Goal: Task Accomplishment & Management: Use online tool/utility

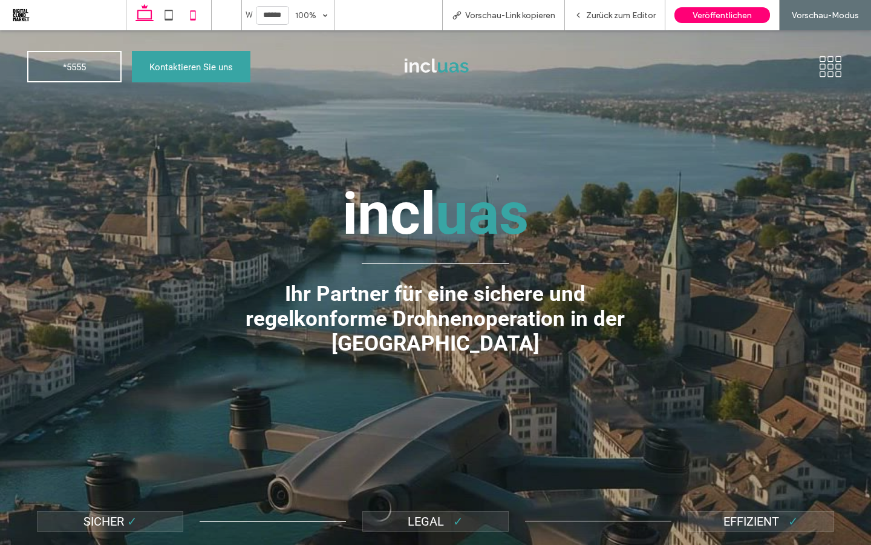
click at [200, 15] on icon at bounding box center [193, 15] width 24 height 24
type input "*****"
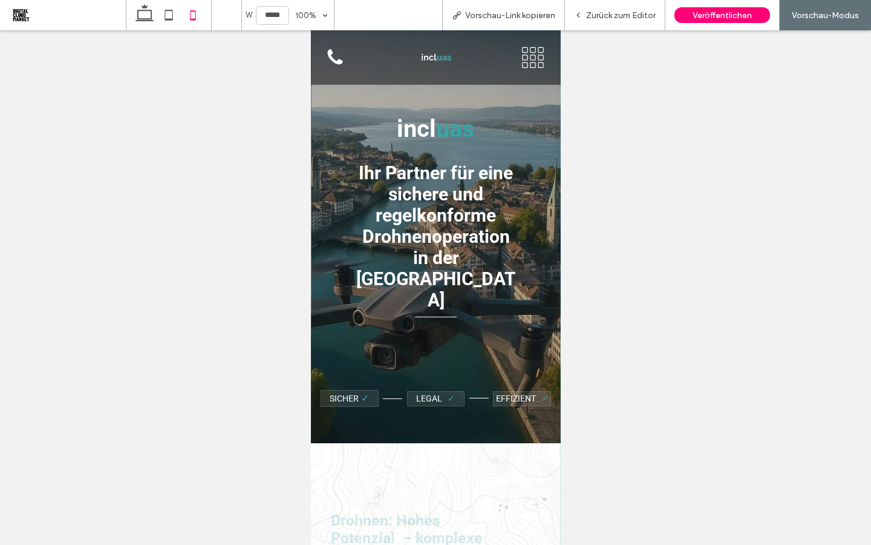
scroll to position [77, 0]
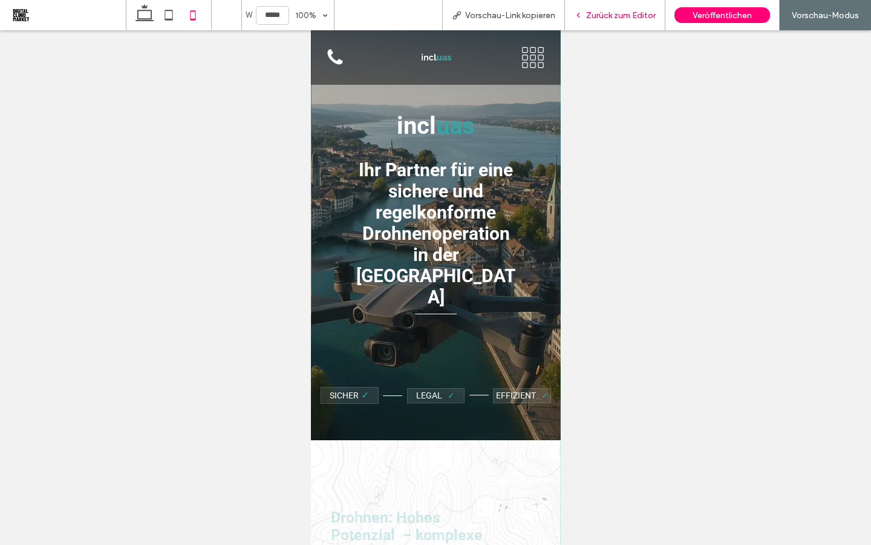
click at [617, 20] on div "Zurück zum Editor" at bounding box center [615, 15] width 100 height 30
click at [617, 15] on span "Zurück zum Editor" at bounding box center [621, 15] width 70 height 10
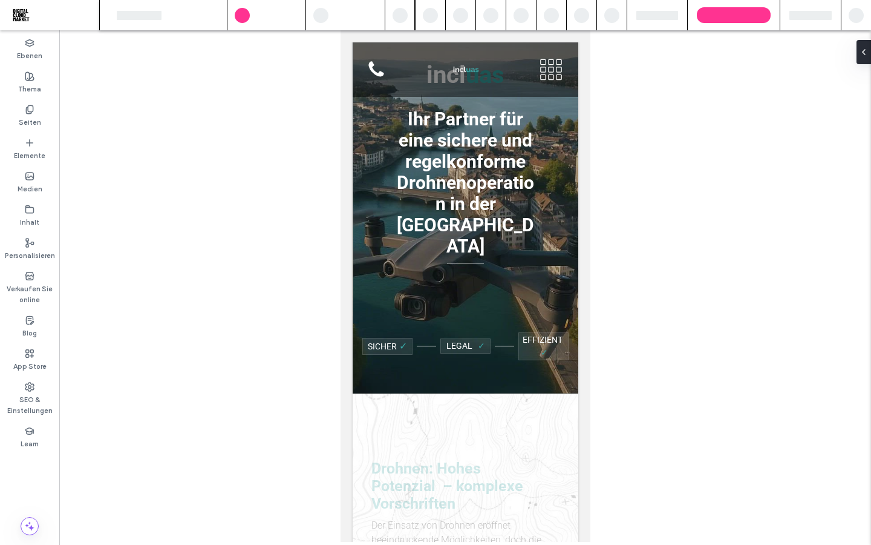
scroll to position [33, 0]
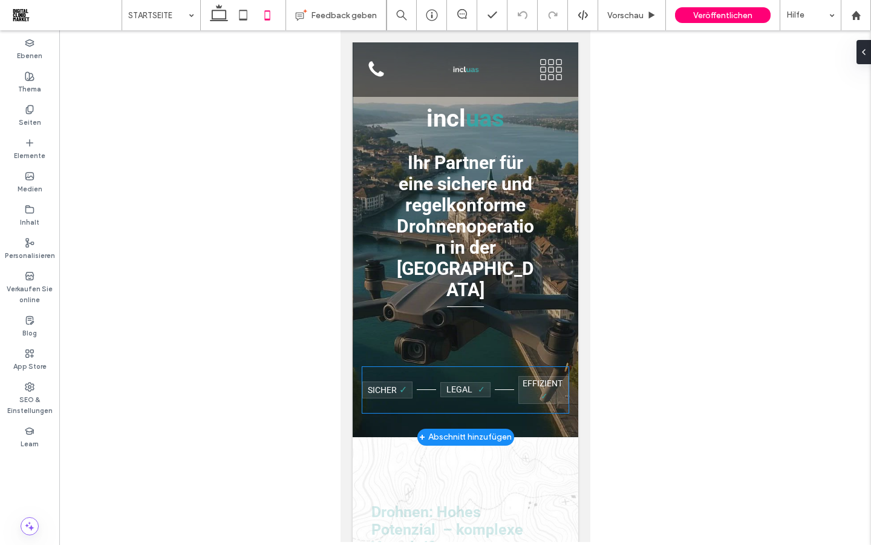
click at [529, 377] on p "Effizient ✓" at bounding box center [543, 389] width 49 height 25
click at [535, 378] on span "Effizient" at bounding box center [542, 383] width 40 height 10
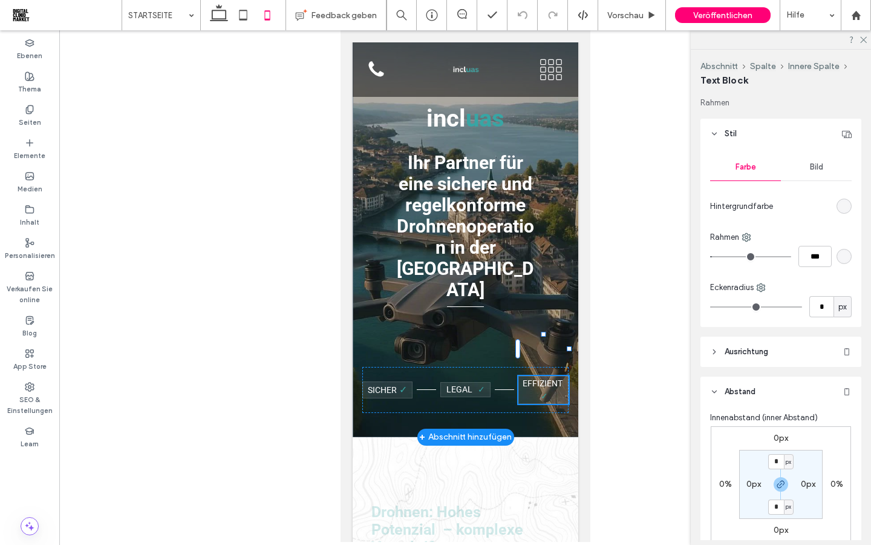
type input "******"
type input "**"
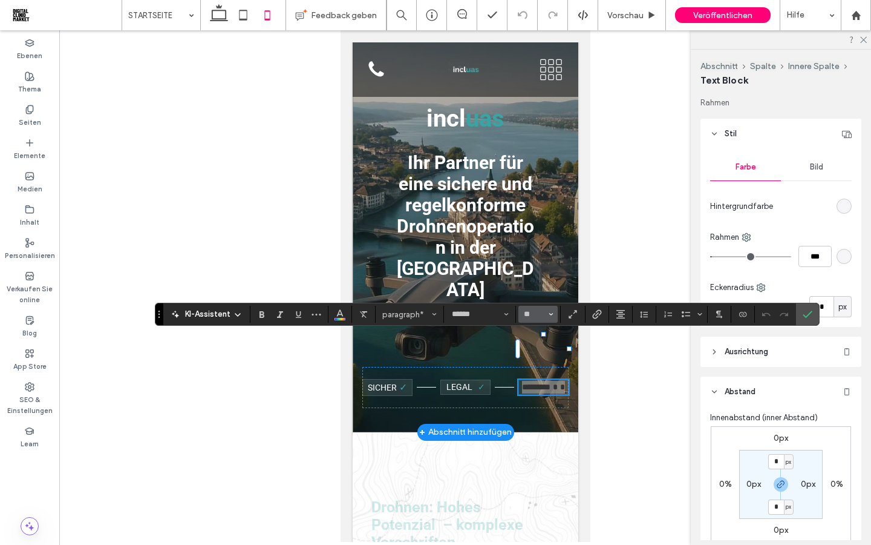
click at [552, 314] on use "Größe" at bounding box center [551, 314] width 4 height 2
click at [543, 404] on label "12" at bounding box center [538, 401] width 39 height 17
type input "**"
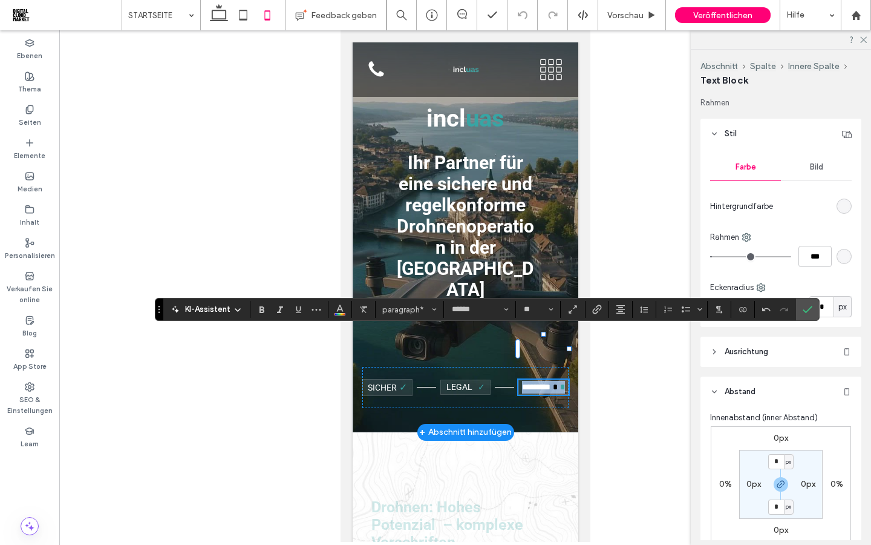
scroll to position [38, 0]
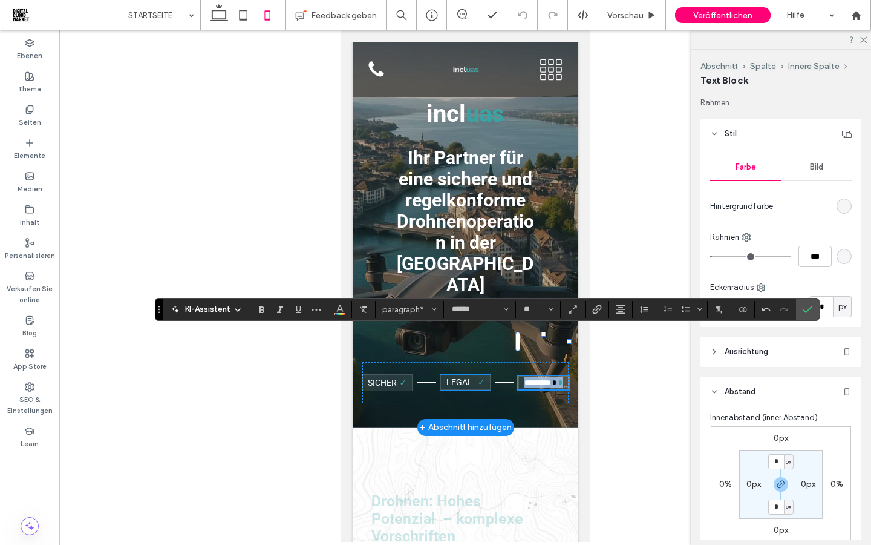
click at [468, 377] on span "Legal" at bounding box center [459, 382] width 26 height 10
type input "*"
type input "***"
click at [468, 377] on span "Legal" at bounding box center [459, 382] width 26 height 10
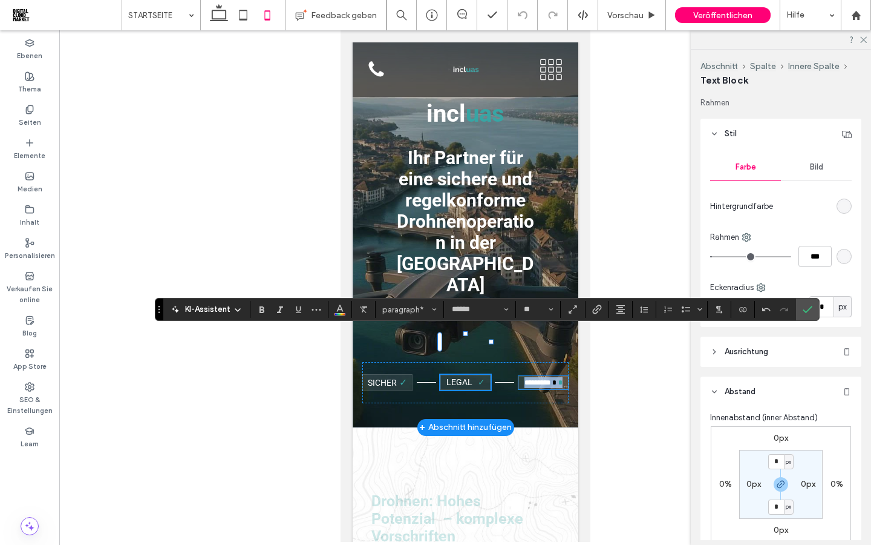
click at [468, 377] on span "Legal" at bounding box center [459, 382] width 26 height 10
click at [474, 377] on span at bounding box center [474, 382] width 5 height 10
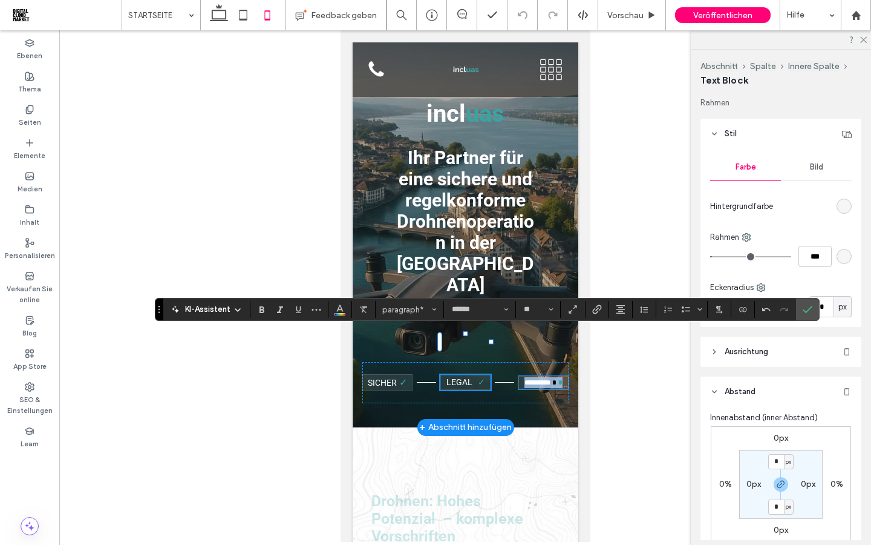
click at [474, 377] on span at bounding box center [474, 382] width 5 height 10
click at [485, 376] on p "Legal ✓" at bounding box center [465, 382] width 49 height 13
click at [805, 309] on icon "Bestätigen" at bounding box center [808, 309] width 10 height 10
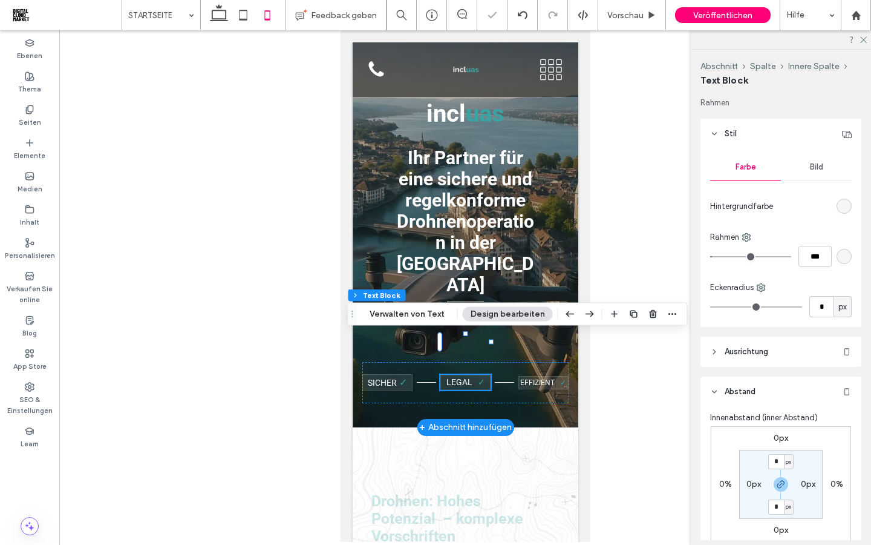
click at [467, 376] on p "Legal ✓" at bounding box center [465, 382] width 49 height 13
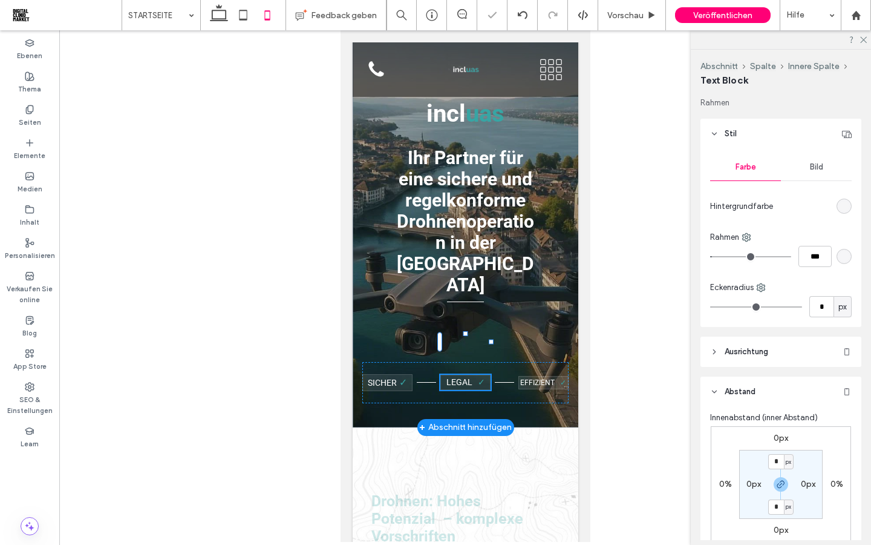
type input "******"
type input "**"
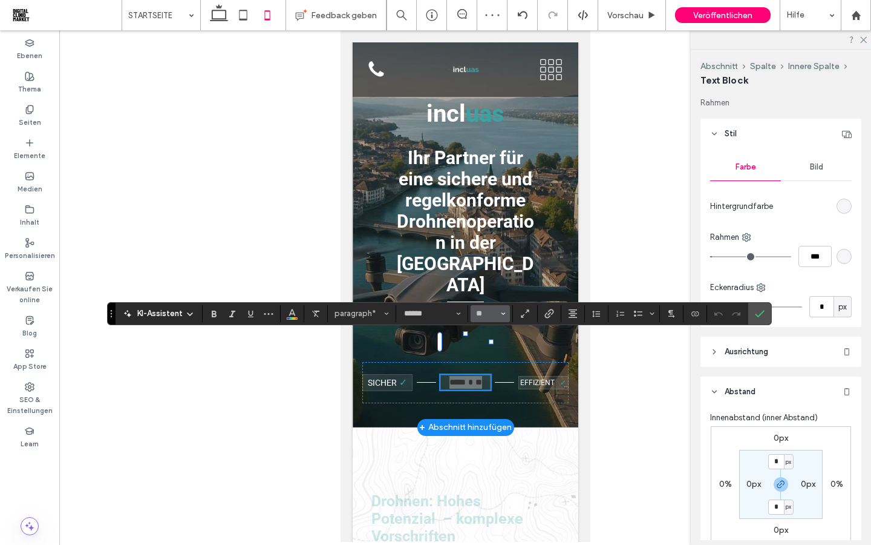
click at [504, 312] on use "Größe" at bounding box center [504, 313] width 4 height 2
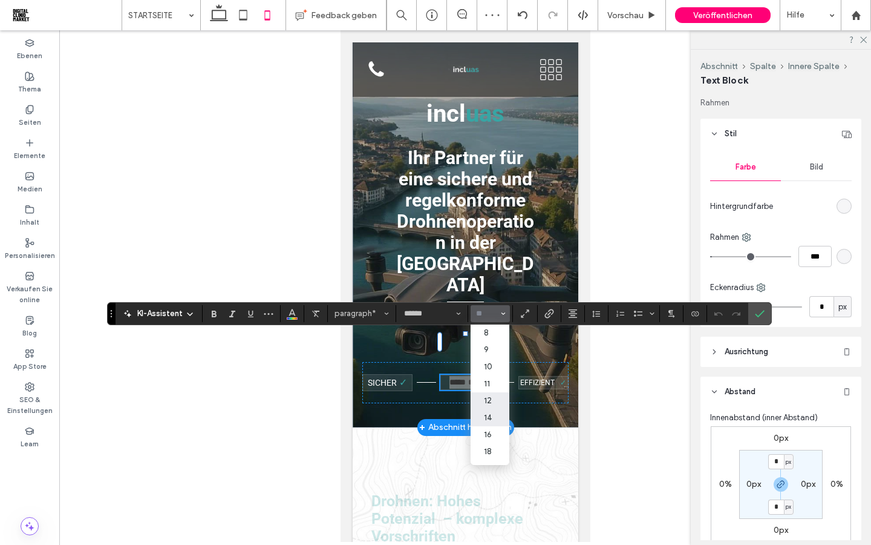
click at [494, 401] on label "12" at bounding box center [490, 400] width 39 height 17
type input "**"
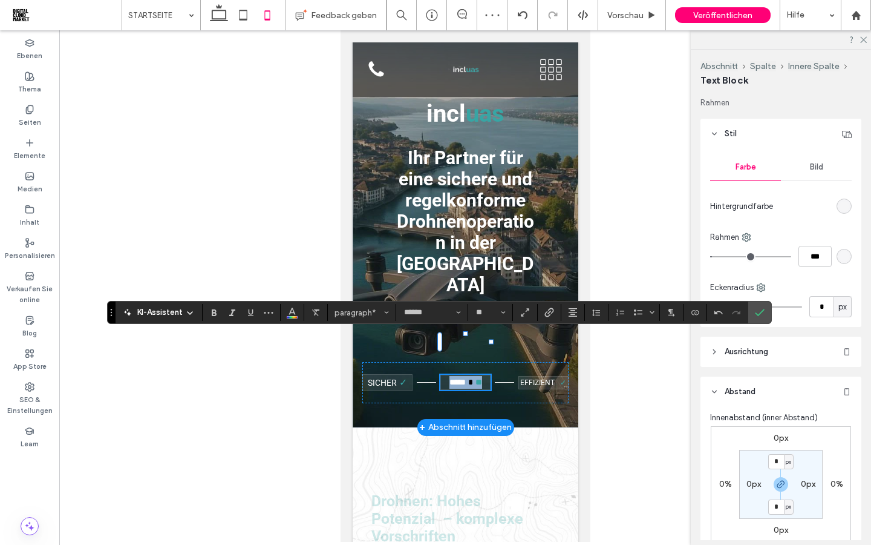
scroll to position [39, 0]
click at [399, 376] on span "✓" at bounding box center [403, 381] width 8 height 11
type input "*"
type input "***"
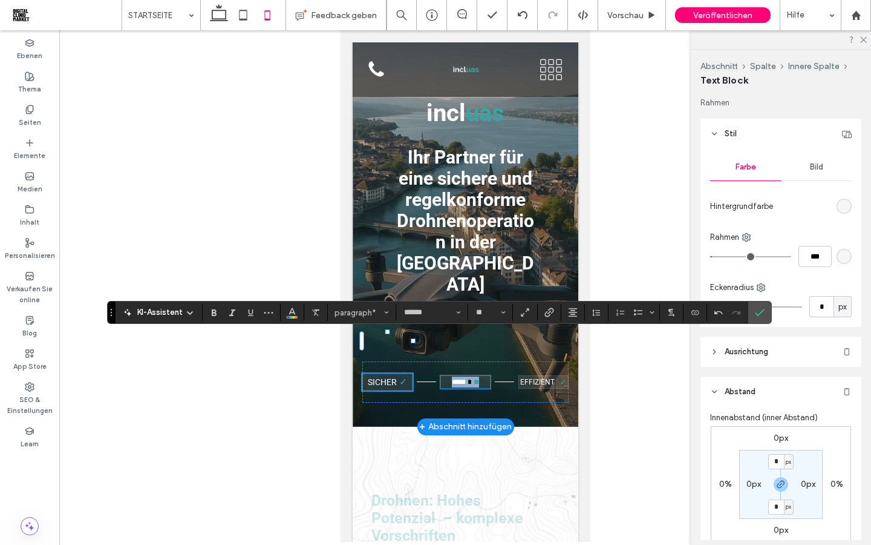
click at [399, 376] on span "✓" at bounding box center [403, 381] width 8 height 11
click at [402, 376] on span "✓" at bounding box center [403, 381] width 8 height 11
click at [757, 318] on span "Bestätigen" at bounding box center [757, 312] width 5 height 22
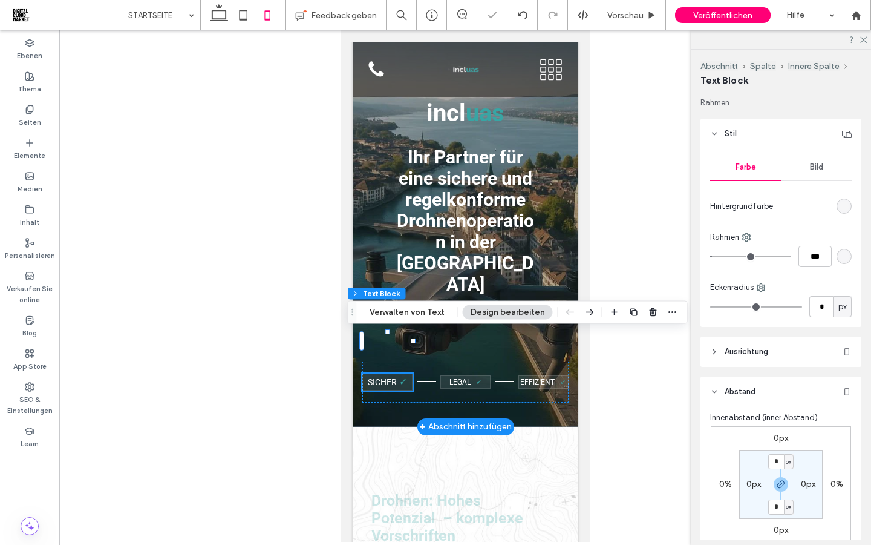
click at [400, 376] on span "✓" at bounding box center [403, 381] width 8 height 11
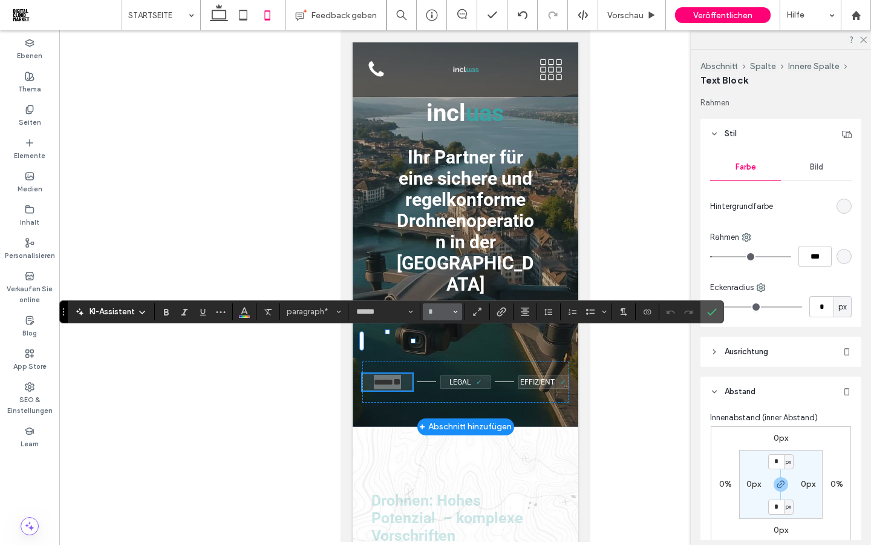
click at [453, 314] on button "*" at bounding box center [442, 311] width 39 height 17
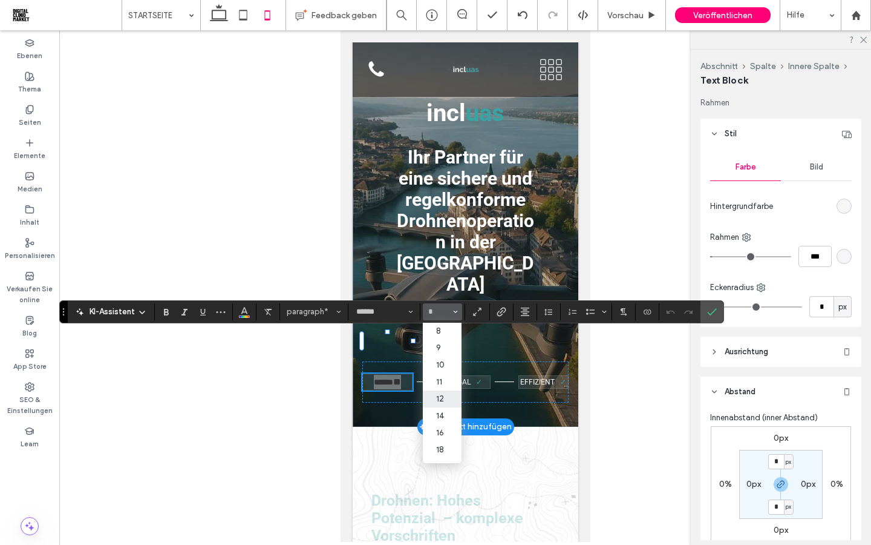
click at [444, 402] on label "12" at bounding box center [442, 398] width 39 height 17
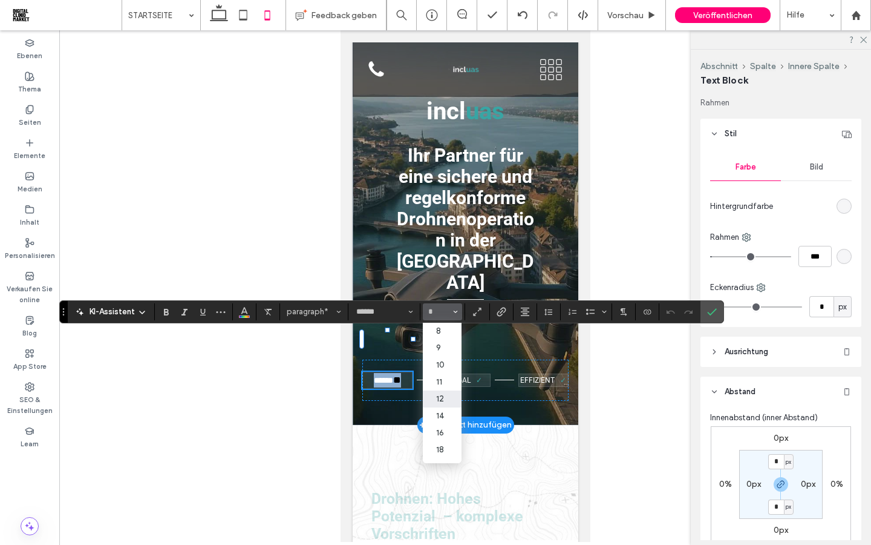
type input "**"
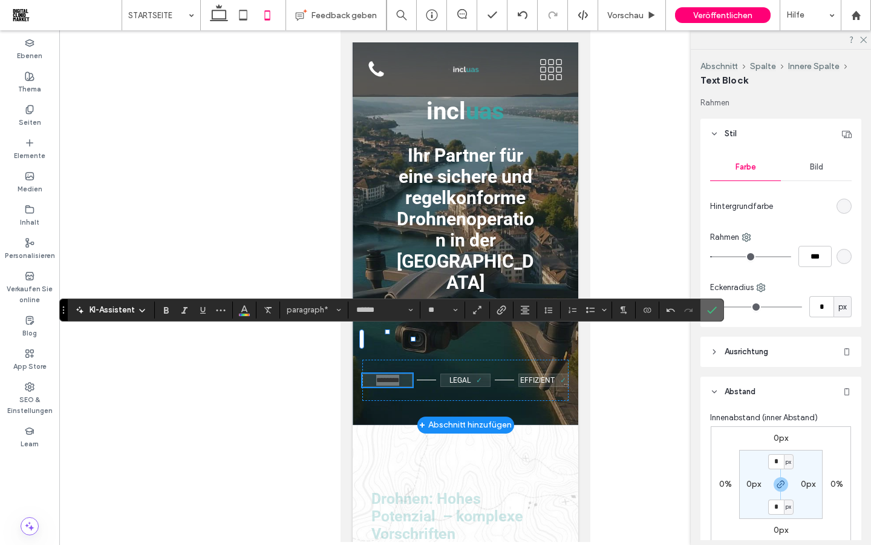
click at [708, 312] on icon "Bestätigen" at bounding box center [712, 310] width 10 height 10
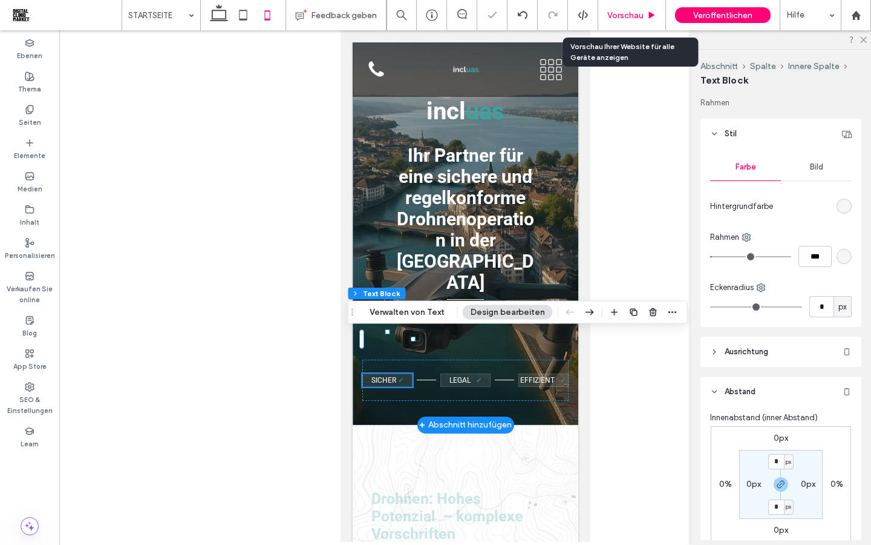
click at [628, 24] on div "Vorschau" at bounding box center [632, 15] width 68 height 30
click at [626, 17] on span "Vorschau" at bounding box center [626, 15] width 36 height 10
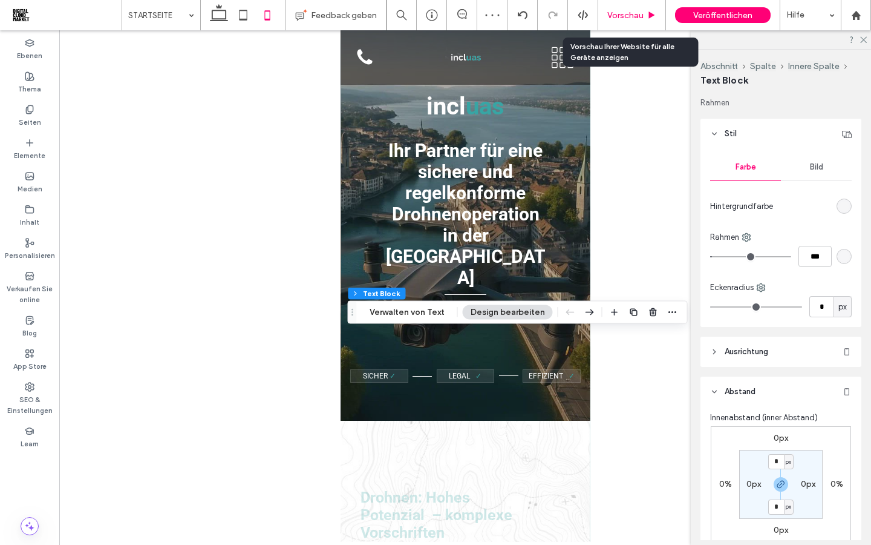
scroll to position [28, 0]
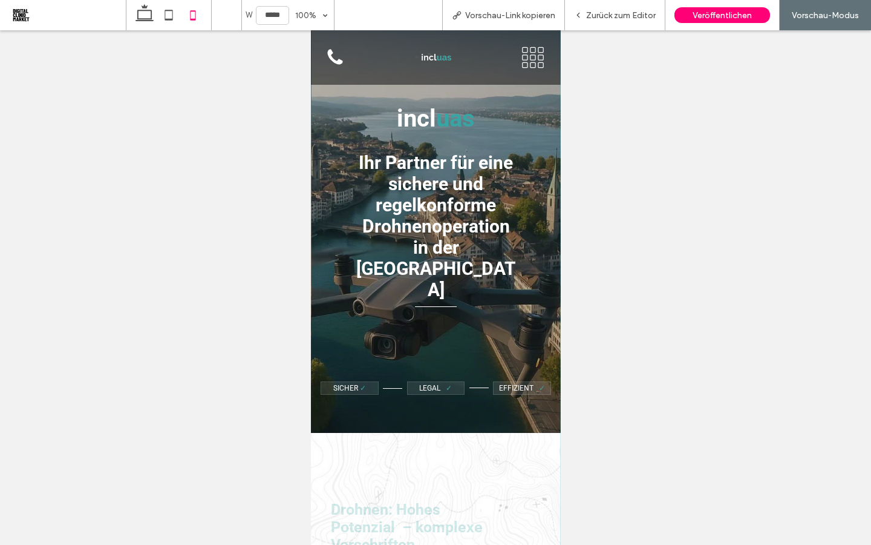
click at [434, 306] on hr at bounding box center [436, 306] width 42 height 1
click at [599, 20] on div "Zurück zum Editor" at bounding box center [615, 15] width 100 height 30
click at [600, 18] on span "Zurück zum Editor" at bounding box center [621, 15] width 70 height 10
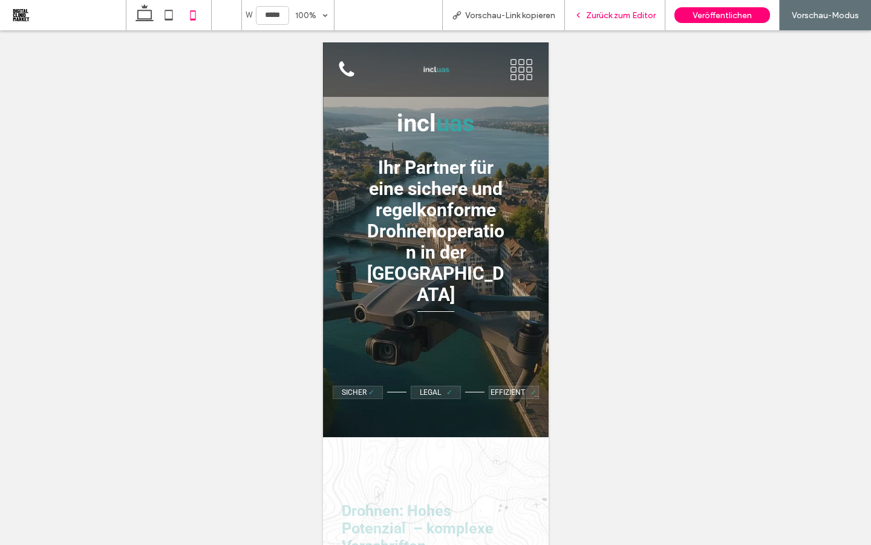
scroll to position [41, 0]
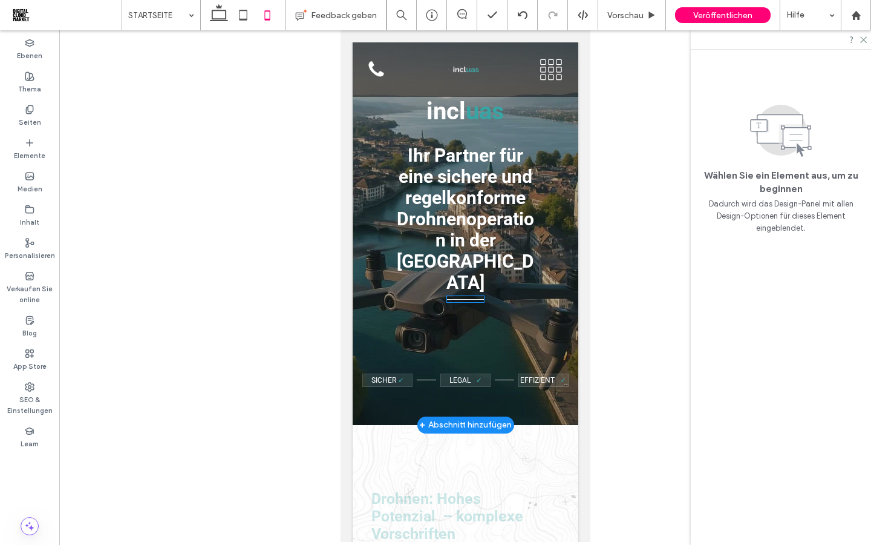
click at [463, 299] on hr at bounding box center [466, 299] width 38 height 1
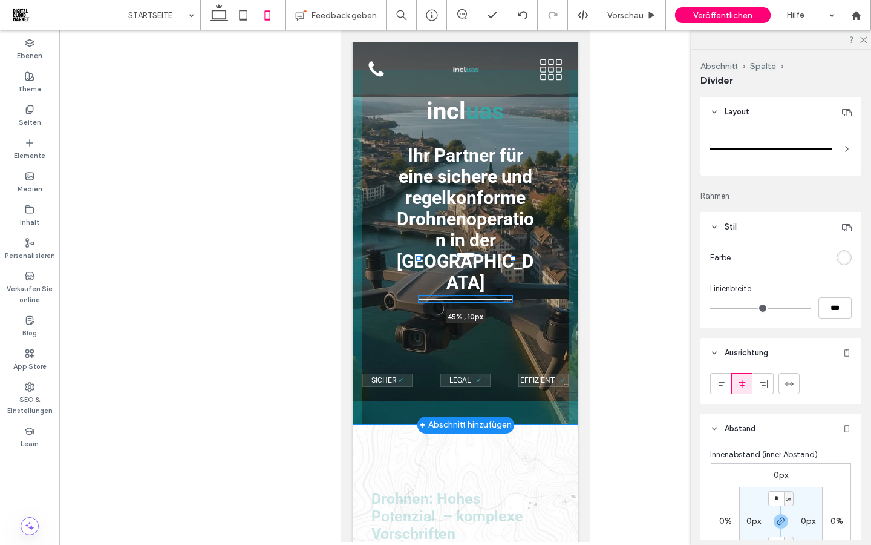
drag, startPoint x: 485, startPoint y: 258, endPoint x: 513, endPoint y: 255, distance: 28.1
click at [513, 255] on div "incl uas 45% , 10px Ihr Partner für eine sichere und regelkonforme Drohnenopera…" at bounding box center [465, 213] width 226 height 423
type input "**"
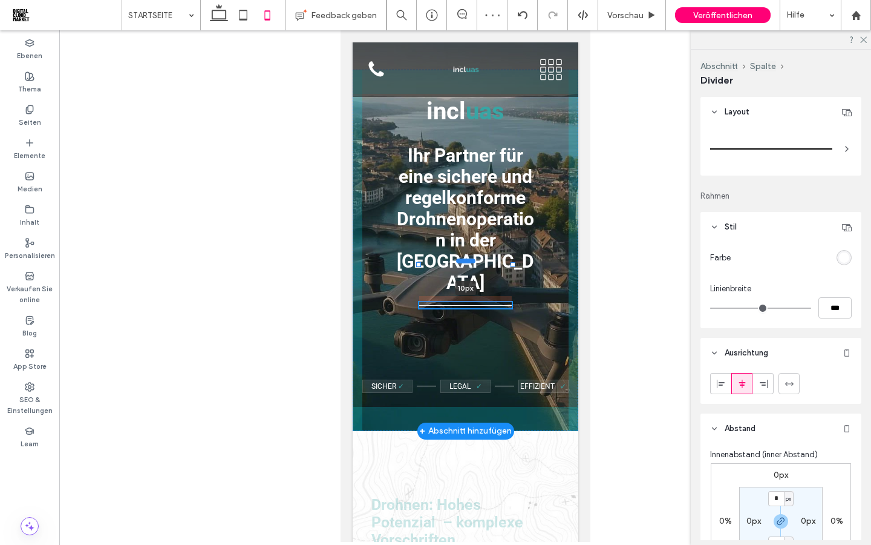
drag, startPoint x: 466, startPoint y: 254, endPoint x: 467, endPoint y: 260, distance: 6.1
click at [467, 260] on div at bounding box center [465, 260] width 19 height 5
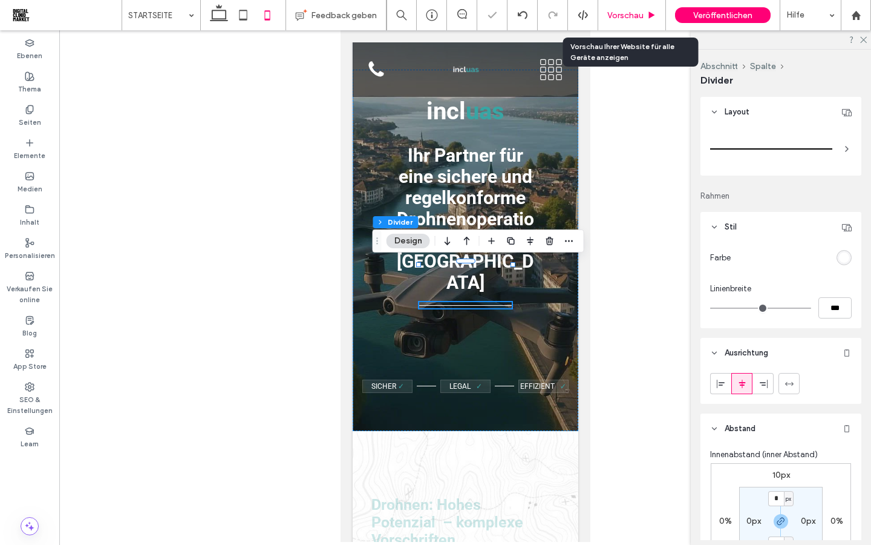
click at [626, 18] on span "Vorschau" at bounding box center [626, 15] width 36 height 10
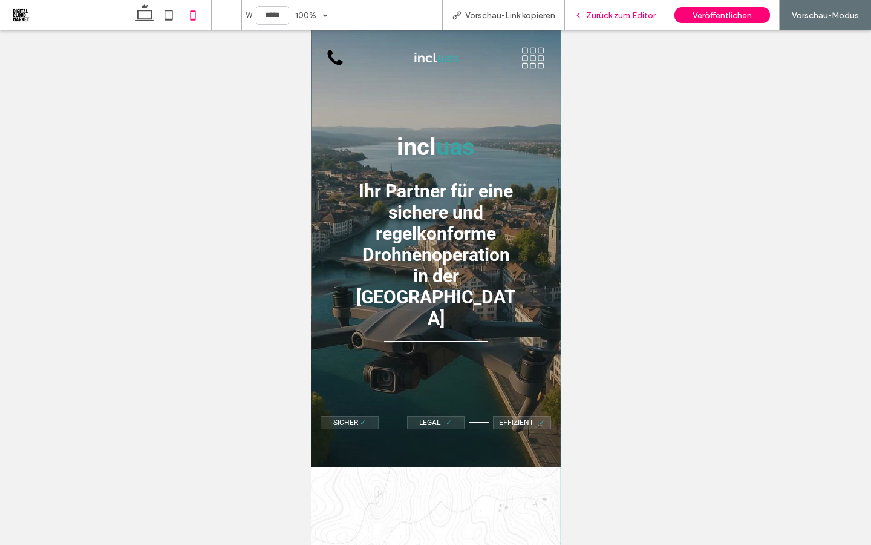
click at [623, 15] on span "Zurück zum Editor" at bounding box center [621, 15] width 70 height 10
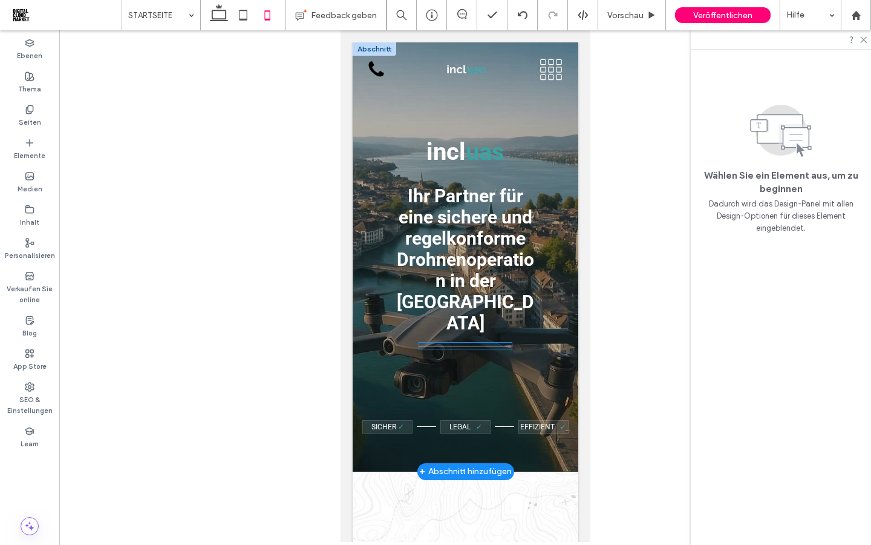
click at [497, 346] on hr at bounding box center [465, 346] width 93 height 1
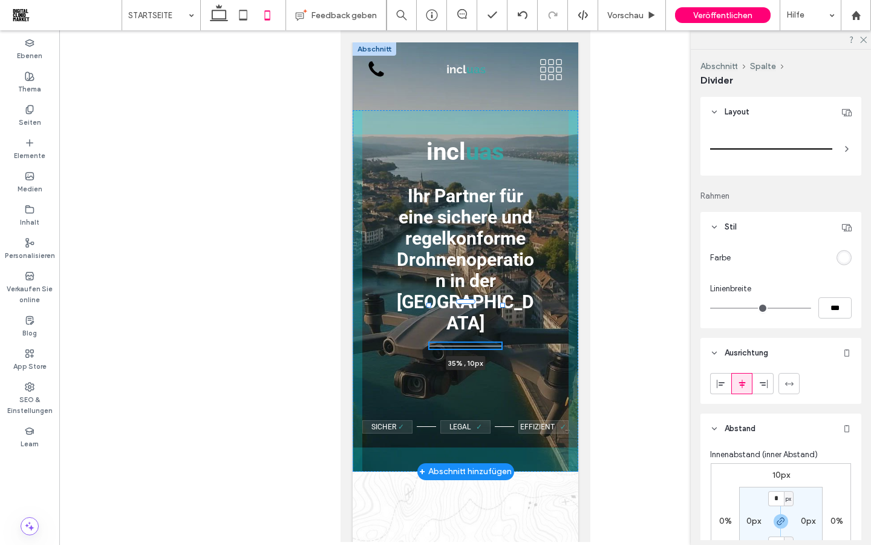
drag, startPoint x: 511, startPoint y: 304, endPoint x: 501, endPoint y: 304, distance: 10.3
click at [501, 304] on div at bounding box center [502, 305] width 5 height 5
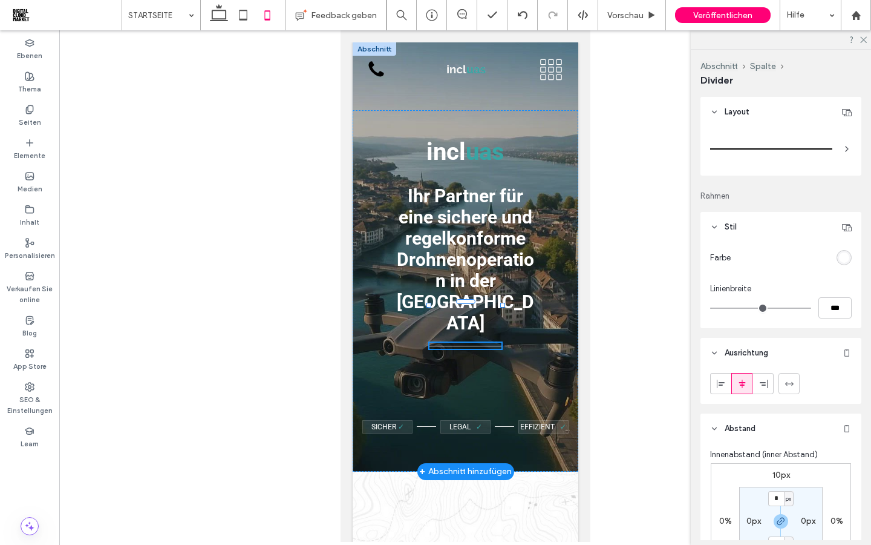
type input "**"
type input "****"
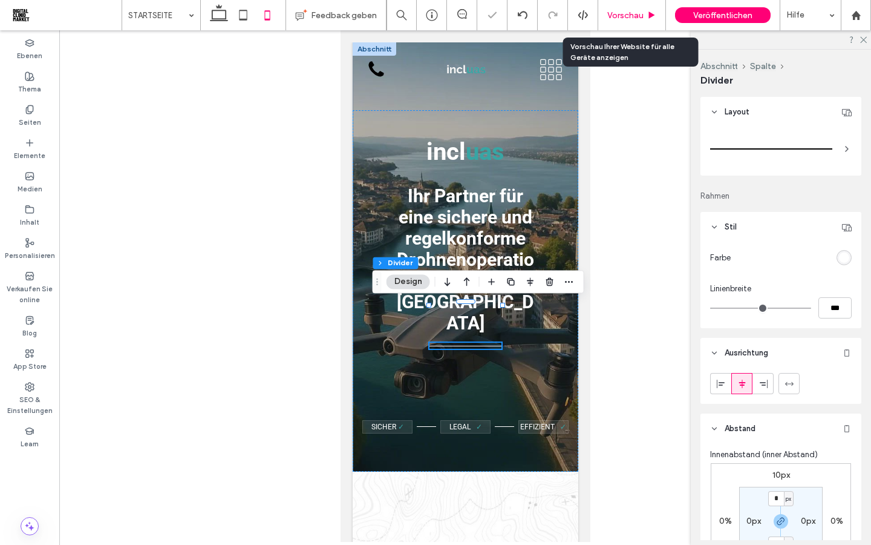
click at [624, 16] on span "Vorschau" at bounding box center [626, 15] width 36 height 10
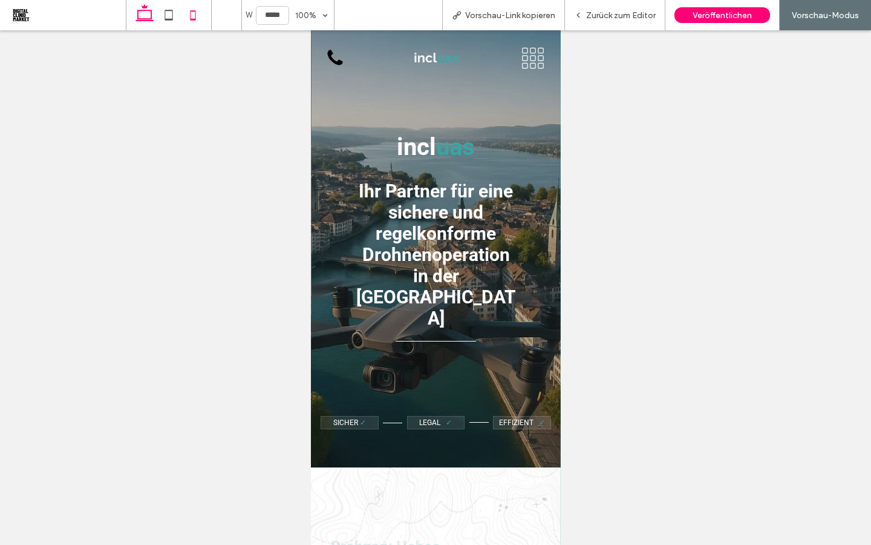
click at [145, 15] on icon at bounding box center [145, 15] width 24 height 24
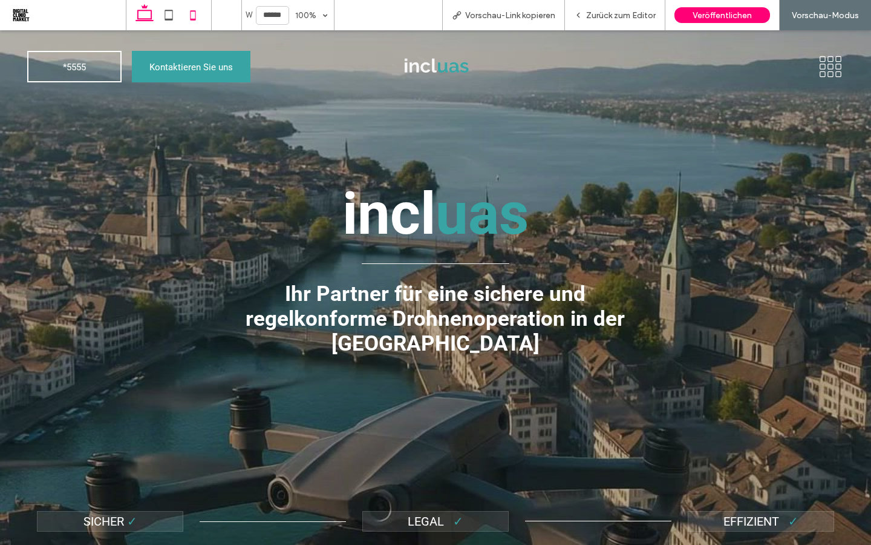
click at [193, 15] on icon at bounding box center [193, 15] width 24 height 24
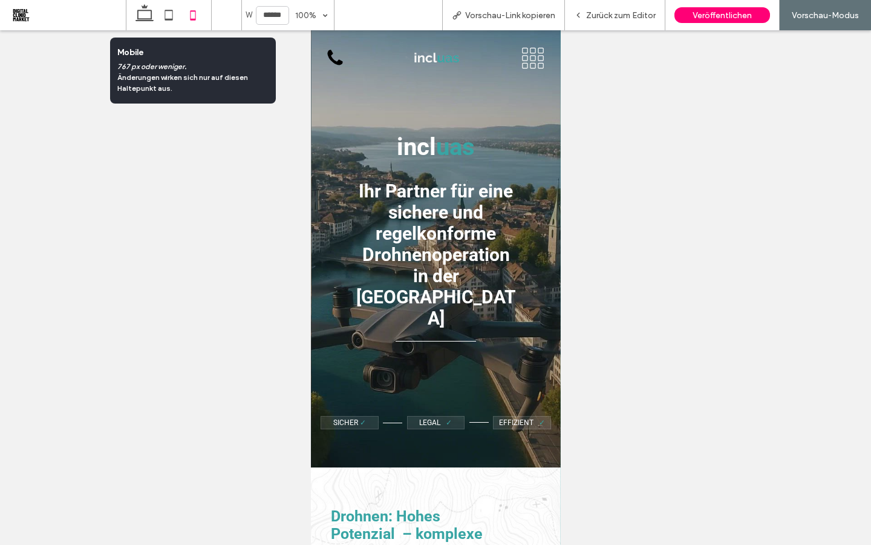
type input "*****"
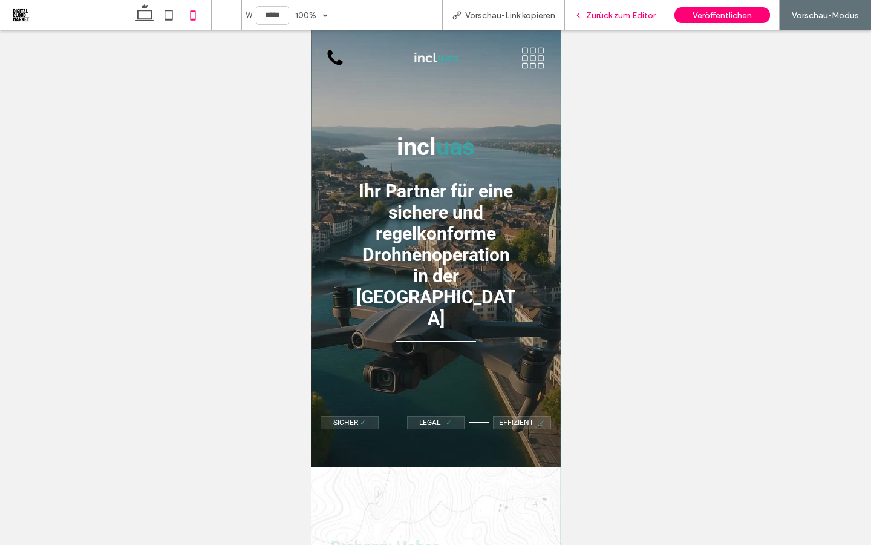
click at [600, 16] on span "Zurück zum Editor" at bounding box center [621, 15] width 70 height 10
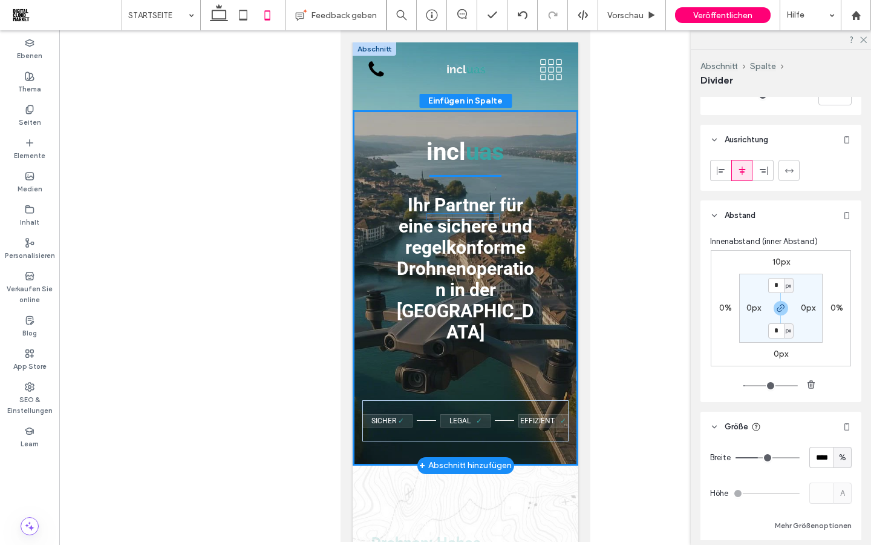
scroll to position [241, 0]
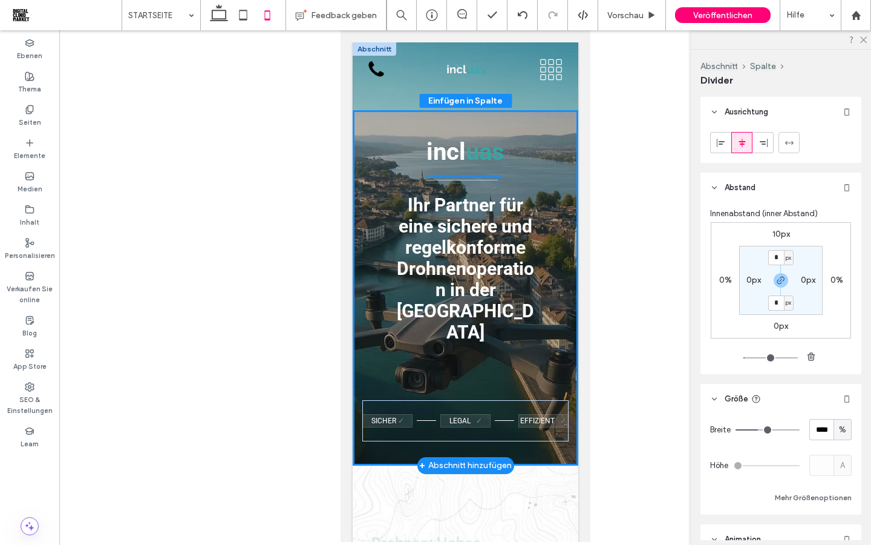
drag, startPoint x: 465, startPoint y: 306, endPoint x: 461, endPoint y: 182, distance: 124.7
drag, startPoint x: 475, startPoint y: 306, endPoint x: 474, endPoint y: 177, distance: 128.3
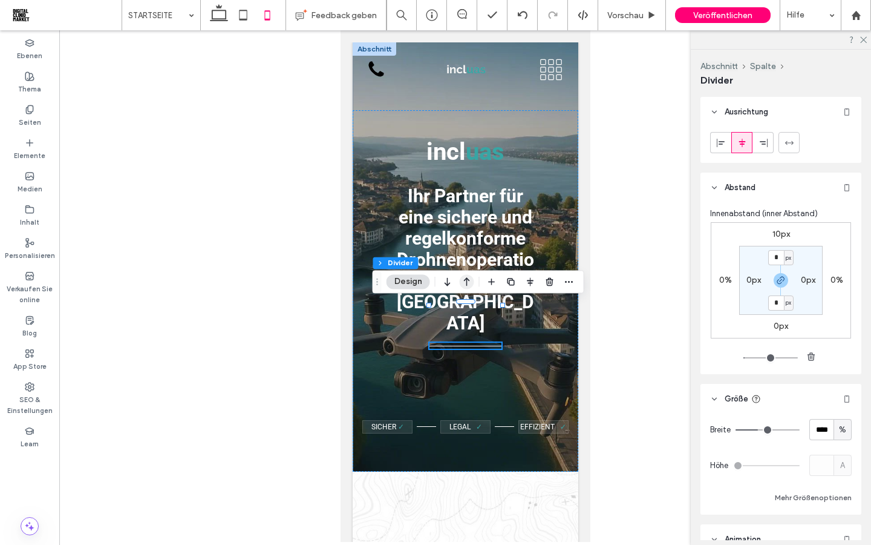
click at [465, 281] on icon "button" at bounding box center [467, 281] width 15 height 22
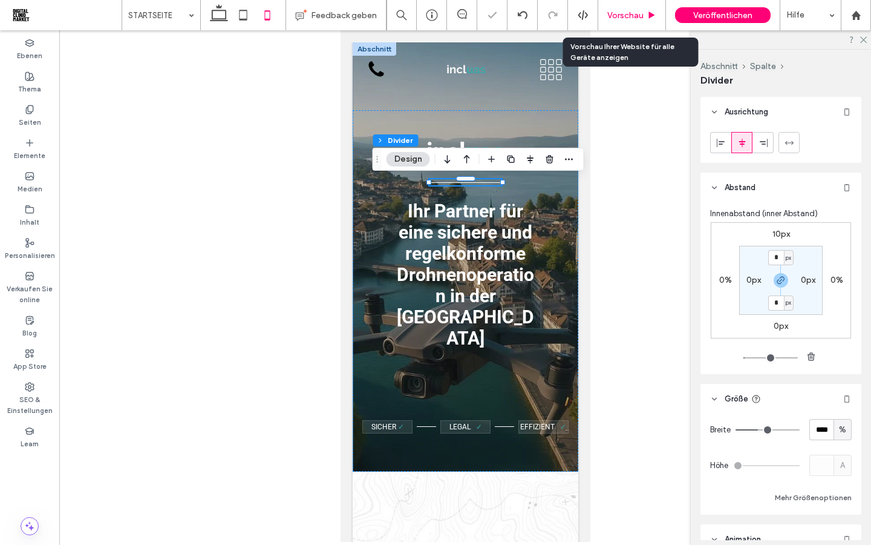
click at [620, 18] on span "Vorschau" at bounding box center [626, 15] width 36 height 10
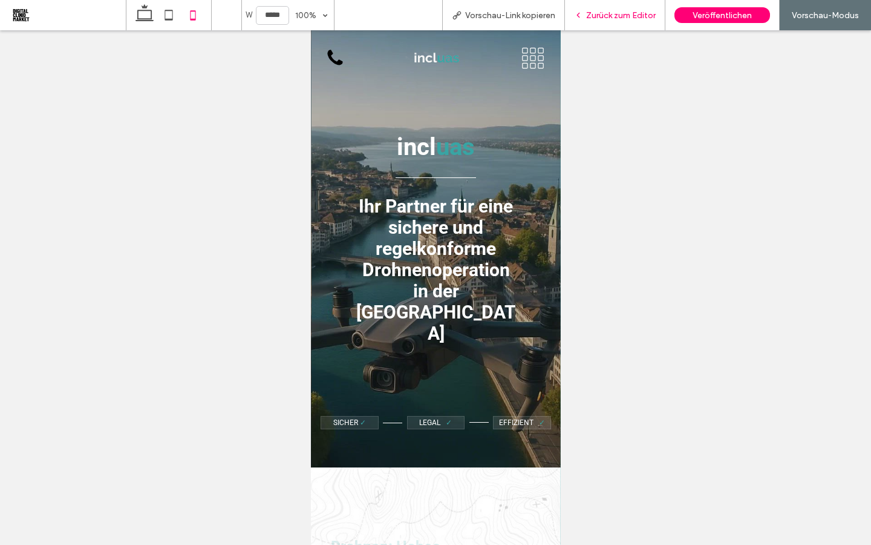
click at [612, 18] on span "Zurück zum Editor" at bounding box center [621, 15] width 70 height 10
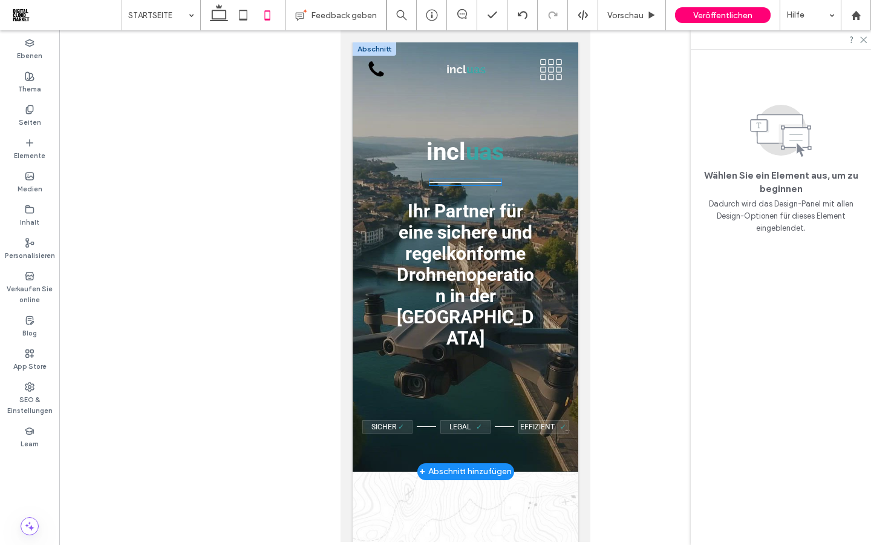
click at [479, 181] on div at bounding box center [465, 181] width 73 height 4
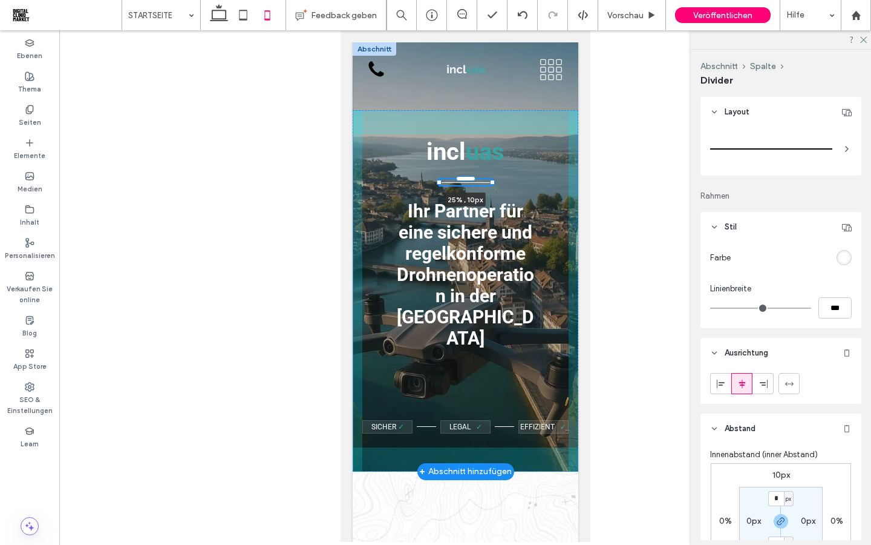
drag, startPoint x: 502, startPoint y: 182, endPoint x: 491, endPoint y: 183, distance: 10.3
click at [491, 183] on div at bounding box center [492, 182] width 5 height 5
type input "**"
type input "****"
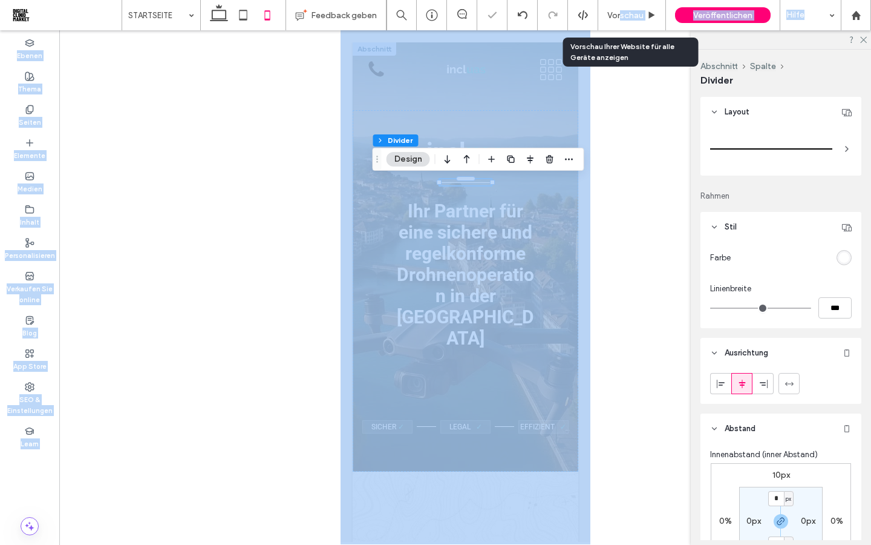
drag, startPoint x: 618, startPoint y: 13, endPoint x: 618, endPoint y: 478, distance: 464.7
click at [618, 13] on span "Vorschau" at bounding box center [626, 15] width 36 height 10
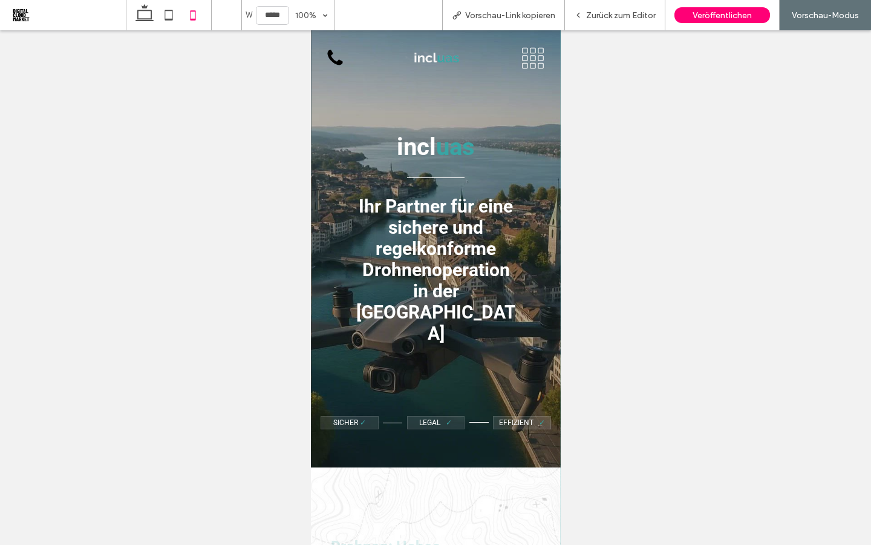
click at [451, 274] on span "Ihr Partner für eine sichere und regelkonforme Drohnenoperation in der Schweiz" at bounding box center [436, 269] width 160 height 148
click at [146, 20] on use at bounding box center [145, 12] width 18 height 17
type input "******"
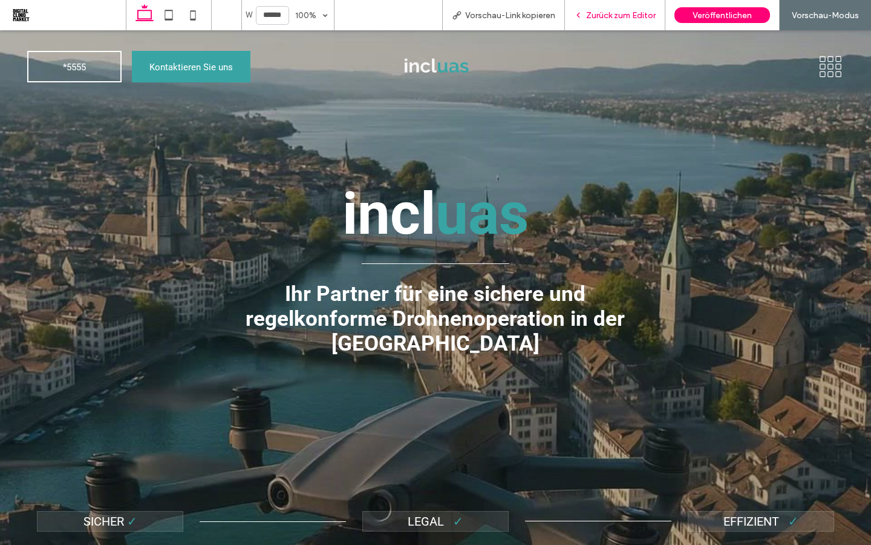
click at [605, 19] on span "Zurück zum Editor" at bounding box center [621, 15] width 70 height 10
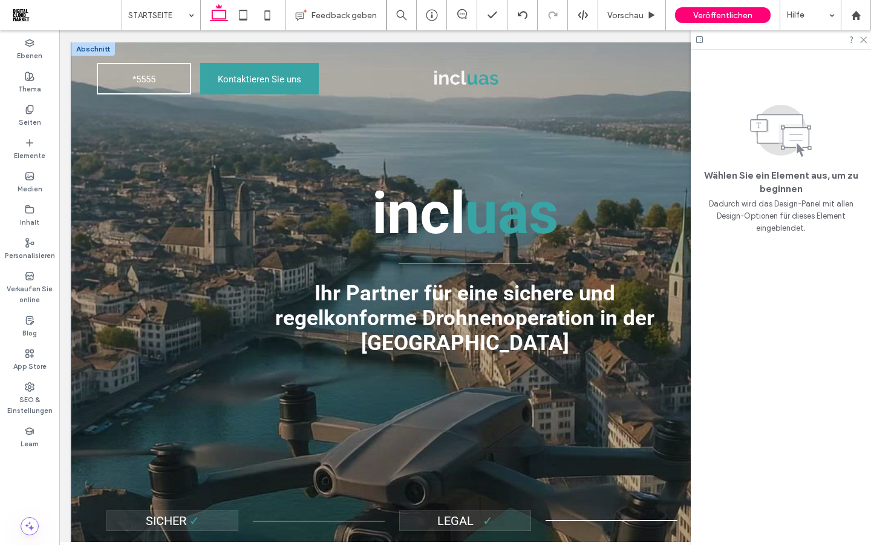
click at [77, 310] on div "incl uas Ihr Partner für eine sichere und regelkonforme Drohnenoperation in der…" at bounding box center [465, 315] width 788 height 547
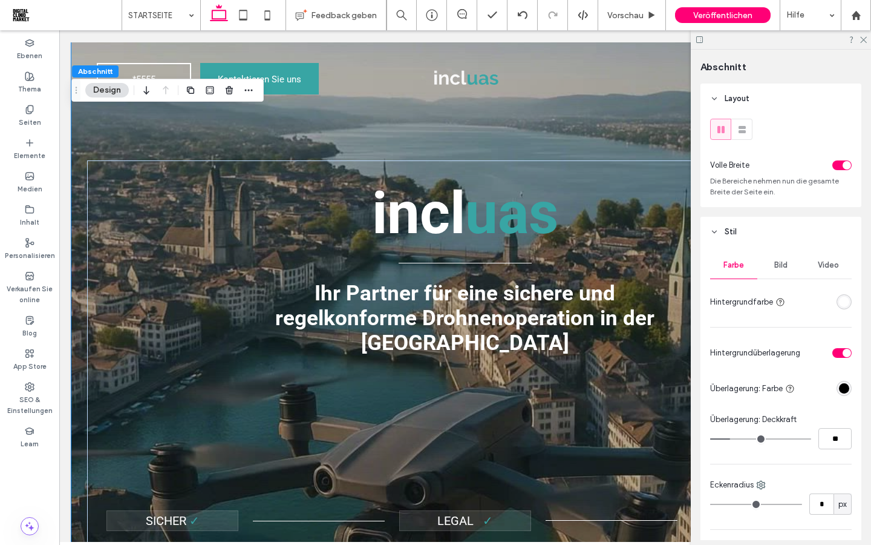
click at [828, 270] on div "Video" at bounding box center [828, 265] width 47 height 27
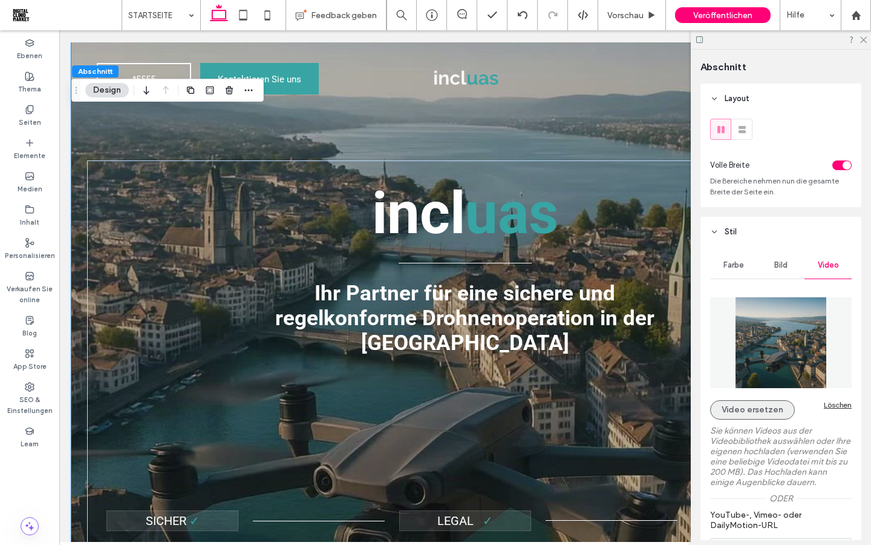
click at [751, 413] on button "Video ersetzen" at bounding box center [752, 409] width 85 height 19
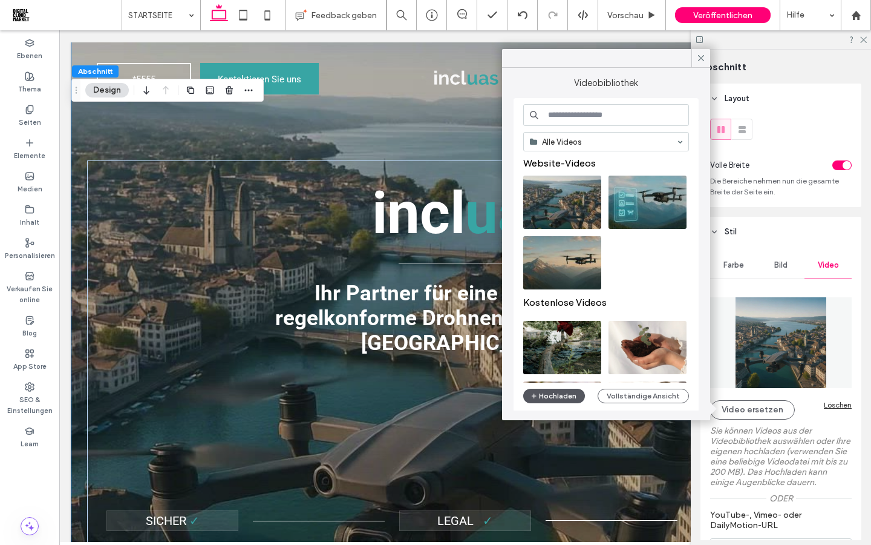
click at [551, 399] on button "Hochladen" at bounding box center [554, 395] width 62 height 15
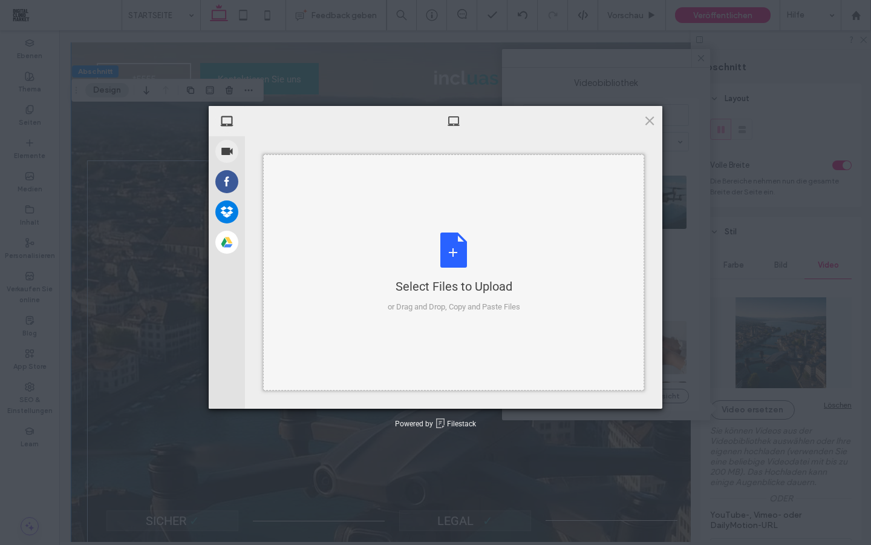
click at [449, 231] on div "Select Files to Upload or Drag and Drop, Copy and Paste Files" at bounding box center [453, 272] width 381 height 236
click at [651, 123] on span at bounding box center [649, 120] width 13 height 13
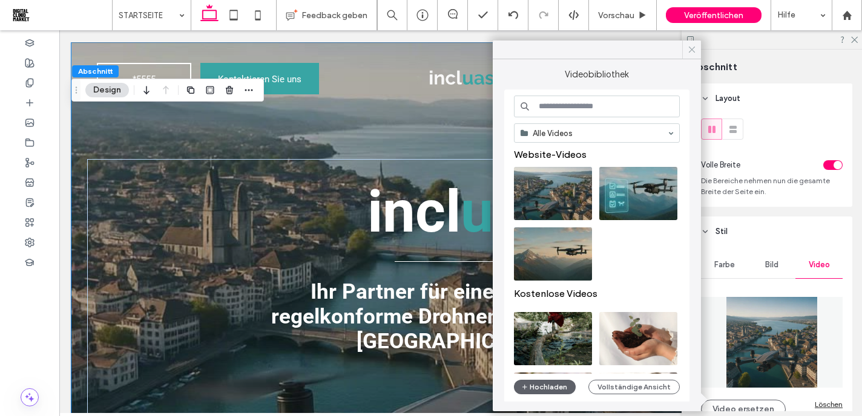
click at [697, 53] on div at bounding box center [691, 50] width 19 height 18
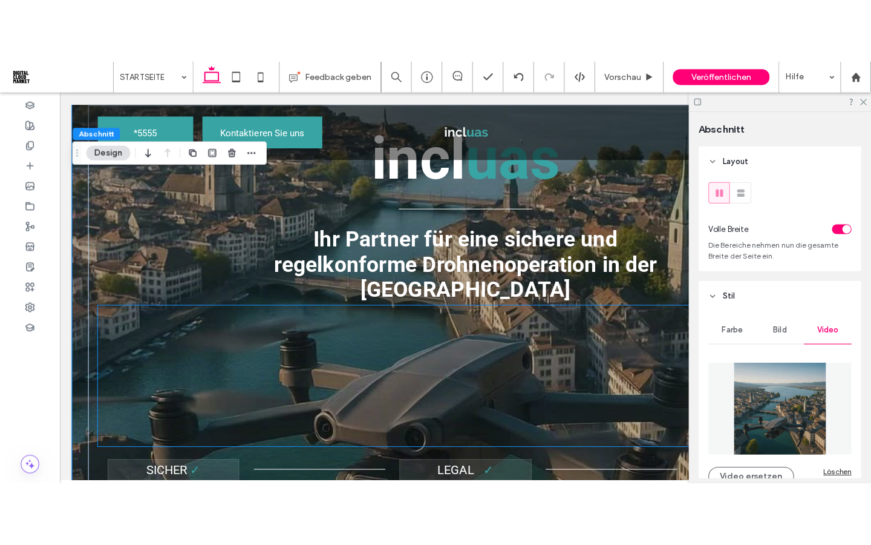
scroll to position [124, 0]
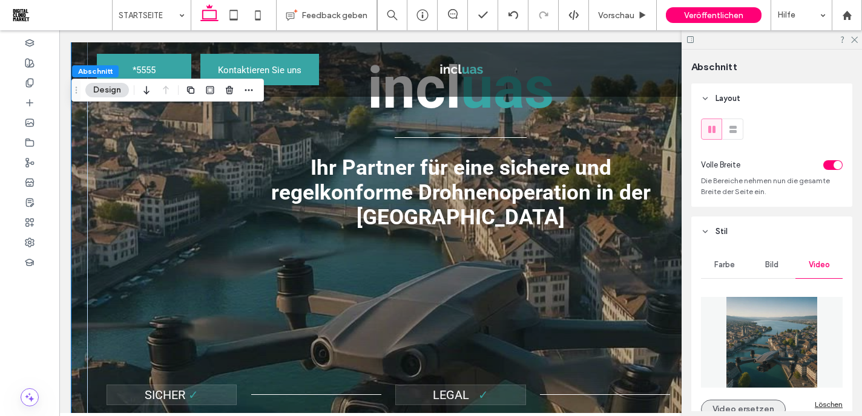
click at [746, 407] on button "Video ersetzen" at bounding box center [743, 409] width 85 height 19
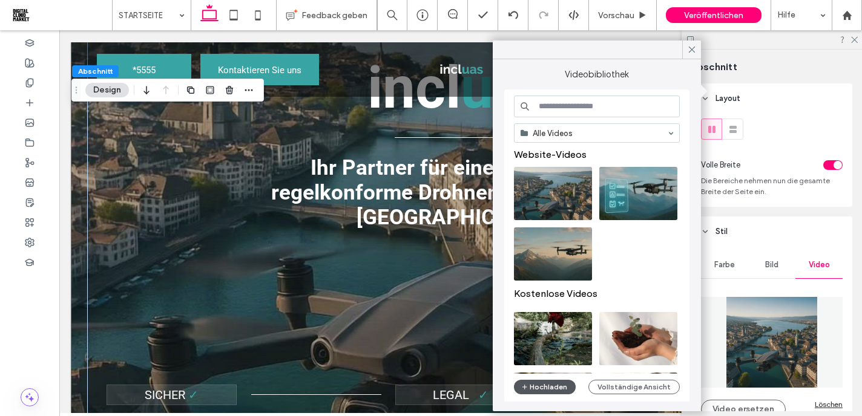
click at [545, 387] on button "Hochladen" at bounding box center [545, 387] width 62 height 15
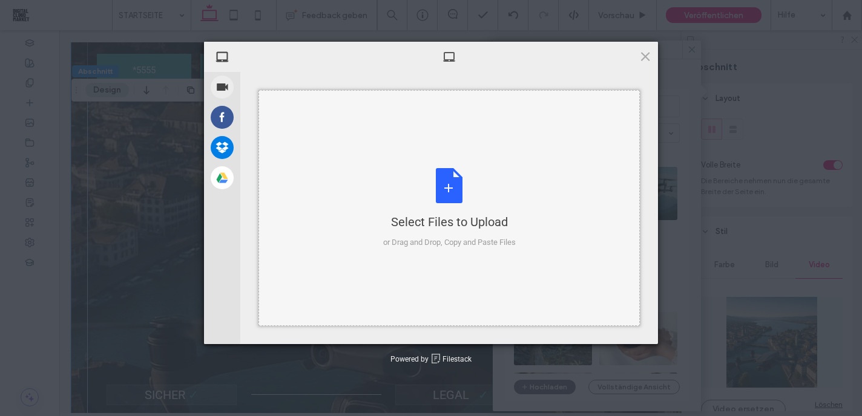
click at [445, 189] on div "Select Files to Upload or Drag and Drop, Copy and Paste Files" at bounding box center [449, 208] width 133 height 80
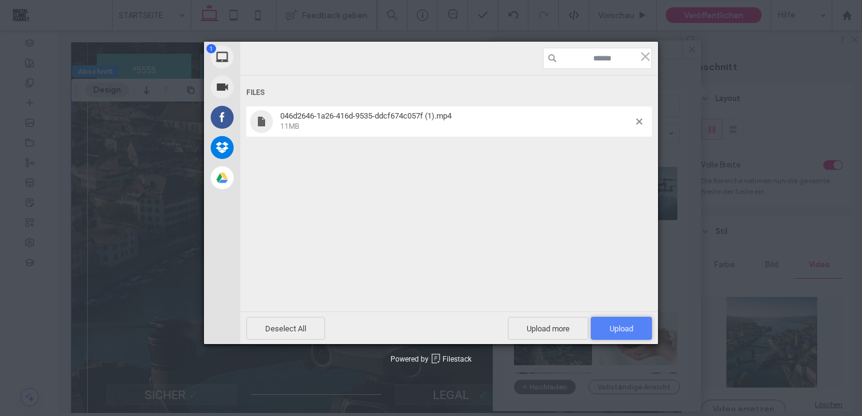
click at [633, 330] on span "Upload 1" at bounding box center [621, 328] width 61 height 23
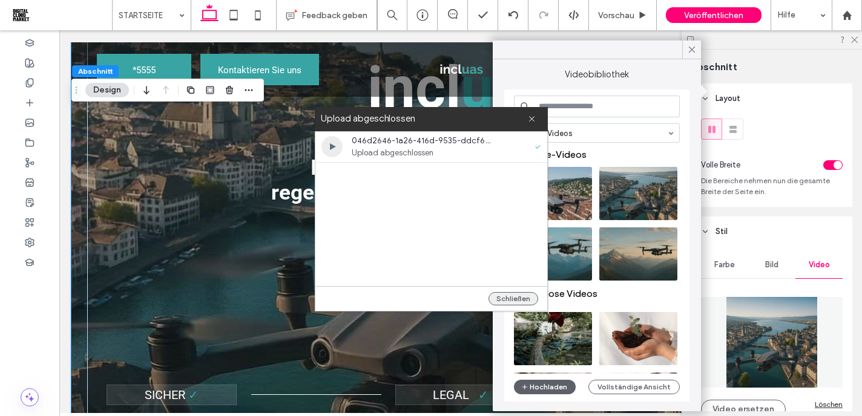
click at [523, 298] on button "Schließen" at bounding box center [513, 298] width 50 height 13
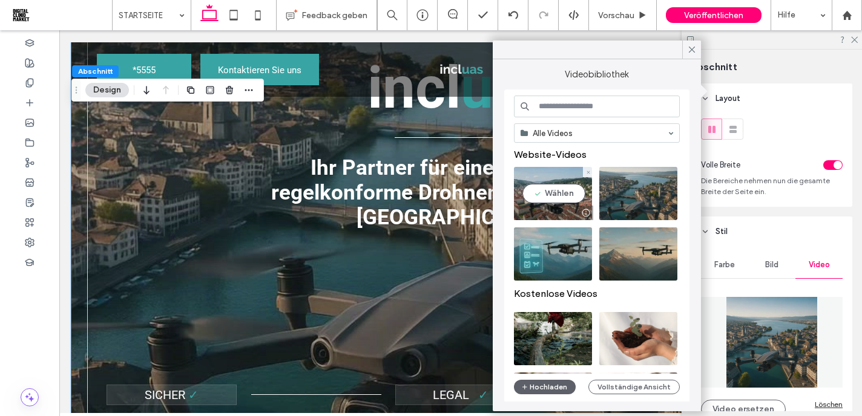
click at [559, 200] on video at bounding box center [553, 193] width 78 height 53
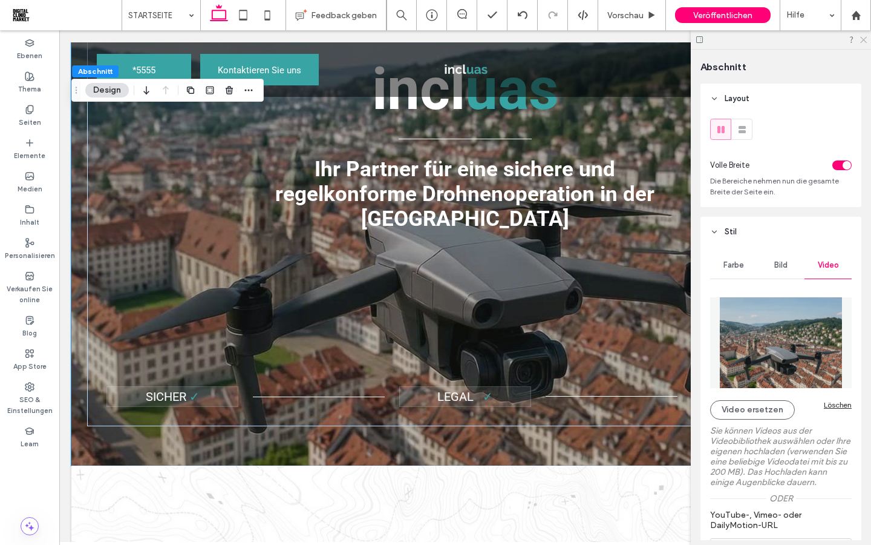
click at [865, 39] on icon at bounding box center [863, 39] width 8 height 8
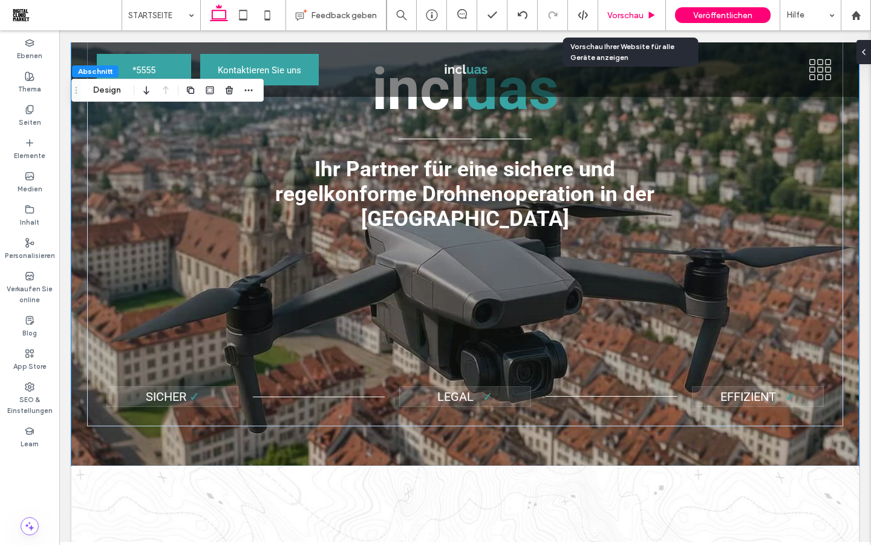
click at [621, 19] on span "Vorschau" at bounding box center [626, 15] width 36 height 10
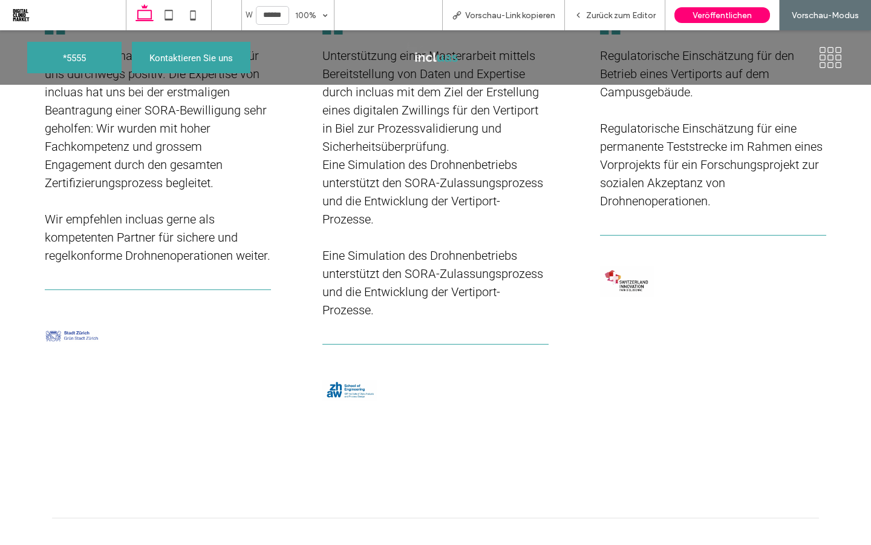
scroll to position [4028, 0]
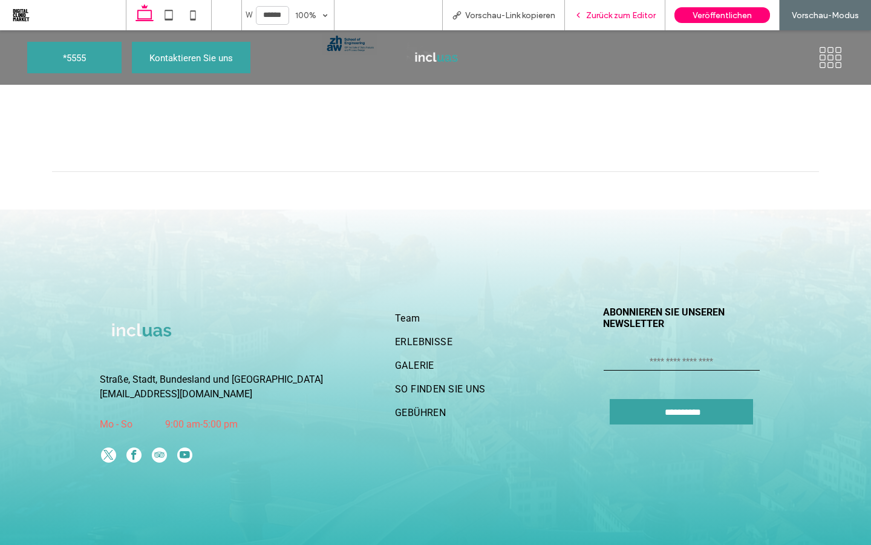
click at [611, 20] on span "Zurück zum Editor" at bounding box center [621, 15] width 70 height 10
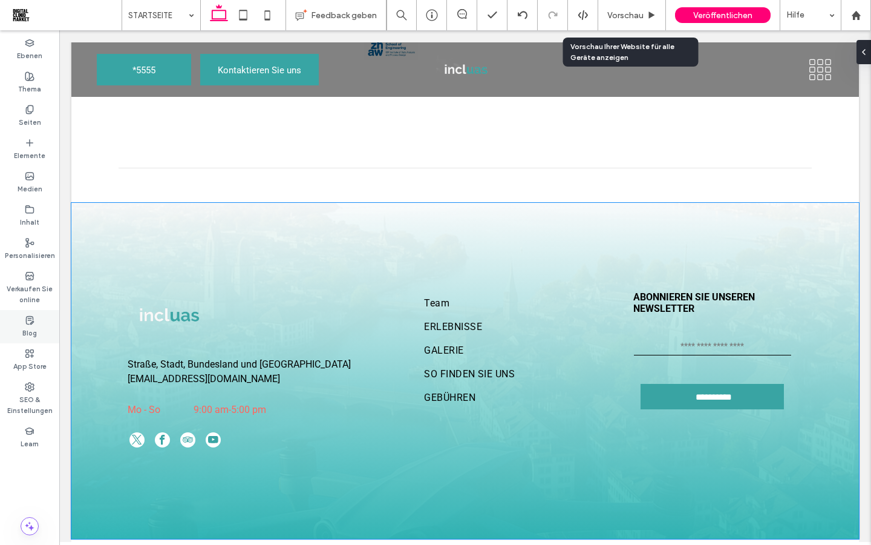
scroll to position [3890, 0]
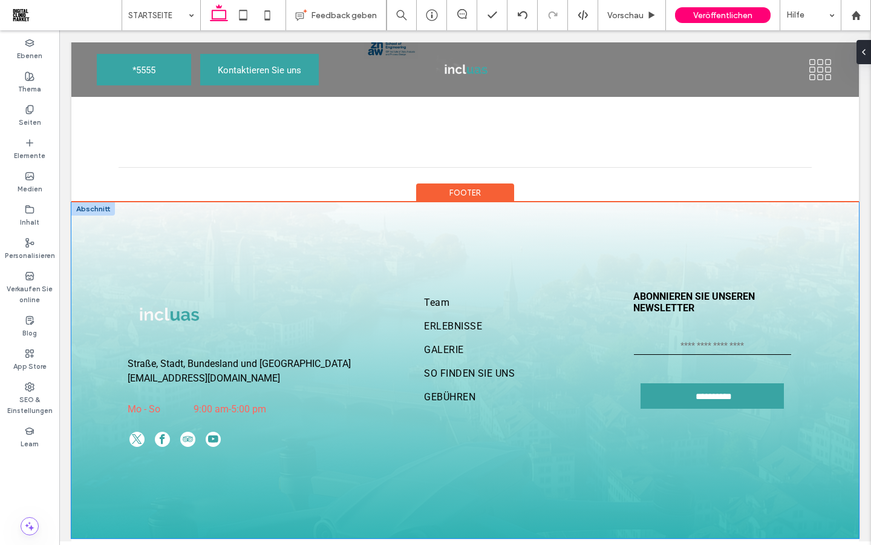
click at [95, 291] on div "**********" at bounding box center [465, 370] width 788 height 336
click at [95, 290] on div "**********" at bounding box center [465, 370] width 788 height 336
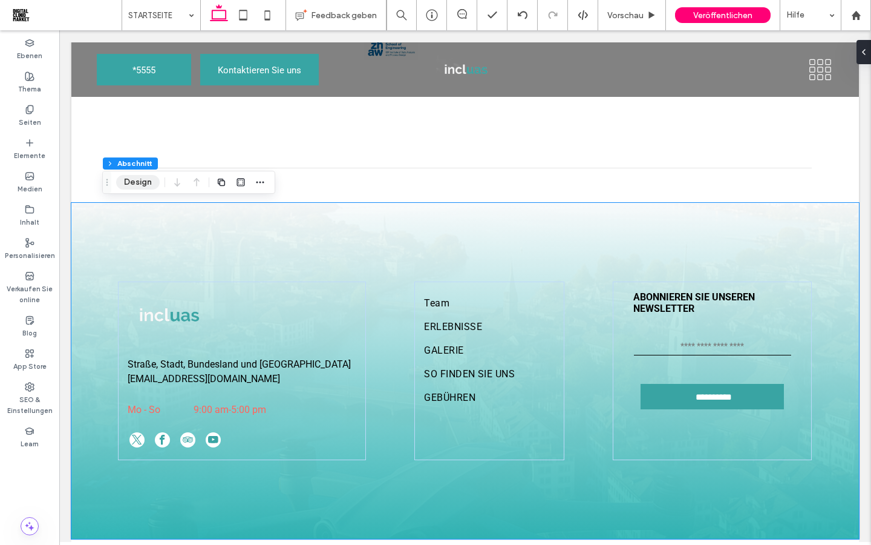
click at [136, 184] on button "Design" at bounding box center [138, 182] width 44 height 15
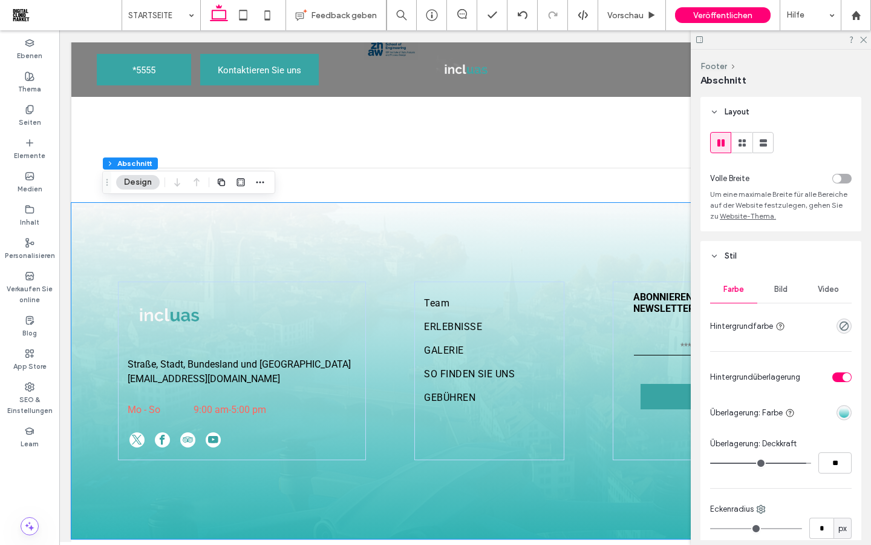
click at [775, 294] on span "Bild" at bounding box center [781, 289] width 13 height 10
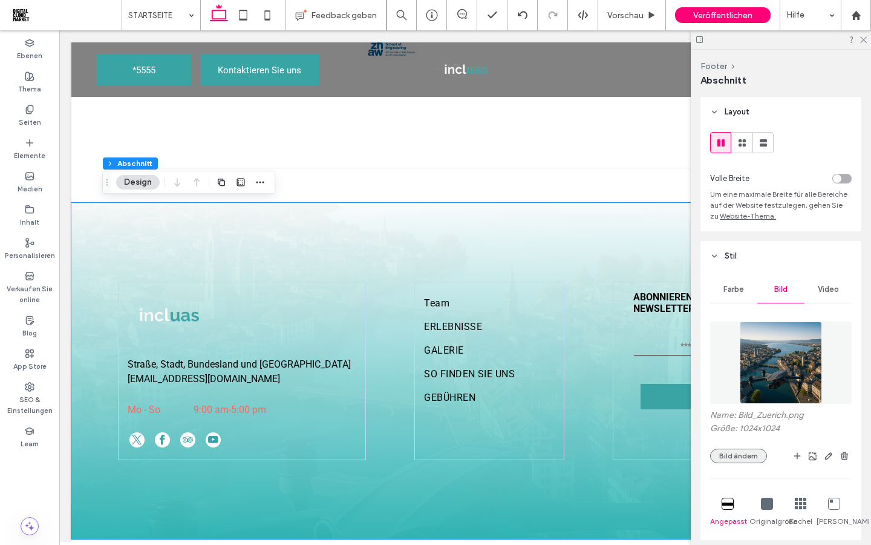
click at [746, 456] on button "Bild ändern" at bounding box center [738, 455] width 57 height 15
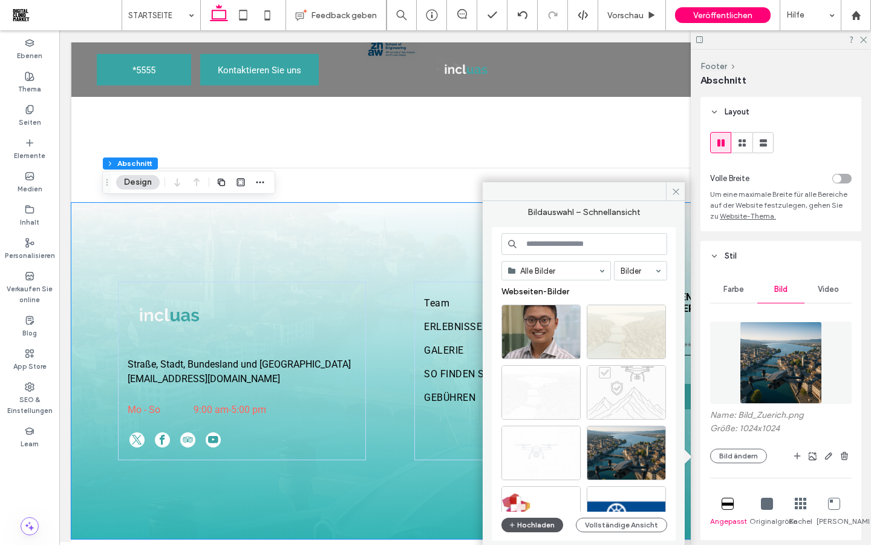
click at [534, 526] on button "Hochladen" at bounding box center [533, 524] width 62 height 15
click at [526, 531] on button "Hochladen" at bounding box center [533, 524] width 62 height 15
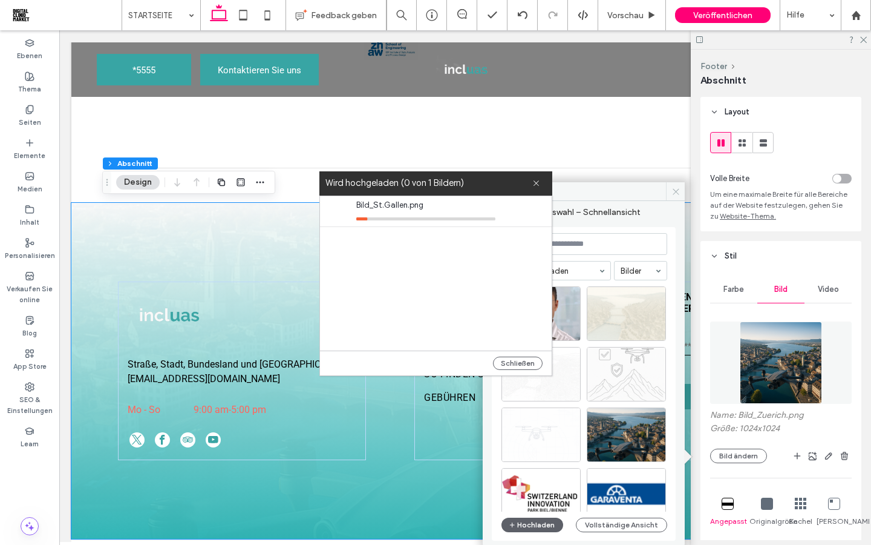
click at [677, 190] on icon at bounding box center [676, 191] width 9 height 9
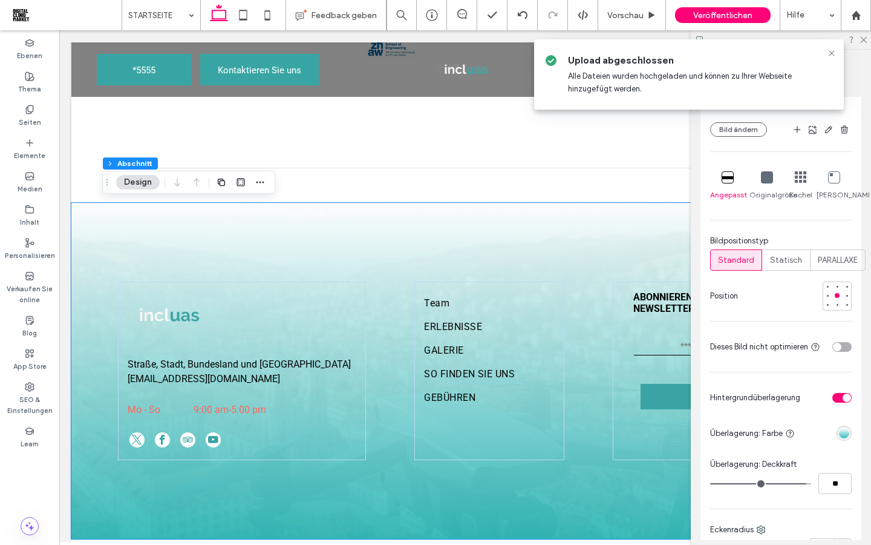
scroll to position [350, 0]
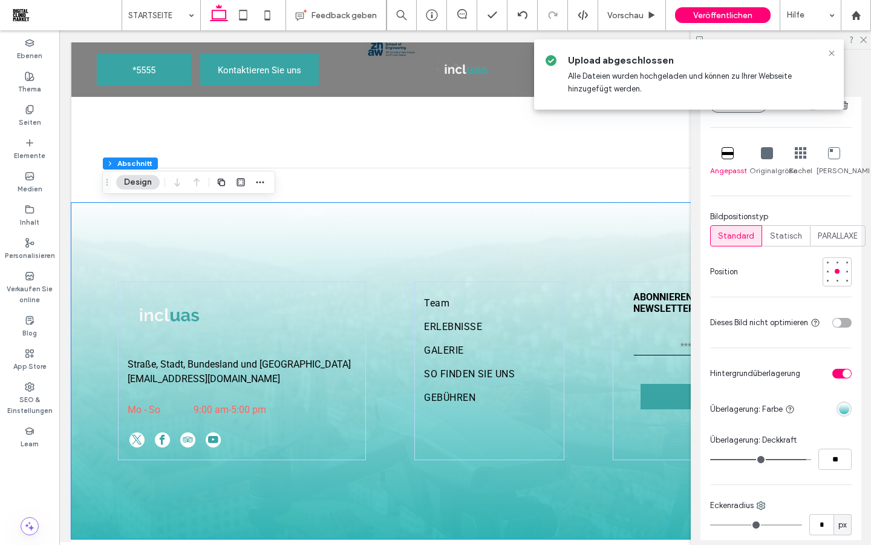
type input "**"
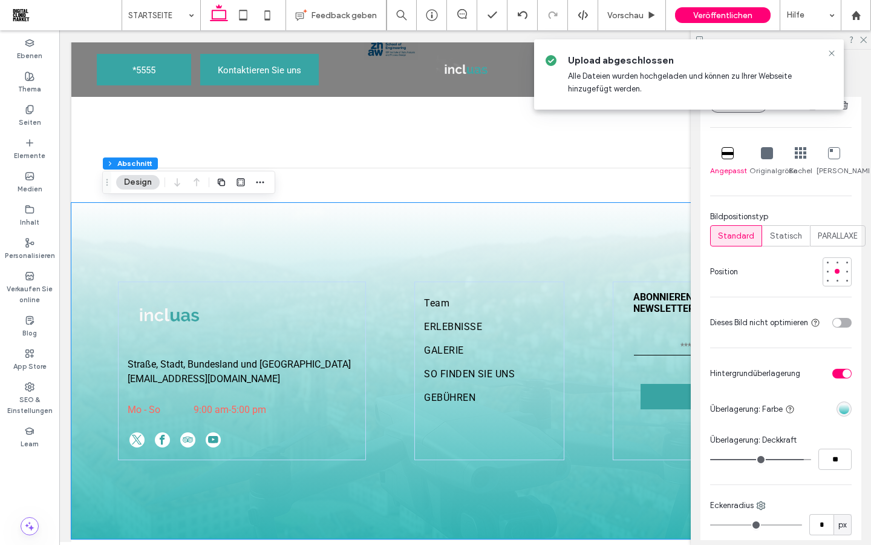
type input "**"
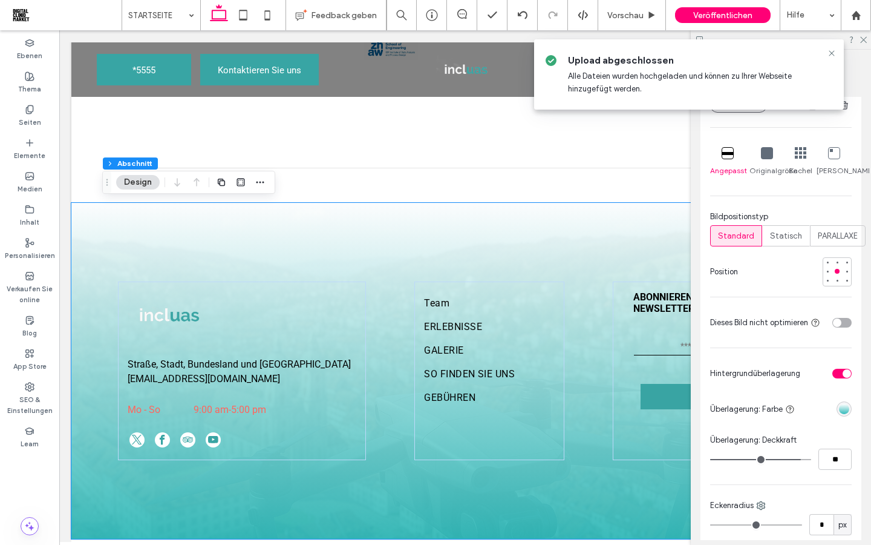
type input "**"
click at [797, 460] on input "range" at bounding box center [760, 459] width 101 height 1
type input "**"
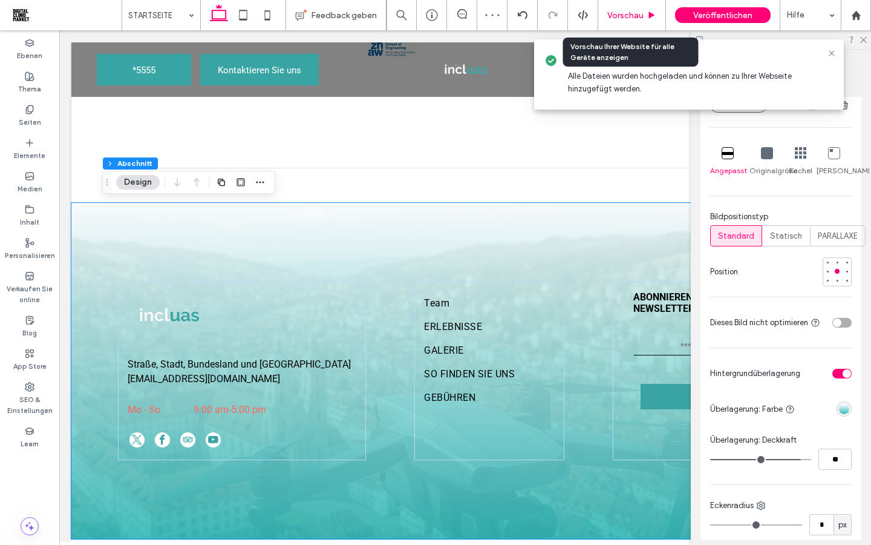
click at [618, 18] on span "Vorschau" at bounding box center [626, 15] width 36 height 10
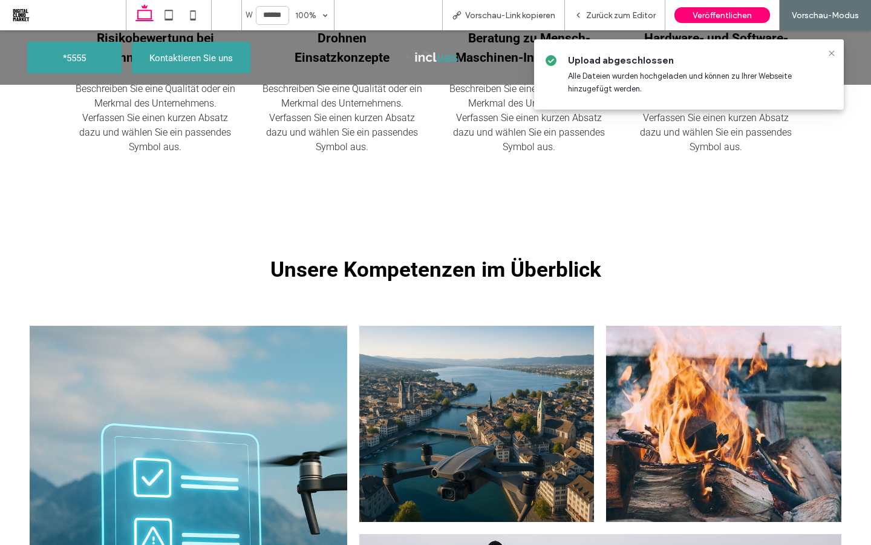
scroll to position [1392, 0]
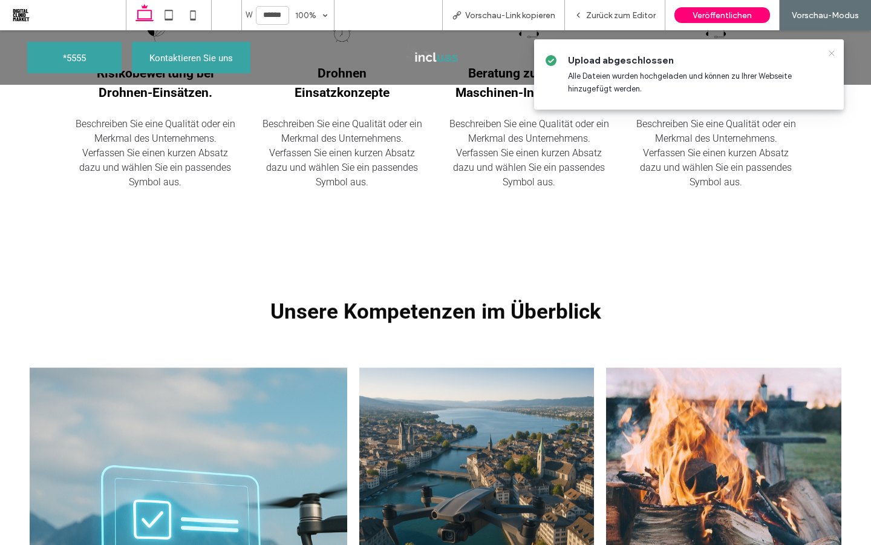
click at [836, 56] on icon at bounding box center [832, 53] width 10 height 10
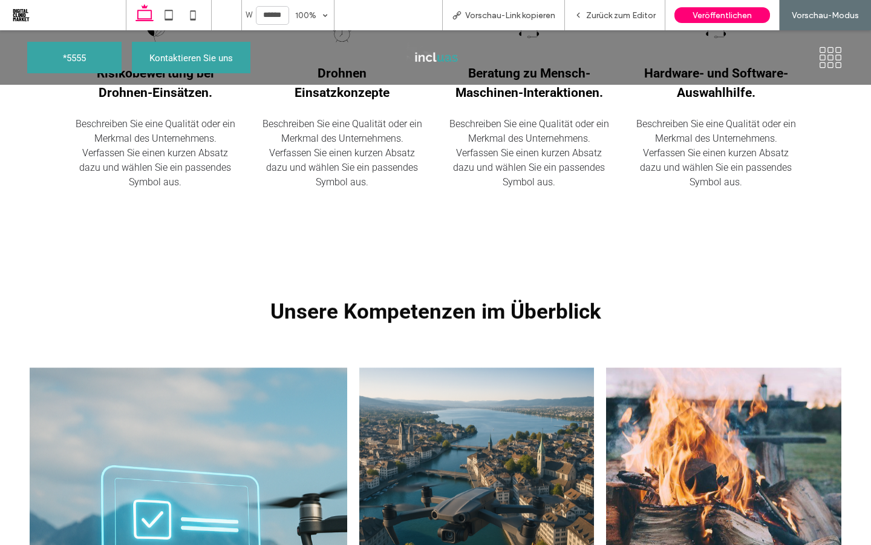
drag, startPoint x: 614, startPoint y: 11, endPoint x: 614, endPoint y: 476, distance: 464.7
click at [614, 11] on span "Zurück zum Editor" at bounding box center [621, 15] width 70 height 10
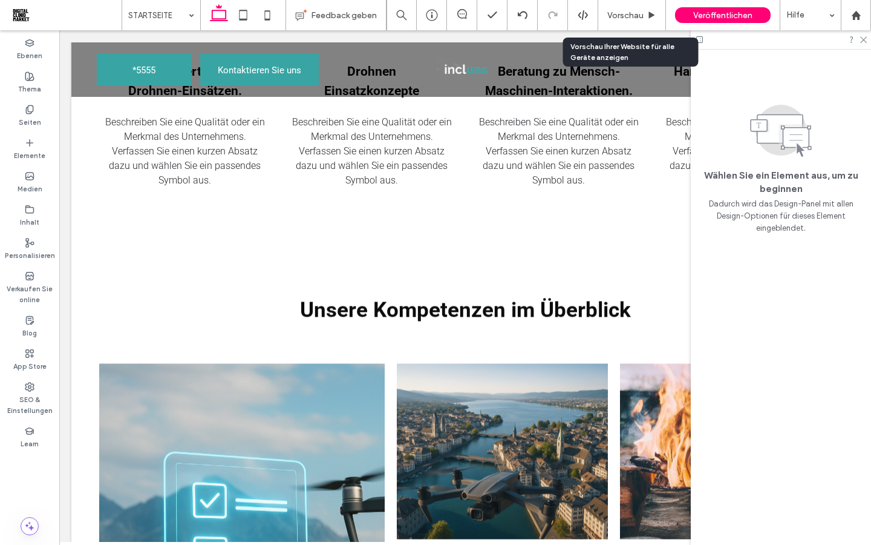
scroll to position [1367, 0]
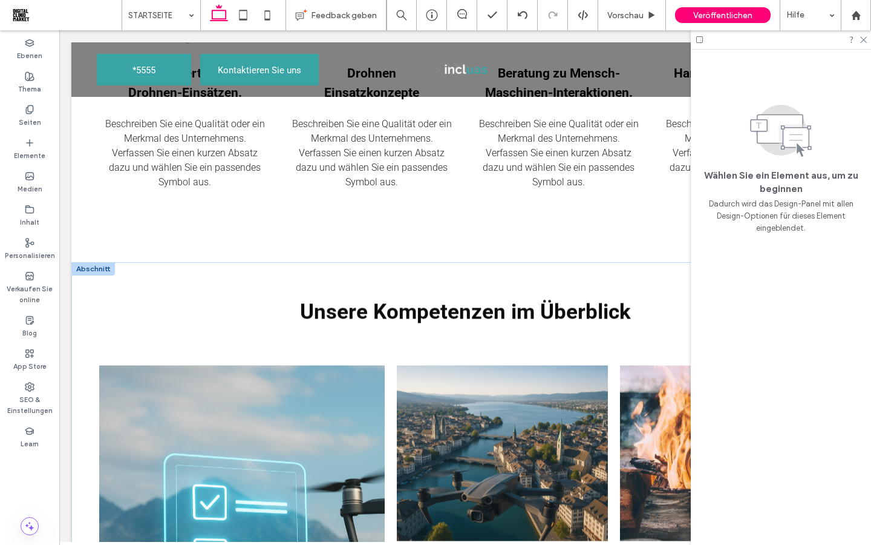
click at [83, 269] on div at bounding box center [93, 268] width 44 height 13
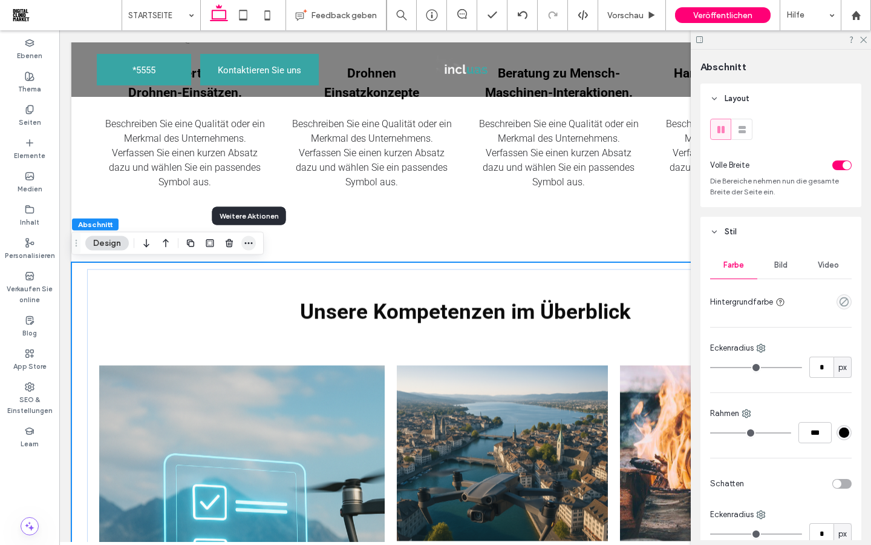
click at [247, 245] on icon "button" at bounding box center [249, 243] width 10 height 10
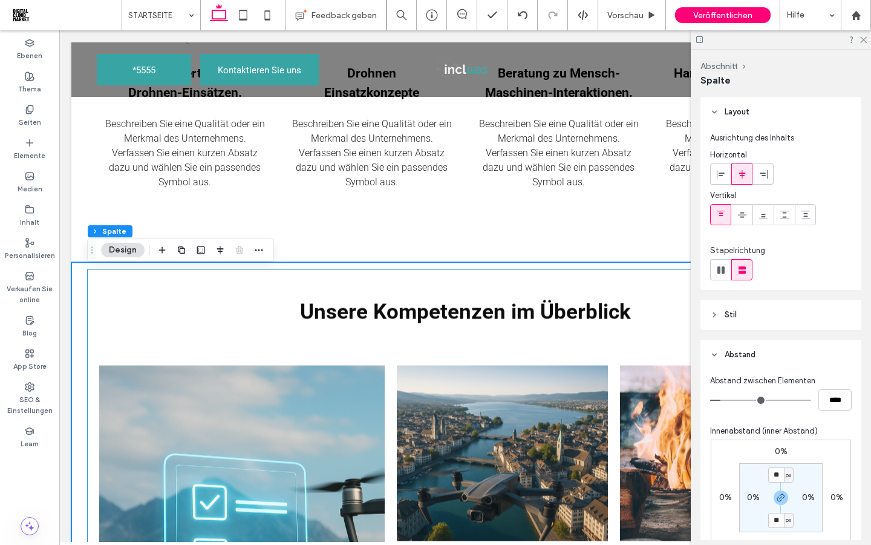
type input "**"
type input "***"
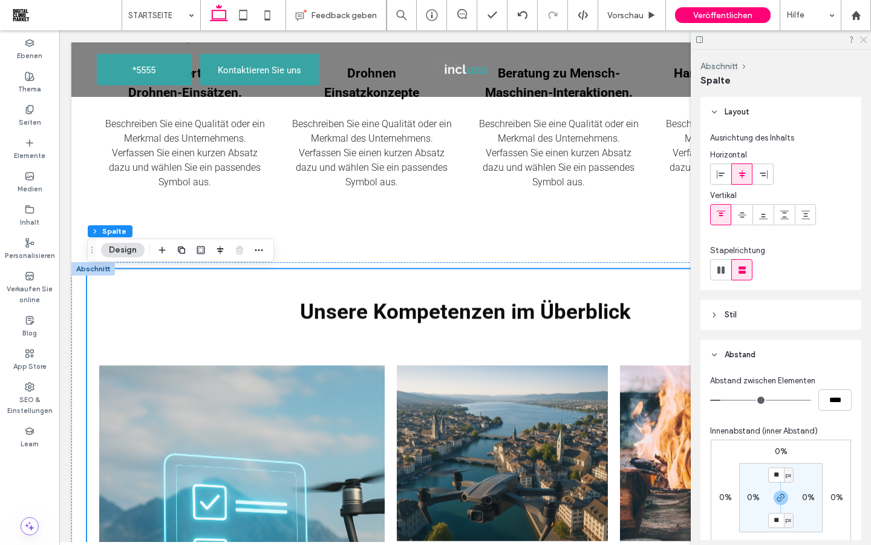
click at [865, 41] on use at bounding box center [863, 40] width 7 height 7
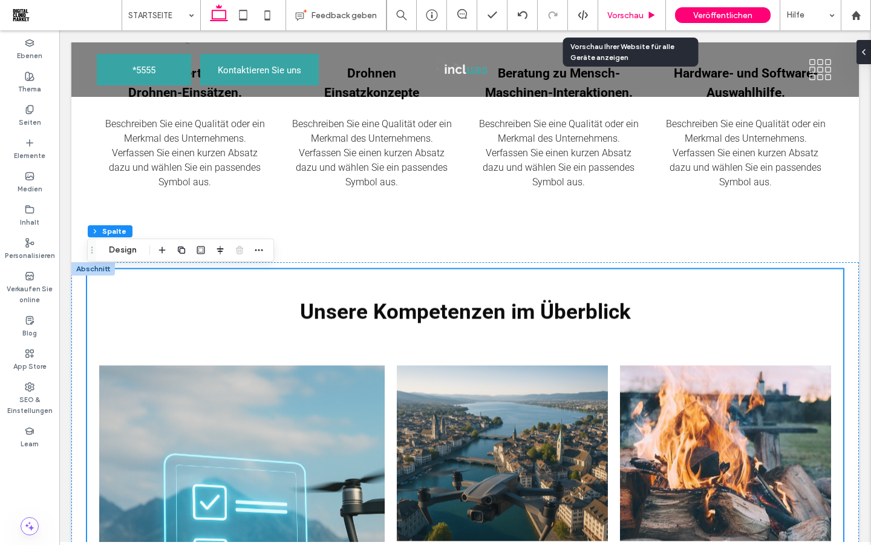
click at [621, 15] on span "Vorschau" at bounding box center [626, 15] width 36 height 10
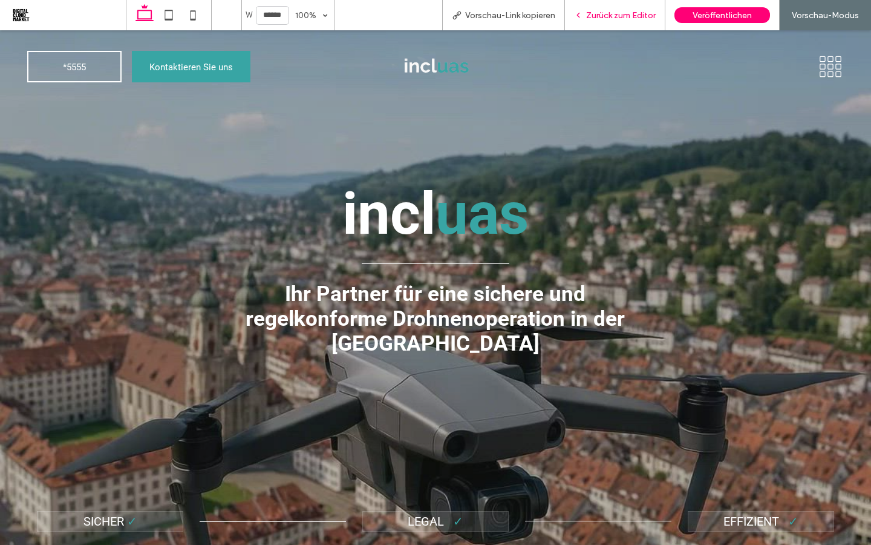
click at [603, 15] on span "Zurück zum Editor" at bounding box center [621, 15] width 70 height 10
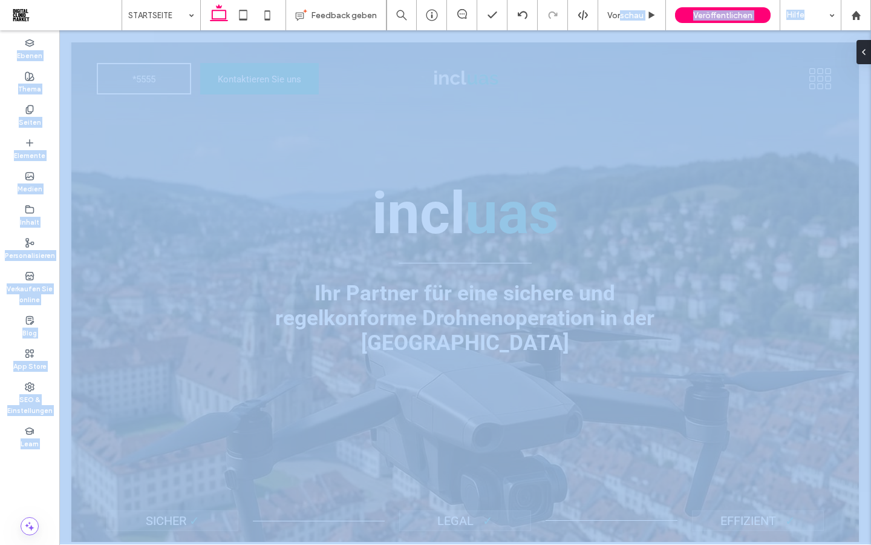
drag, startPoint x: 620, startPoint y: 14, endPoint x: 620, endPoint y: 479, distance: 464.7
click at [620, 14] on span "Vorschau" at bounding box center [626, 15] width 36 height 10
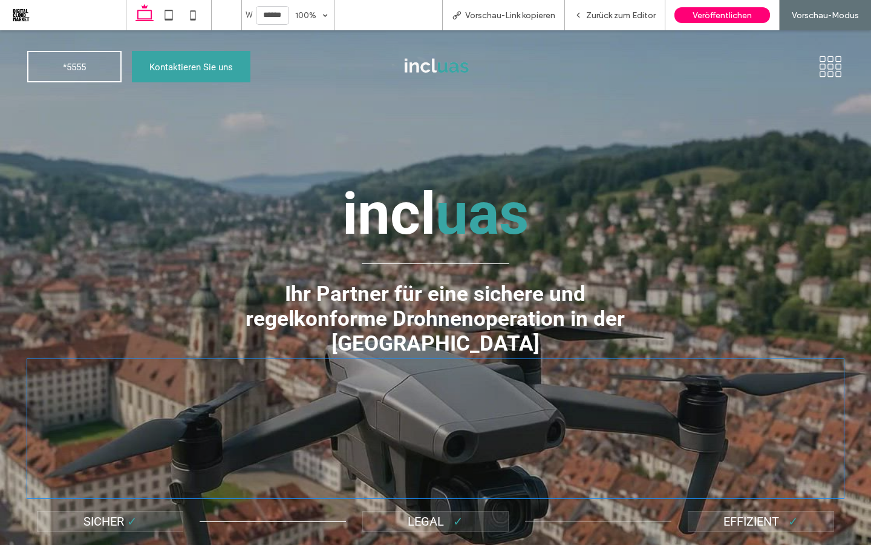
click at [583, 188] on p "incl uas" at bounding box center [435, 213] width 817 height 87
click at [827, 73] on icon at bounding box center [831, 66] width 27 height 23
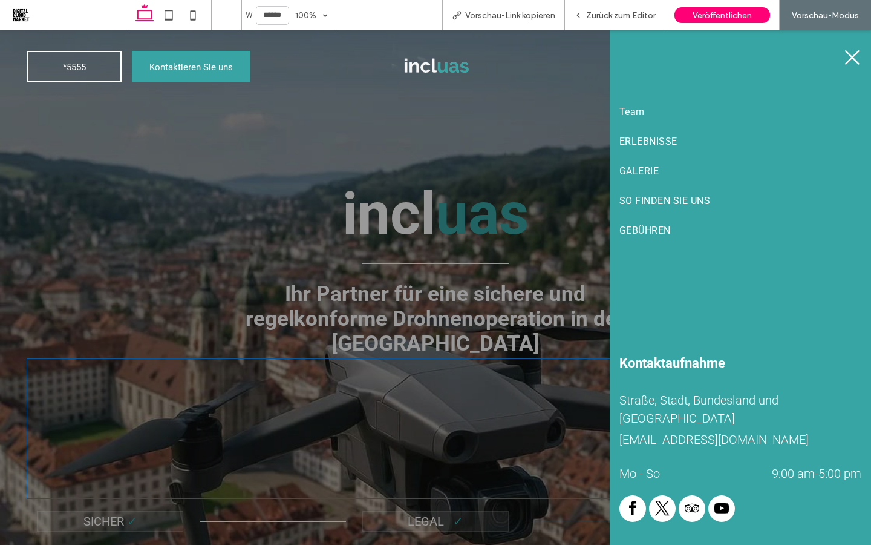
click at [854, 64] on icon at bounding box center [853, 57] width 18 height 18
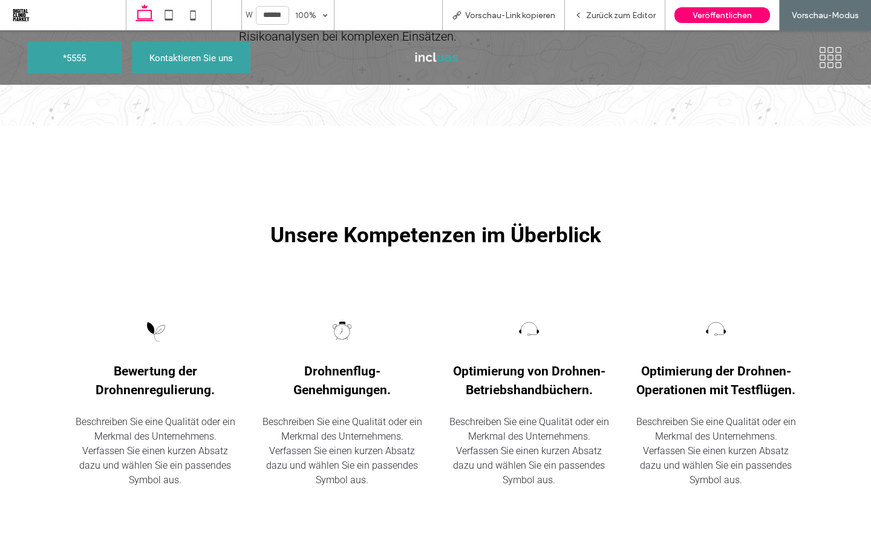
scroll to position [984, 0]
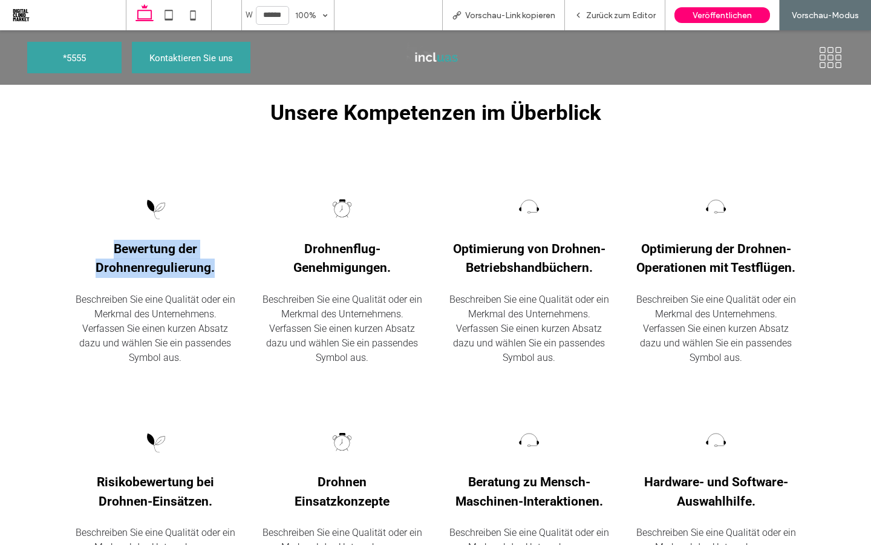
drag, startPoint x: 219, startPoint y: 270, endPoint x: 103, endPoint y: 247, distance: 117.8
click at [103, 247] on h3 "Bewertung der Drohnenregulierung." at bounding box center [155, 259] width 165 height 38
copy span "Bewertung der Drohnenregulierung."
click at [197, 201] on div "Bewertung der Drohnenregulierung. Beschreiben Sie eine Qualität oder ein Merkma…" at bounding box center [155, 278] width 165 height 173
click at [155, 211] on img at bounding box center [155, 208] width 33 height 33
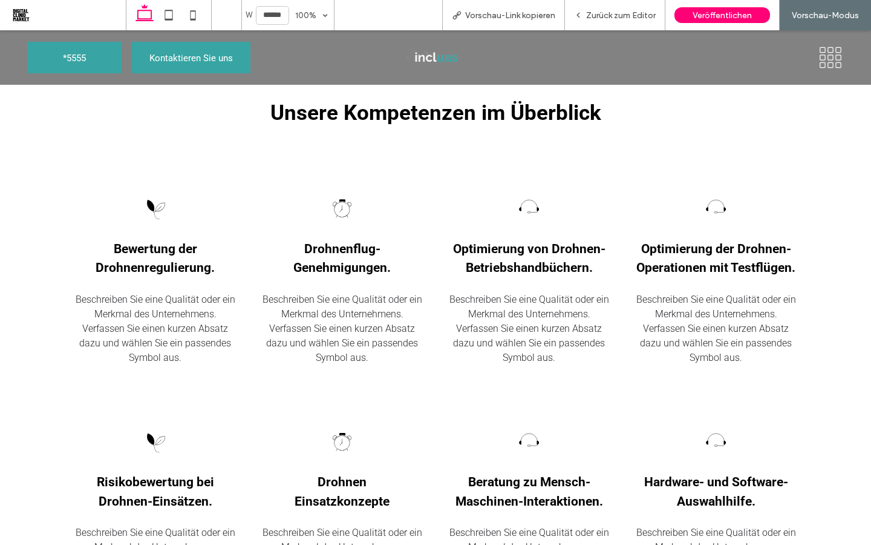
click at [155, 207] on img at bounding box center [155, 208] width 33 height 33
click at [592, 22] on div "Zurück zum Editor" at bounding box center [615, 15] width 100 height 30
click at [148, 213] on img at bounding box center [155, 208] width 33 height 33
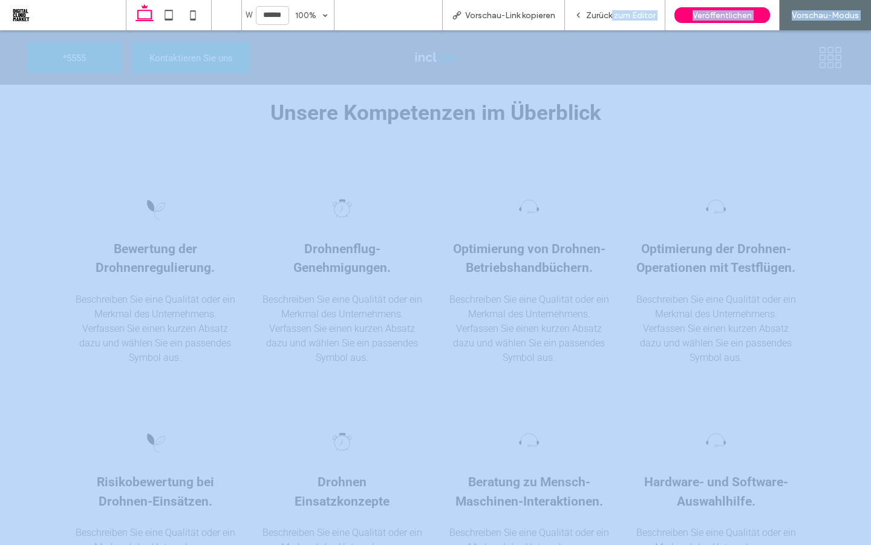
click at [609, 13] on span "Zurück zum Editor" at bounding box center [621, 15] width 70 height 10
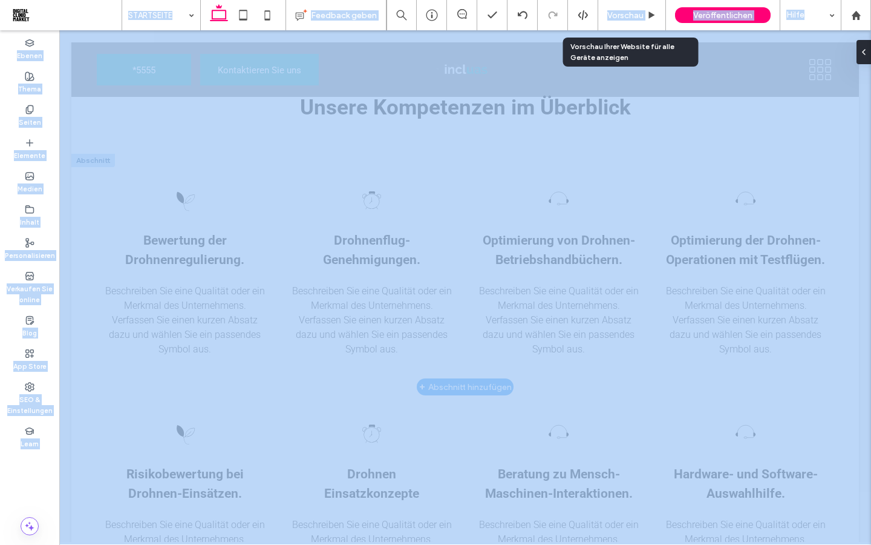
scroll to position [961, 0]
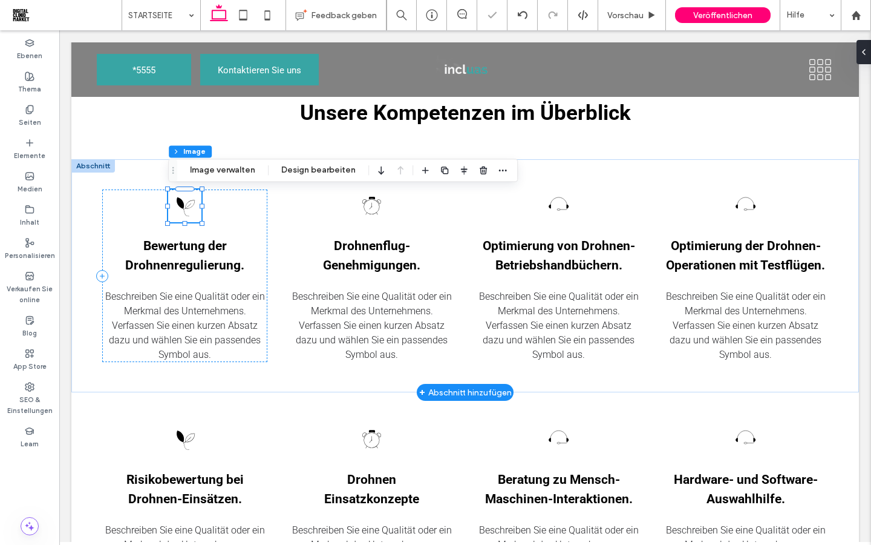
click at [182, 209] on img at bounding box center [184, 205] width 33 height 33
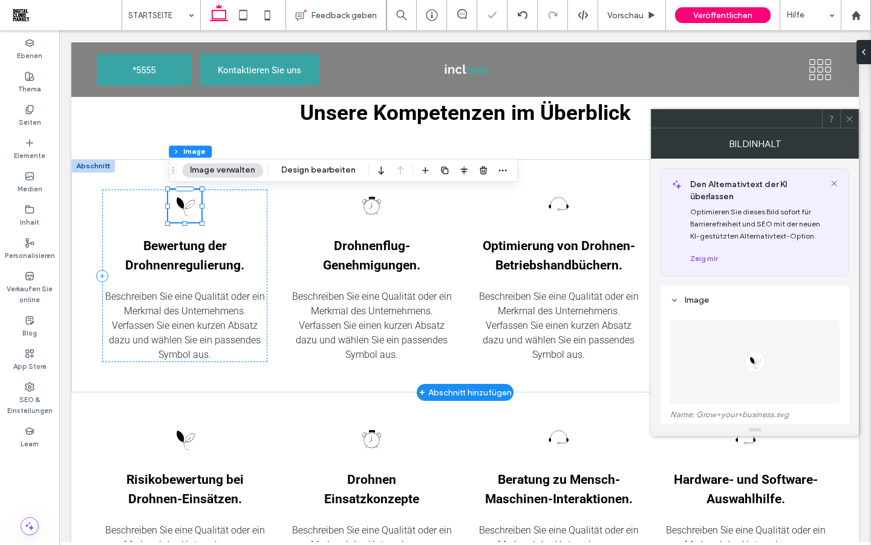
scroll to position [625, 0]
click at [300, 172] on button "Design bearbeiten" at bounding box center [319, 170] width 90 height 15
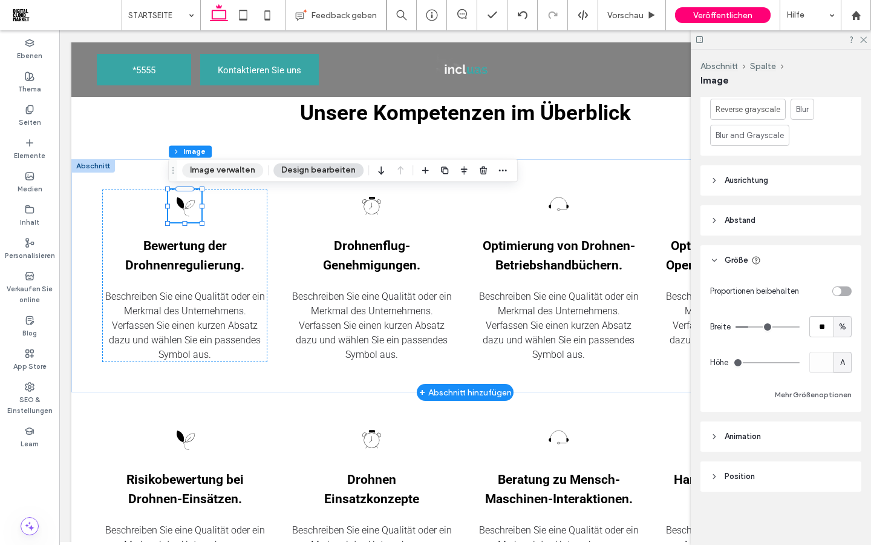
click at [237, 174] on button "Image verwalten" at bounding box center [222, 170] width 81 height 15
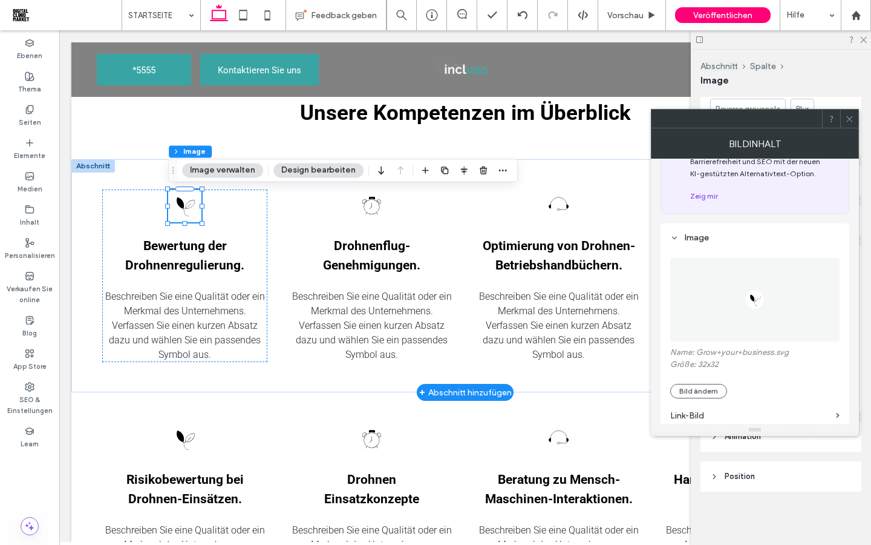
scroll to position [74, 0]
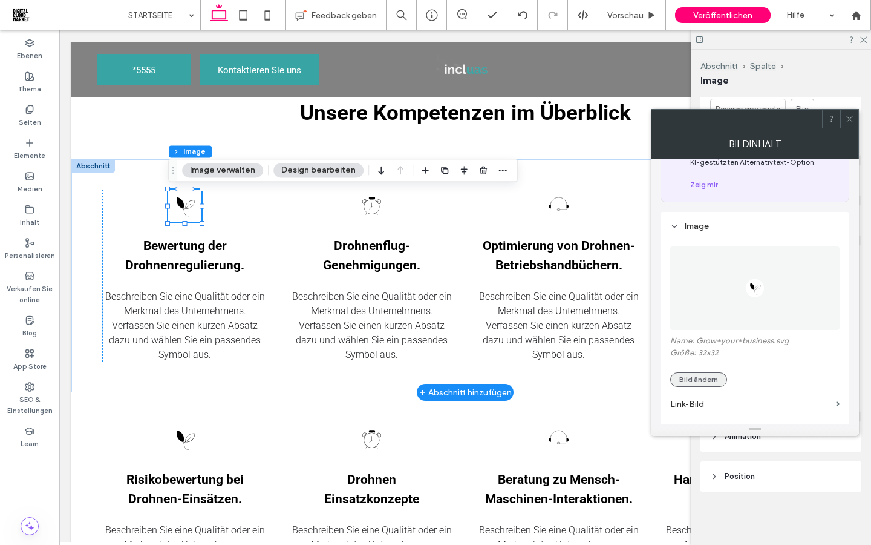
click at [701, 381] on button "Bild ändern" at bounding box center [698, 379] width 57 height 15
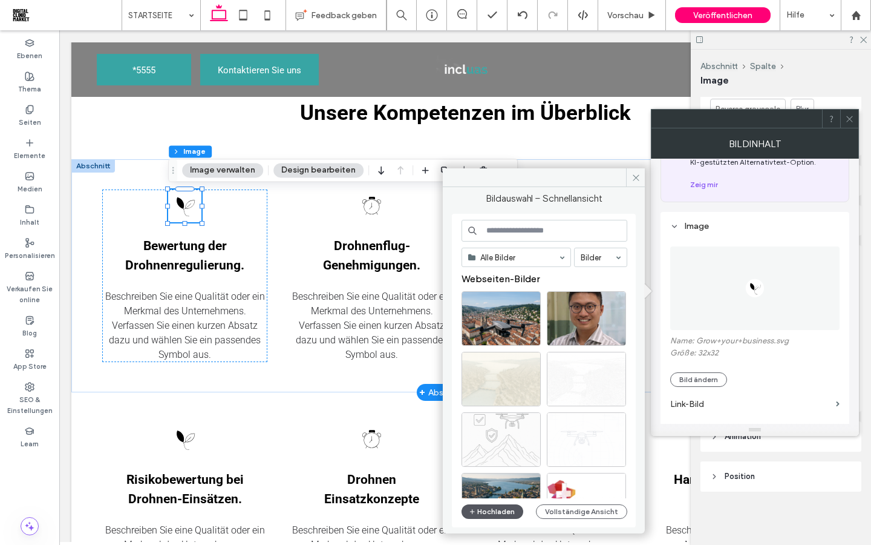
click at [501, 515] on button "Hochladen" at bounding box center [493, 511] width 62 height 15
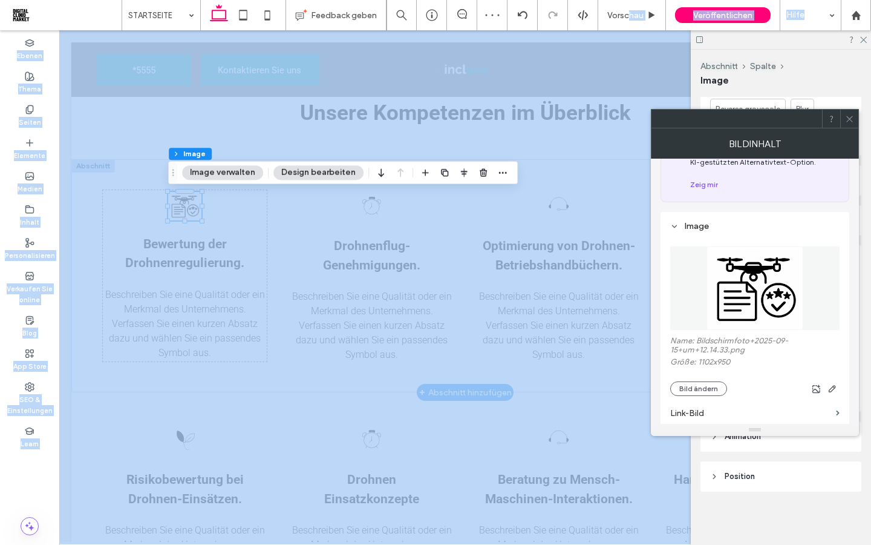
click at [627, 14] on span "Vorschau" at bounding box center [626, 15] width 36 height 10
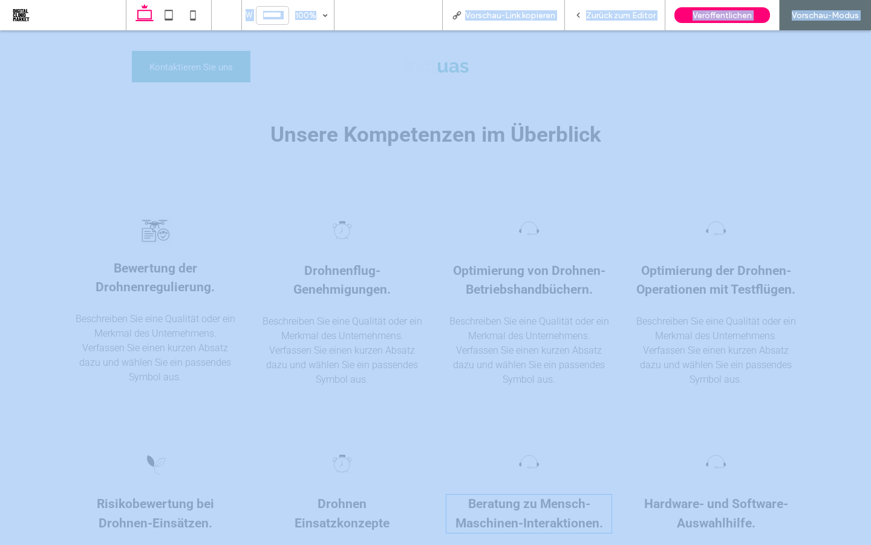
scroll to position [984, 0]
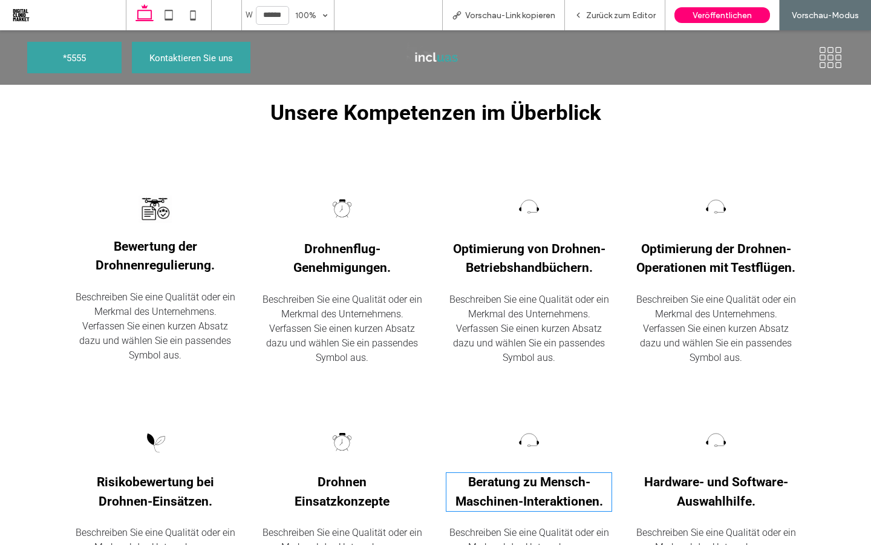
click at [618, 223] on div "Bewertung der Drohnenregulierung. Beschreiben Sie eine Qualität oder ein Merkma…" at bounding box center [436, 279] width 726 height 234
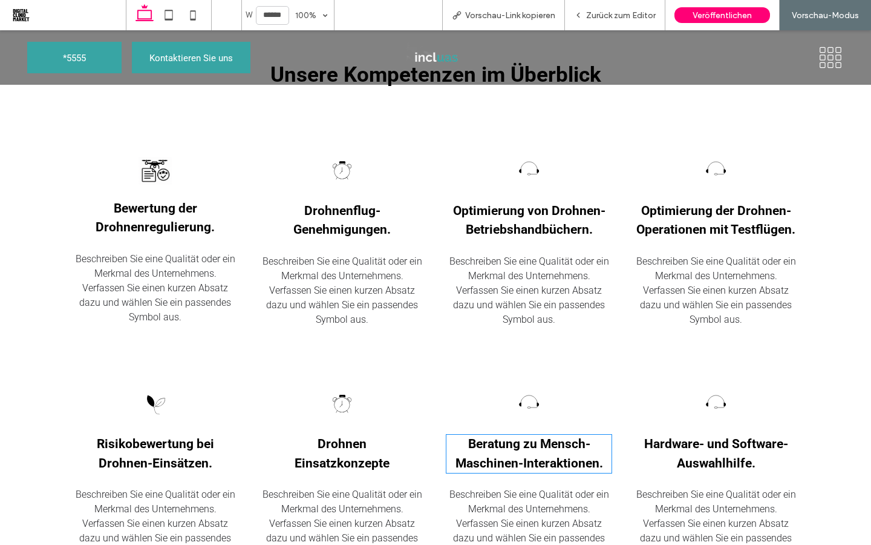
scroll to position [1023, 0]
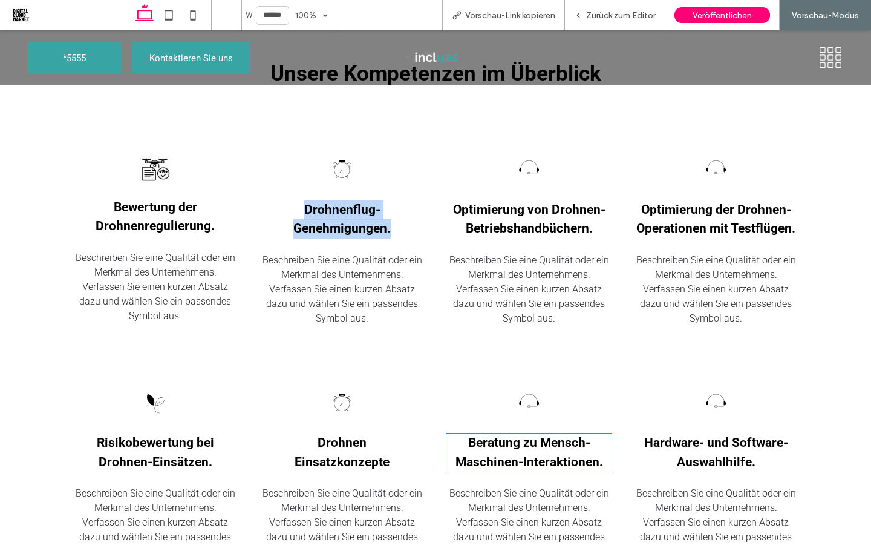
drag, startPoint x: 394, startPoint y: 225, endPoint x: 303, endPoint y: 211, distance: 91.8
click at [303, 211] on h3 "Drohnenflug-Genehmigungen." at bounding box center [342, 219] width 165 height 38
copy span "Drohnenflug-Genehmigungen."
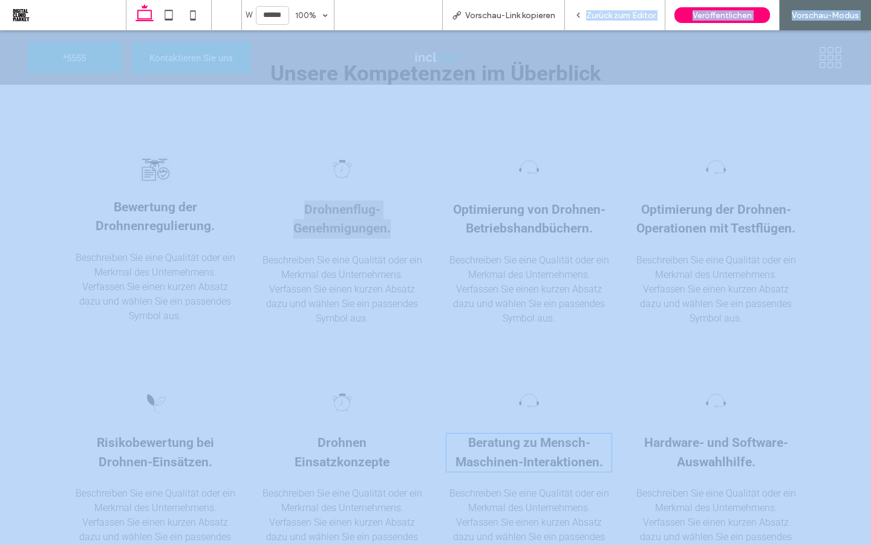
click at [608, 7] on div "Zurück zum Editor" at bounding box center [615, 15] width 100 height 30
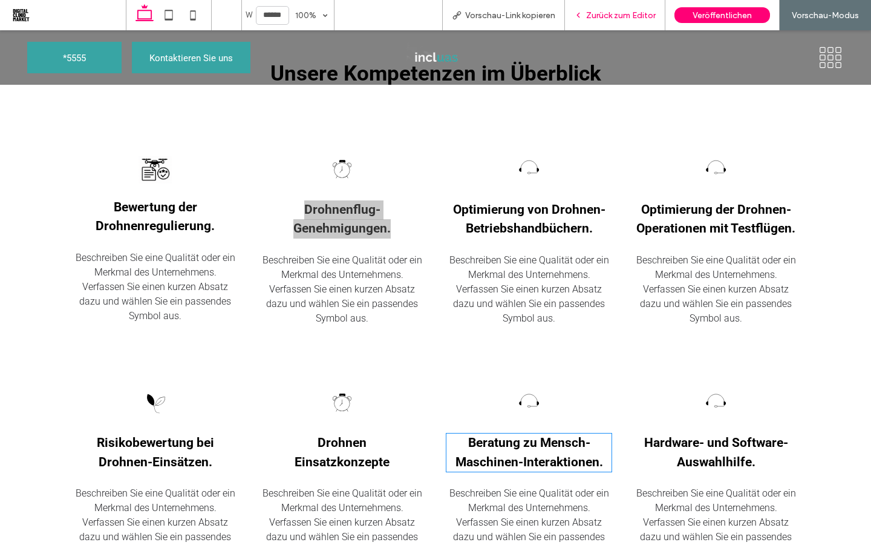
click at [634, 15] on span "Zurück zum Editor" at bounding box center [621, 15] width 70 height 10
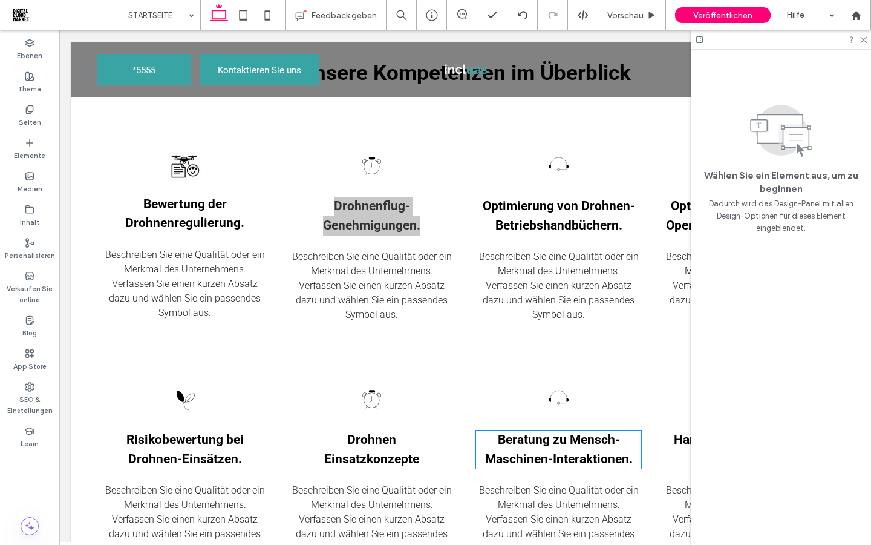
scroll to position [1000, 0]
click at [189, 168] on img at bounding box center [184, 166] width 33 height 28
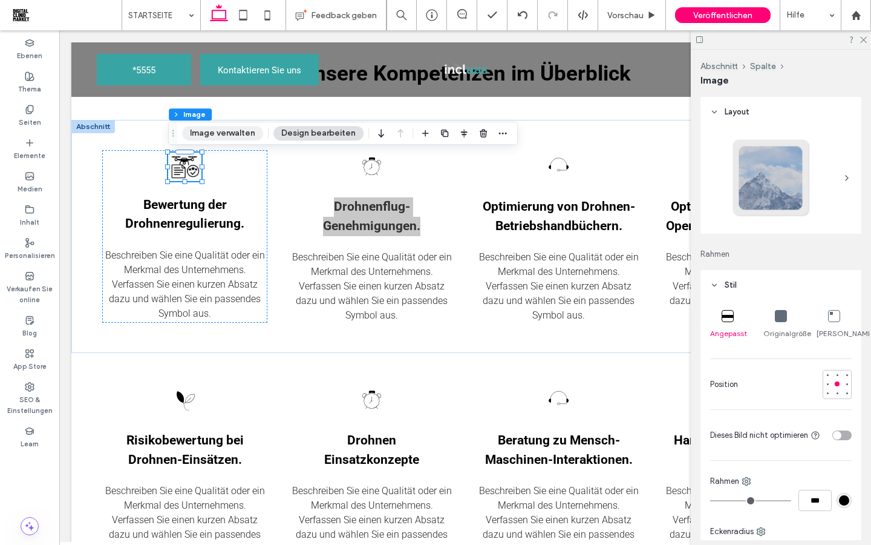
click at [229, 136] on button "Image verwalten" at bounding box center [222, 133] width 81 height 15
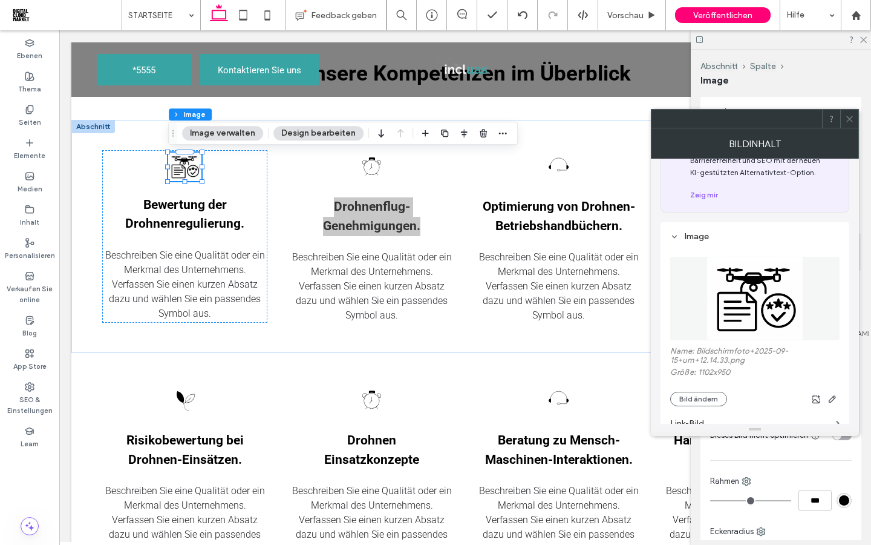
scroll to position [84, 0]
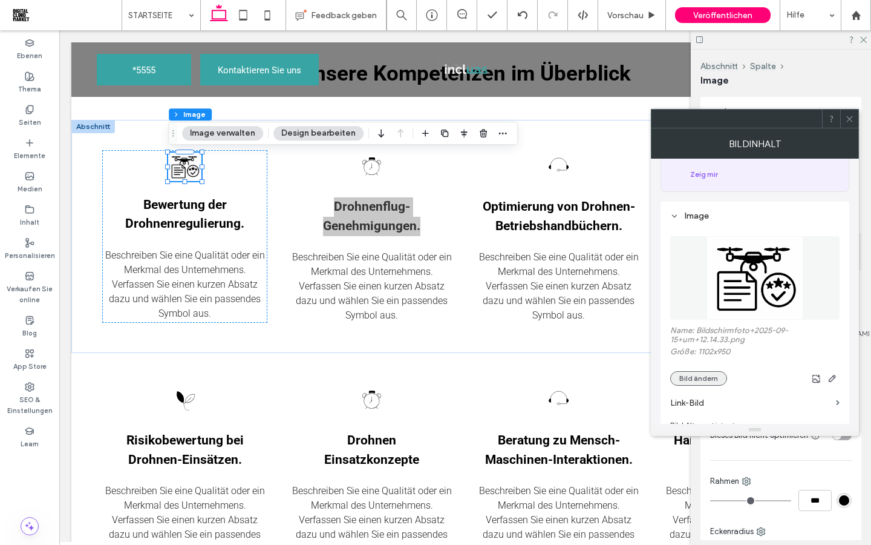
click at [692, 383] on button "Bild ändern" at bounding box center [698, 378] width 57 height 15
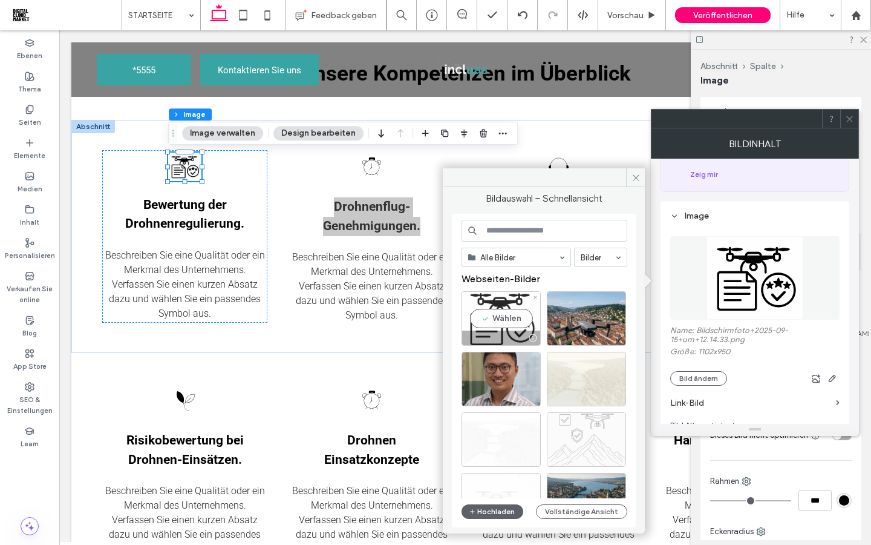
click at [496, 319] on div "Wählen" at bounding box center [501, 318] width 79 height 54
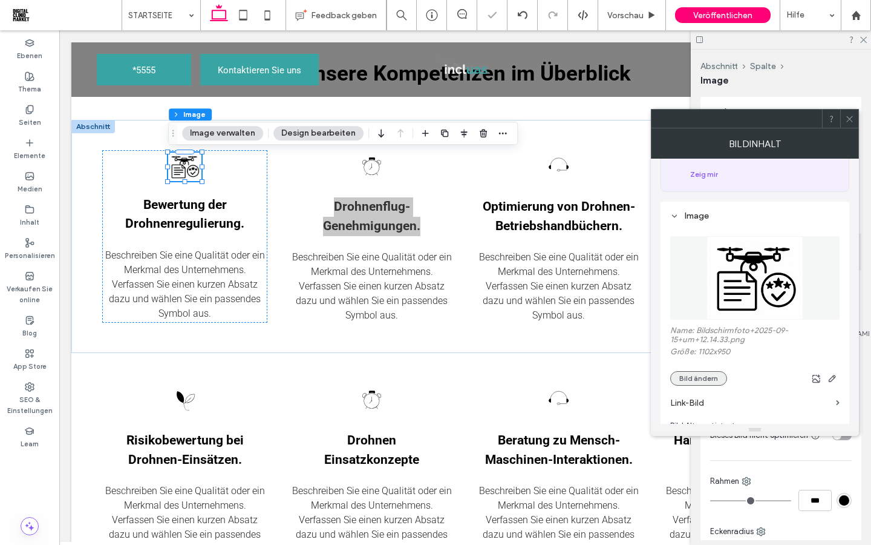
click at [717, 385] on button "Bild ändern" at bounding box center [698, 378] width 57 height 15
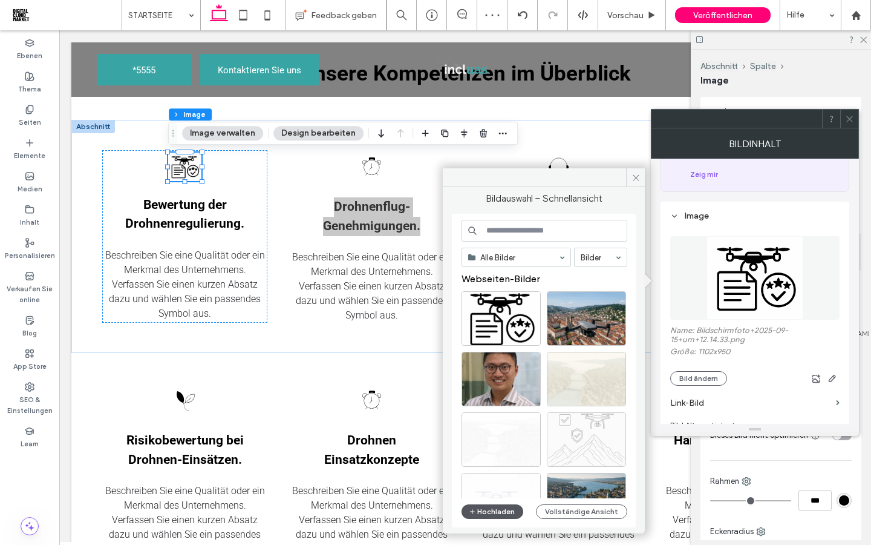
click at [495, 513] on button "Hochladen" at bounding box center [493, 511] width 62 height 15
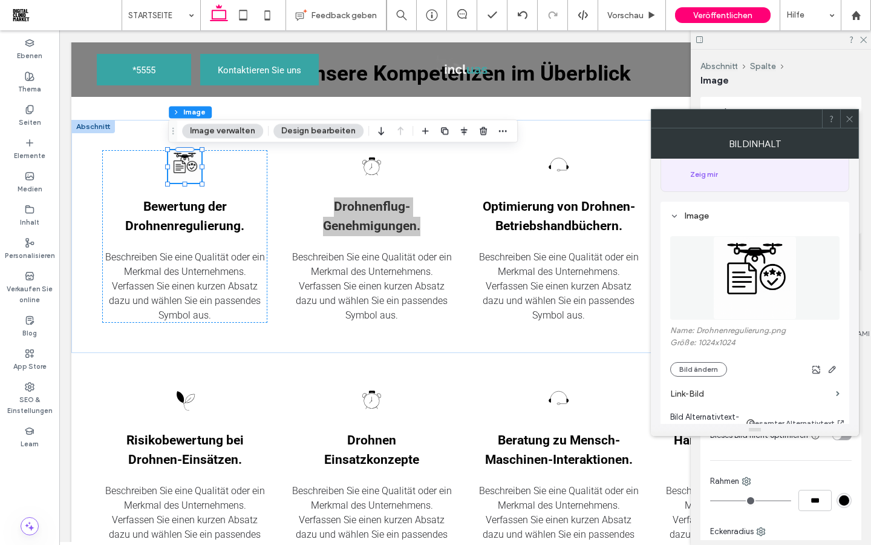
click at [851, 123] on span at bounding box center [849, 119] width 9 height 18
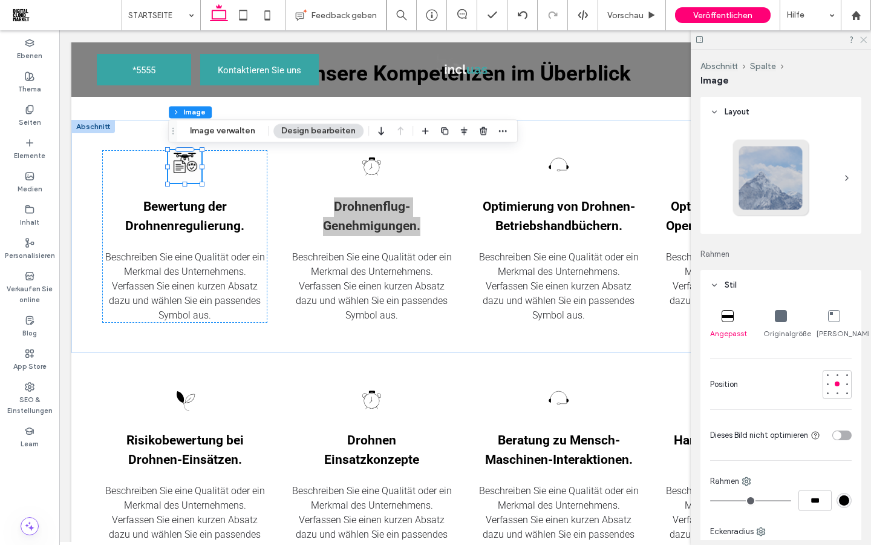
click at [865, 42] on icon at bounding box center [863, 39] width 8 height 8
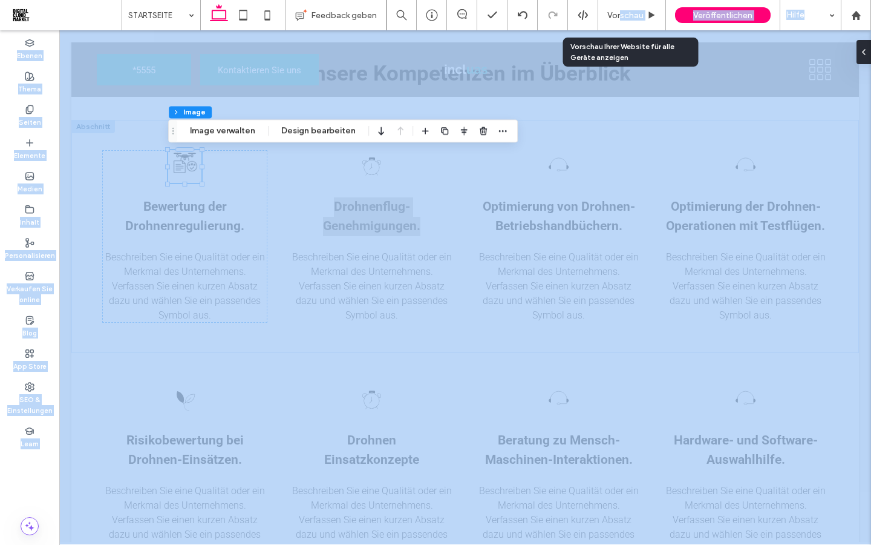
click at [621, 12] on span "Vorschau" at bounding box center [626, 15] width 36 height 10
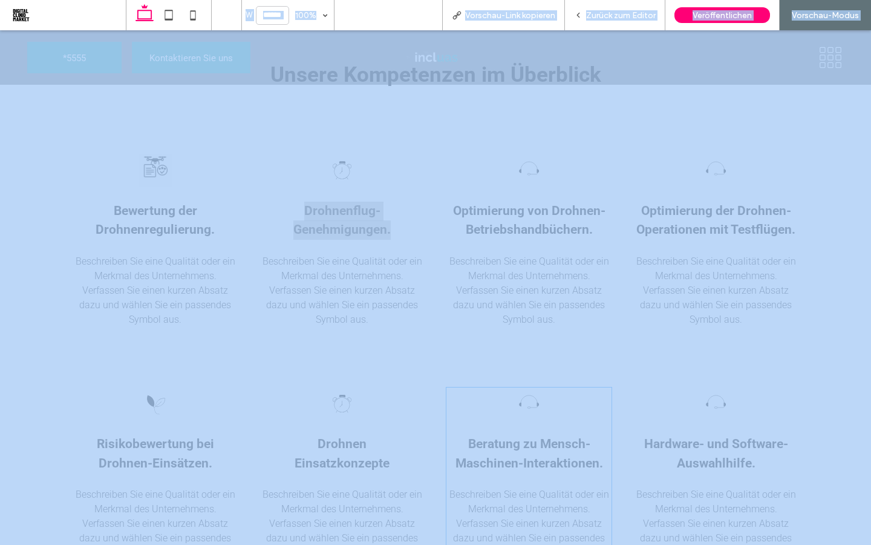
scroll to position [1023, 0]
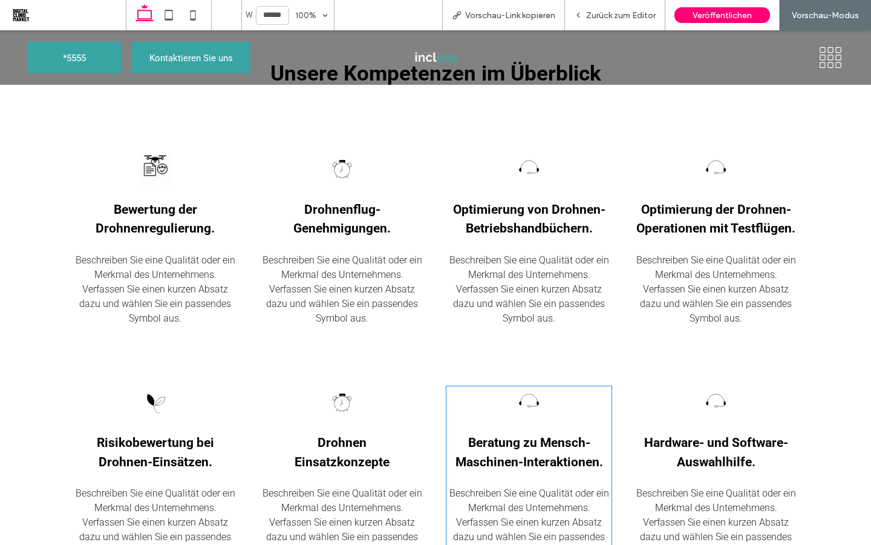
click at [500, 140] on div "Bewertung der Drohnenregulierung. Beschreiben Sie eine Qualität oder ein Merkma…" at bounding box center [436, 239] width 726 height 234
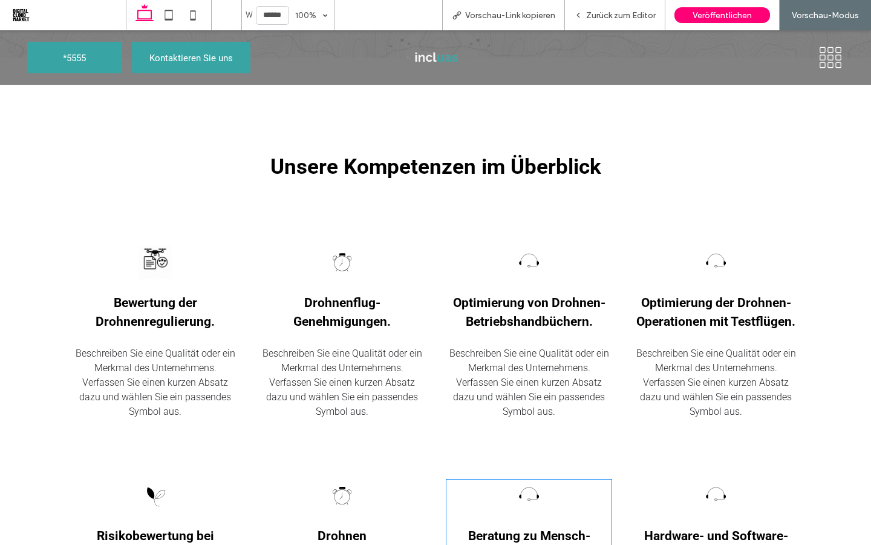
scroll to position [929, 0]
click at [599, 18] on span "Zurück zum Editor" at bounding box center [621, 15] width 70 height 10
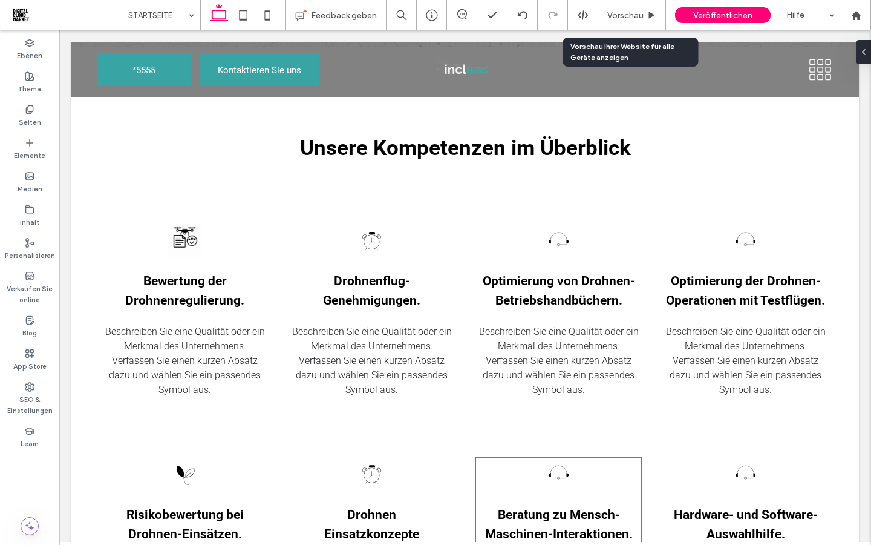
scroll to position [925, 0]
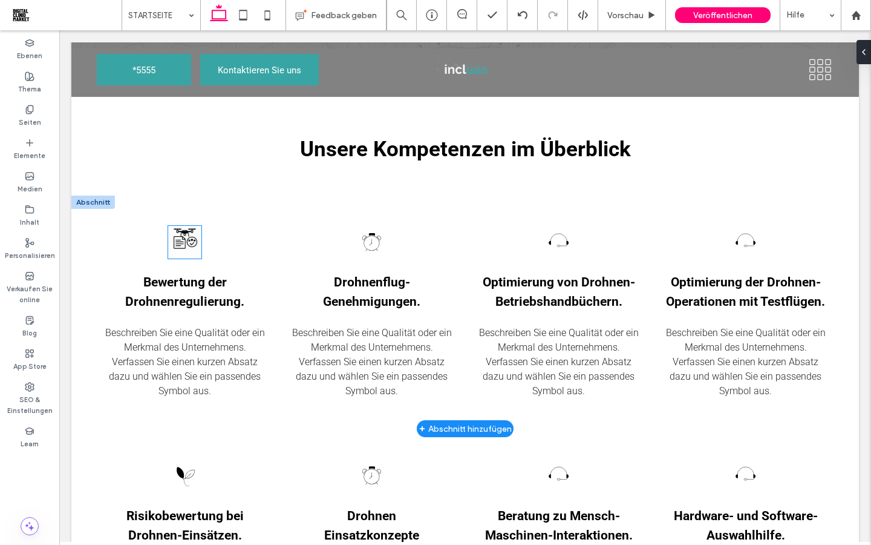
click at [188, 247] on img at bounding box center [184, 242] width 33 height 33
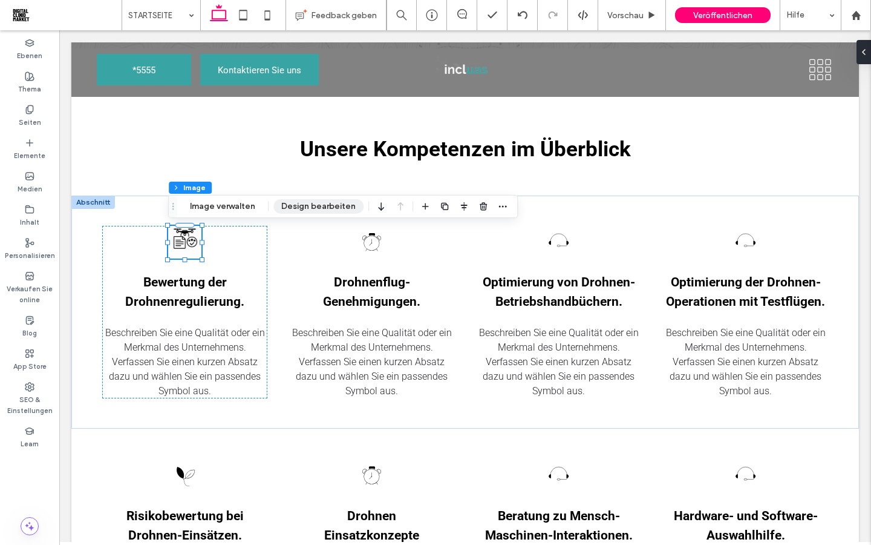
click at [297, 205] on button "Design bearbeiten" at bounding box center [319, 206] width 90 height 15
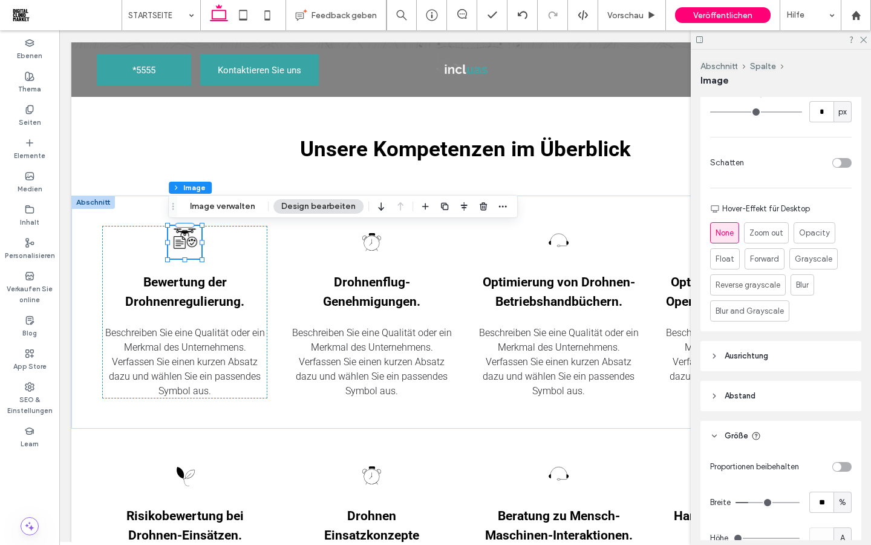
scroll to position [625, 0]
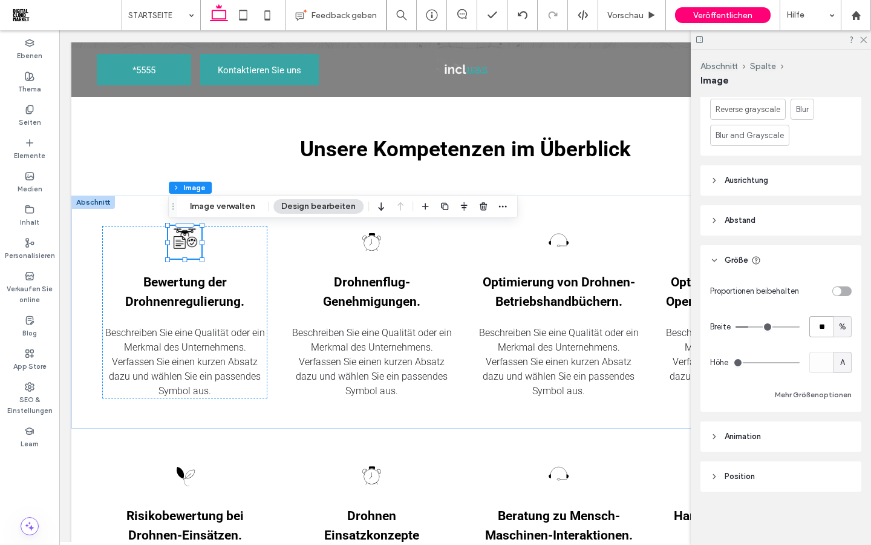
click at [821, 329] on input "**" at bounding box center [822, 326] width 24 height 21
type input "**"
click at [794, 310] on div "Proportionen beibehalten Breite ** % Höhe A Mehr Größenoptionen" at bounding box center [781, 341] width 142 height 122
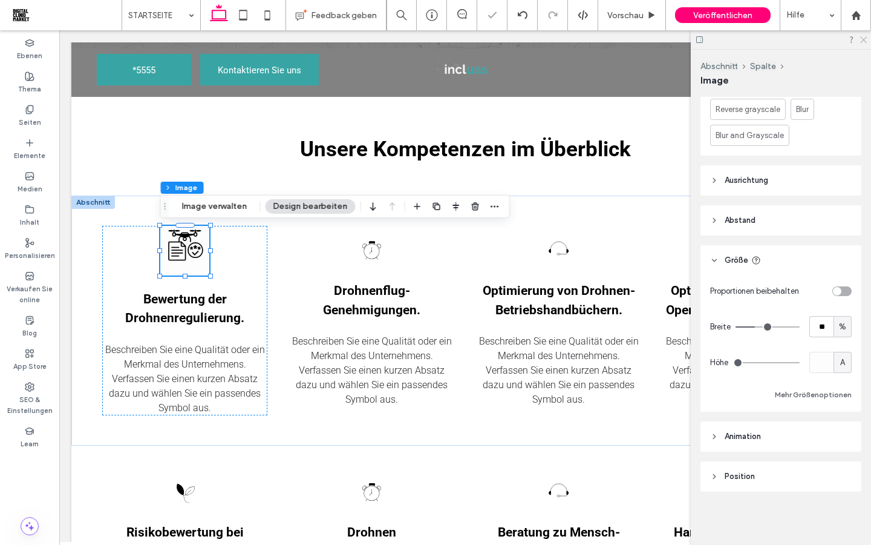
click at [867, 40] on icon at bounding box center [863, 39] width 8 height 8
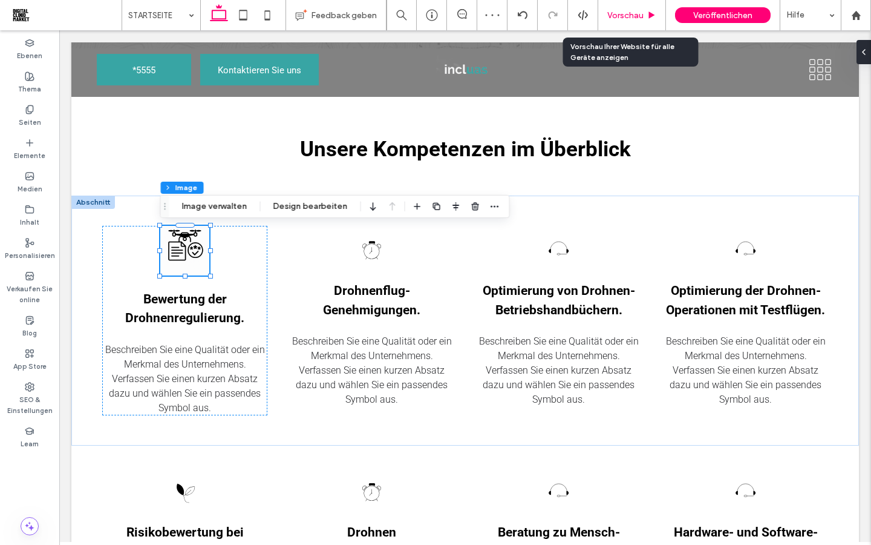
click at [629, 21] on div "Vorschau" at bounding box center [632, 15] width 68 height 30
click at [623, 21] on div "Vorschau" at bounding box center [632, 15] width 68 height 30
click at [623, 15] on span "Vorschau" at bounding box center [626, 15] width 36 height 10
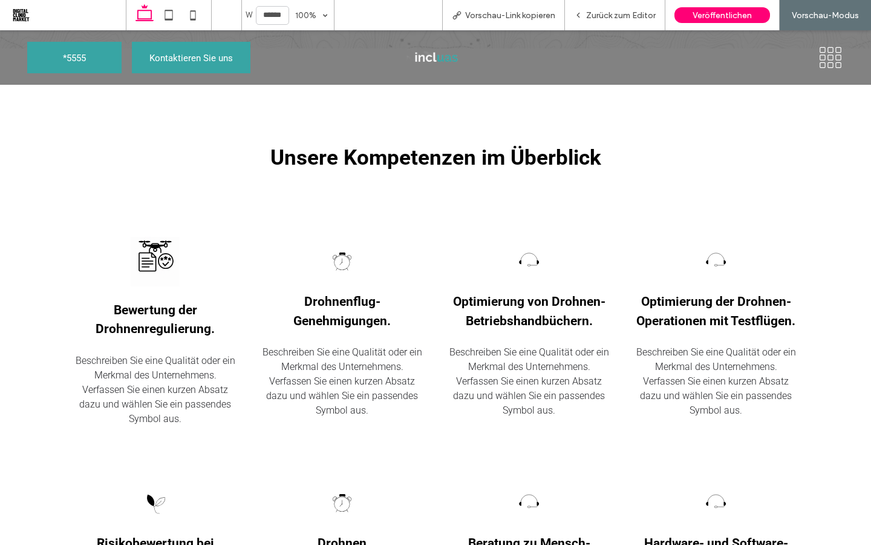
scroll to position [941, 0]
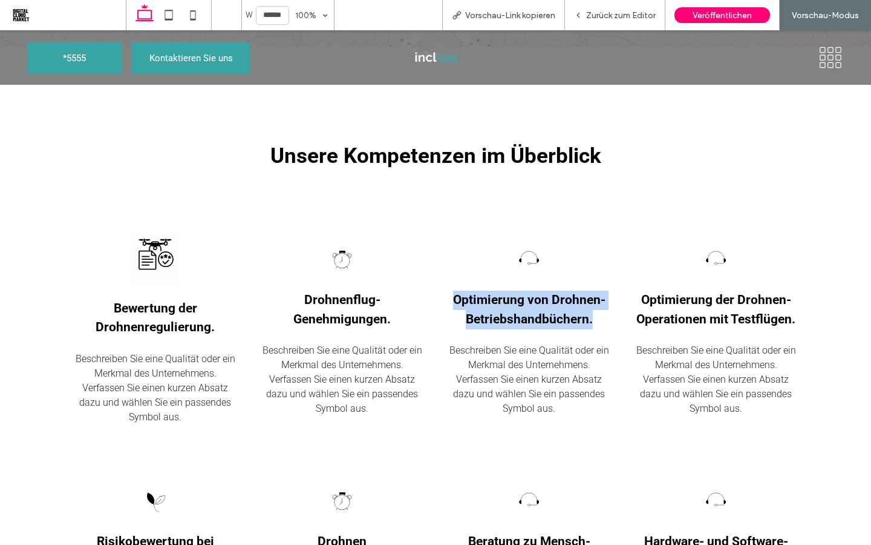
drag, startPoint x: 598, startPoint y: 319, endPoint x: 452, endPoint y: 304, distance: 146.6
click at [451, 304] on h3 "Optimierung von Drohnen-Betriebshandbüchern." at bounding box center [529, 309] width 165 height 38
copy span "Optimierung von Drohnen-Betriebshandbüchern."
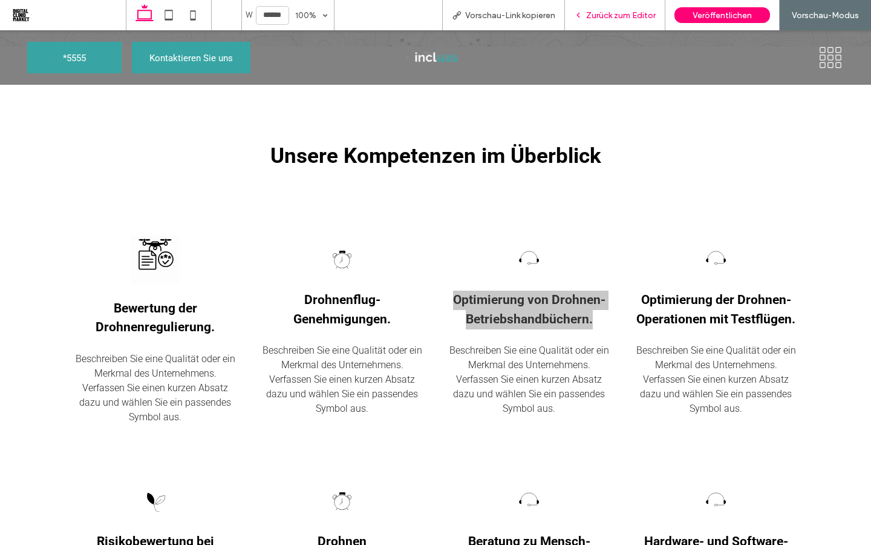
click at [600, 19] on span "Zurück zum Editor" at bounding box center [621, 15] width 70 height 10
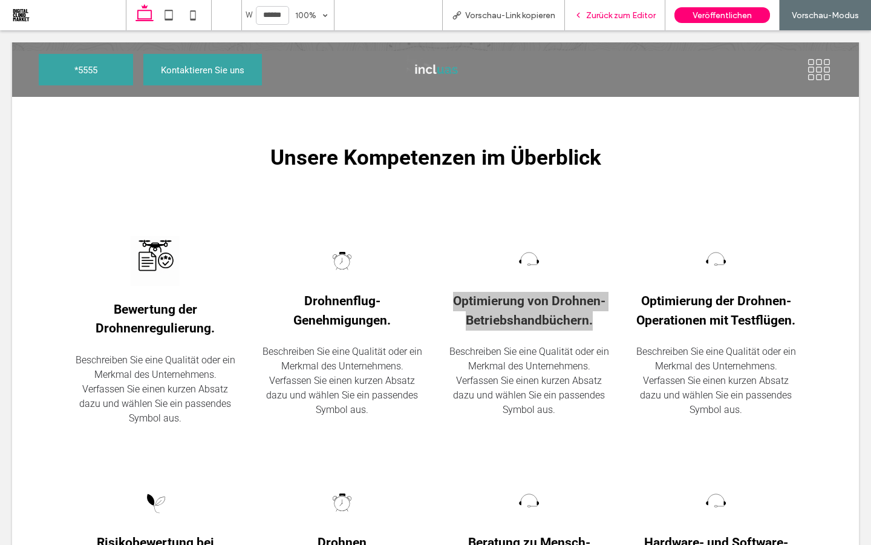
scroll to position [936, 0]
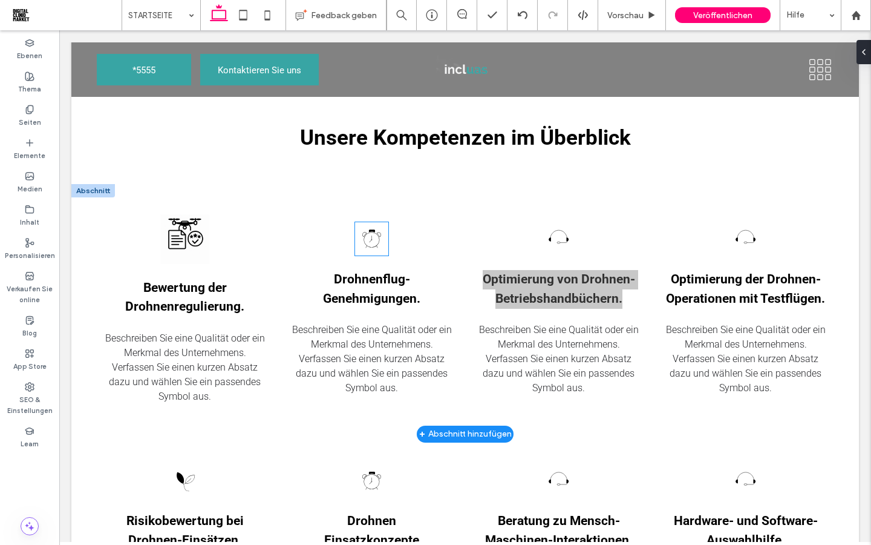
click at [369, 241] on img at bounding box center [371, 238] width 33 height 33
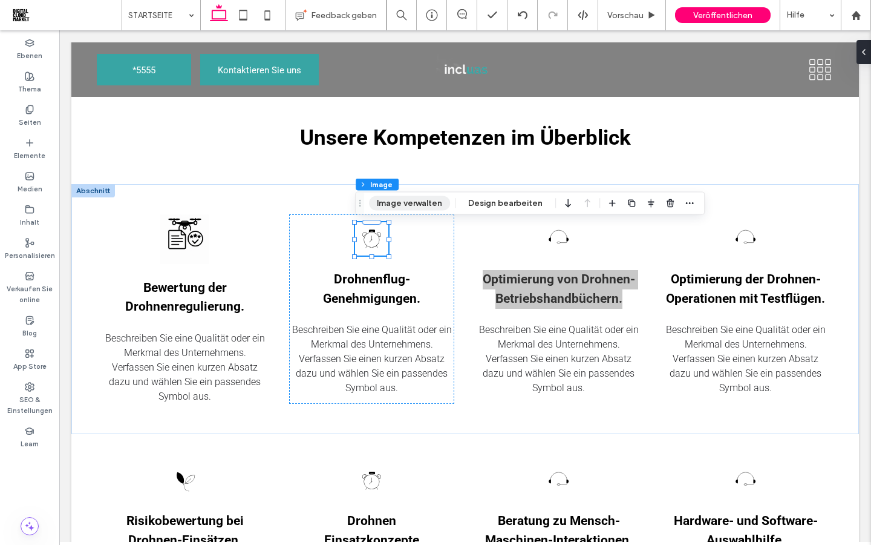
click at [409, 203] on button "Image verwalten" at bounding box center [409, 203] width 81 height 15
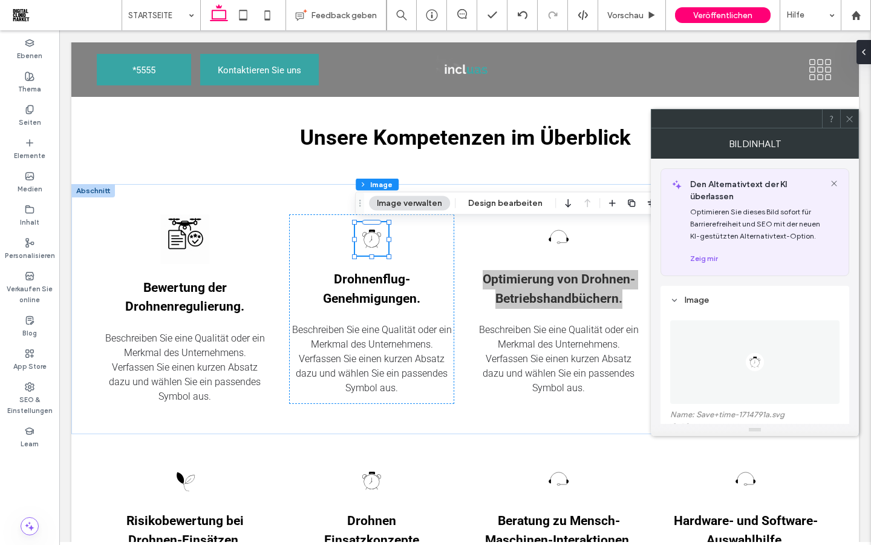
scroll to position [100, 0]
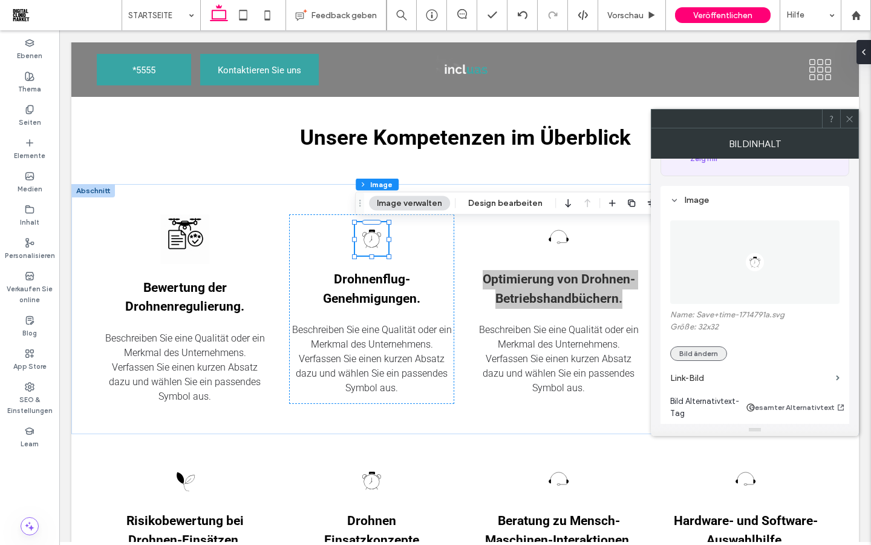
click at [700, 359] on button "Bild ändern" at bounding box center [698, 353] width 57 height 15
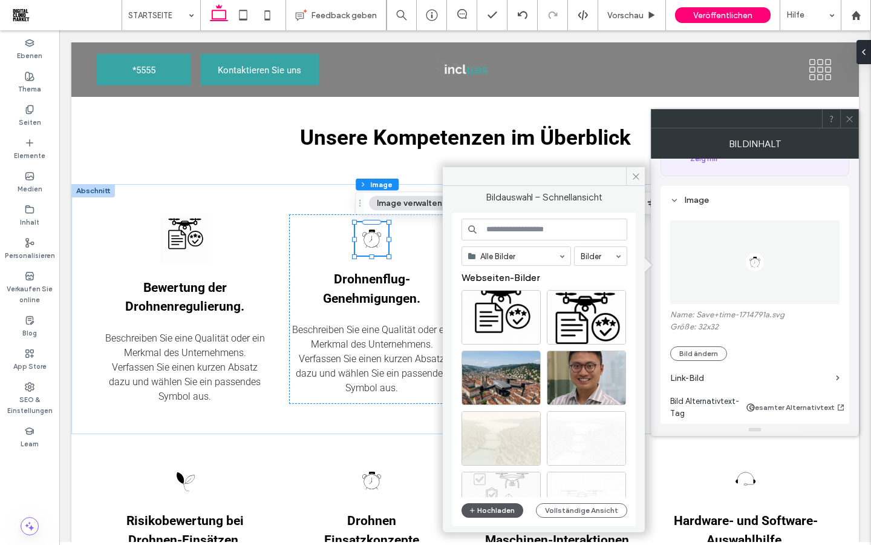
click at [497, 513] on button "Hochladen" at bounding box center [493, 510] width 62 height 15
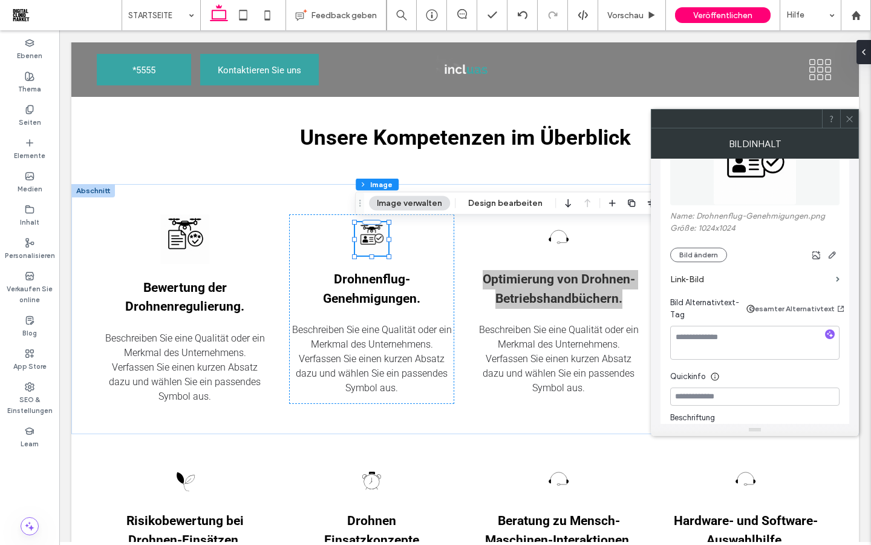
scroll to position [229, 0]
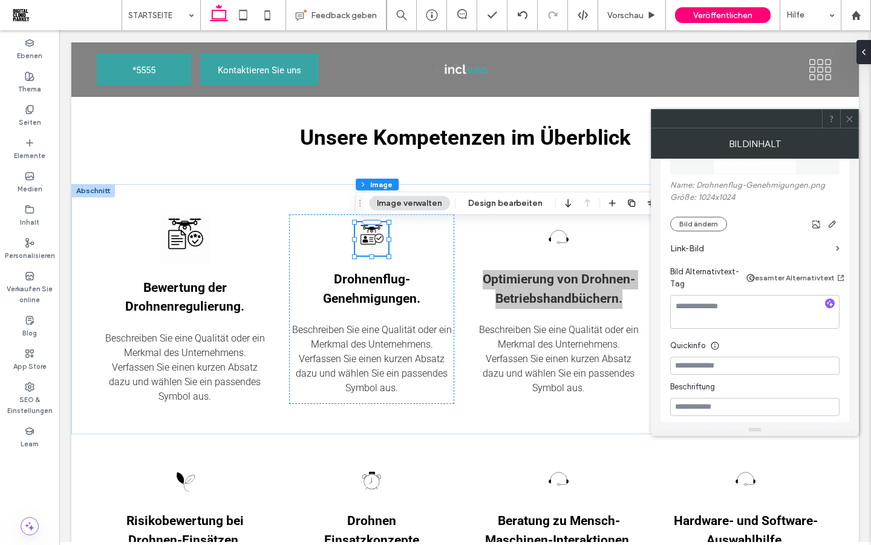
click at [848, 120] on icon at bounding box center [849, 118] width 9 height 9
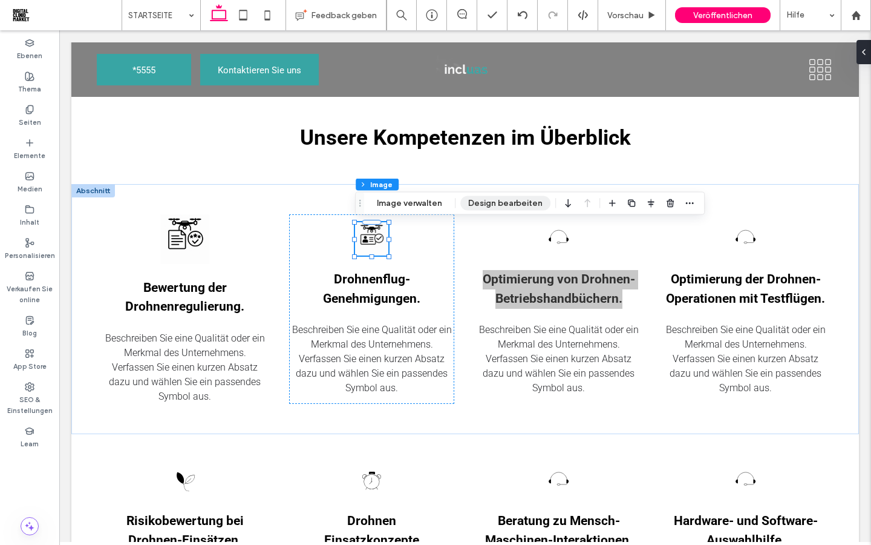
click at [483, 205] on button "Design bearbeiten" at bounding box center [506, 203] width 90 height 15
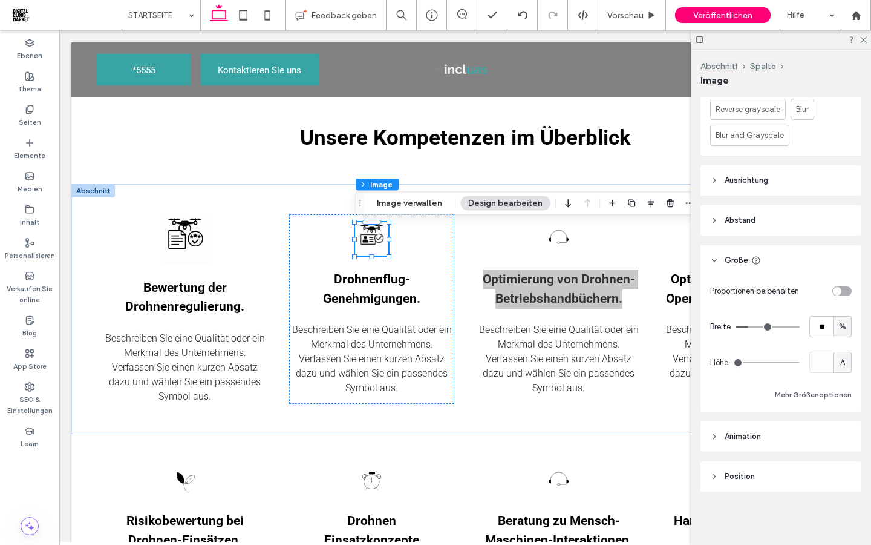
scroll to position [625, 0]
click at [821, 330] on input "**" at bounding box center [822, 326] width 24 height 21
type input "**"
click at [796, 304] on div "Proportionen beibehalten Breite ** % Höhe A Mehr Größenoptionen" at bounding box center [781, 341] width 142 height 122
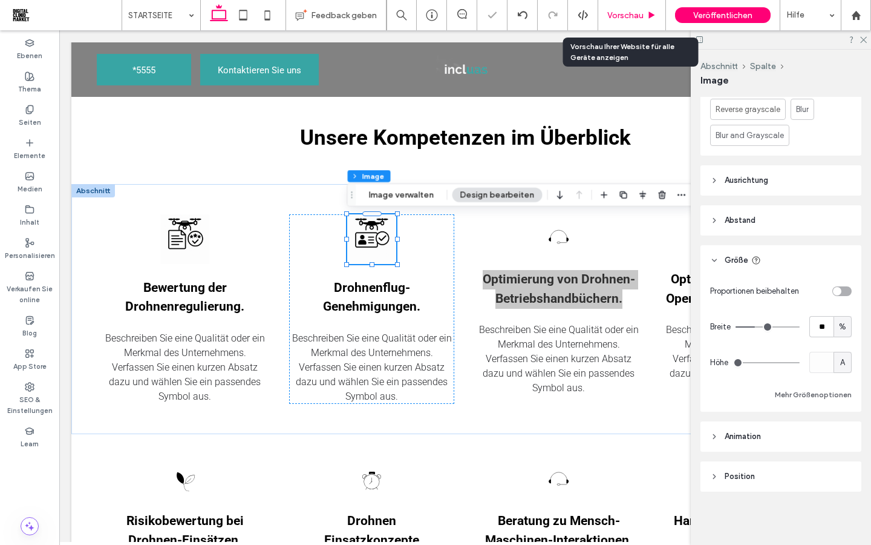
click at [628, 18] on span "Vorschau" at bounding box center [626, 15] width 36 height 10
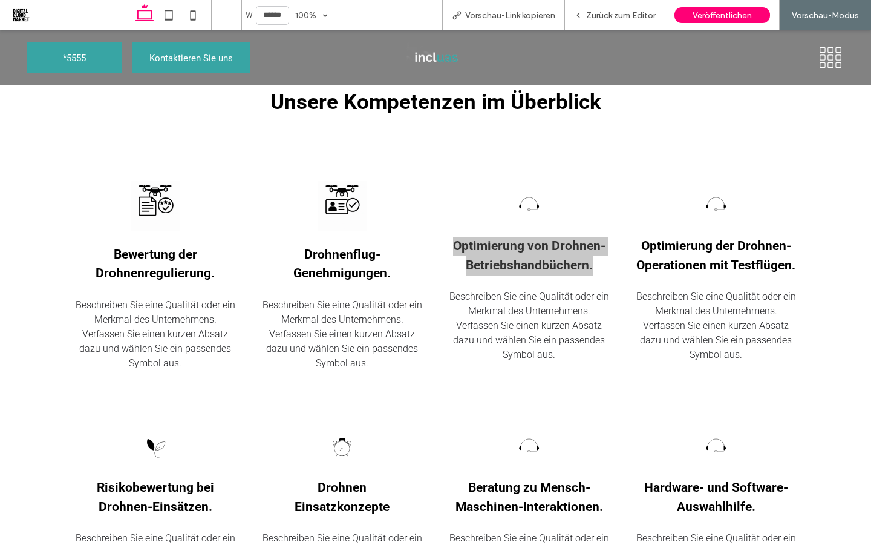
scroll to position [996, 0]
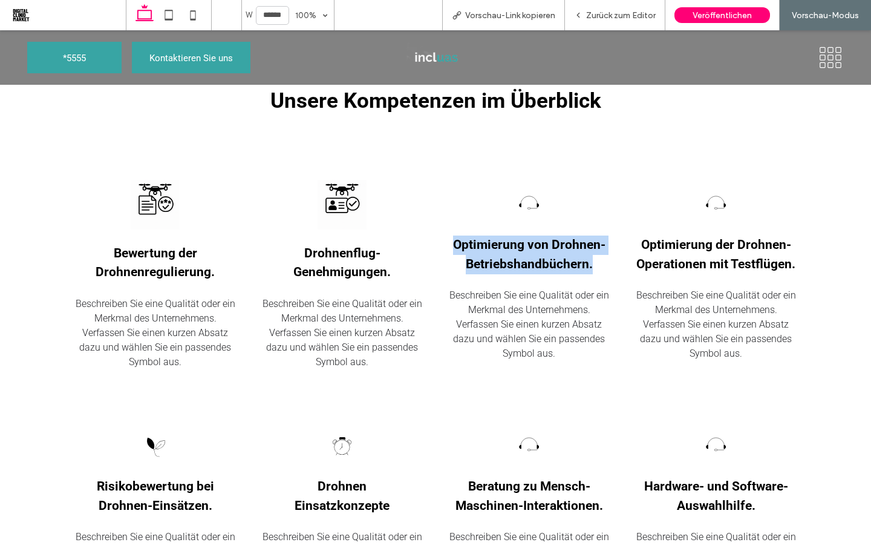
click at [523, 211] on img at bounding box center [529, 204] width 33 height 33
click at [527, 204] on img at bounding box center [529, 204] width 33 height 33
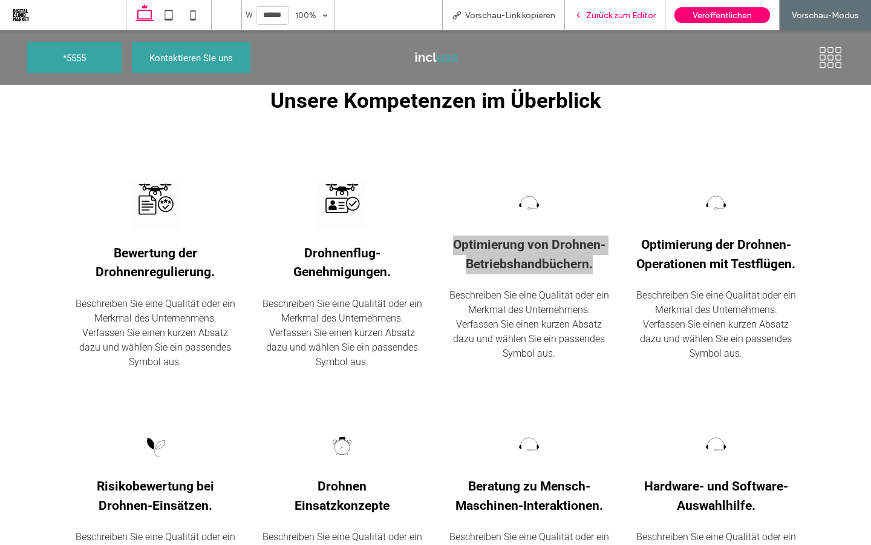
click at [624, 17] on span "Zurück zum Editor" at bounding box center [621, 15] width 70 height 10
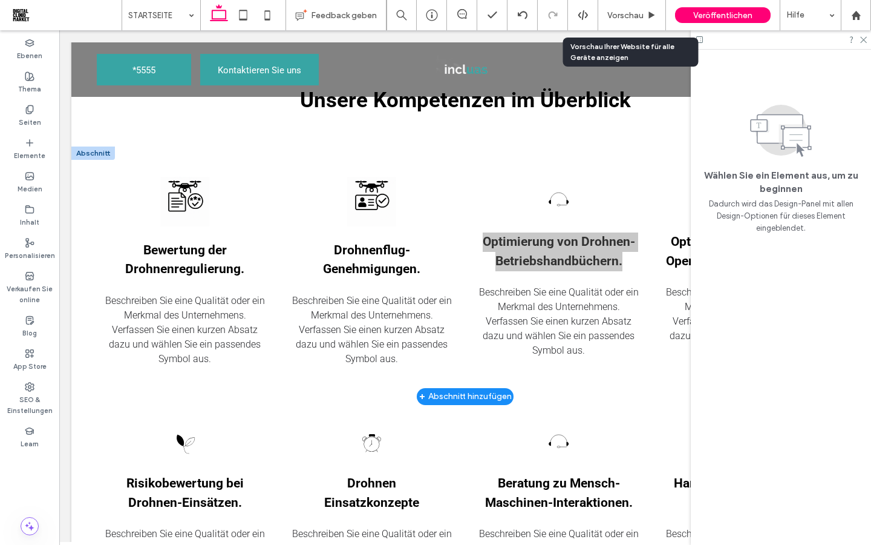
scroll to position [973, 0]
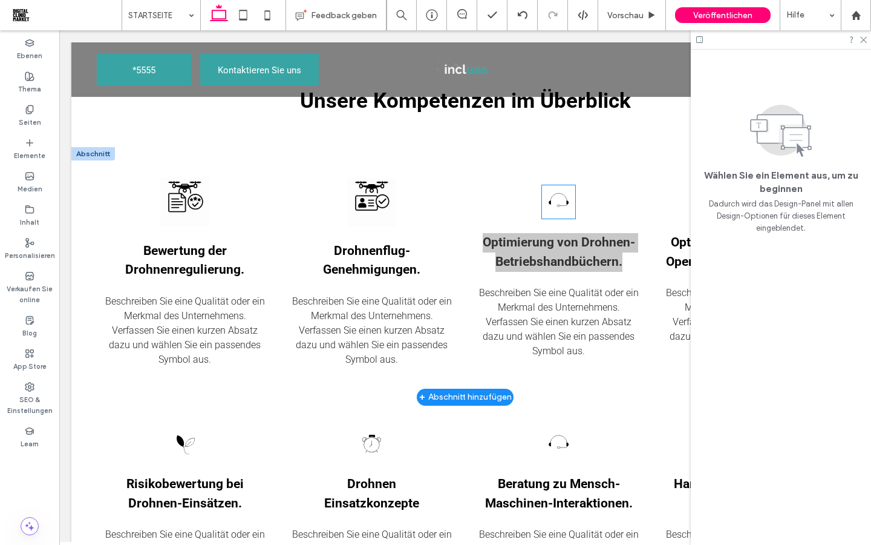
click at [559, 202] on img at bounding box center [558, 201] width 33 height 33
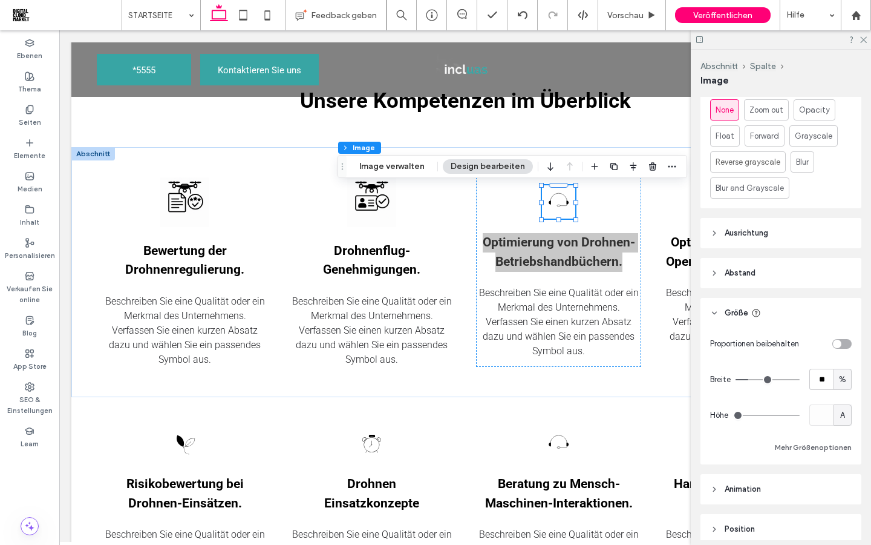
scroll to position [625, 0]
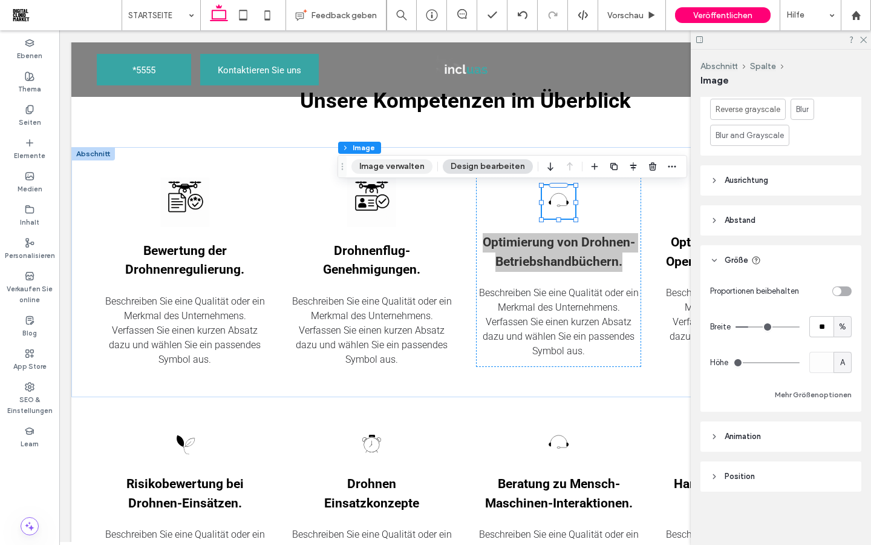
click at [384, 168] on button "Image verwalten" at bounding box center [392, 166] width 81 height 15
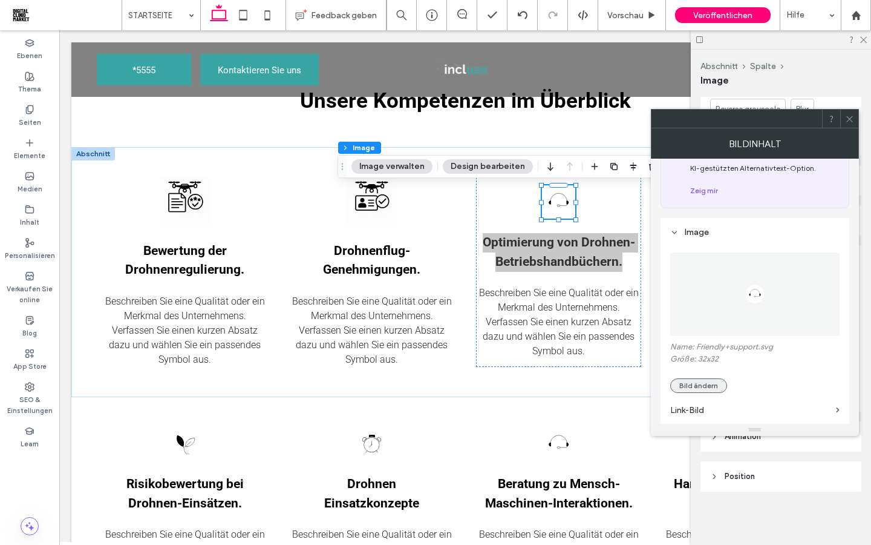
scroll to position [77, 0]
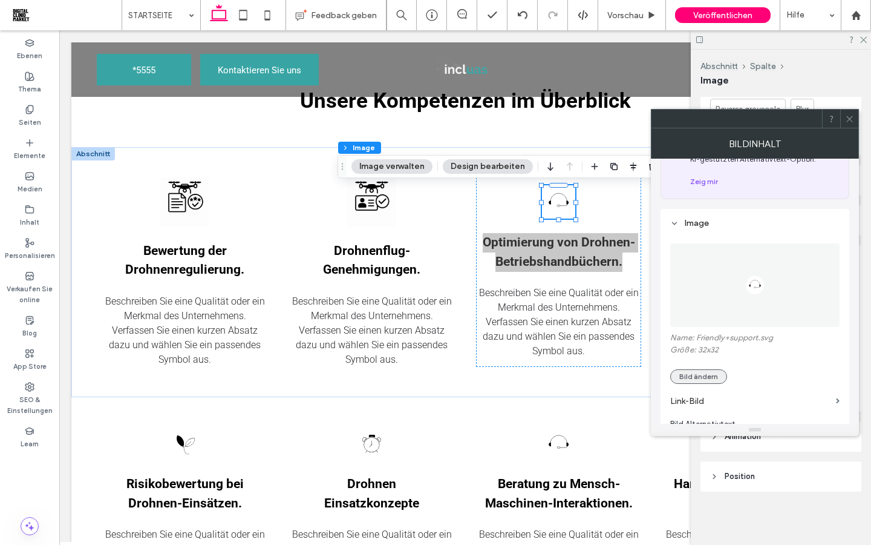
click at [697, 381] on button "Bild ändern" at bounding box center [698, 376] width 57 height 15
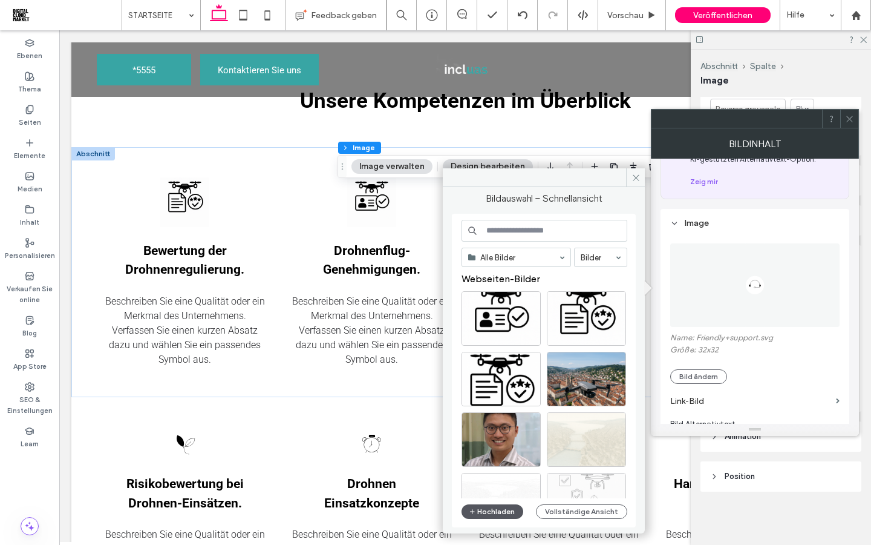
click at [492, 514] on button "Hochladen" at bounding box center [493, 511] width 62 height 15
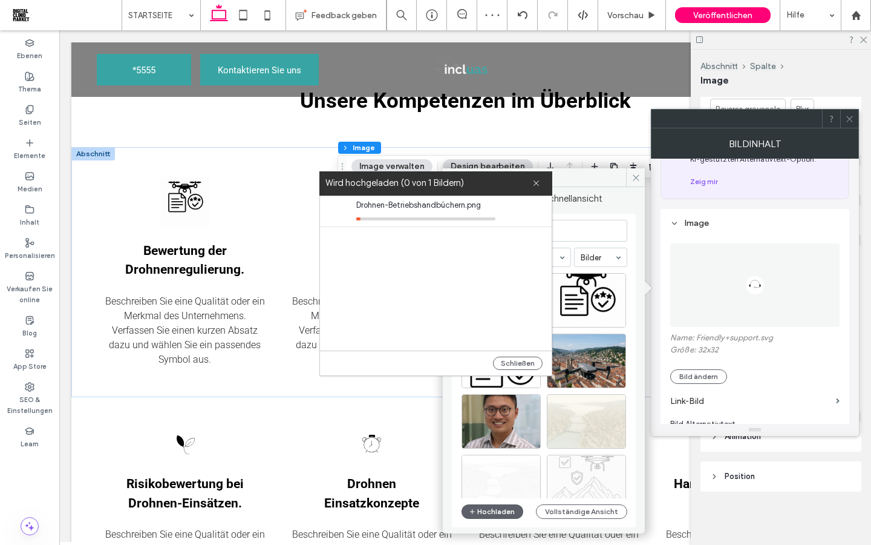
click at [849, 122] on icon at bounding box center [849, 118] width 9 height 9
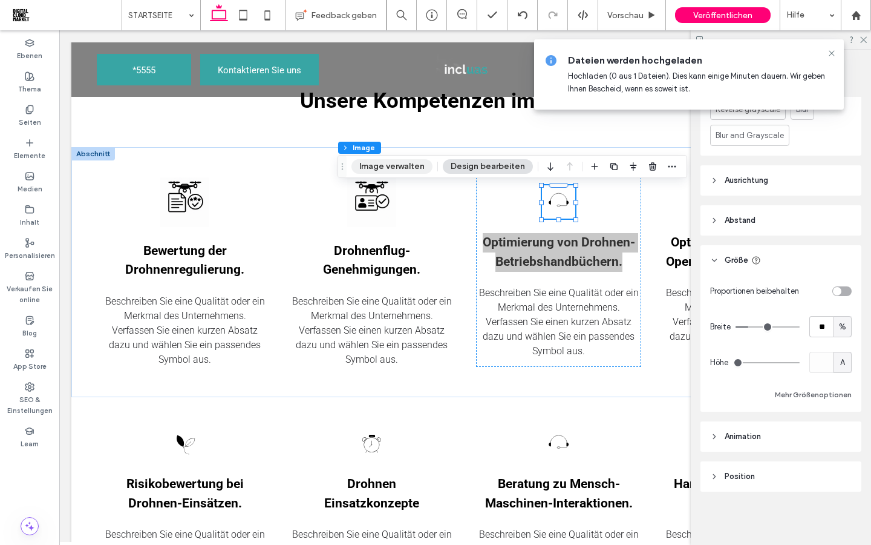
click at [399, 163] on button "Image verwalten" at bounding box center [392, 166] width 81 height 15
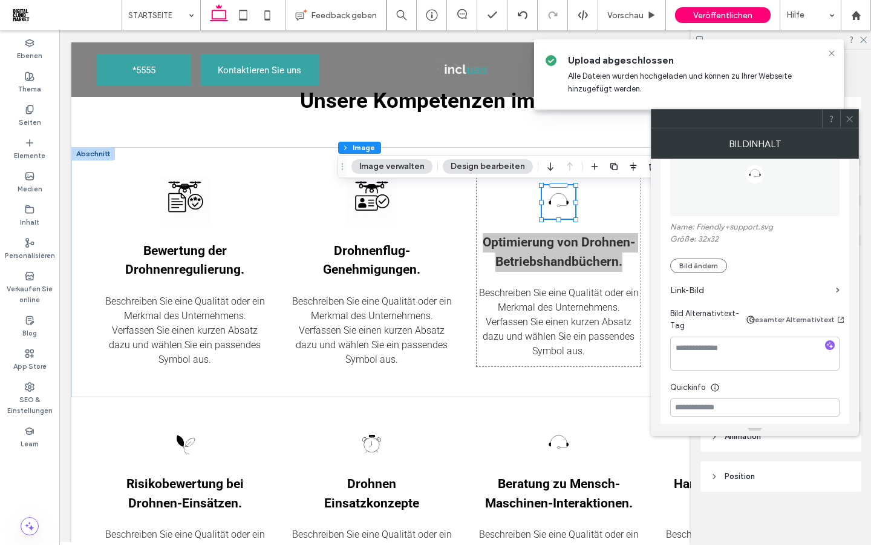
scroll to position [256, 0]
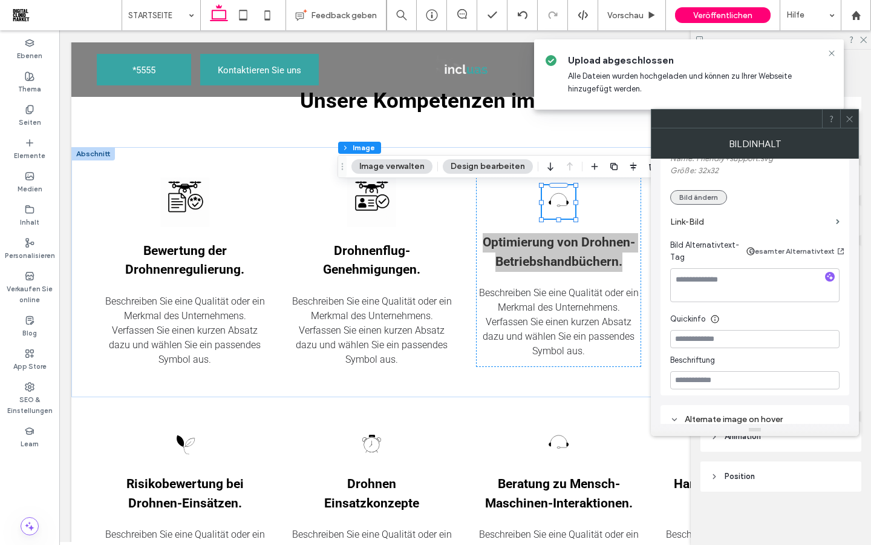
click at [692, 202] on button "Bild ändern" at bounding box center [698, 197] width 57 height 15
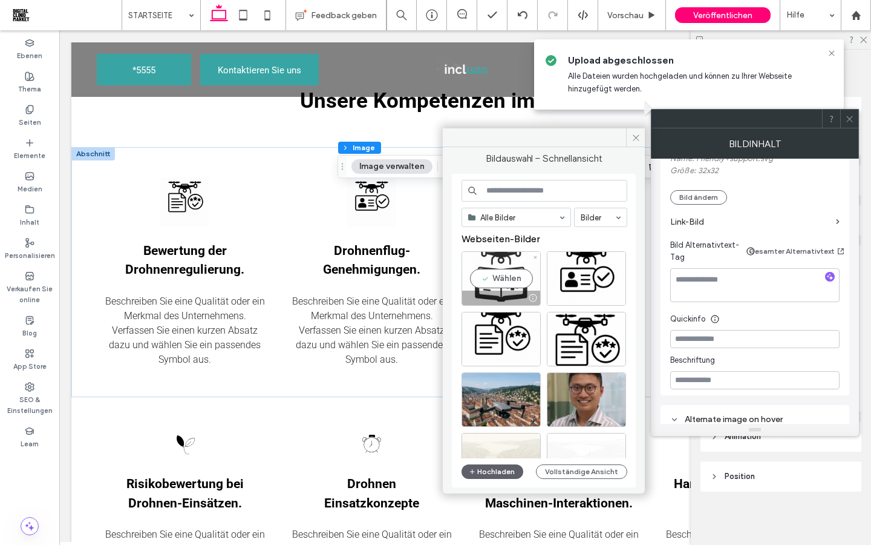
click at [502, 279] on div "Wählen" at bounding box center [501, 278] width 79 height 54
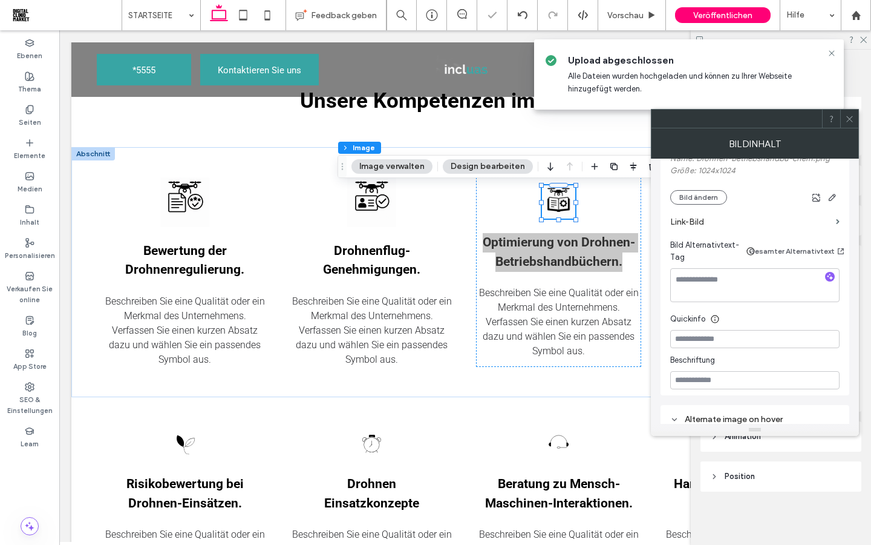
click at [849, 122] on icon at bounding box center [849, 118] width 9 height 9
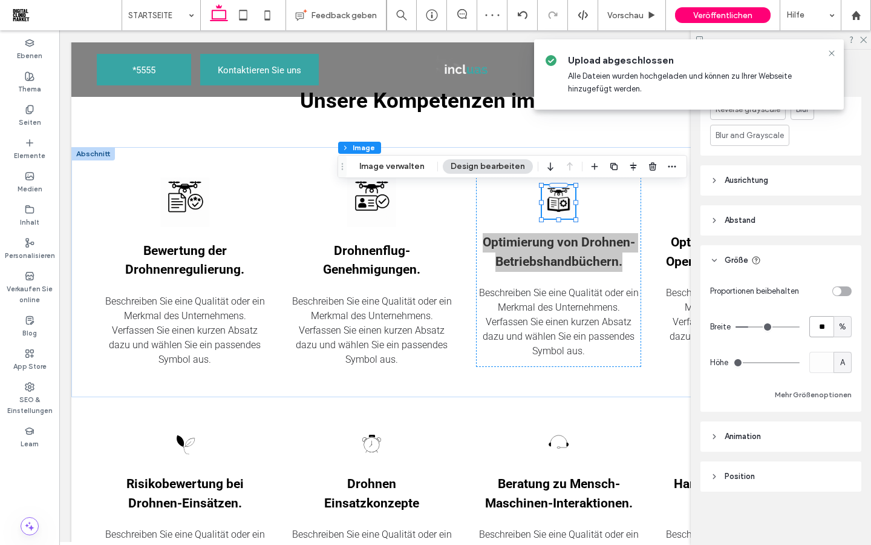
click at [821, 326] on input "**" at bounding box center [822, 326] width 24 height 21
type input "**"
click at [785, 341] on div "Proportionen beibehalten Breite ** % Höhe A Mehr Größenoptionen" at bounding box center [781, 341] width 142 height 122
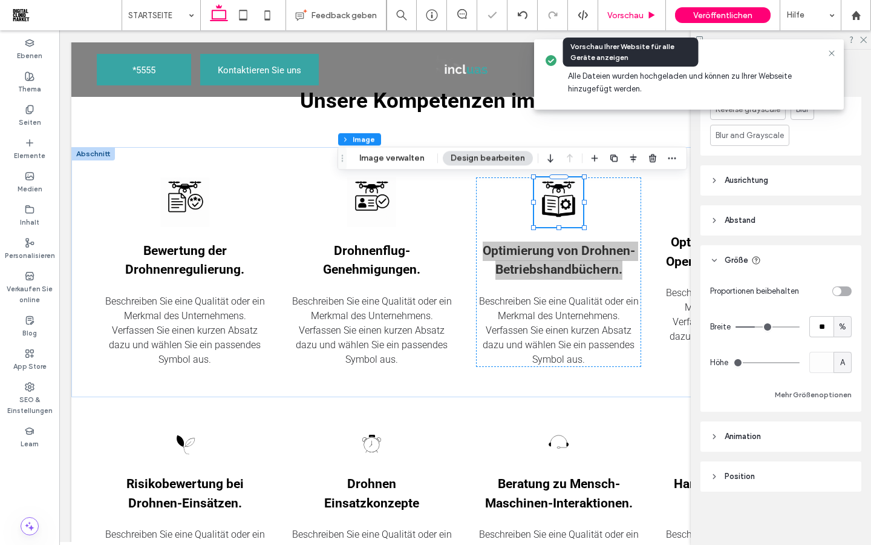
click at [623, 15] on span "Vorschau" at bounding box center [626, 15] width 36 height 10
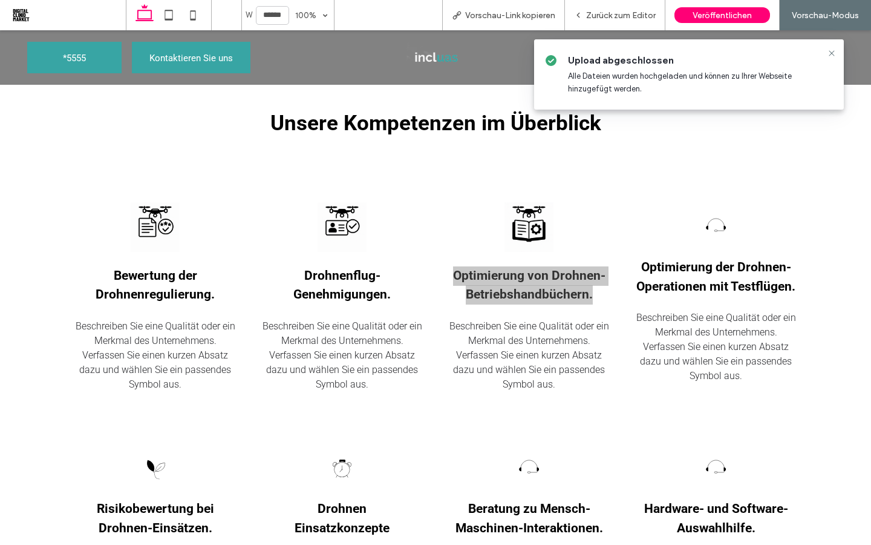
scroll to position [973, 0]
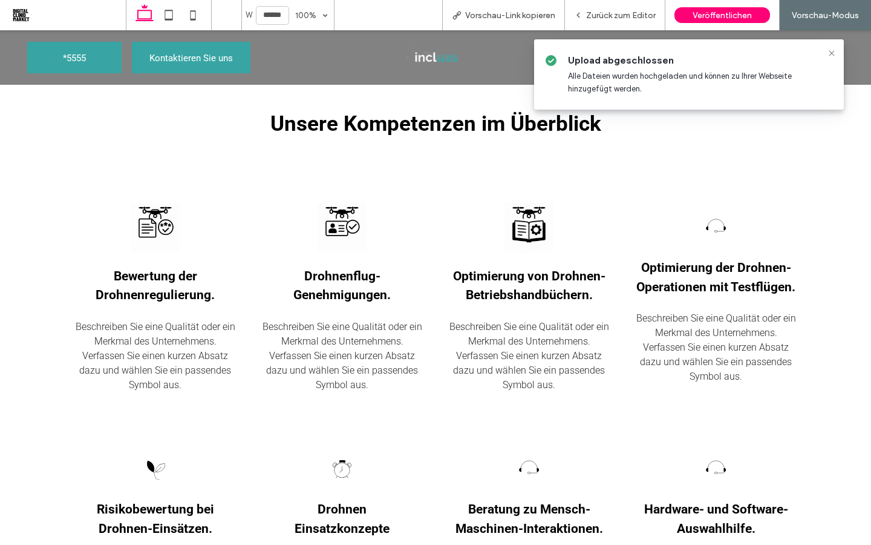
click at [658, 310] on div "Optimierung der Drohnen-Operationen mit Testflügen. Beschreiben Sie eine Qualit…" at bounding box center [716, 297] width 165 height 189
click at [830, 54] on icon at bounding box center [832, 53] width 10 height 10
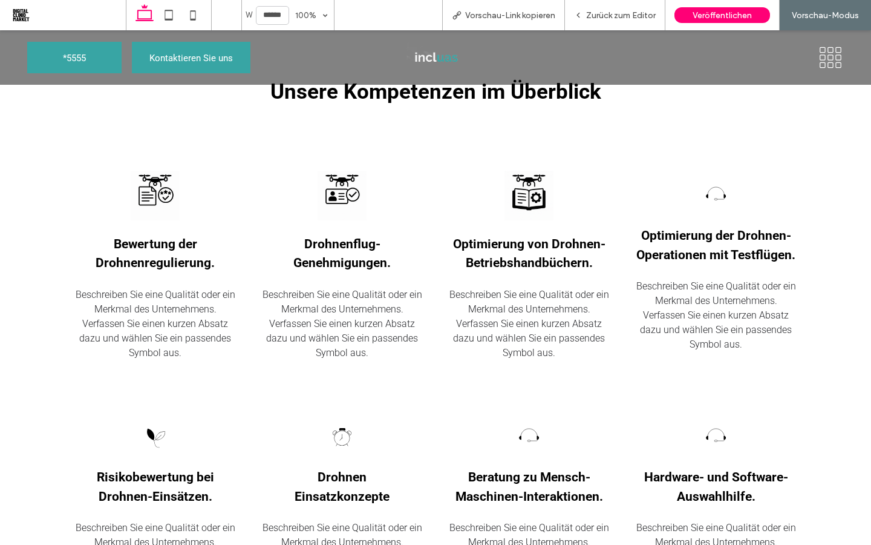
scroll to position [1010, 0]
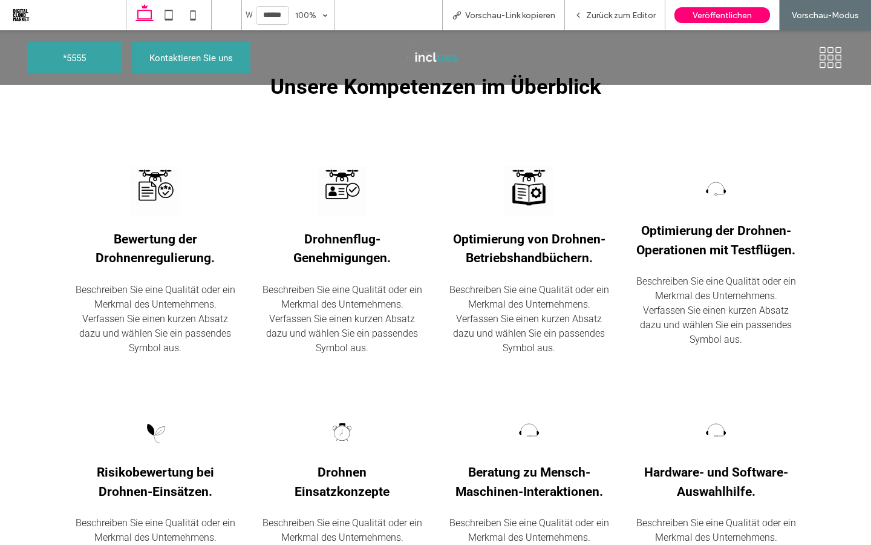
click at [533, 193] on img at bounding box center [530, 191] width 50 height 50
click at [610, 21] on div "Zurück zum Editor" at bounding box center [615, 15] width 100 height 30
click at [610, 17] on span "Zurück zum Editor" at bounding box center [621, 15] width 70 height 10
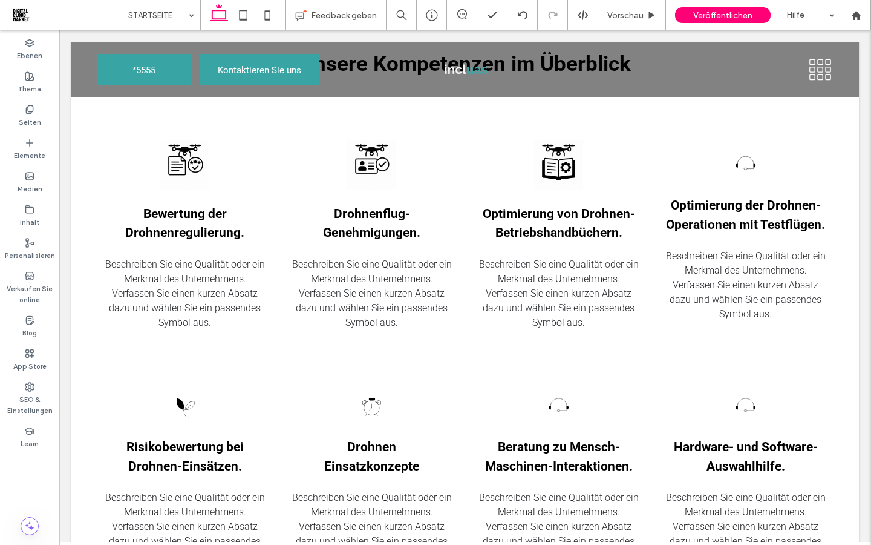
scroll to position [987, 0]
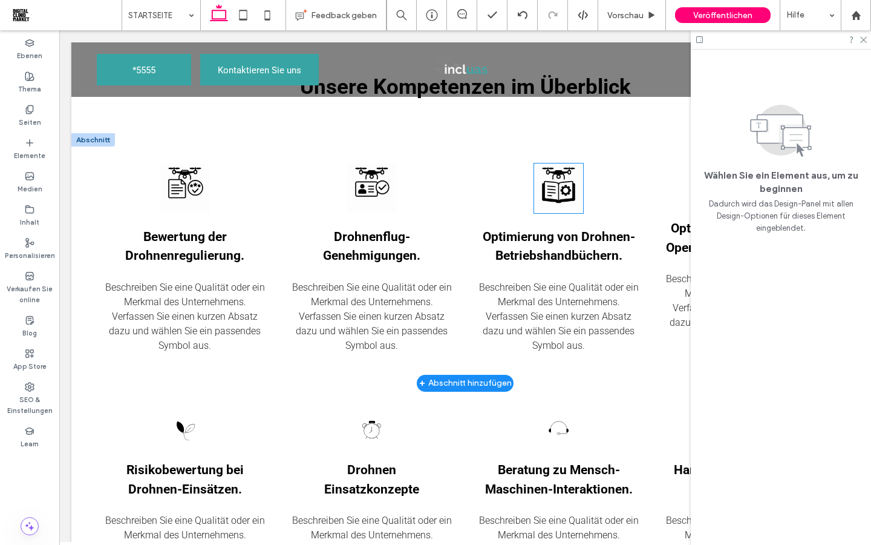
click at [559, 203] on img at bounding box center [559, 188] width 50 height 50
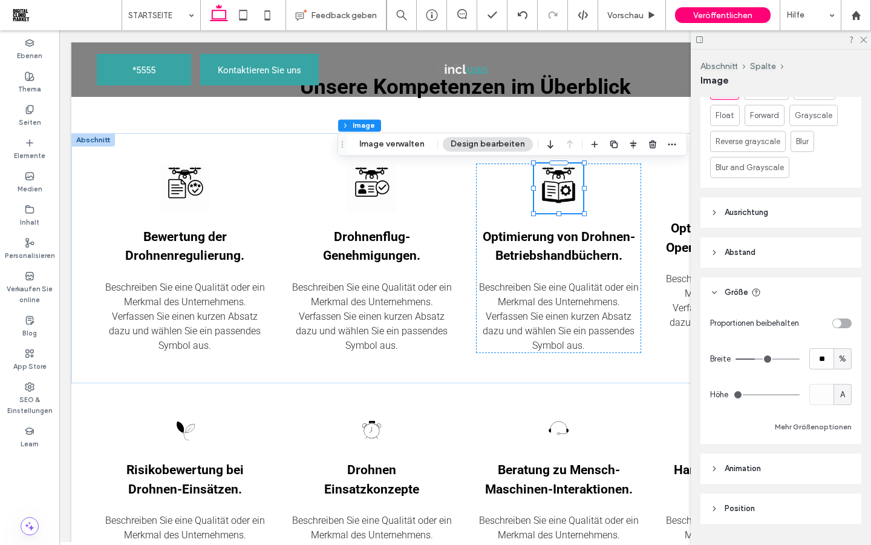
scroll to position [625, 0]
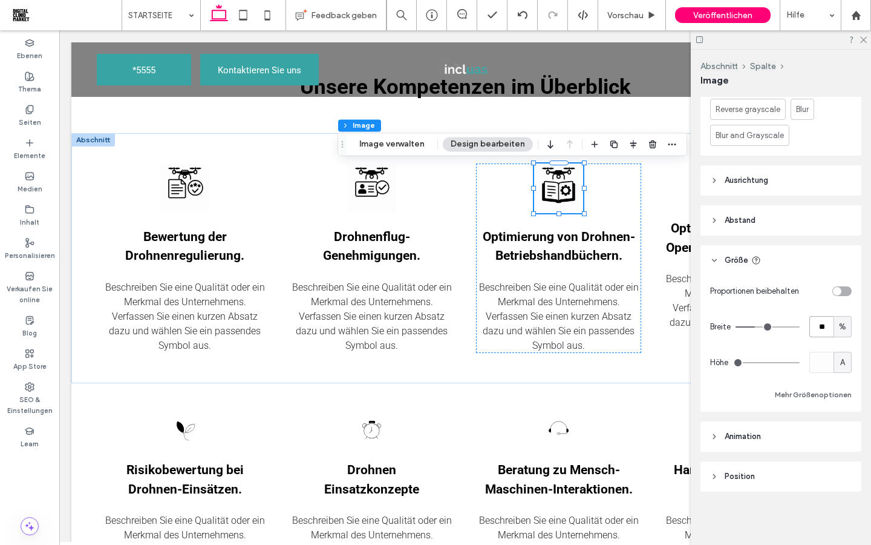
click at [821, 327] on input "**" at bounding box center [822, 326] width 24 height 21
type input "**"
click at [781, 352] on div "Höhe A" at bounding box center [781, 362] width 142 height 21
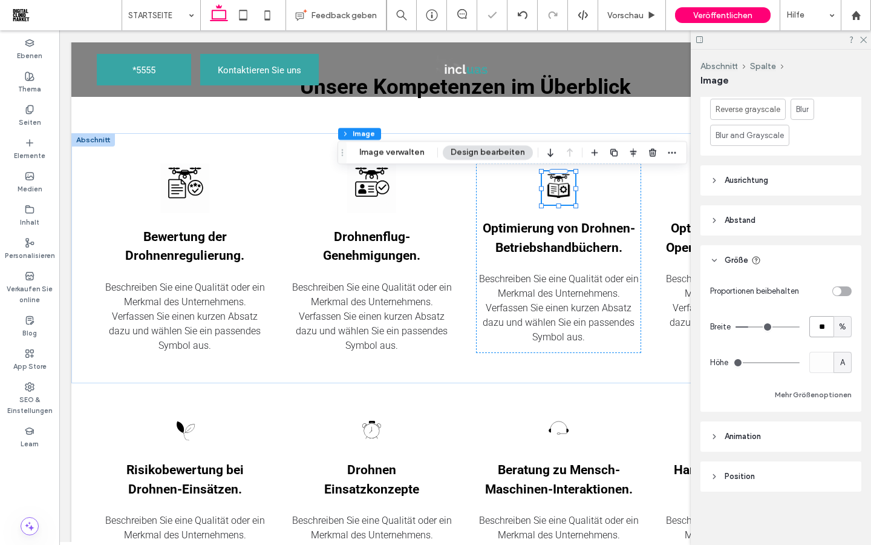
click at [822, 329] on input "**" at bounding box center [822, 326] width 24 height 21
type input "**"
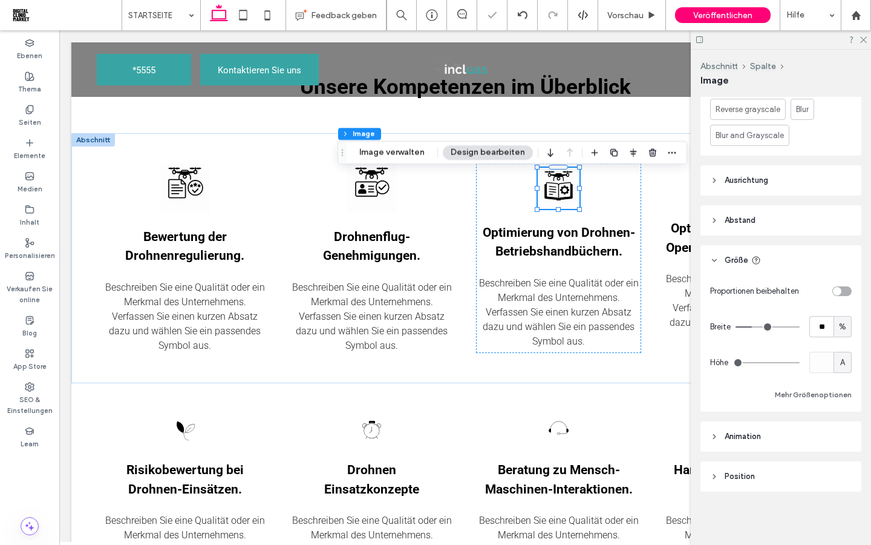
click at [799, 317] on div "Breite ** %" at bounding box center [781, 326] width 142 height 21
click at [825, 328] on input "**" at bounding box center [822, 326] width 24 height 21
type input "**"
click at [818, 270] on header "Größe" at bounding box center [781, 260] width 161 height 30
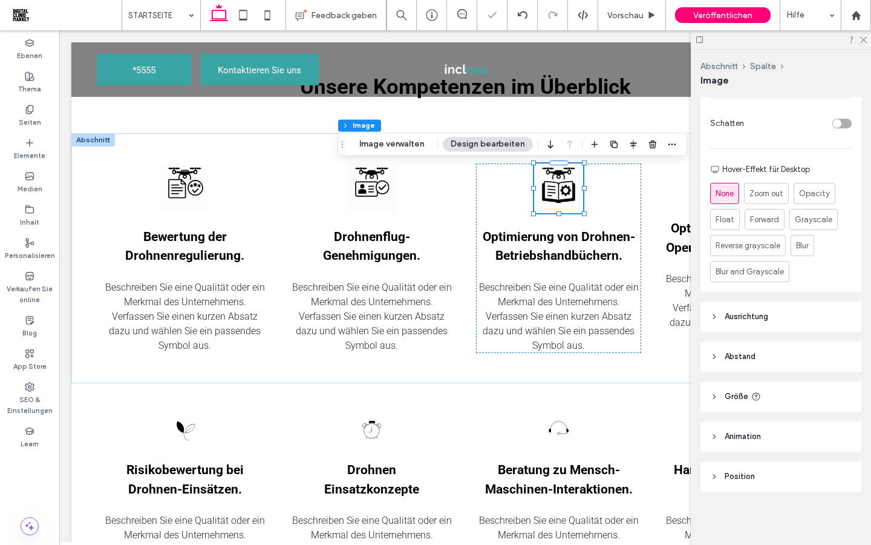
scroll to position [489, 0]
click at [865, 43] on div at bounding box center [781, 39] width 180 height 19
click at [860, 36] on icon at bounding box center [863, 39] width 8 height 8
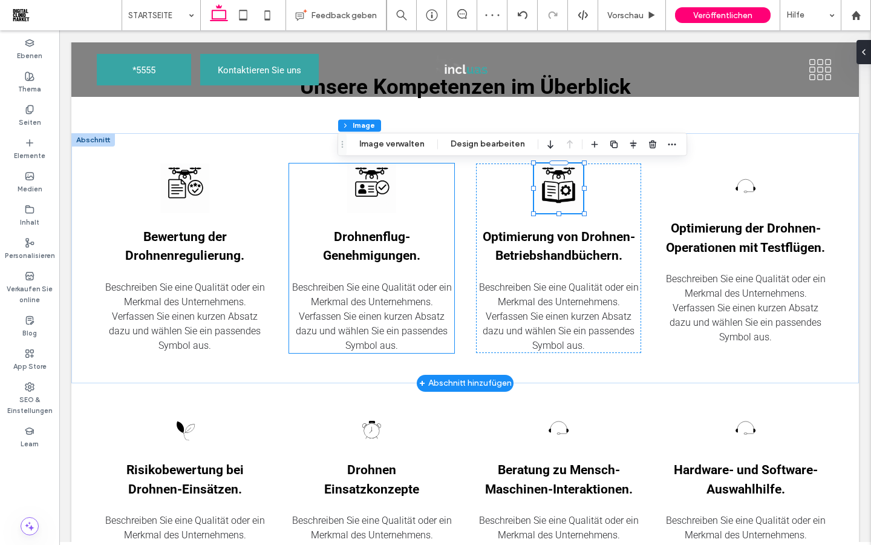
click at [440, 214] on div "Drohnenflug-Genehmigungen. Beschreiben Sie eine Qualität oder ein Merkmal des U…" at bounding box center [371, 257] width 165 height 189
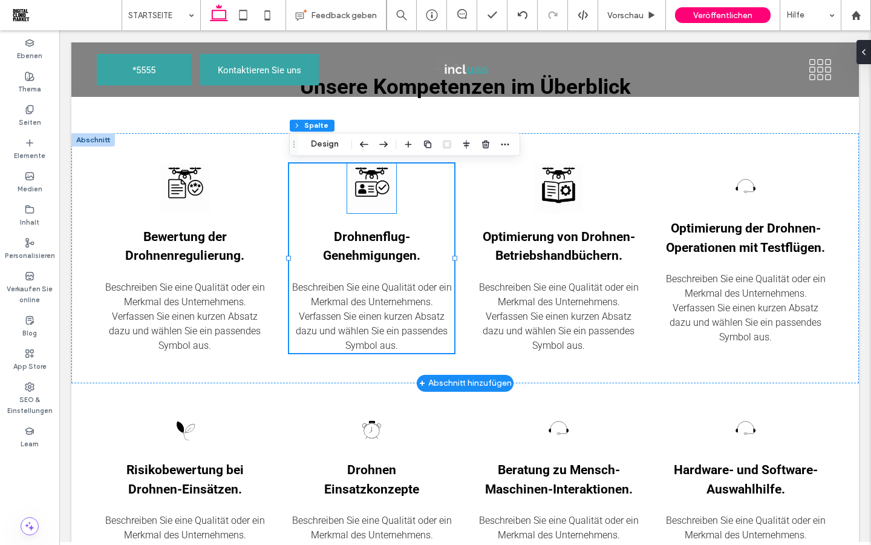
click at [385, 191] on img at bounding box center [372, 188] width 50 height 50
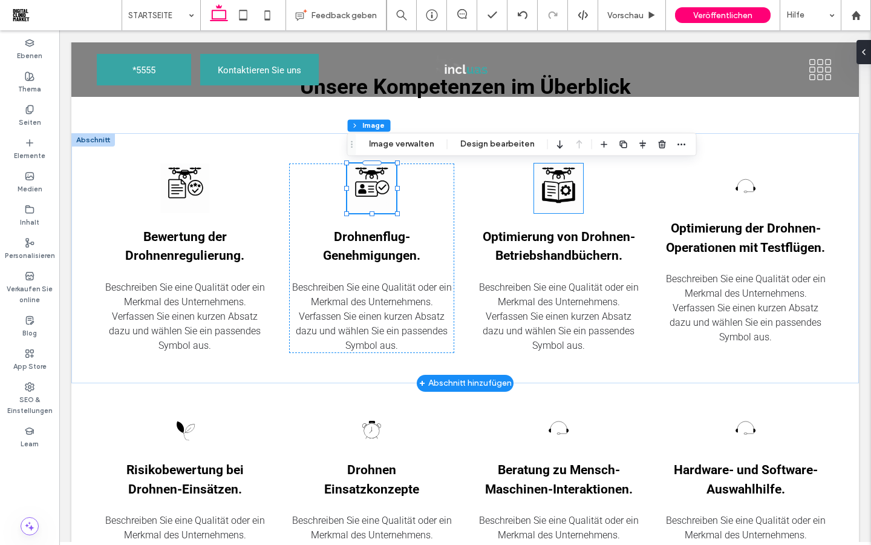
click at [565, 183] on img at bounding box center [559, 188] width 50 height 50
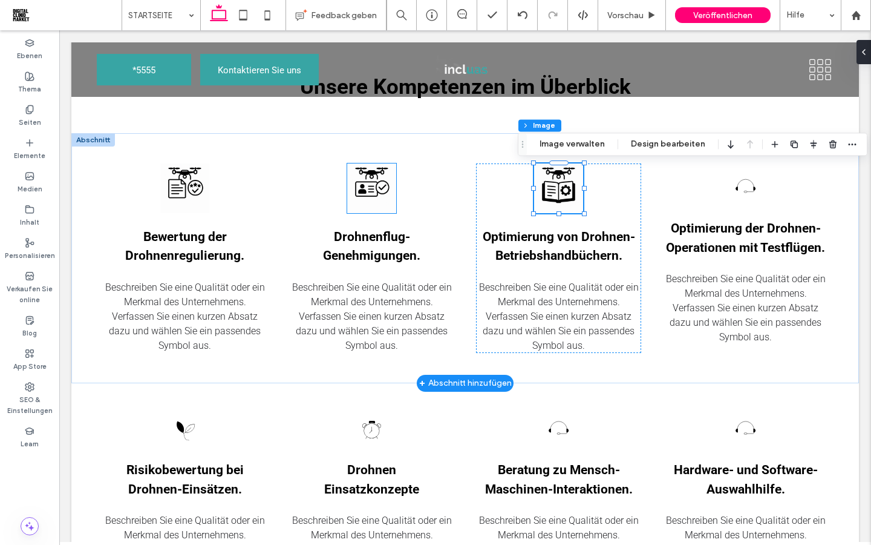
click at [379, 198] on img at bounding box center [372, 188] width 50 height 50
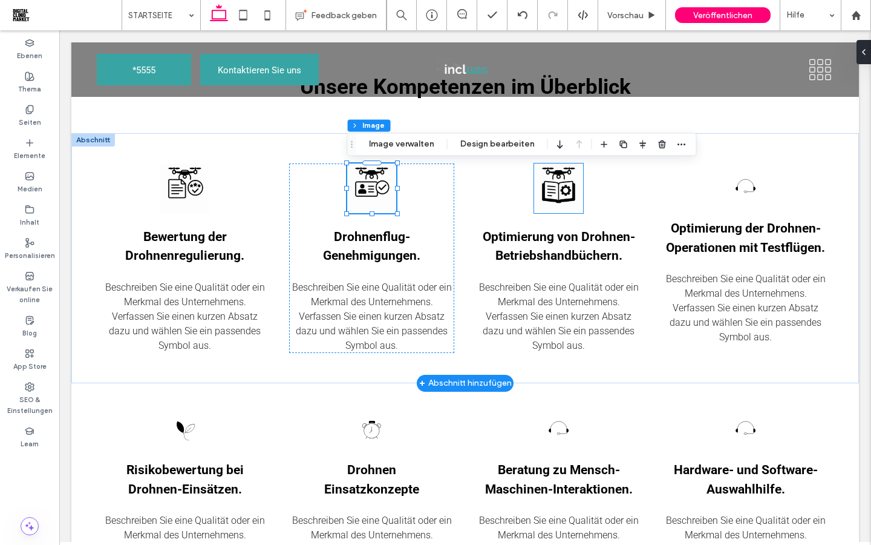
click at [560, 189] on img at bounding box center [559, 188] width 50 height 50
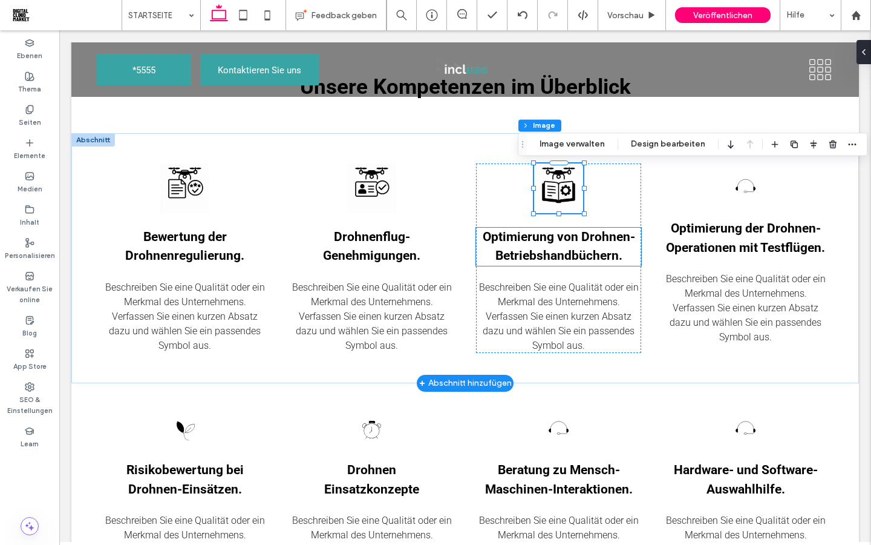
click at [580, 252] on span "Optimierung von Drohnen-Betriebshandbüchern." at bounding box center [559, 246] width 152 height 34
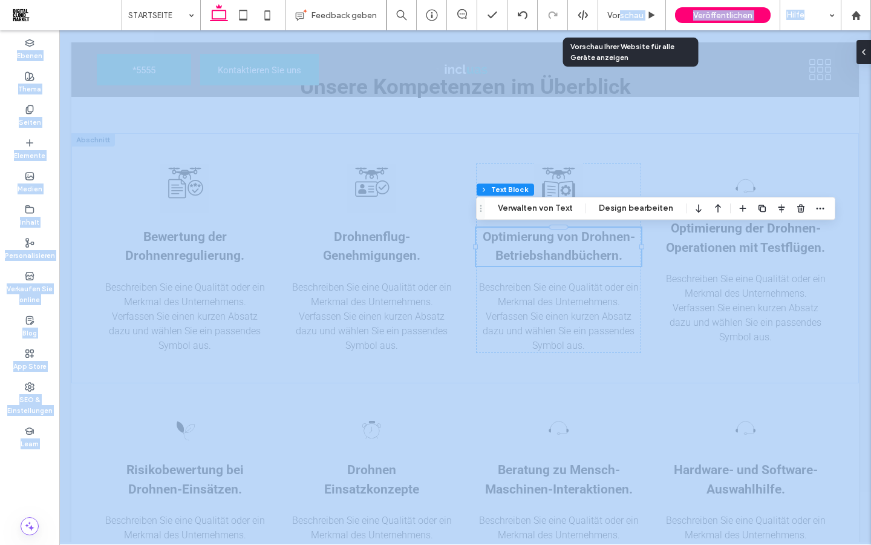
click at [620, 11] on span "Vorschau" at bounding box center [626, 15] width 36 height 10
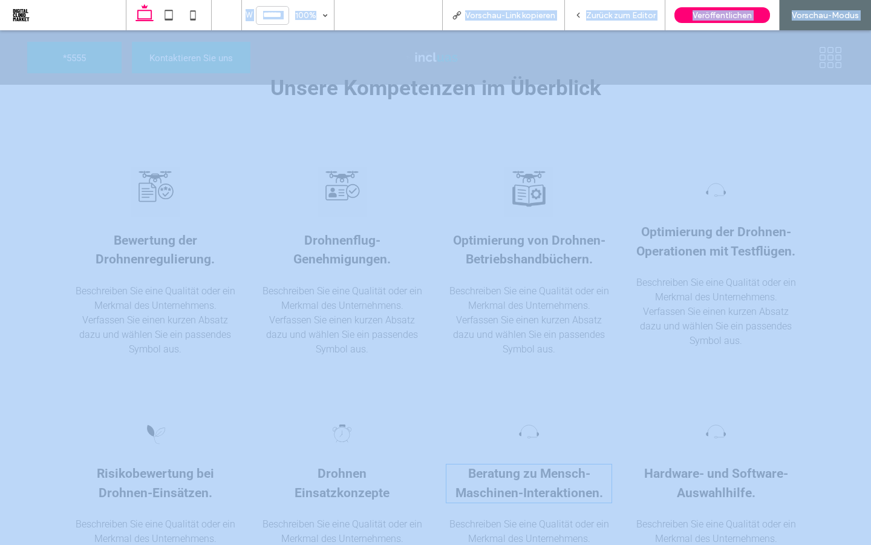
scroll to position [1010, 0]
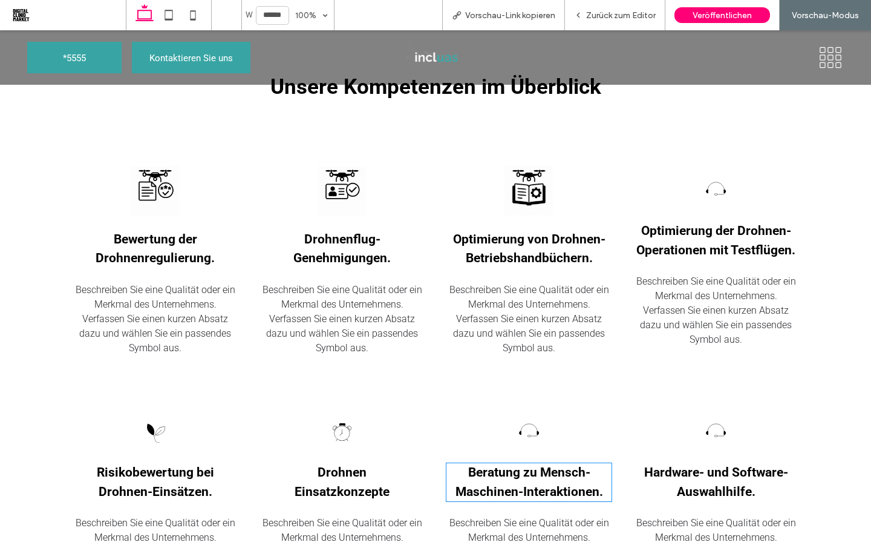
click at [652, 146] on div "Bewertung der Drohnenregulierung. Beschreiben Sie eine Qualität oder ein Merkma…" at bounding box center [436, 261] width 726 height 250
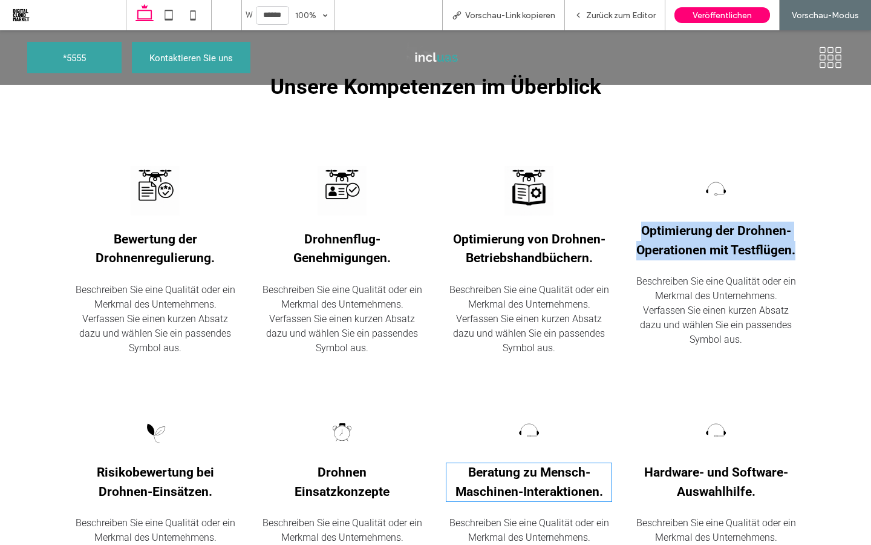
drag, startPoint x: 802, startPoint y: 257, endPoint x: 643, endPoint y: 229, distance: 161.7
click at [643, 229] on div "Bewertung der Drohnenregulierung. Beschreiben Sie eine Qualität oder ein Merkma…" at bounding box center [435, 261] width 871 height 250
copy span "Optimierung der Drohnen-Operationen mit Testflügen."
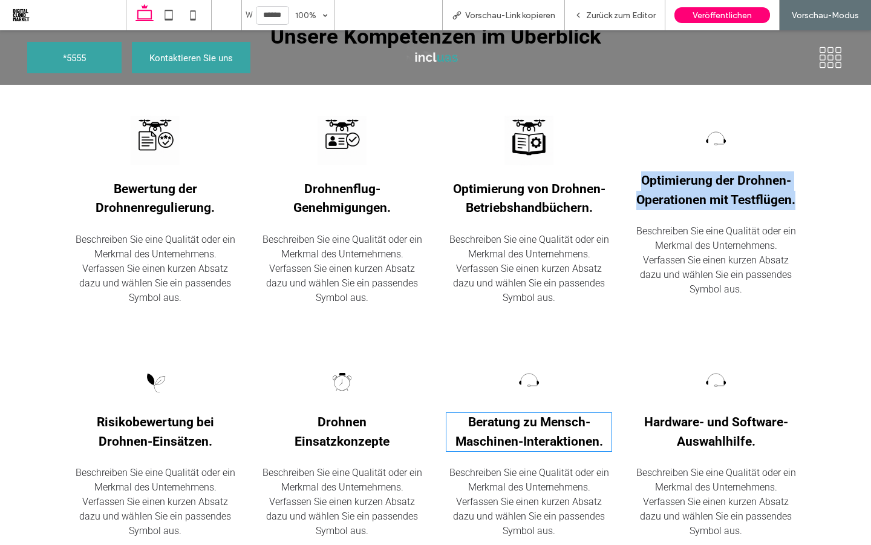
scroll to position [1061, 0]
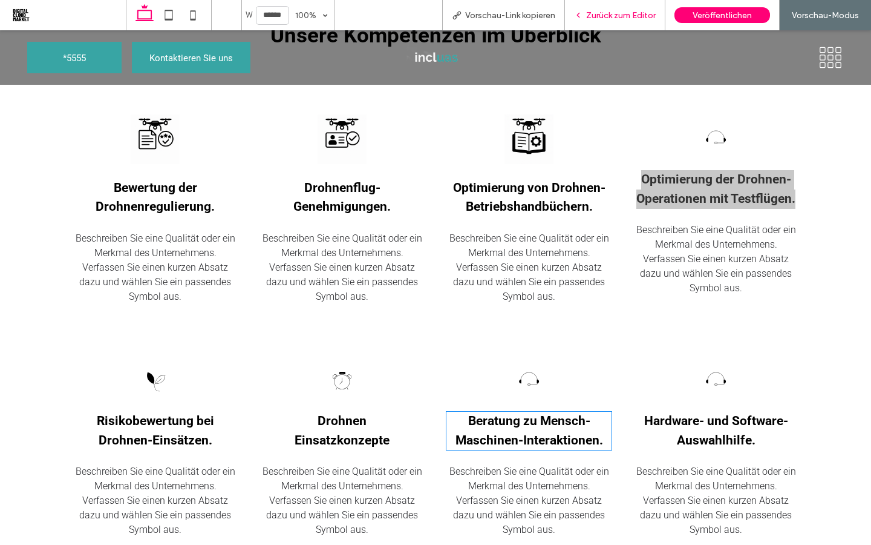
click at [600, 15] on span "Zurück zum Editor" at bounding box center [621, 15] width 70 height 10
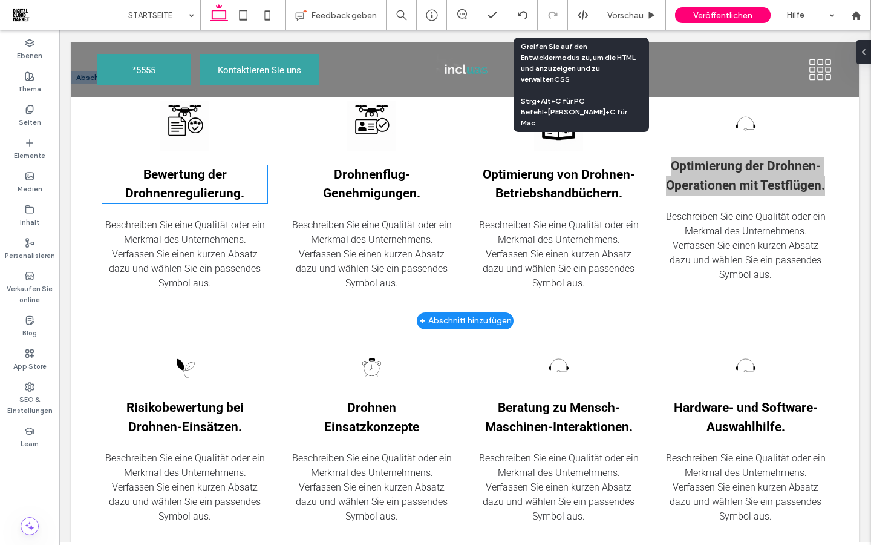
scroll to position [1038, 0]
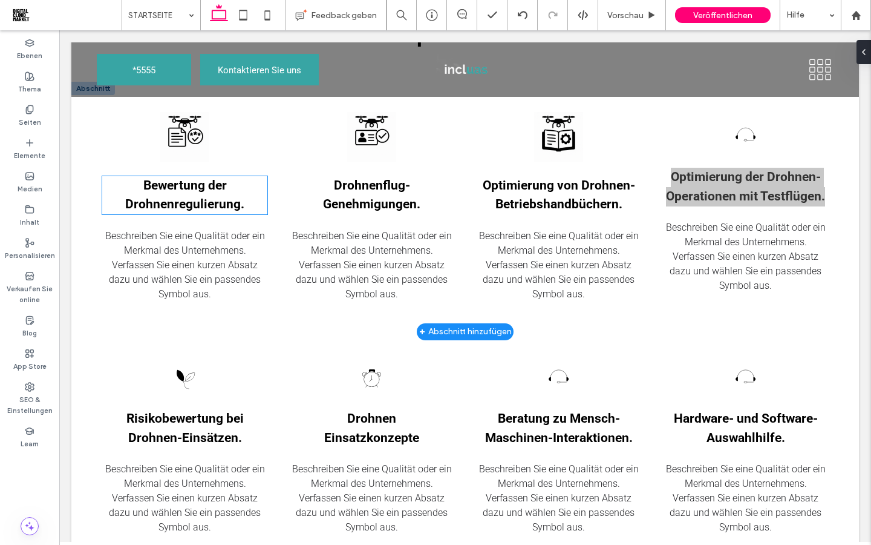
click at [231, 208] on span "Bewertung der Drohnenregulierung." at bounding box center [184, 195] width 119 height 34
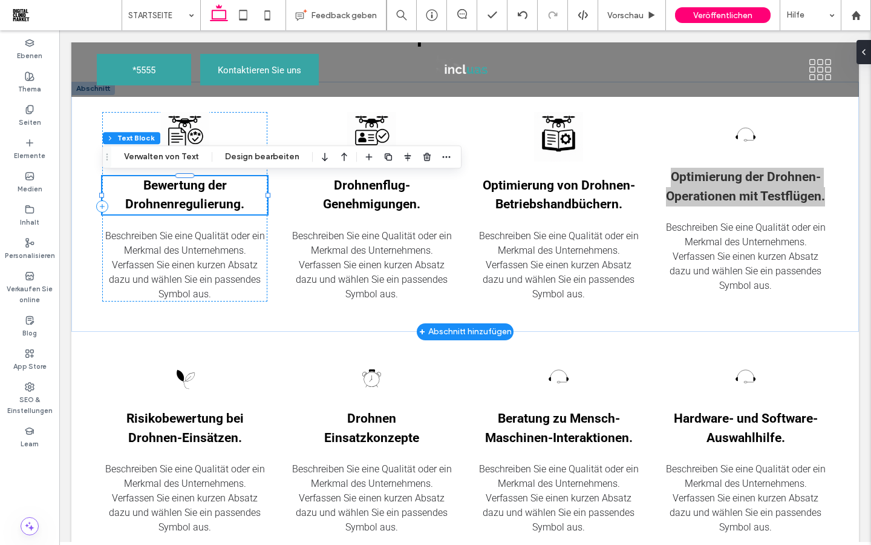
click at [238, 208] on span "Bewertung der Drohnenregulierung." at bounding box center [184, 195] width 119 height 34
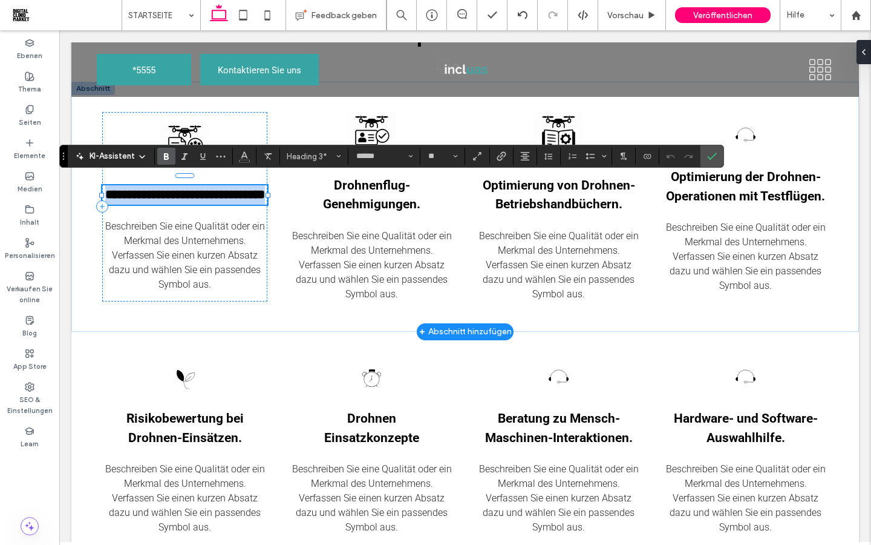
click at [245, 205] on h3 "**********" at bounding box center [184, 194] width 165 height 19
drag, startPoint x: 241, startPoint y: 207, endPoint x: 141, endPoint y: 187, distance: 102.4
click at [141, 187] on h3 "**********" at bounding box center [184, 194] width 165 height 19
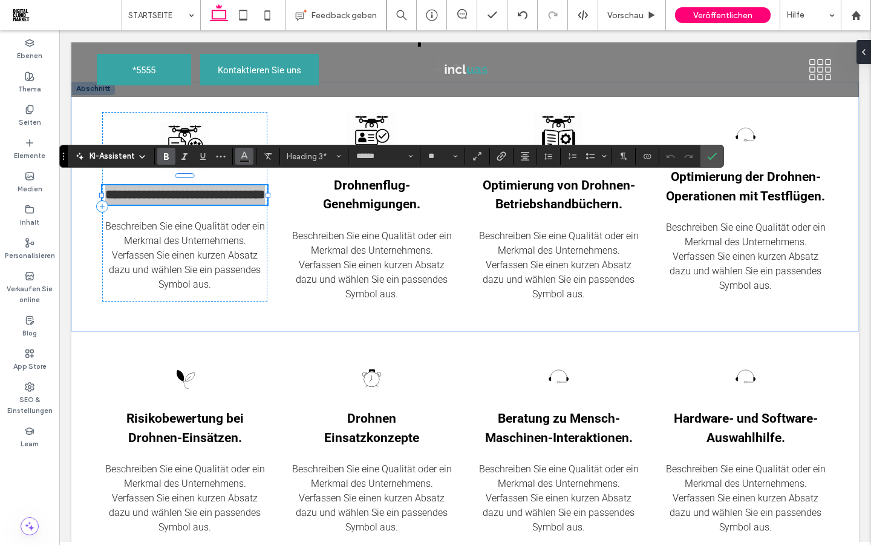
click at [249, 159] on icon "Farbe" at bounding box center [245, 155] width 10 height 10
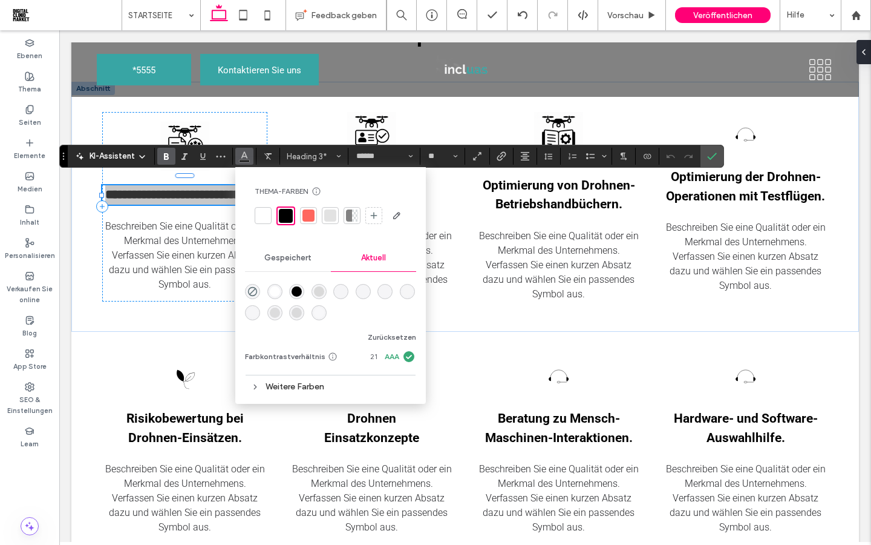
click at [244, 159] on icon "Farbe" at bounding box center [245, 155] width 10 height 10
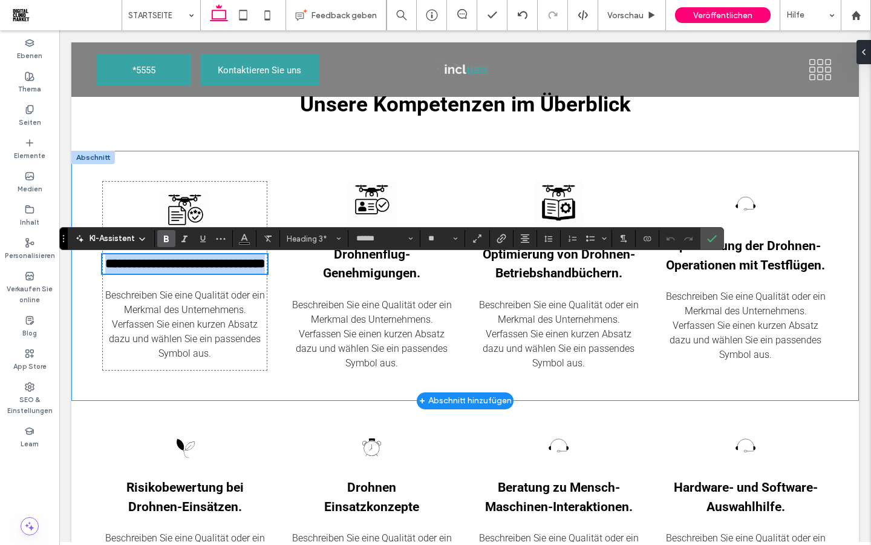
scroll to position [945, 0]
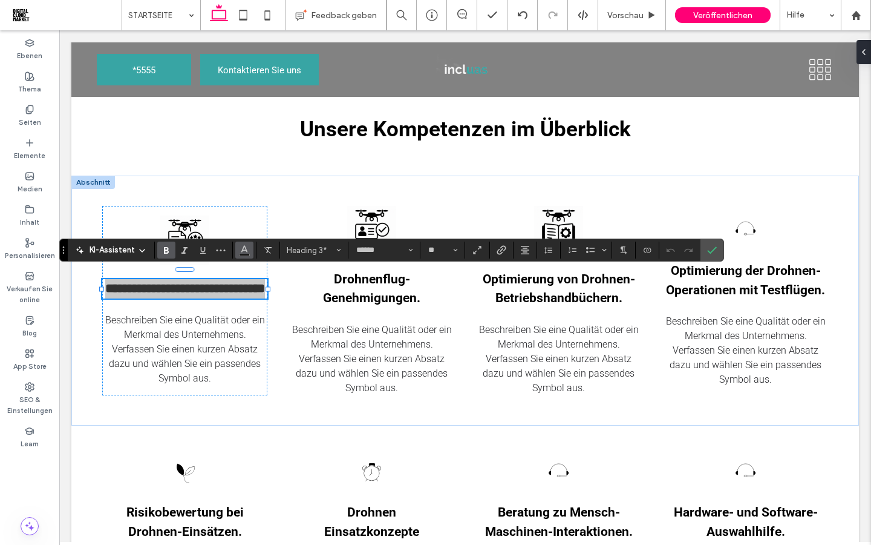
click at [247, 257] on button "Farbe" at bounding box center [244, 249] width 18 height 17
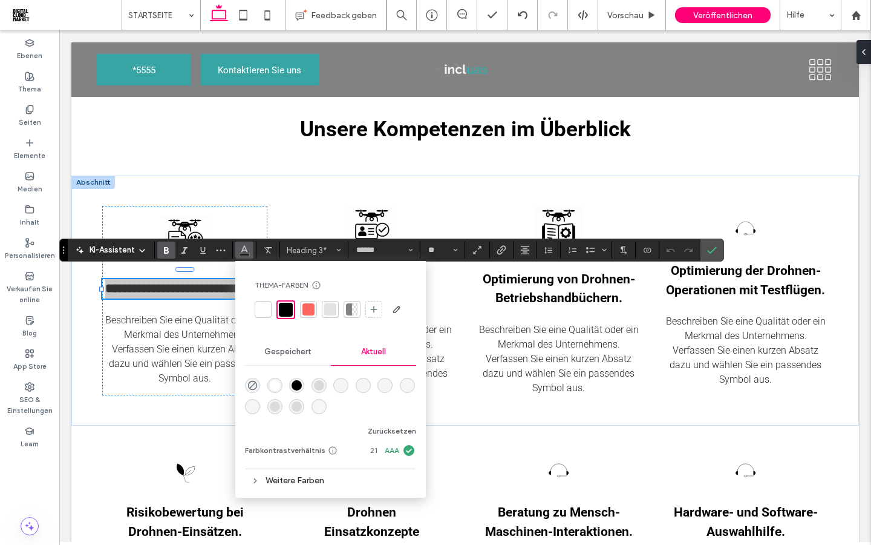
click at [310, 477] on div "Weitere Farben" at bounding box center [330, 480] width 171 height 16
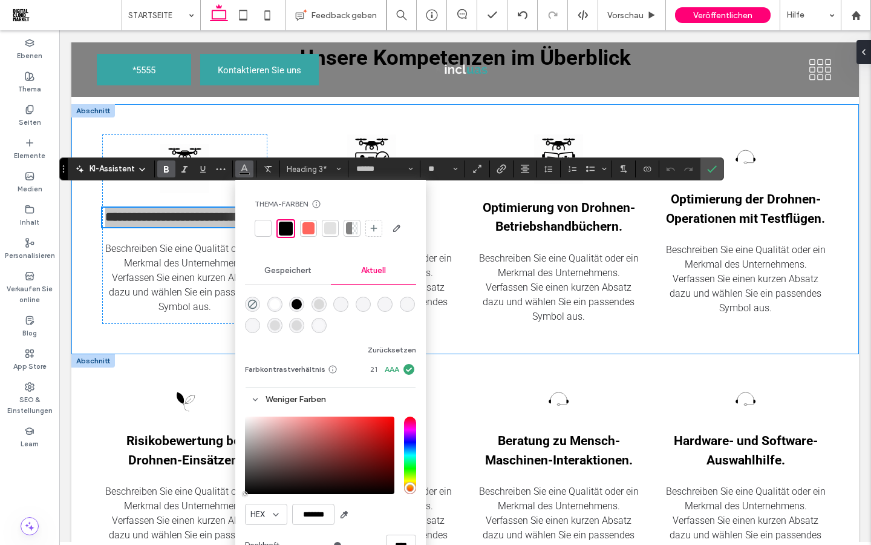
scroll to position [1015, 0]
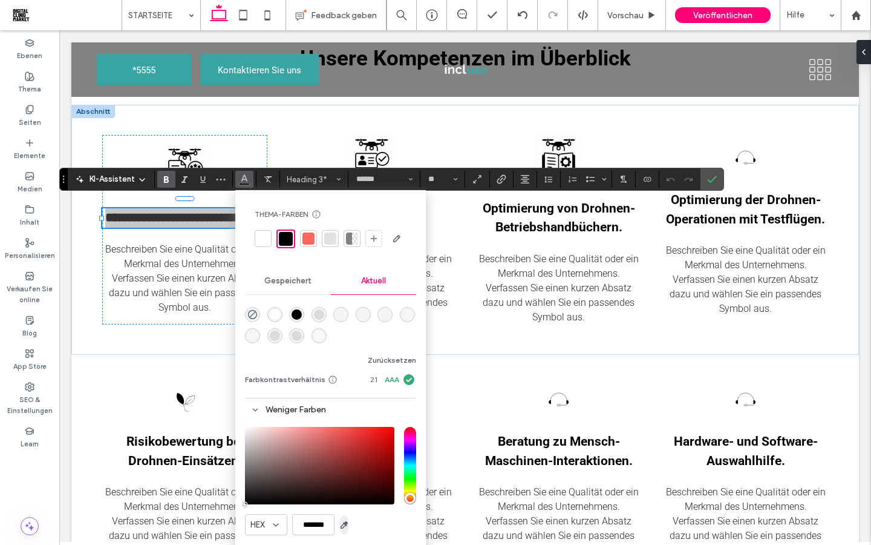
click at [344, 525] on icon "button" at bounding box center [344, 525] width 10 height 10
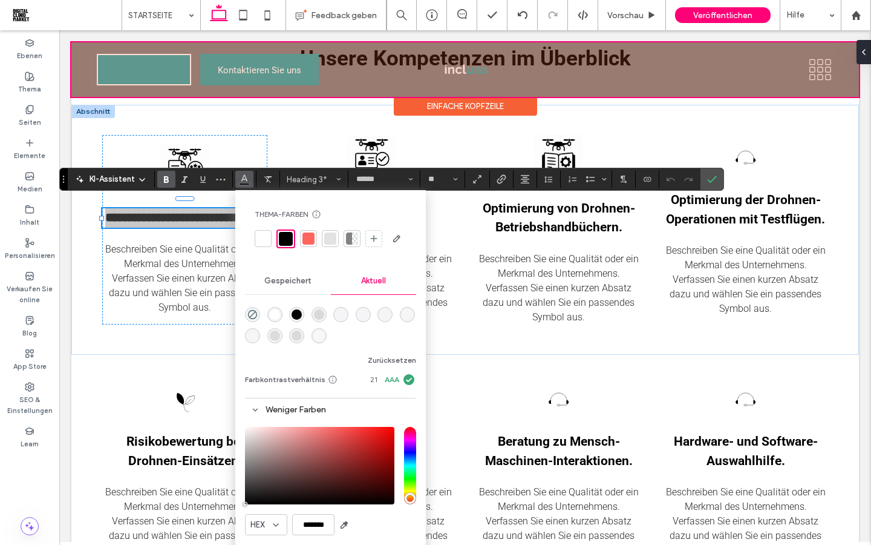
type input "*******"
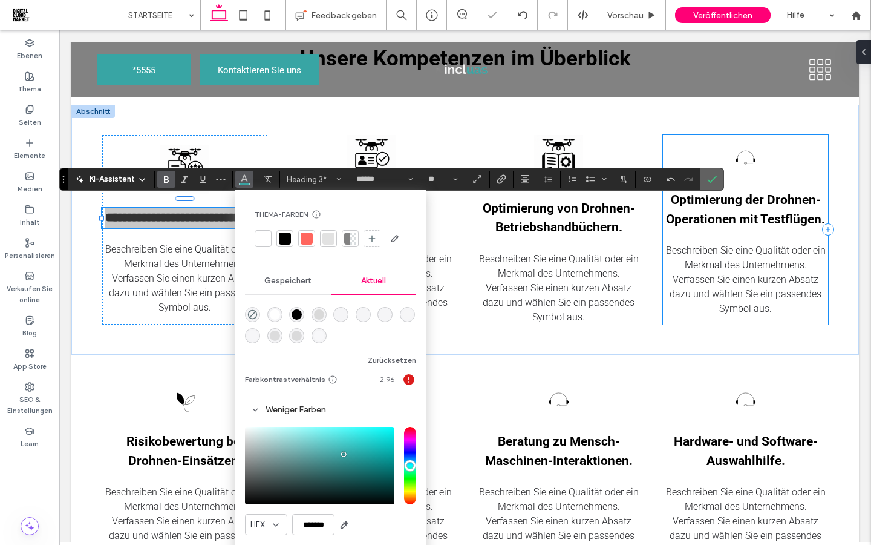
click at [713, 190] on label "Bestätigen" at bounding box center [712, 179] width 18 height 22
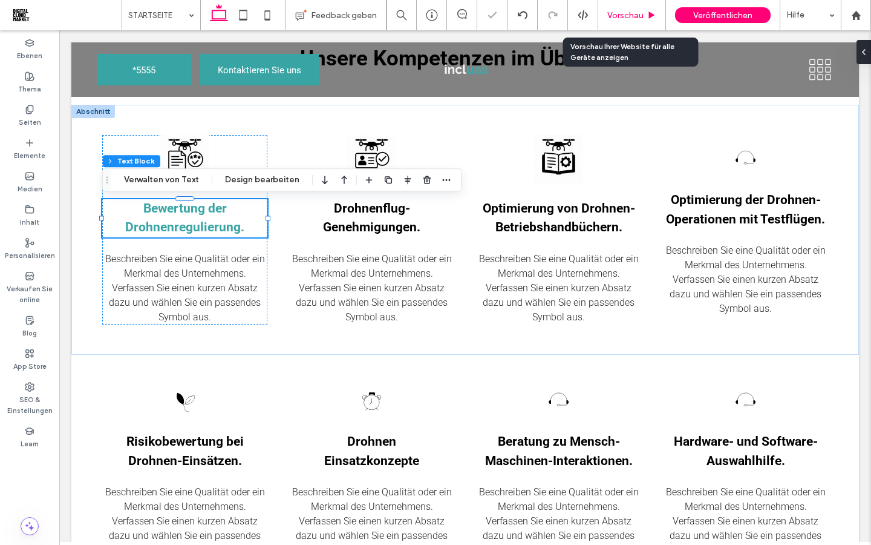
click at [632, 16] on span "Vorschau" at bounding box center [626, 15] width 36 height 10
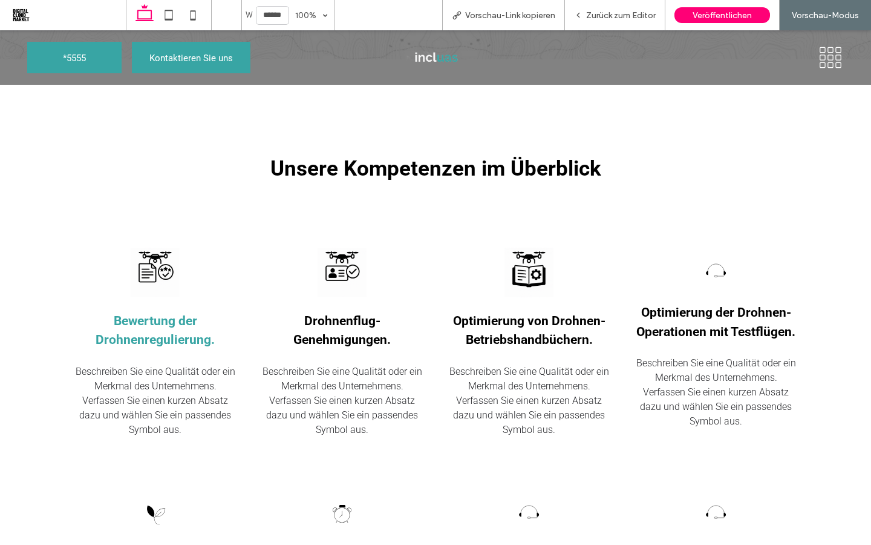
scroll to position [946, 0]
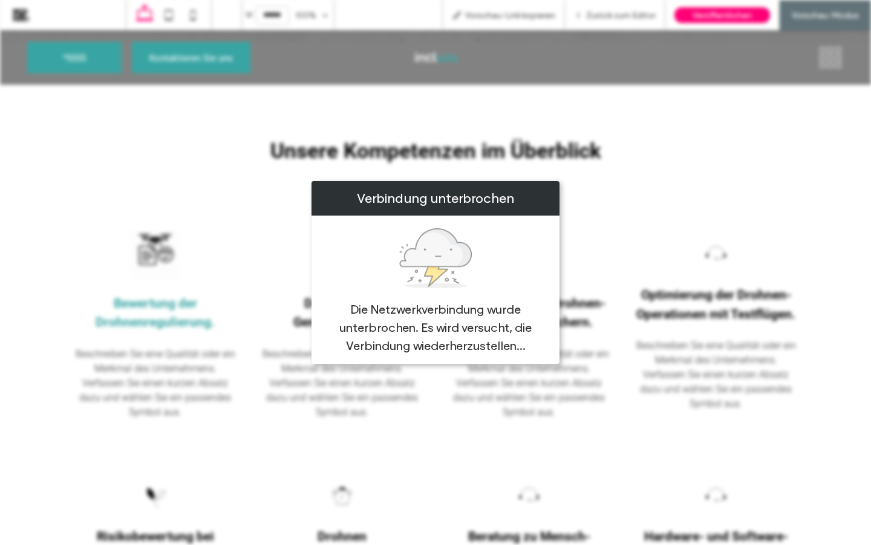
click at [695, 225] on div "Verbindung unterbrochen Die Netzwerkverbindung wurde unterbrochen. Es wird vers…" at bounding box center [435, 272] width 871 height 545
click at [686, 221] on div "Verbindung unterbrochen Die Netzwerkverbindung wurde unterbrochen. Es wird vers…" at bounding box center [435, 272] width 871 height 545
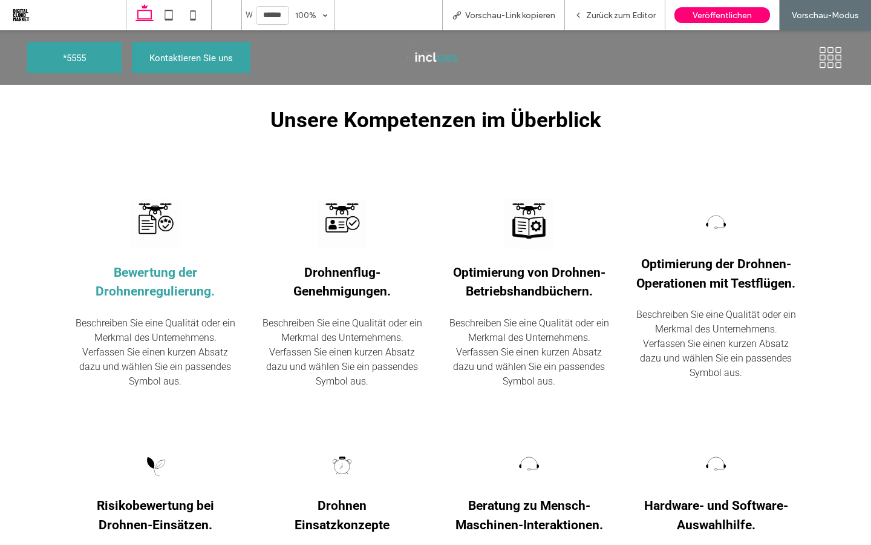
scroll to position [979, 0]
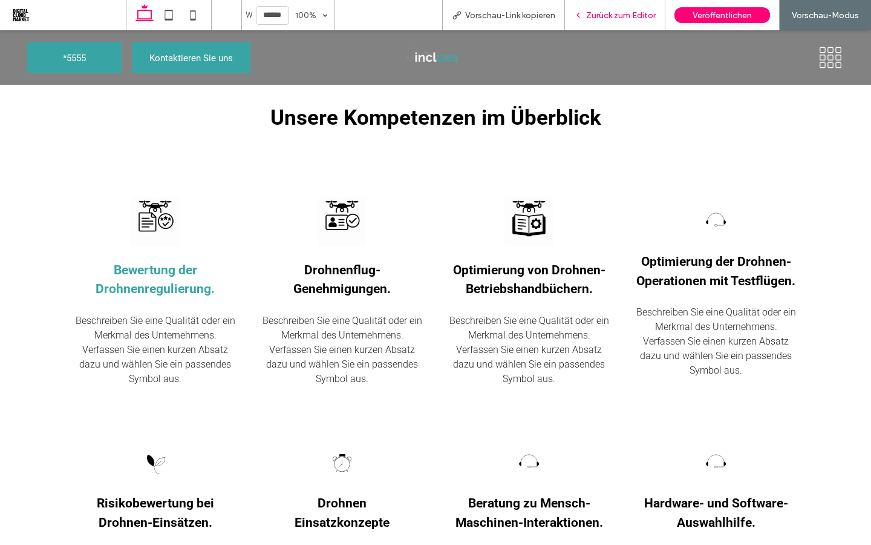
click at [603, 21] on div "Zurück zum Editor" at bounding box center [615, 15] width 100 height 30
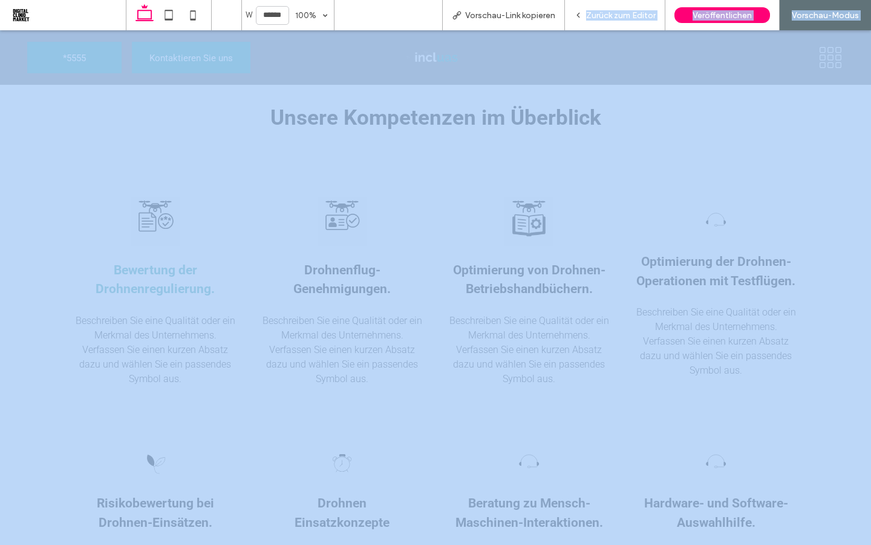
click at [612, 8] on div "Zurück zum Editor" at bounding box center [615, 15] width 100 height 30
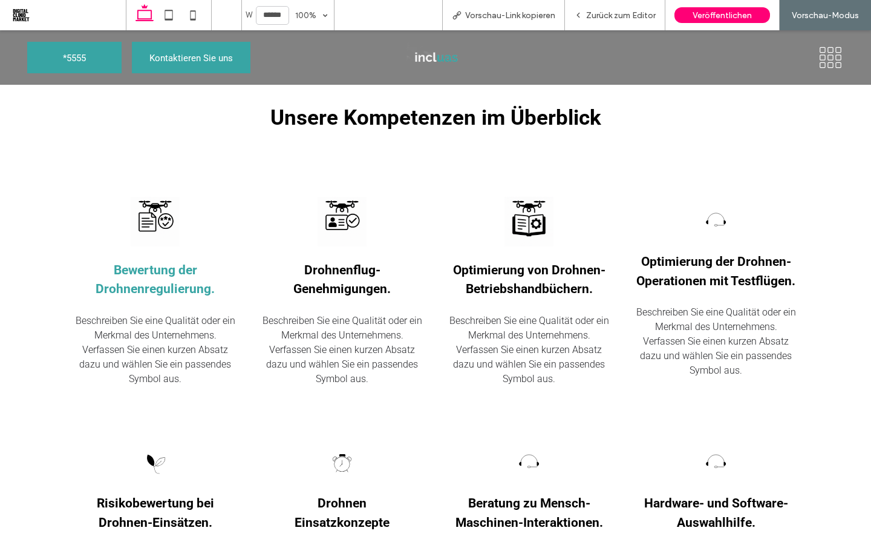
click at [592, 125] on span "Unsere Kompetenzen im Überblick" at bounding box center [435, 117] width 331 height 25
click at [605, 16] on span "Zurück zum Editor" at bounding box center [621, 15] width 70 height 10
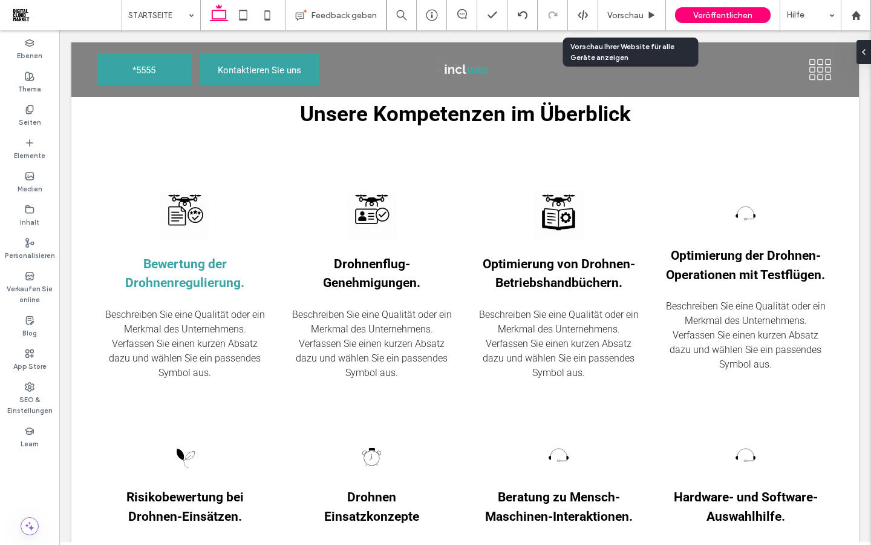
scroll to position [956, 0]
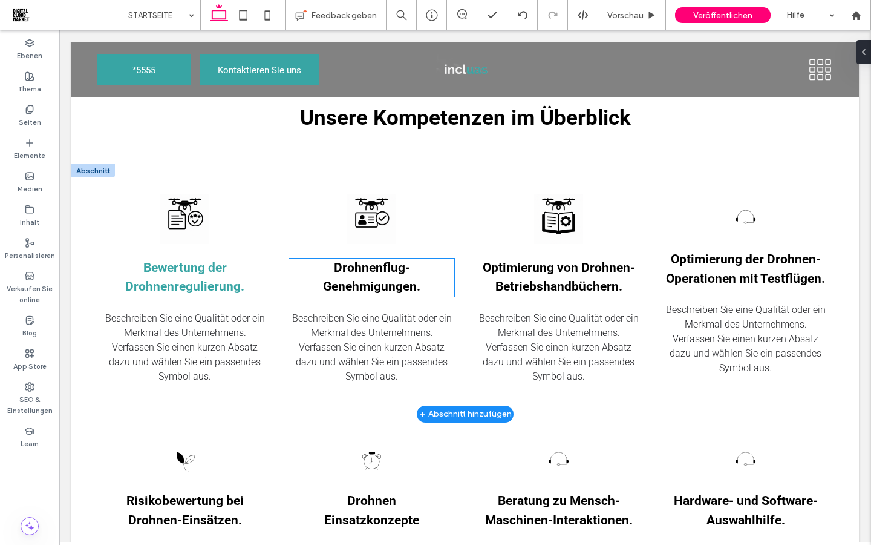
click at [410, 286] on span "Drohnenflug-Genehmigungen." at bounding box center [371, 277] width 97 height 34
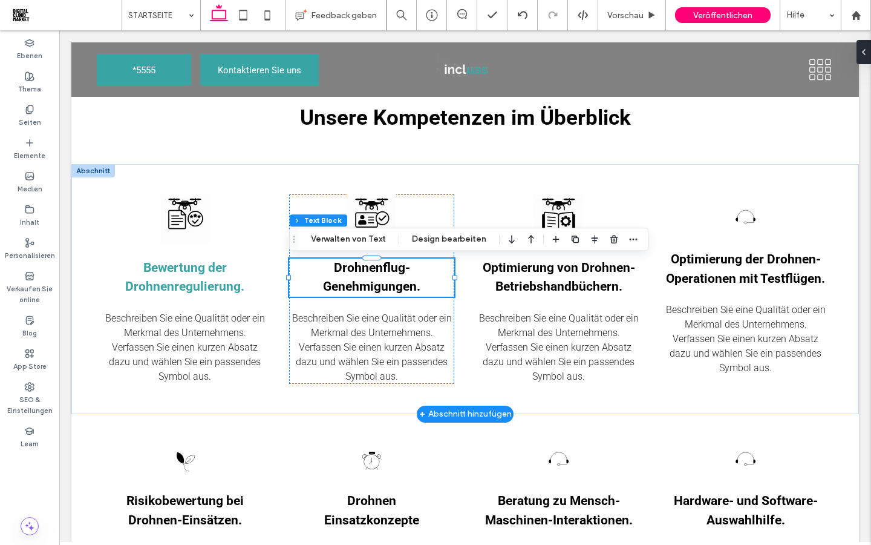
click at [410, 286] on span "Drohnenflug-Genehmigungen." at bounding box center [371, 277] width 97 height 34
type input "******"
type input "**"
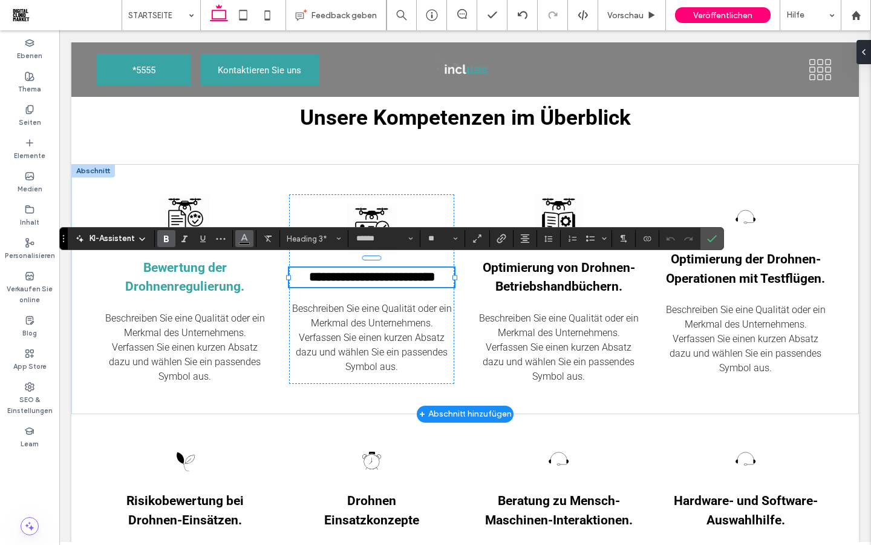
click at [242, 243] on span "Farbe" at bounding box center [245, 237] width 10 height 16
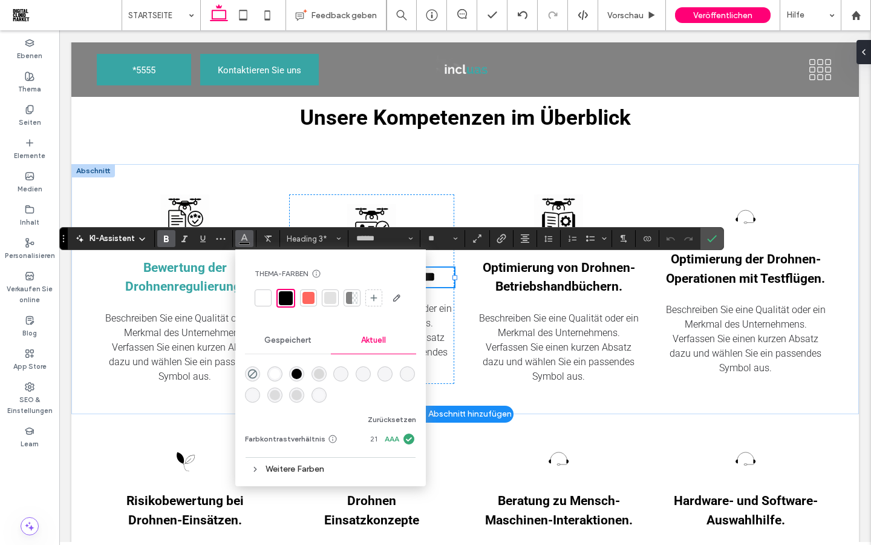
click at [318, 465] on div "Weitere Farben" at bounding box center [330, 469] width 171 height 16
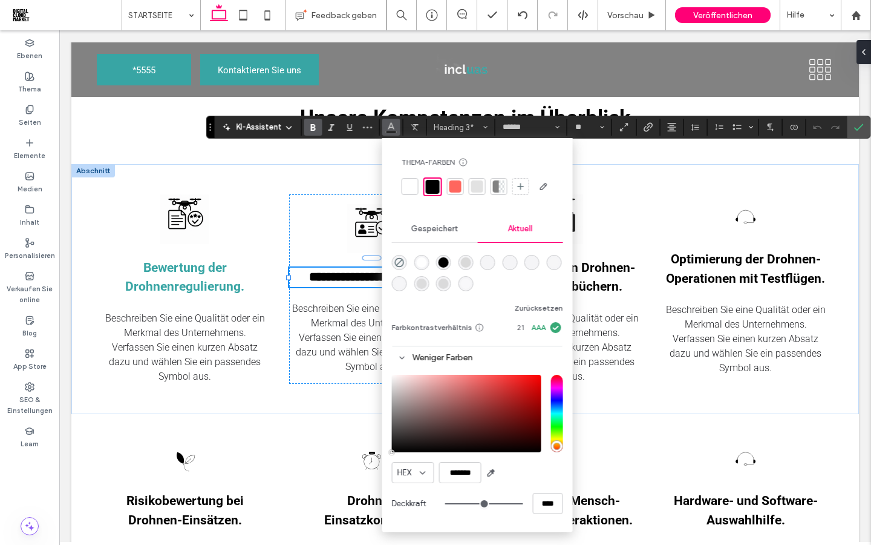
drag, startPoint x: 65, startPoint y: 241, endPoint x: 251, endPoint y: 129, distance: 217.4
click at [251, 129] on div "KI-Assistent Thema-Farben Sparen Sie Zeit mit Thema-Farben Erstellen Sie eine F…" at bounding box center [538, 127] width 665 height 23
click at [490, 477] on icon "button" at bounding box center [492, 473] width 10 height 10
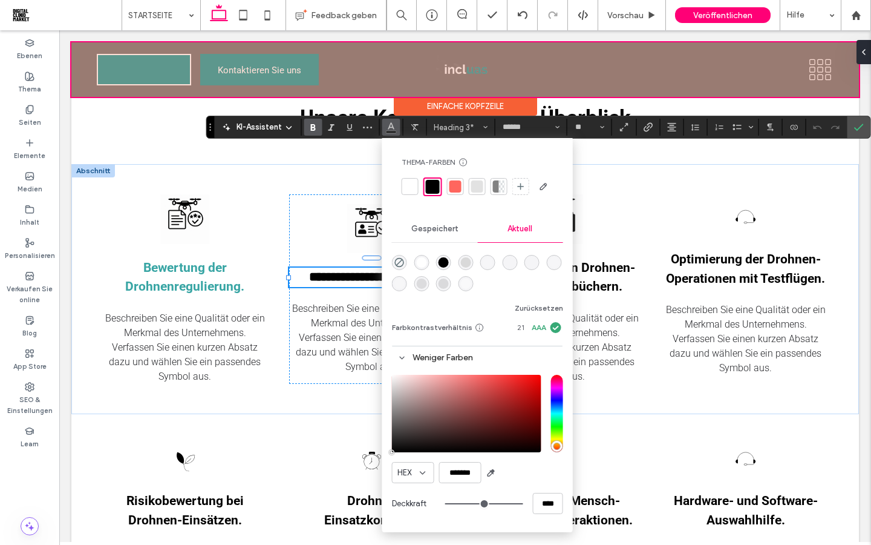
type input "*******"
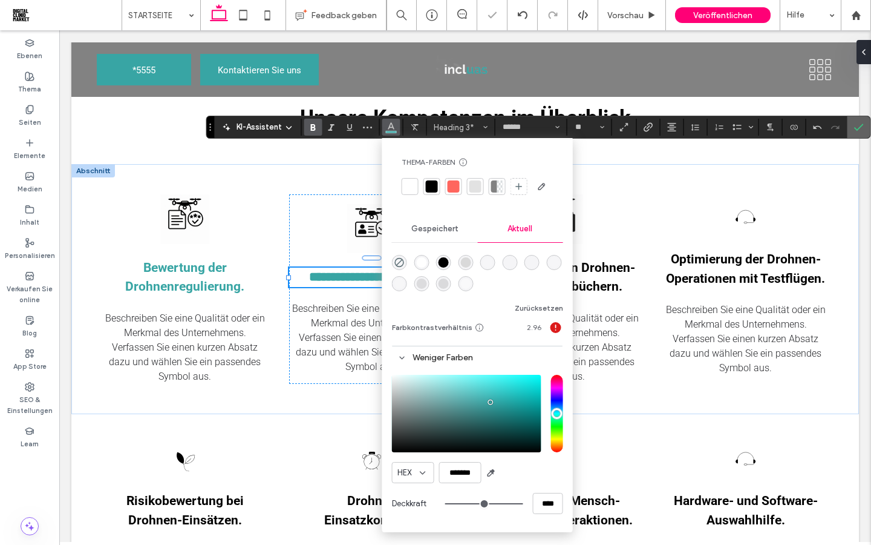
click at [857, 128] on icon "Bestätigen" at bounding box center [859, 127] width 10 height 10
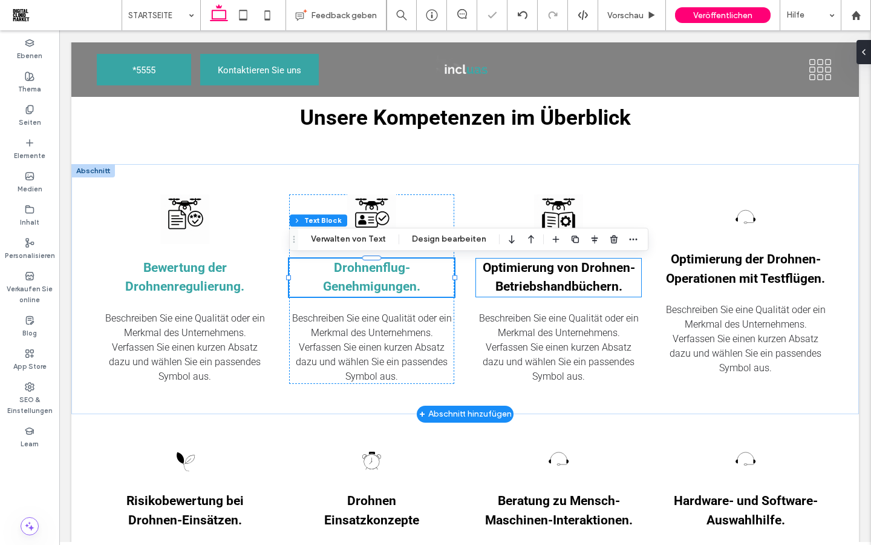
click at [586, 276] on h3 "Optimierung von Drohnen-Betriebshandbüchern." at bounding box center [558, 277] width 165 height 38
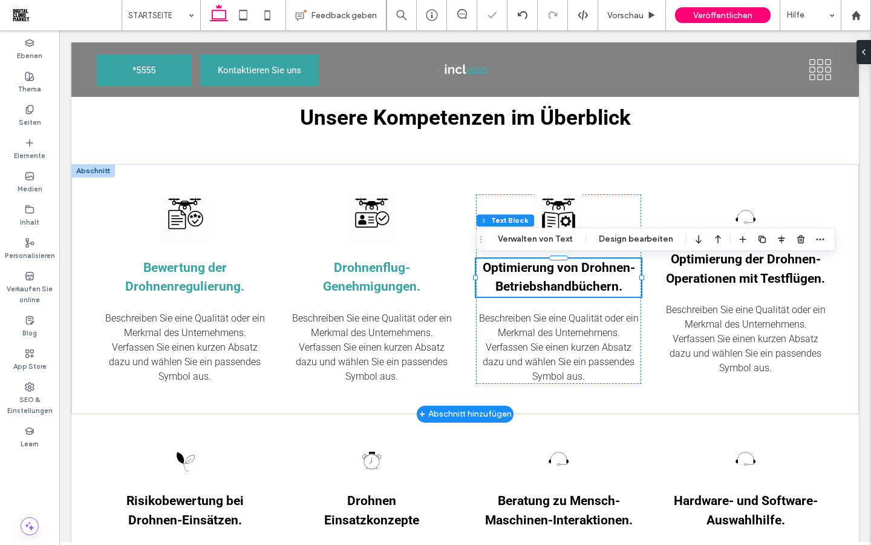
click at [586, 276] on h3 "Optimierung von Drohnen-Betriebshandbüchern." at bounding box center [558, 277] width 165 height 38
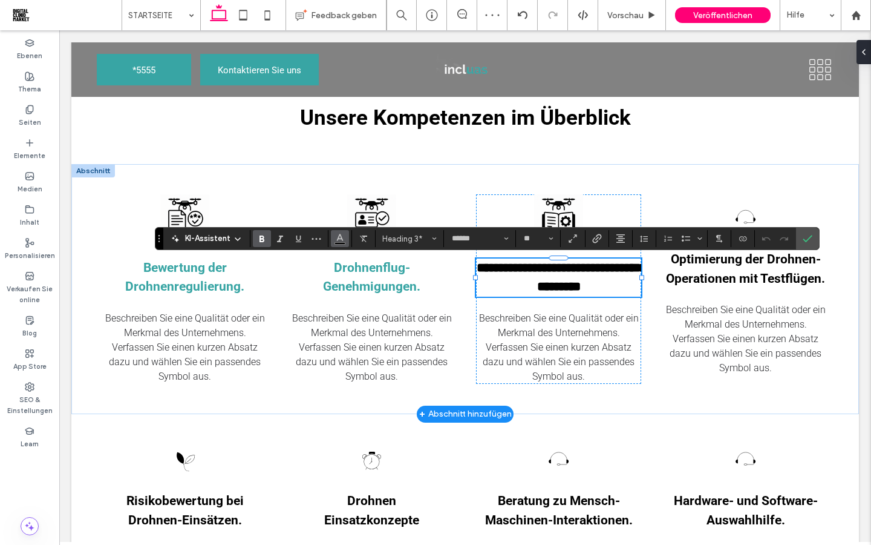
click at [343, 241] on icon "Farbe" at bounding box center [340, 237] width 10 height 10
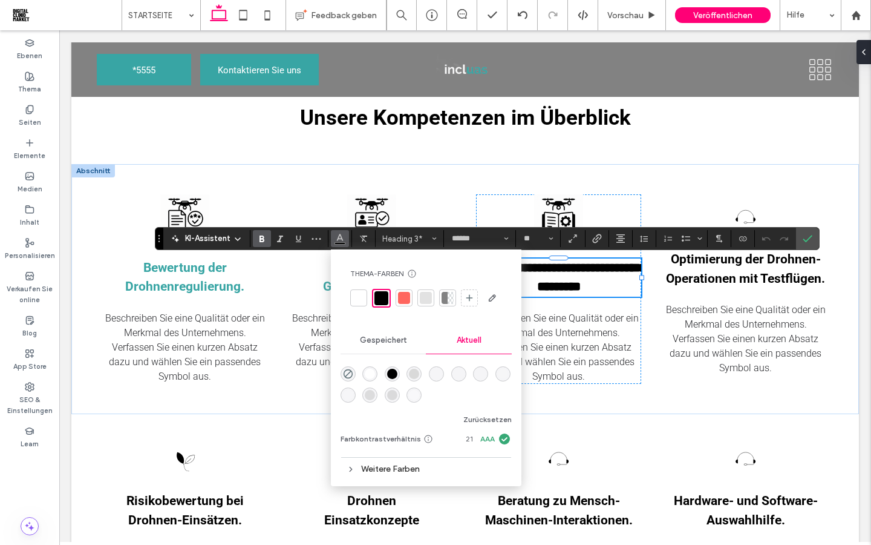
click at [413, 470] on div "Weitere Farben" at bounding box center [426, 469] width 171 height 16
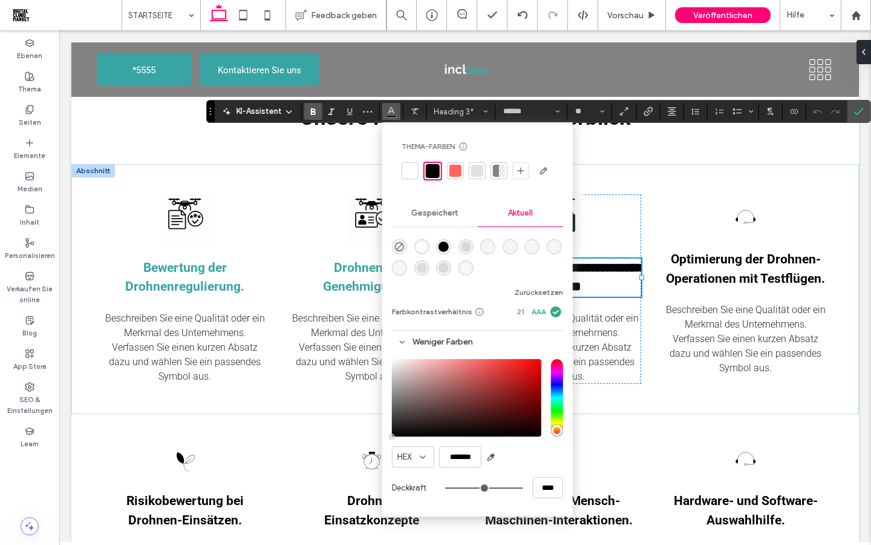
drag, startPoint x: 160, startPoint y: 240, endPoint x: 263, endPoint y: 113, distance: 163.9
click at [263, 113] on div "KI-Assistent Thema-Farben Sparen Sie Zeit mit Thema-Farben Erstellen Sie eine F…" at bounding box center [538, 111] width 665 height 23
click at [491, 459] on use "button" at bounding box center [491, 457] width 7 height 7
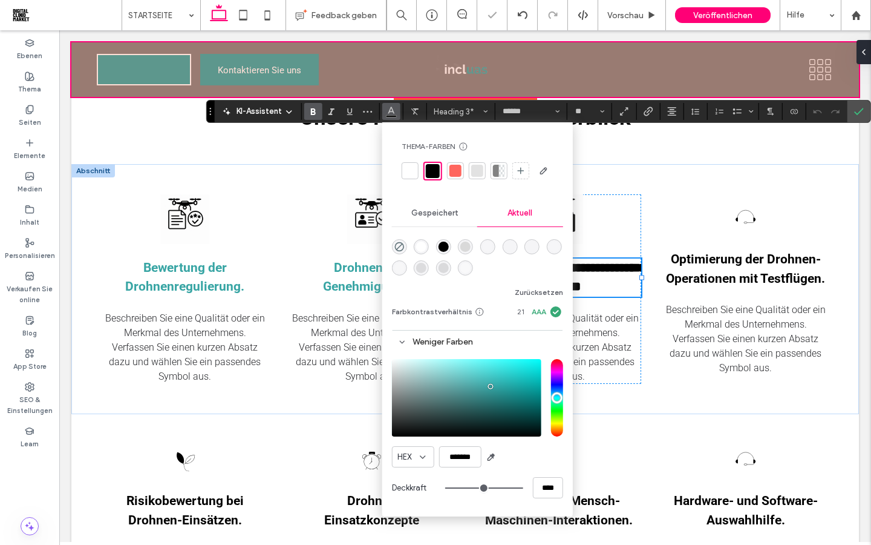
type input "*******"
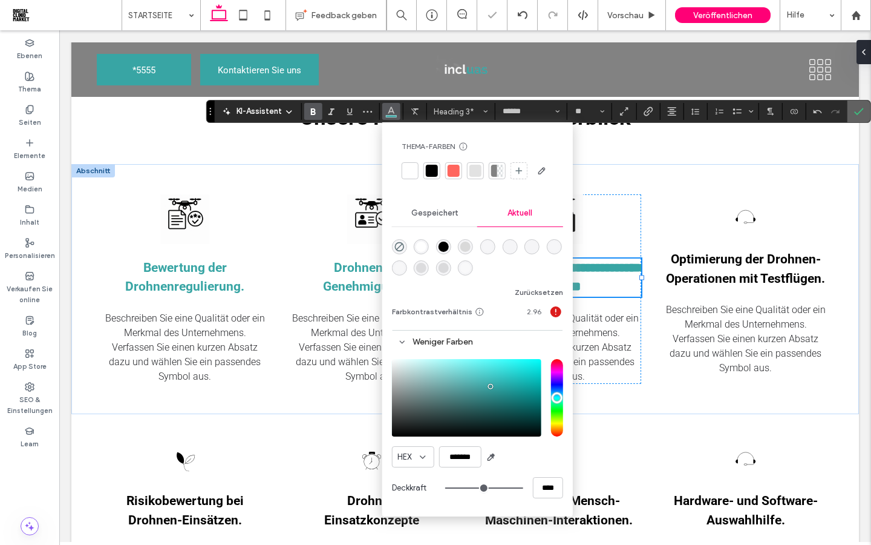
click at [859, 116] on icon "Bestätigen" at bounding box center [859, 112] width 10 height 10
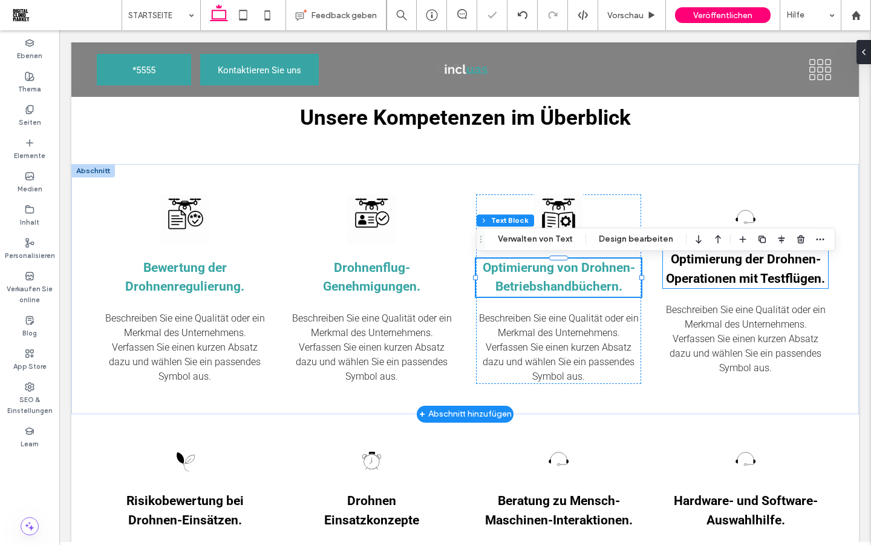
click at [804, 272] on span "Optimierung der Drohnen-Operationen mit Testflügen." at bounding box center [745, 269] width 159 height 34
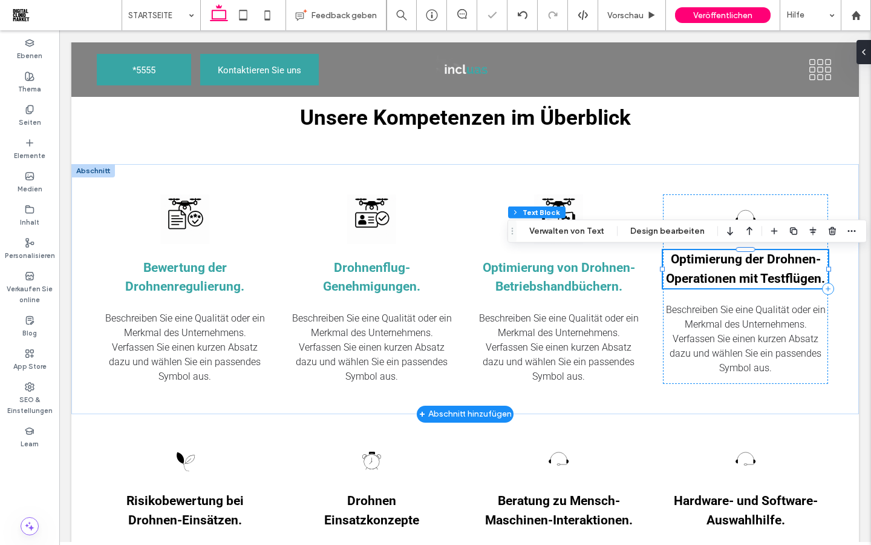
click at [804, 272] on span "Optimierung der Drohnen-Operationen mit Testflügen." at bounding box center [745, 269] width 159 height 34
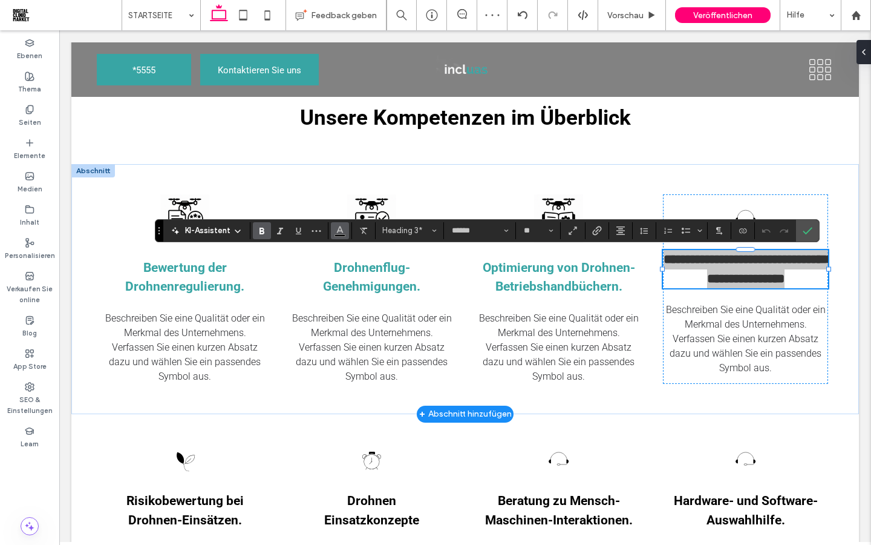
click at [344, 235] on span "Farbe" at bounding box center [340, 229] width 10 height 16
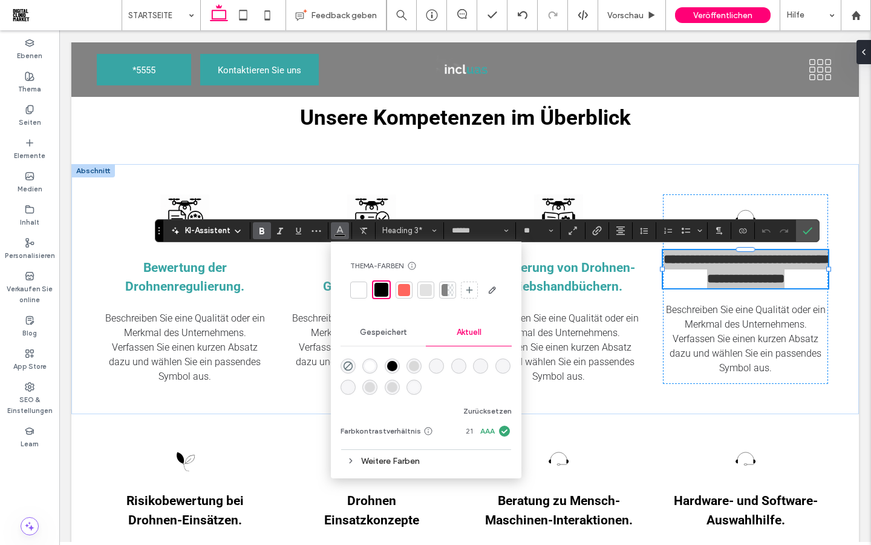
click at [404, 464] on div "Weitere Farben" at bounding box center [426, 461] width 171 height 16
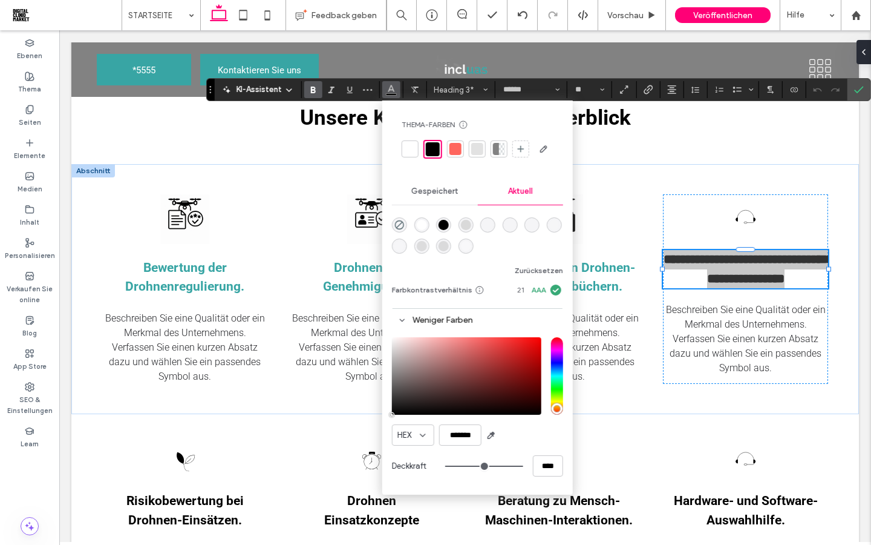
drag, startPoint x: 159, startPoint y: 232, endPoint x: 313, endPoint y: 89, distance: 210.7
click at [314, 89] on div "KI-Assistent Thema-Farben Sparen Sie Zeit mit Thema-Farben Erstellen Sie eine F…" at bounding box center [538, 89] width 665 height 23
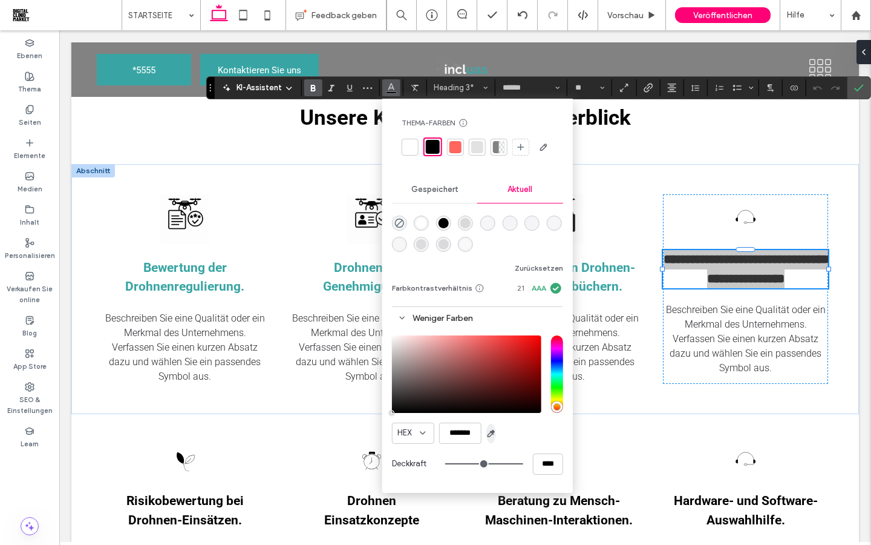
click at [487, 436] on icon "button" at bounding box center [492, 433] width 10 height 10
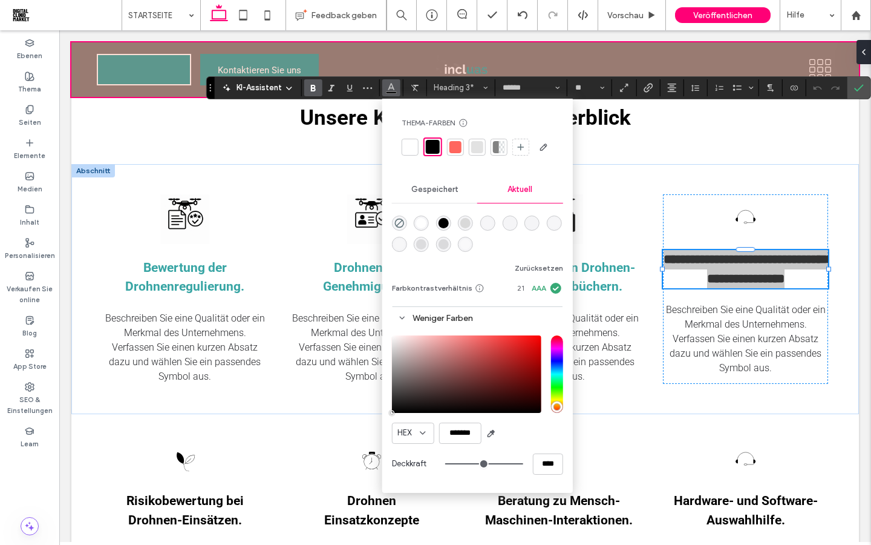
type input "*******"
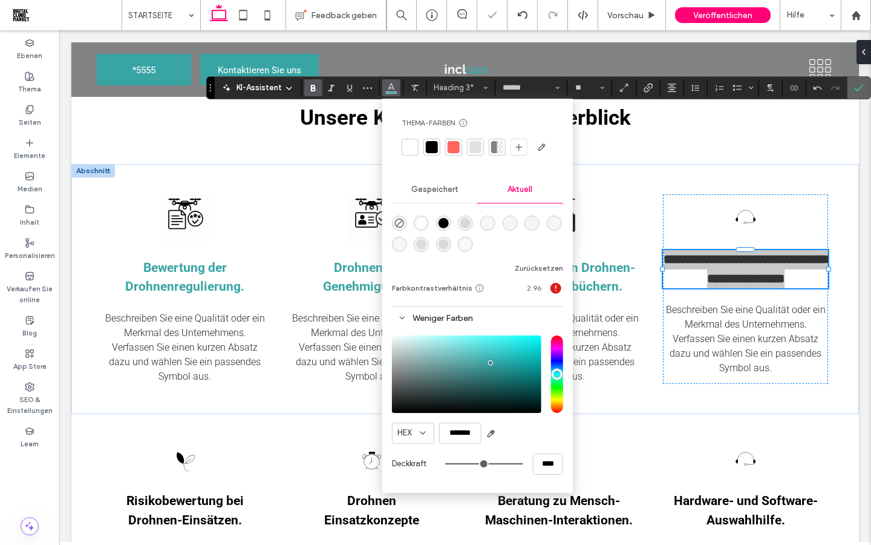
click at [862, 87] on icon "Bestätigen" at bounding box center [859, 88] width 10 height 10
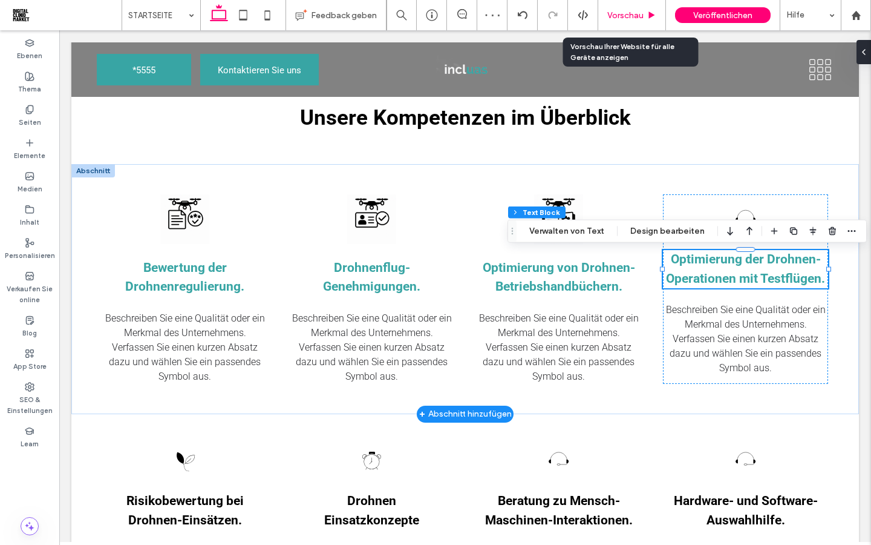
click at [624, 15] on span "Vorschau" at bounding box center [626, 15] width 36 height 10
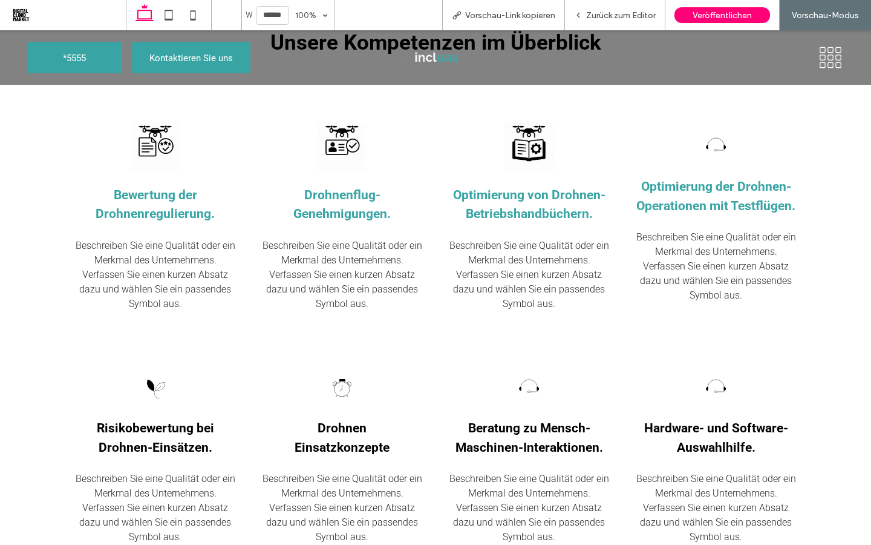
scroll to position [1083, 0]
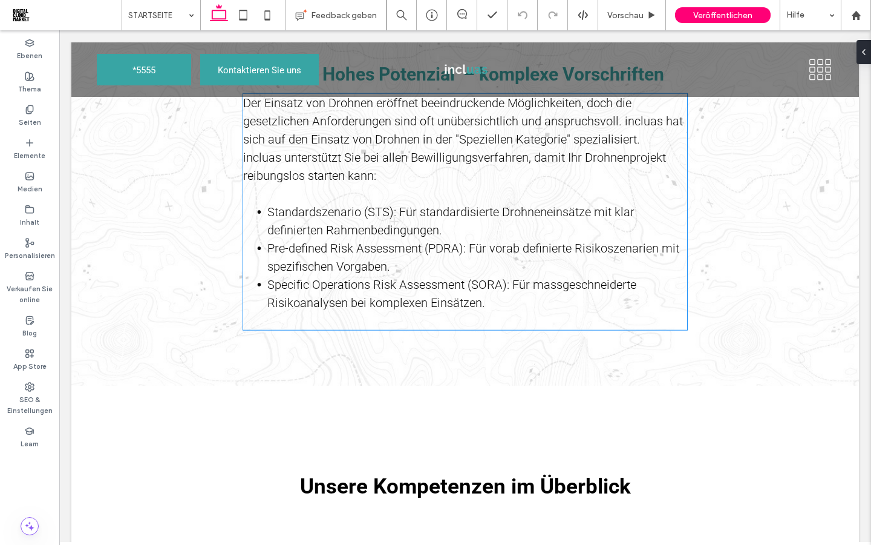
scroll to position [588, 0]
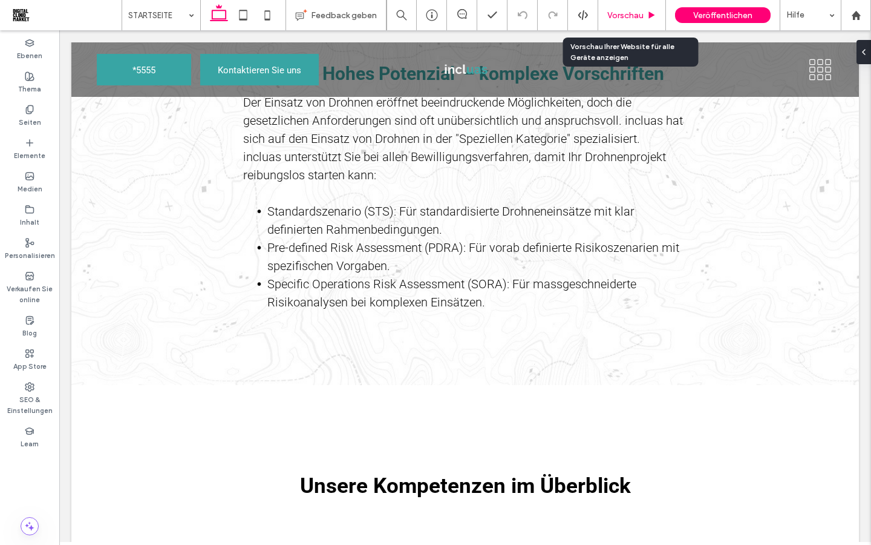
click at [627, 16] on span "Vorschau" at bounding box center [626, 15] width 36 height 10
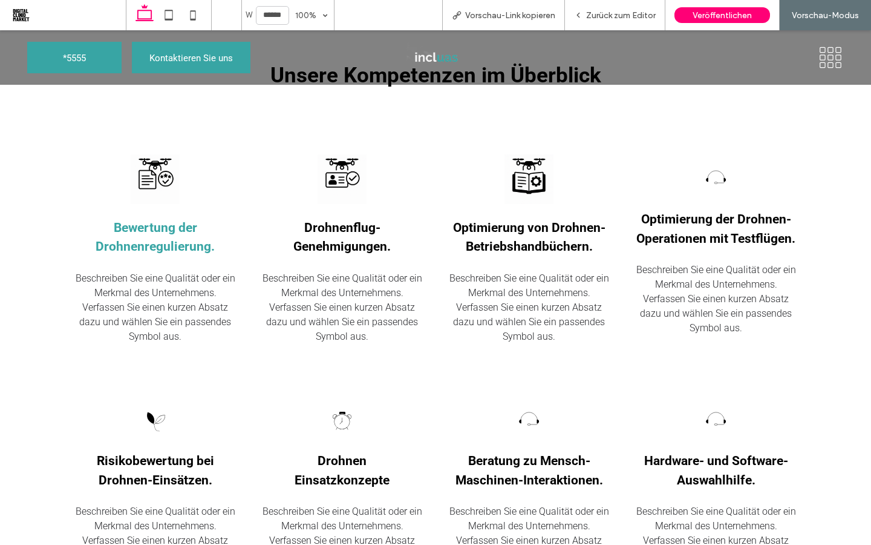
scroll to position [1017, 0]
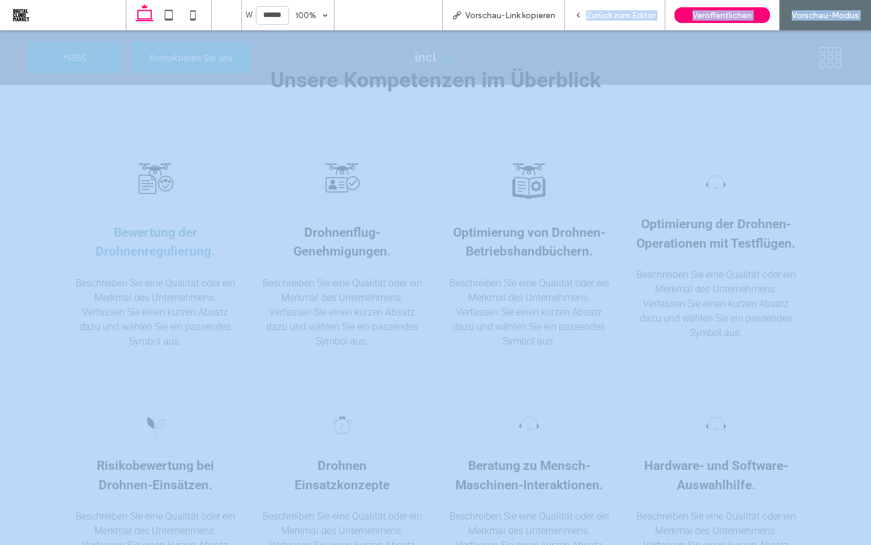
click at [604, 8] on div "Zurück zum Editor" at bounding box center [615, 15] width 100 height 30
click at [598, 17] on span "Zurück zum Editor" at bounding box center [621, 15] width 70 height 10
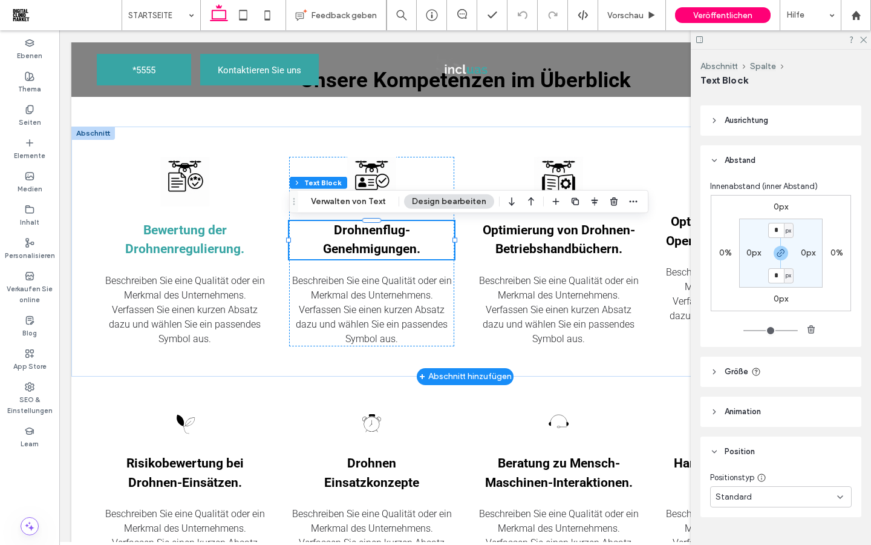
scroll to position [240, 0]
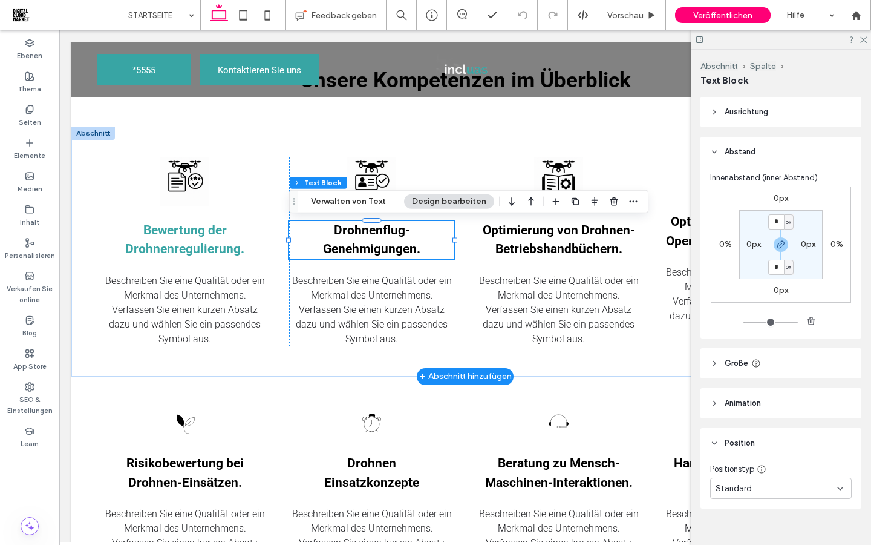
click at [421, 253] on h3 "Drohnenflug-Genehmigungen." at bounding box center [371, 240] width 165 height 38
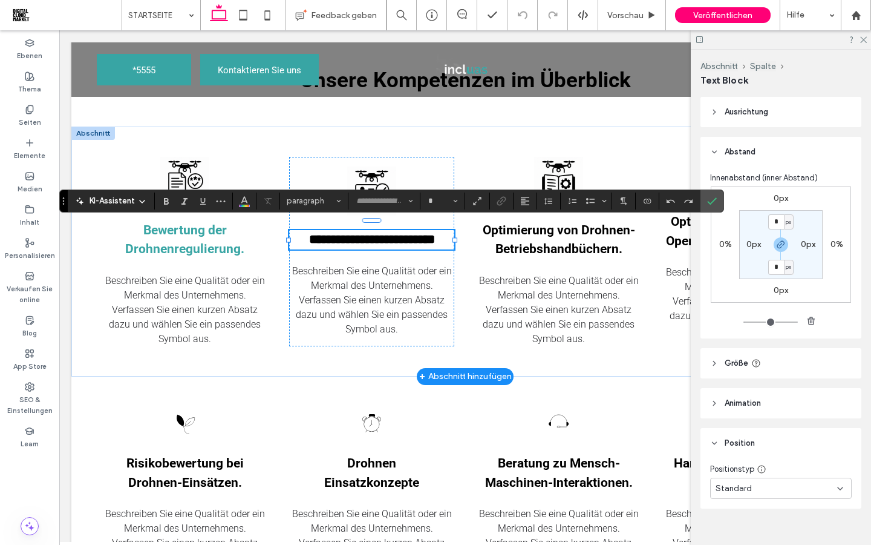
type input "******"
type input "**"
click at [421, 249] on h3 "**********" at bounding box center [371, 239] width 165 height 19
drag, startPoint x: 424, startPoint y: 253, endPoint x: 329, endPoint y: 225, distance: 99.0
click at [329, 230] on h3 "**********" at bounding box center [371, 239] width 165 height 19
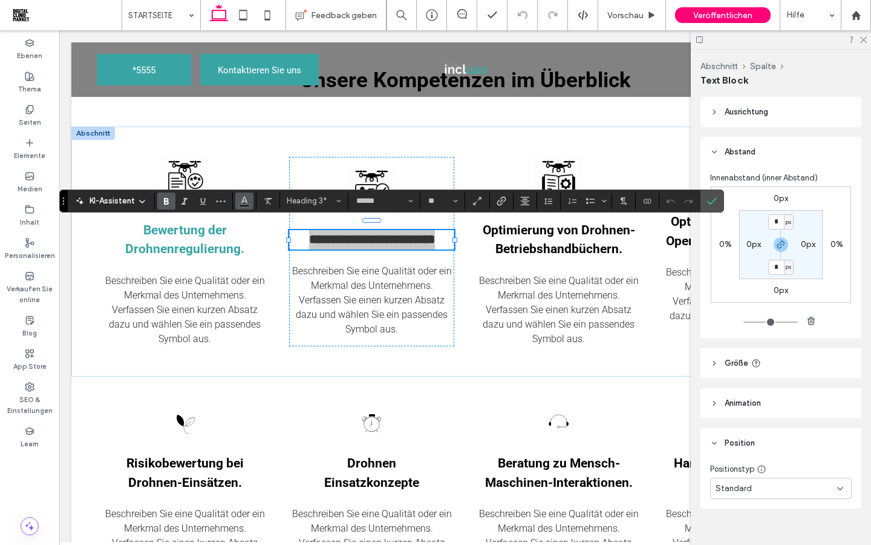
click at [247, 202] on use "Farbe" at bounding box center [244, 199] width 7 height 7
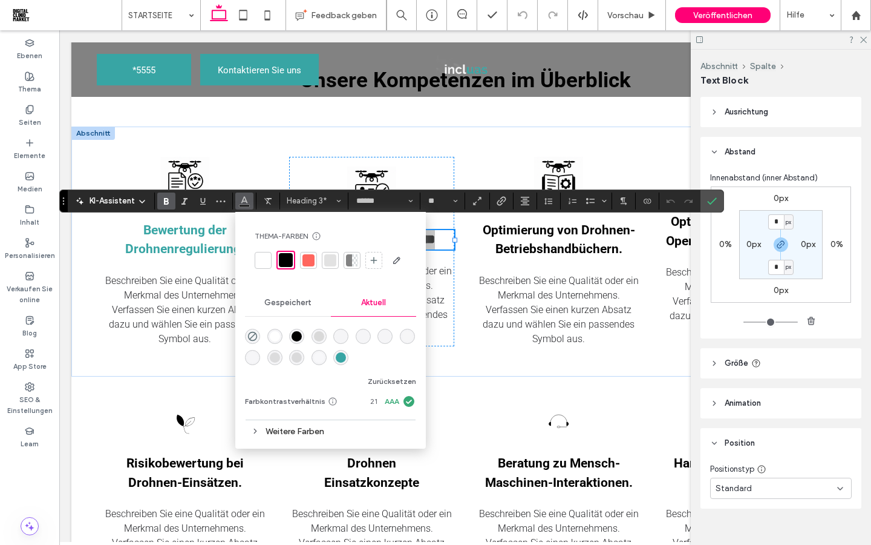
click at [346, 354] on div "rgba(56, 165, 164, 1)" at bounding box center [341, 357] width 10 height 10
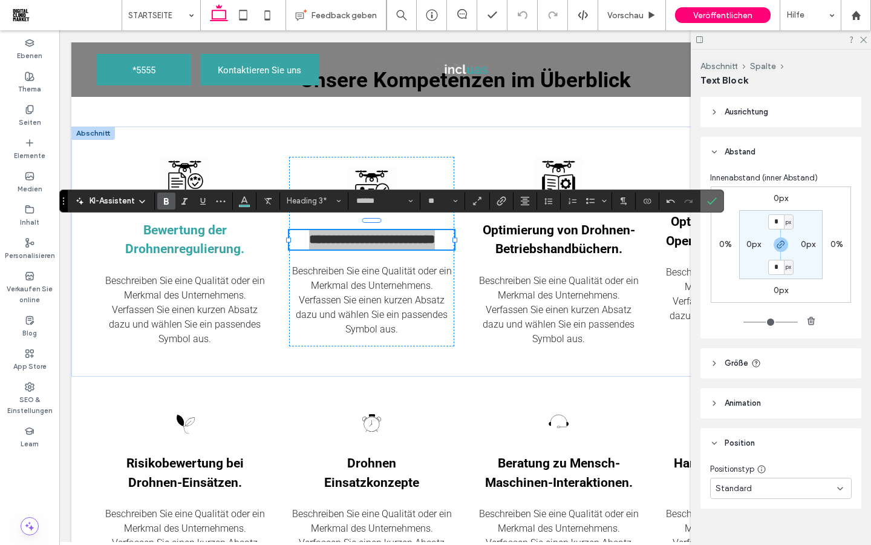
click at [714, 199] on icon "Bestätigen" at bounding box center [712, 201] width 10 height 10
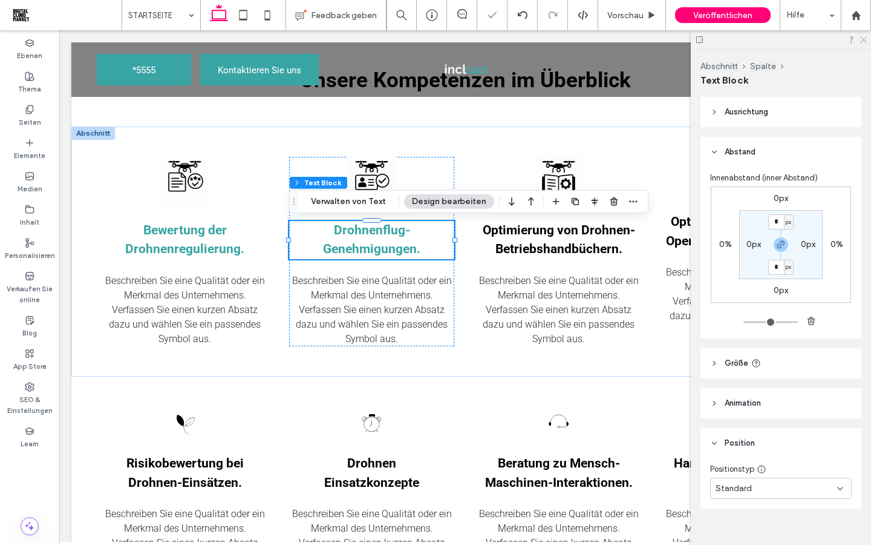
click at [862, 42] on icon at bounding box center [863, 39] width 8 height 8
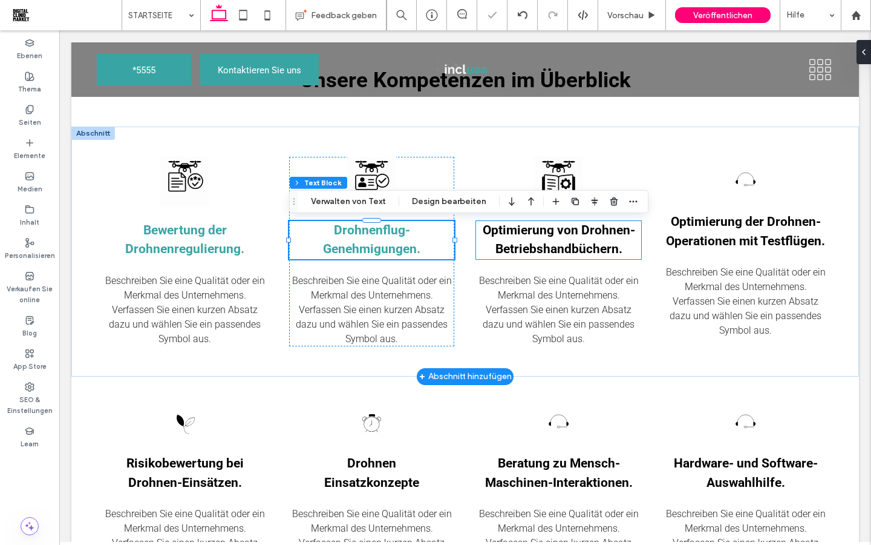
click at [619, 249] on span "Optimierung von Drohnen-Betriebshandbüchern." at bounding box center [559, 240] width 152 height 34
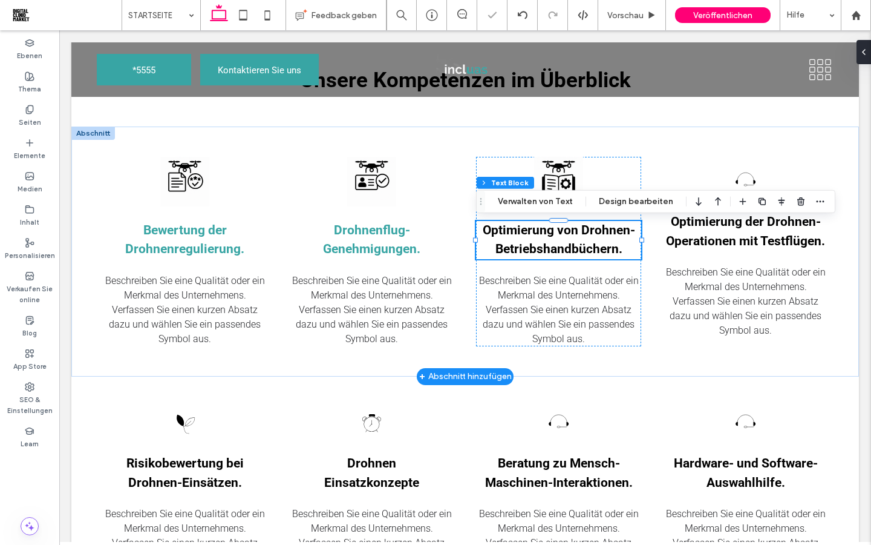
click at [619, 249] on span "Optimierung von Drohnen-Betriebshandbüchern." at bounding box center [559, 240] width 152 height 34
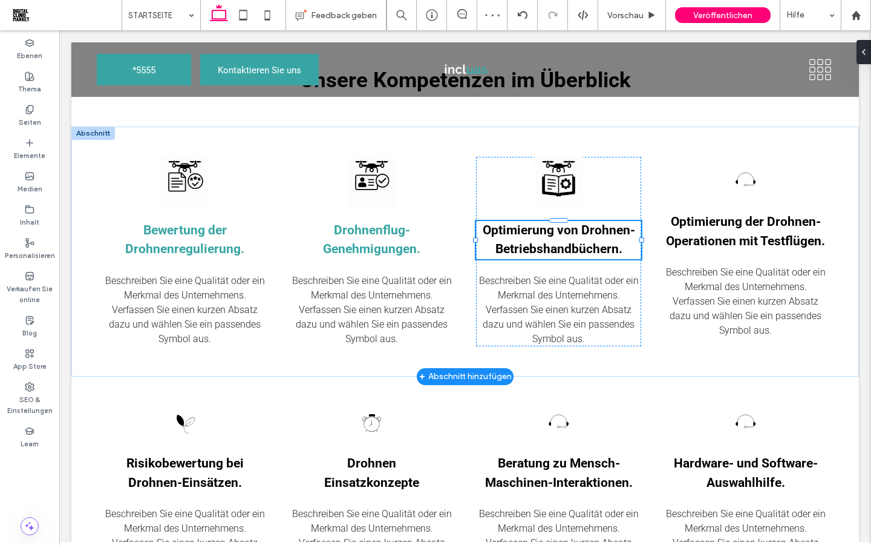
type input "******"
type input "**"
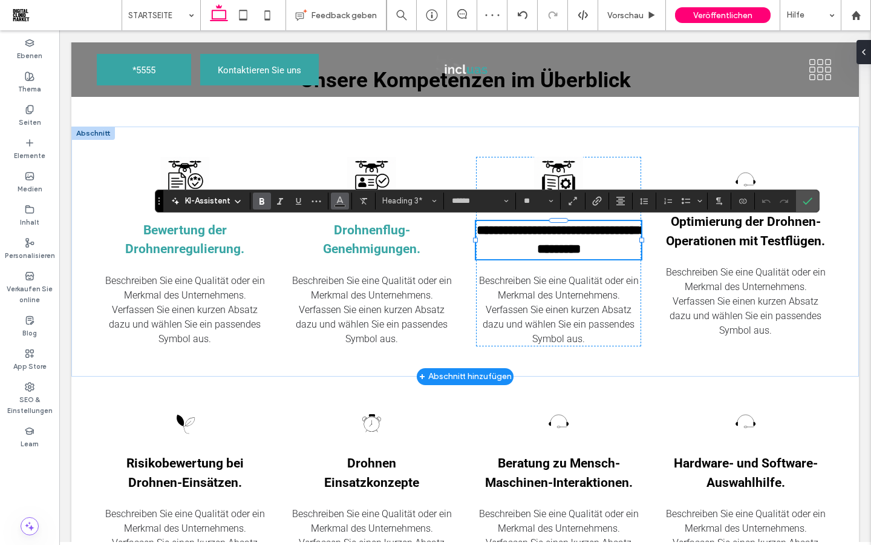
click at [343, 195] on icon "Farbe" at bounding box center [340, 200] width 10 height 10
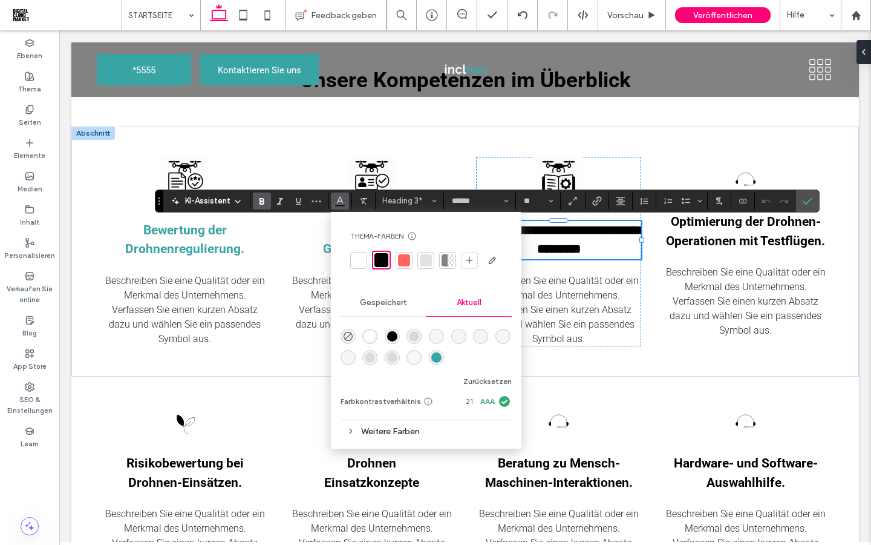
click at [438, 356] on div "rgba(56, 165, 164, 1)" at bounding box center [436, 357] width 10 height 10
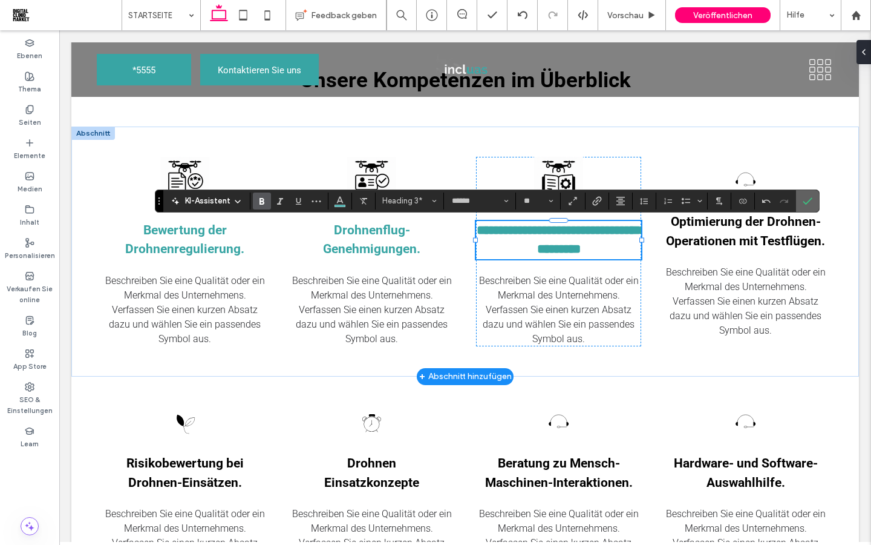
click at [811, 203] on icon "Bestätigen" at bounding box center [808, 201] width 10 height 10
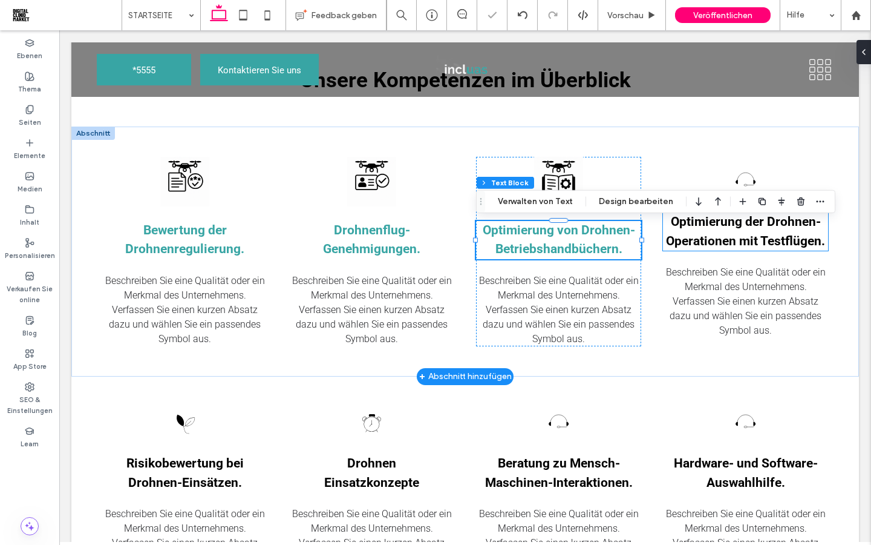
click at [815, 232] on h3 "Optimierung der Drohnen-Operationen mit Testflügen." at bounding box center [745, 231] width 165 height 38
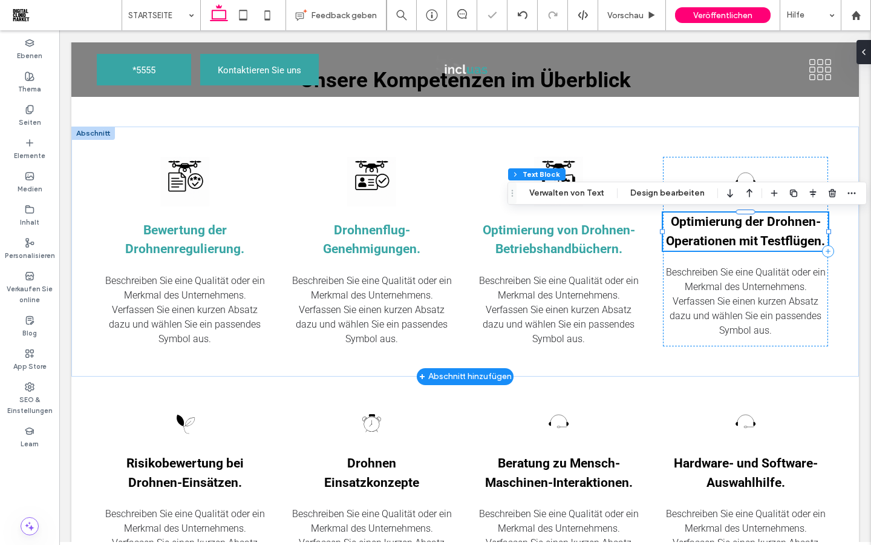
click at [817, 238] on span "Optimierung der Drohnen-Operationen mit Testflügen." at bounding box center [745, 231] width 159 height 34
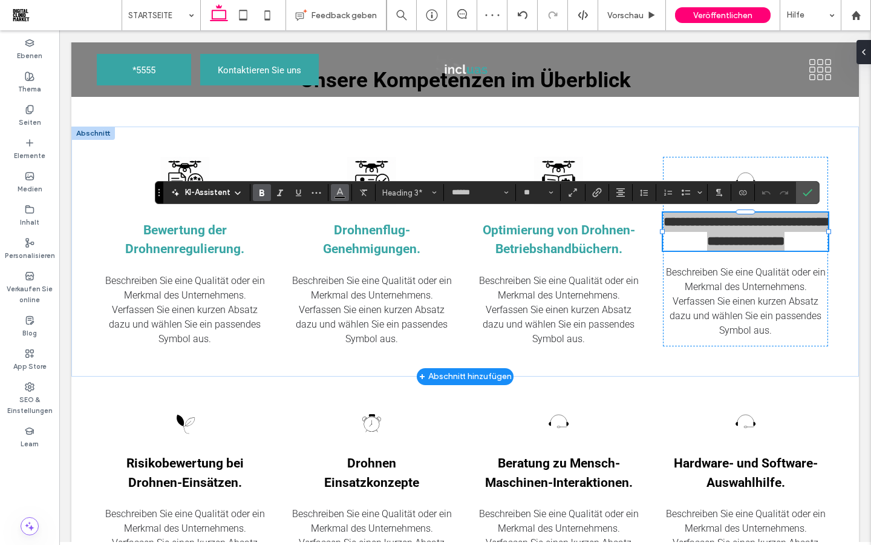
click at [342, 194] on icon "Farbe" at bounding box center [340, 191] width 10 height 10
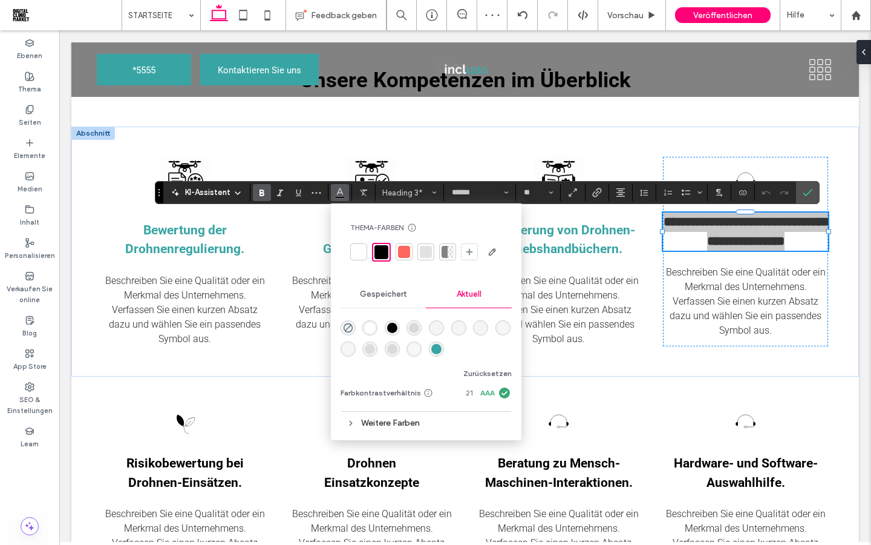
click at [438, 347] on div "rgba(56, 165, 164, 1)" at bounding box center [436, 349] width 10 height 10
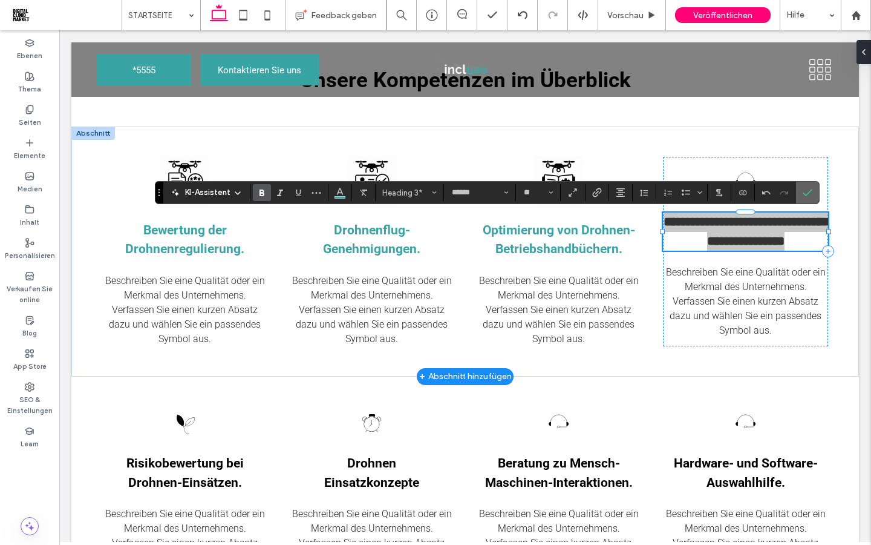
click at [807, 196] on icon "Bestätigen" at bounding box center [808, 193] width 10 height 10
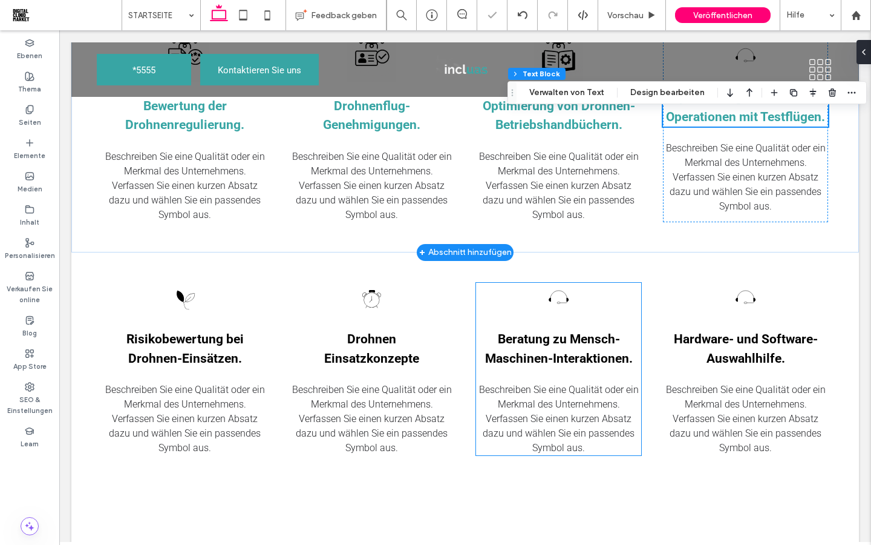
scroll to position [1159, 0]
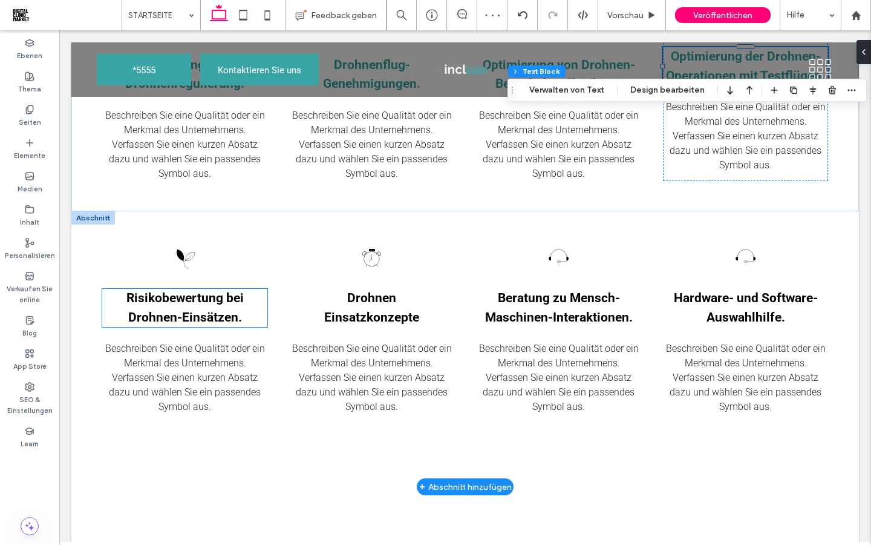
click at [230, 314] on span "Risikobewertung bei Drohnen-Einsätzen." at bounding box center [184, 307] width 117 height 34
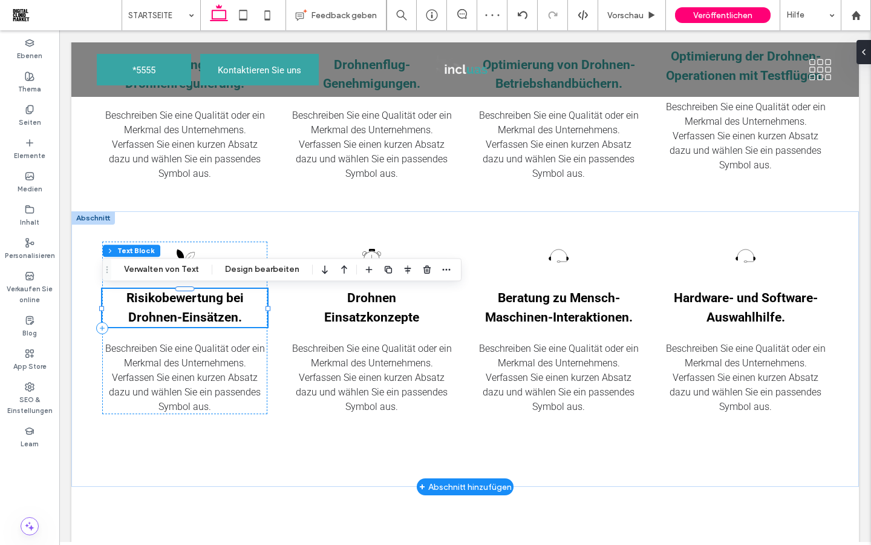
click at [230, 314] on span "Risikobewertung bei Drohnen-Einsätzen." at bounding box center [184, 307] width 117 height 34
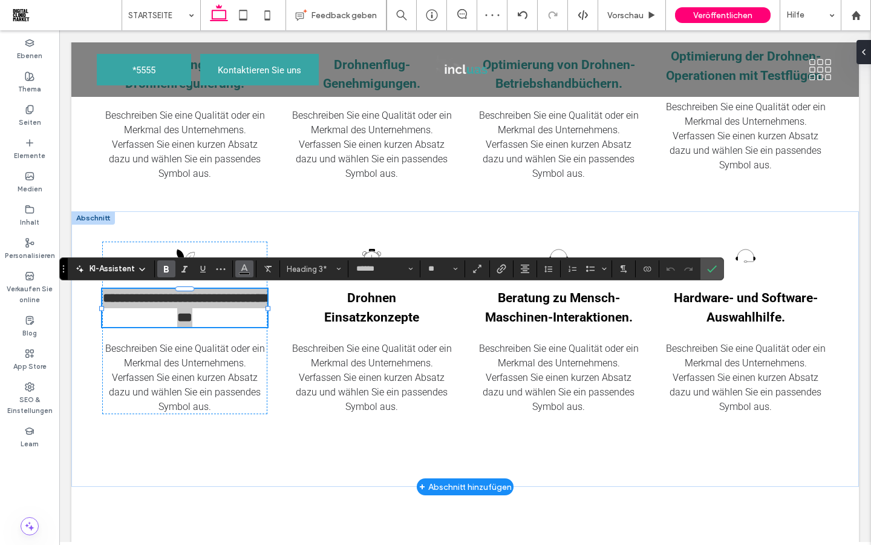
click at [252, 269] on button "Farbe" at bounding box center [244, 268] width 18 height 17
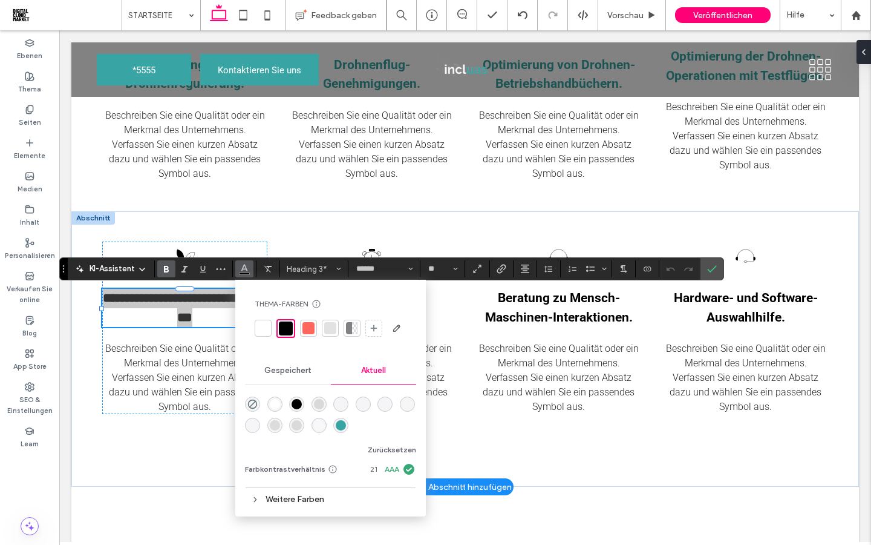
click at [339, 425] on div "rgba(56, 165, 164, 1)" at bounding box center [341, 425] width 10 height 10
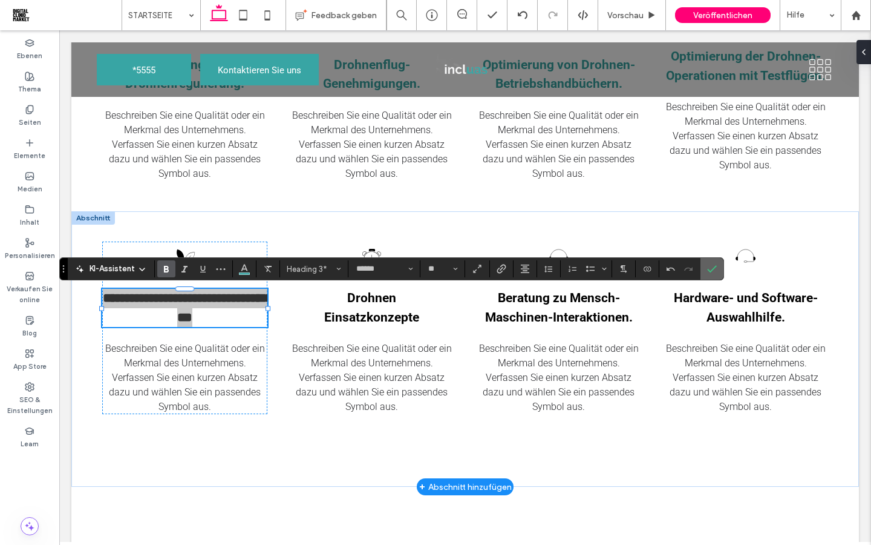
click at [713, 271] on icon "Bestätigen" at bounding box center [712, 269] width 10 height 10
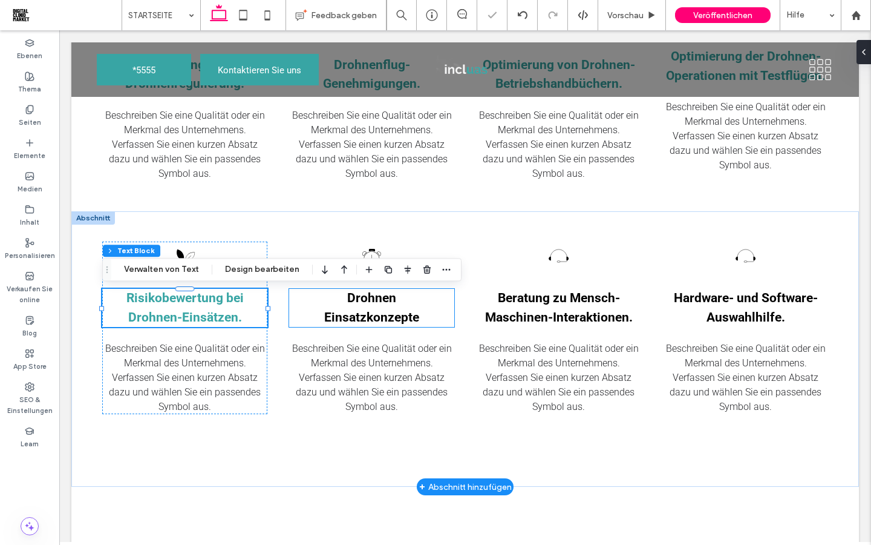
click at [401, 324] on span "﻿ Einsatzkonzepte" at bounding box center [371, 317] width 95 height 15
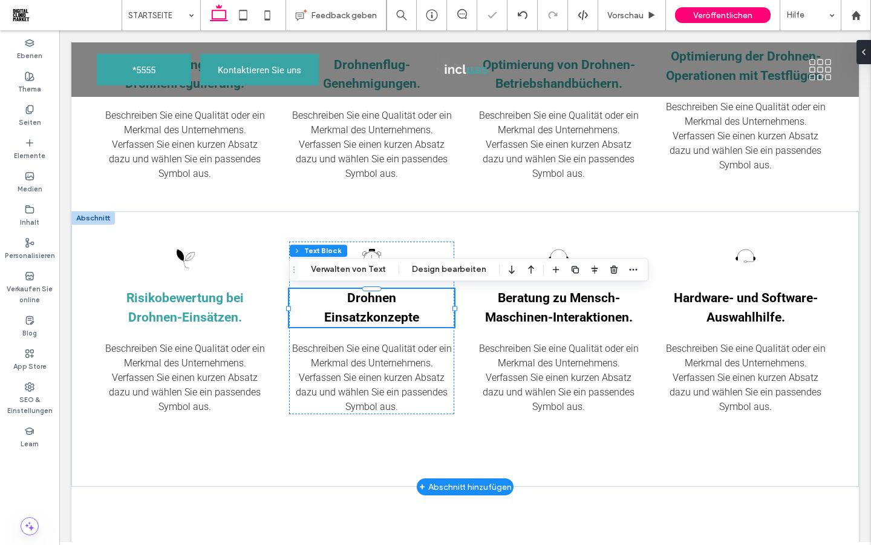
click at [404, 324] on span "﻿ Einsatzkonzepte" at bounding box center [371, 317] width 95 height 15
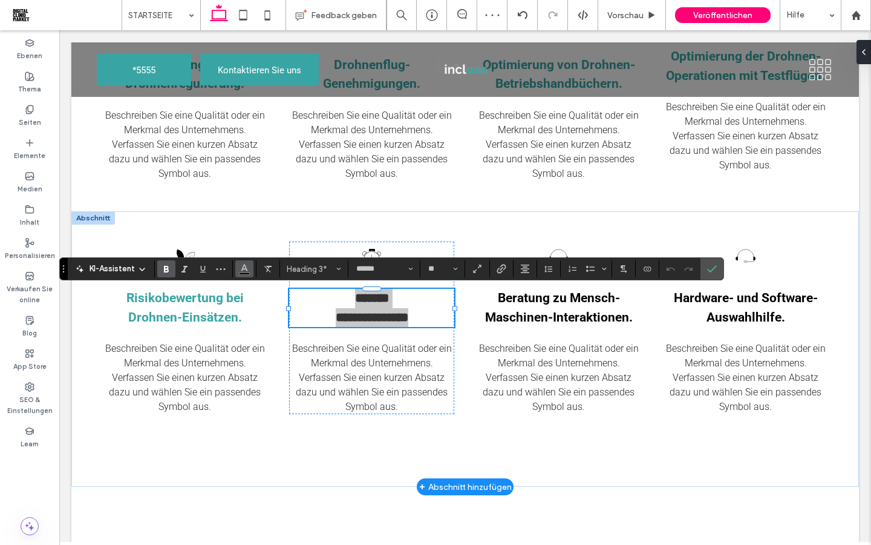
click at [247, 273] on span "Farbe" at bounding box center [245, 268] width 10 height 16
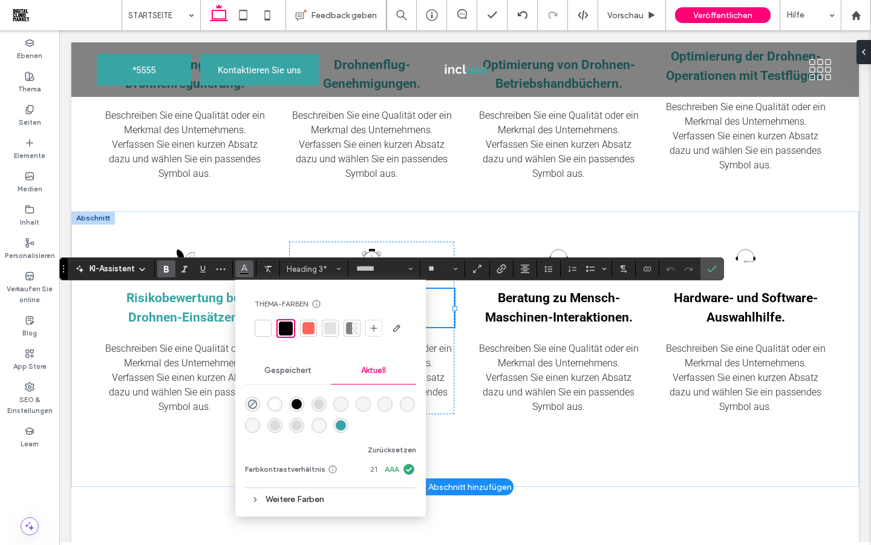
click at [333, 421] on div at bounding box center [341, 426] width 16 height 16
click at [343, 425] on div "rgba(56, 165, 164, 1)" at bounding box center [341, 425] width 10 height 10
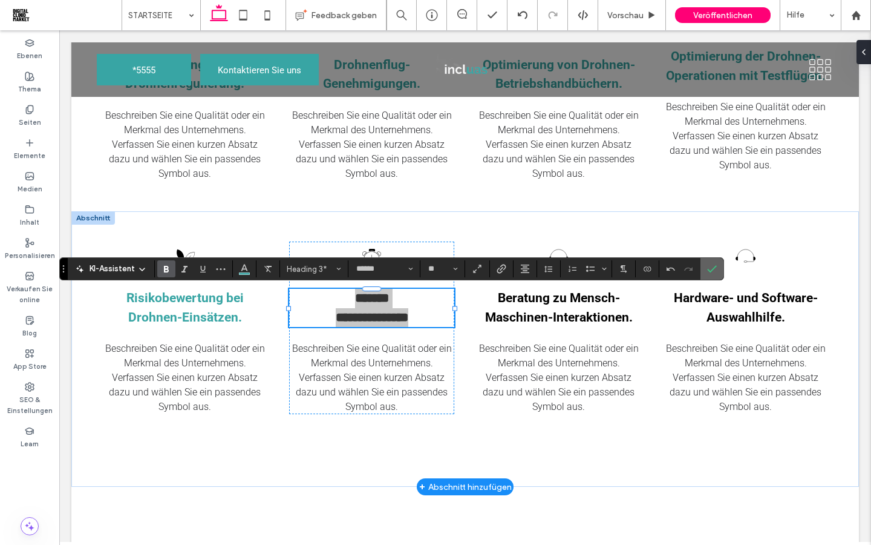
click at [716, 269] on icon "Bestätigen" at bounding box center [712, 269] width 10 height 10
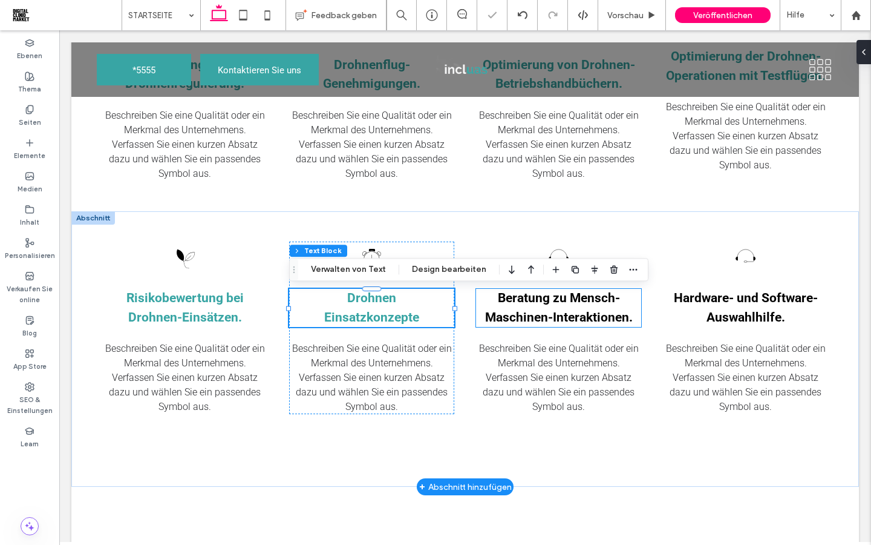
click at [621, 316] on span "Beratung zu Mensch-Maschinen-Interaktionen." at bounding box center [559, 307] width 148 height 34
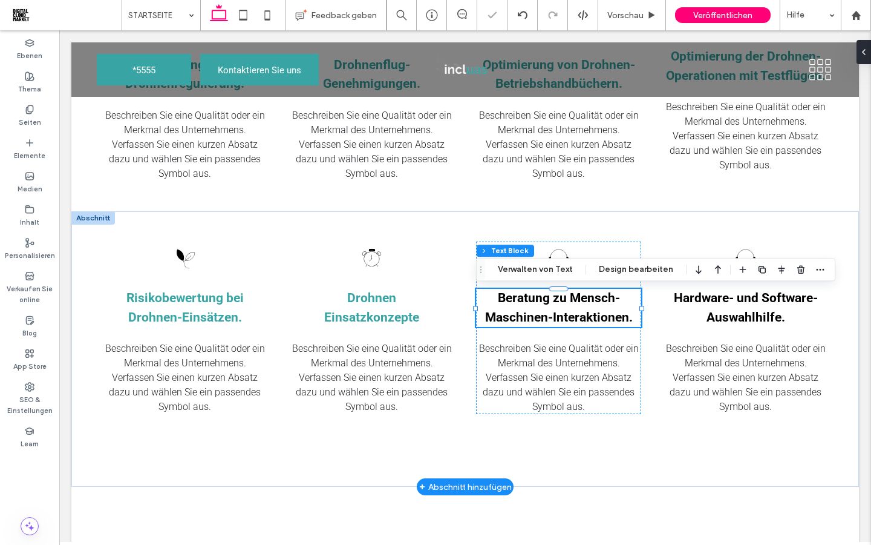
click at [621, 316] on span "Beratung zu Mensch-Maschinen-Interaktionen." at bounding box center [559, 307] width 148 height 34
type input "******"
type input "**"
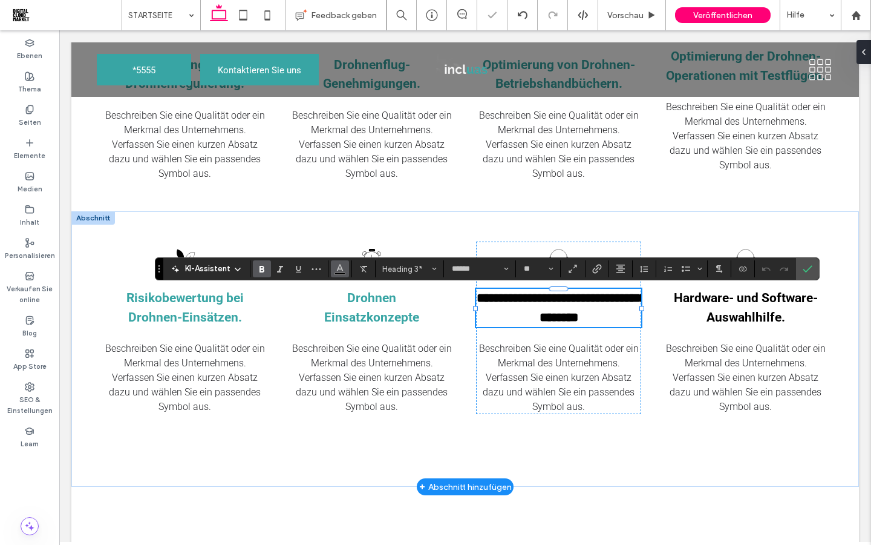
click at [341, 269] on use "Farbe" at bounding box center [339, 267] width 7 height 7
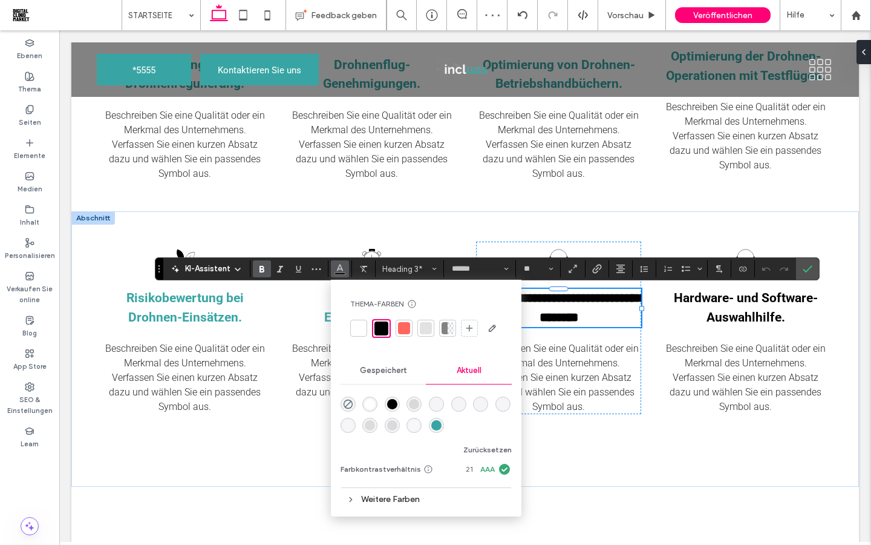
drag, startPoint x: 378, startPoint y: 396, endPoint x: 437, endPoint y: 427, distance: 66.9
click at [437, 427] on div "rgba(56, 165, 164, 1)" at bounding box center [436, 425] width 10 height 10
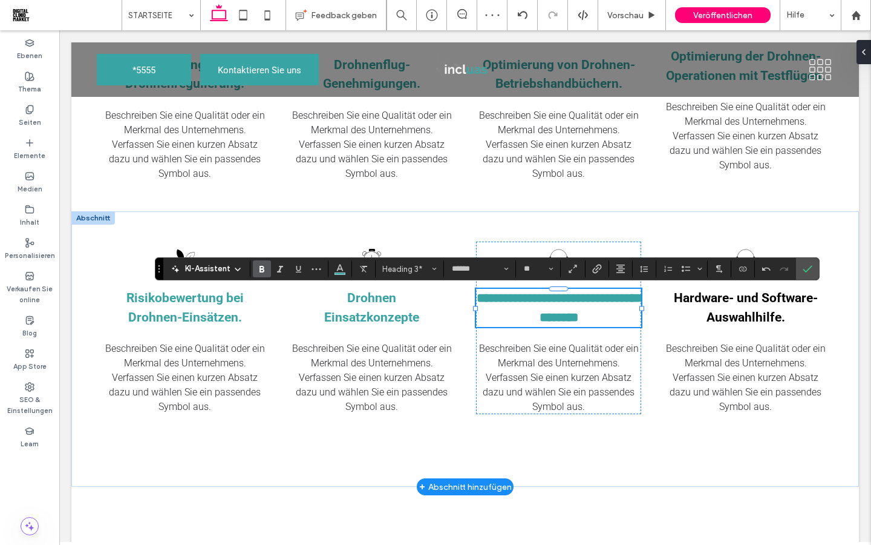
click at [805, 280] on div "KI-Assistent Heading 3* ****** **" at bounding box center [487, 268] width 665 height 23
click at [805, 274] on span "Bestätigen" at bounding box center [805, 269] width 5 height 22
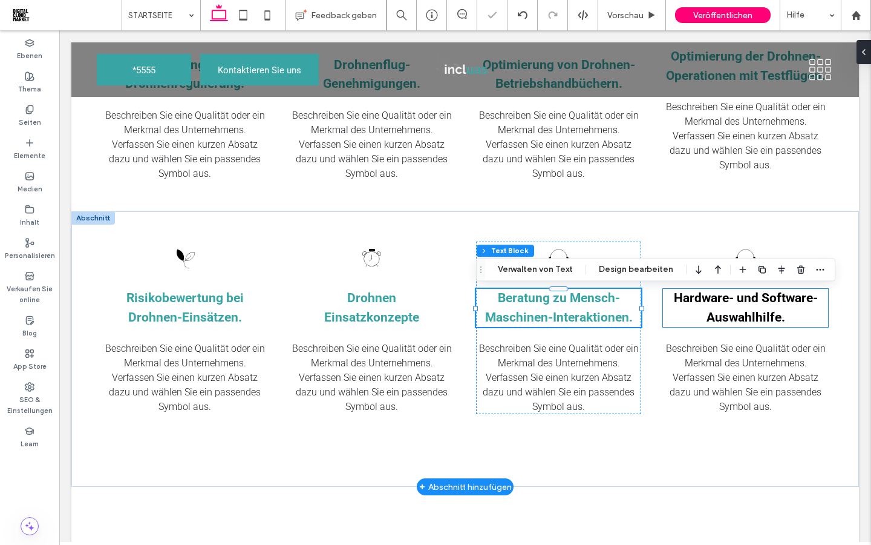
click at [794, 309] on h3 "Hardware- und Software-Auswahlhilfe." at bounding box center [745, 308] width 165 height 38
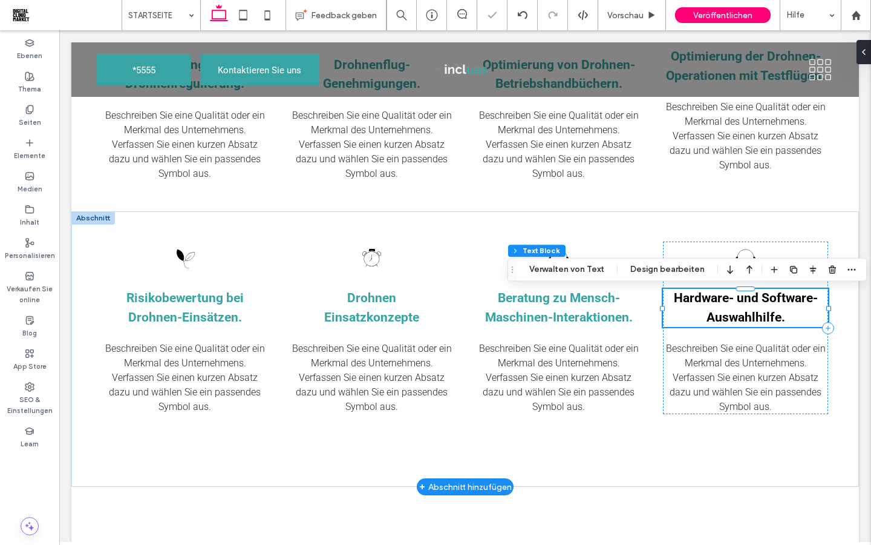
click at [792, 318] on h3 "Hardware- und Software-Auswahlhilfe." at bounding box center [745, 308] width 165 height 38
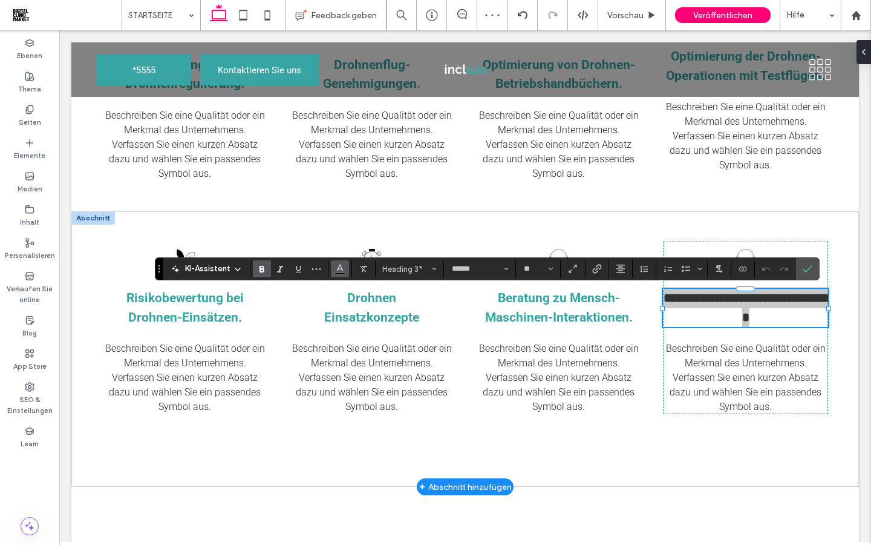
click at [337, 270] on use "Farbe" at bounding box center [339, 267] width 7 height 7
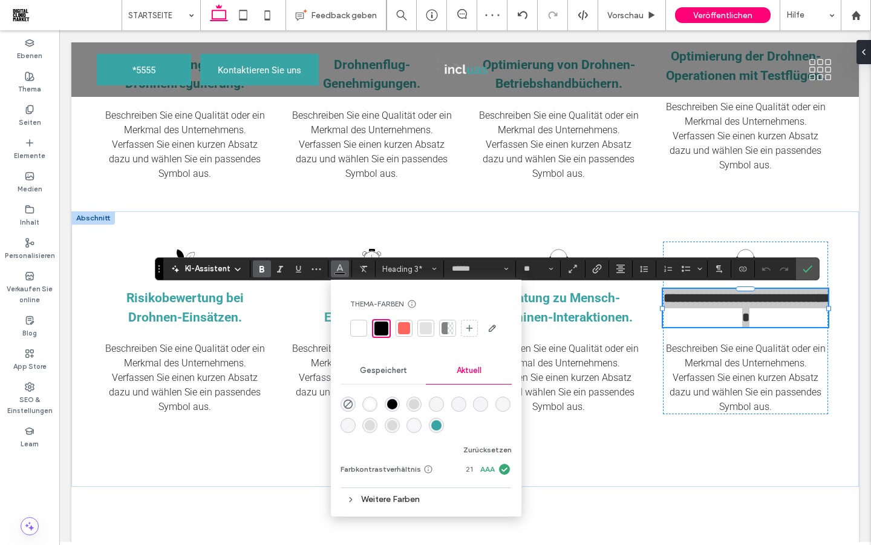
drag, startPoint x: 439, startPoint y: 427, endPoint x: 380, endPoint y: 396, distance: 66.6
click at [439, 427] on div "rgba(56, 165, 164, 1)" at bounding box center [436, 425] width 10 height 10
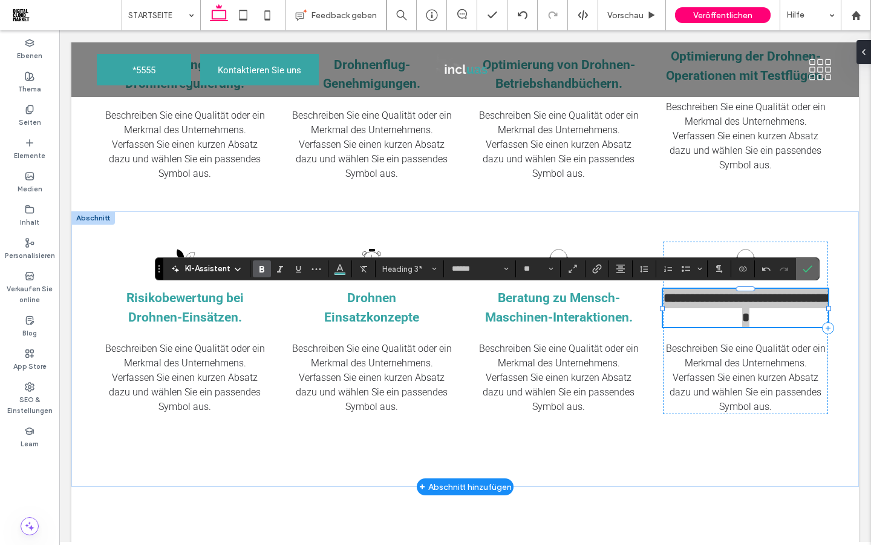
click at [804, 274] on icon "Bestätigen" at bounding box center [808, 269] width 10 height 10
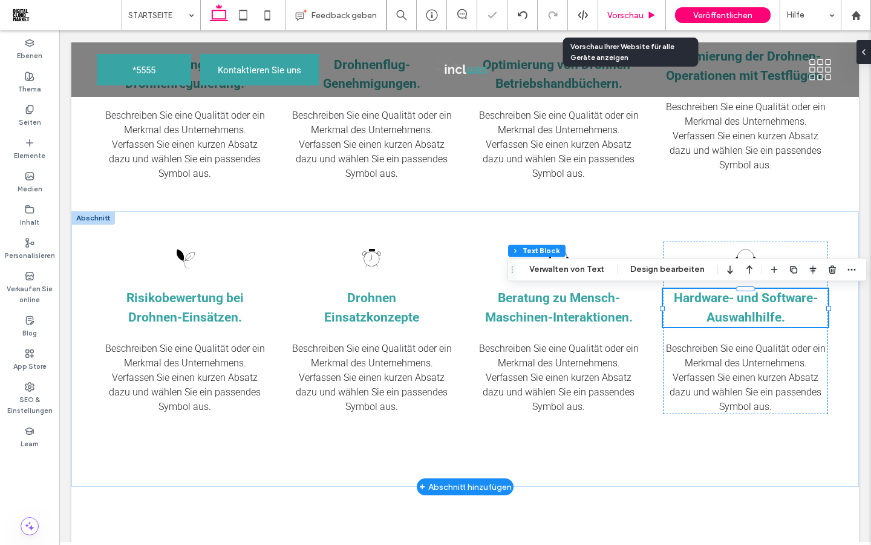
click at [632, 15] on span "Vorschau" at bounding box center [626, 15] width 36 height 10
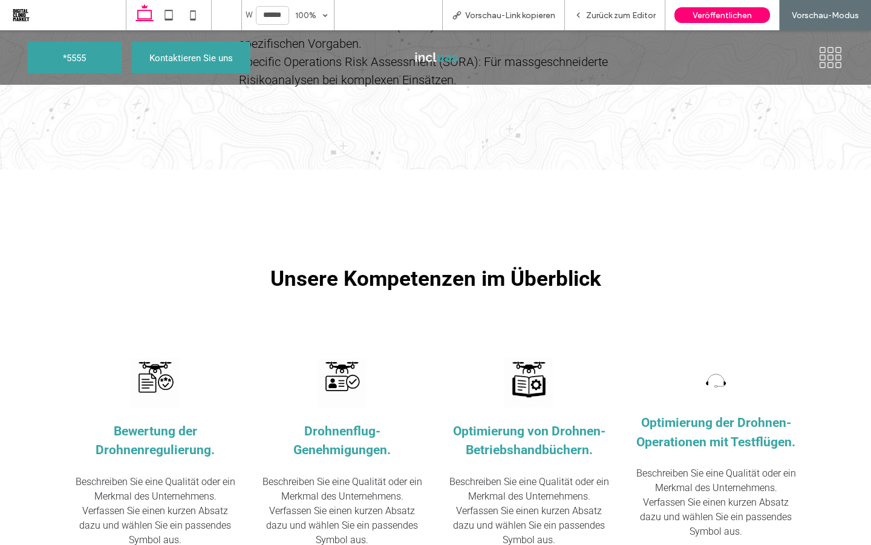
scroll to position [821, 0]
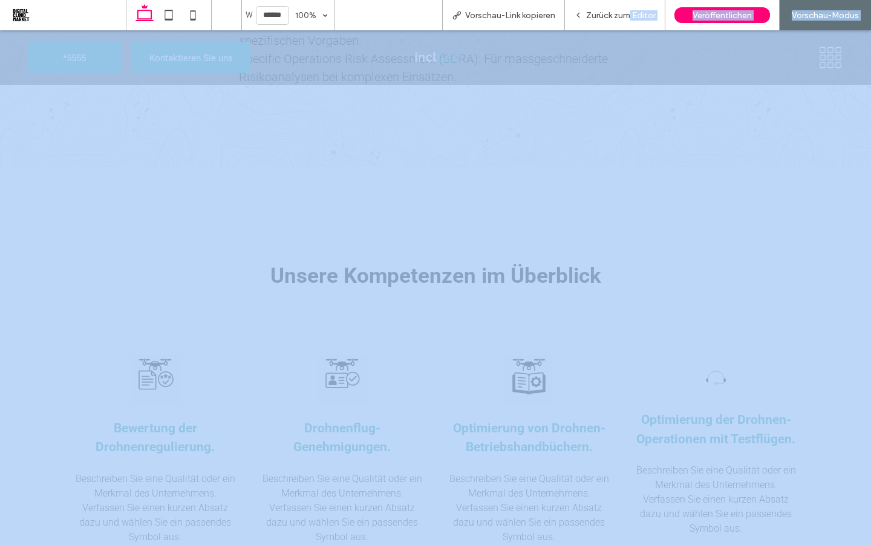
click at [626, 12] on span "Zurück zum Editor" at bounding box center [621, 15] width 70 height 10
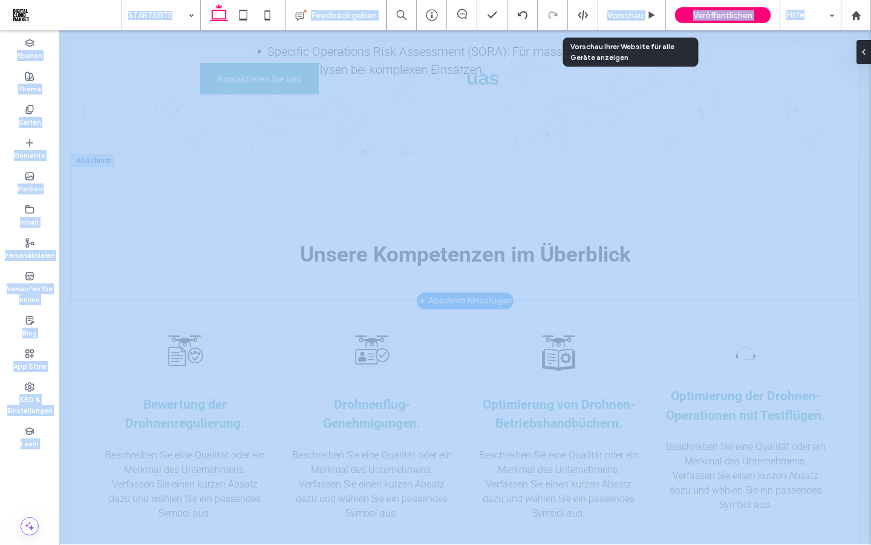
scroll to position [817, 0]
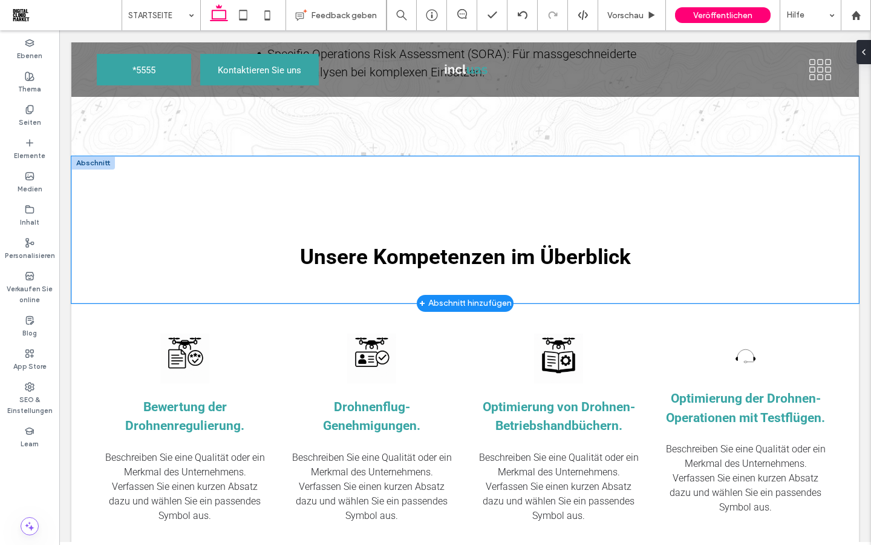
click at [719, 297] on div "Unsere Kompetenzen im Überblick" at bounding box center [465, 229] width 788 height 147
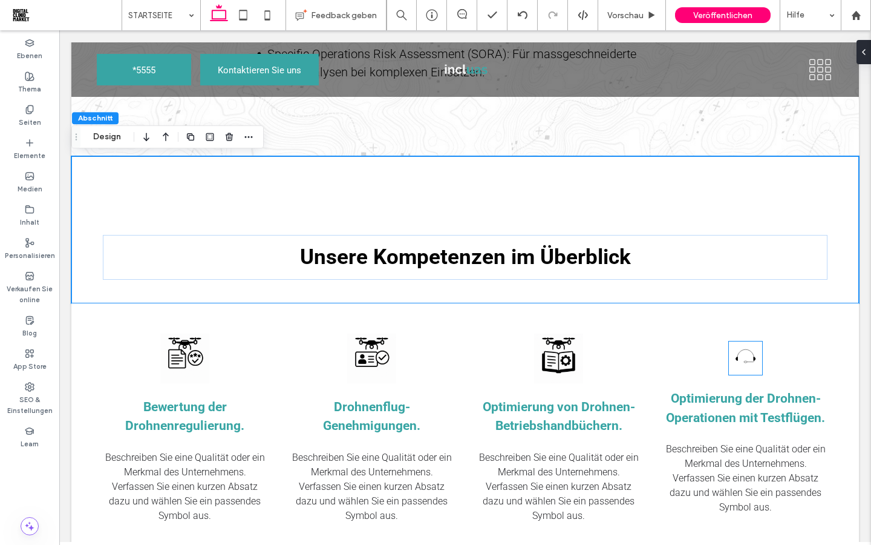
click at [744, 359] on img at bounding box center [745, 357] width 33 height 33
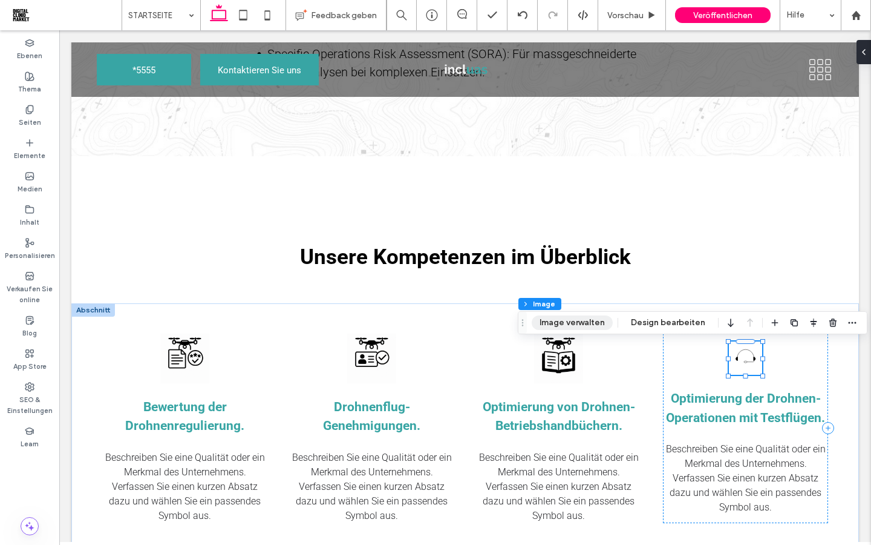
click at [572, 326] on button "Image verwalten" at bounding box center [572, 322] width 81 height 15
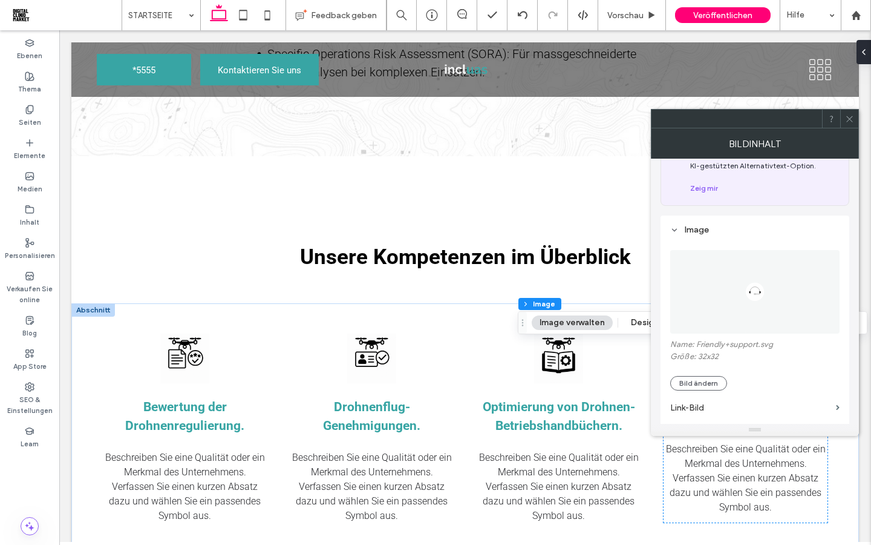
scroll to position [93, 0]
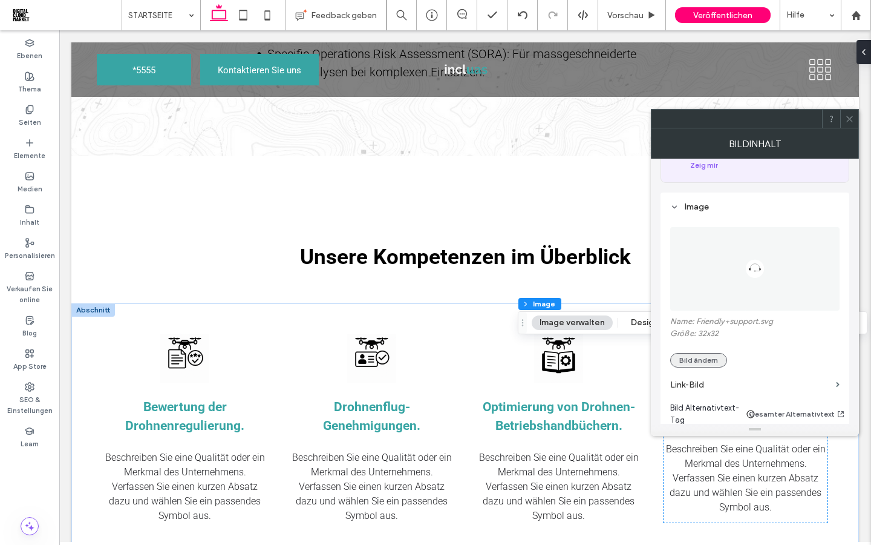
click at [695, 364] on button "Bild ändern" at bounding box center [698, 360] width 57 height 15
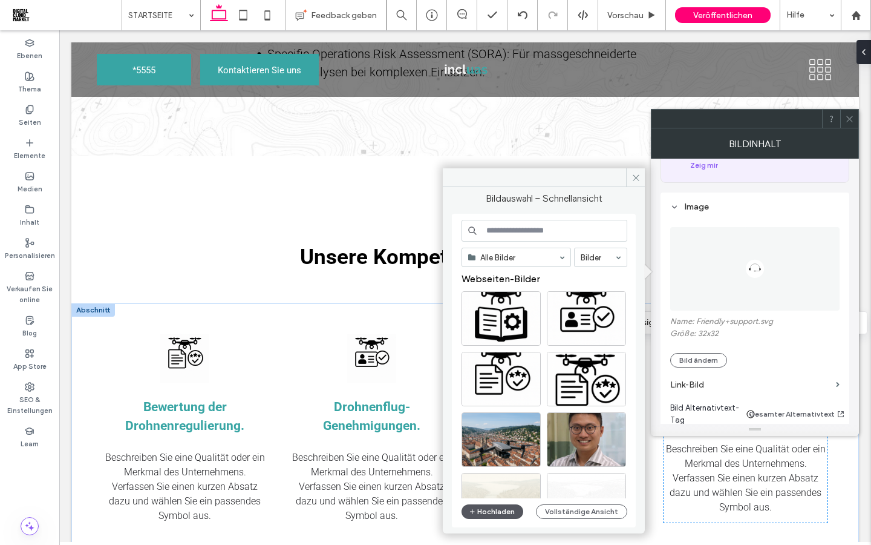
click at [497, 511] on button "Hochladen" at bounding box center [493, 511] width 62 height 15
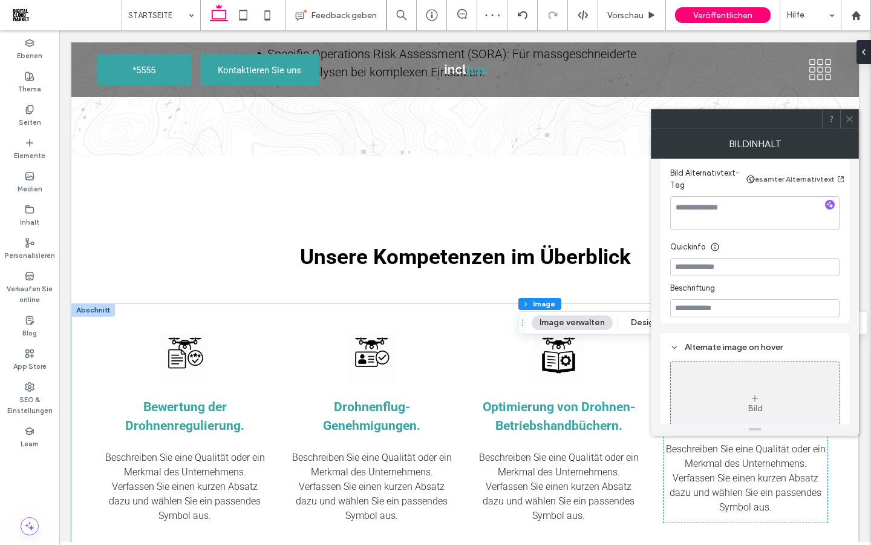
scroll to position [367, 0]
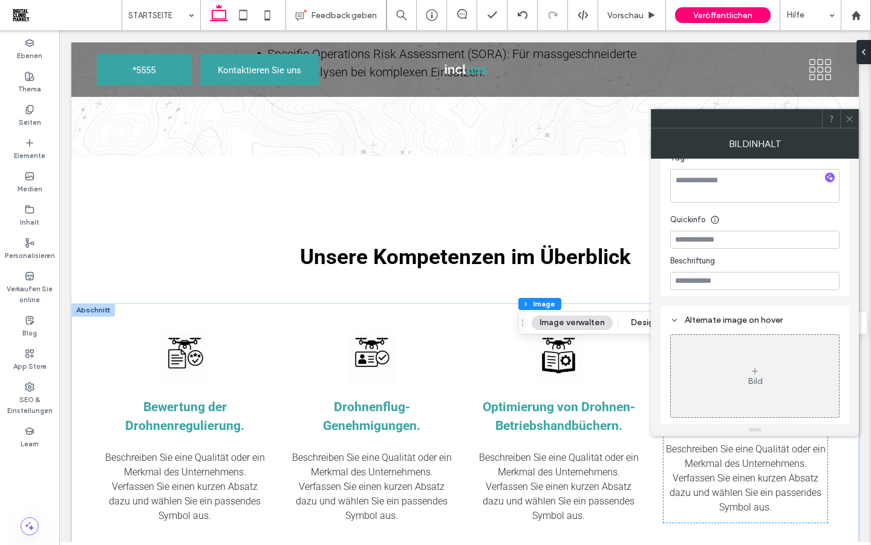
click at [849, 118] on use at bounding box center [850, 119] width 6 height 6
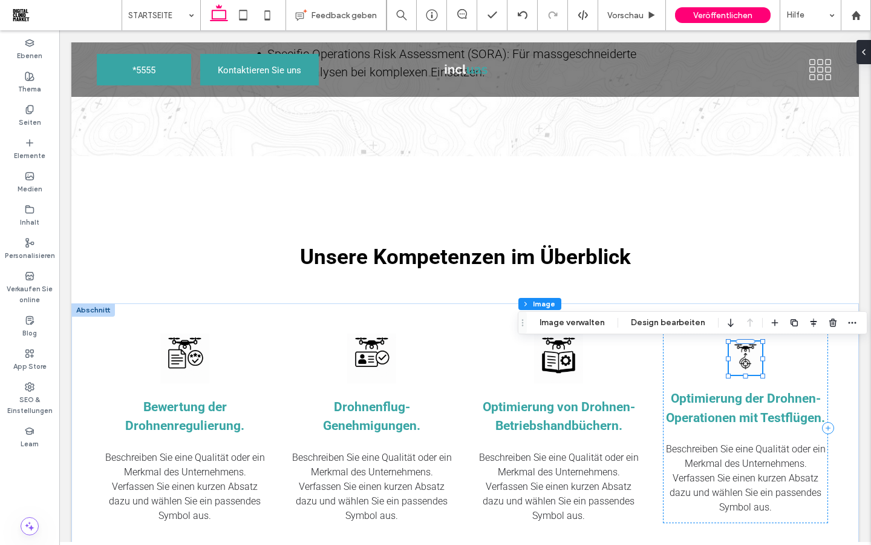
click at [741, 359] on img at bounding box center [745, 357] width 33 height 33
click at [652, 321] on button "Design bearbeiten" at bounding box center [668, 322] width 90 height 15
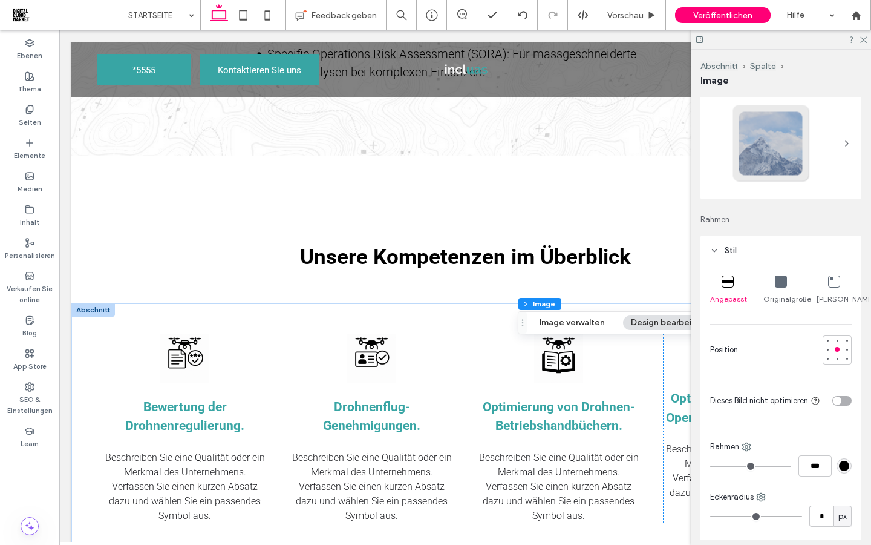
scroll to position [45, 0]
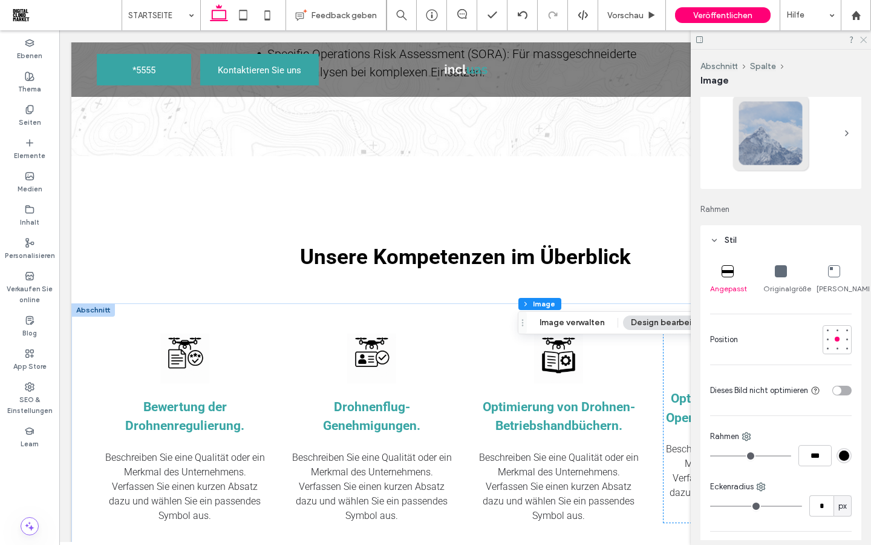
click at [865, 42] on icon at bounding box center [863, 39] width 8 height 8
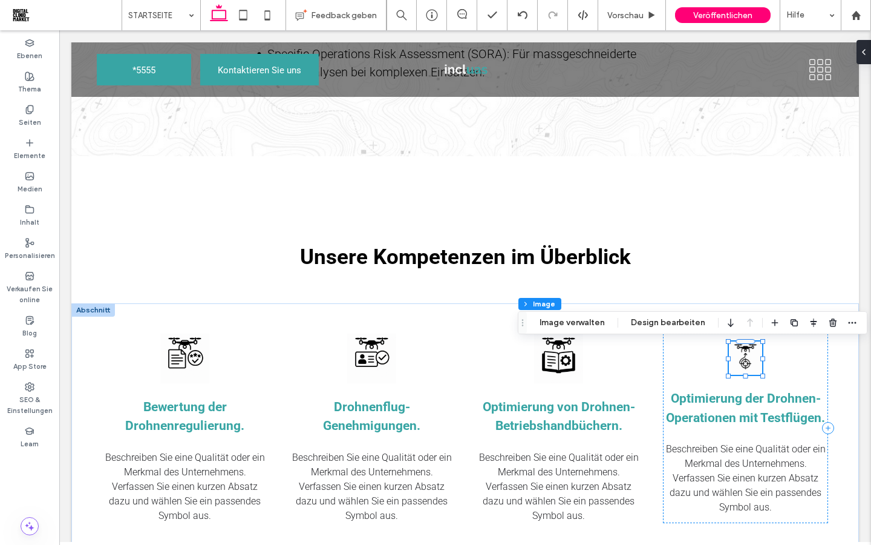
click at [654, 313] on div "Abschnitt Spalte Image Image verwalten Design bearbeiten" at bounding box center [693, 322] width 350 height 23
click at [578, 326] on button "Image verwalten" at bounding box center [572, 322] width 81 height 15
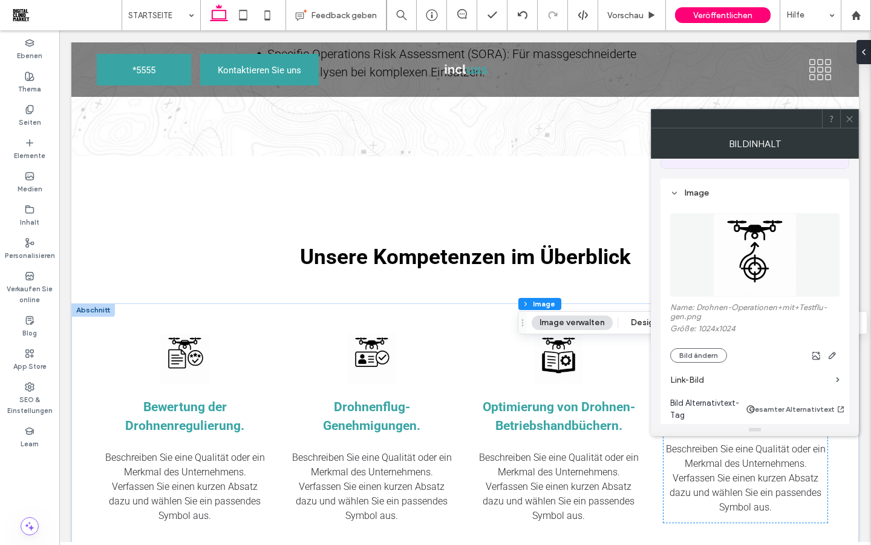
scroll to position [367, 0]
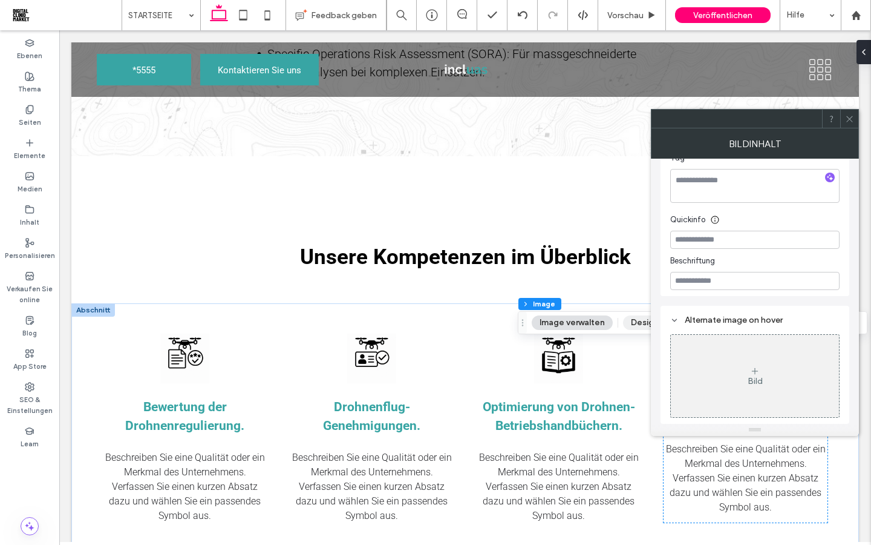
click at [630, 324] on button "Design bearbeiten" at bounding box center [668, 322] width 90 height 15
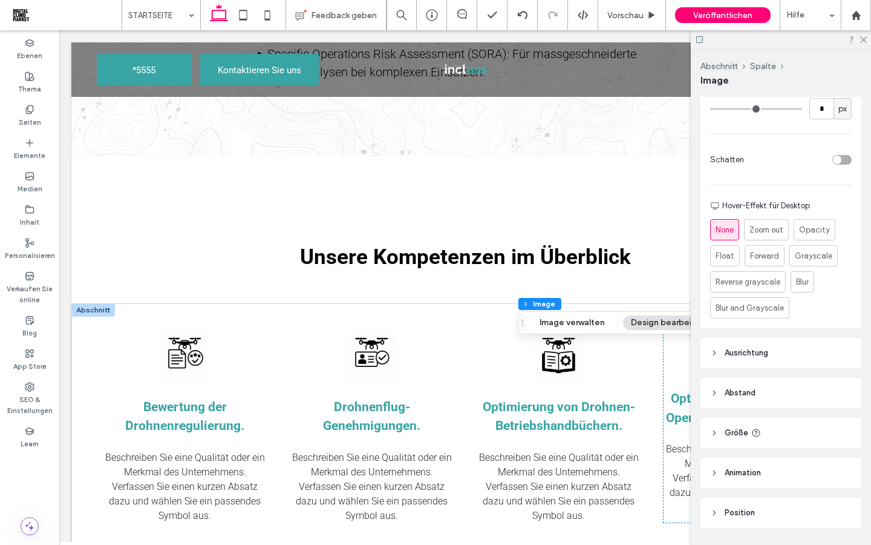
scroll to position [488, 0]
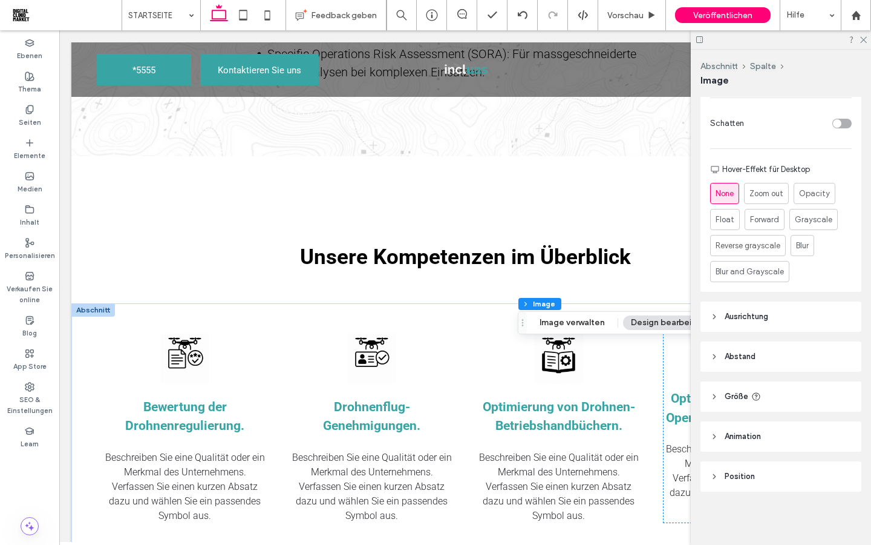
click at [732, 358] on span "Abstand" at bounding box center [740, 356] width 31 height 12
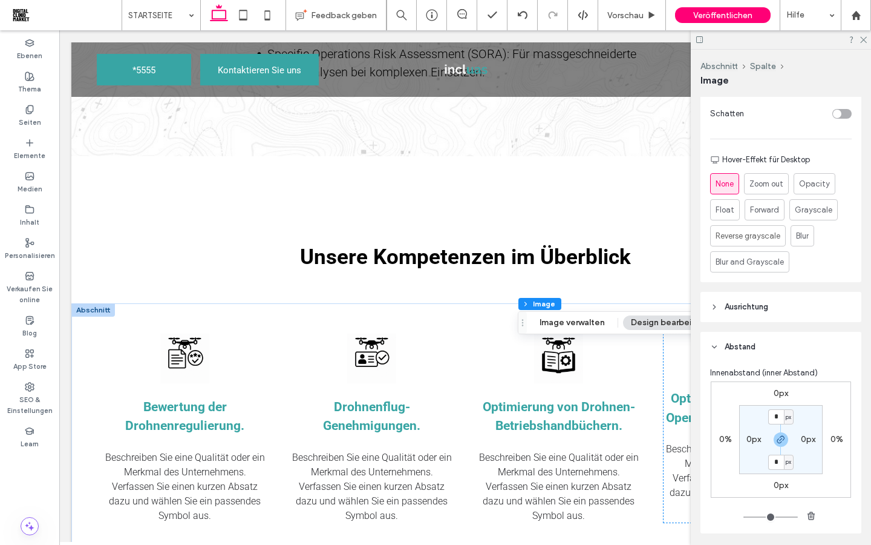
click at [736, 313] on span "Ausrichtung" at bounding box center [747, 307] width 44 height 12
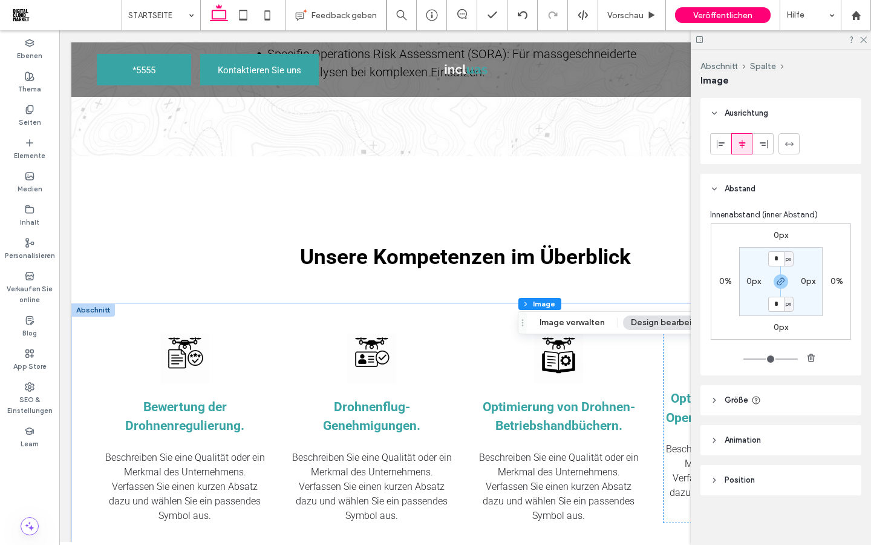
scroll to position [696, 0]
click at [733, 402] on span "Größe" at bounding box center [737, 396] width 24 height 12
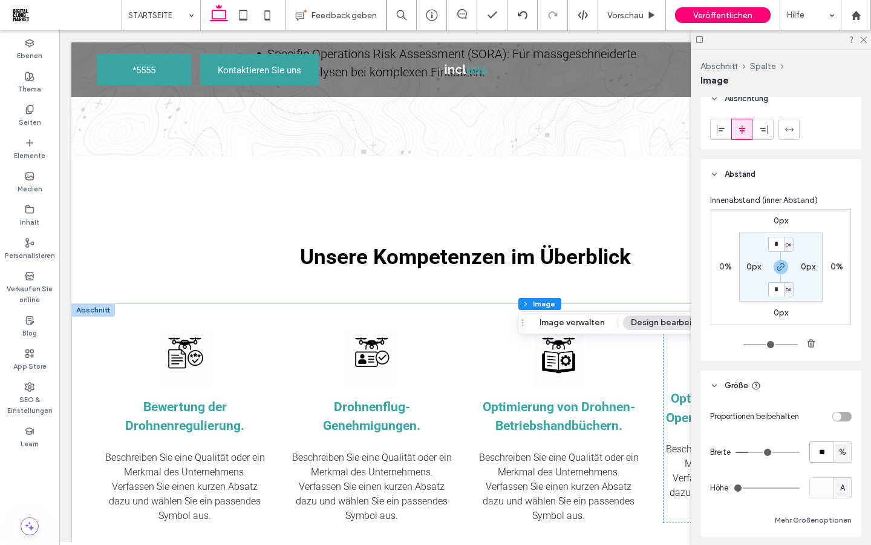
click at [822, 462] on input "**" at bounding box center [822, 451] width 24 height 21
type input "**"
click at [795, 401] on header "Größe" at bounding box center [781, 385] width 161 height 30
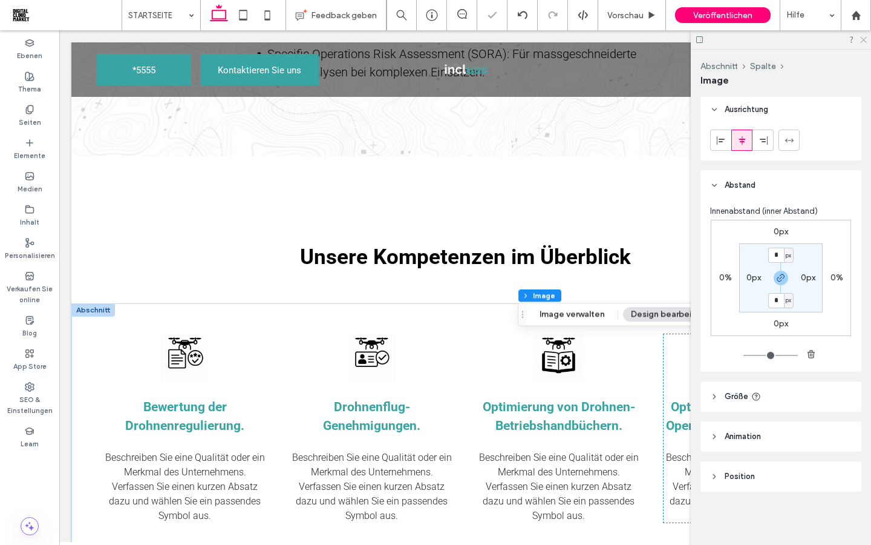
click at [863, 40] on use at bounding box center [863, 40] width 7 height 7
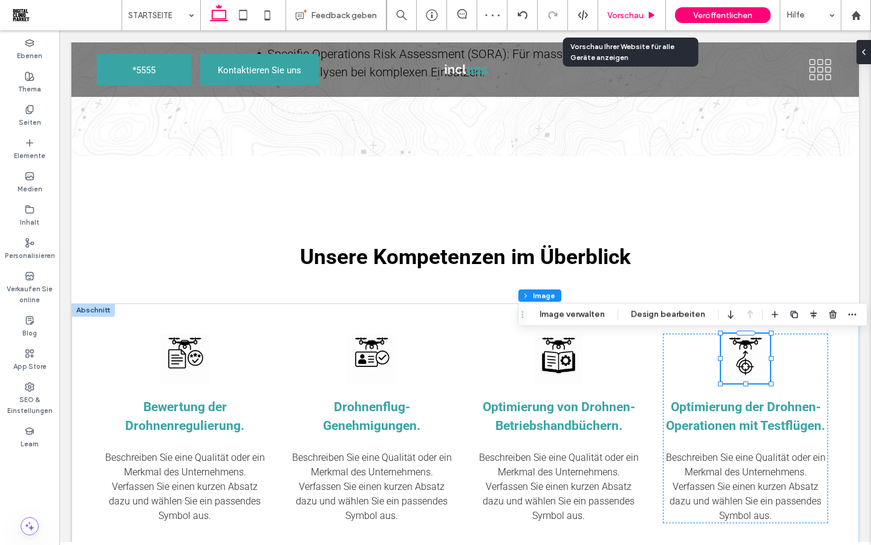
click at [631, 18] on span "Vorschau" at bounding box center [626, 15] width 36 height 10
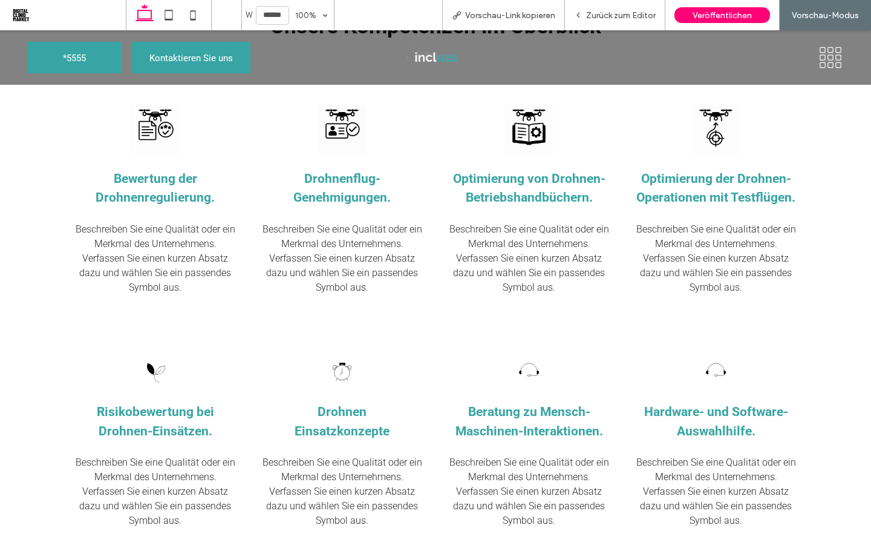
scroll to position [1090, 0]
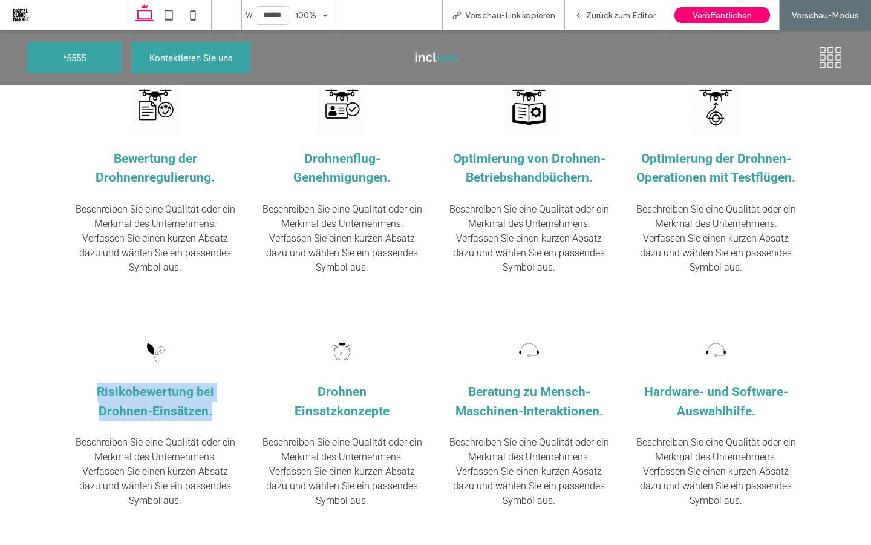
drag, startPoint x: 220, startPoint y: 415, endPoint x: 80, endPoint y: 396, distance: 141.0
click at [80, 396] on h3 "Risikobewertung bei Drohnen-Einsätzen." at bounding box center [155, 401] width 165 height 38
copy span "Risikobewertung bei Drohnen-Einsätzen."
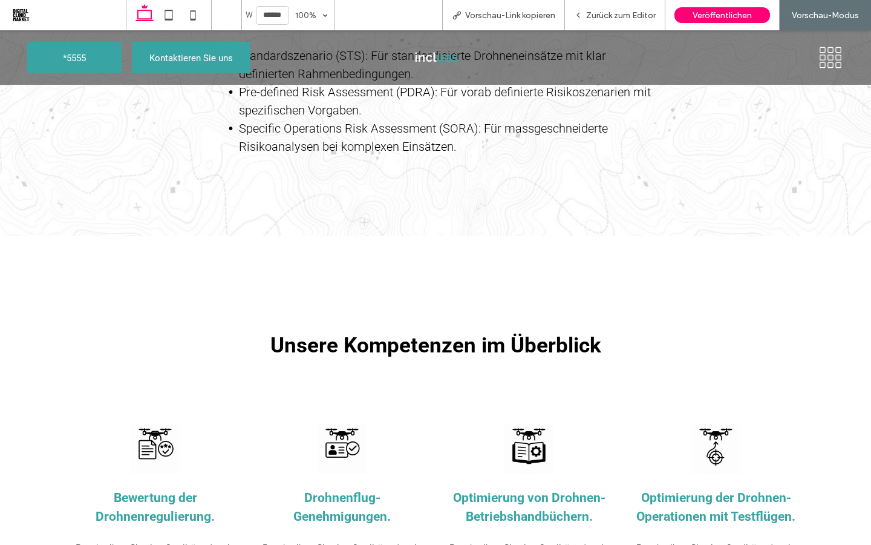
scroll to position [760, 0]
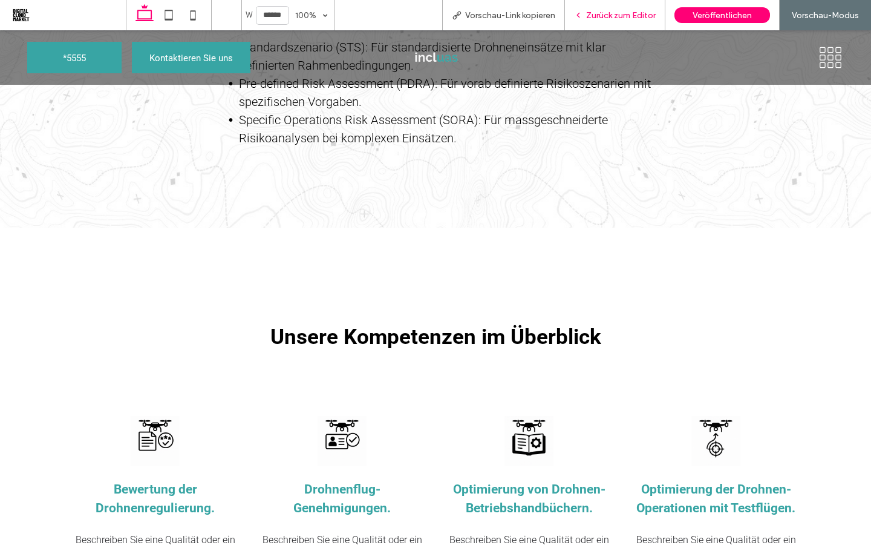
click at [608, 17] on span "Zurück zum Editor" at bounding box center [621, 15] width 70 height 10
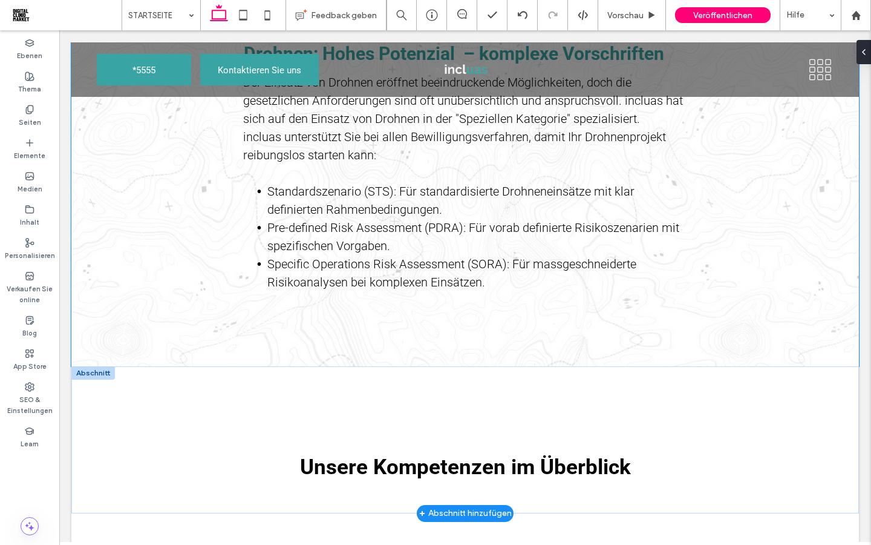
scroll to position [614, 0]
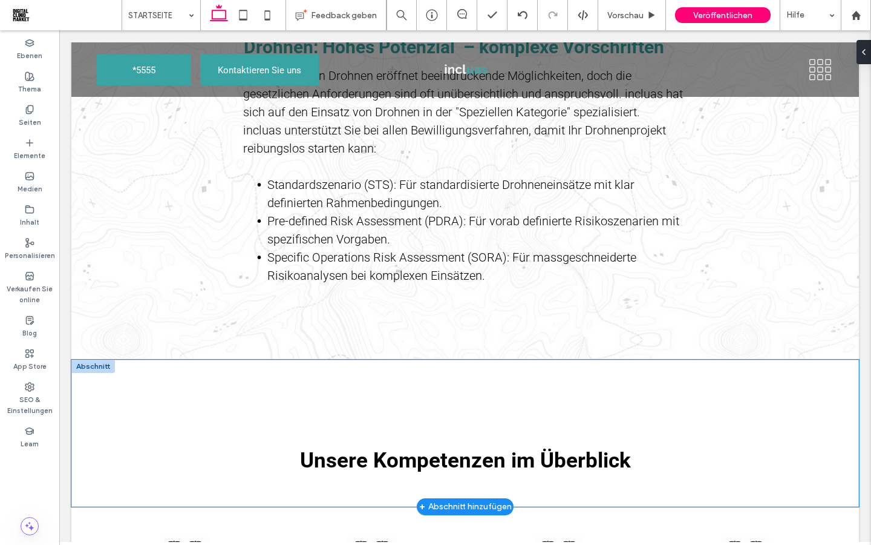
click at [161, 427] on div "Unsere Kompetenzen im Überblick" at bounding box center [465, 432] width 788 height 147
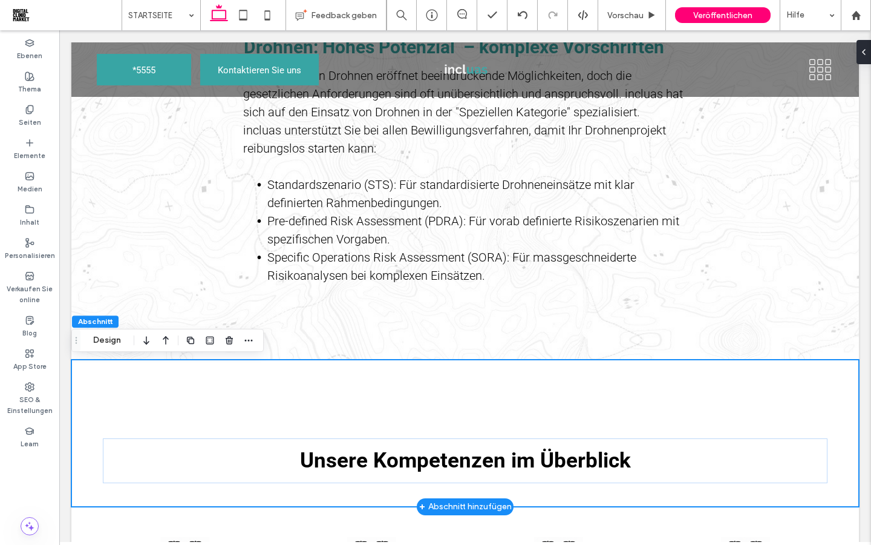
click at [143, 390] on div "Unsere Kompetenzen im Überblick" at bounding box center [465, 432] width 788 height 147
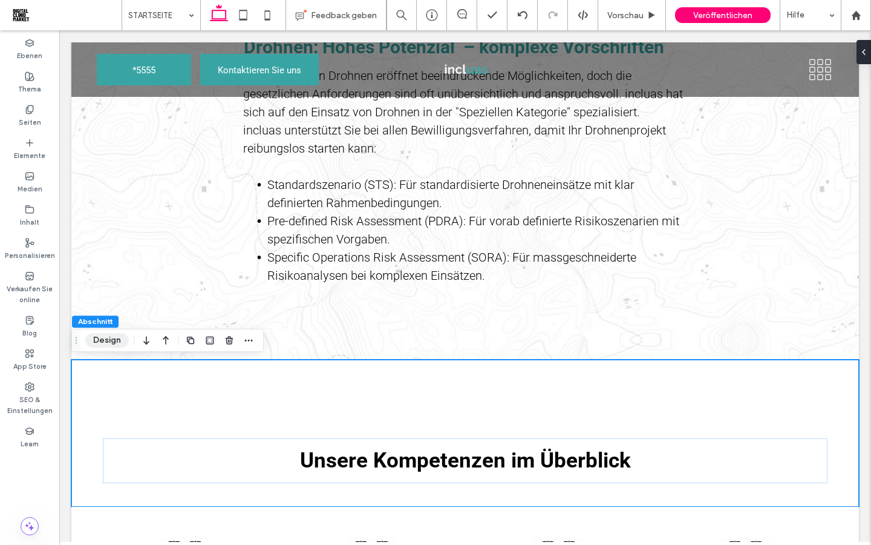
click at [100, 343] on button "Design" at bounding box center [107, 340] width 44 height 15
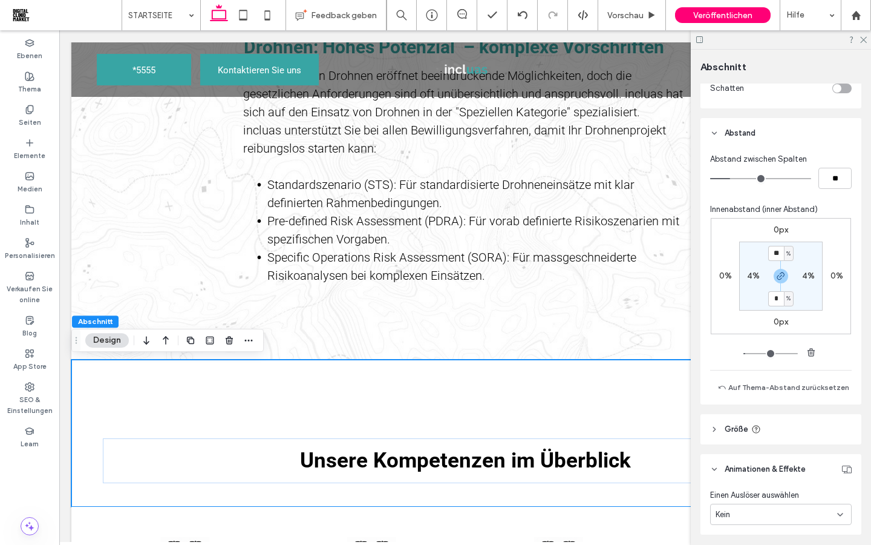
scroll to position [605, 0]
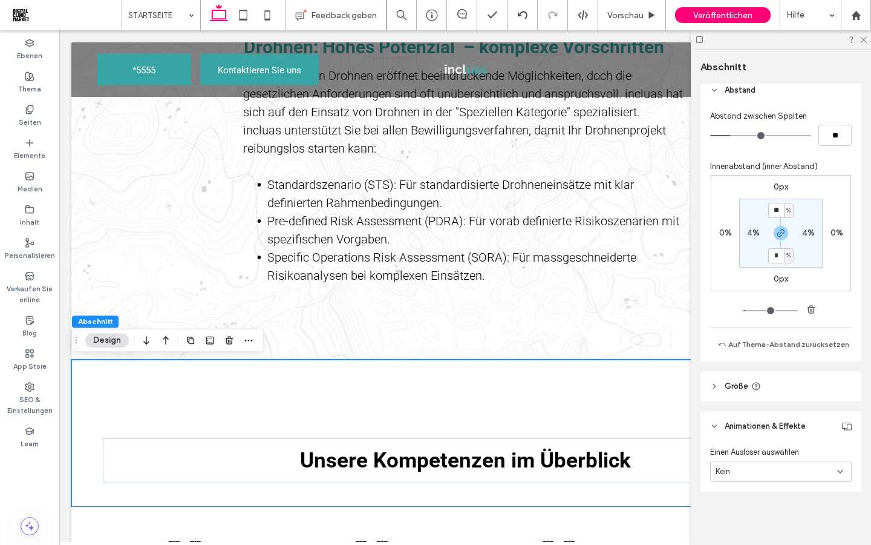
click at [810, 480] on div "Kein" at bounding box center [781, 471] width 142 height 21
click at [738, 428] on div "Start" at bounding box center [781, 428] width 140 height 21
click at [770, 518] on div "Keine" at bounding box center [777, 516] width 122 height 12
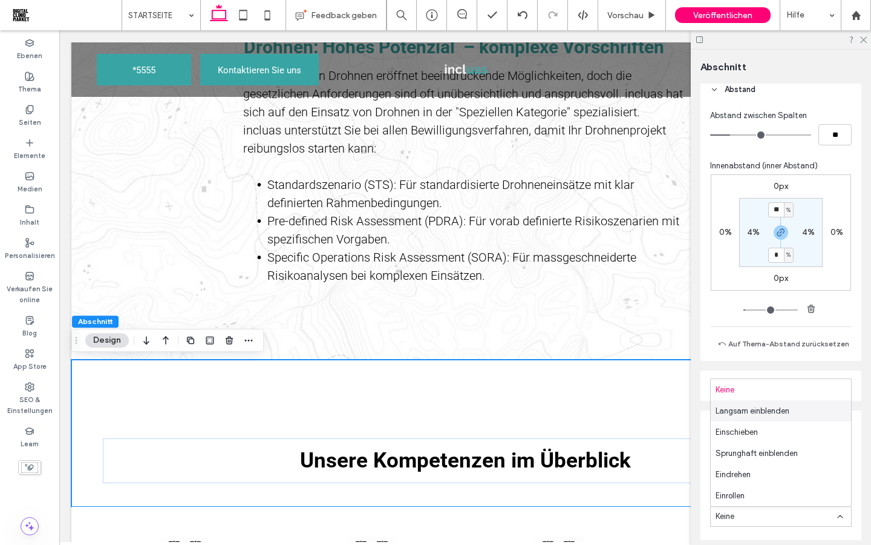
click at [741, 412] on span "Langsam einblenden" at bounding box center [753, 411] width 74 height 12
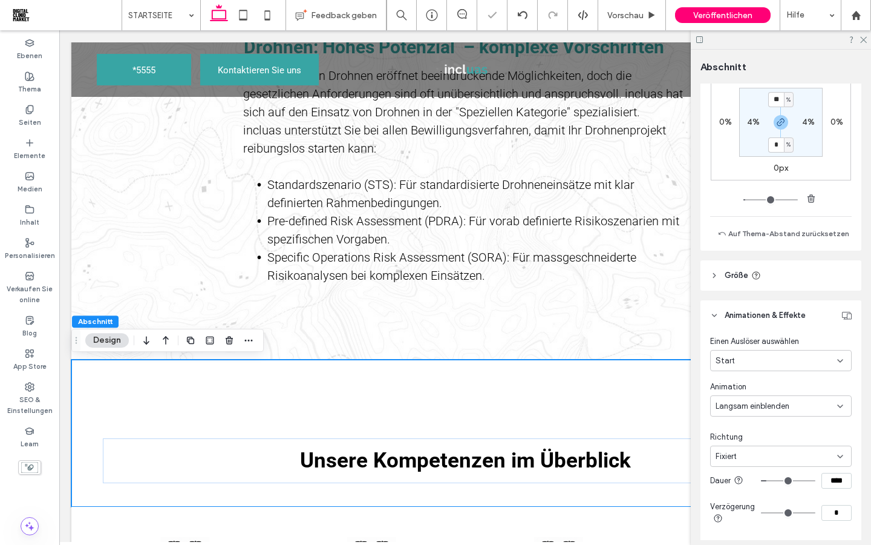
scroll to position [716, 0]
click at [778, 454] on div "Fixiert" at bounding box center [777, 456] width 122 height 12
click at [747, 416] on span "Von unten" at bounding box center [734, 414] width 36 height 12
click at [790, 358] on div "Start" at bounding box center [777, 360] width 122 height 12
click at [746, 448] on div "Scroll" at bounding box center [781, 444] width 140 height 21
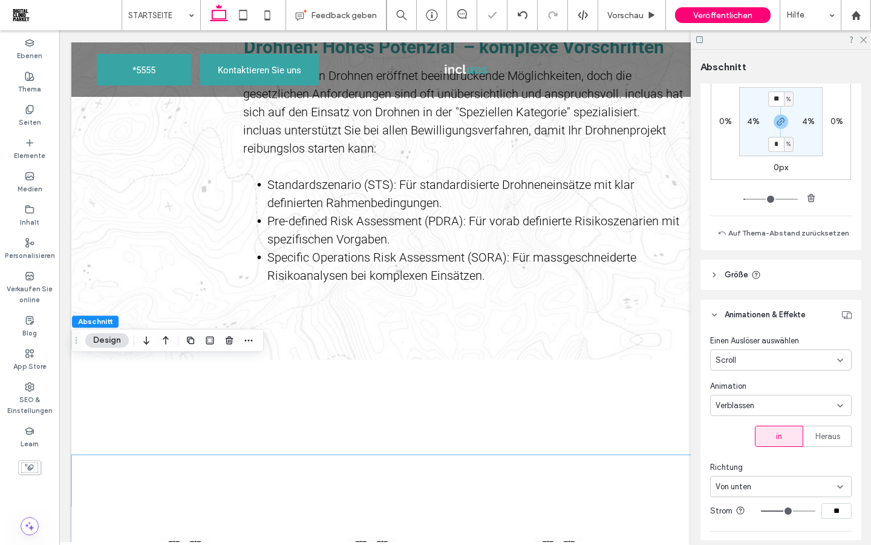
click at [767, 402] on div "Verblassen" at bounding box center [777, 405] width 122 height 12
click at [755, 451] on span "Verblassen" at bounding box center [735, 448] width 39 height 12
click at [770, 486] on div "Von unten" at bounding box center [777, 486] width 122 height 12
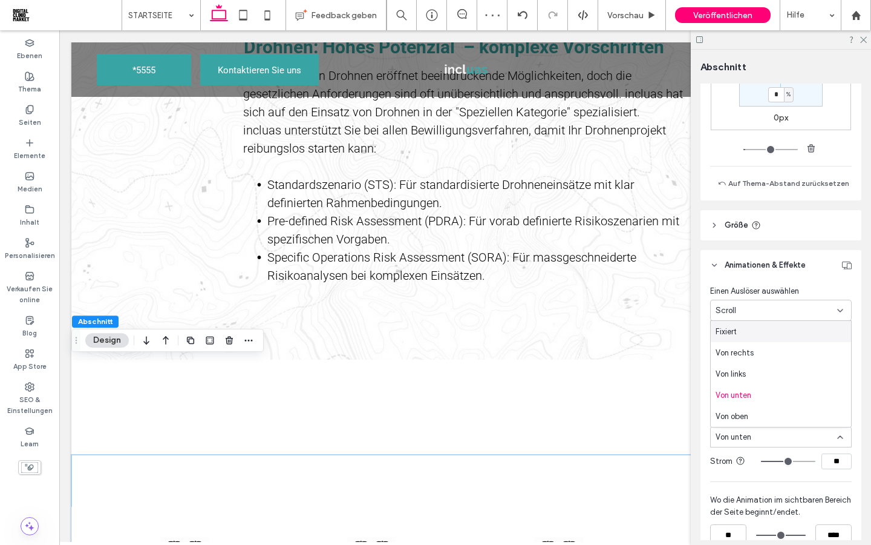
scroll to position [775, 0]
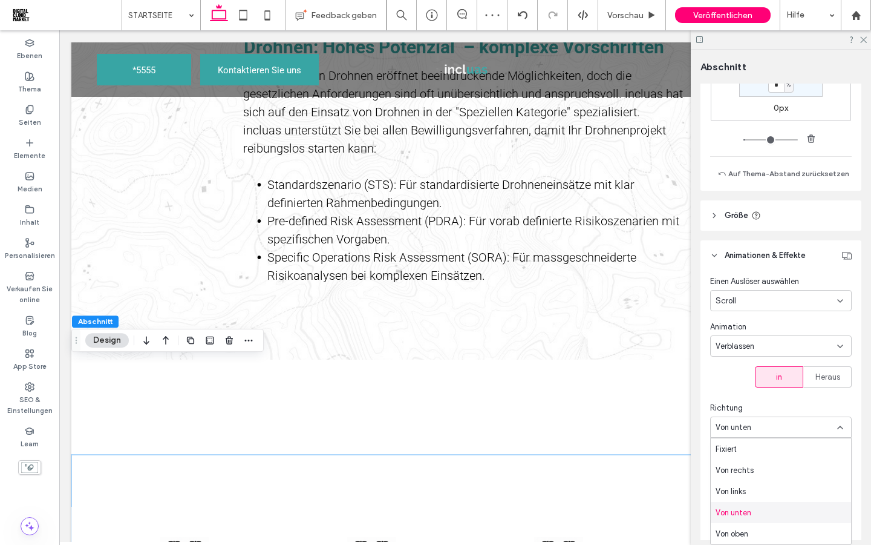
click at [743, 507] on span "Von unten" at bounding box center [734, 512] width 36 height 12
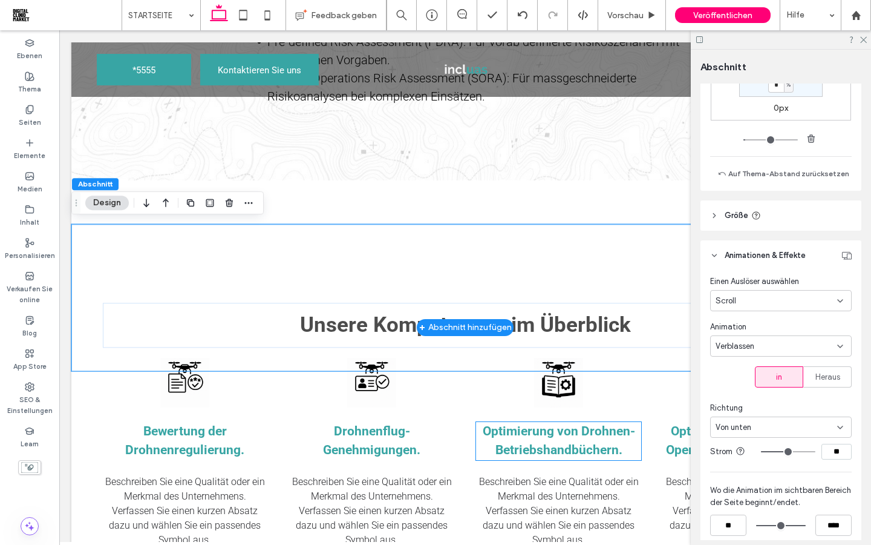
scroll to position [794, 0]
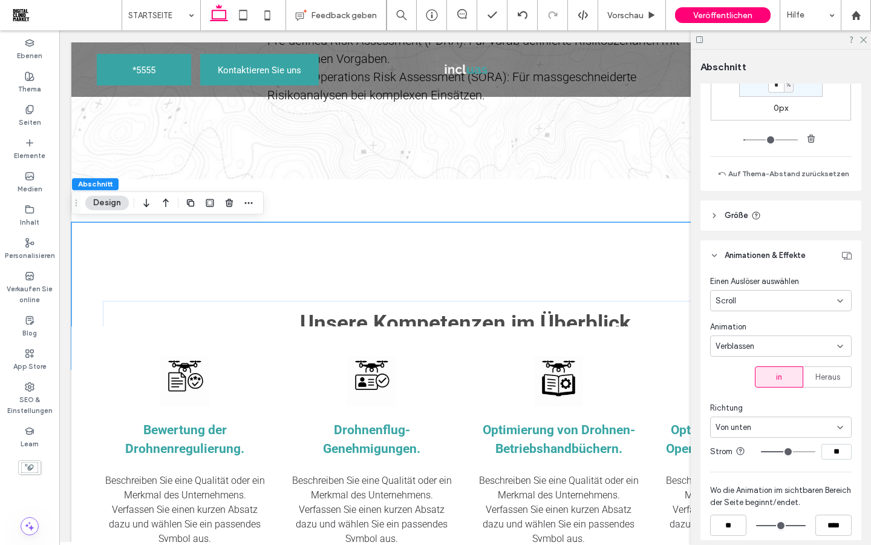
click at [840, 343] on icon at bounding box center [841, 346] width 10 height 10
click at [767, 408] on div "Gleiten" at bounding box center [781, 409] width 140 height 21
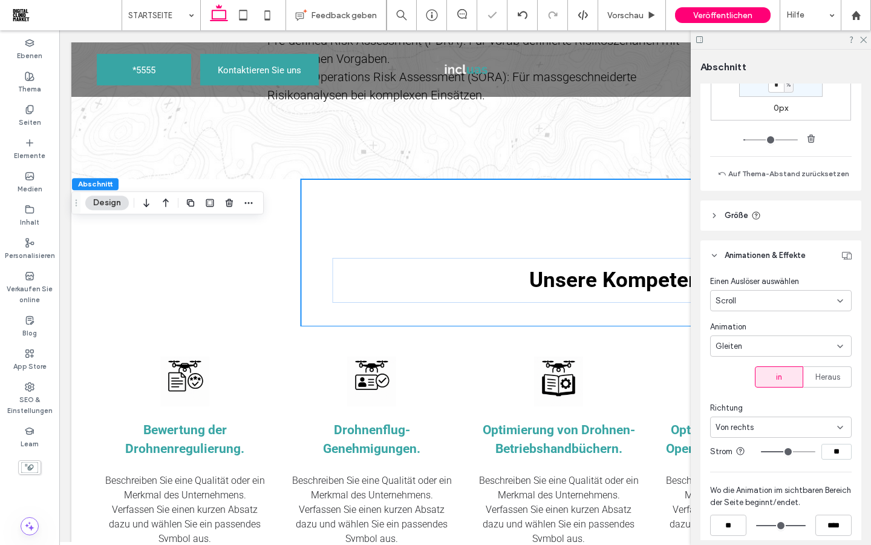
click at [813, 338] on div "Gleiten" at bounding box center [781, 345] width 142 height 21
click at [740, 387] on span "Verblassen" at bounding box center [735, 389] width 39 height 12
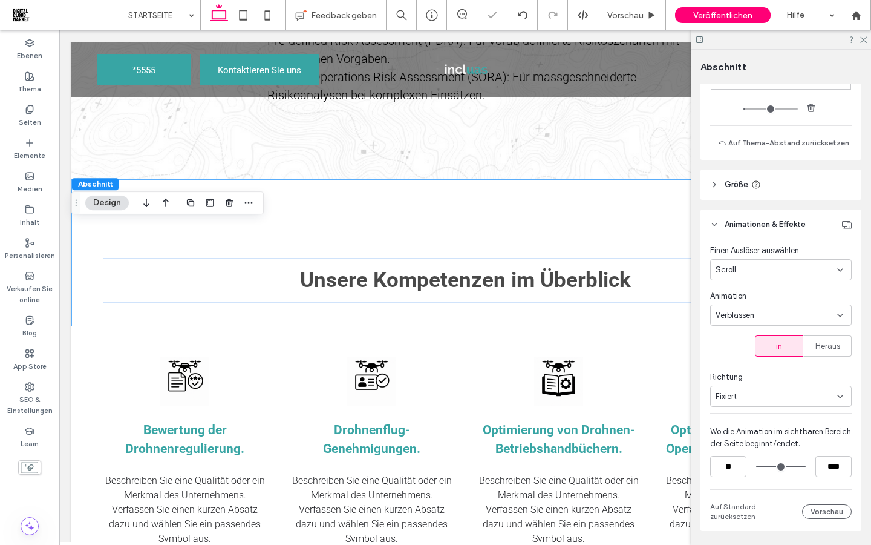
scroll to position [819, 0]
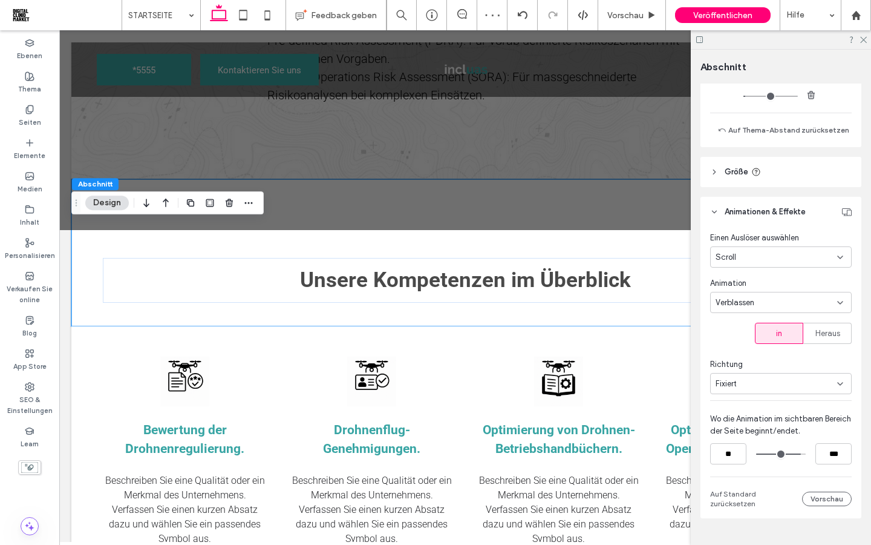
type input "****"
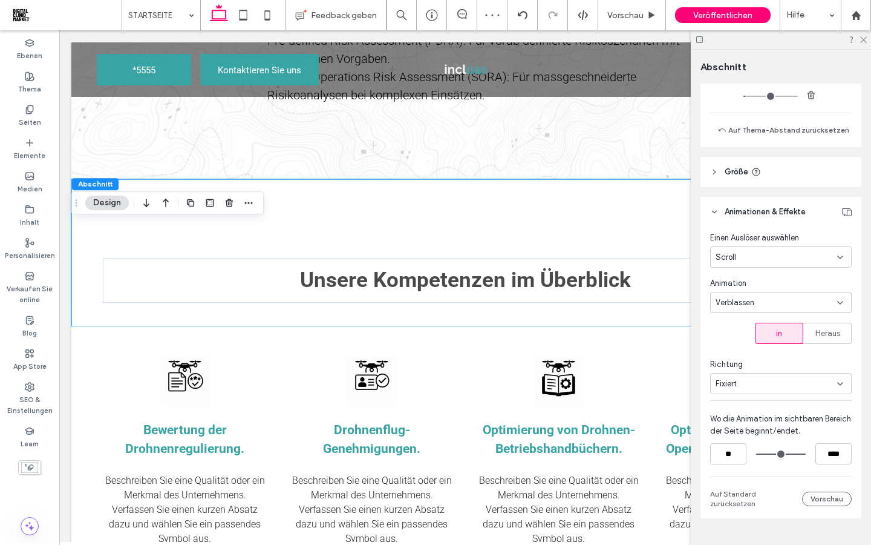
drag, startPoint x: 799, startPoint y: 455, endPoint x: 818, endPoint y: 454, distance: 18.8
click at [806, 454] on input "range" at bounding box center [781, 454] width 50 height 0
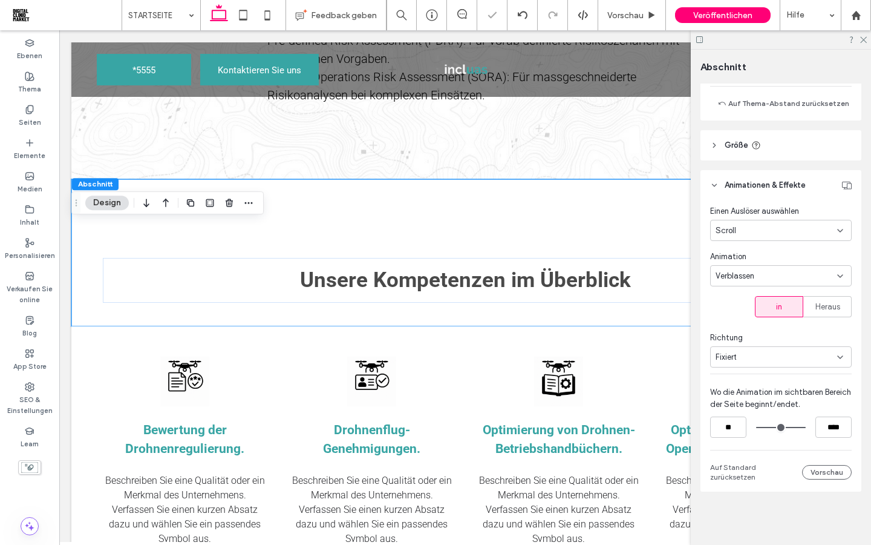
click at [825, 361] on div "Fixiert" at bounding box center [777, 357] width 122 height 12
click at [750, 444] on span "Von unten" at bounding box center [734, 442] width 36 height 12
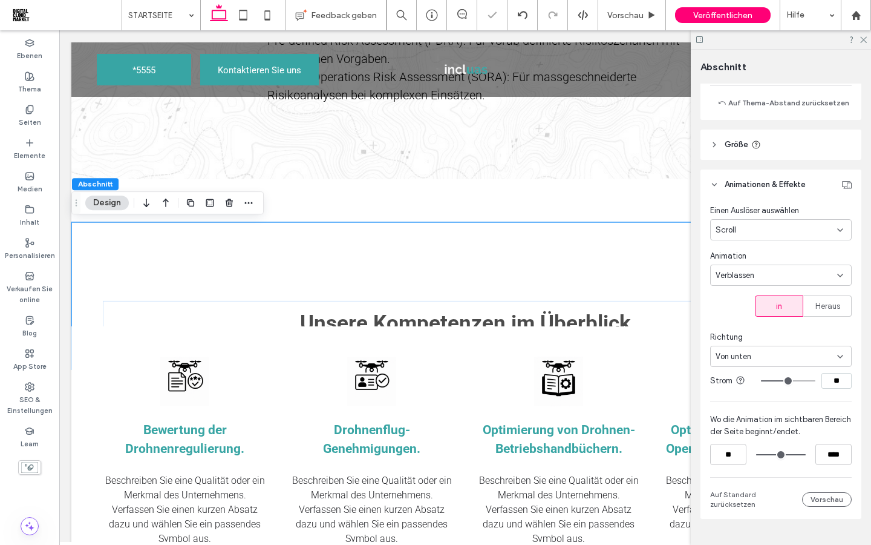
type input "**"
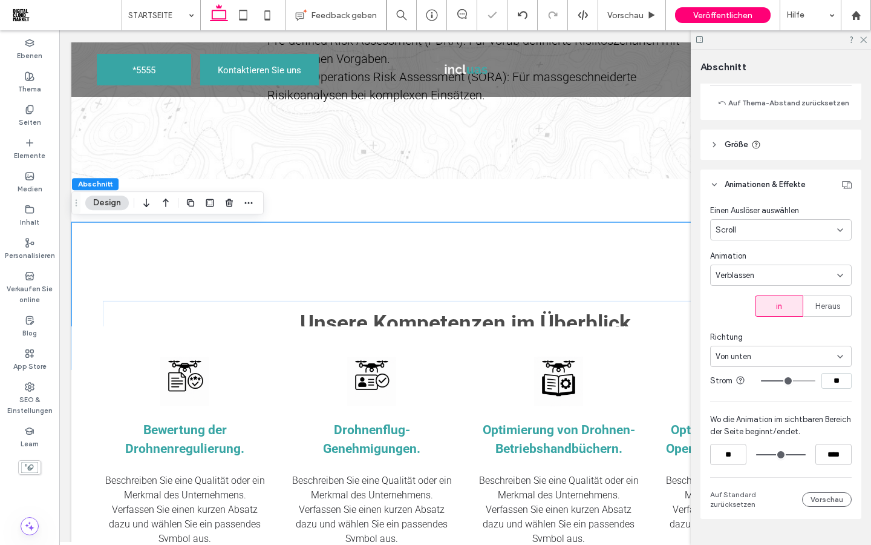
type input "**"
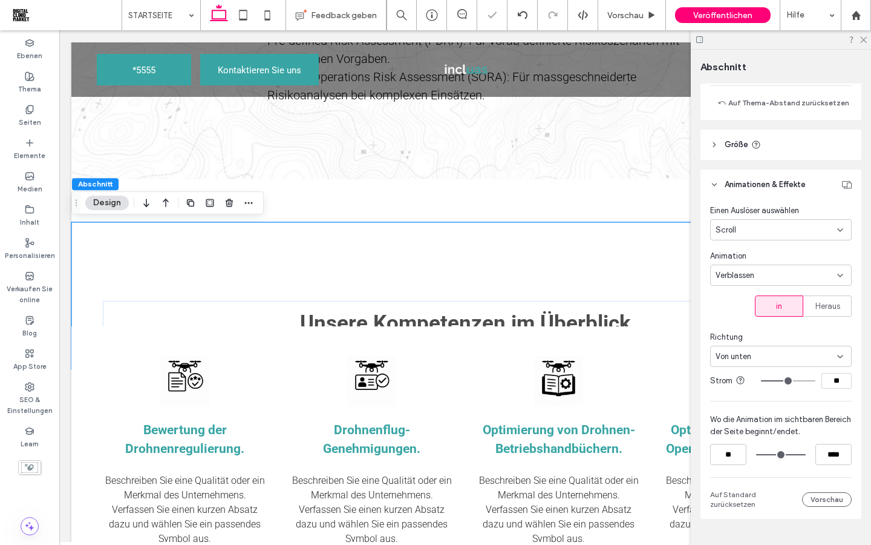
type input "**"
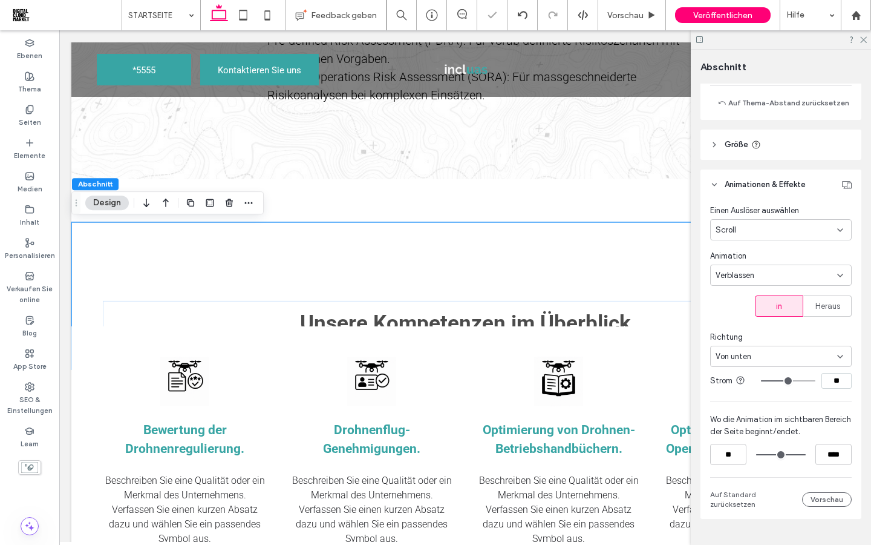
type input "**"
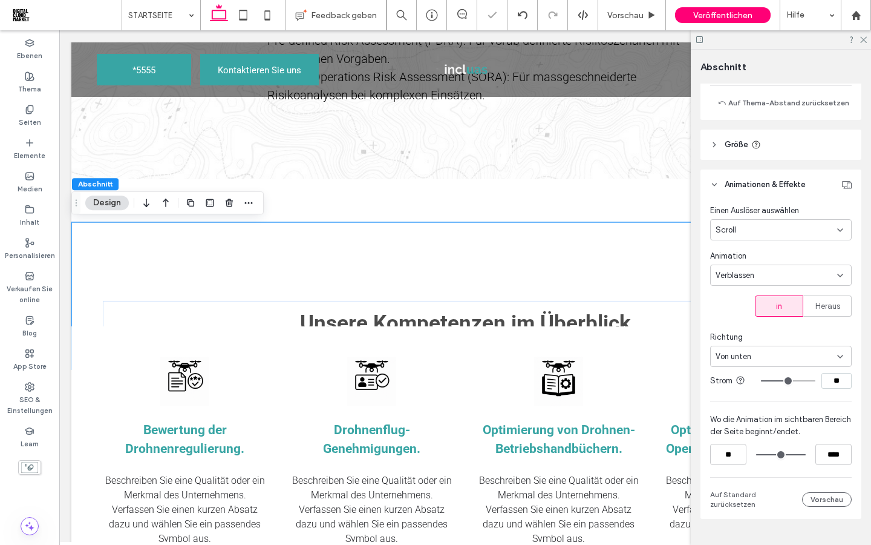
type input "**"
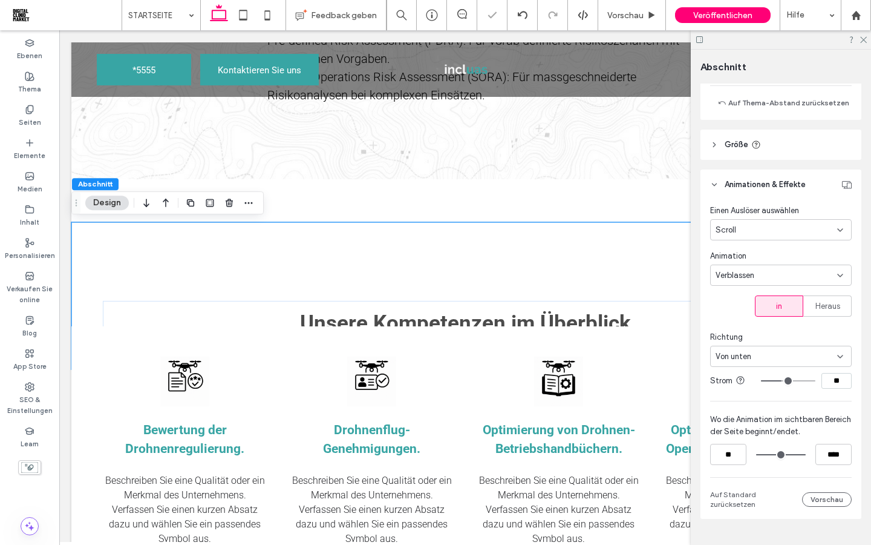
type input "**"
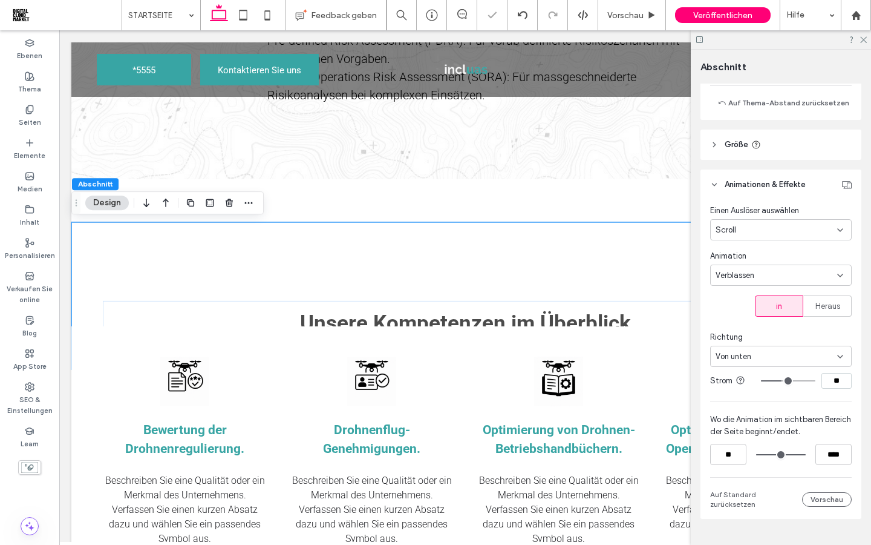
type input "**"
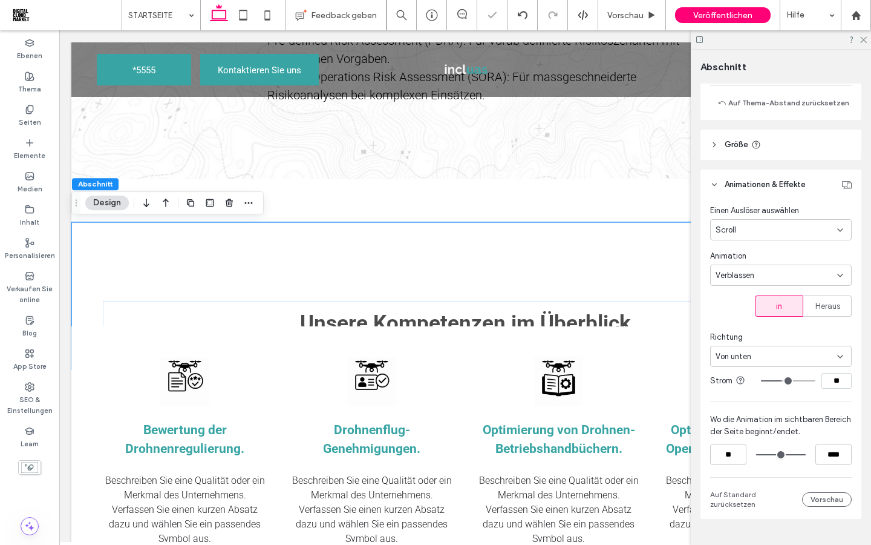
type input "**"
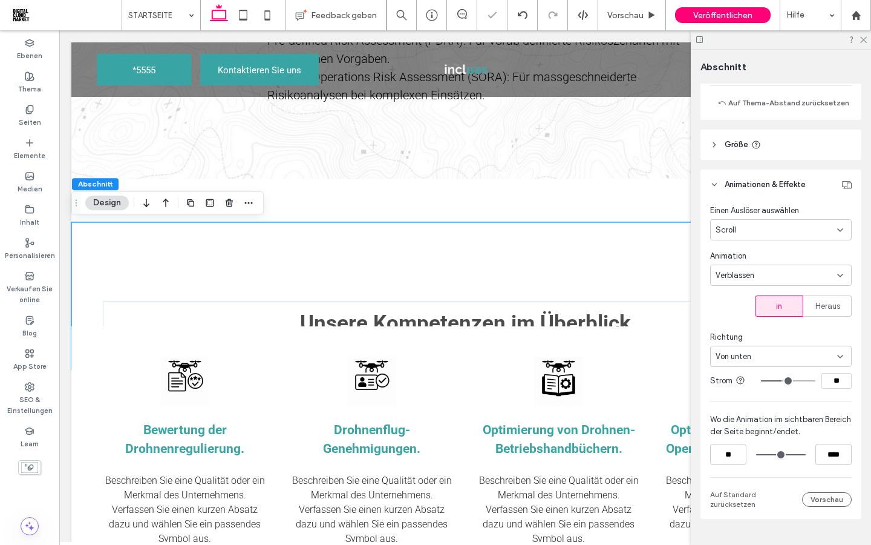
type input "**"
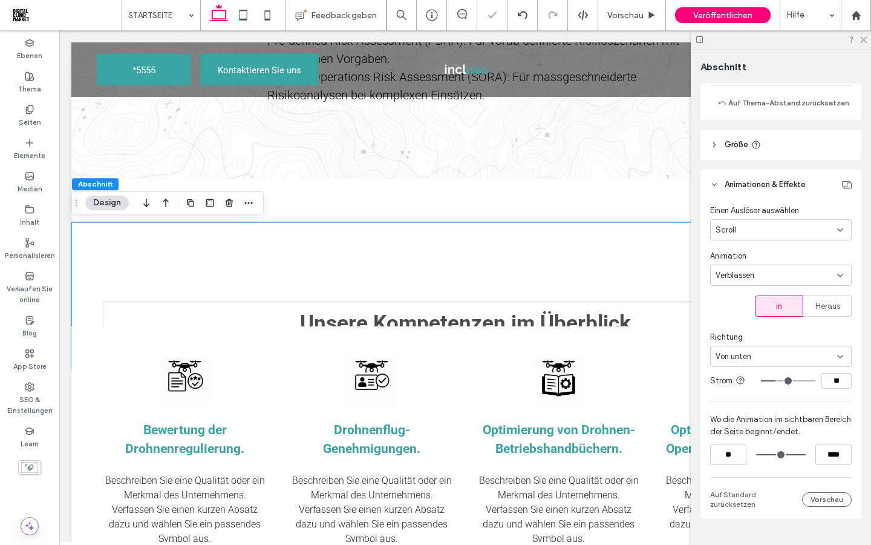
type input "**"
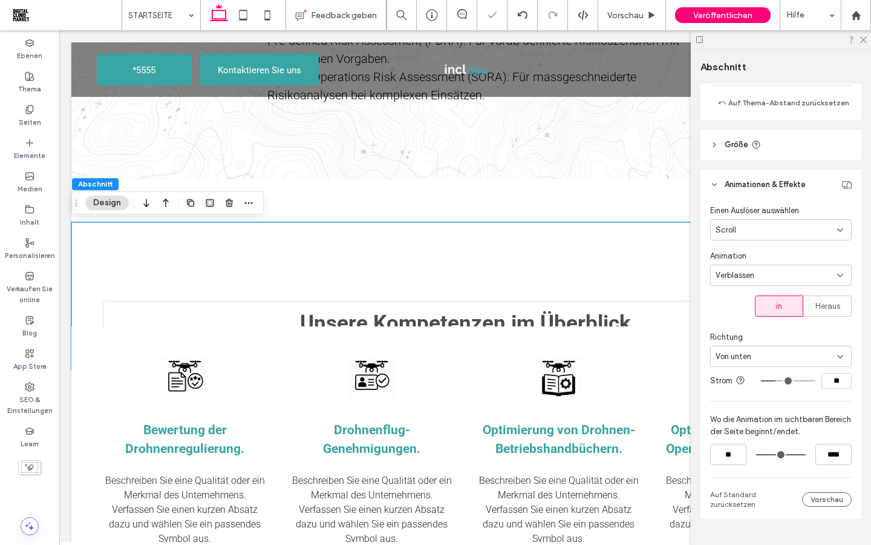
type input "**"
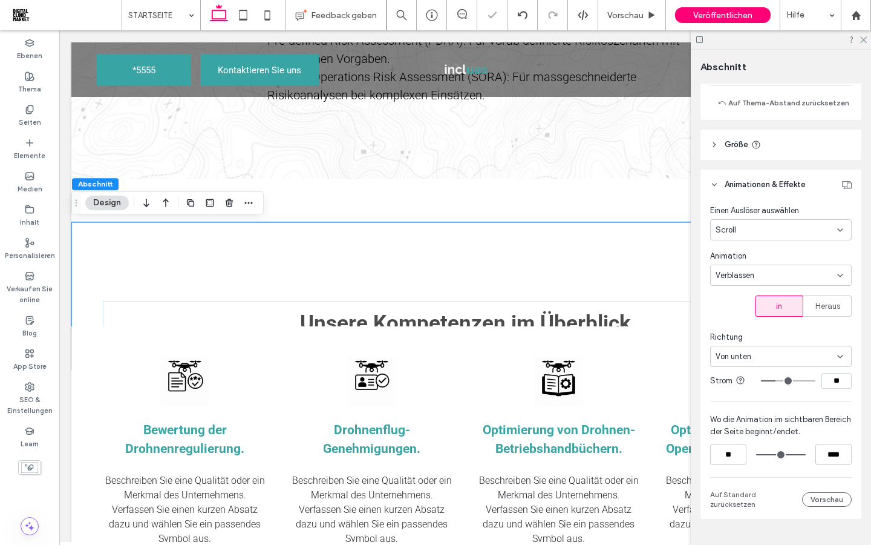
type input "**"
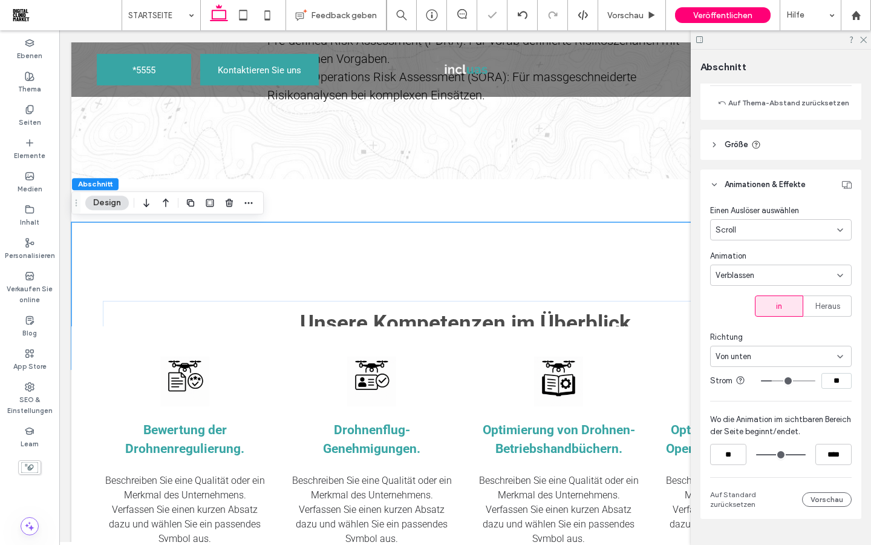
type input "**"
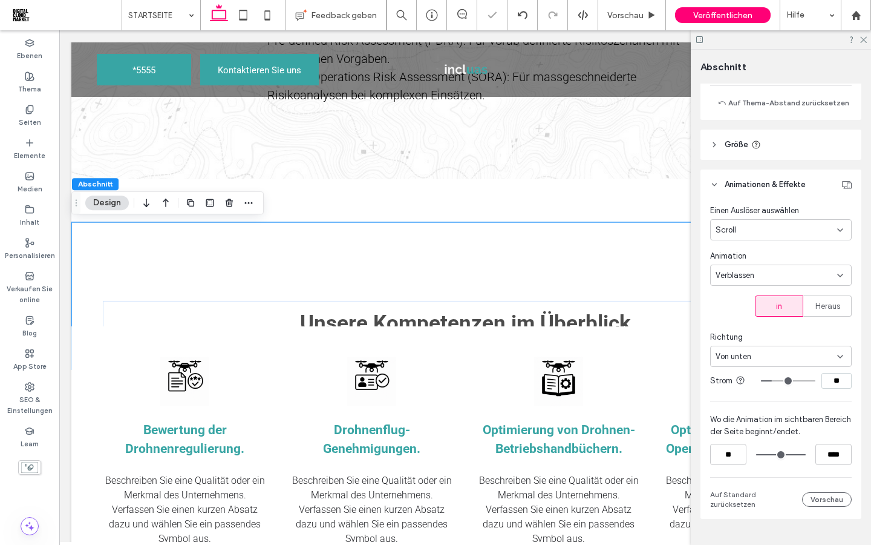
type input "**"
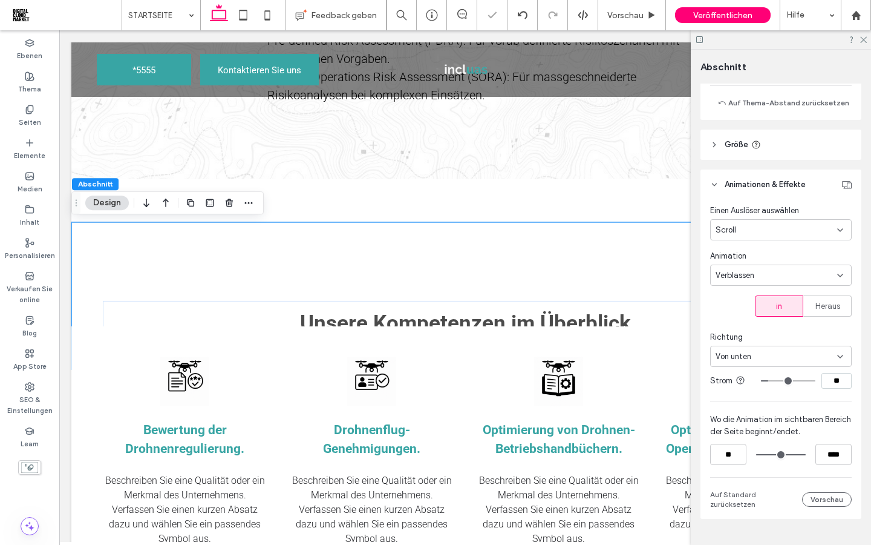
type input "**"
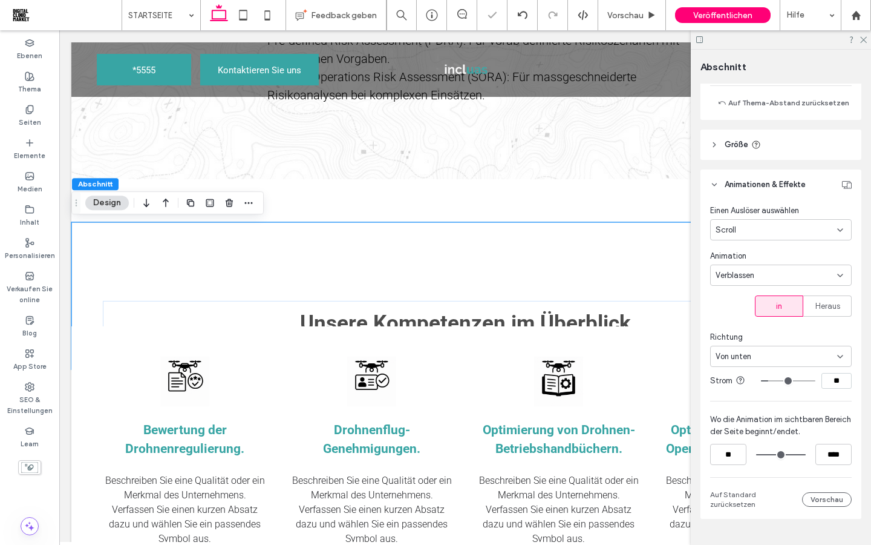
type input "**"
type input "*"
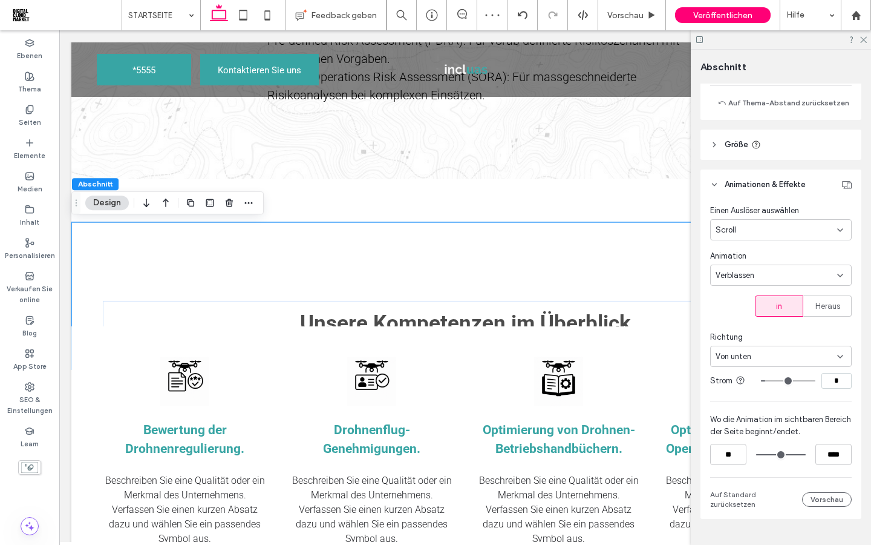
type input "*"
drag, startPoint x: 788, startPoint y: 381, endPoint x: 770, endPoint y: 382, distance: 18.2
click at [770, 381] on input "range" at bounding box center [788, 380] width 54 height 1
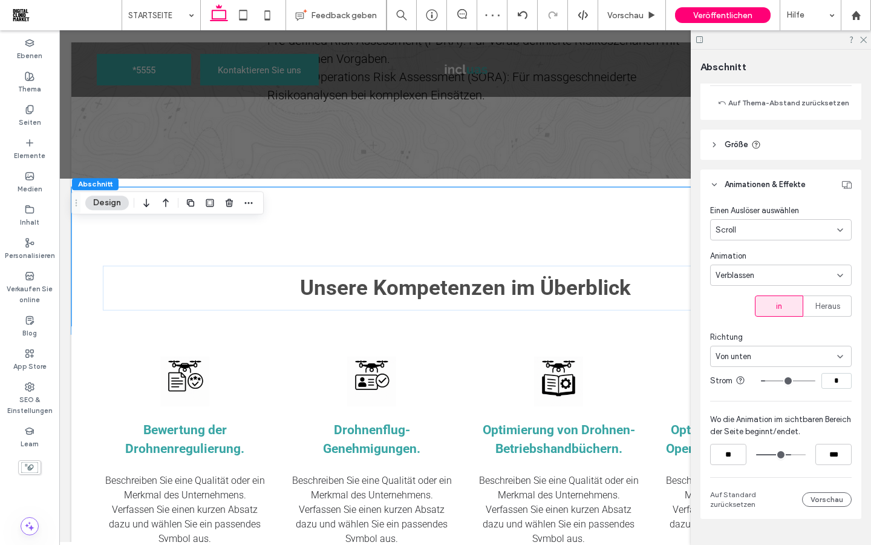
drag, startPoint x: 801, startPoint y: 454, endPoint x: 790, endPoint y: 454, distance: 10.9
click at [790, 454] on input "range" at bounding box center [781, 454] width 50 height 0
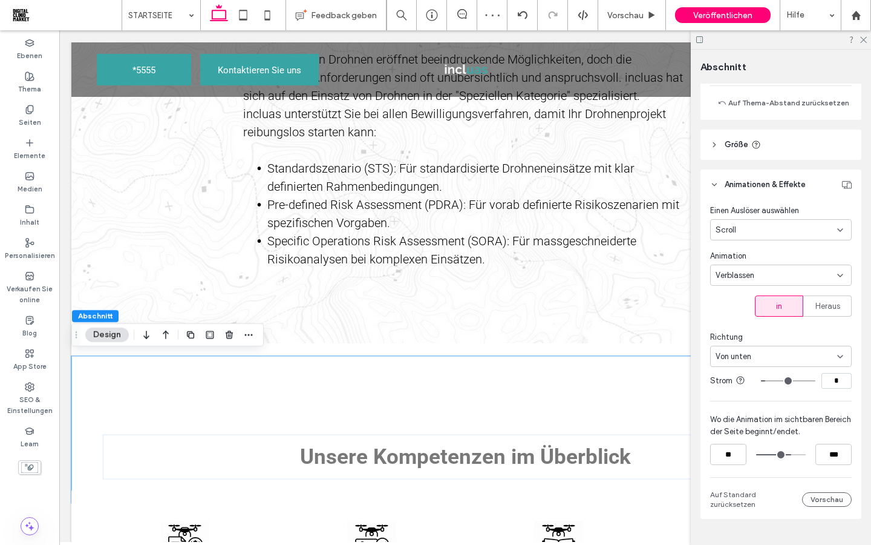
scroll to position [631, 0]
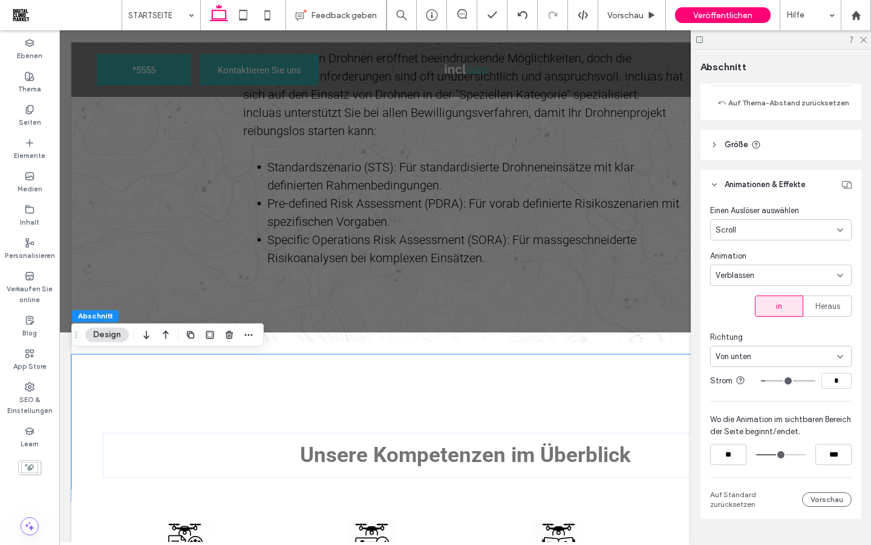
type input "***"
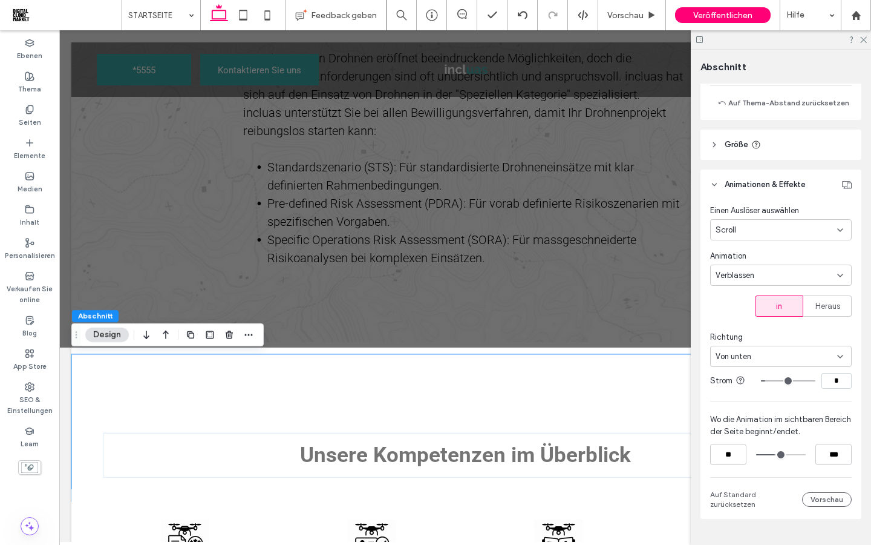
drag, startPoint x: 787, startPoint y: 456, endPoint x: 776, endPoint y: 456, distance: 11.5
click at [776, 454] on input "range" at bounding box center [781, 454] width 50 height 0
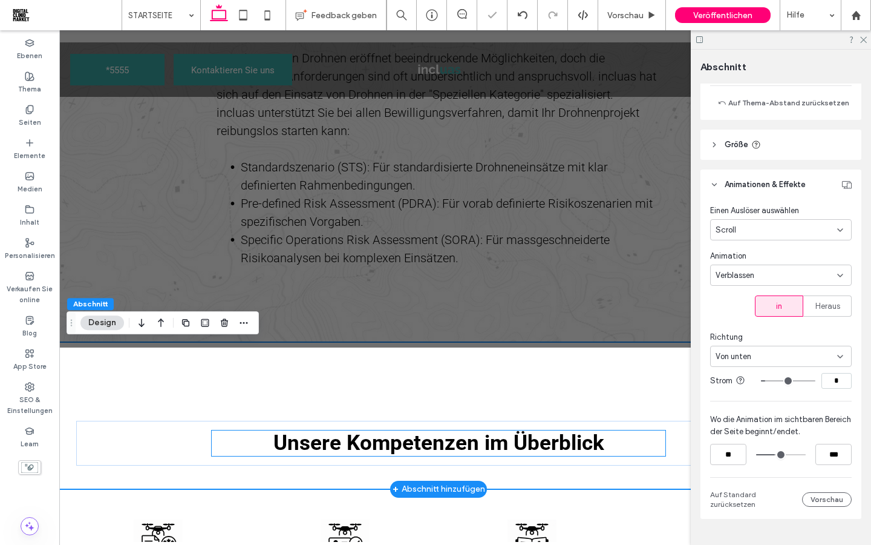
scroll to position [0, 16]
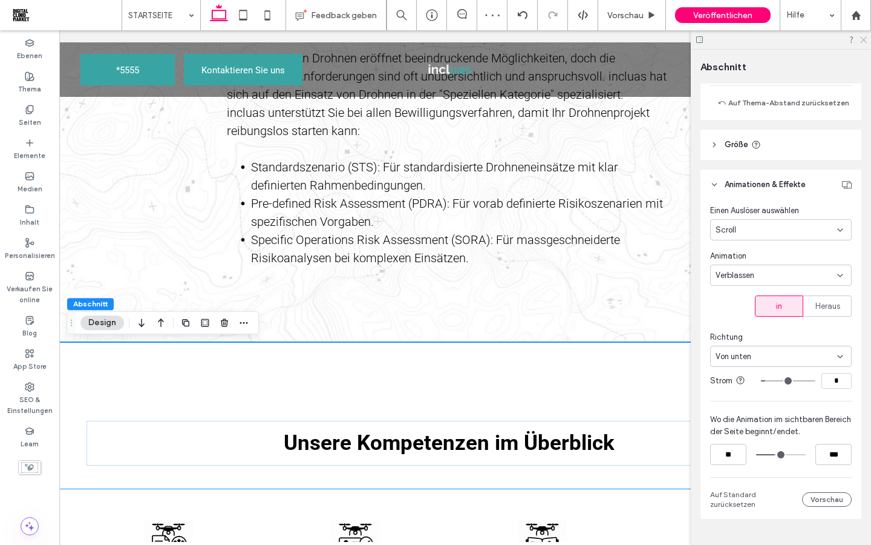
click at [865, 40] on icon at bounding box center [863, 39] width 8 height 8
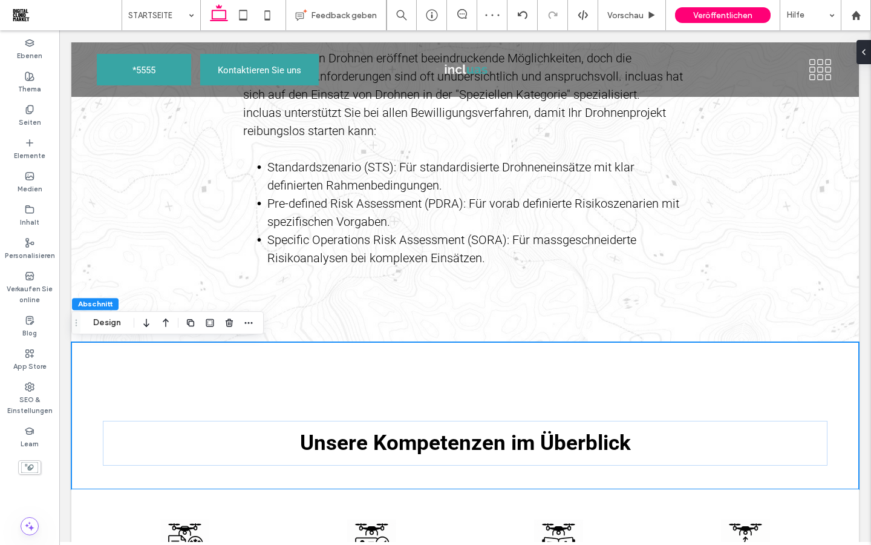
scroll to position [0, 0]
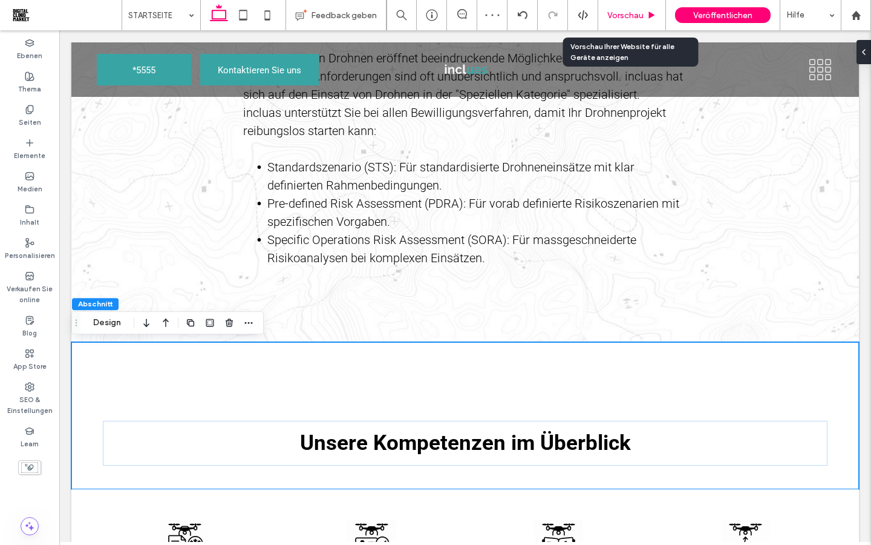
click at [631, 15] on span "Vorschau" at bounding box center [626, 15] width 36 height 10
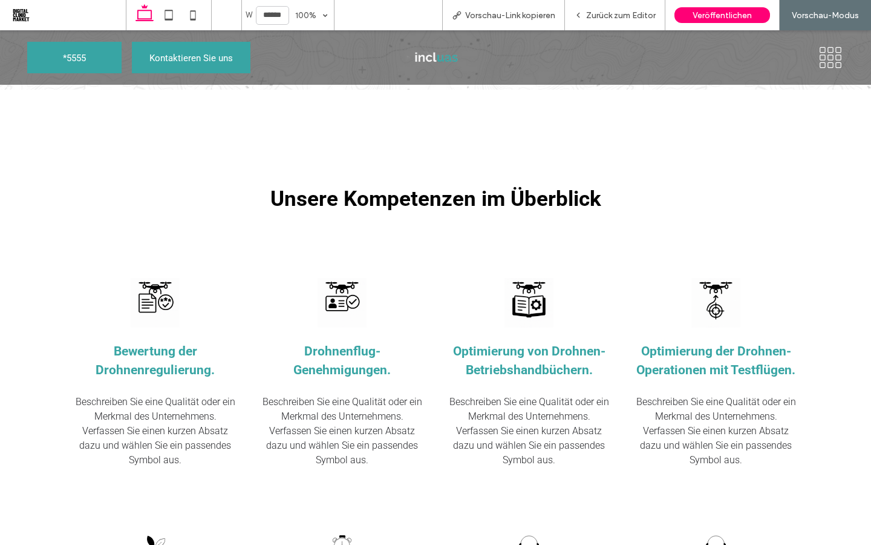
scroll to position [913, 0]
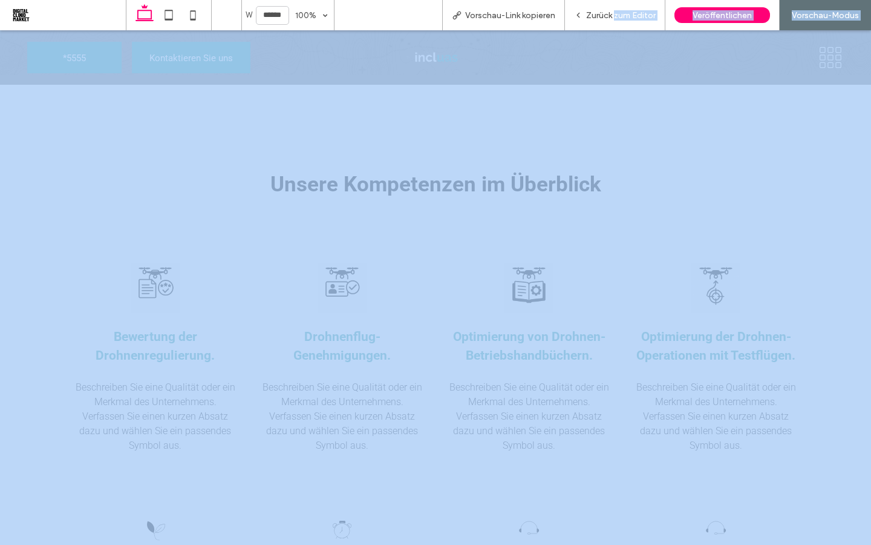
drag, startPoint x: 612, startPoint y: 11, endPoint x: 612, endPoint y: 476, distance: 464.7
click at [612, 11] on span "Zurück zum Editor" at bounding box center [621, 15] width 70 height 10
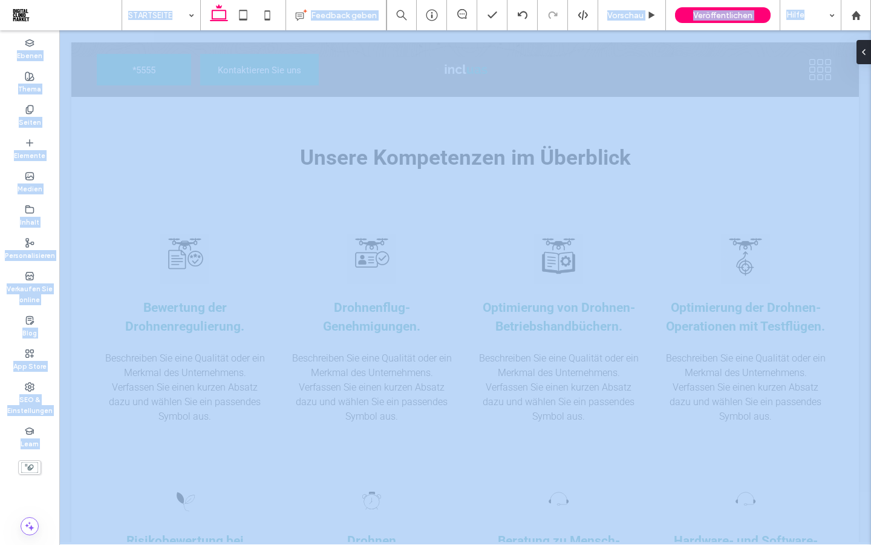
scroll to position [908, 0]
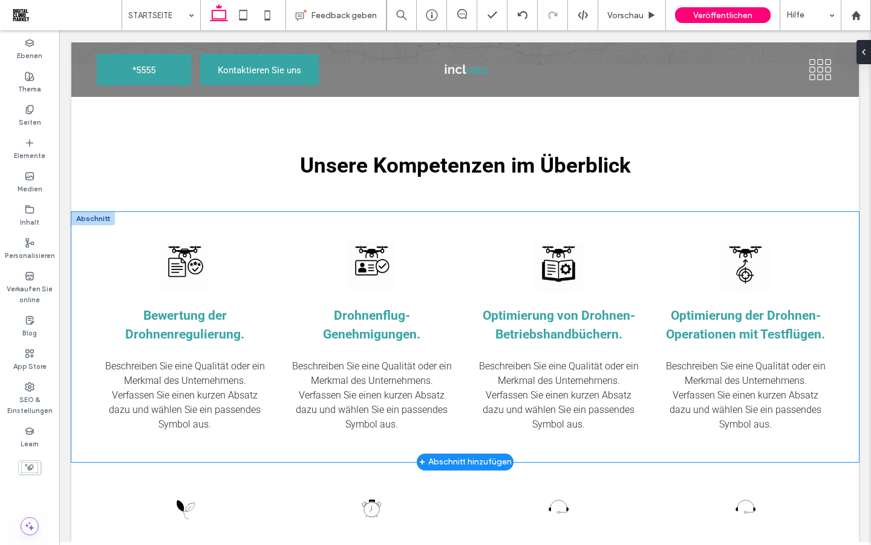
click at [93, 267] on div "Bewertung der Drohnenregulierung. Beschreiben Sie eine Qualität oder ein Merkma…" at bounding box center [465, 337] width 788 height 250
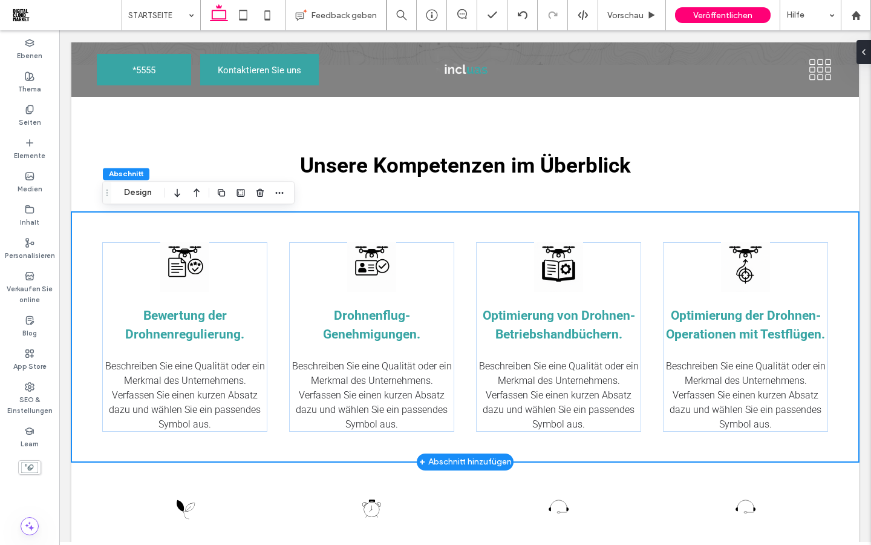
click at [94, 232] on div "Bewertung der Drohnenregulierung. Beschreiben Sie eine Qualität oder ein Merkma…" at bounding box center [465, 337] width 788 height 250
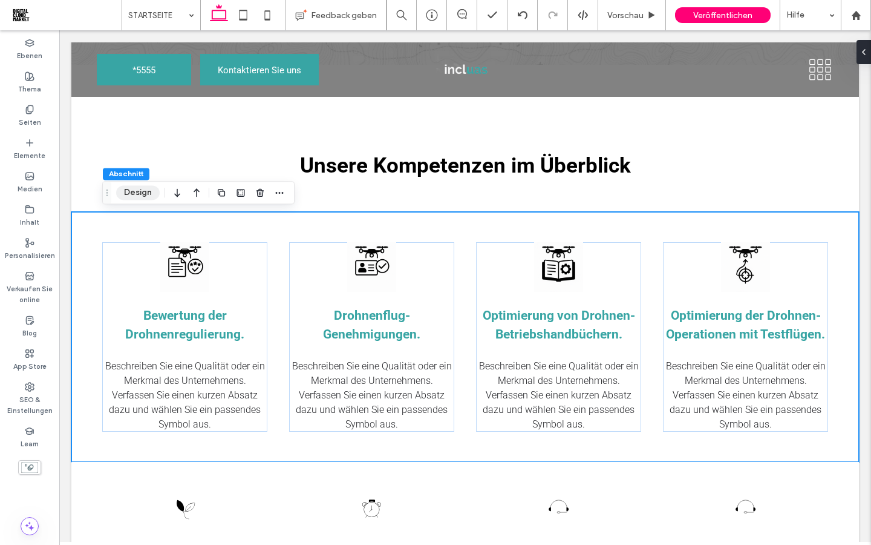
click at [138, 193] on button "Design" at bounding box center [138, 192] width 44 height 15
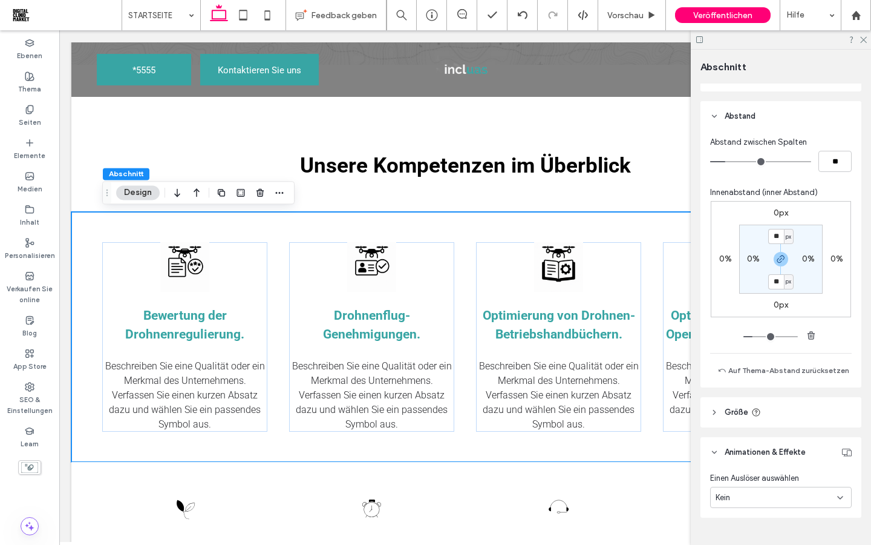
scroll to position [616, 0]
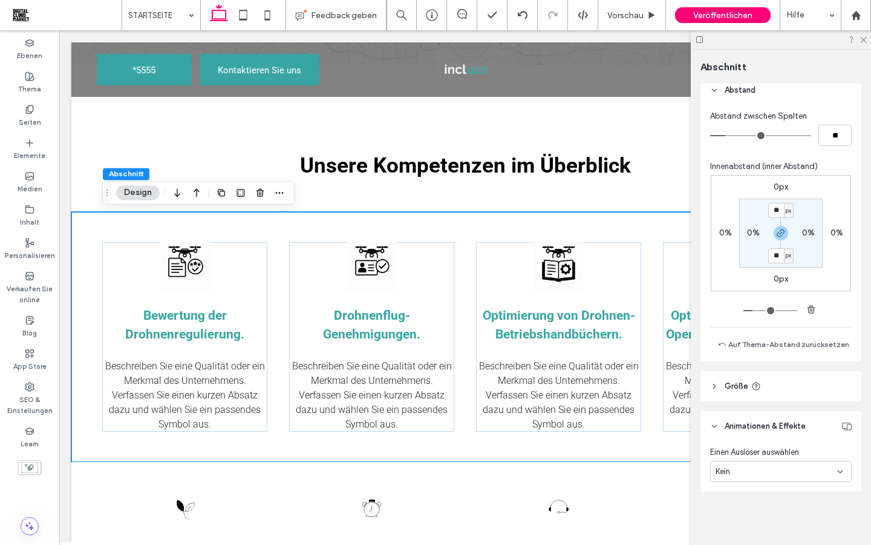
click at [755, 472] on div "Kein" at bounding box center [777, 471] width 122 height 12
click at [741, 430] on div "Start" at bounding box center [781, 428] width 140 height 21
click at [778, 516] on div "Keine" at bounding box center [777, 516] width 122 height 12
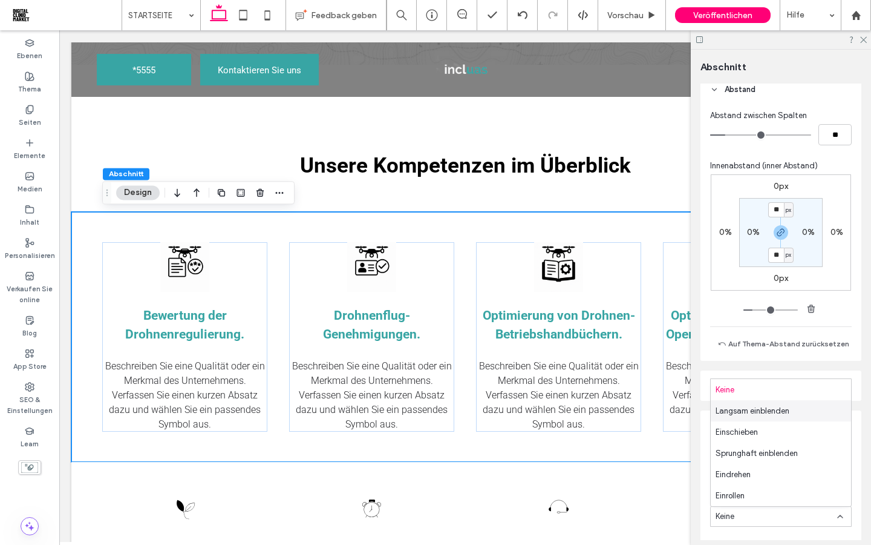
click at [751, 410] on span "Langsam einblenden" at bounding box center [753, 411] width 74 height 12
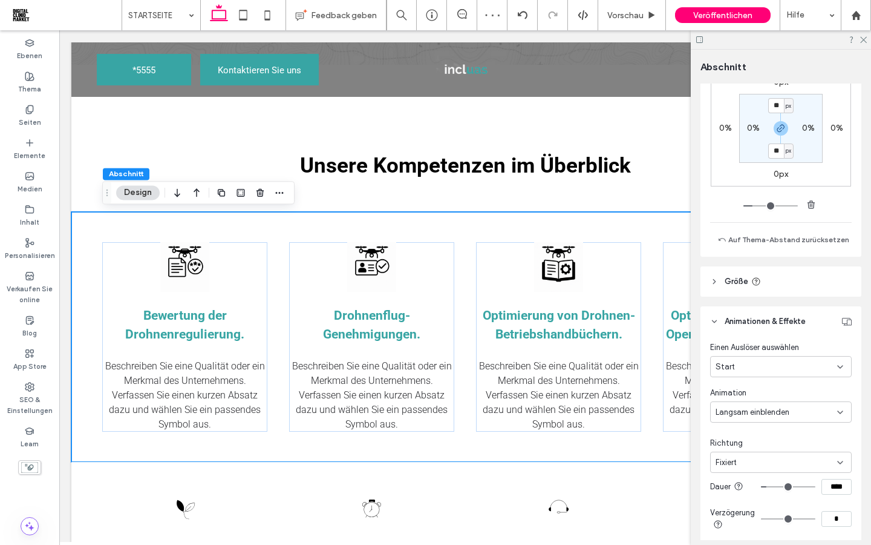
scroll to position [748, 0]
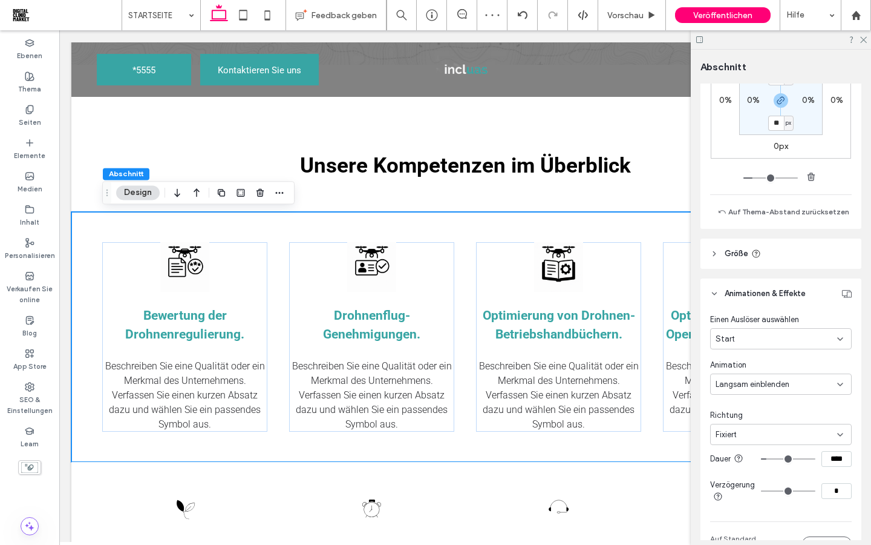
click at [800, 434] on div "Fixiert" at bounding box center [777, 434] width 122 height 12
click at [764, 393] on div "Von unten" at bounding box center [781, 392] width 140 height 21
click at [805, 340] on div "Start" at bounding box center [777, 339] width 122 height 12
click at [755, 422] on div "Scroll" at bounding box center [781, 423] width 140 height 21
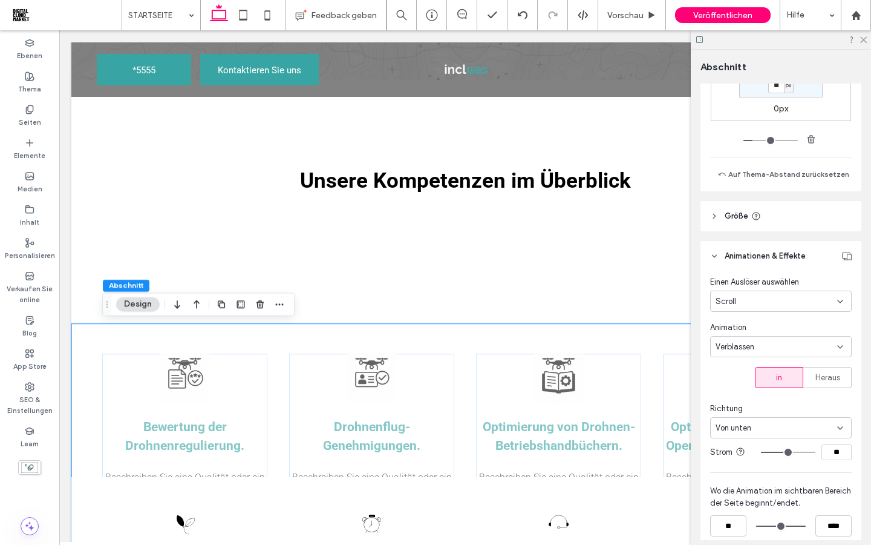
scroll to position [786, 0]
type input "**"
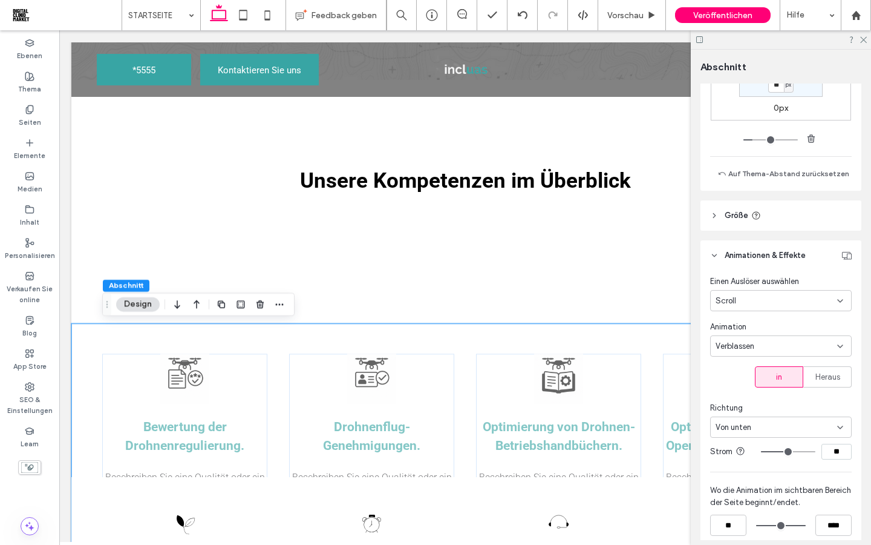
type input "**"
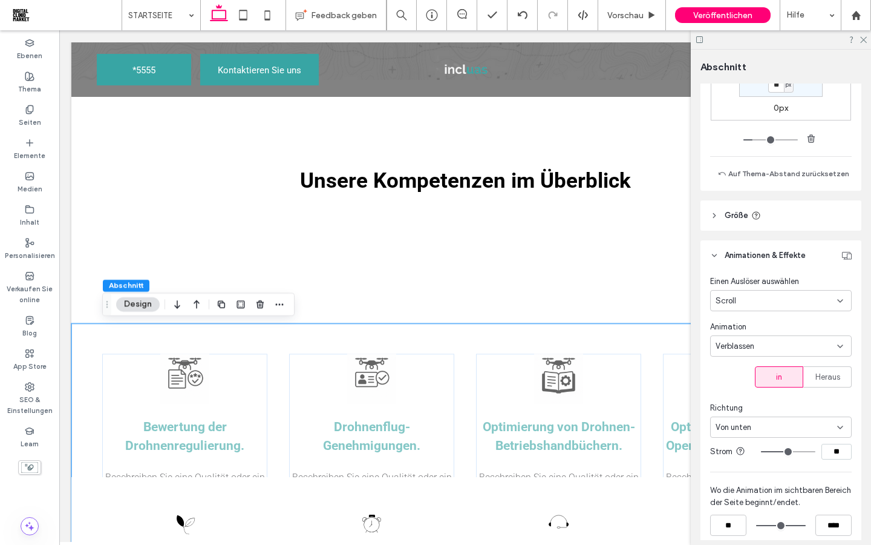
type input "**"
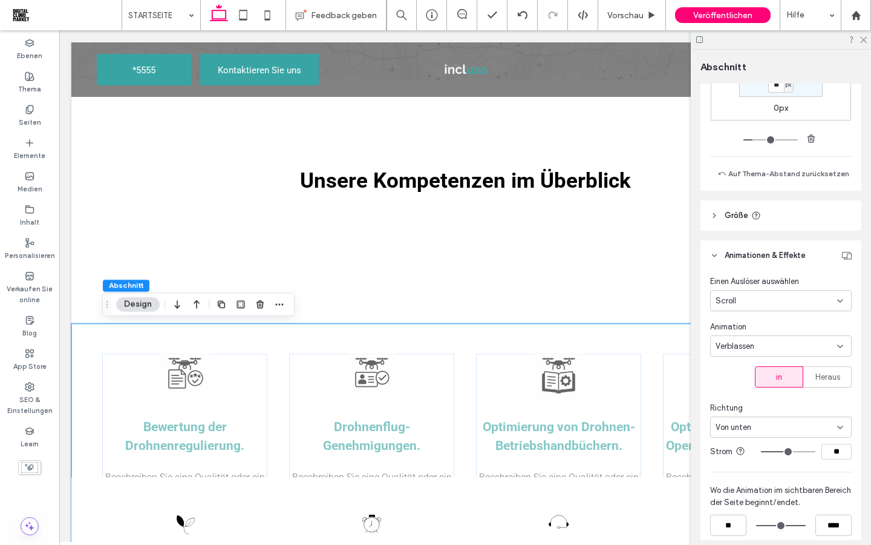
type input "**"
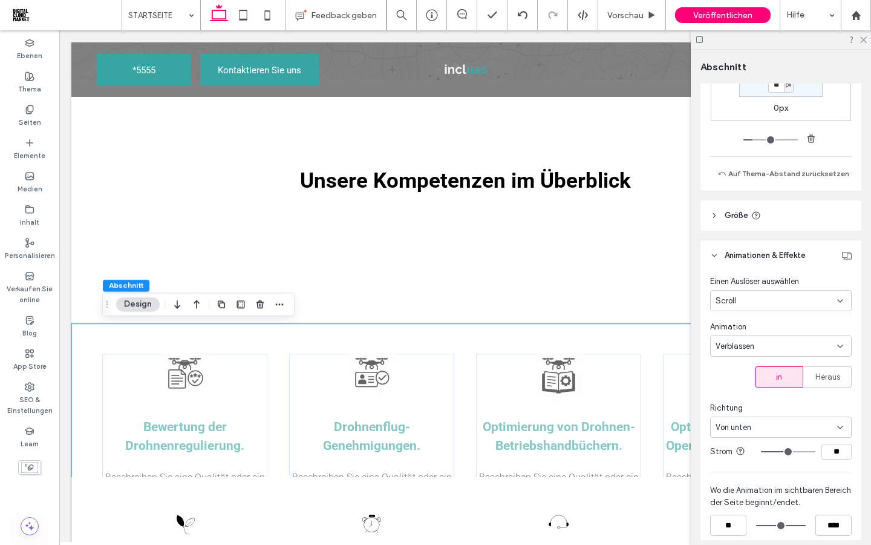
type input "**"
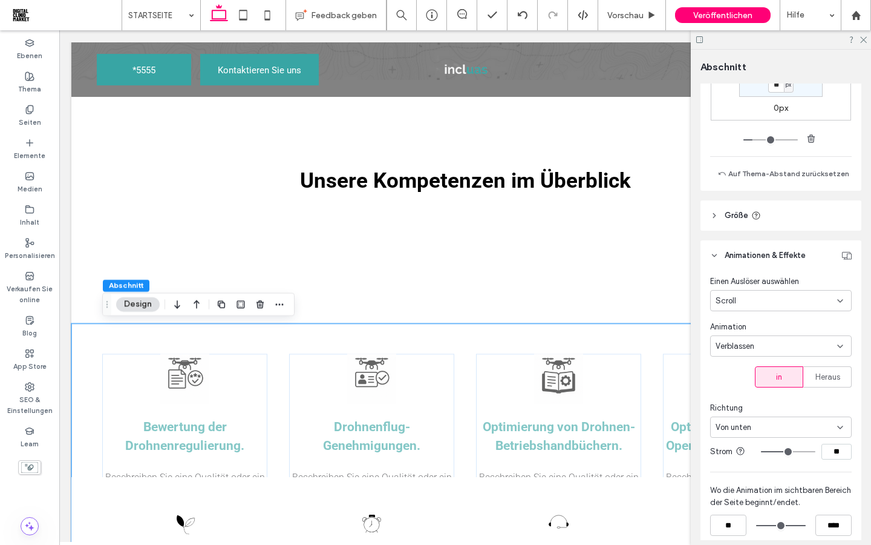
type input "**"
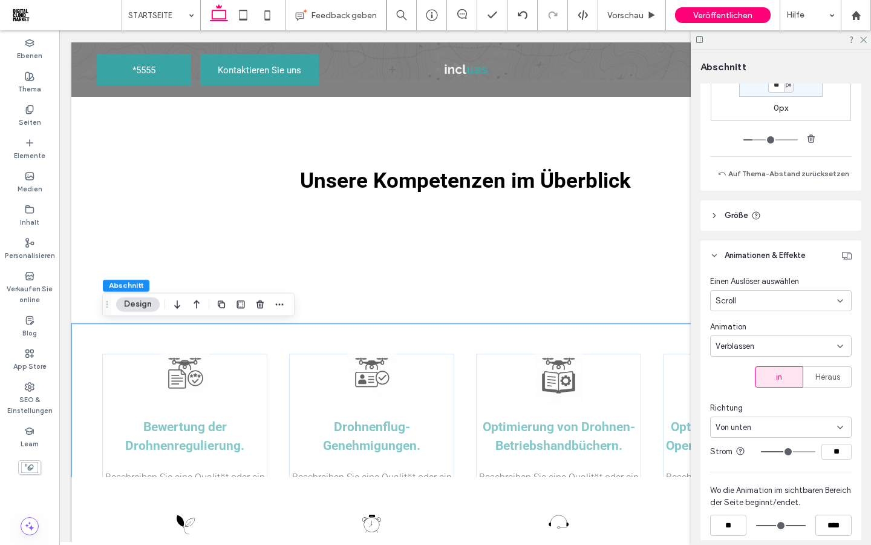
type input "**"
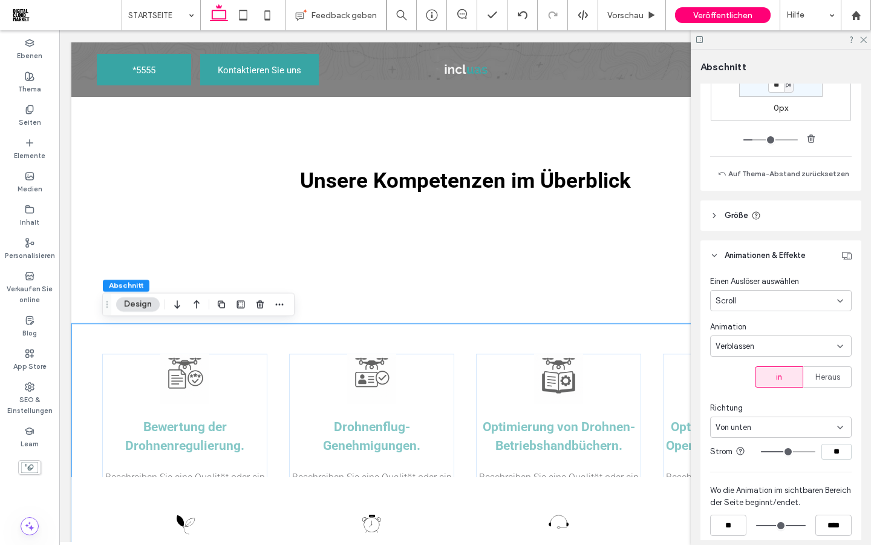
type input "**"
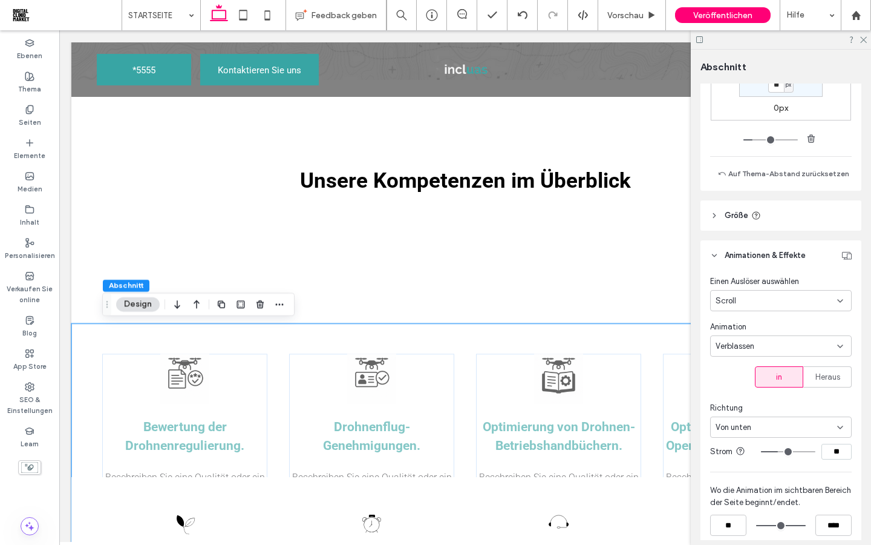
type input "**"
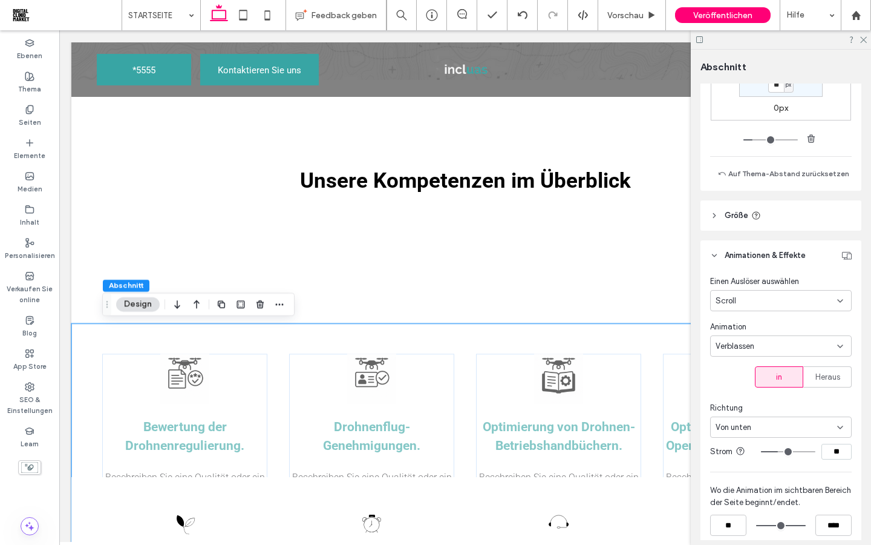
type input "**"
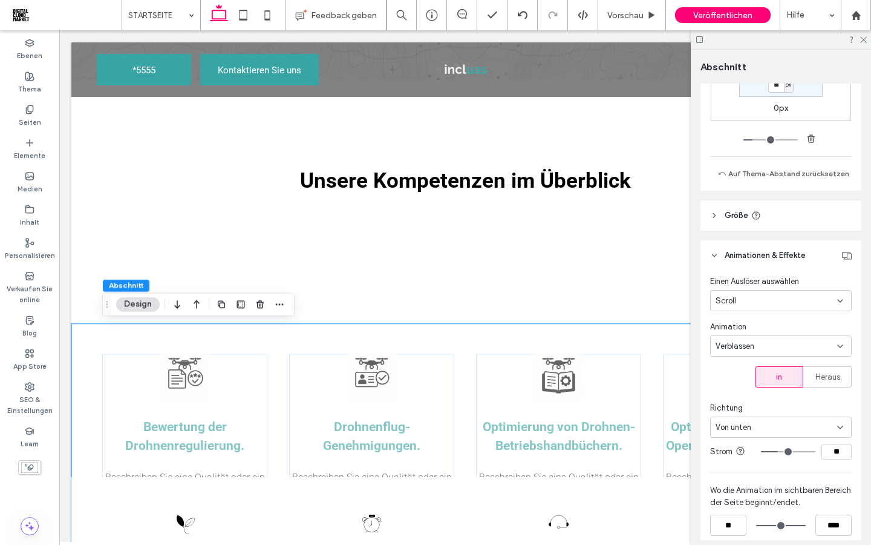
type input "**"
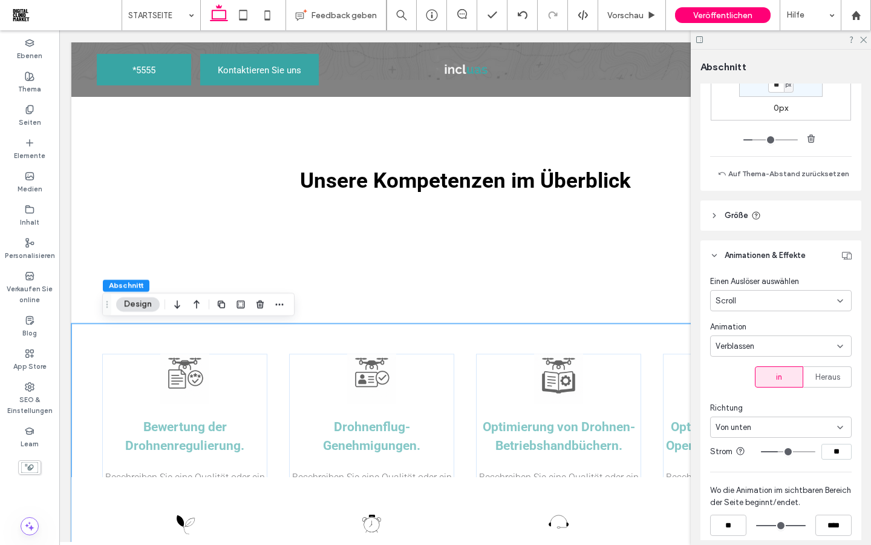
type input "**"
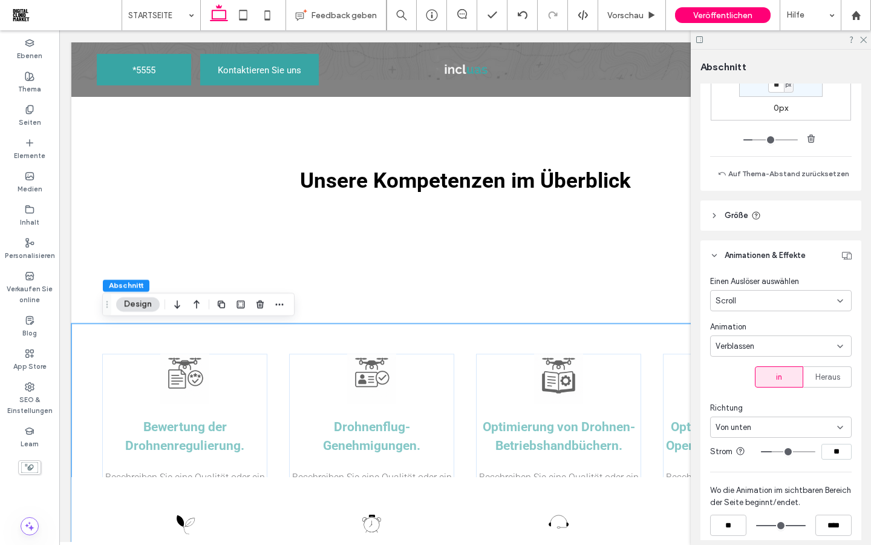
type input "**"
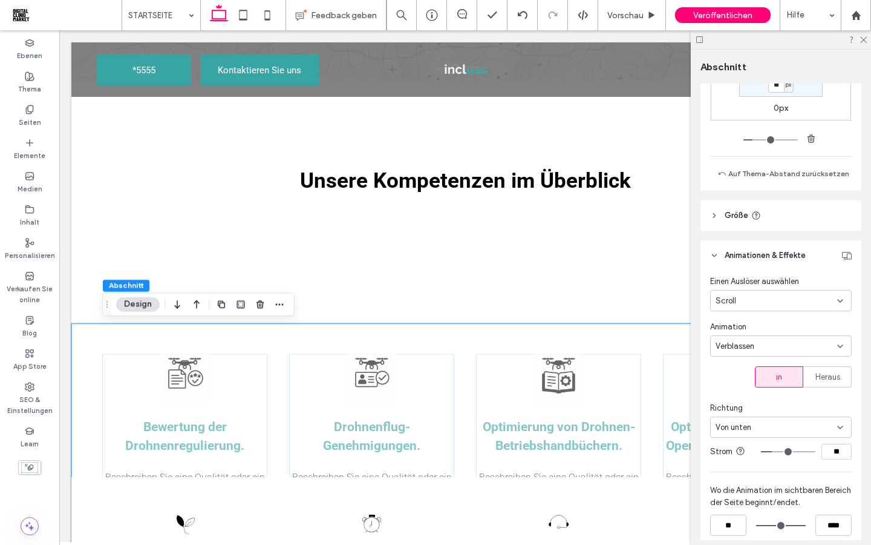
type input "**"
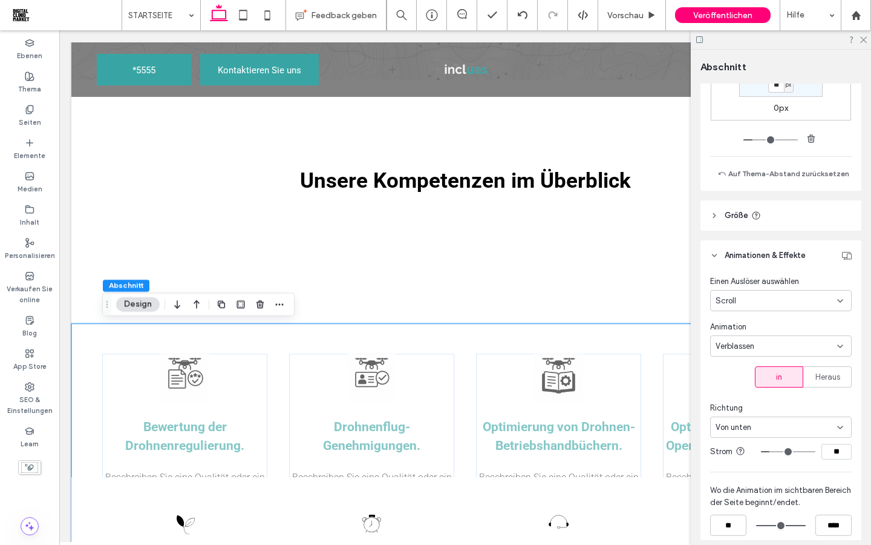
type input "**"
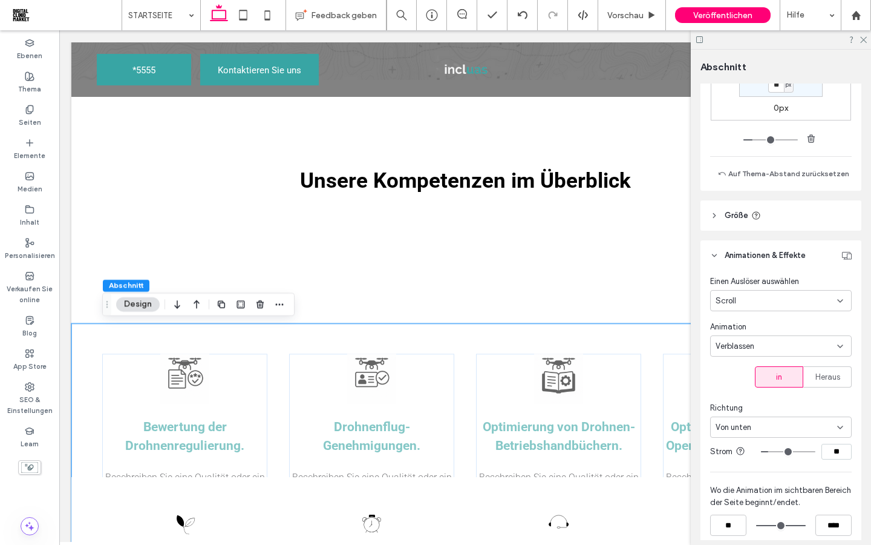
type input "**"
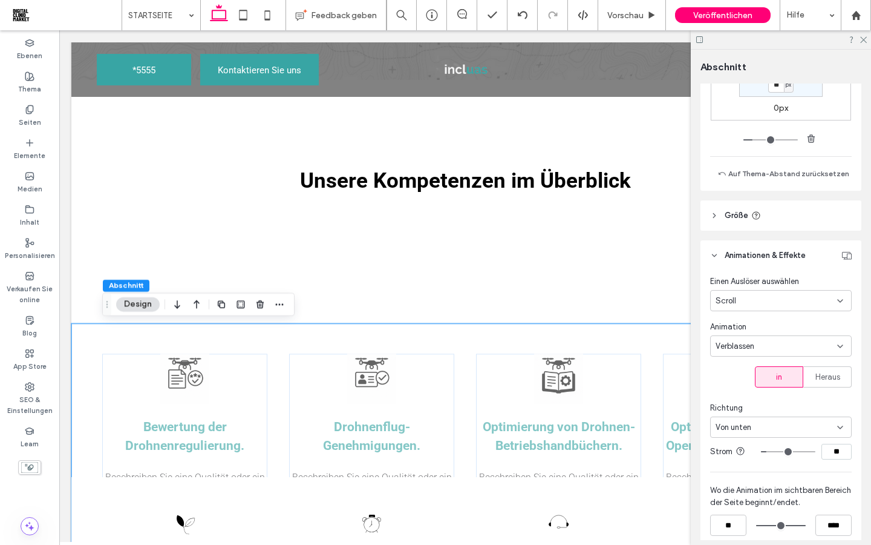
type input "**"
type input "*"
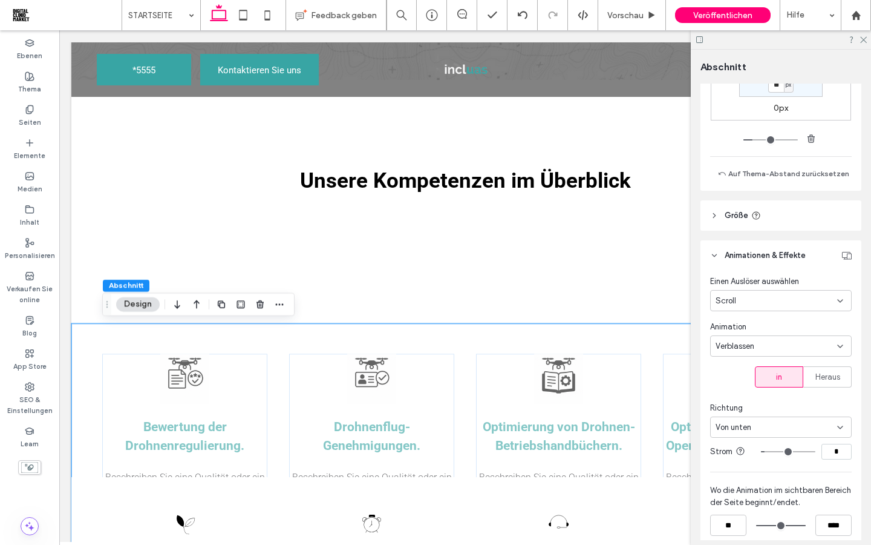
type input "*"
type input "**"
type input "*"
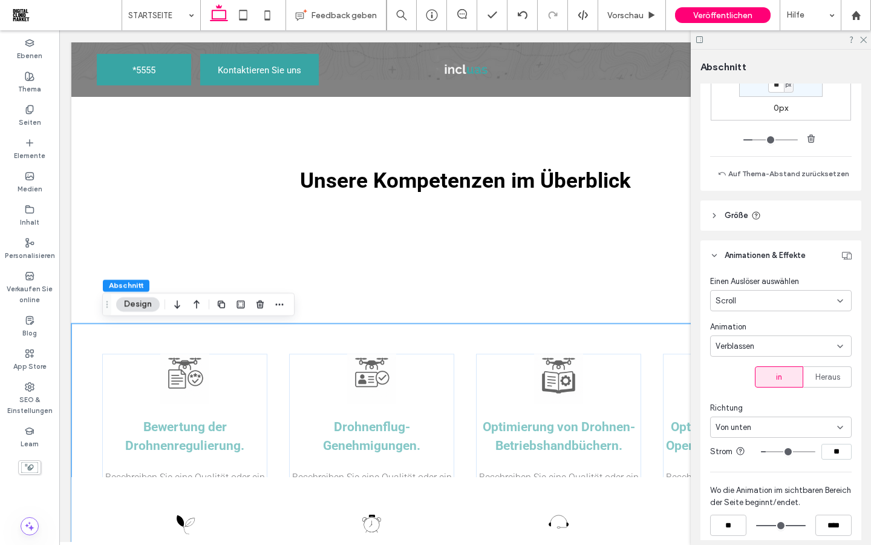
type input "*"
drag, startPoint x: 787, startPoint y: 455, endPoint x: 770, endPoint y: 458, distance: 17.8
type input "*"
click at [770, 452] on input "range" at bounding box center [788, 451] width 54 height 1
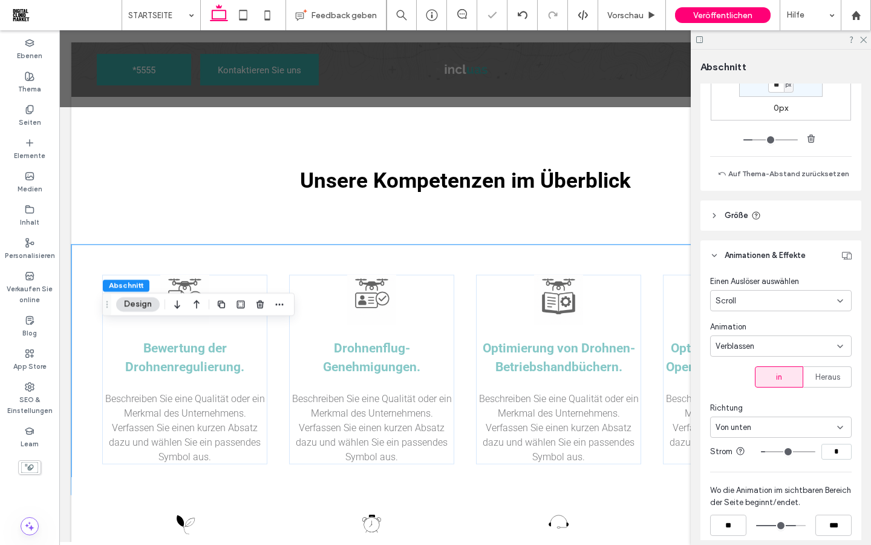
type input "***"
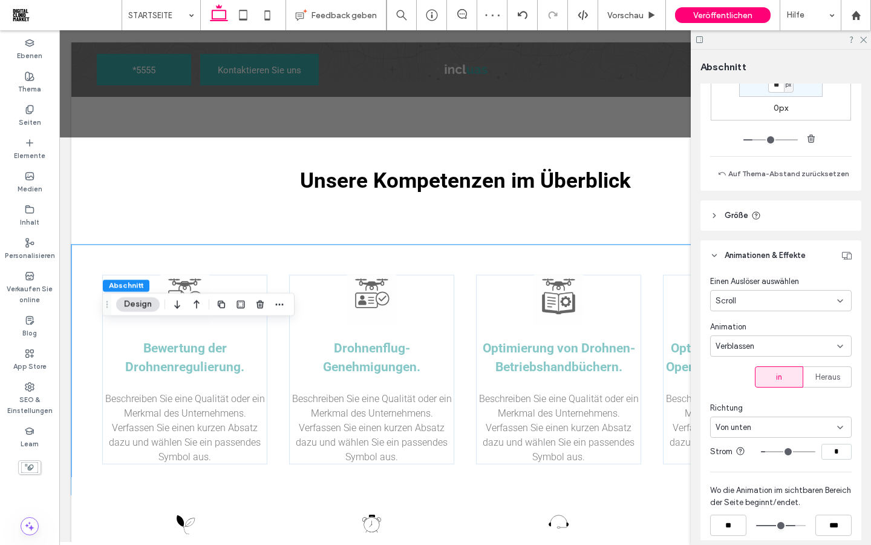
drag, startPoint x: 798, startPoint y: 525, endPoint x: 792, endPoint y: 525, distance: 6.1
click at [792, 525] on input "range" at bounding box center [781, 525] width 50 height 0
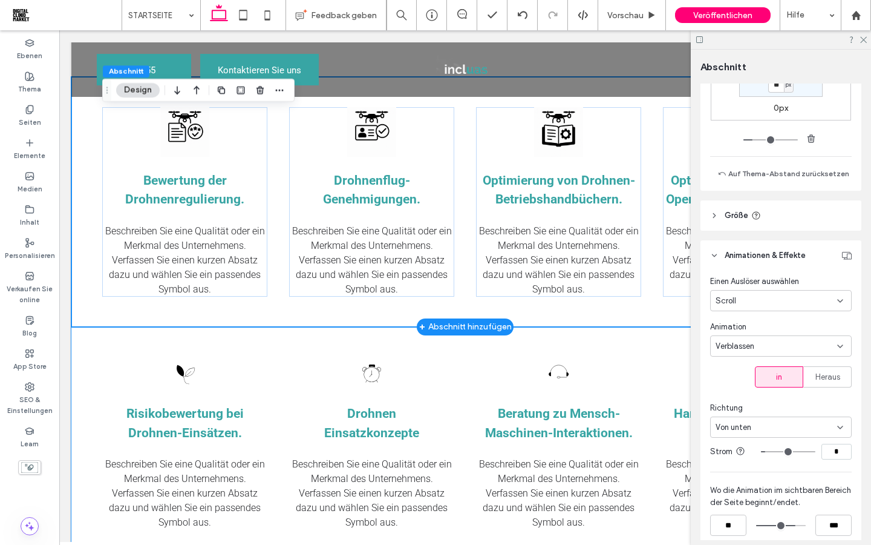
scroll to position [1046, 0]
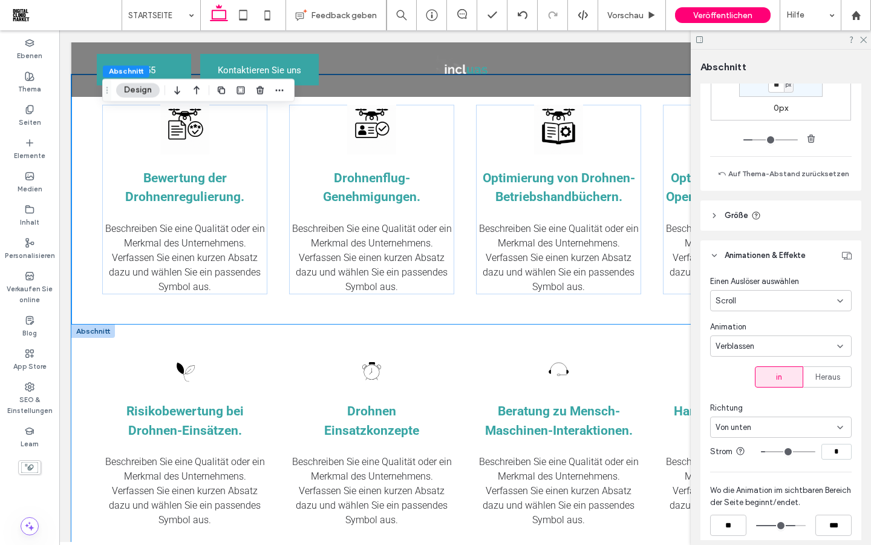
click at [86, 360] on div "Risikobewertung bei Drohnen-Einsätzen. Beschreiben Sie eine Qualität oder ein M…" at bounding box center [465, 462] width 788 height 276
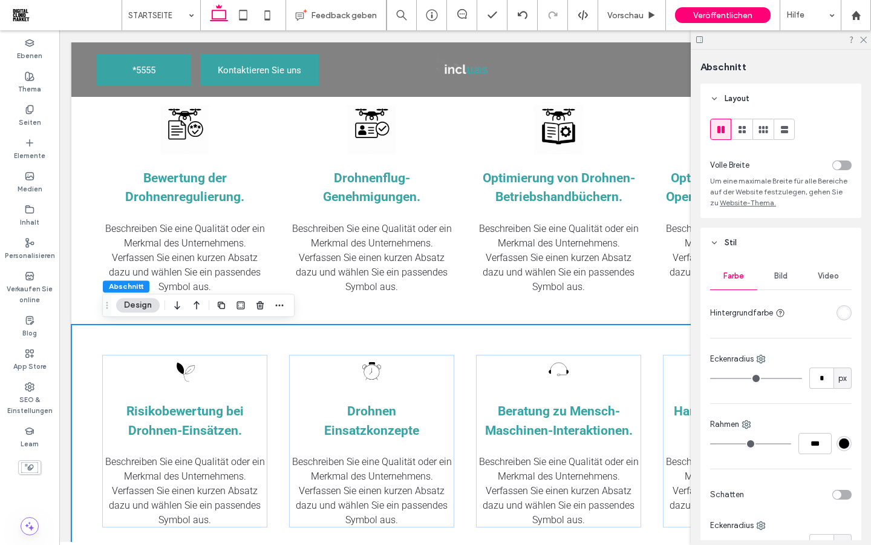
click at [144, 307] on button "Design" at bounding box center [138, 305] width 44 height 15
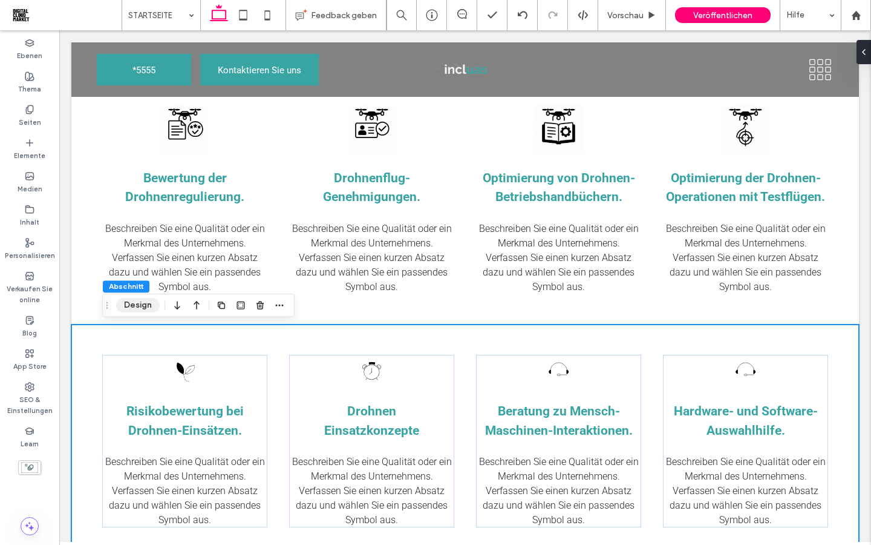
click at [143, 309] on button "Design" at bounding box center [138, 305] width 44 height 15
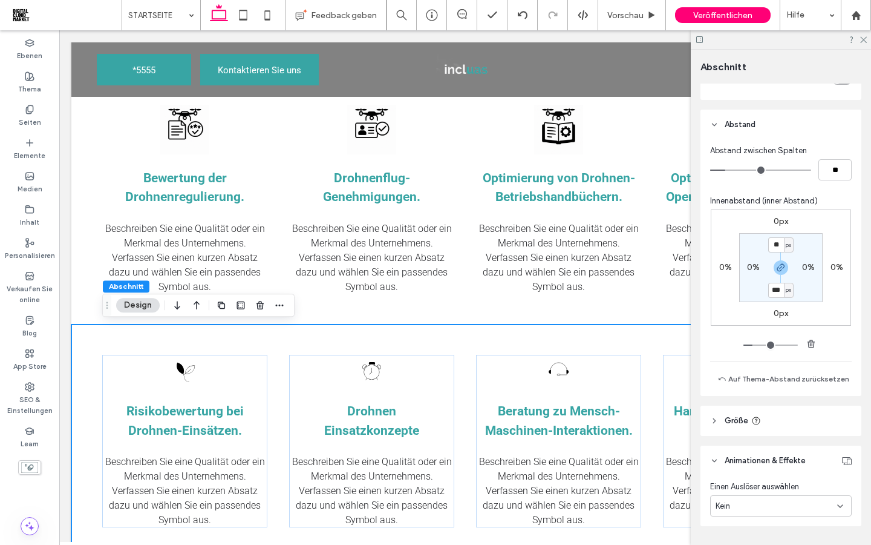
scroll to position [616, 0]
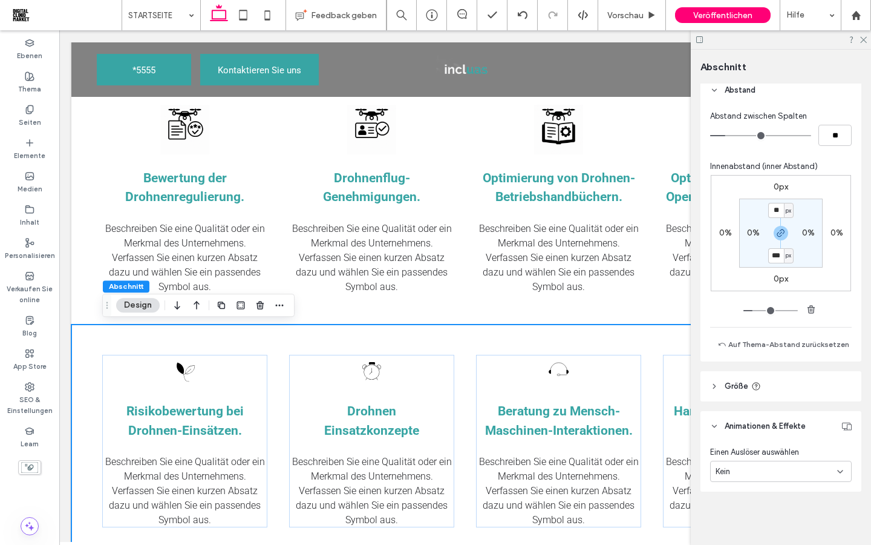
click at [818, 470] on div "Kein" at bounding box center [777, 471] width 122 height 12
click at [742, 430] on div "Start" at bounding box center [781, 428] width 140 height 21
click at [781, 523] on div "Keine" at bounding box center [781, 515] width 142 height 21
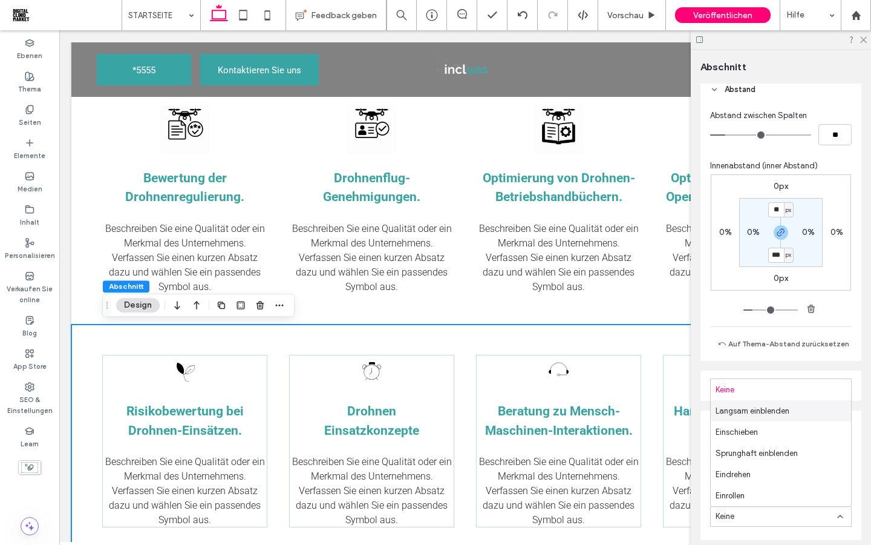
click at [759, 409] on span "Langsam einblenden" at bounding box center [753, 411] width 74 height 12
click at [786, 474] on div "Start" at bounding box center [777, 471] width 122 height 12
click at [749, 450] on div "Scroll" at bounding box center [781, 449] width 140 height 21
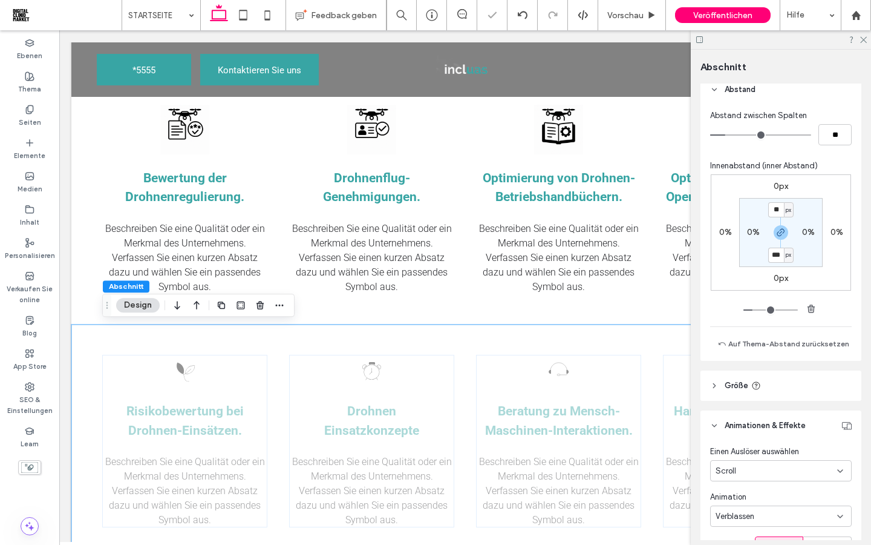
click at [762, 514] on div "Verblassen" at bounding box center [777, 516] width 122 height 12
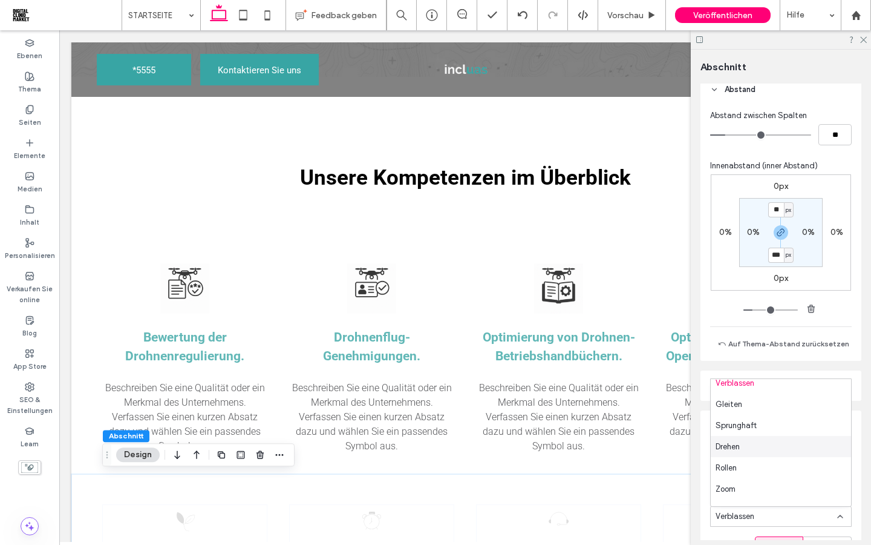
scroll to position [42, 0]
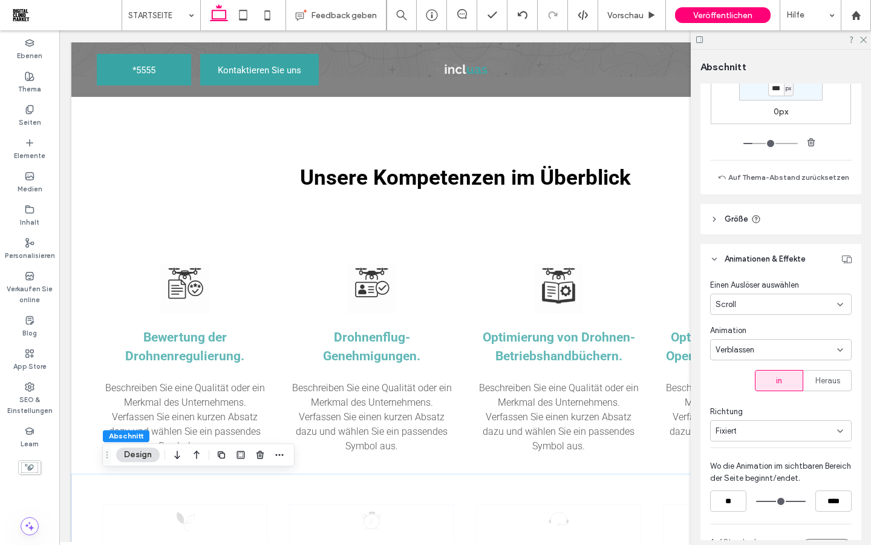
scroll to position [786, 0]
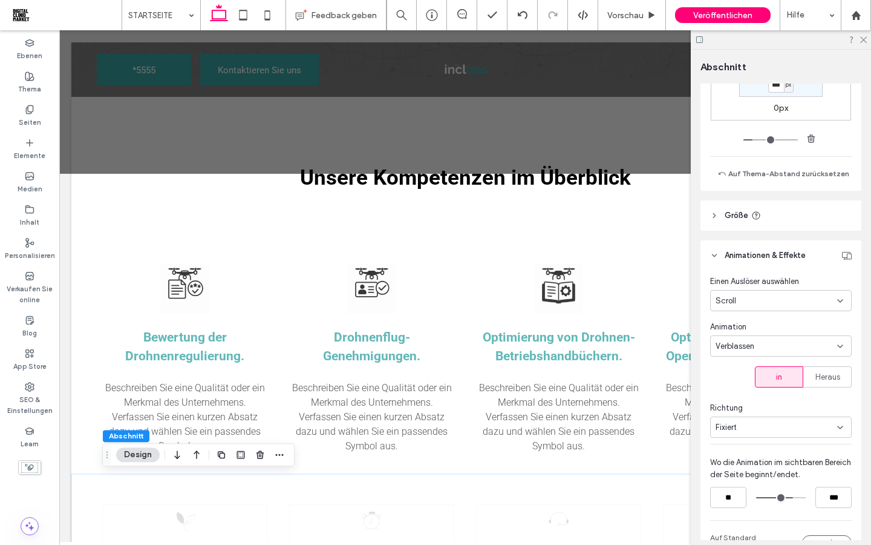
type input "***"
drag, startPoint x: 802, startPoint y: 496, endPoint x: 790, endPoint y: 497, distance: 12.2
click at [790, 497] on input "range" at bounding box center [781, 497] width 50 height 0
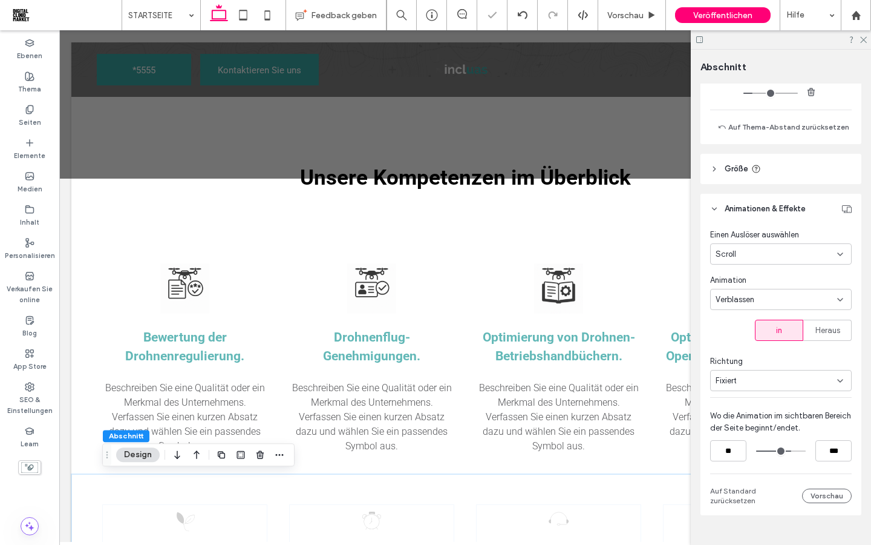
scroll to position [857, 0]
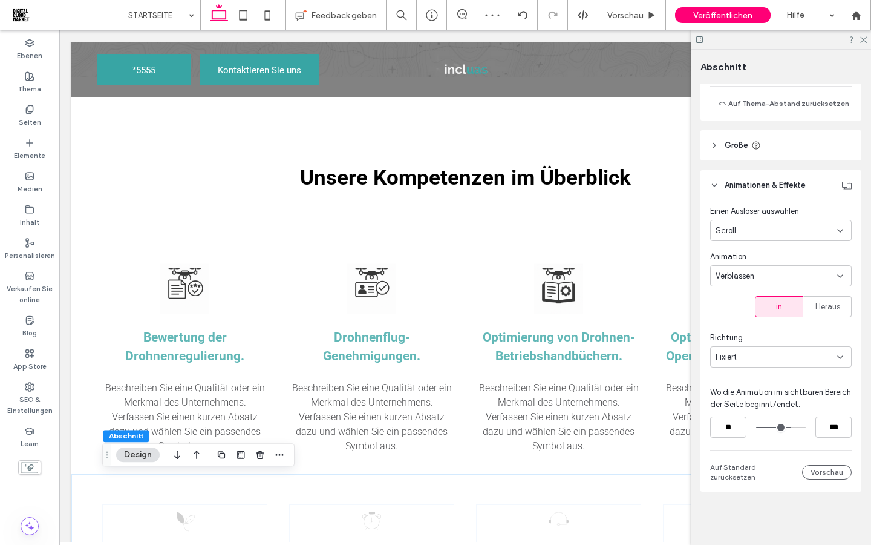
click at [838, 359] on icon at bounding box center [841, 357] width 10 height 10
click at [757, 438] on div "Von unten" at bounding box center [781, 441] width 140 height 21
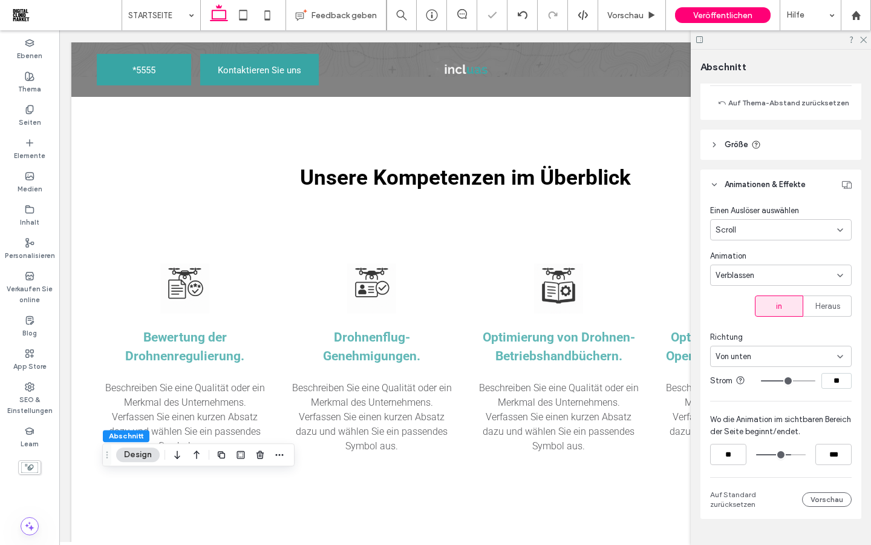
type input "**"
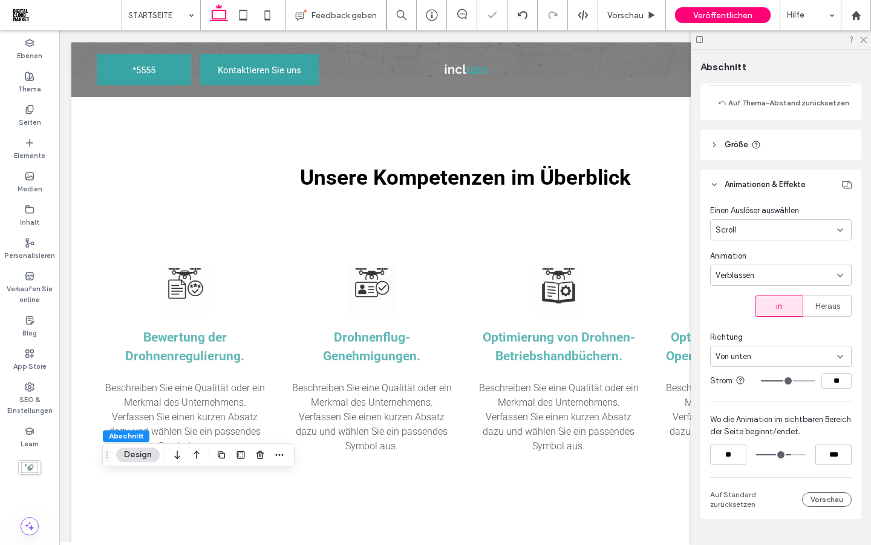
type input "**"
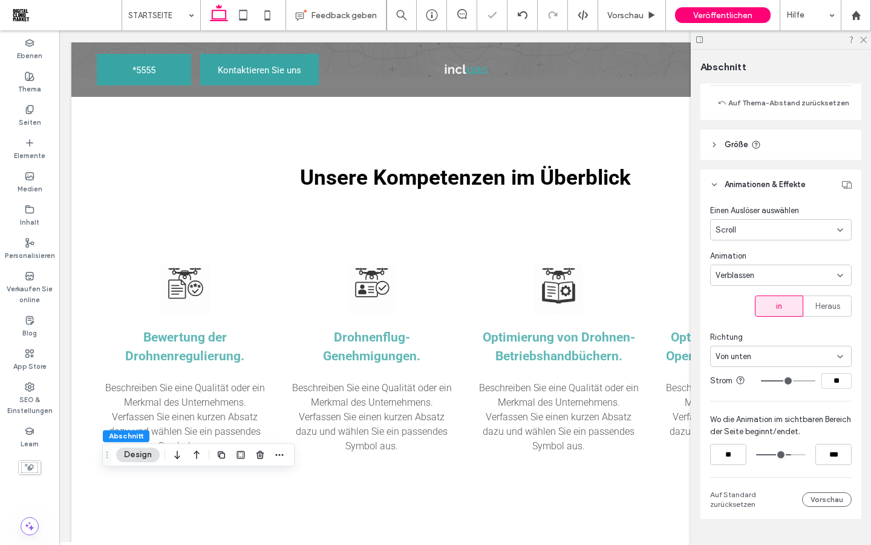
type input "**"
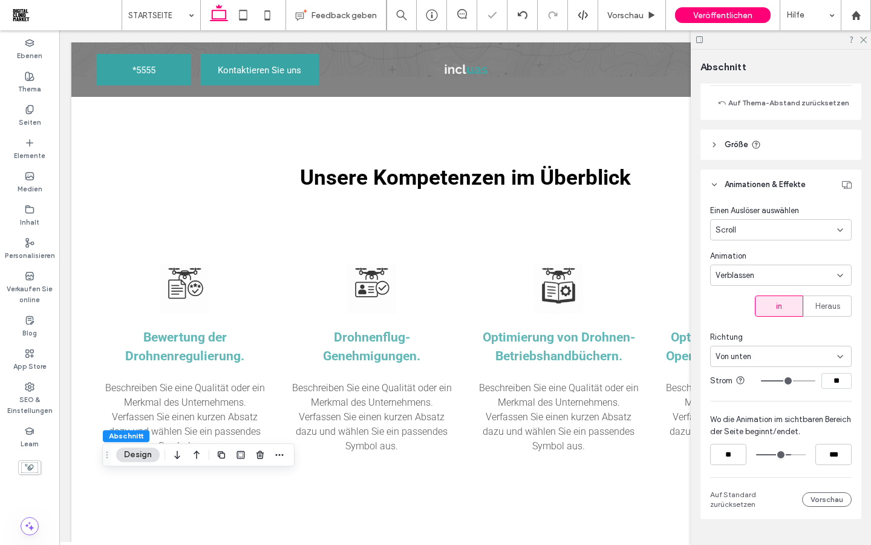
type input "**"
drag, startPoint x: 788, startPoint y: 382, endPoint x: 769, endPoint y: 384, distance: 18.8
click at [769, 381] on input "range" at bounding box center [788, 380] width 54 height 1
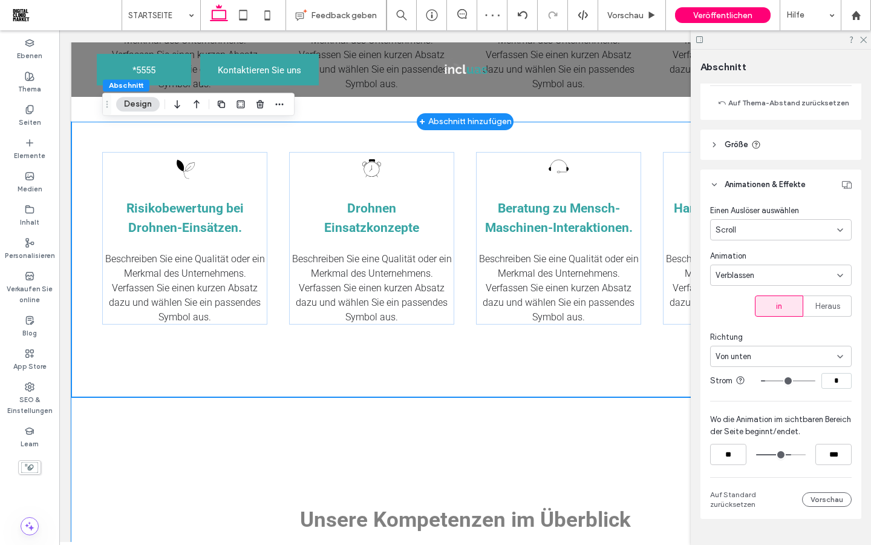
scroll to position [1251, 0]
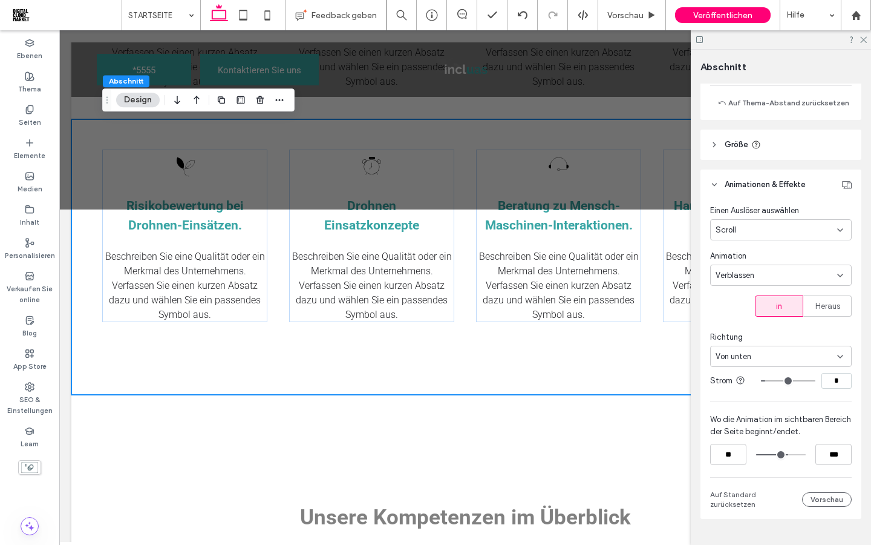
click at [787, 454] on input "range" at bounding box center [781, 454] width 50 height 0
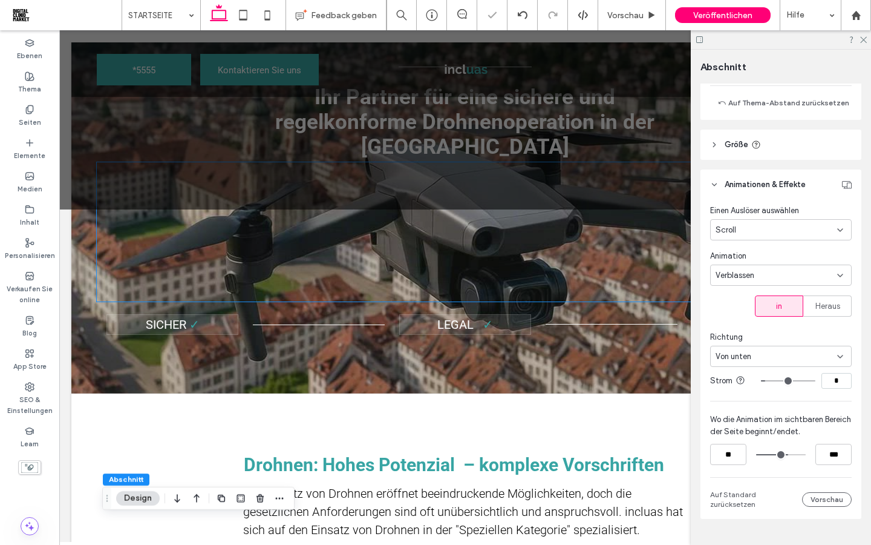
scroll to position [0, 0]
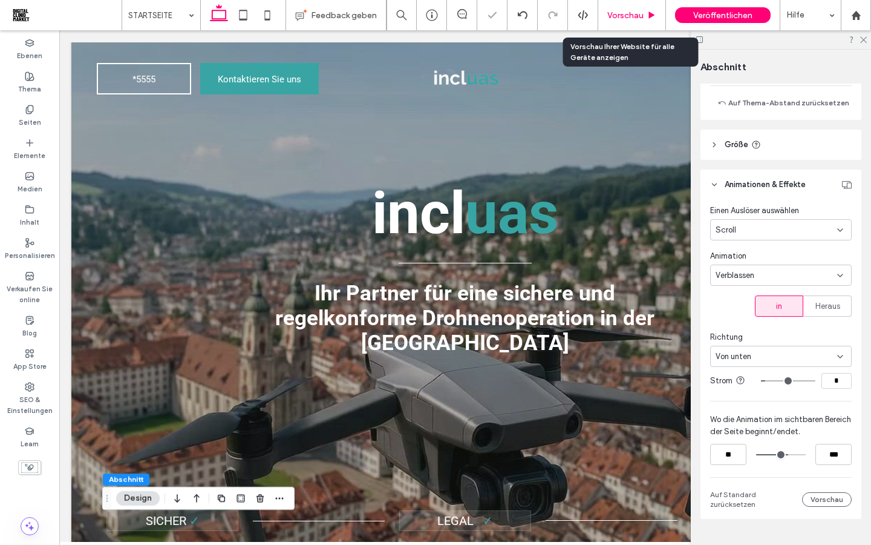
click at [615, 19] on span "Vorschau" at bounding box center [626, 15] width 36 height 10
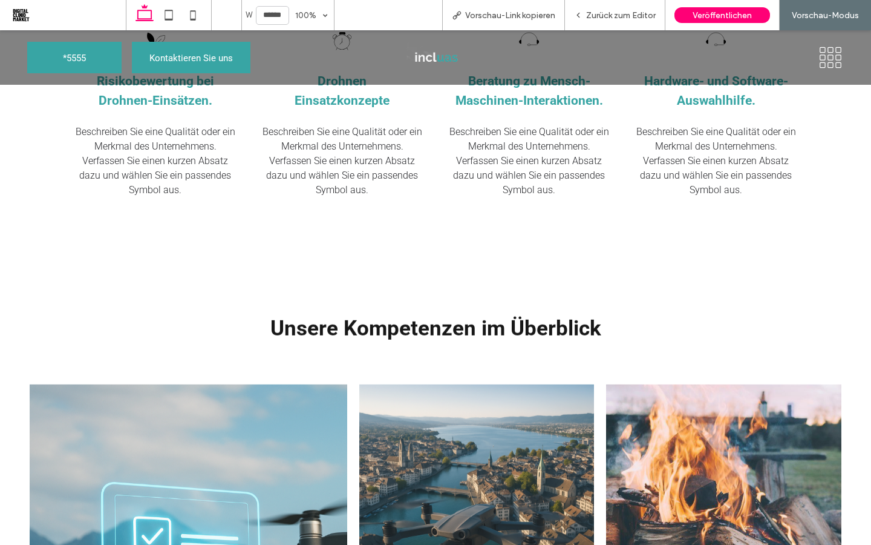
scroll to position [1458, 0]
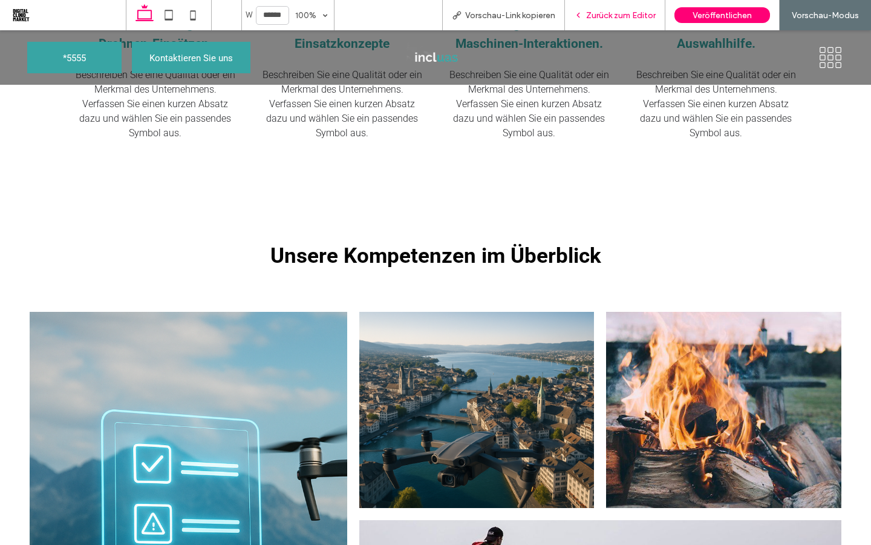
click at [620, 19] on span "Zurück zum Editor" at bounding box center [621, 15] width 70 height 10
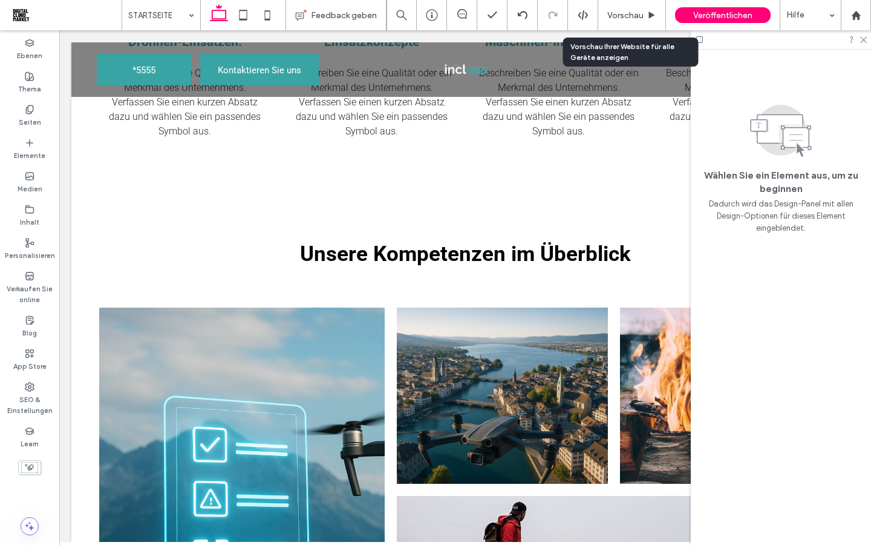
scroll to position [1432, 0]
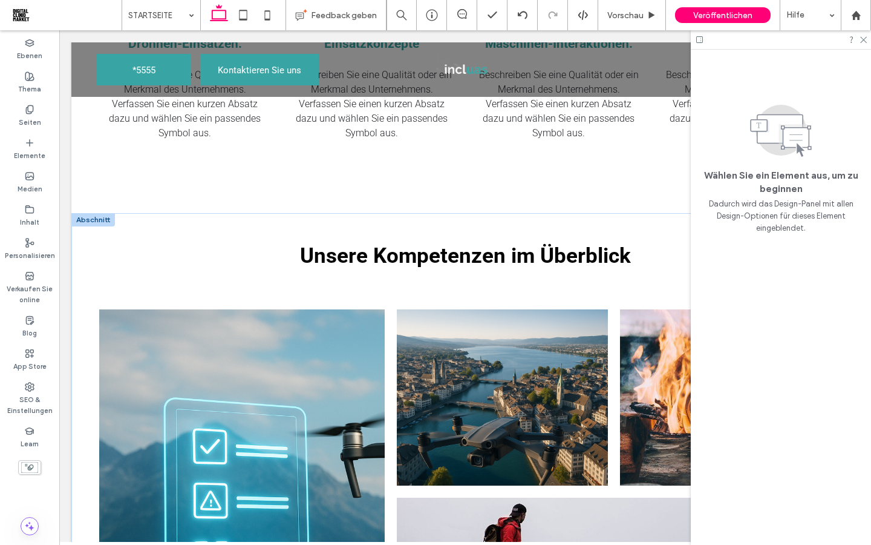
click at [96, 225] on div at bounding box center [93, 219] width 44 height 13
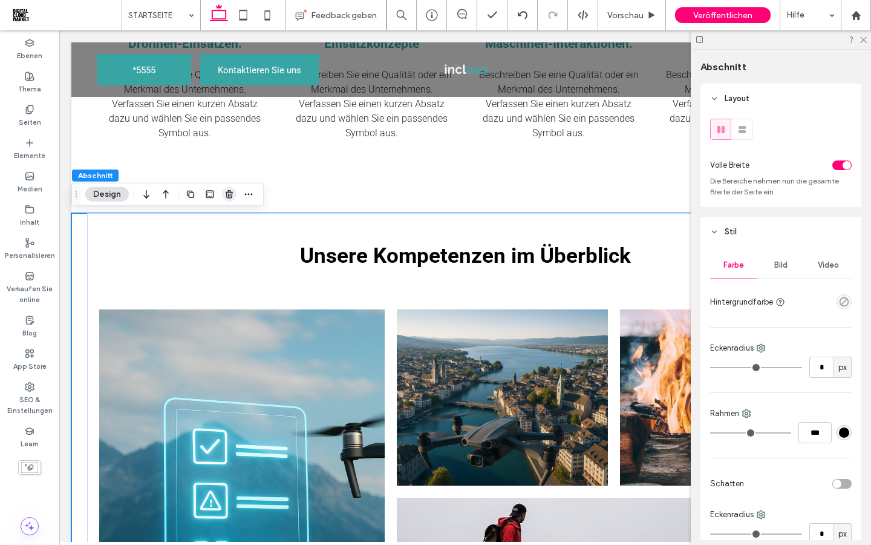
click at [229, 195] on icon "button" at bounding box center [230, 194] width 10 height 10
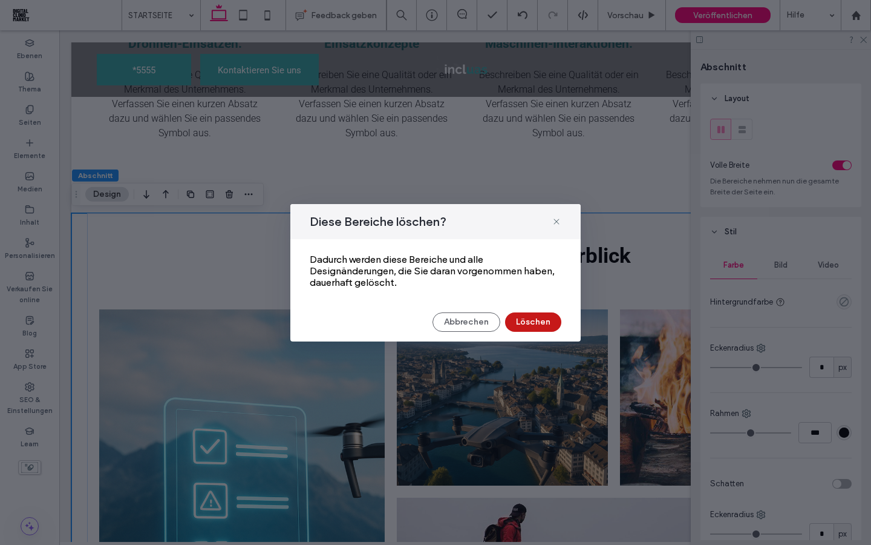
click at [531, 326] on button "Löschen" at bounding box center [533, 321] width 56 height 19
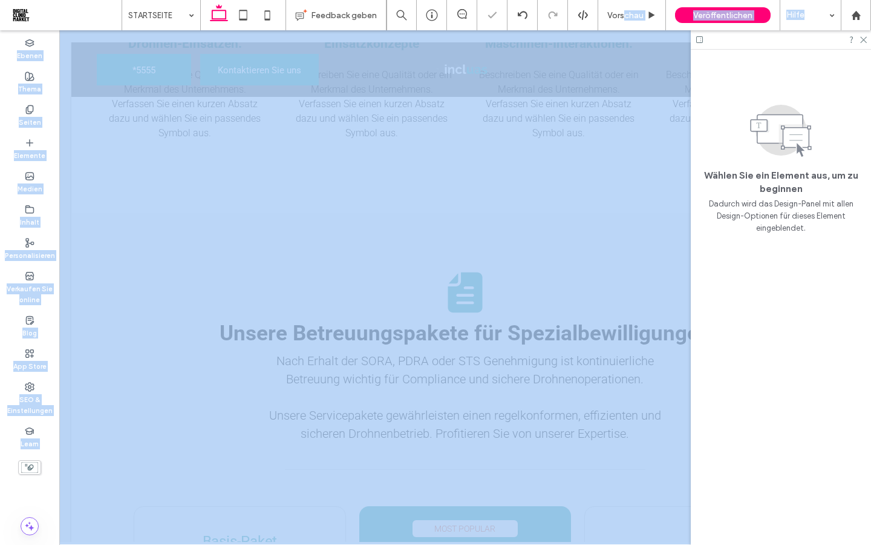
click at [621, 12] on span "Vorschau" at bounding box center [626, 15] width 36 height 10
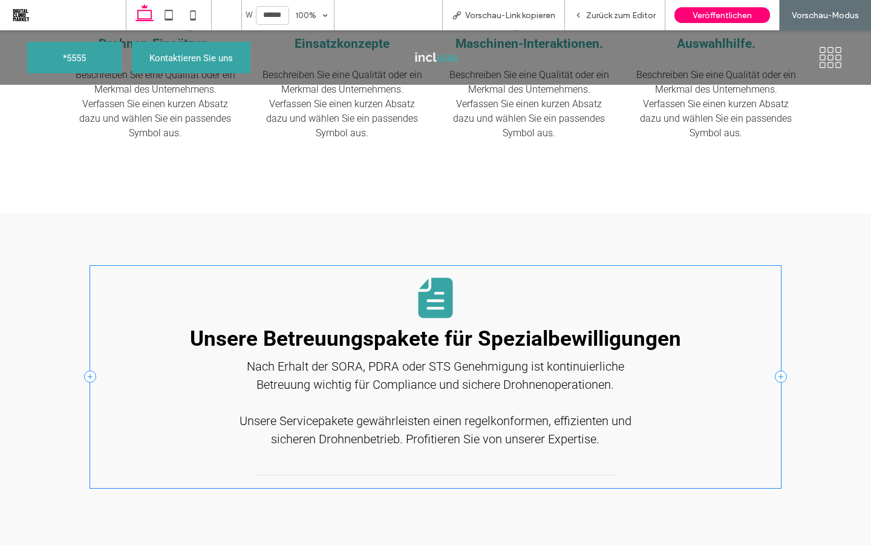
click at [519, 240] on div "Unsere Betreuungspakete für Spezialbewilligungen Nach Erhalt der SORA, PDRA ode…" at bounding box center [436, 354] width 726 height 283
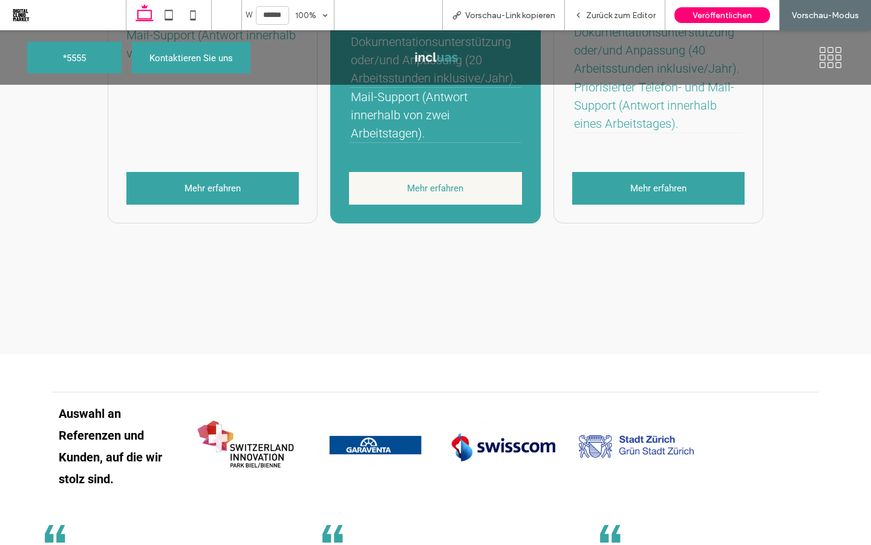
scroll to position [2217, 0]
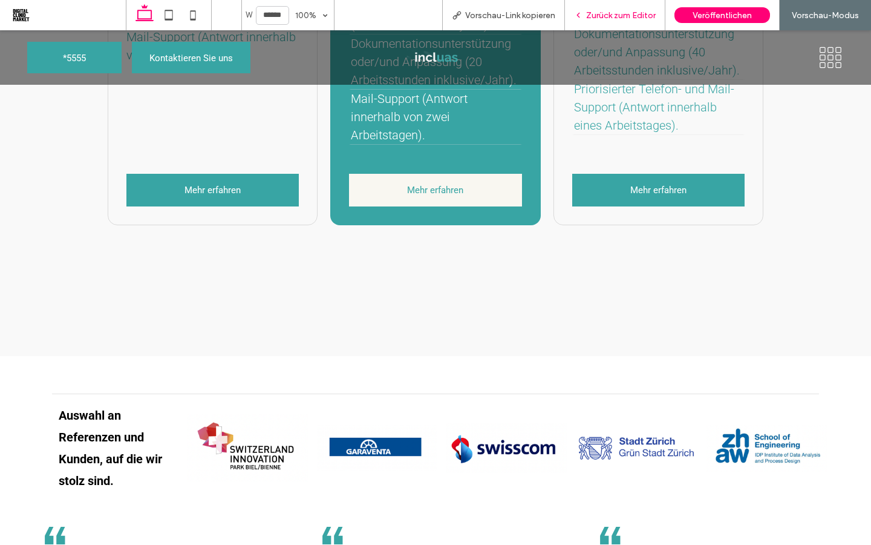
click at [608, 21] on div "Zurück zum Editor" at bounding box center [615, 15] width 100 height 30
click at [609, 11] on span "Zurück zum Editor" at bounding box center [621, 15] width 70 height 10
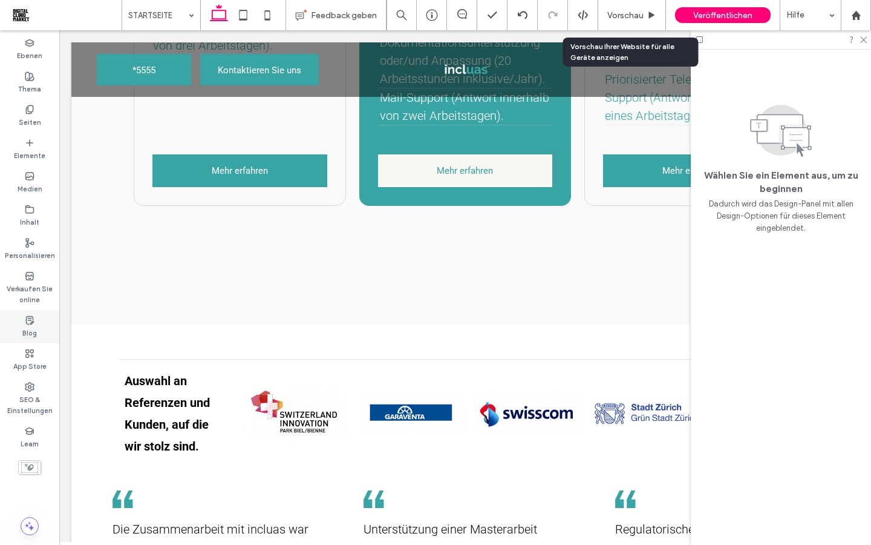
scroll to position [2184, 0]
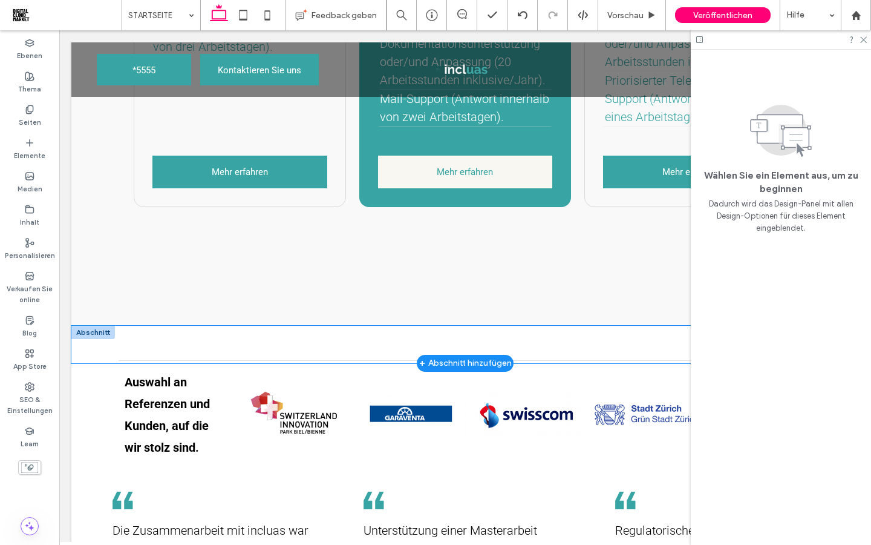
click at [84, 341] on div at bounding box center [465, 345] width 788 height 38
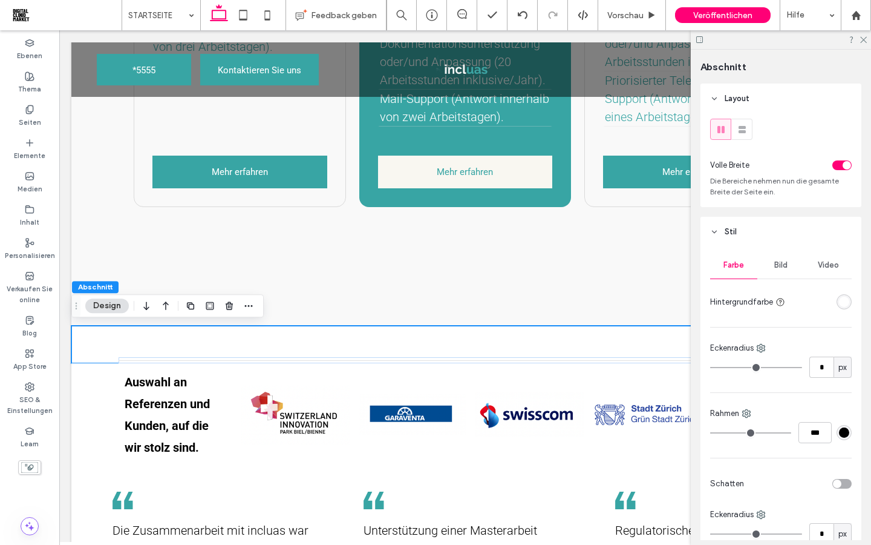
scroll to position [605, 0]
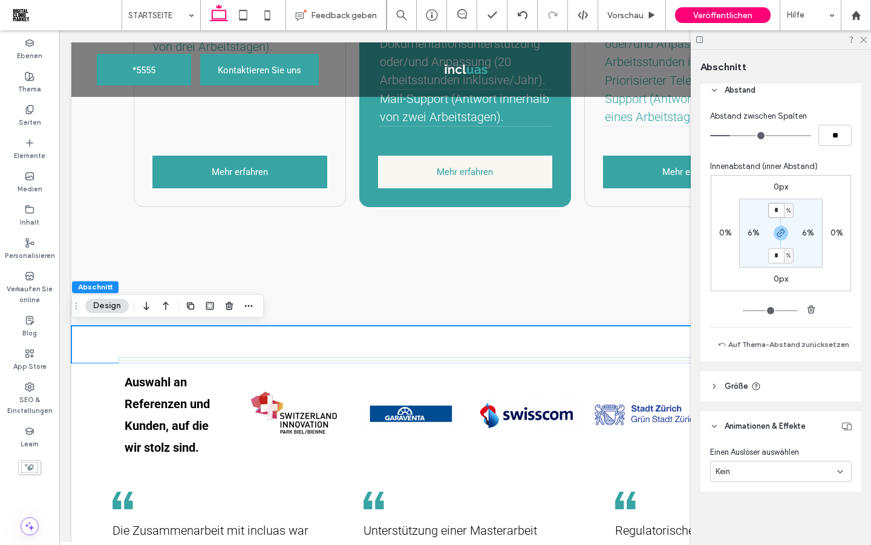
click at [779, 208] on input "*" at bounding box center [777, 210] width 16 height 15
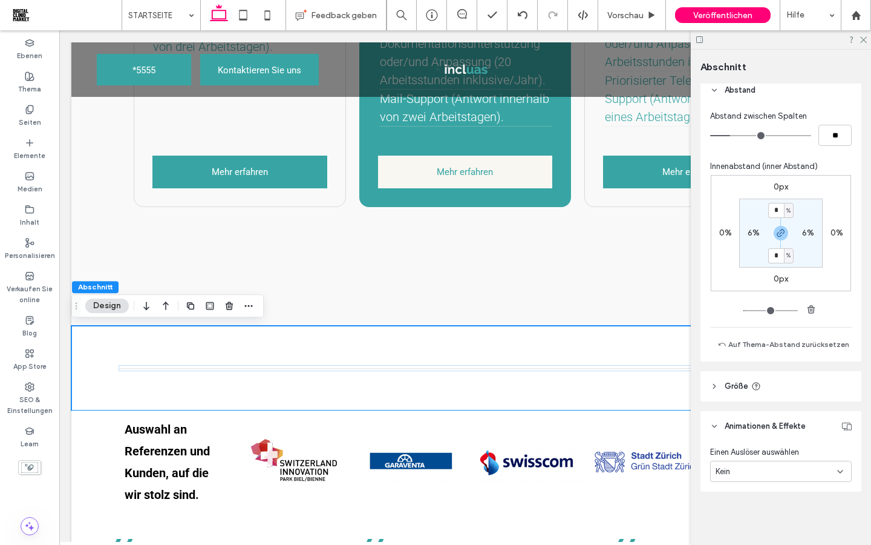
click at [749, 210] on section "* % 6% * % 6%" at bounding box center [781, 232] width 84 height 69
click at [783, 235] on icon "button" at bounding box center [781, 233] width 10 height 10
click at [779, 255] on label "5%" at bounding box center [781, 255] width 12 height 10
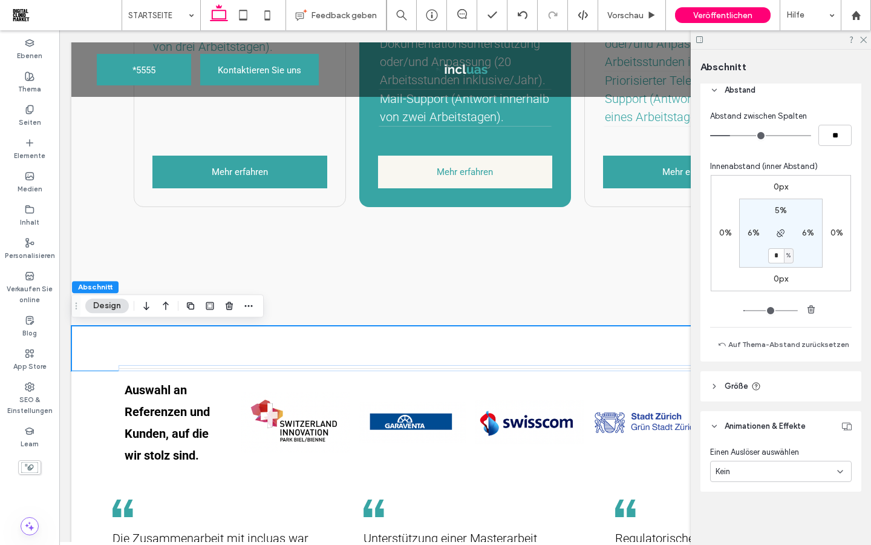
click at [750, 254] on section "5% 6% * % 6%" at bounding box center [781, 232] width 84 height 69
click at [776, 252] on input "*" at bounding box center [777, 255] width 16 height 15
click at [761, 252] on section "5% 6% * % 6%" at bounding box center [781, 232] width 84 height 69
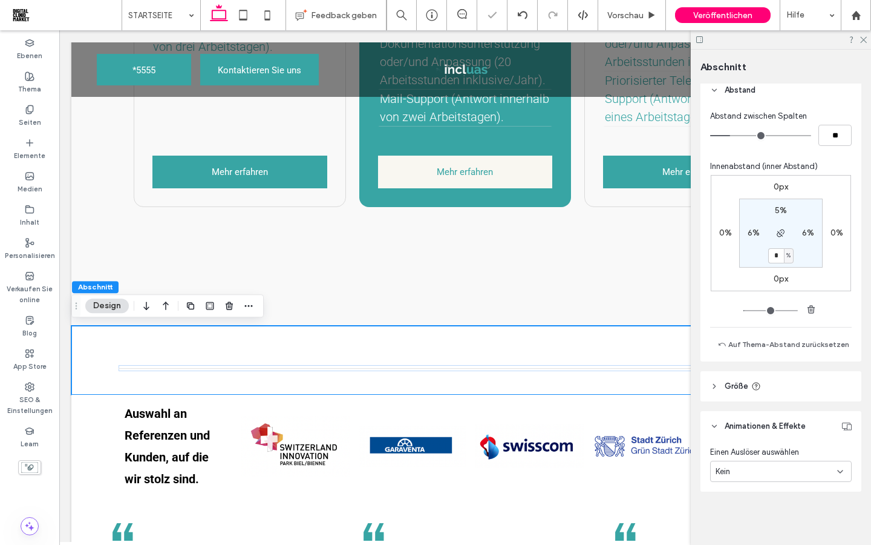
click at [781, 212] on label "5%" at bounding box center [781, 210] width 12 height 10
click at [768, 226] on div at bounding box center [780, 233] width 27 height 15
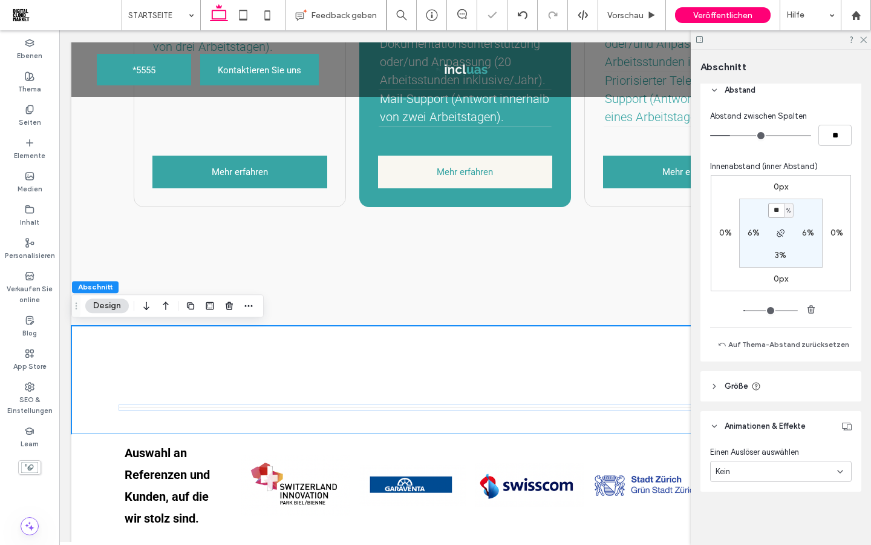
click at [776, 217] on input "**" at bounding box center [777, 210] width 16 height 15
click at [760, 221] on section "* % 6% 3% 6%" at bounding box center [781, 232] width 84 height 69
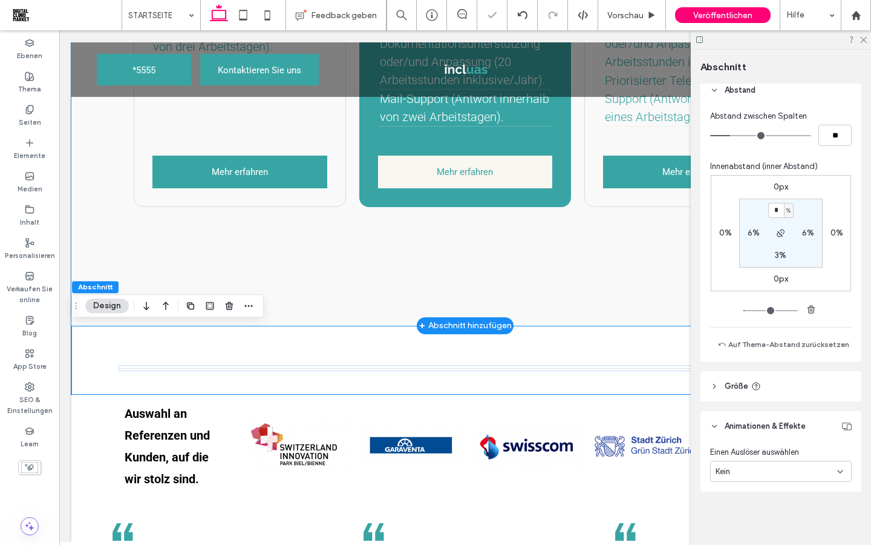
click at [561, 244] on div "Compliance prüfen und rechtliche Änderungen bereitstellen. Dokumentationshilfe …" at bounding box center [465, 32] width 726 height 586
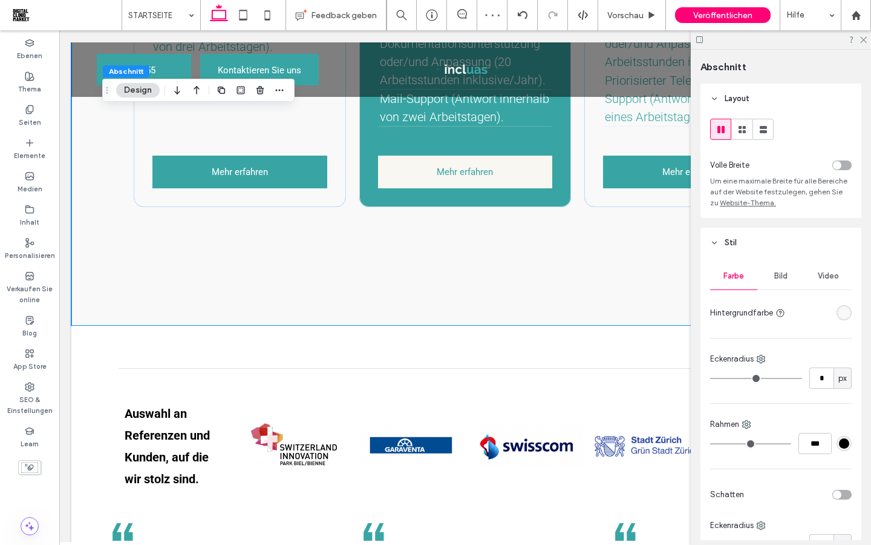
scroll to position [616, 0]
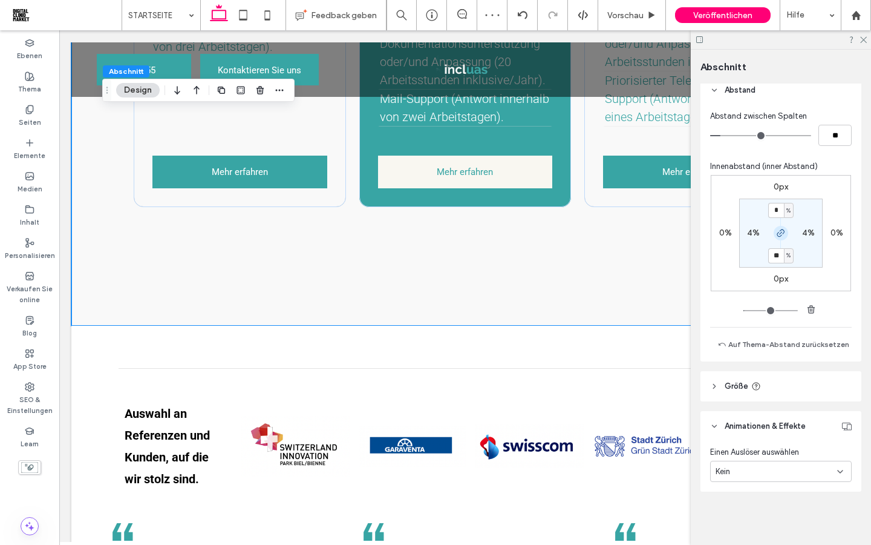
click at [778, 234] on icon "button" at bounding box center [781, 233] width 10 height 10
click at [780, 257] on label "15%" at bounding box center [780, 255] width 15 height 10
click at [758, 252] on section "2% 4% ** % 4%" at bounding box center [781, 232] width 84 height 69
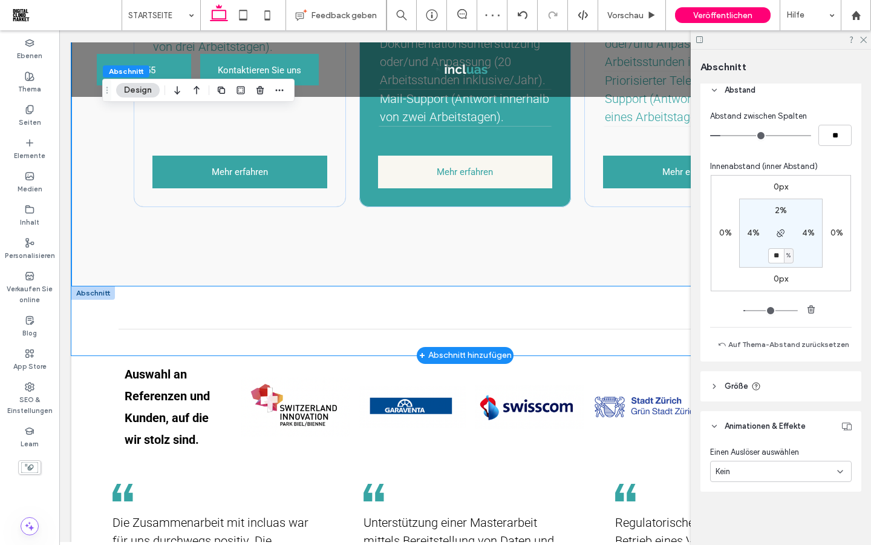
click at [607, 304] on div at bounding box center [465, 320] width 788 height 69
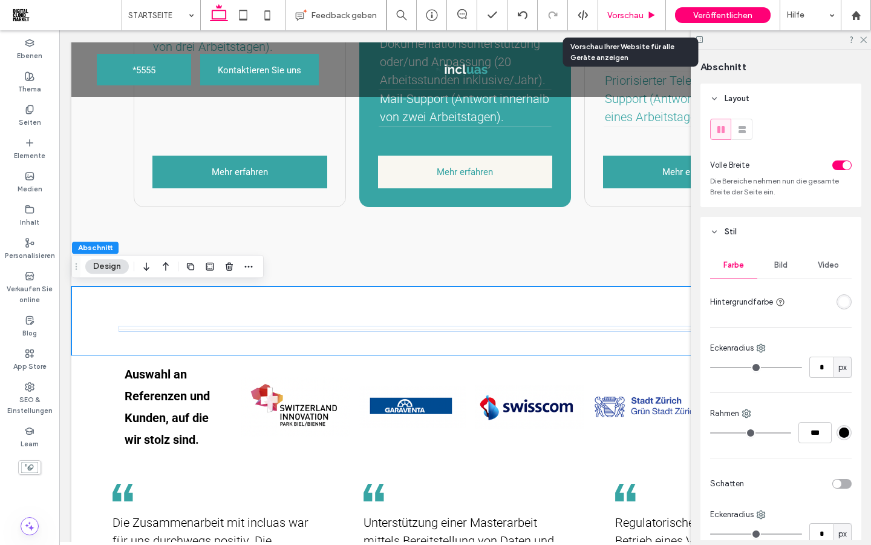
click at [631, 17] on span "Vorschau" at bounding box center [626, 15] width 36 height 10
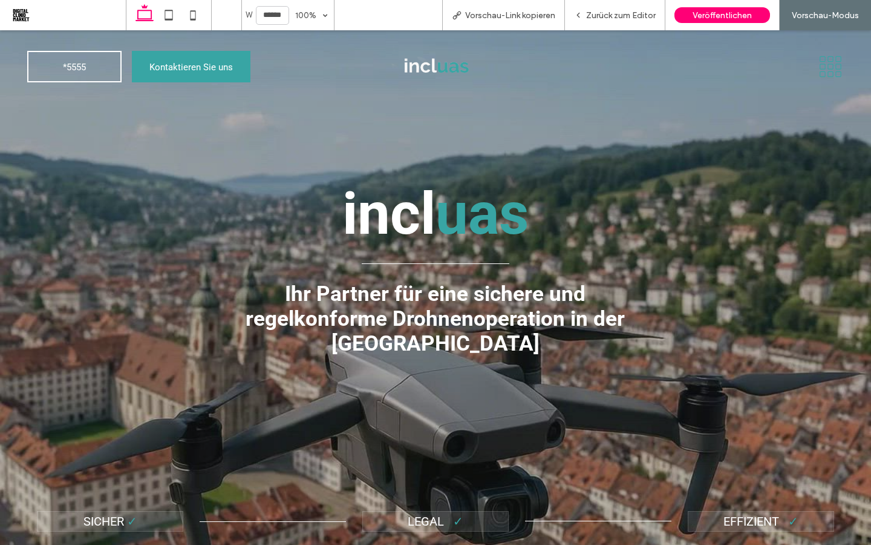
click at [833, 65] on icon at bounding box center [831, 67] width 6 height 6
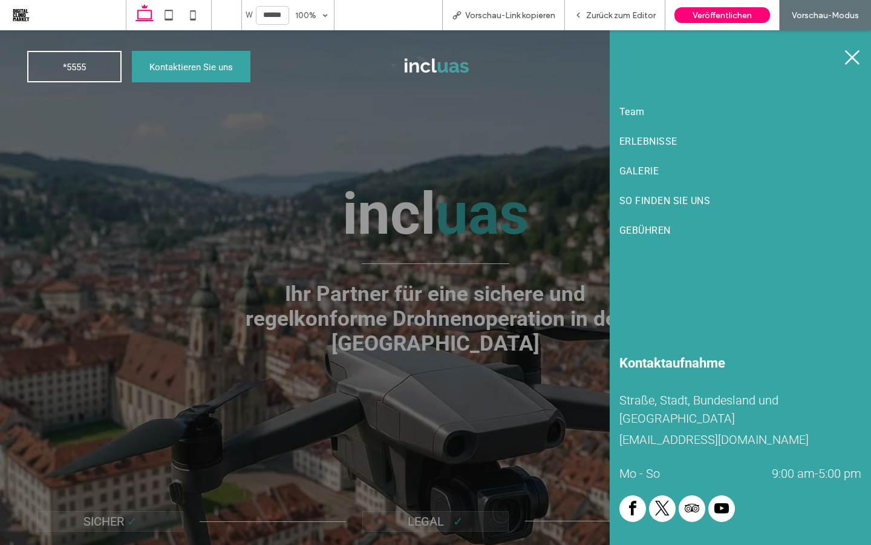
click at [850, 62] on icon at bounding box center [853, 57] width 18 height 18
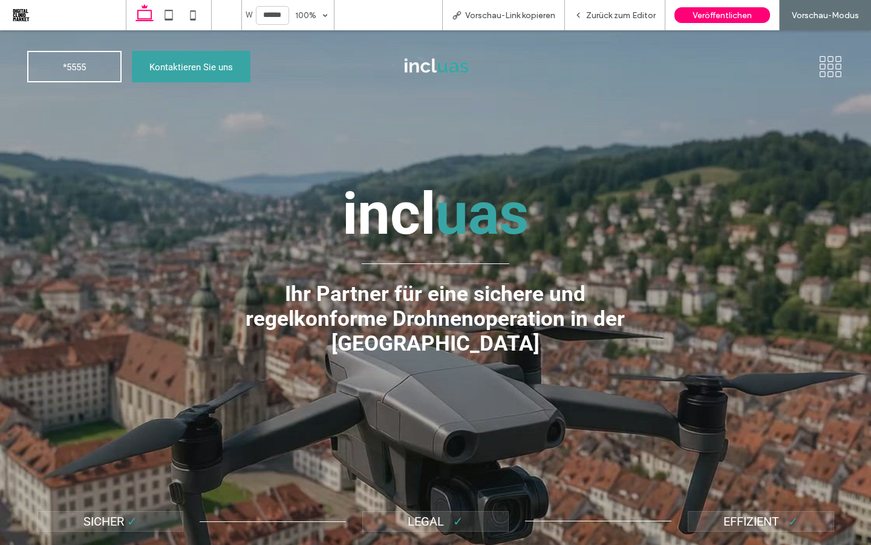
click at [443, 61] on img at bounding box center [436, 66] width 88 height 53
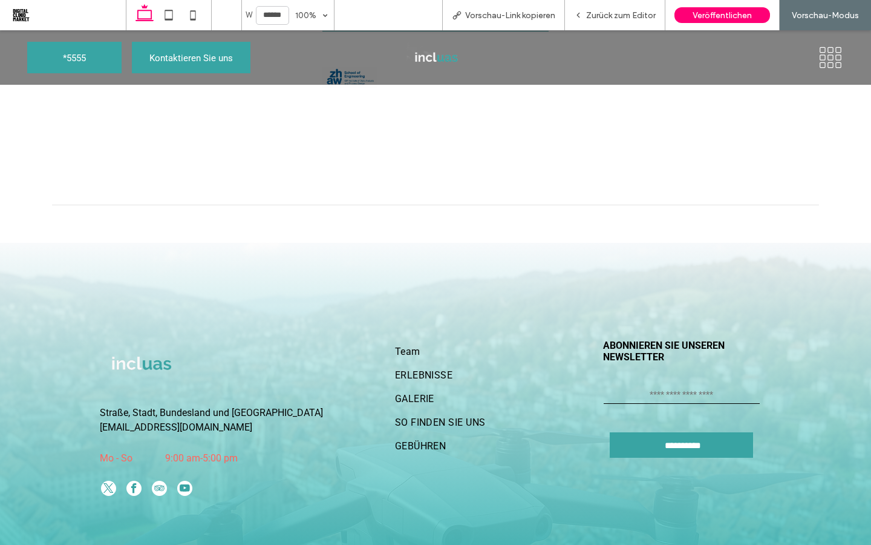
scroll to position [3033, 0]
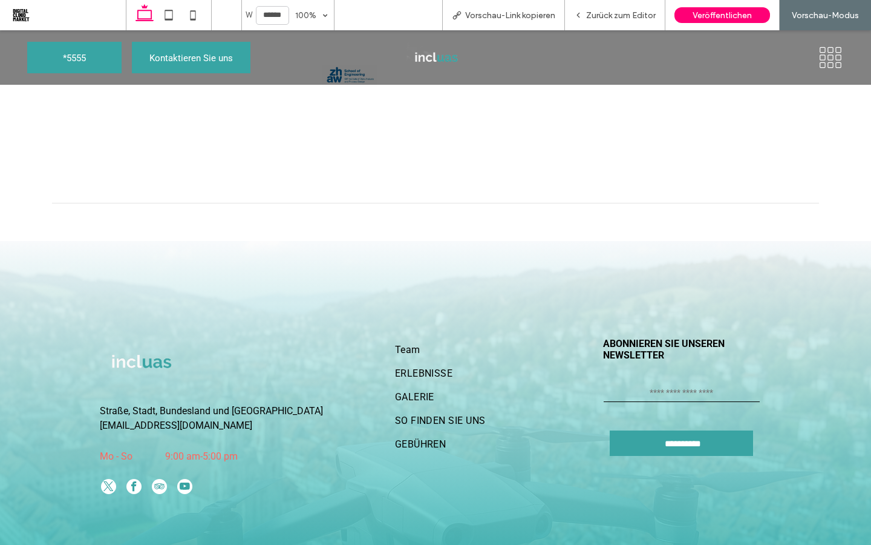
click at [479, 361] on link "ERLEBNISSE" at bounding box center [458, 373] width 126 height 24
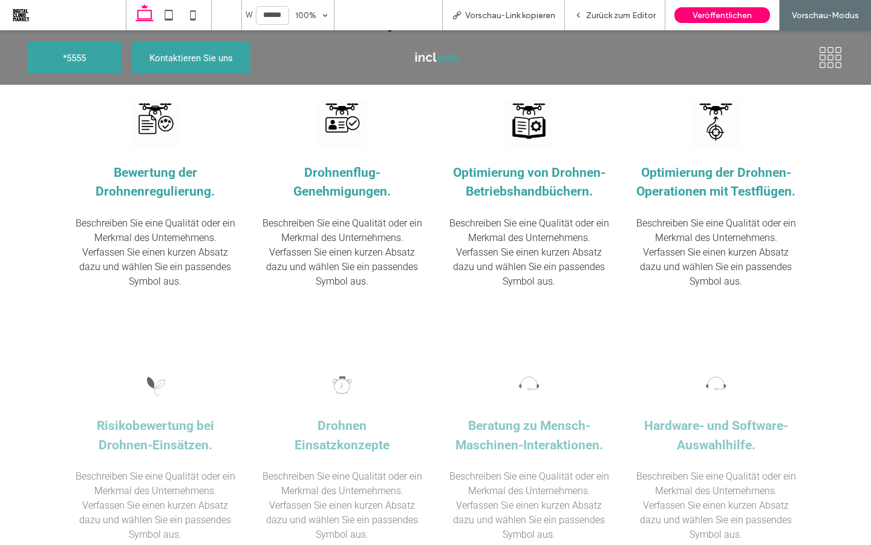
scroll to position [1117, 0]
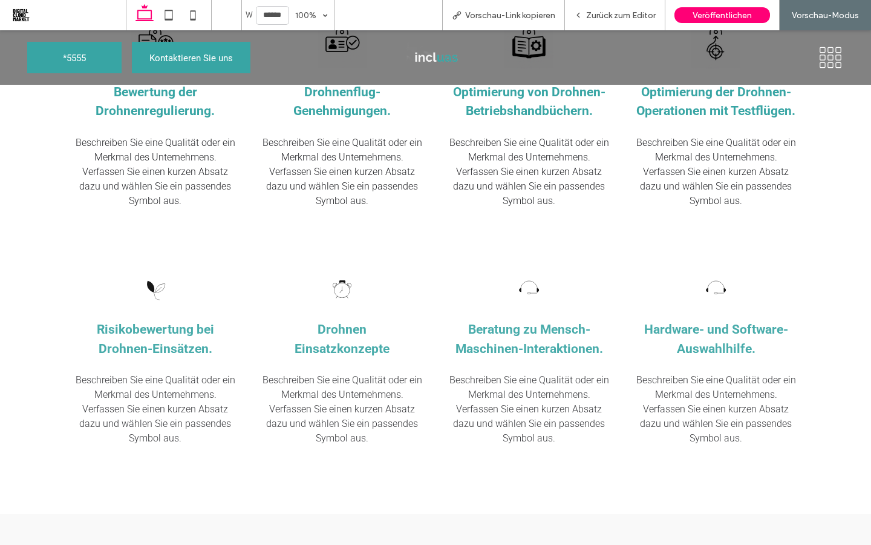
scroll to position [1158, 0]
click at [155, 295] on img at bounding box center [155, 288] width 33 height 33
click at [615, 18] on span "Zurück zum Editor" at bounding box center [621, 15] width 70 height 10
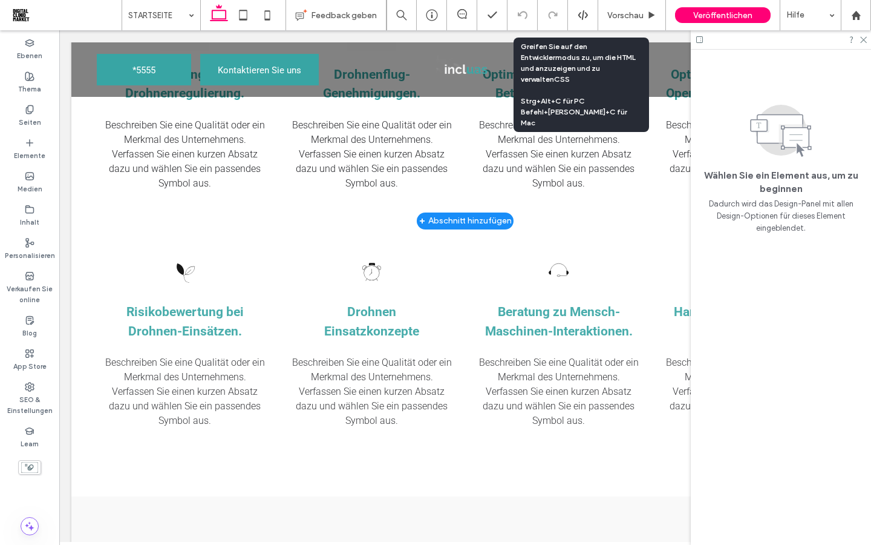
scroll to position [1132, 0]
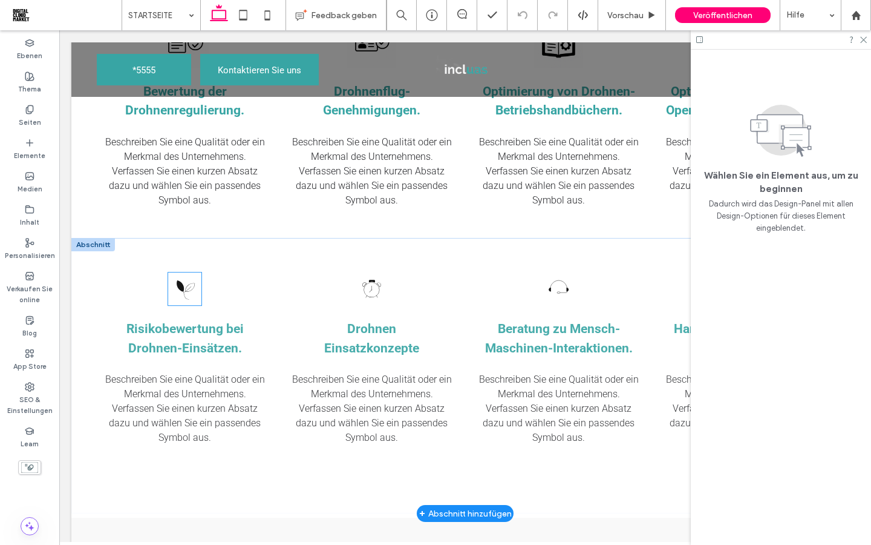
click at [186, 288] on img at bounding box center [184, 288] width 33 height 33
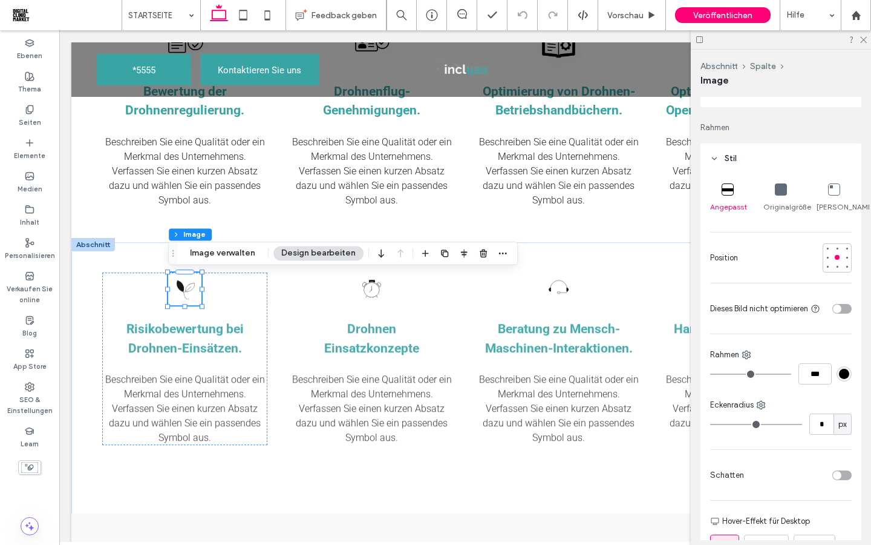
scroll to position [128, 0]
click at [234, 256] on button "Image verwalten" at bounding box center [222, 253] width 81 height 15
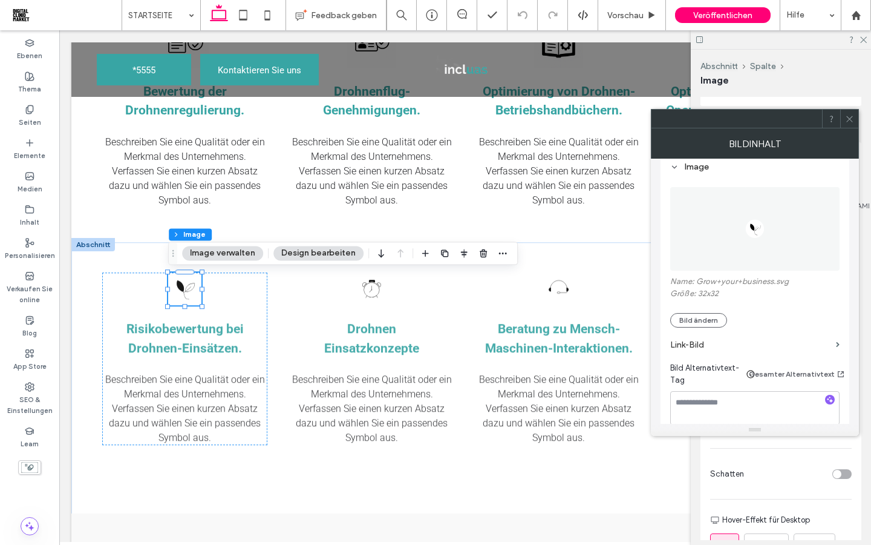
scroll to position [139, 0]
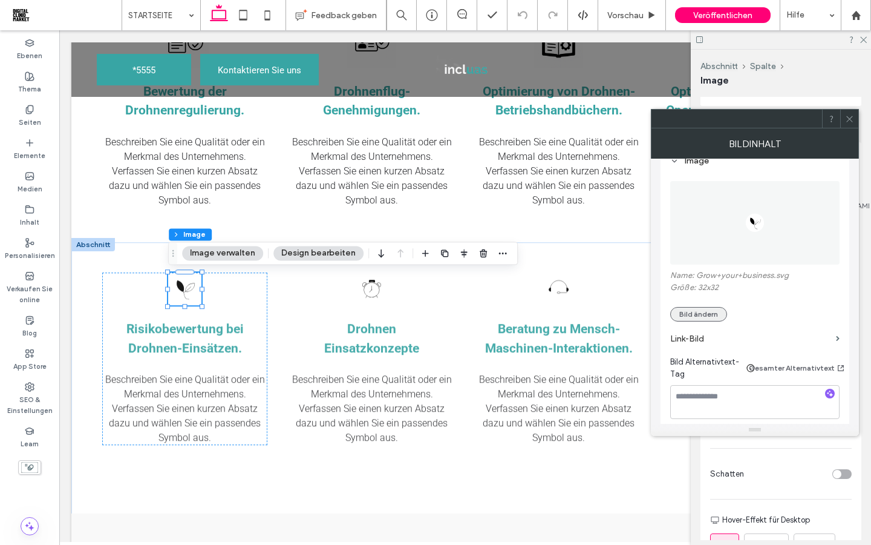
click at [693, 313] on button "Bild ändern" at bounding box center [698, 314] width 57 height 15
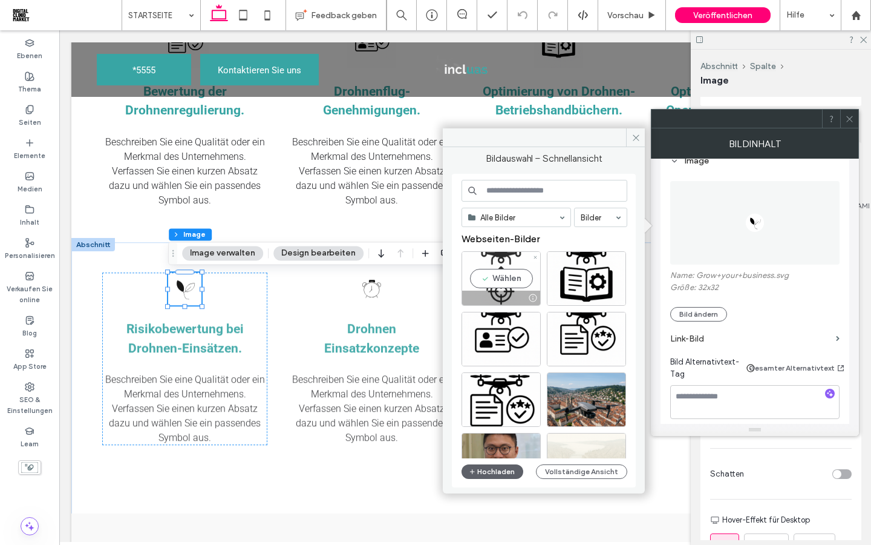
click at [502, 279] on div "Wählen" at bounding box center [501, 278] width 79 height 54
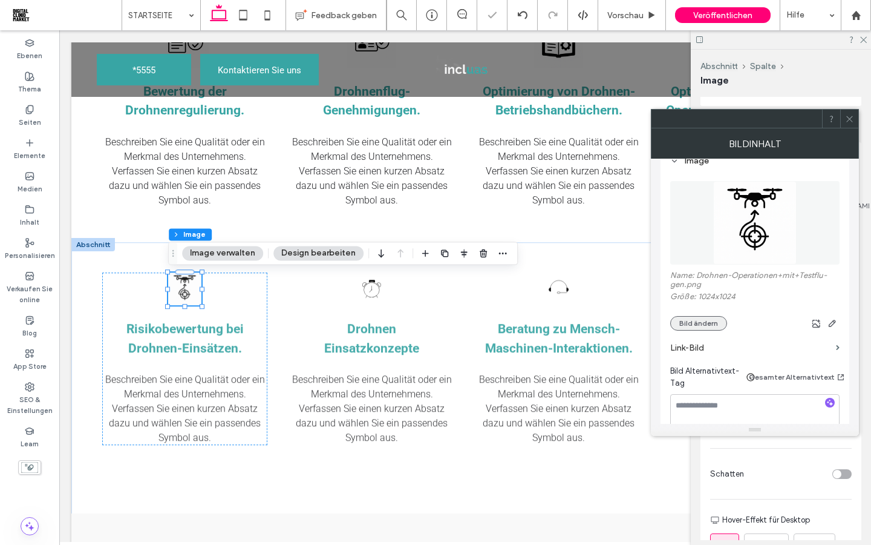
click at [698, 323] on button "Bild ändern" at bounding box center [698, 323] width 57 height 15
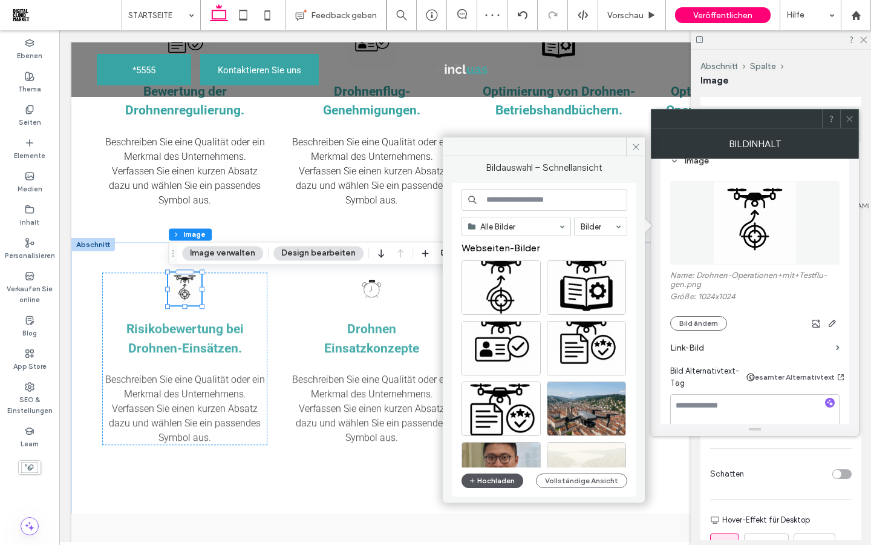
click at [502, 479] on button "Hochladen" at bounding box center [493, 480] width 62 height 15
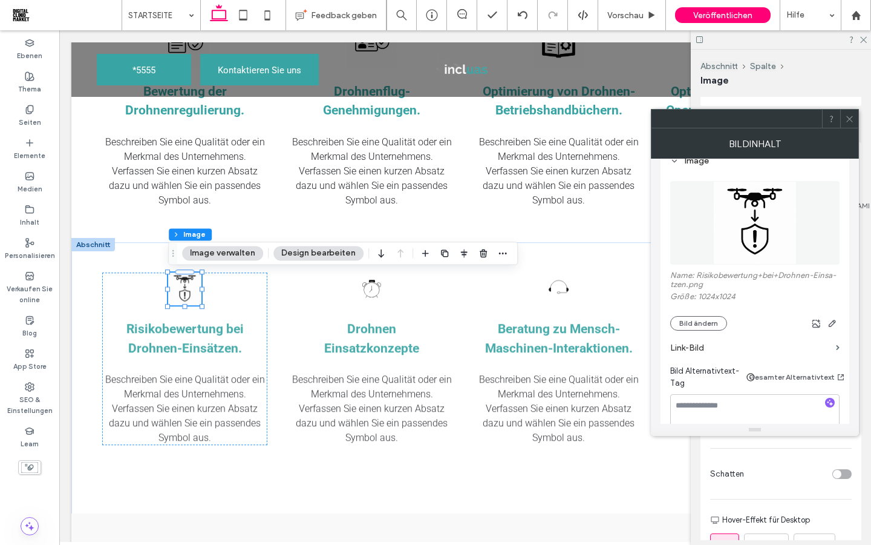
click at [850, 118] on use at bounding box center [850, 119] width 6 height 6
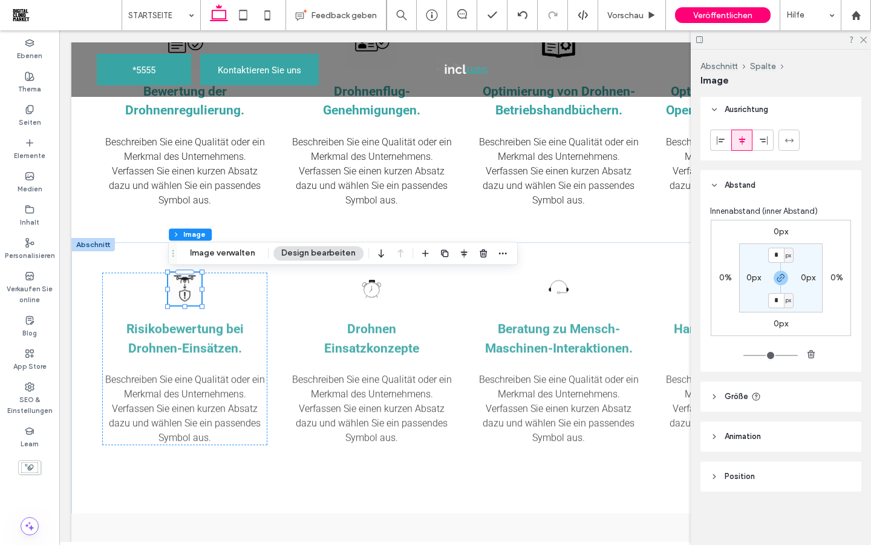
scroll to position [696, 0]
click at [710, 398] on icon at bounding box center [714, 396] width 8 height 8
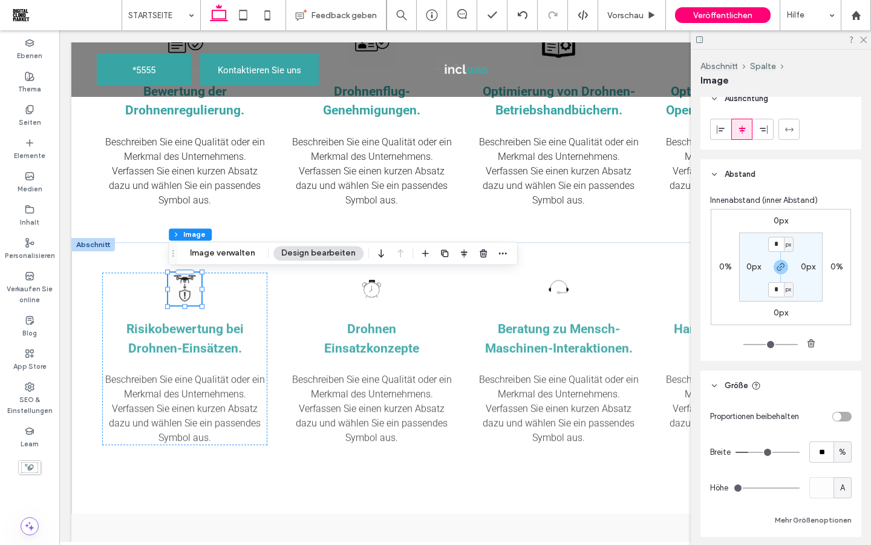
scroll to position [704, 0]
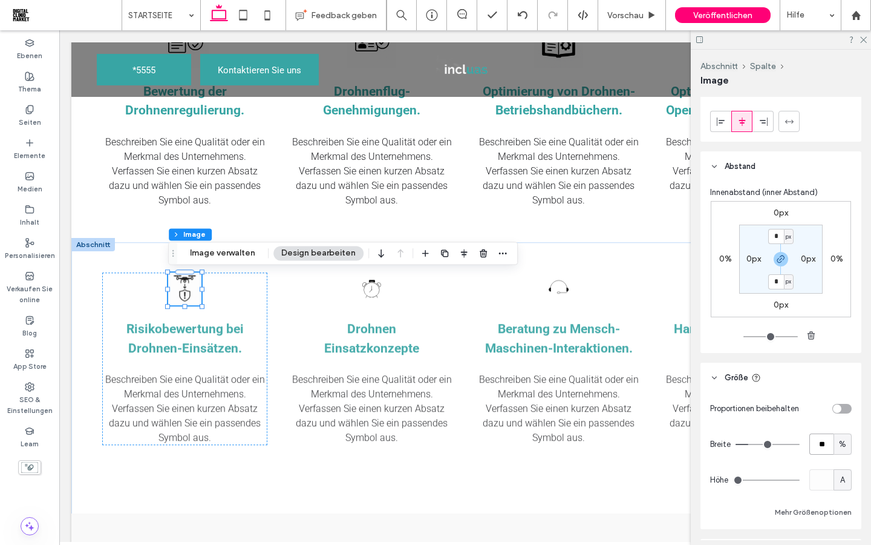
click at [822, 454] on input "**" at bounding box center [822, 443] width 24 height 21
type input "**"
click at [799, 441] on div "Proportionen beibehalten Breite ** % Höhe A Mehr Größenoptionen" at bounding box center [781, 459] width 142 height 122
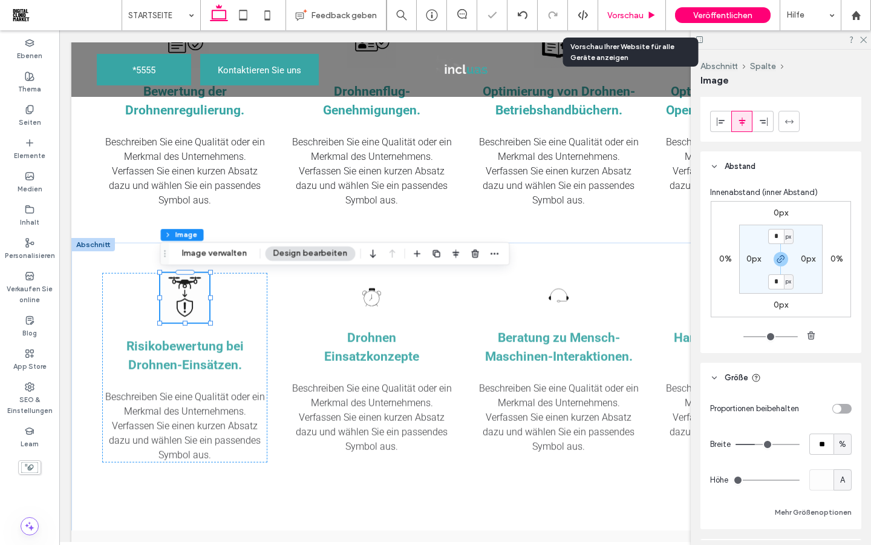
click at [616, 19] on span "Vorschau" at bounding box center [626, 15] width 36 height 10
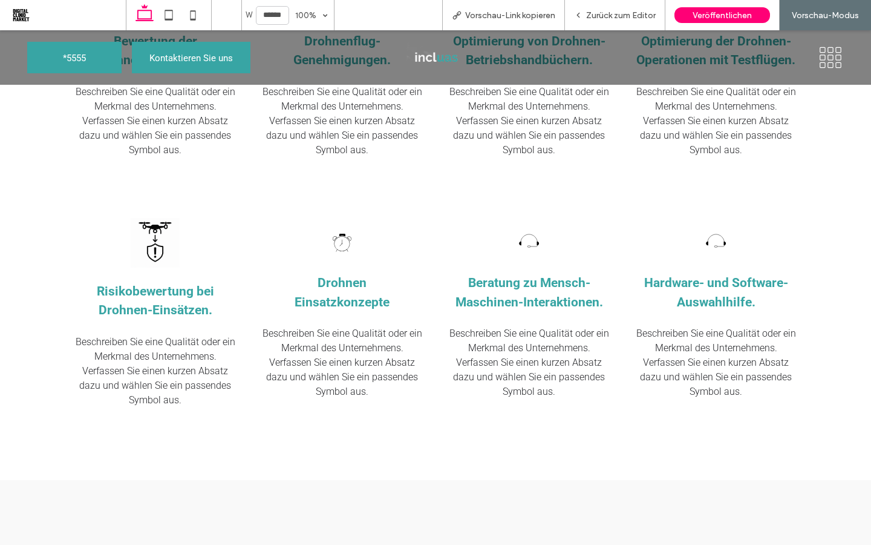
scroll to position [1208, 0]
drag, startPoint x: 388, startPoint y: 302, endPoint x: 321, endPoint y: 281, distance: 70.8
click at [321, 281] on div "Drohnen Einsatzkonzepte" at bounding box center [342, 292] width 165 height 38
copy div "Drohnen Einsatzkonzepte"
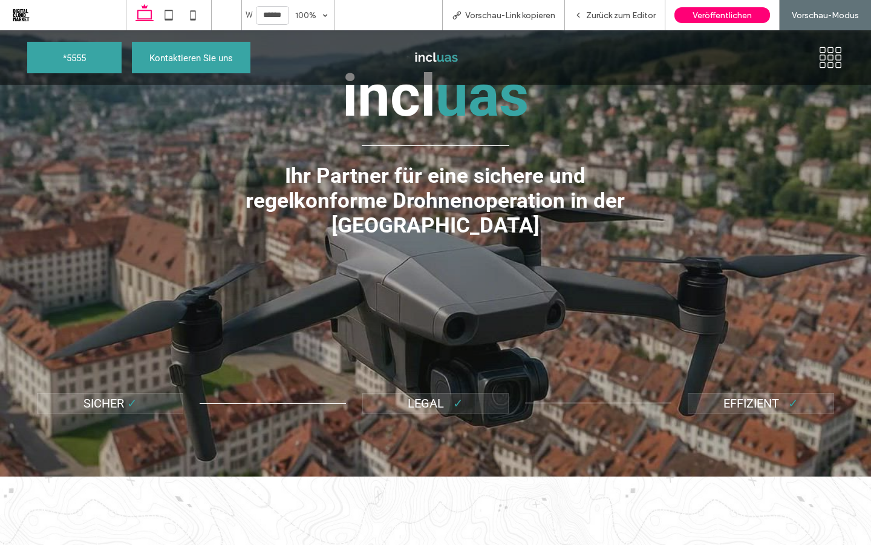
scroll to position [0, 0]
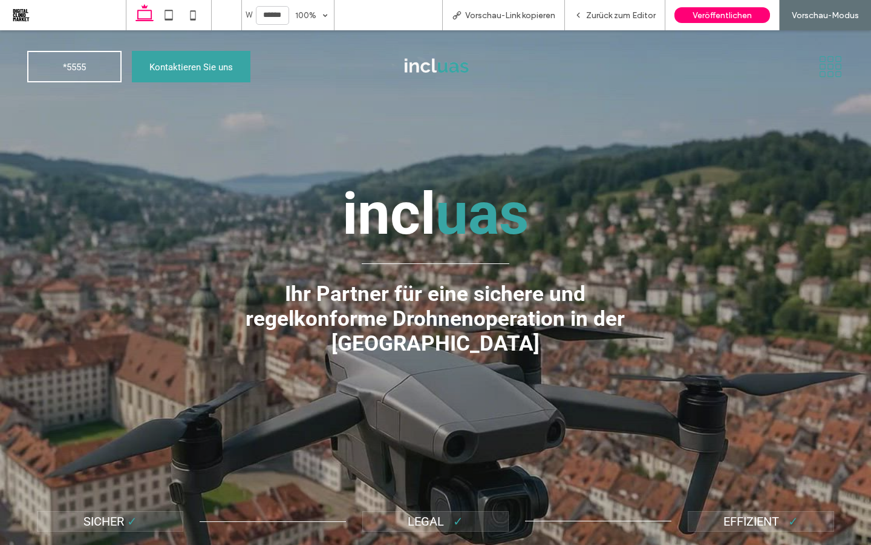
click at [833, 68] on icon at bounding box center [831, 67] width 6 height 6
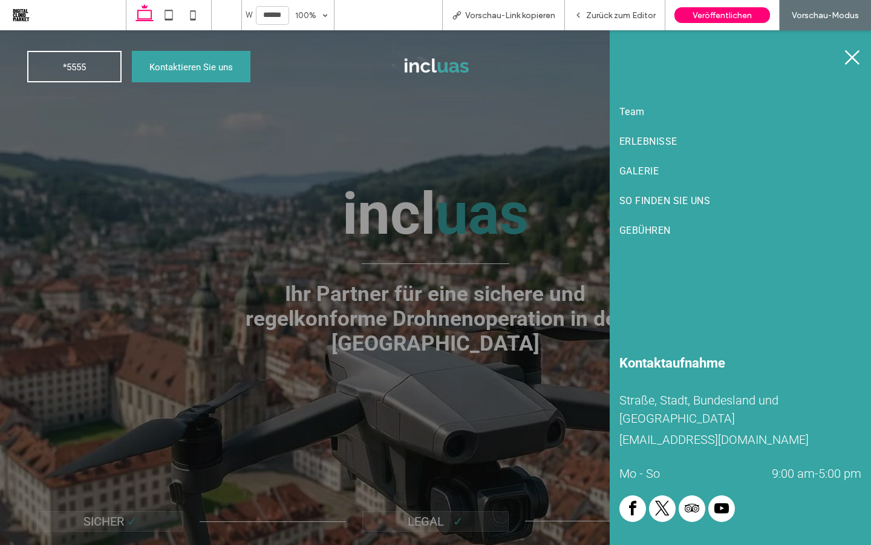
click at [854, 61] on icon at bounding box center [853, 57] width 18 height 18
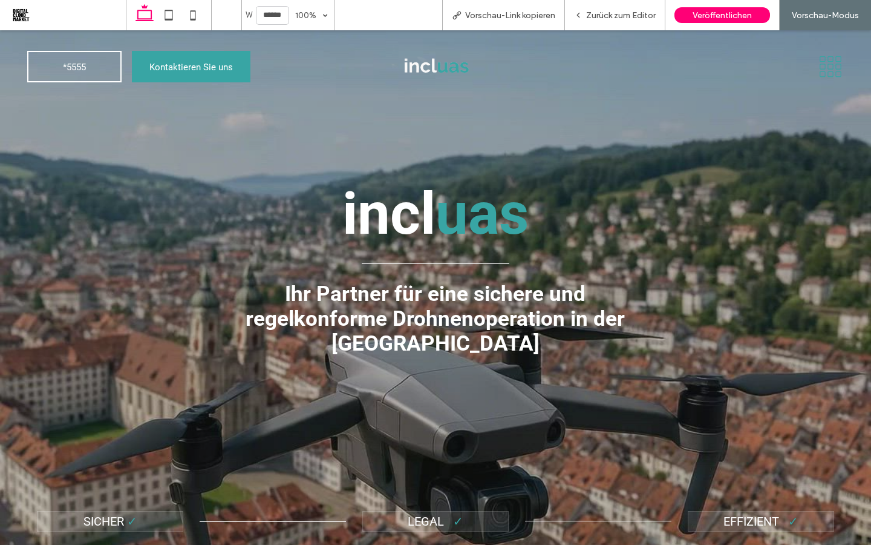
click at [833, 61] on icon at bounding box center [831, 66] width 27 height 23
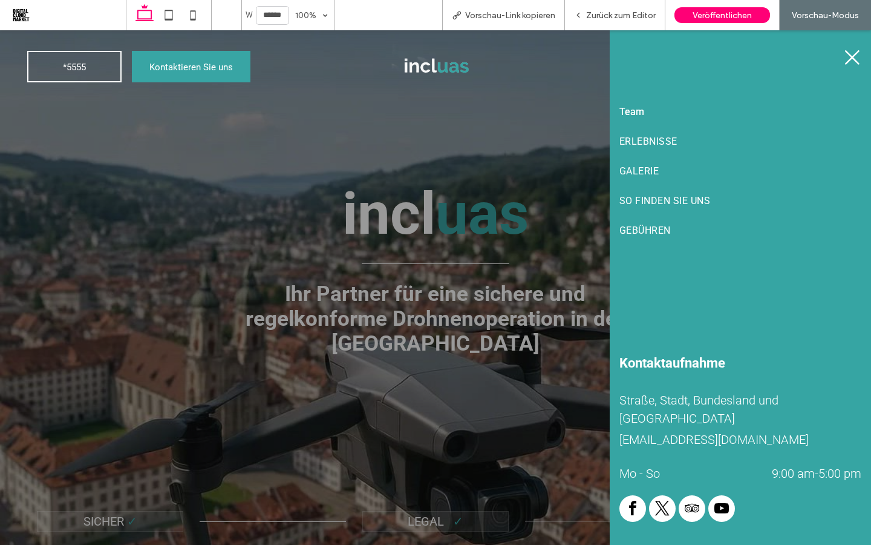
click at [641, 108] on span "Team" at bounding box center [632, 111] width 25 height 11
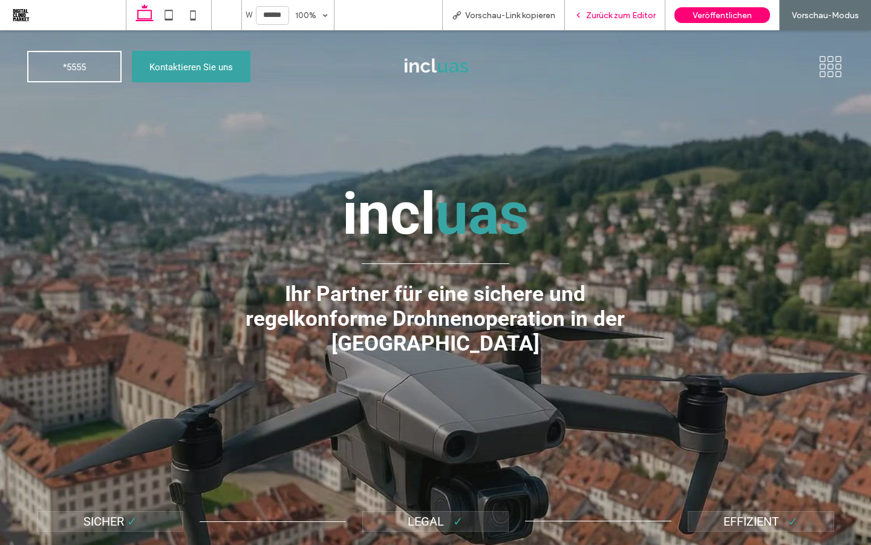
click at [614, 17] on span "Zurück zum Editor" at bounding box center [621, 15] width 70 height 10
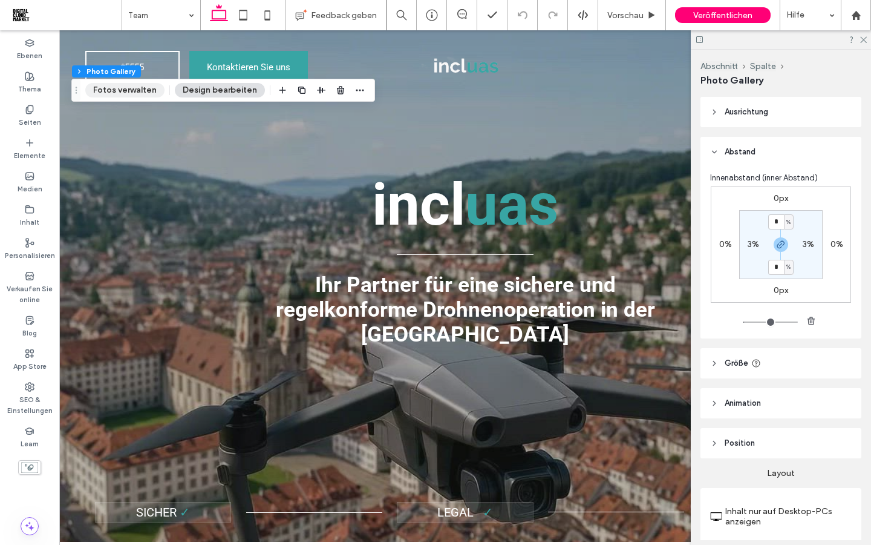
click at [129, 95] on button "Fotos verwalten" at bounding box center [124, 90] width 79 height 15
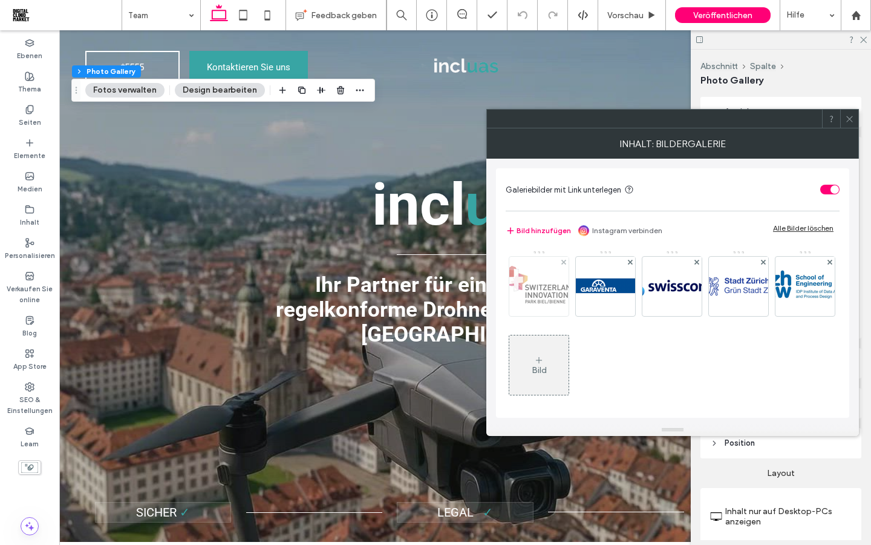
click at [519, 289] on img at bounding box center [539, 286] width 97 height 54
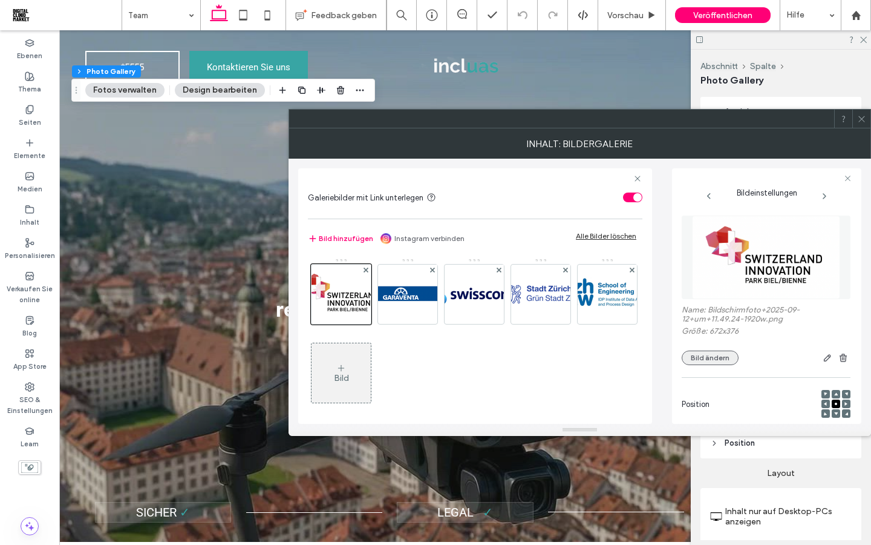
click at [716, 358] on button "Bild ändern" at bounding box center [710, 357] width 57 height 15
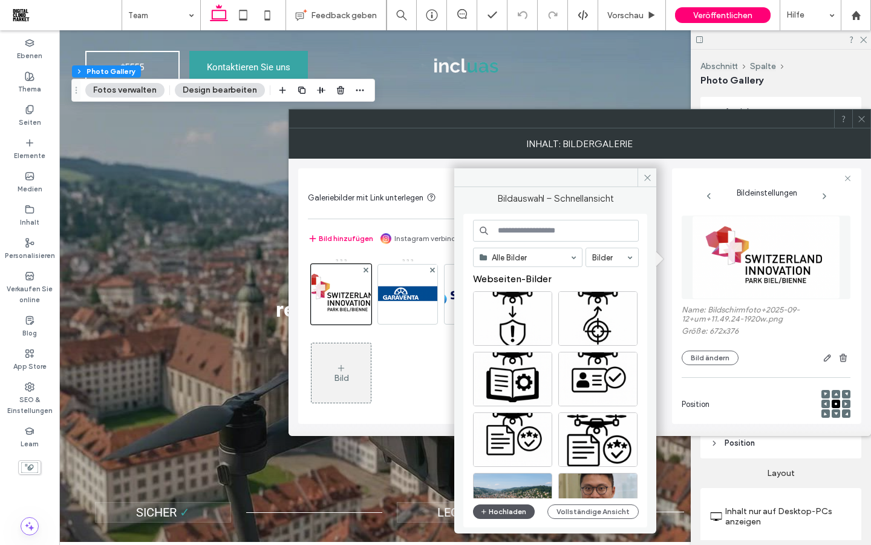
click at [511, 516] on button "Hochladen" at bounding box center [504, 511] width 62 height 15
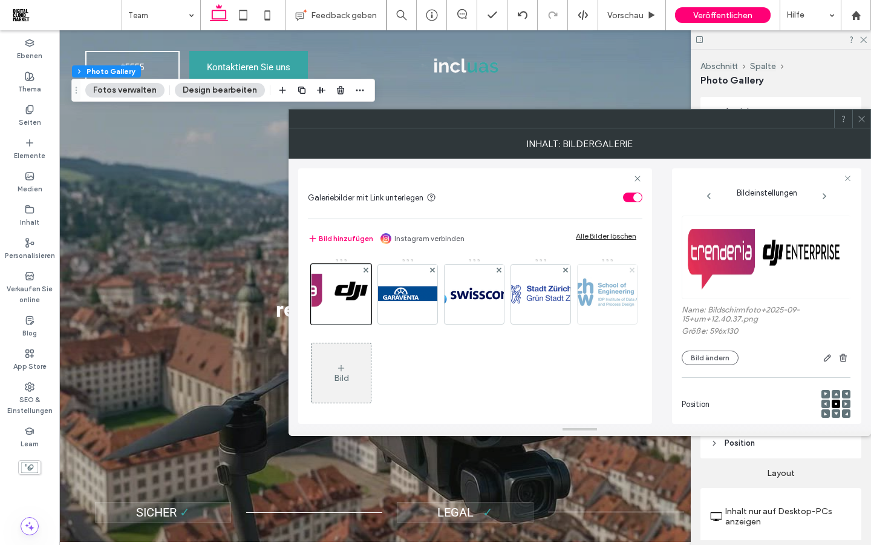
click at [629, 272] on use at bounding box center [631, 269] width 5 height 5
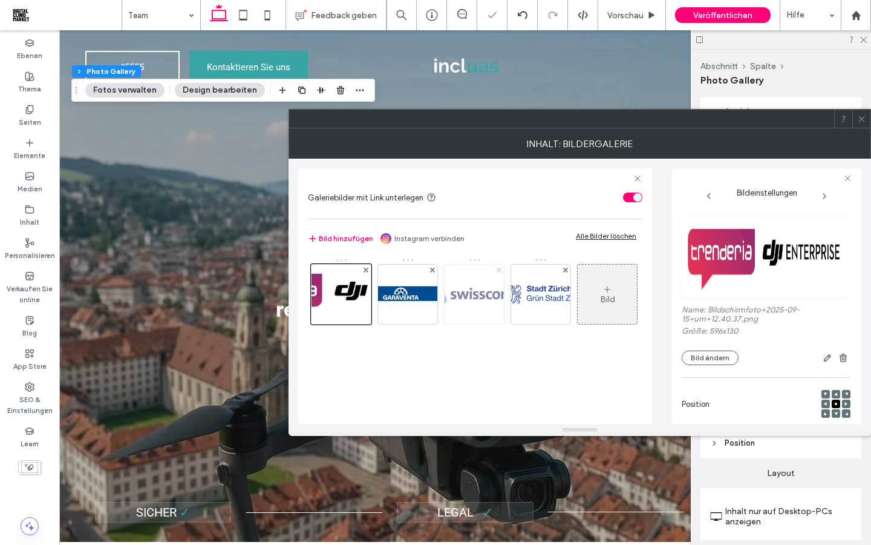
click at [500, 269] on use at bounding box center [498, 269] width 5 height 5
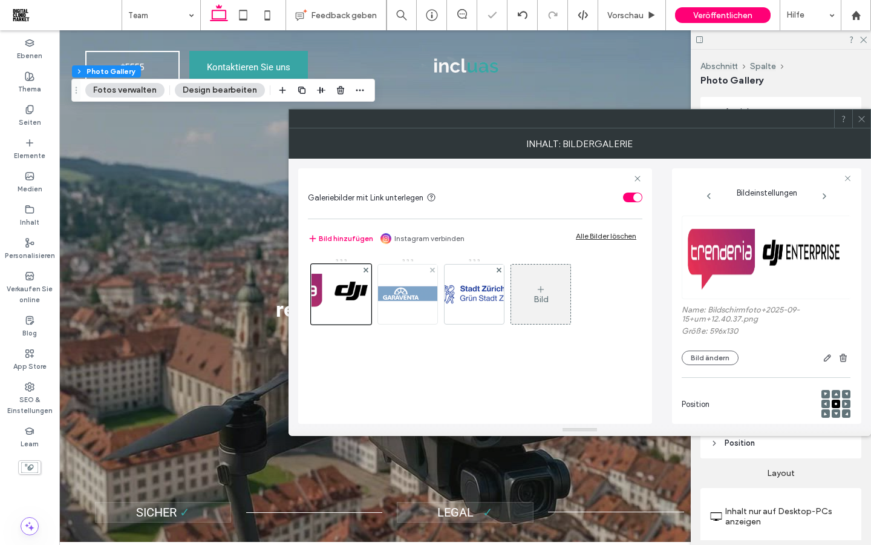
click at [402, 292] on img at bounding box center [407, 294] width 97 height 37
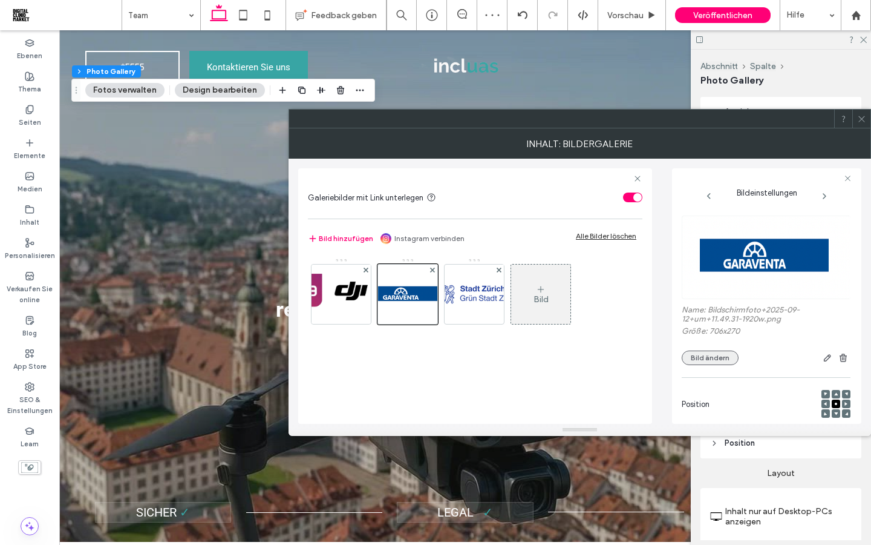
click at [714, 361] on button "Bild ändern" at bounding box center [710, 357] width 57 height 15
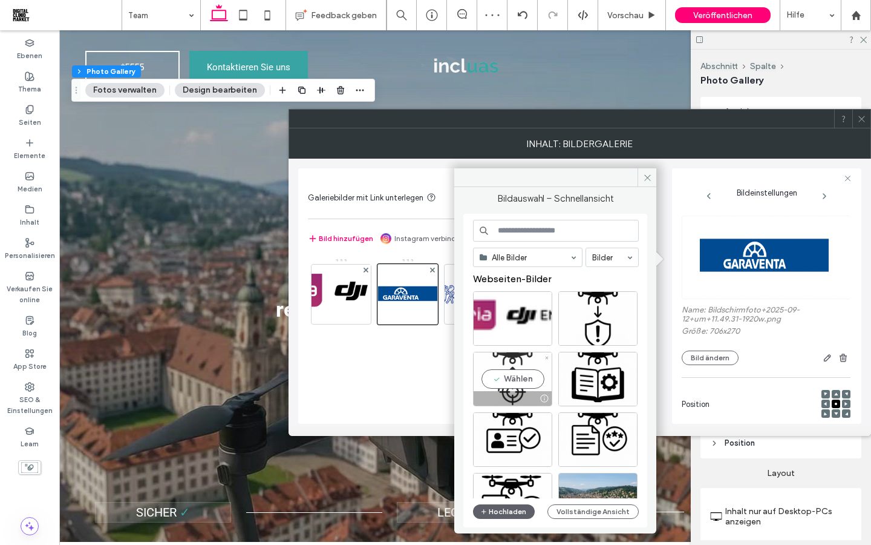
scroll to position [11, 0]
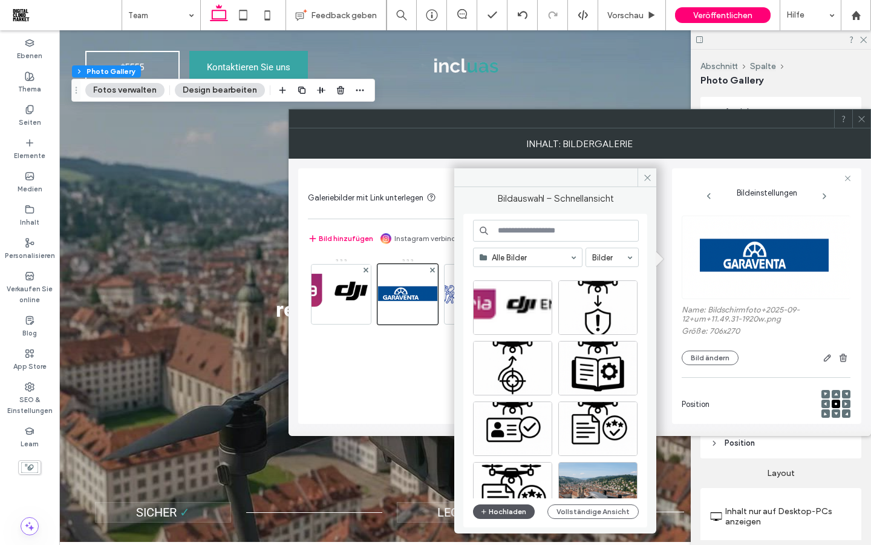
click at [511, 510] on button "Hochladen" at bounding box center [504, 511] width 62 height 15
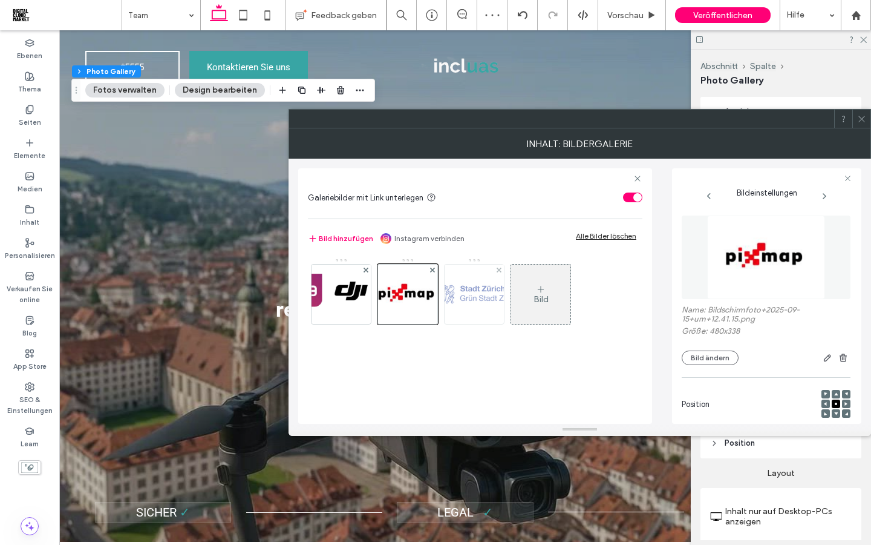
click at [467, 296] on img at bounding box center [474, 294] width 97 height 22
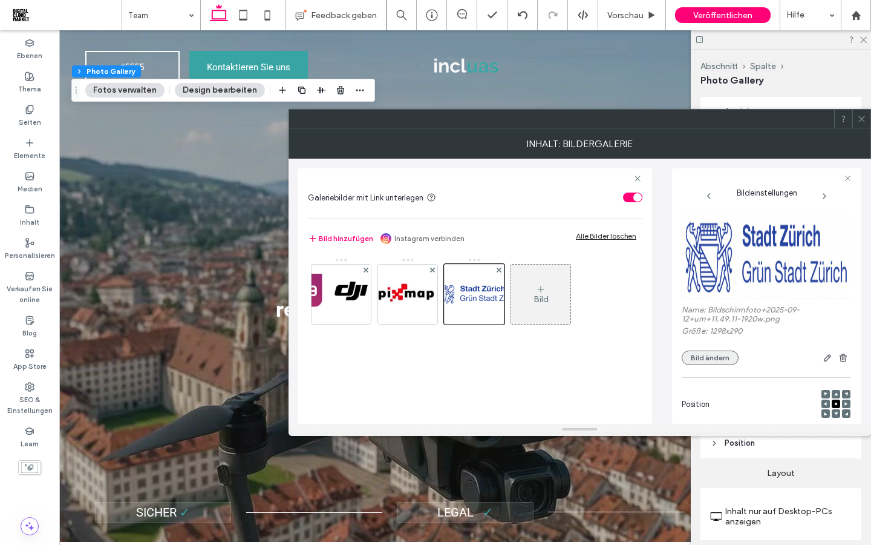
click at [690, 359] on button "Bild ändern" at bounding box center [710, 357] width 57 height 15
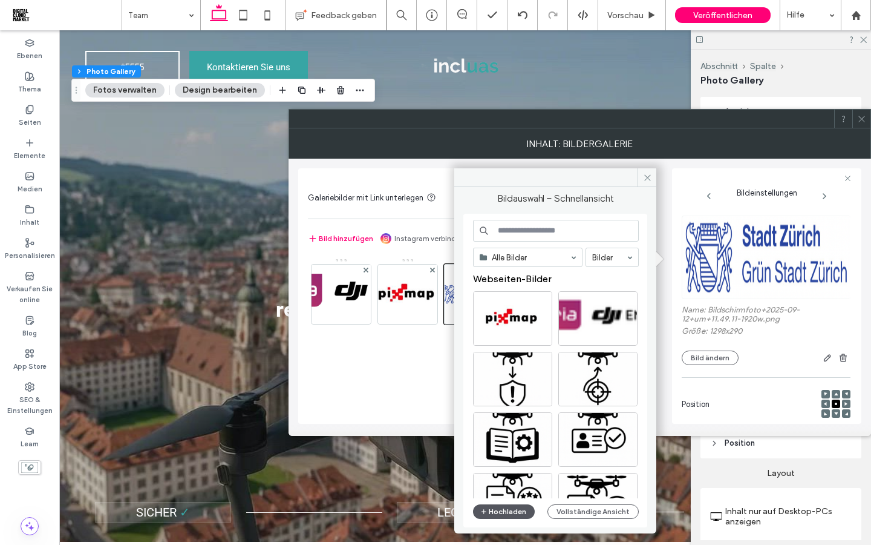
click at [509, 513] on button "Hochladen" at bounding box center [504, 511] width 62 height 15
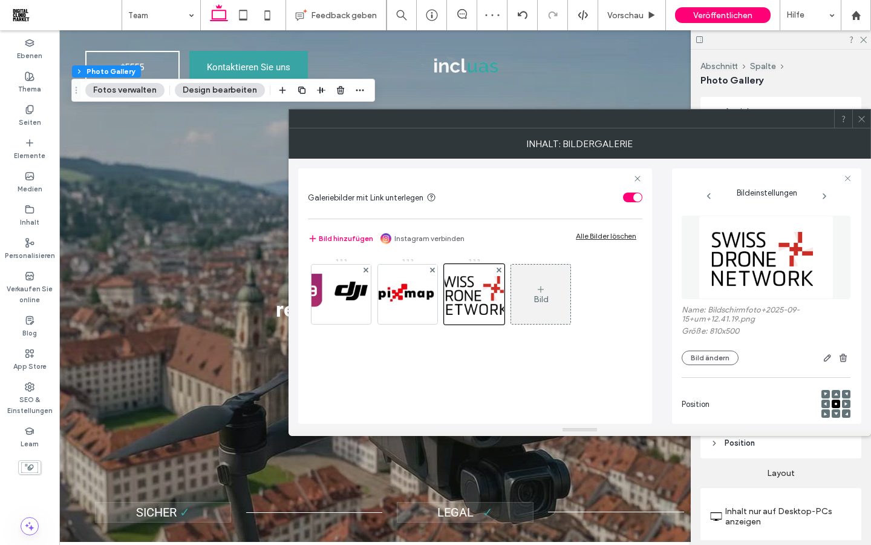
click at [860, 117] on use at bounding box center [862, 119] width 6 height 6
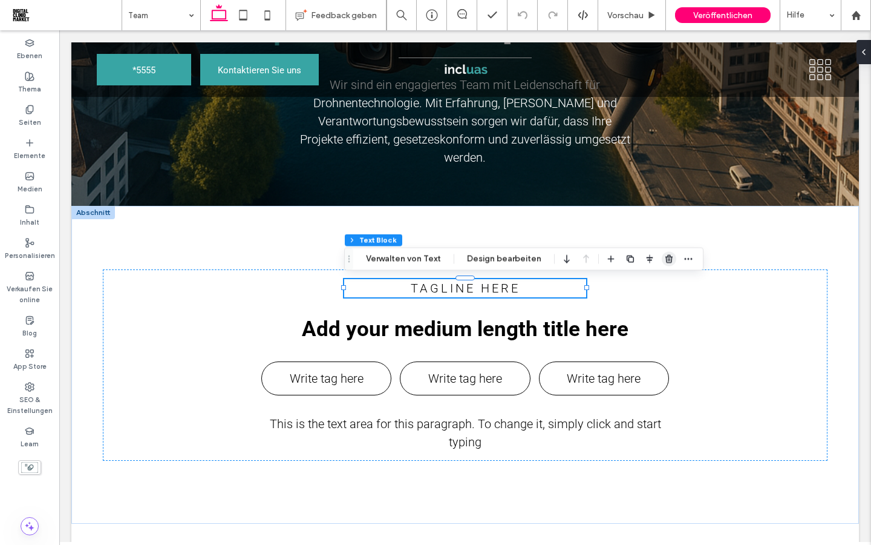
click at [666, 262] on use "button" at bounding box center [669, 259] width 7 height 8
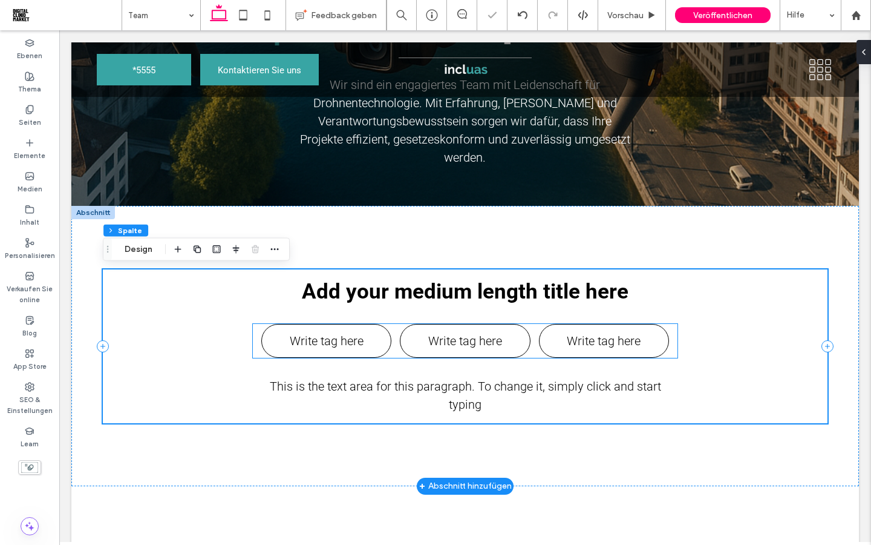
click at [665, 335] on p "Write tag here" at bounding box center [604, 341] width 129 height 18
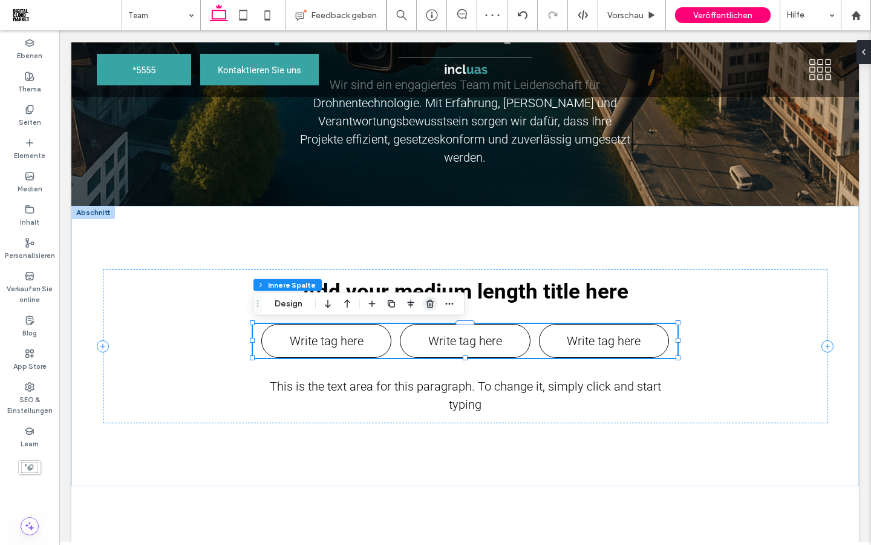
click at [428, 301] on use "button" at bounding box center [430, 304] width 7 height 8
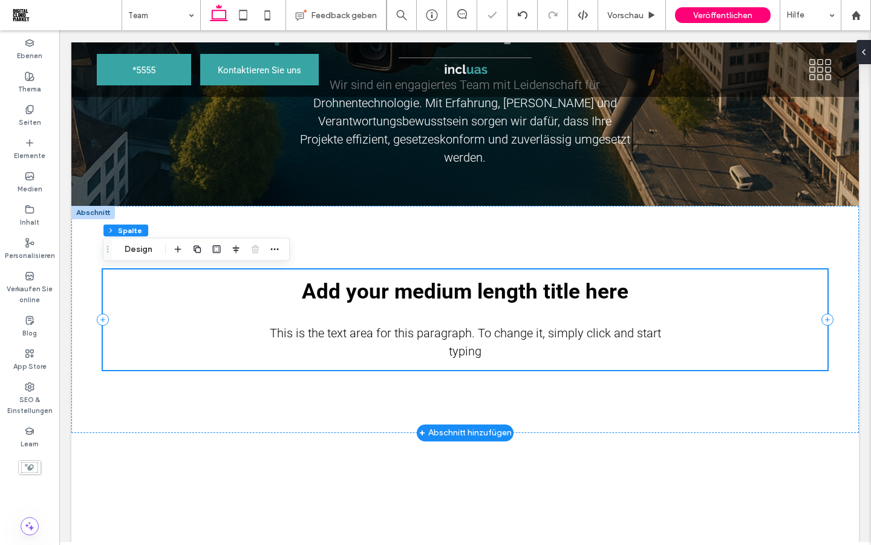
click at [477, 363] on div "This is the text area for this paragraph. To change it, simply click and start …" at bounding box center [465, 319] width 725 height 100
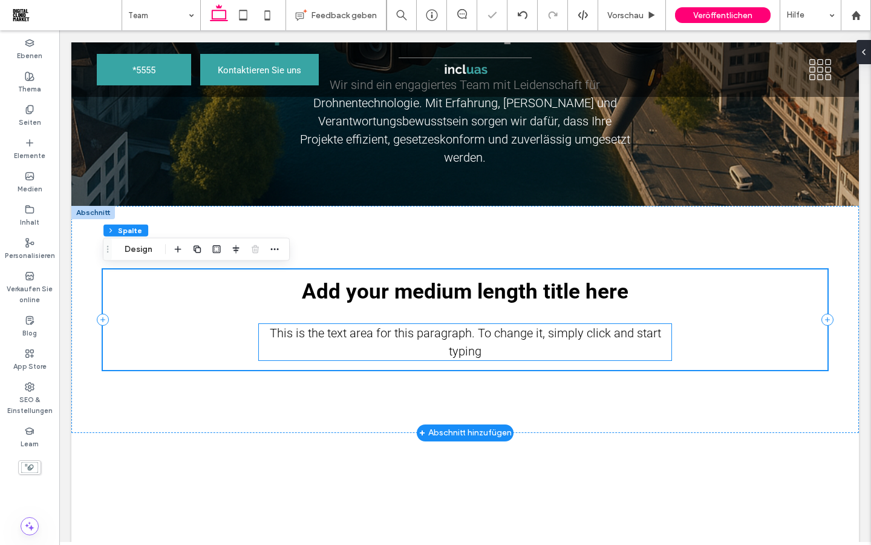
click at [495, 346] on p "This is the text area for this paragraph. To change it, simply click and start …" at bounding box center [465, 342] width 413 height 36
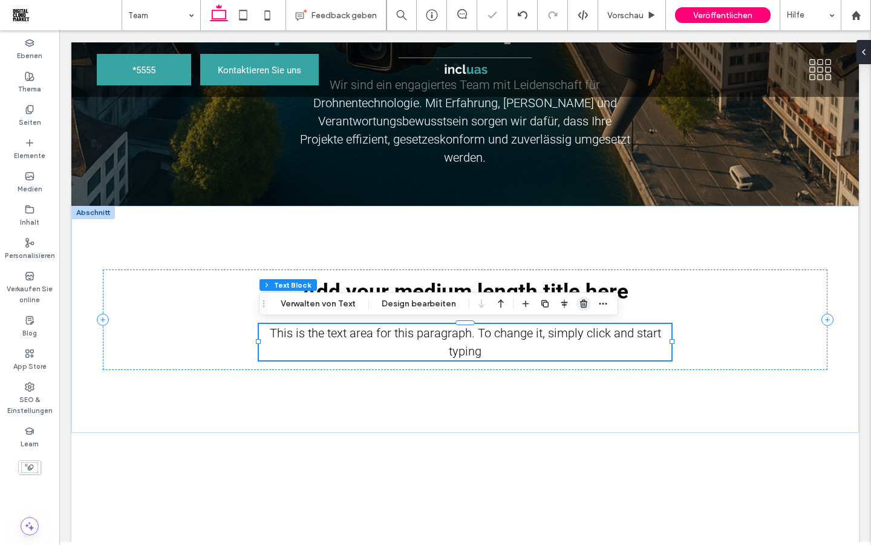
click at [584, 308] on icon "button" at bounding box center [584, 304] width 10 height 10
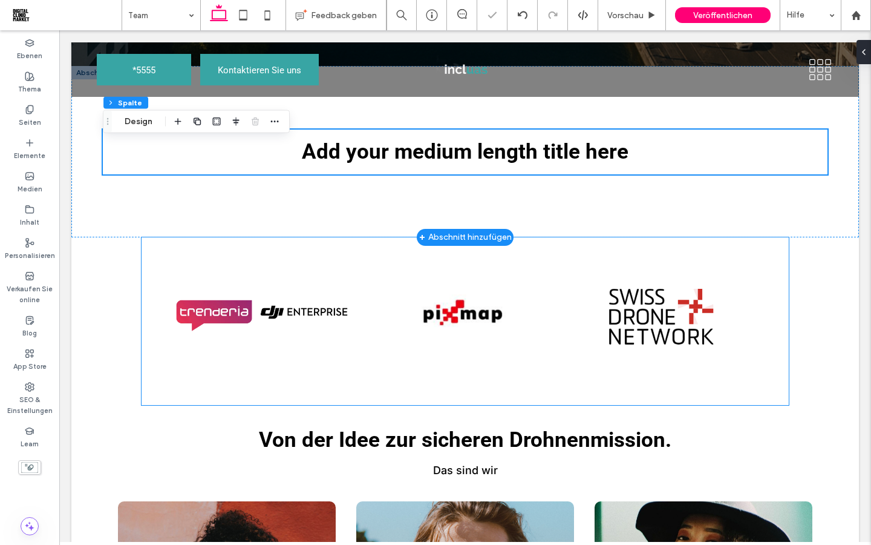
scroll to position [324, 0]
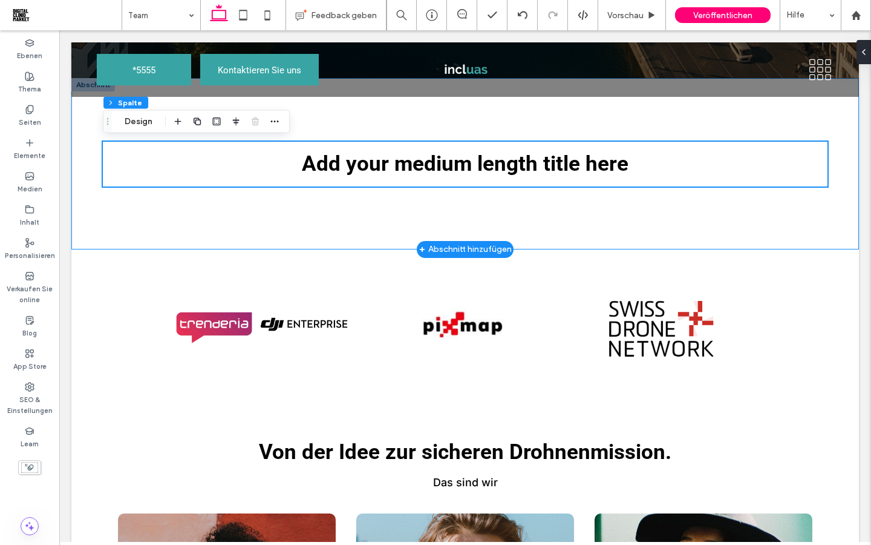
click at [109, 227] on div "Add your medium length title here" at bounding box center [465, 163] width 788 height 171
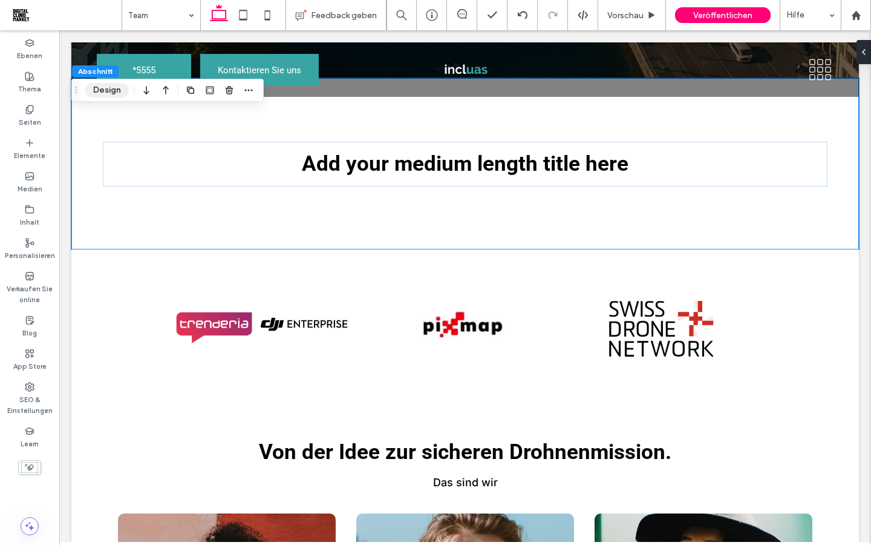
click at [108, 91] on button "Design" at bounding box center [107, 90] width 44 height 15
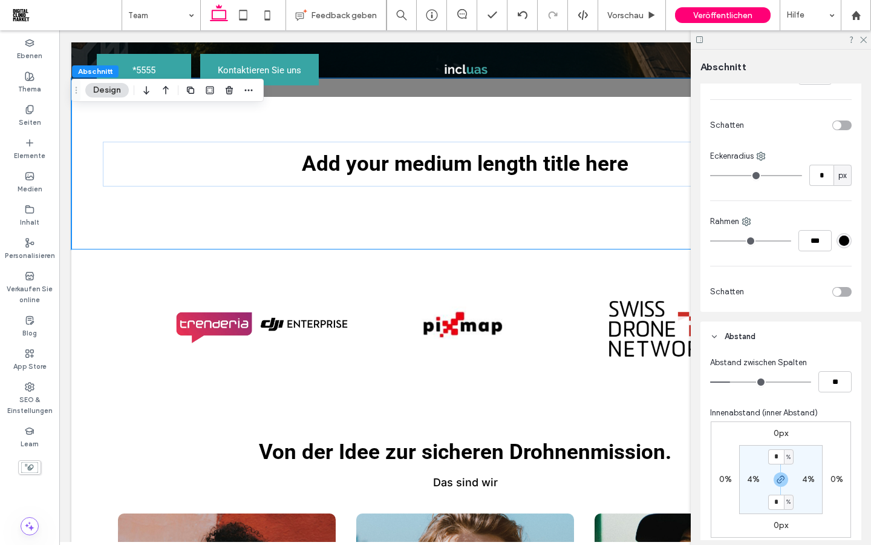
scroll to position [405, 0]
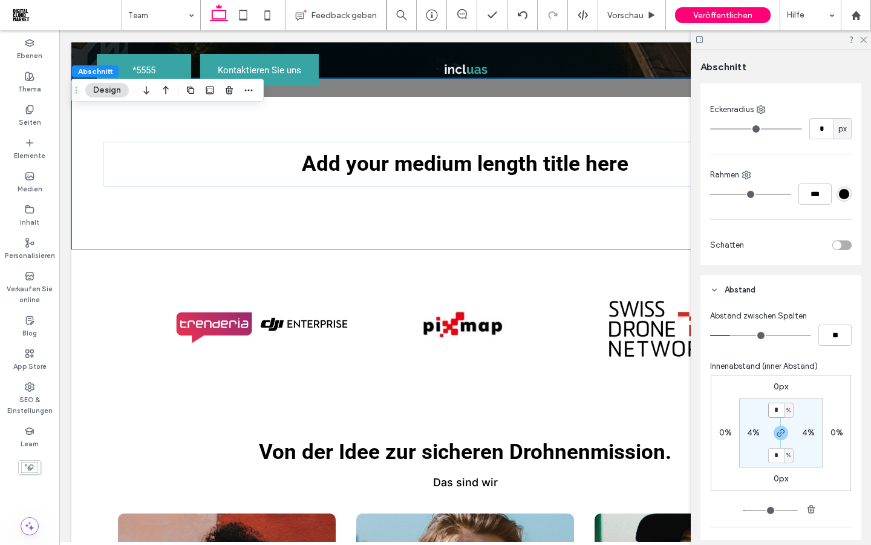
click at [778, 415] on input "*" at bounding box center [777, 409] width 16 height 15
type input "*"
click at [758, 416] on section "* % 4% * % 4%" at bounding box center [781, 432] width 84 height 69
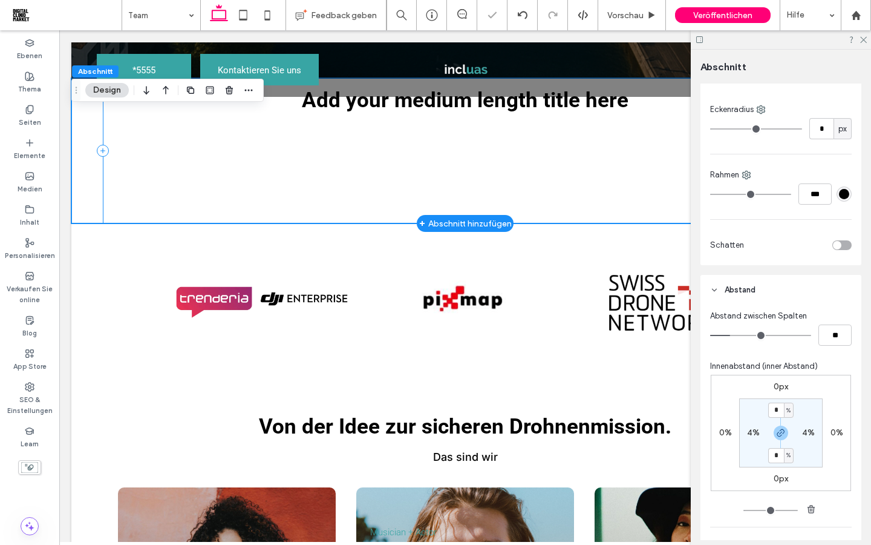
click at [496, 180] on div "Add your medium length title here" at bounding box center [465, 150] width 725 height 145
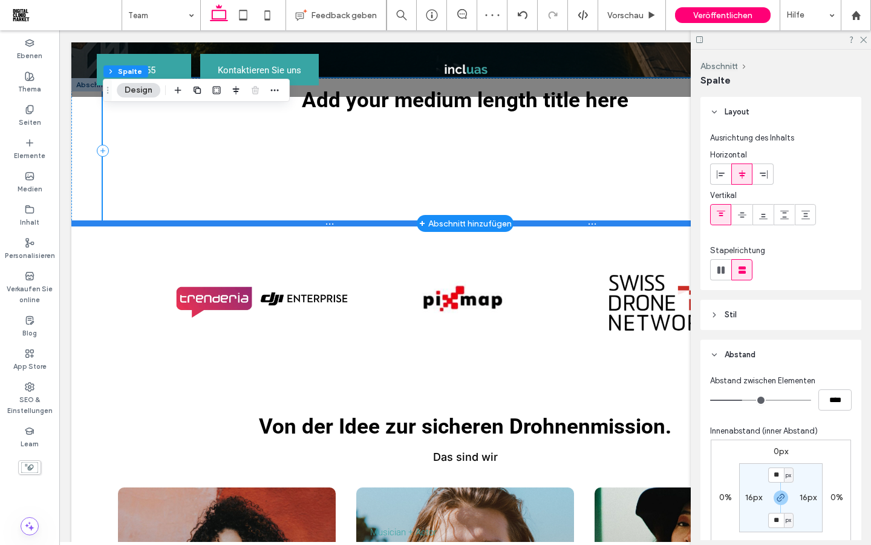
click at [392, 223] on div at bounding box center [465, 223] width 788 height 6
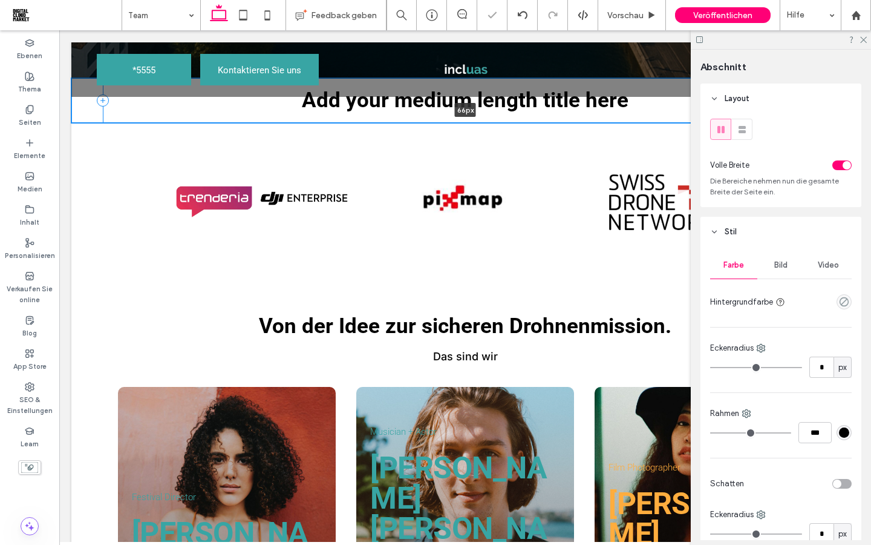
drag, startPoint x: 525, startPoint y: 223, endPoint x: 519, endPoint y: 119, distance: 104.3
click at [519, 119] on div "Add your medium length title here 66px Abschnitt + Abschnitt hinzufügen" at bounding box center [465, 100] width 788 height 45
type input "**"
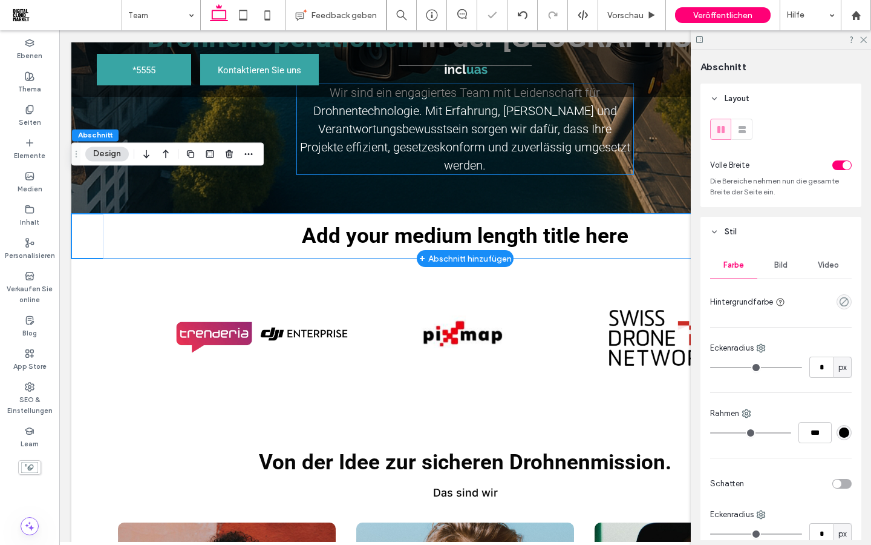
scroll to position [127, 0]
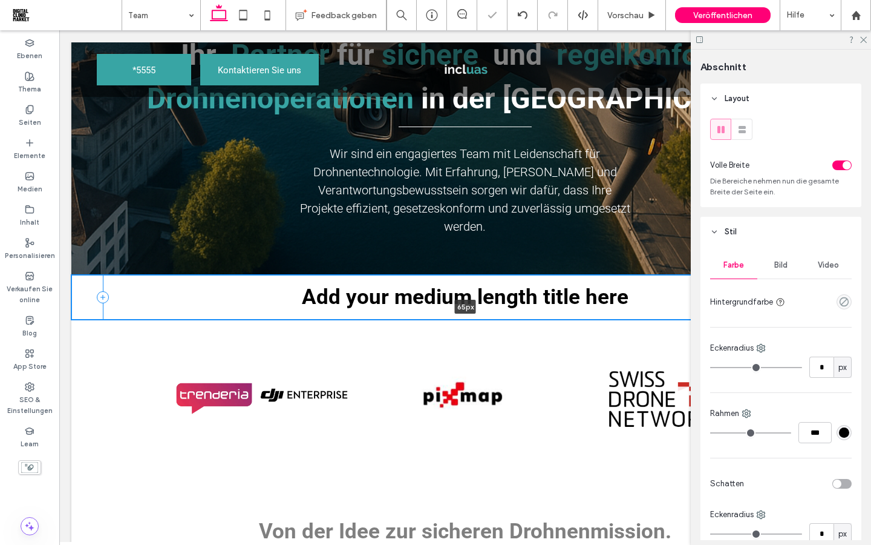
drag, startPoint x: 398, startPoint y: 318, endPoint x: 398, endPoint y: 311, distance: 7.3
click at [398, 311] on div "Add your medium length title here 65px Abschnitt + Abschnitt hinzufügen" at bounding box center [465, 297] width 788 height 45
type input "**"
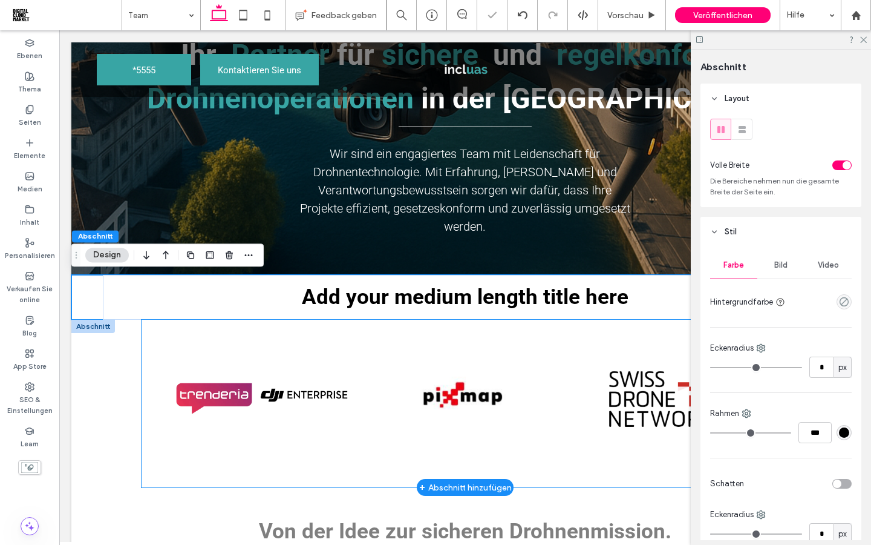
click at [381, 355] on link at bounding box center [465, 397] width 191 height 85
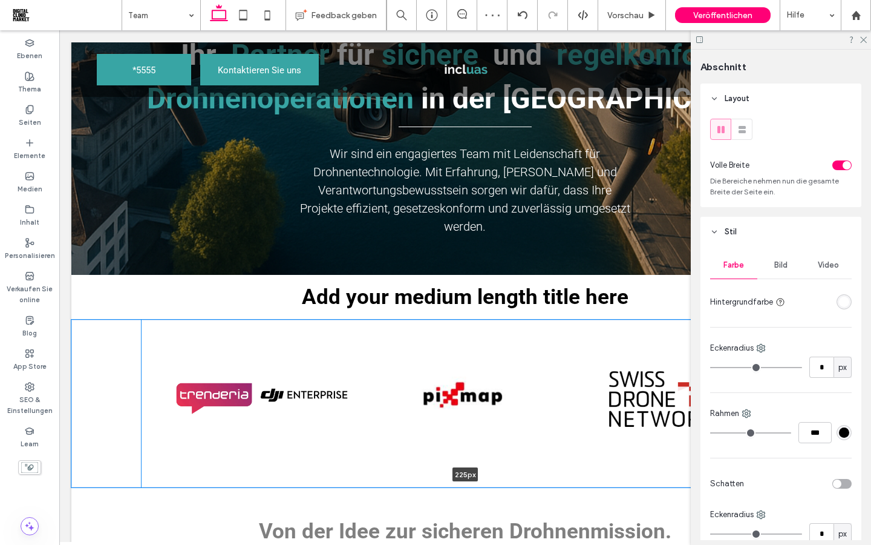
drag, startPoint x: 350, startPoint y: 488, endPoint x: 351, endPoint y: 457, distance: 30.9
click at [351, 457] on div "Button Button Button Mehr anzeigen 225px Abschnitt + Abschnitt hinzufügen" at bounding box center [465, 404] width 788 height 168
type input "***"
drag, startPoint x: 368, startPoint y: 488, endPoint x: 368, endPoint y: 473, distance: 15.1
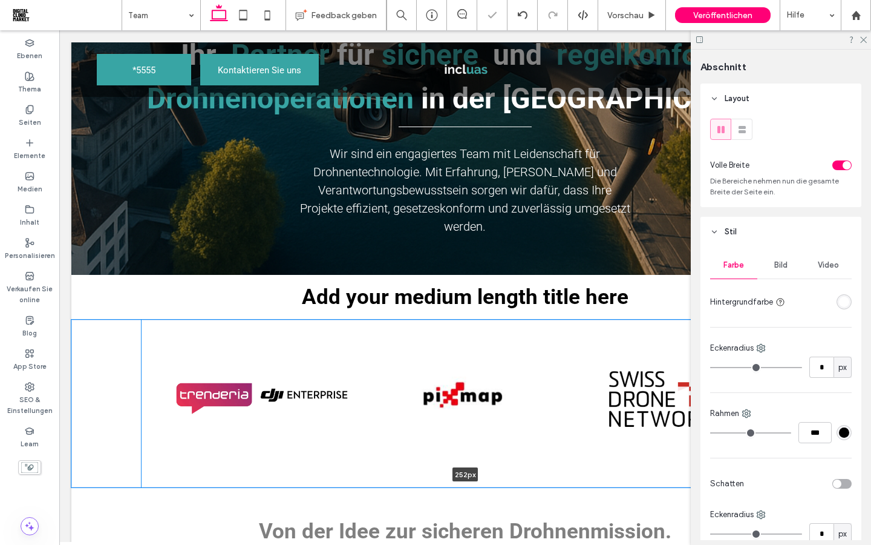
click at [368, 473] on div "Button Button Button Mehr anzeigen 252px Abschnitt + Abschnitt hinzufügen" at bounding box center [465, 404] width 788 height 168
type input "***"
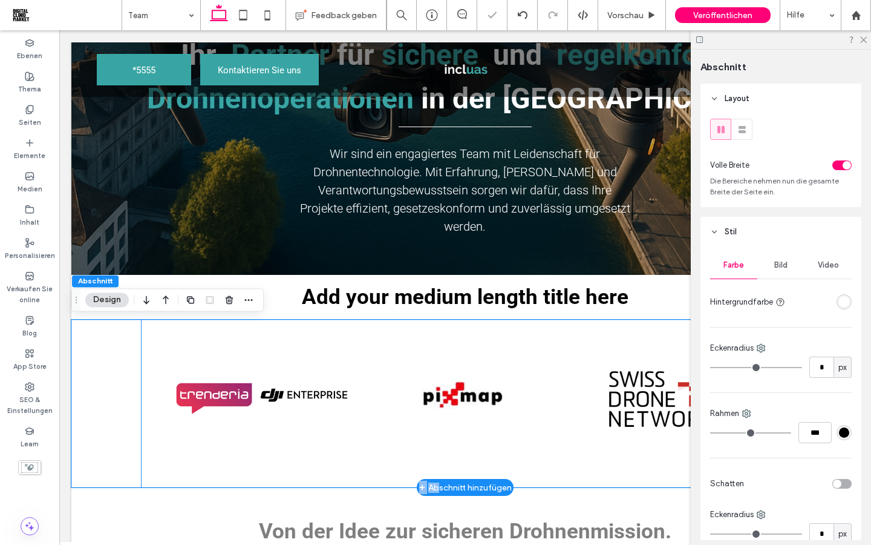
drag, startPoint x: 439, startPoint y: 491, endPoint x: 440, endPoint y: 466, distance: 24.8
click at [440, 466] on div "Button Button Button Mehr anzeigen Abschnitt + Abschnitt hinzufügen" at bounding box center [465, 404] width 788 height 168
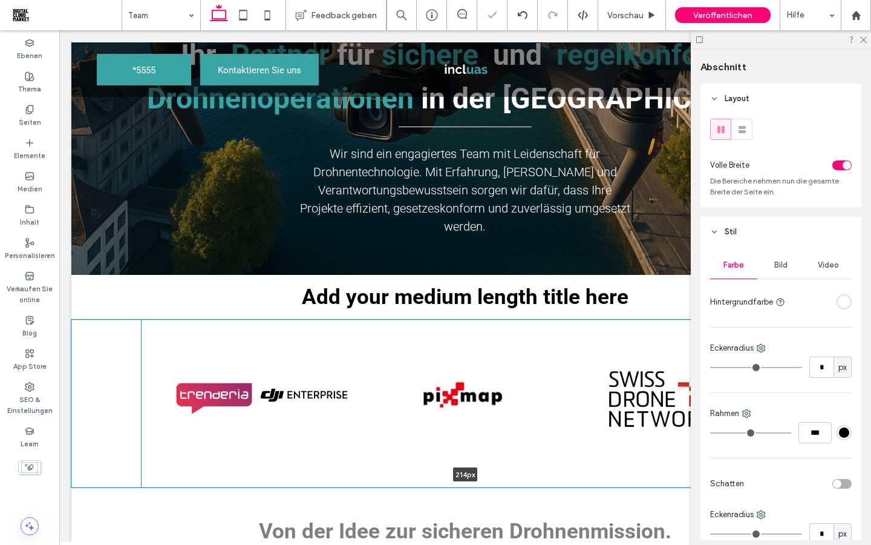
drag, startPoint x: 396, startPoint y: 487, endPoint x: 396, endPoint y: 448, distance: 39.3
click at [396, 448] on div "Button Button Button Mehr anzeigen 214px Abschnitt + Abschnitt hinzufügen" at bounding box center [465, 404] width 788 height 168
type input "***"
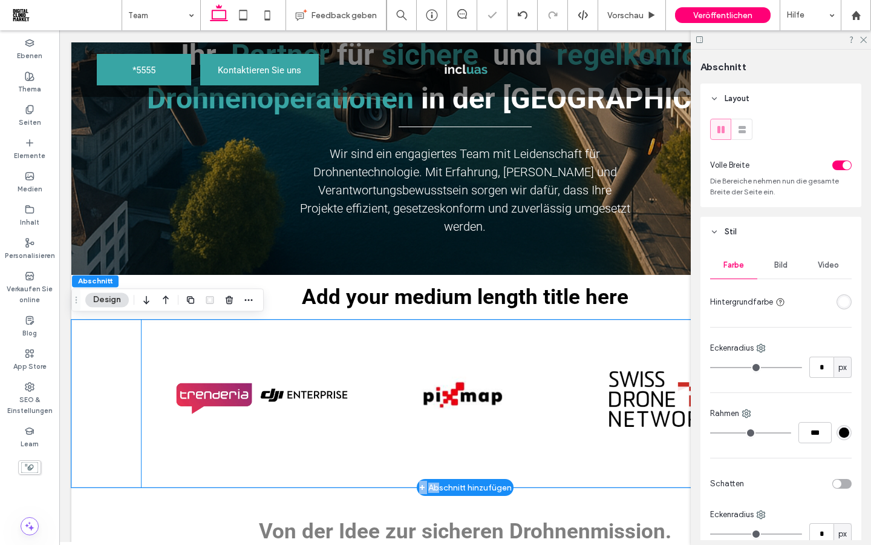
click at [390, 450] on div "Button Button Button Mehr anzeigen" at bounding box center [465, 404] width 647 height 168
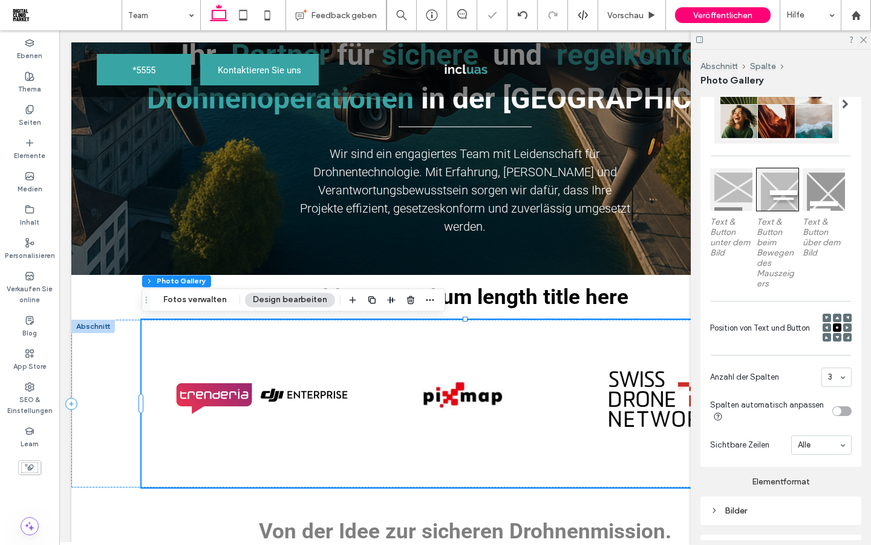
scroll to position [591, 0]
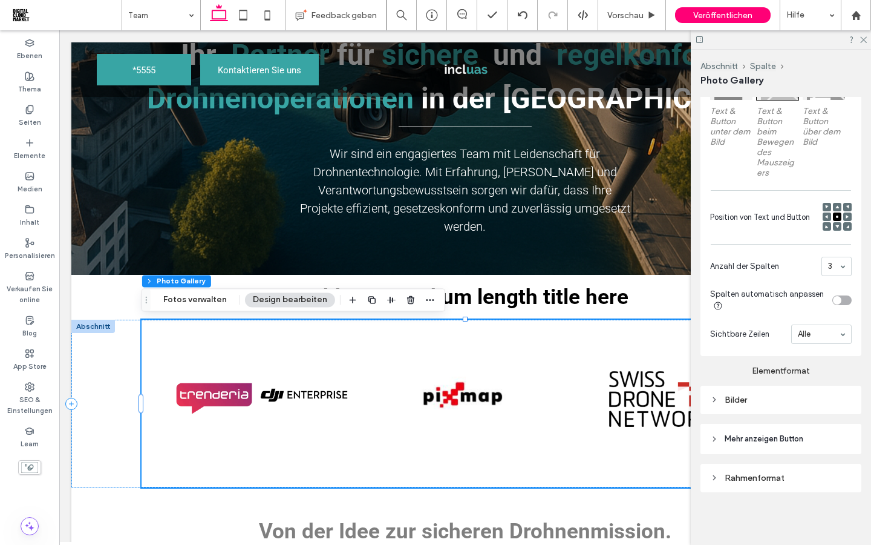
click at [719, 396] on div "Bilder" at bounding box center [781, 400] width 142 height 10
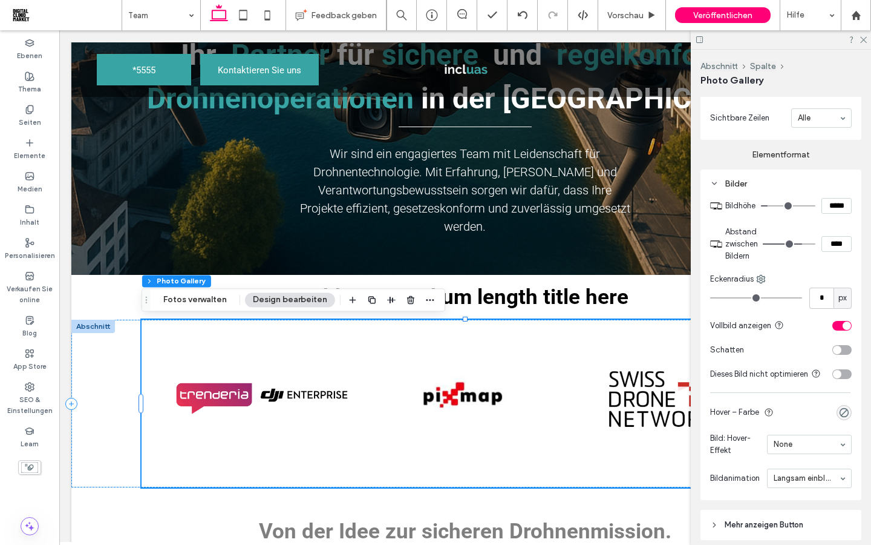
scroll to position [831, 0]
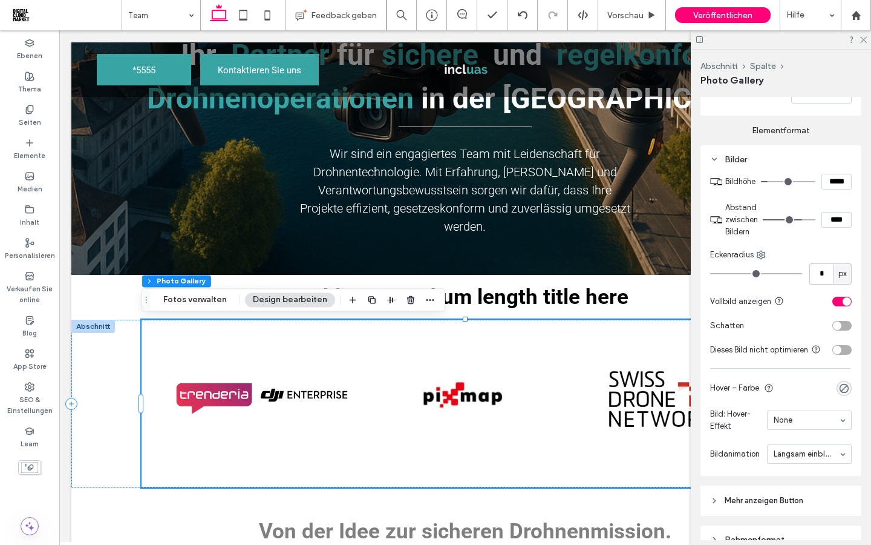
click at [714, 501] on icon at bounding box center [714, 500] width 8 height 8
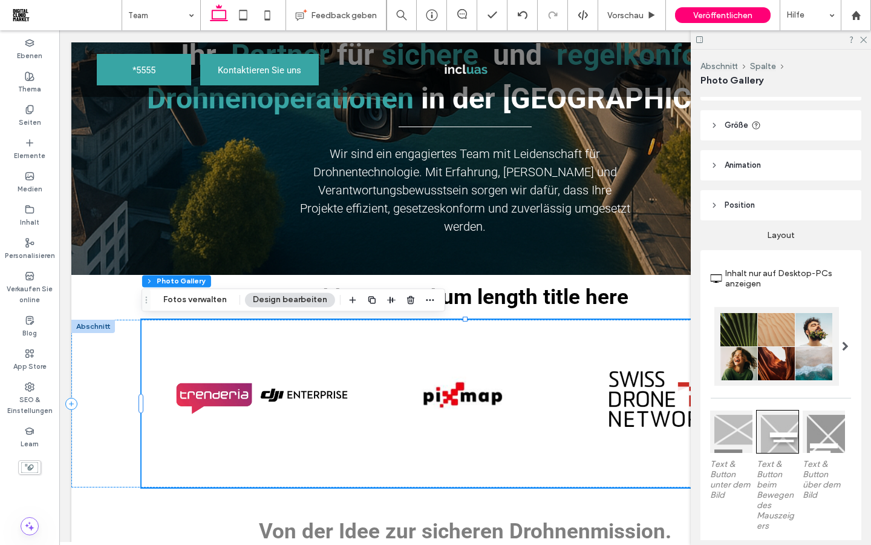
scroll to position [223, 0]
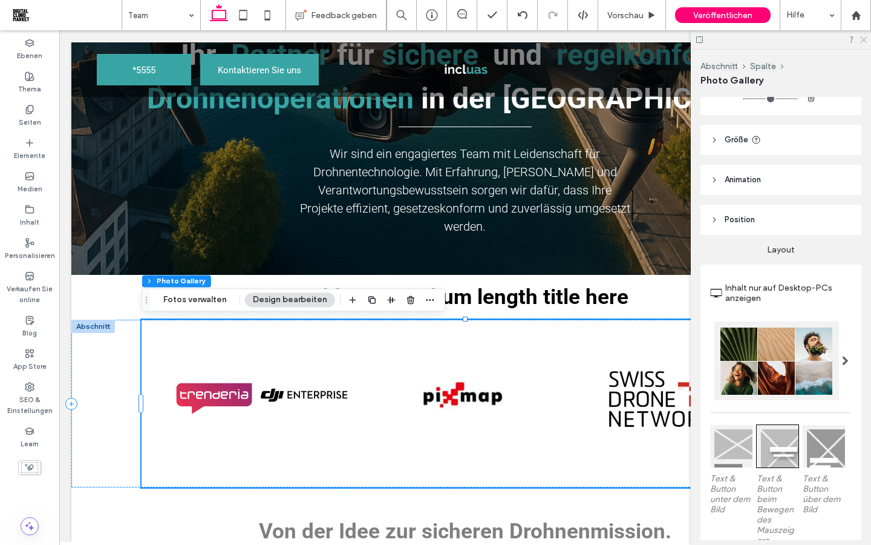
click at [864, 40] on use at bounding box center [863, 40] width 7 height 7
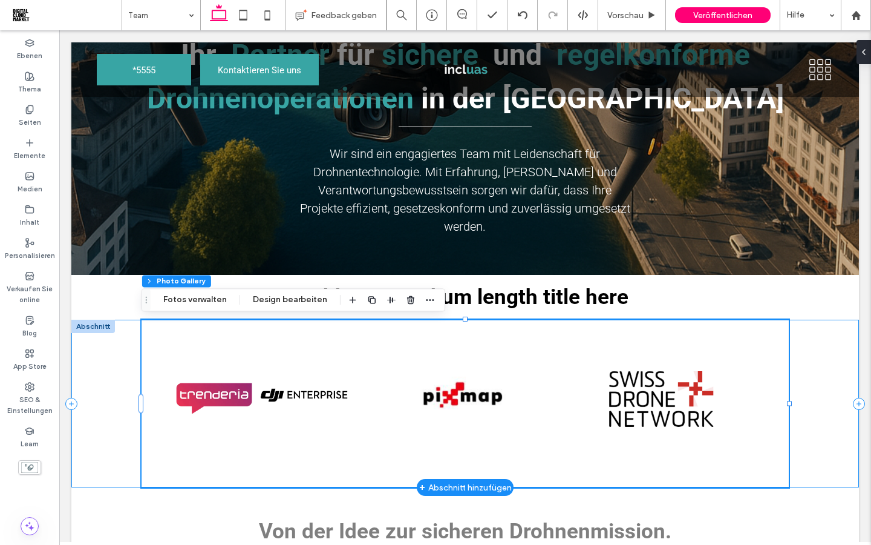
click at [114, 430] on div "Button Button Button Mehr anzeigen" at bounding box center [465, 404] width 788 height 168
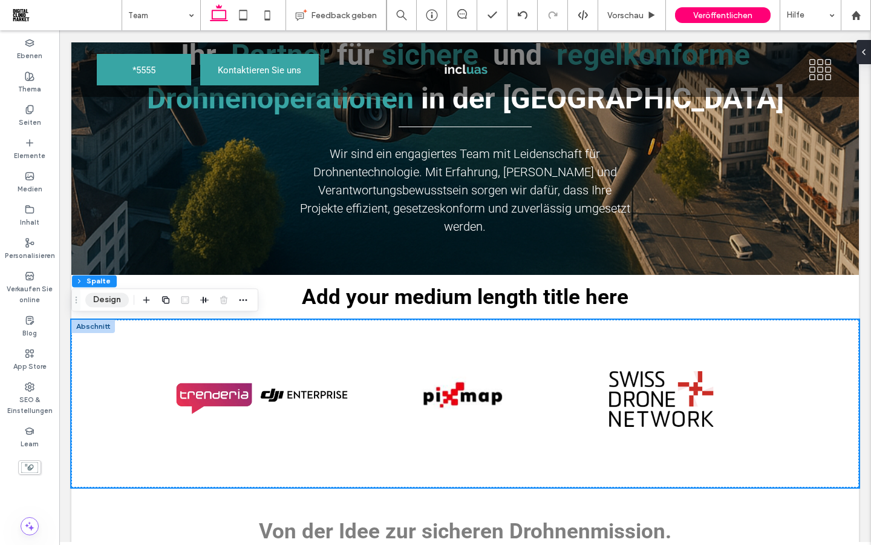
click at [107, 298] on button "Design" at bounding box center [107, 299] width 44 height 15
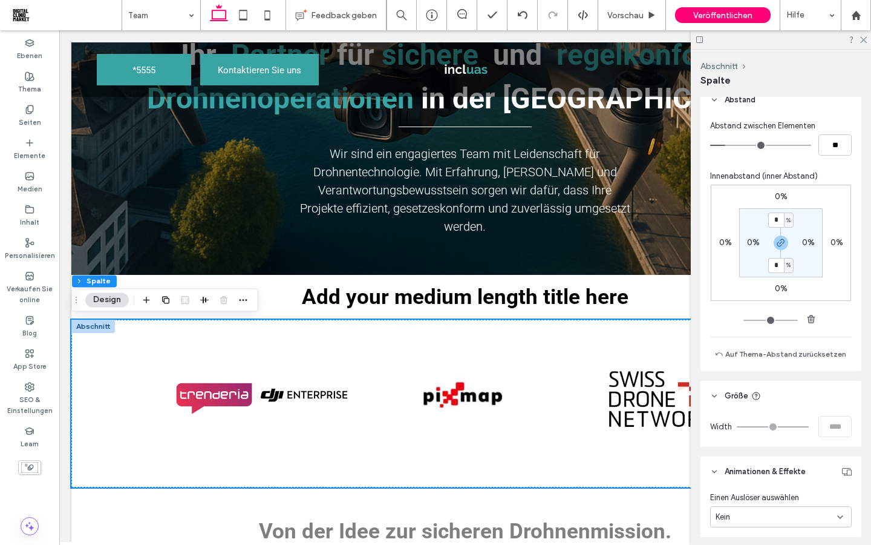
scroll to position [324, 0]
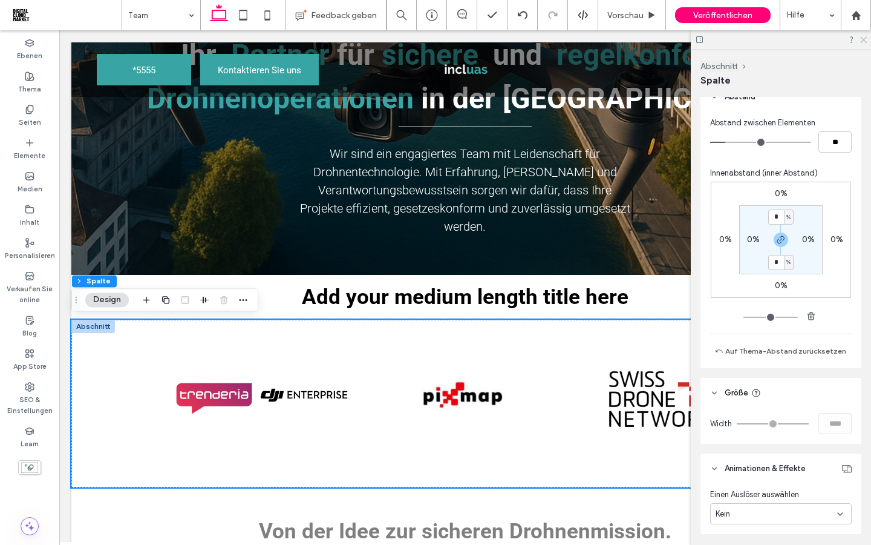
click at [864, 41] on icon at bounding box center [863, 39] width 8 height 8
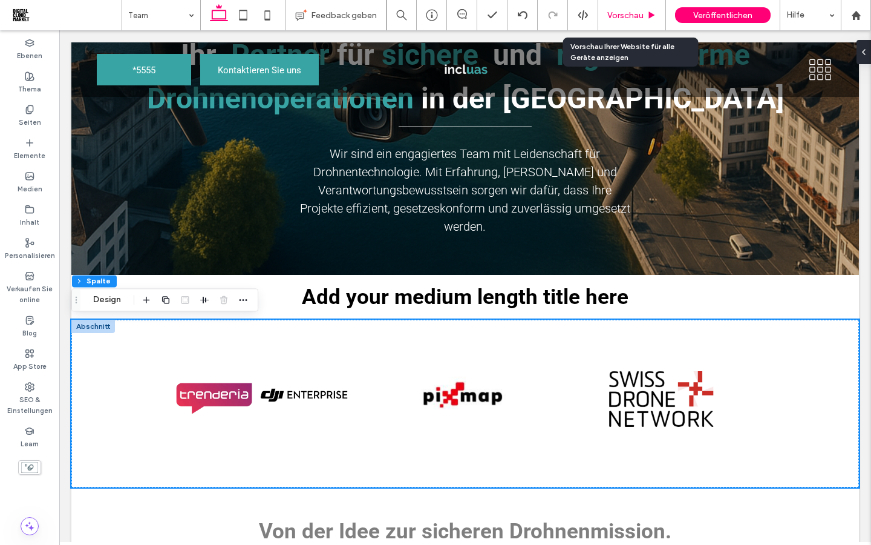
click at [625, 15] on span "Vorschau" at bounding box center [626, 15] width 36 height 10
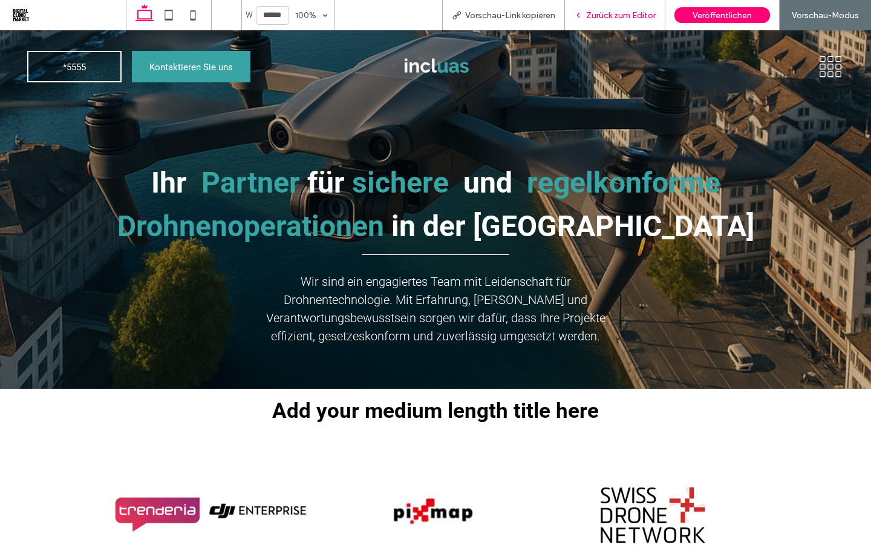
click at [595, 22] on div "Zurück zum Editor" at bounding box center [615, 15] width 100 height 30
click at [598, 18] on span "Zurück zum Editor" at bounding box center [621, 15] width 70 height 10
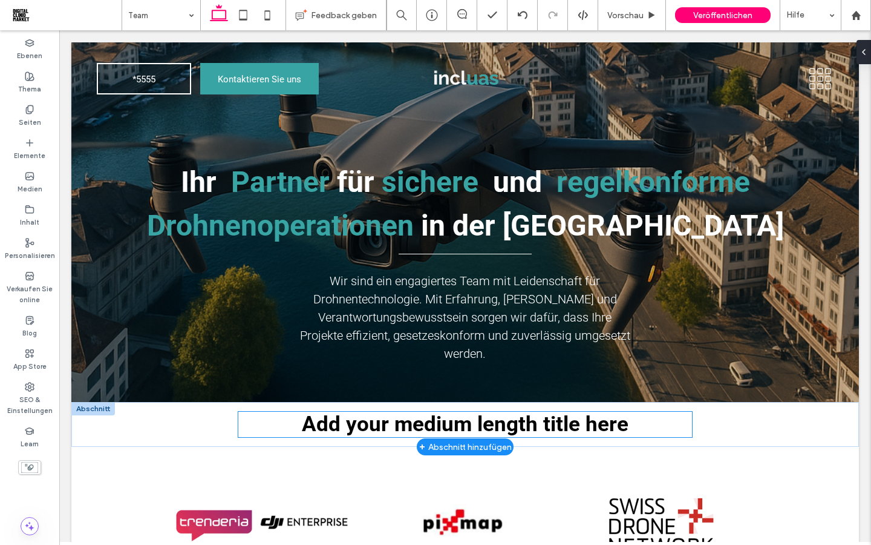
click at [581, 428] on span "Add your medium length title here" at bounding box center [465, 423] width 327 height 25
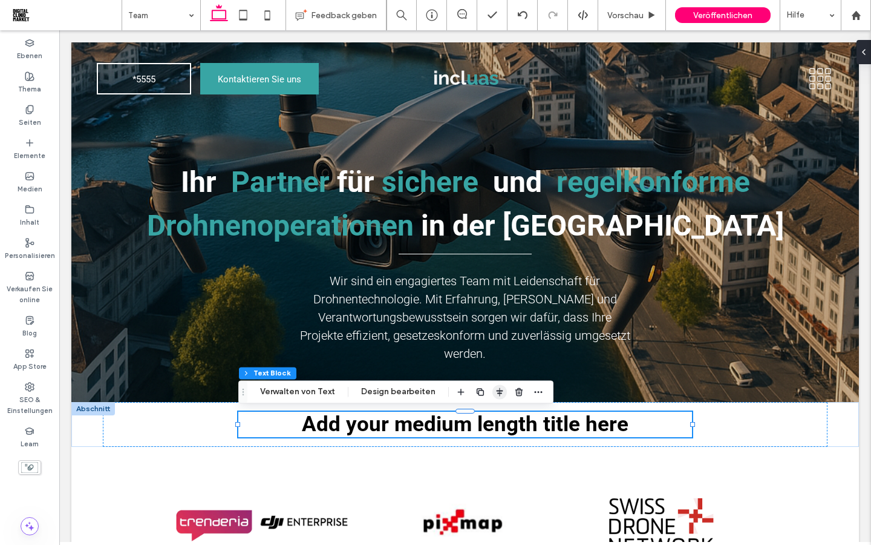
click at [499, 385] on span "button" at bounding box center [500, 391] width 15 height 15
click at [465, 412] on icon "flex-start" at bounding box center [469, 415] width 10 height 10
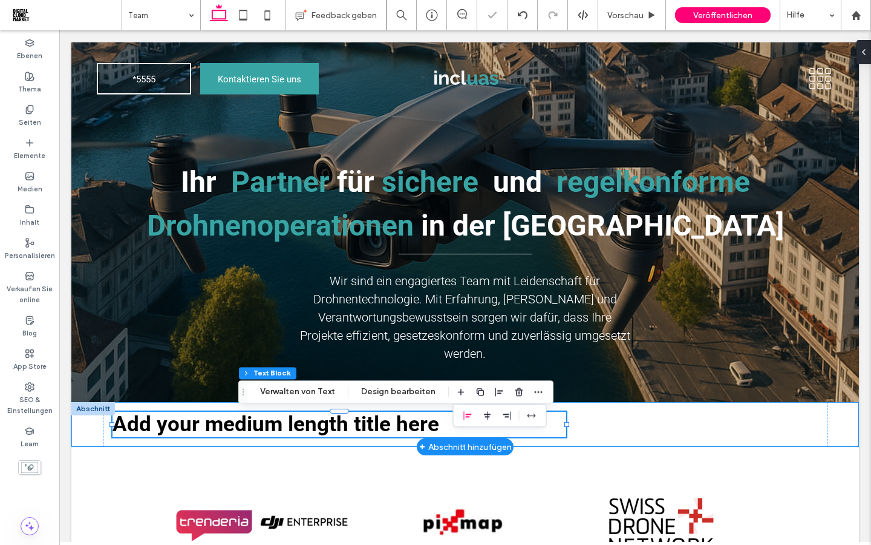
click at [85, 431] on div "Add your medium length title here" at bounding box center [465, 424] width 788 height 45
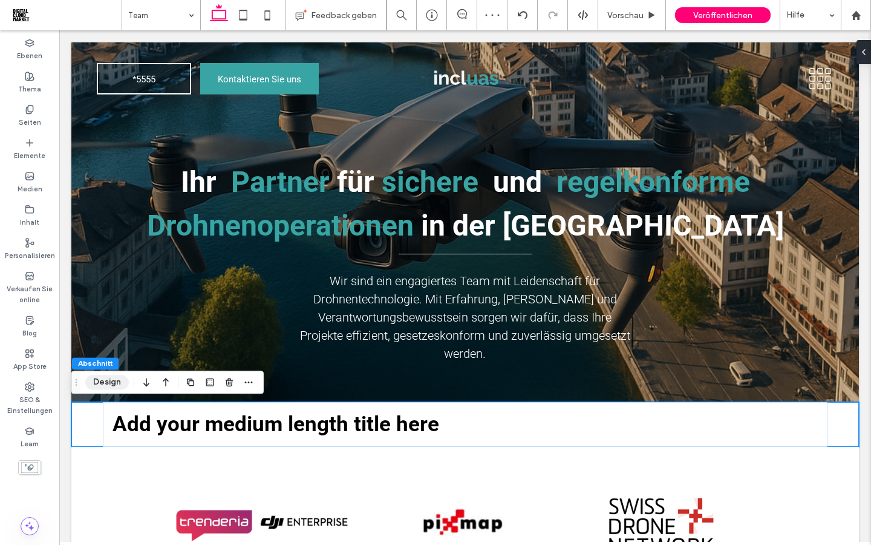
click at [103, 384] on button "Design" at bounding box center [107, 382] width 44 height 15
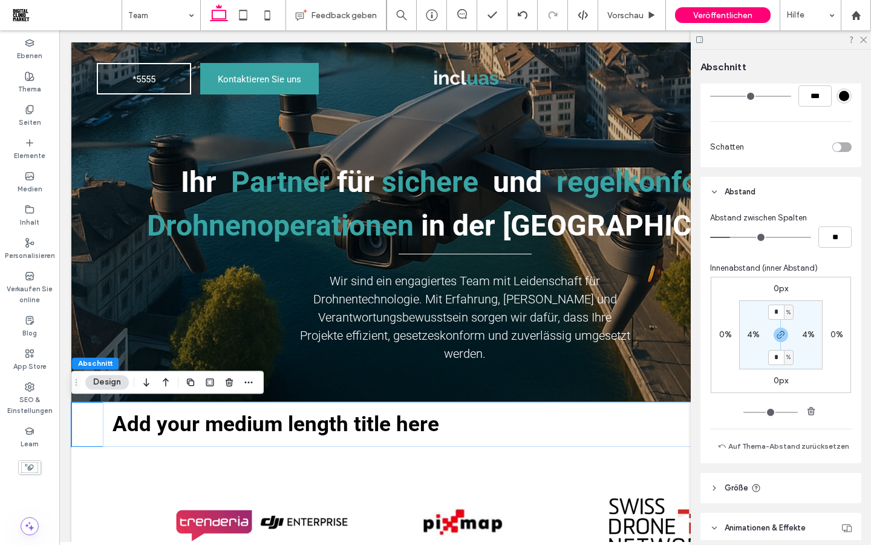
scroll to position [570, 0]
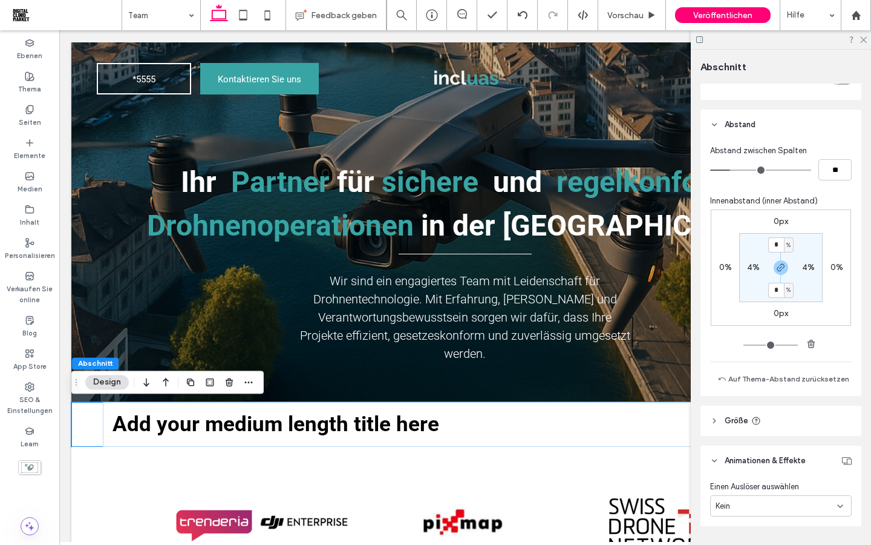
click at [750, 270] on label "4%" at bounding box center [753, 267] width 13 height 10
type input "*"
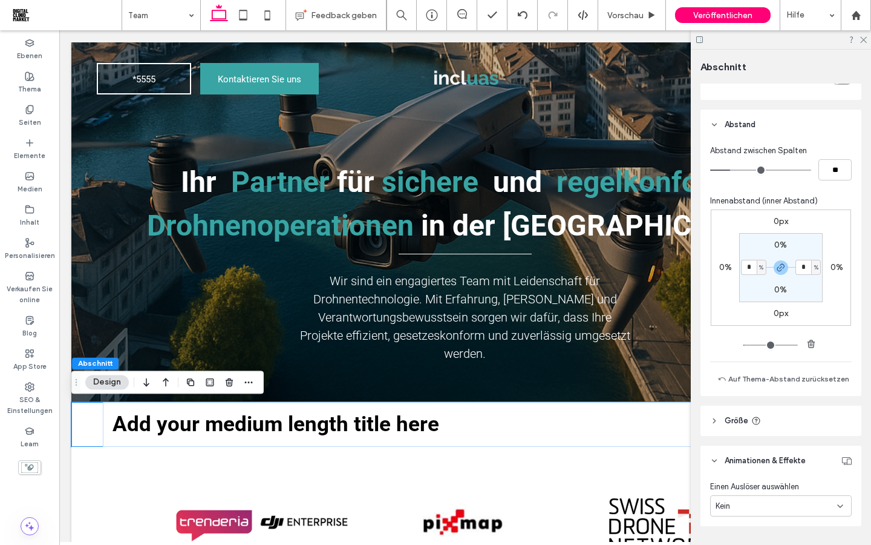
click at [752, 289] on section "0% * % 0% * %" at bounding box center [781, 267] width 84 height 69
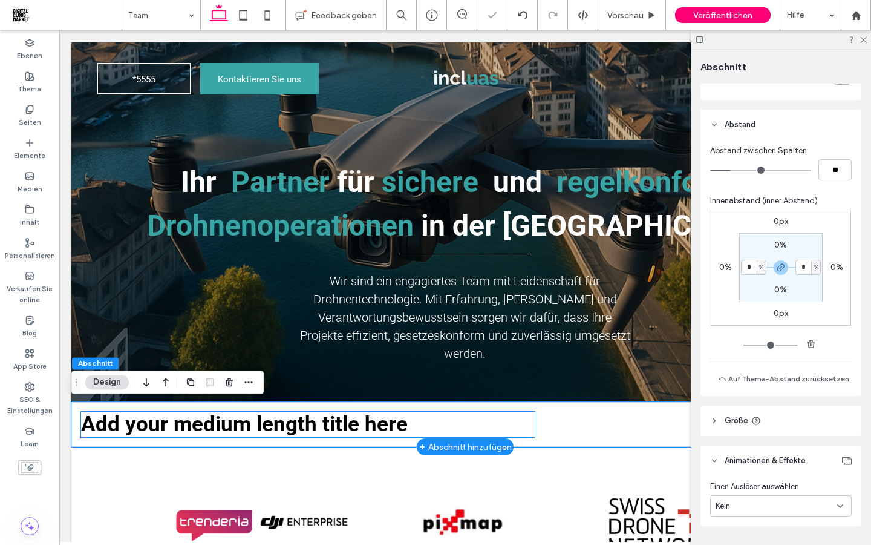
click at [404, 426] on span "Add your medium length title here" at bounding box center [244, 423] width 327 height 25
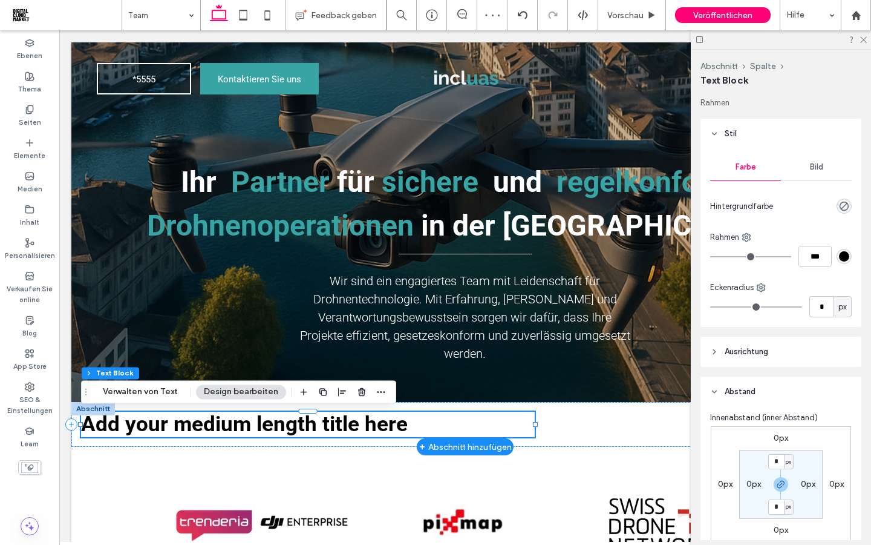
click at [404, 426] on span "Add your medium length title here" at bounding box center [244, 423] width 327 height 25
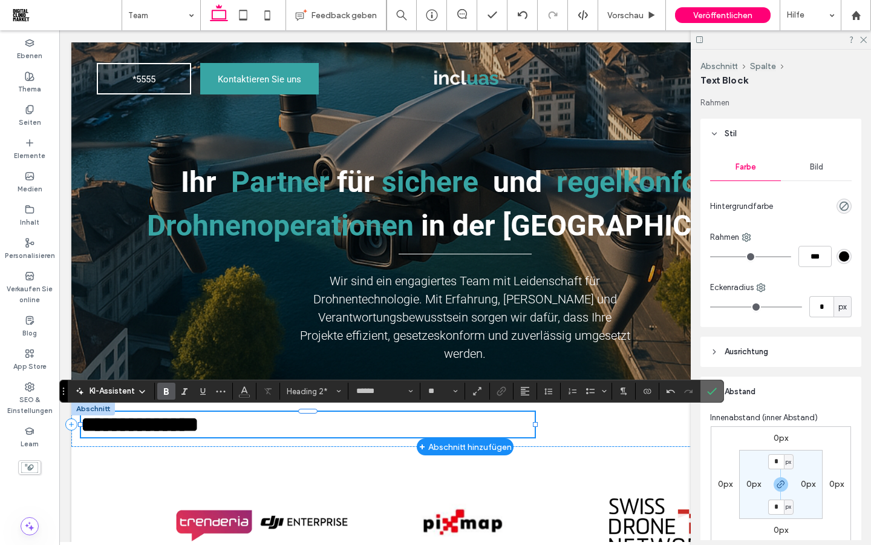
click at [717, 392] on label "Bestätigen" at bounding box center [712, 391] width 18 height 22
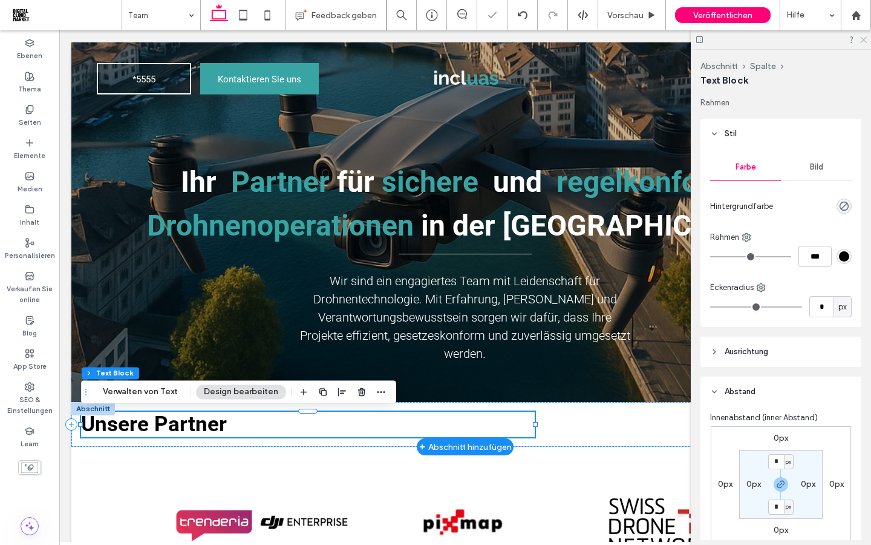
click at [865, 41] on use at bounding box center [863, 40] width 7 height 7
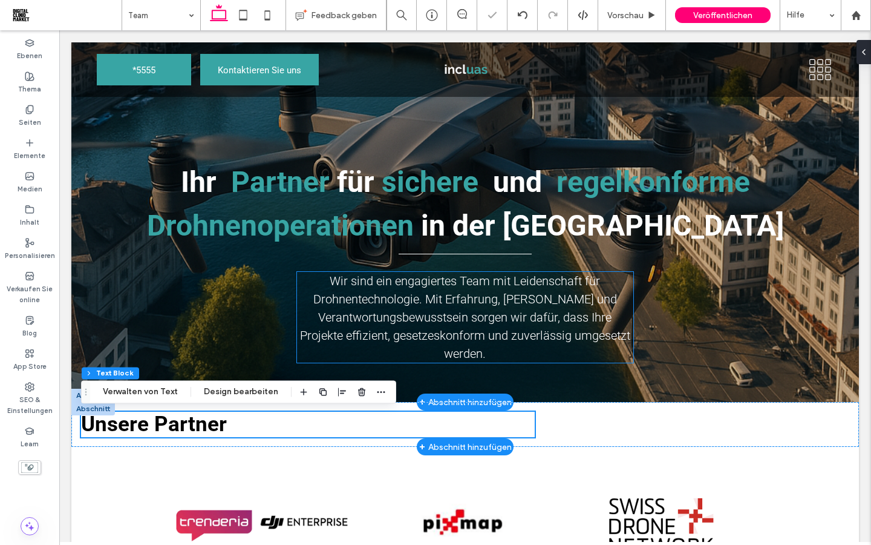
scroll to position [54, 0]
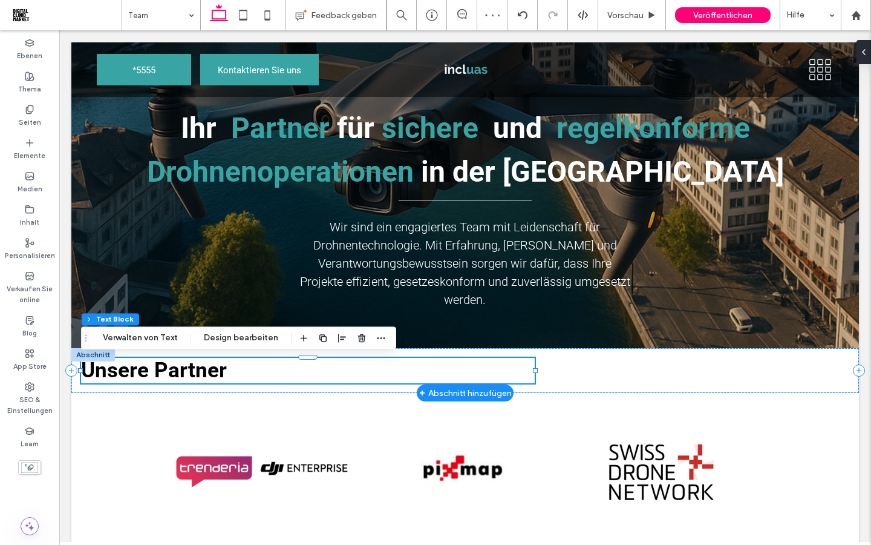
click at [224, 369] on span "Unsere Partner" at bounding box center [154, 370] width 146 height 25
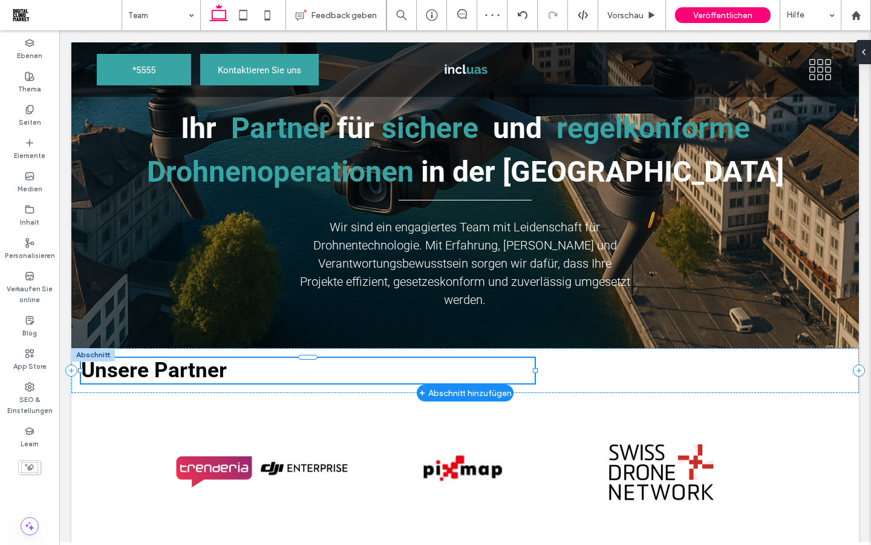
type input "******"
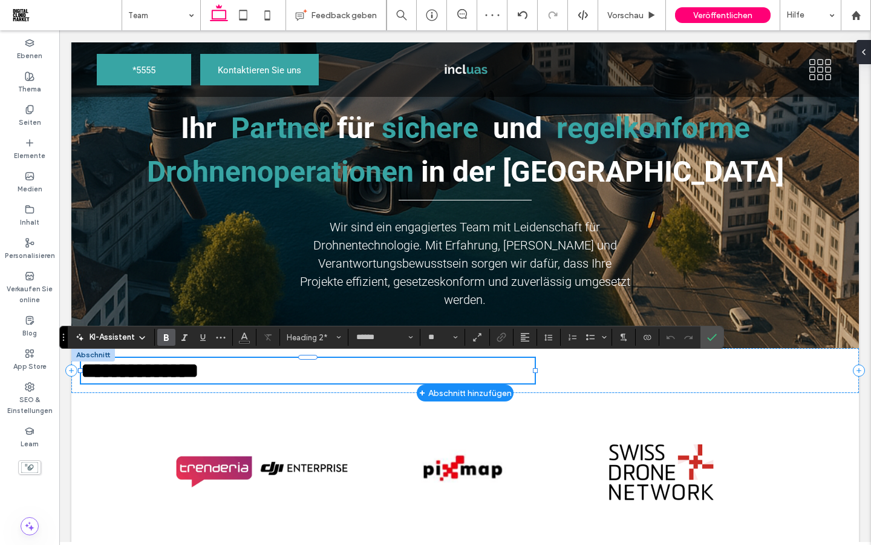
click at [198, 369] on span "**********" at bounding box center [139, 370] width 117 height 21
drag, startPoint x: 224, startPoint y: 369, endPoint x: 54, endPoint y: 368, distance: 170.0
click at [162, 339] on icon "Fett" at bounding box center [167, 337] width 10 height 10
click at [163, 340] on icon "Fett" at bounding box center [167, 337] width 10 height 10
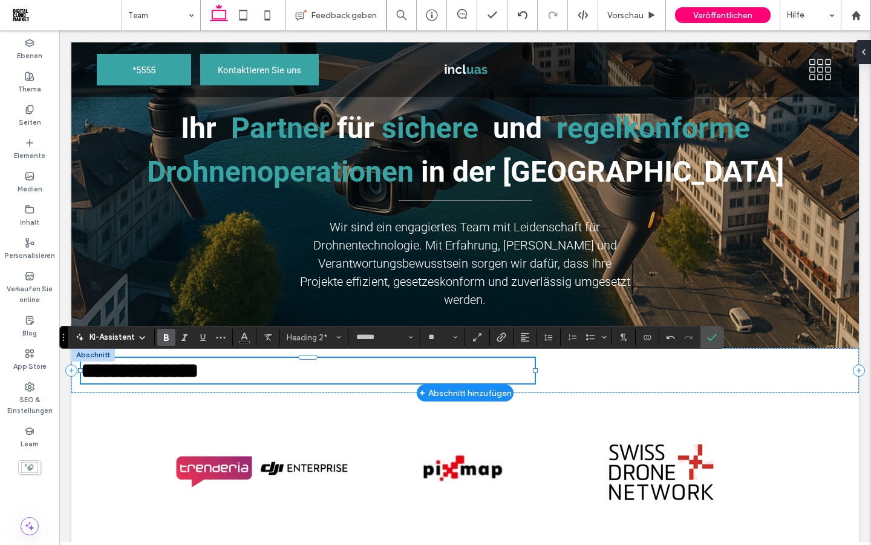
click at [165, 344] on span "Fett" at bounding box center [164, 337] width 5 height 17
click at [346, 341] on section "Heading 2*" at bounding box center [314, 337] width 68 height 17
click at [333, 337] on span "Heading 2*" at bounding box center [310, 337] width 47 height 9
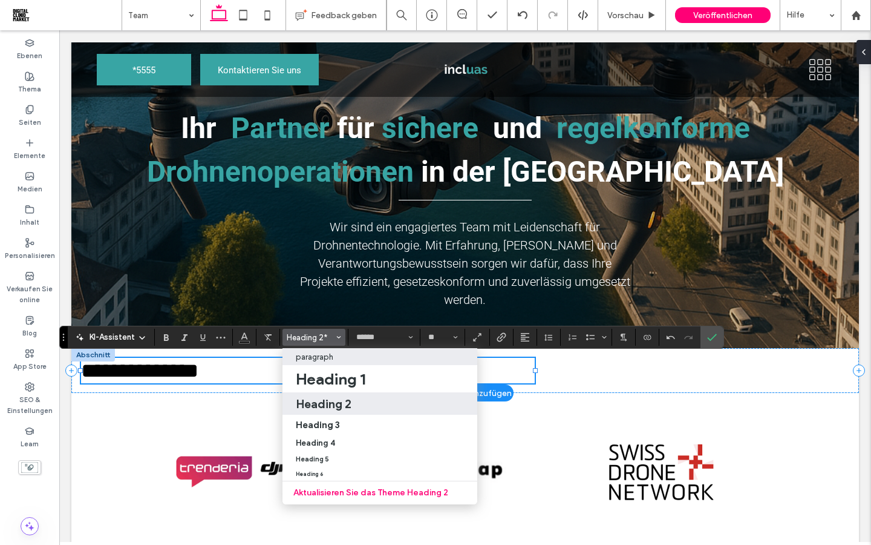
click at [316, 360] on p "paragraph" at bounding box center [315, 356] width 38 height 9
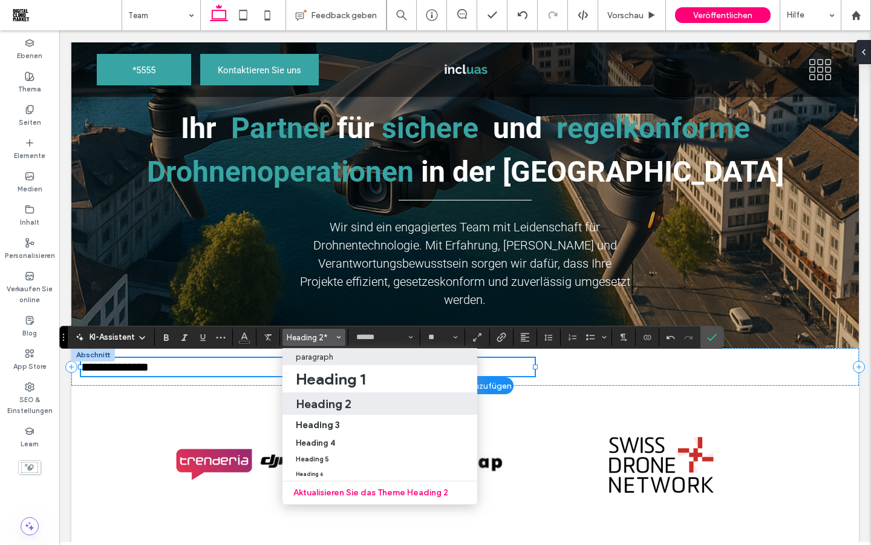
type input "**"
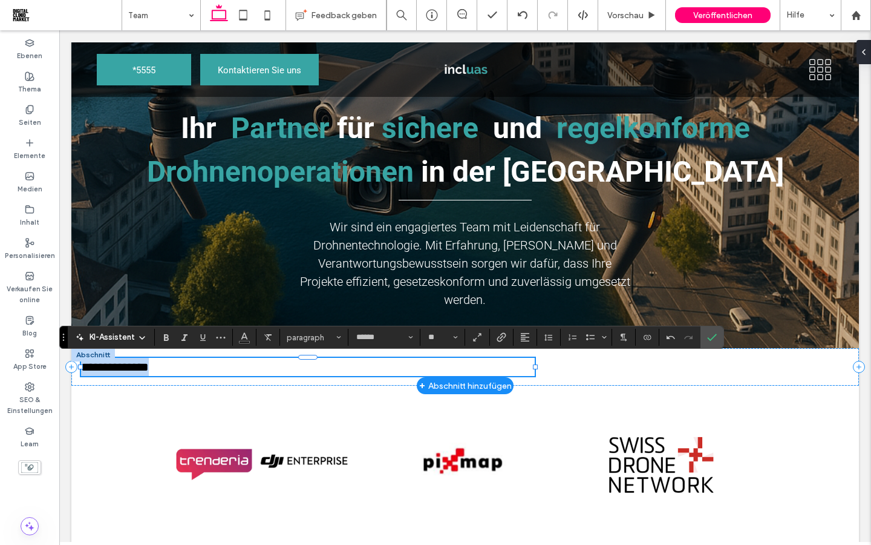
click at [202, 365] on p "**********" at bounding box center [308, 367] width 454 height 18
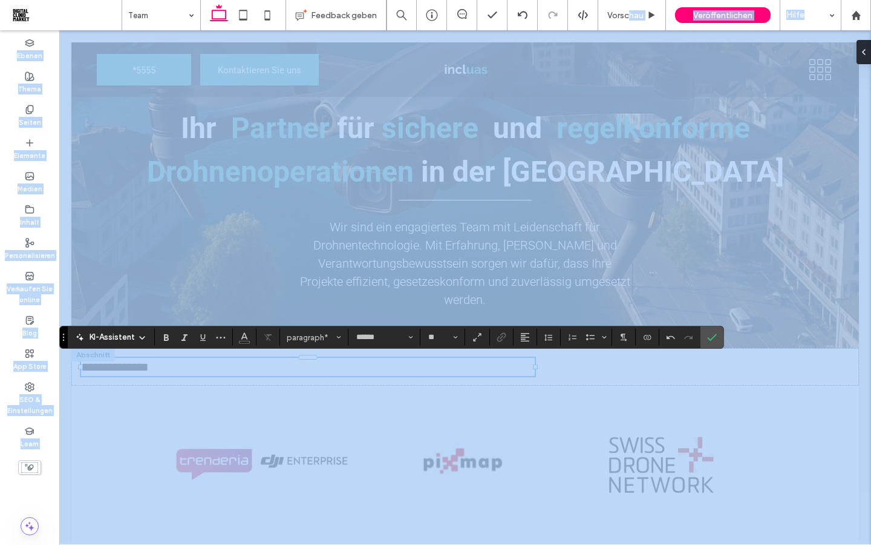
click at [628, 13] on span "Vorschau" at bounding box center [626, 15] width 36 height 10
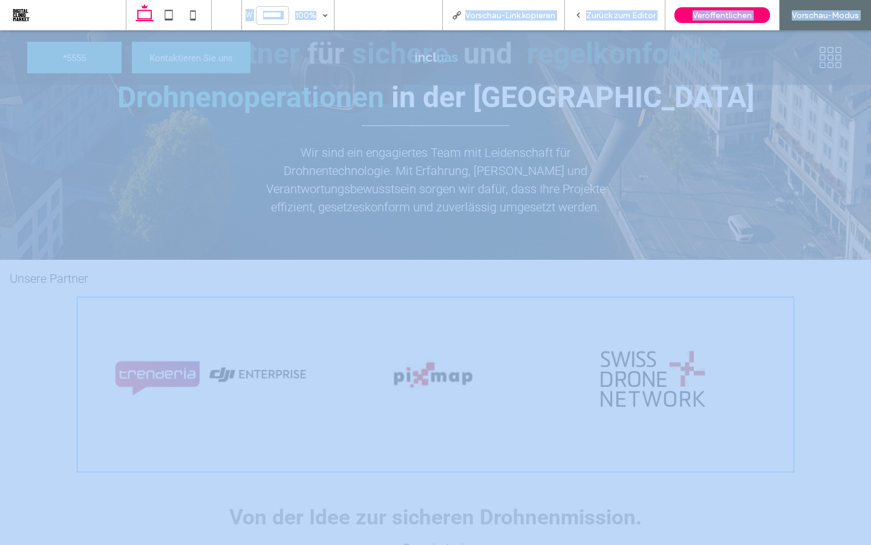
scroll to position [140, 0]
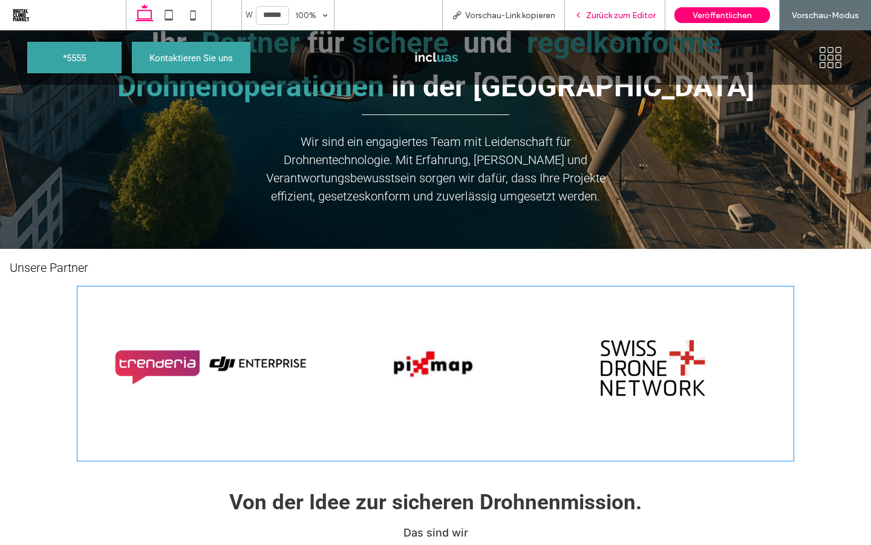
click at [607, 18] on span "Zurück zum Editor" at bounding box center [621, 15] width 70 height 10
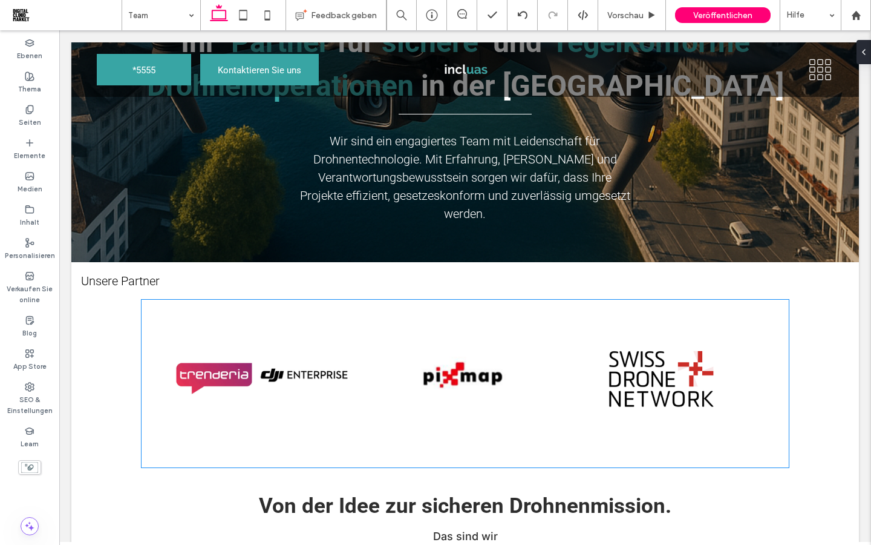
scroll to position [152, 0]
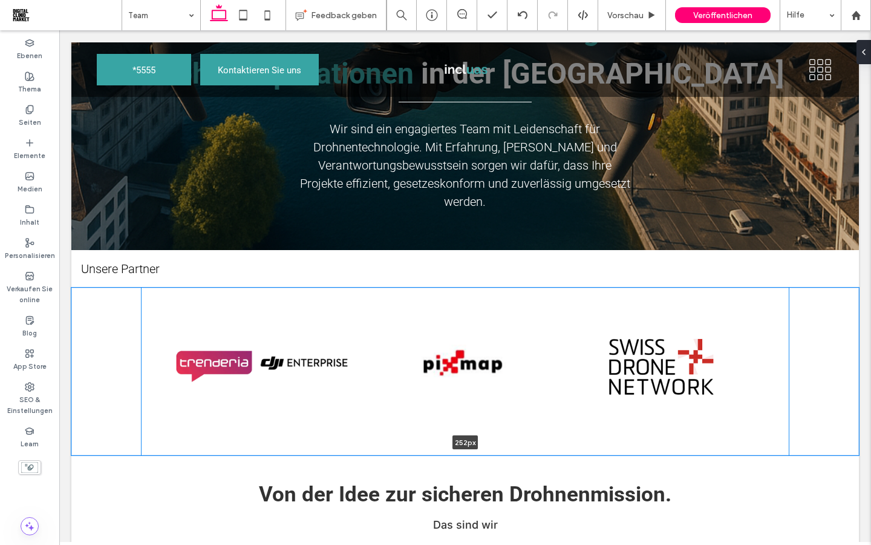
drag, startPoint x: 391, startPoint y: 454, endPoint x: 390, endPoint y: 434, distance: 20.0
click at [390, 433] on div "Button Button Button Mehr anzeigen 252px Abschnitt + Abschnitt hinzufügen" at bounding box center [465, 371] width 788 height 168
type input "***"
click at [390, 434] on div "Button Button Button Mehr anzeigen" at bounding box center [465, 371] width 647 height 168
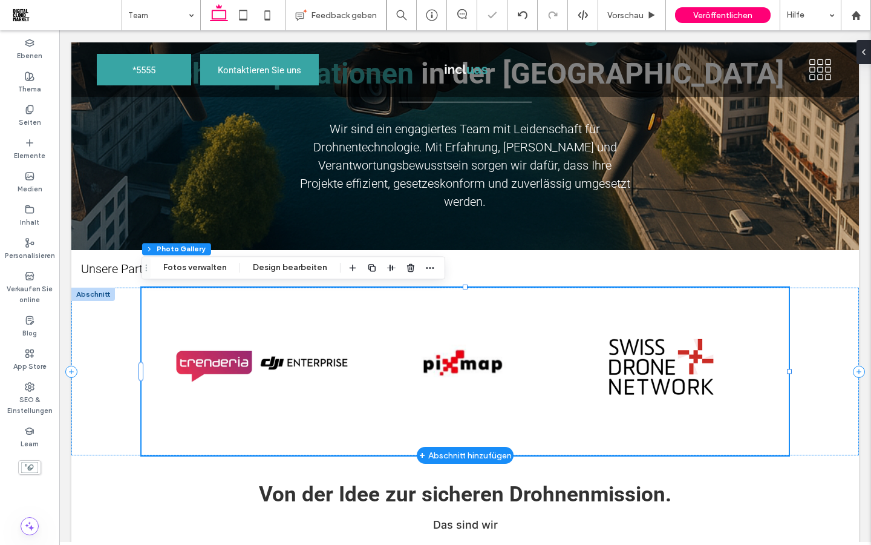
click at [390, 434] on div "Button Button Button Mehr anzeigen" at bounding box center [465, 371] width 647 height 168
click at [265, 264] on button "Design bearbeiten" at bounding box center [290, 267] width 90 height 15
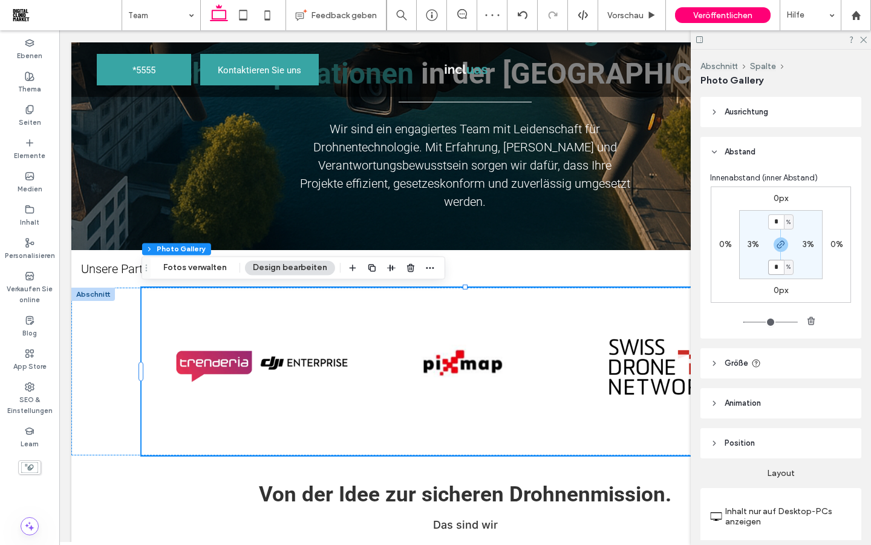
click at [777, 267] on input "*" at bounding box center [777, 267] width 16 height 15
type input "*"
click at [760, 269] on section "* % 3% * % 3%" at bounding box center [781, 244] width 84 height 69
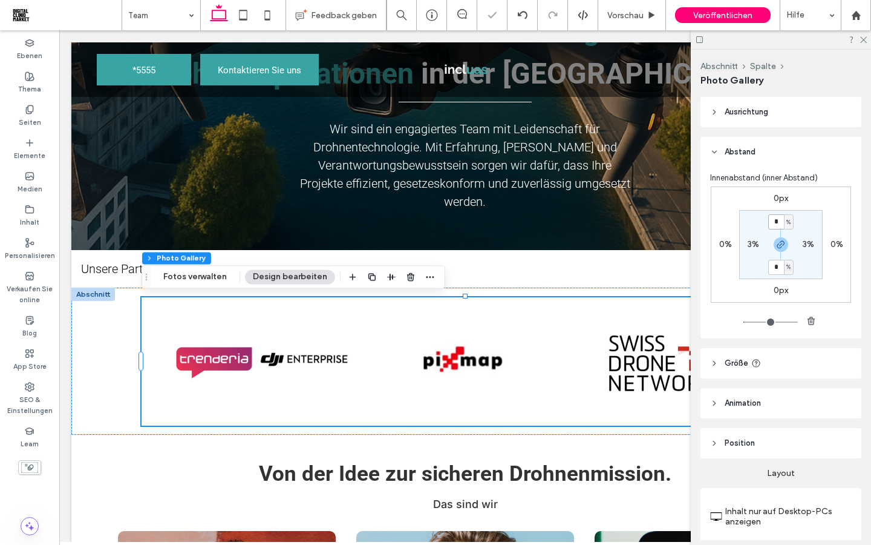
click at [777, 223] on input "*" at bounding box center [777, 221] width 16 height 15
type input "*"
click at [775, 264] on input "*" at bounding box center [777, 267] width 16 height 15
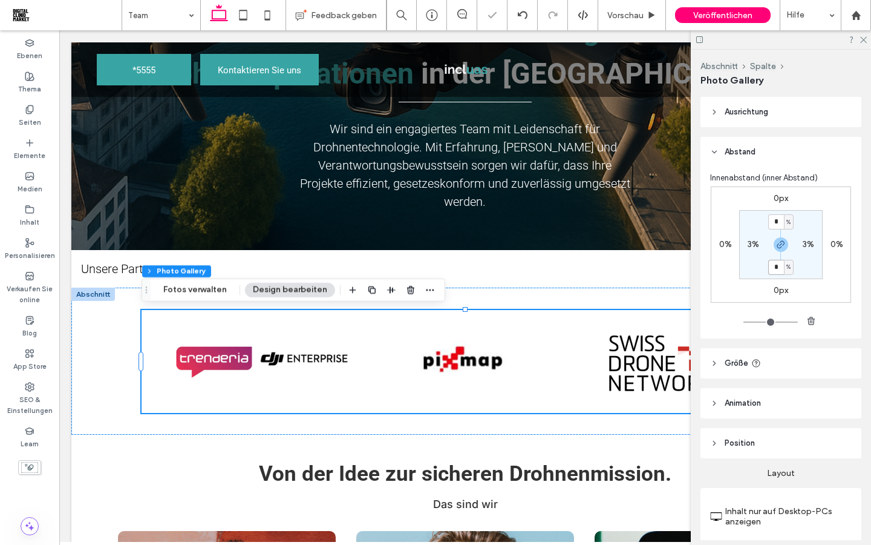
click at [775, 270] on input "*" at bounding box center [777, 267] width 16 height 15
type input "*"
click at [750, 266] on section "* % 3% * % 3%" at bounding box center [781, 244] width 84 height 69
click at [634, 21] on div "Vorschau" at bounding box center [632, 15] width 68 height 30
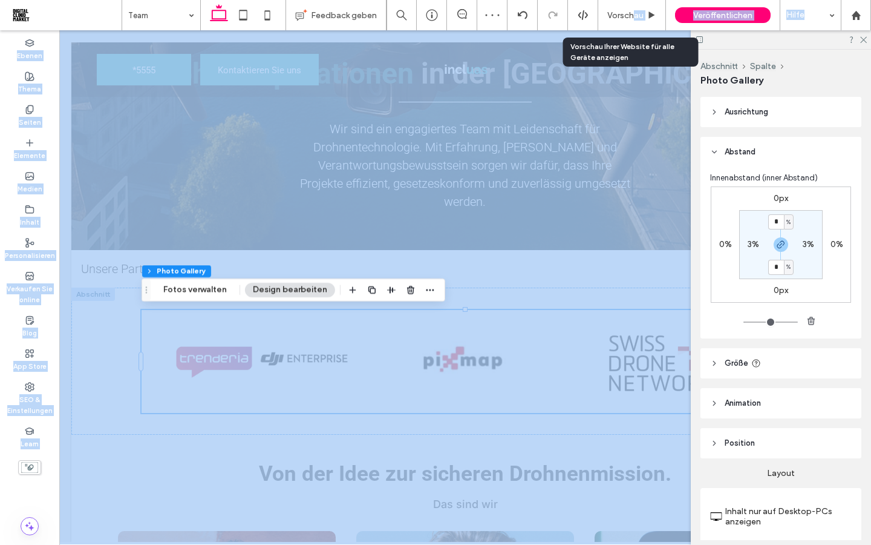
click at [633, 13] on span "Vorschau" at bounding box center [626, 15] width 36 height 10
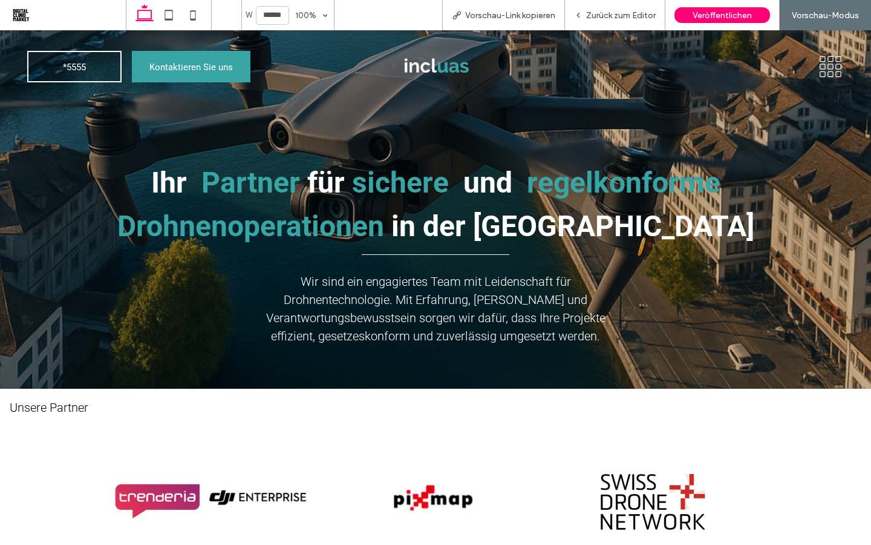
click at [620, 104] on div "Ihr Partner für sichere und regelkonforme Drohnenoperationen in der Schweiz Wir…" at bounding box center [435, 209] width 871 height 358
click at [612, 16] on span "Zurück zum Editor" at bounding box center [621, 15] width 70 height 10
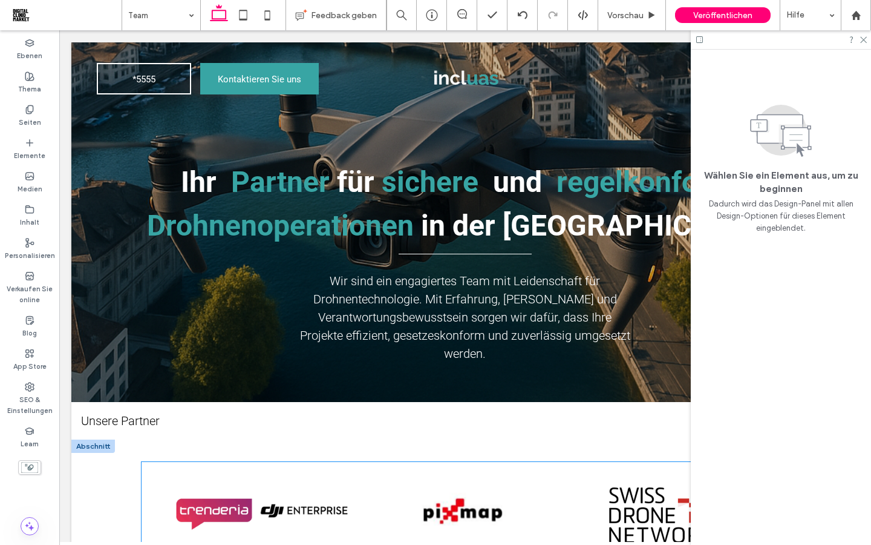
click at [284, 466] on li "Button" at bounding box center [265, 513] width 200 height 94
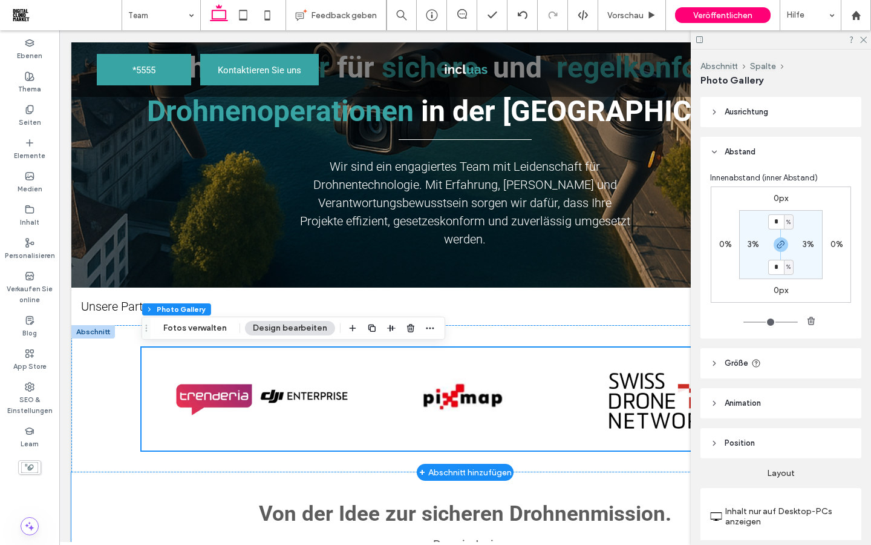
scroll to position [114, 0]
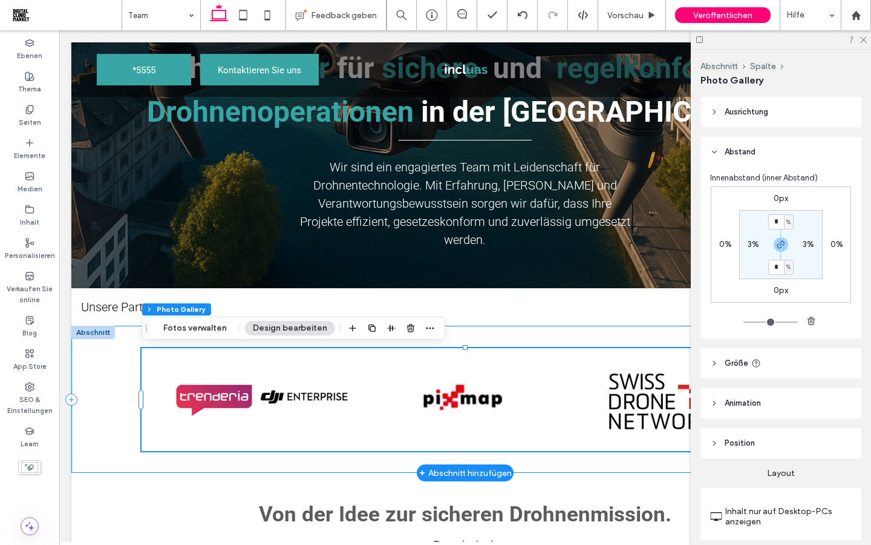
click at [479, 451] on div "Button Button Button Mehr anzeigen" at bounding box center [465, 399] width 788 height 147
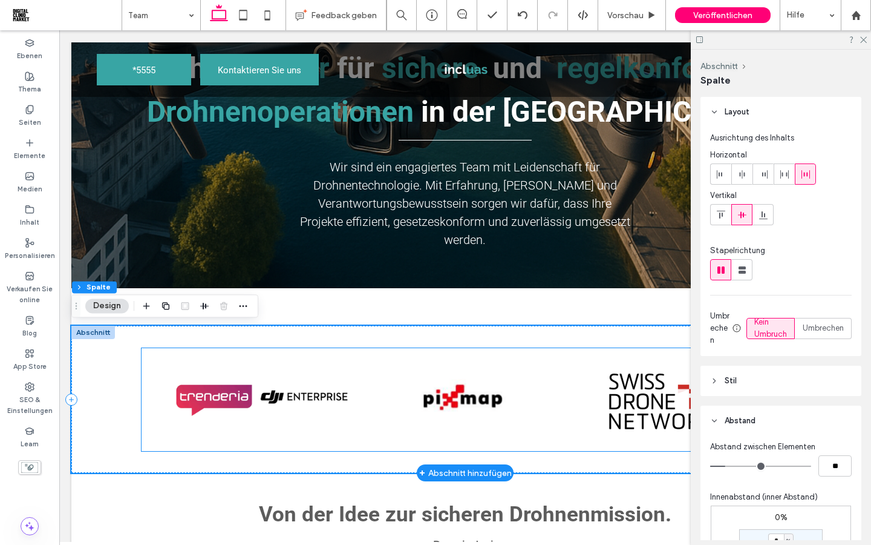
click at [454, 433] on link at bounding box center [465, 399] width 191 height 85
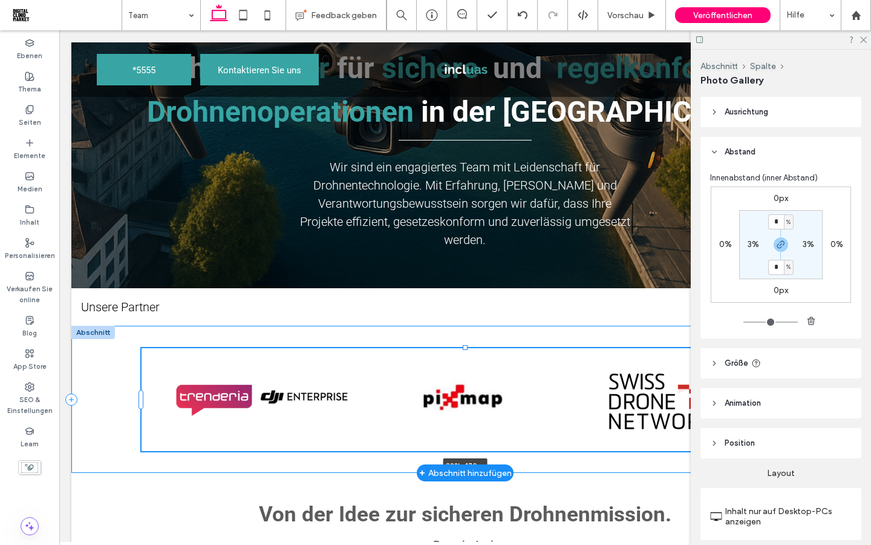
click at [464, 350] on div "Button Button Button Mehr anzeigen 82% , 170px" at bounding box center [465, 399] width 788 height 147
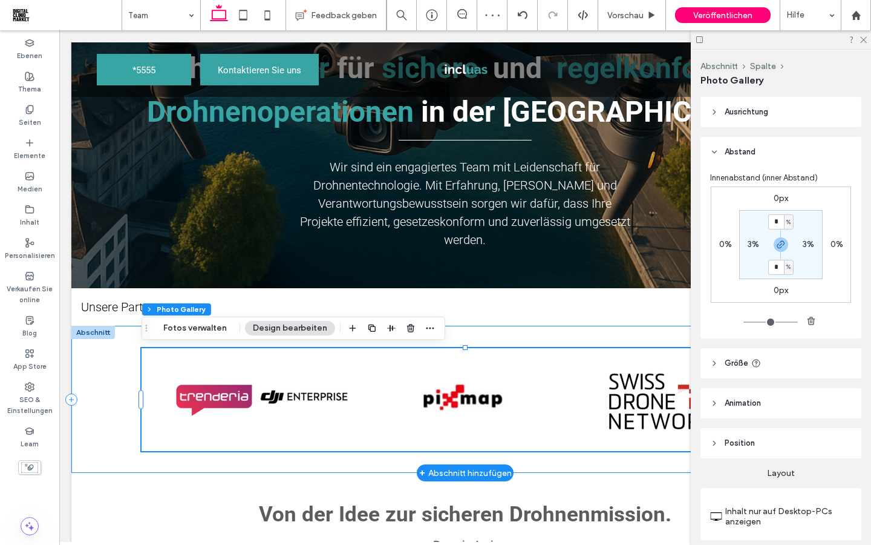
click at [116, 411] on div "Button Button Button Mehr anzeigen 82% , 170px" at bounding box center [465, 399] width 788 height 147
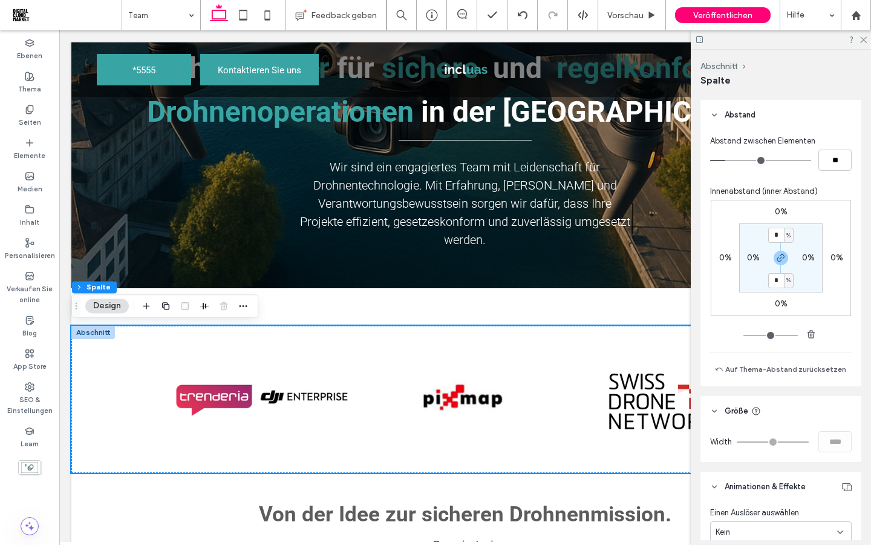
scroll to position [366, 0]
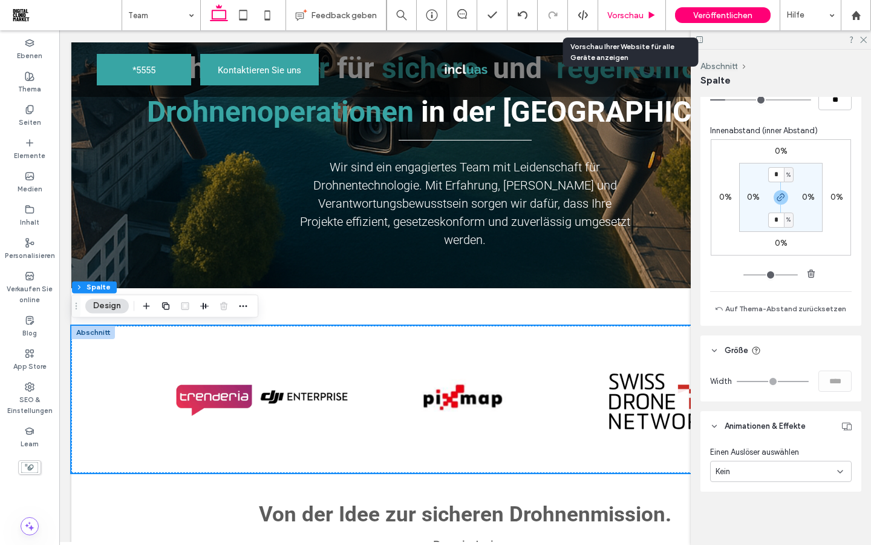
click at [631, 16] on span "Vorschau" at bounding box center [626, 15] width 36 height 10
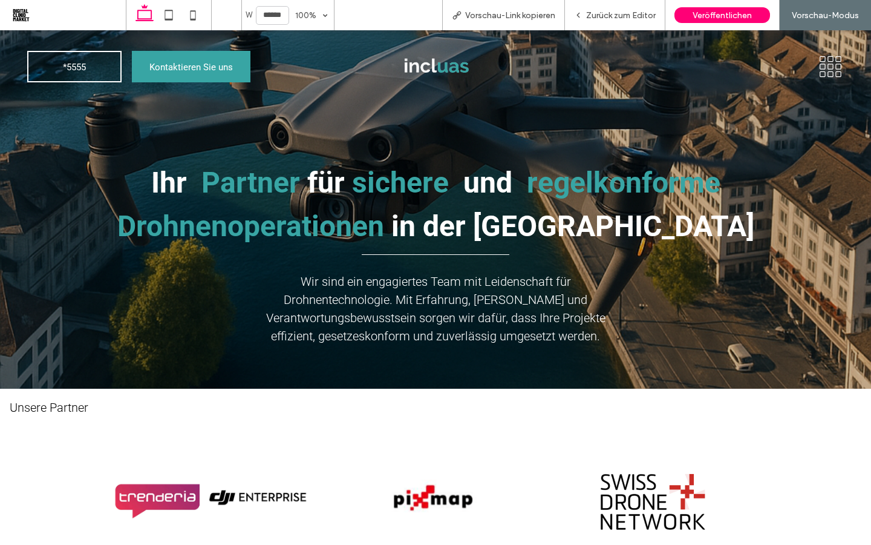
click at [408, 77] on img at bounding box center [436, 66] width 88 height 53
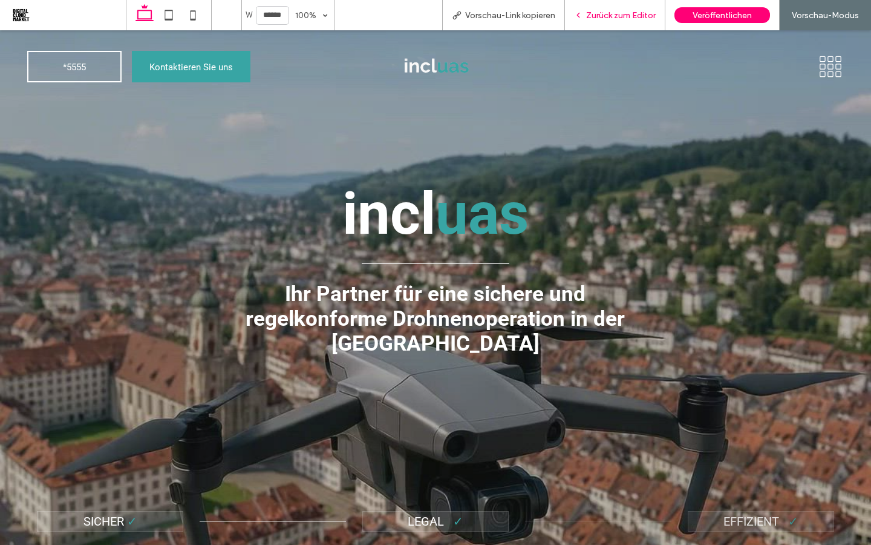
click at [624, 19] on span "Zurück zum Editor" at bounding box center [621, 15] width 70 height 10
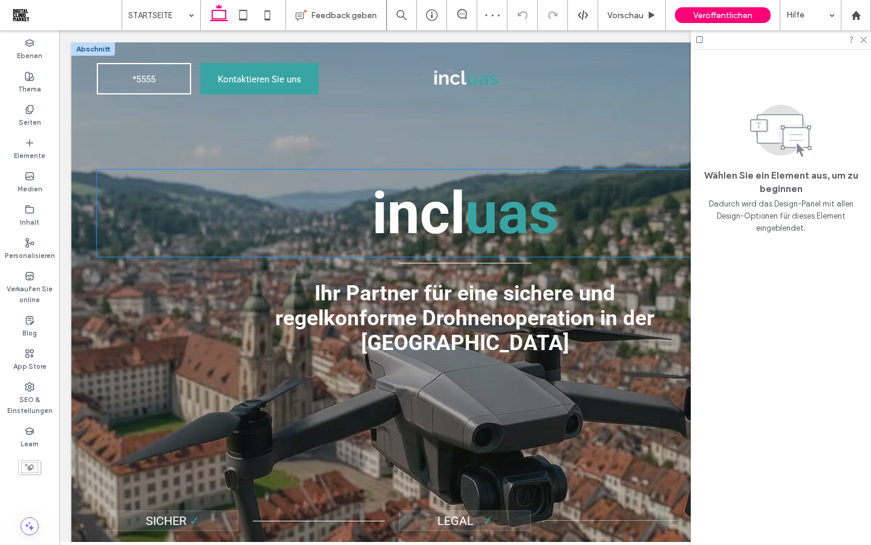
click at [480, 231] on strong "uas" at bounding box center [511, 213] width 93 height 68
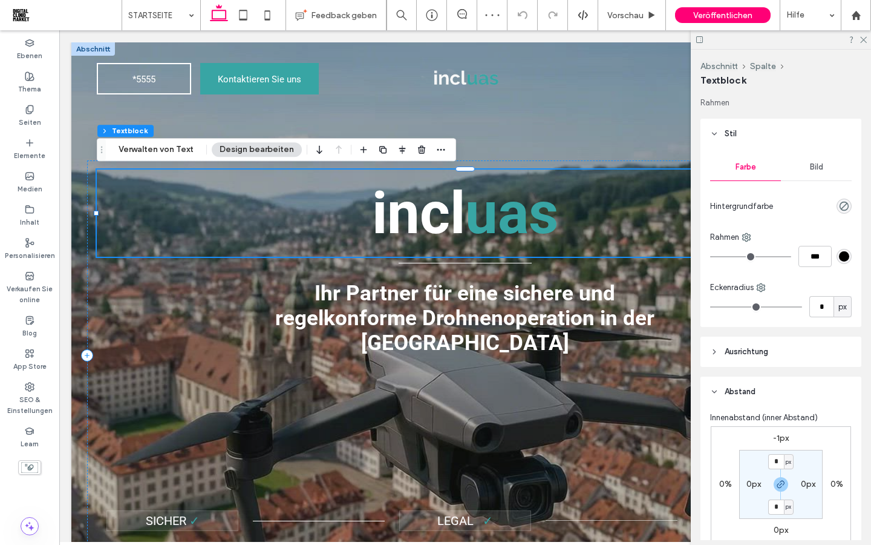
click at [480, 231] on strong "uas" at bounding box center [511, 213] width 93 height 68
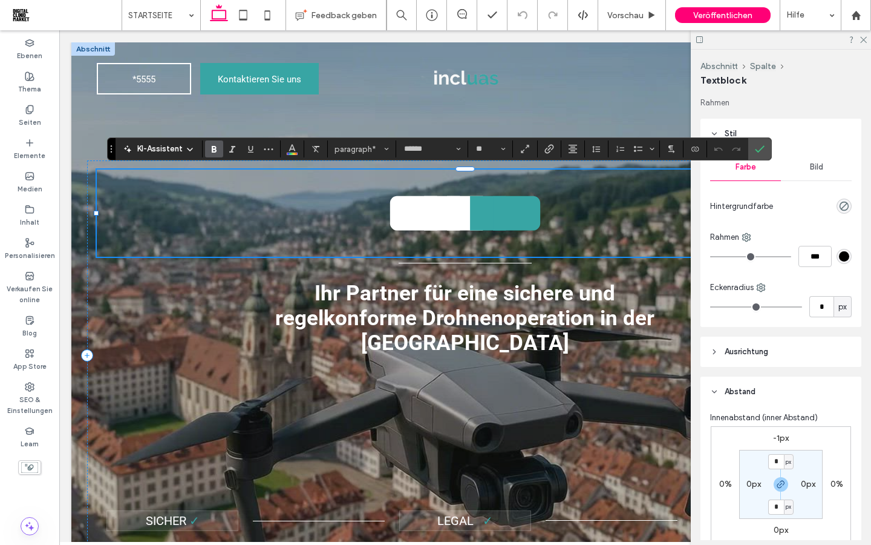
click at [778, 434] on label "-1px" at bounding box center [781, 438] width 16 height 10
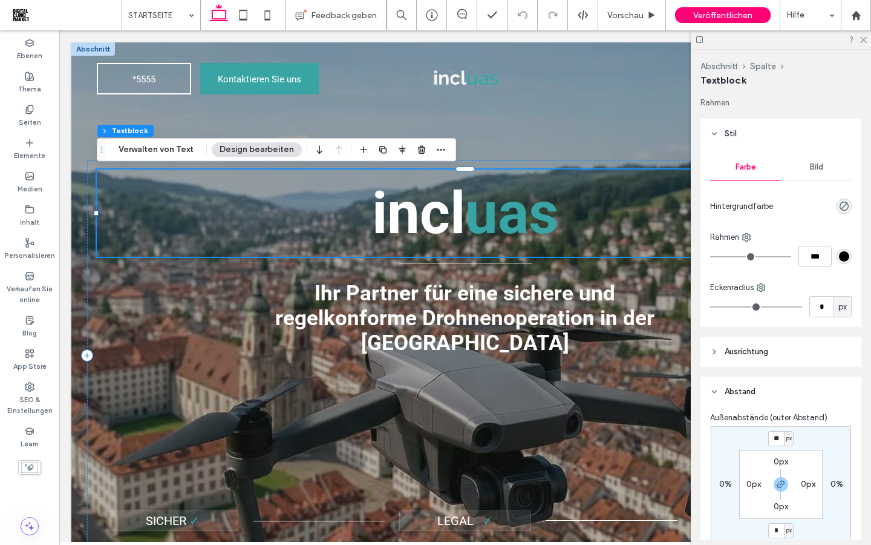
type input "*"
click at [781, 435] on input "**" at bounding box center [777, 438] width 16 height 15
type input "*"
click at [795, 407] on div "Außenabstände (outer Abstand) * px 0% * px 0% 0px 0px 0px 0px" at bounding box center [781, 492] width 161 height 171
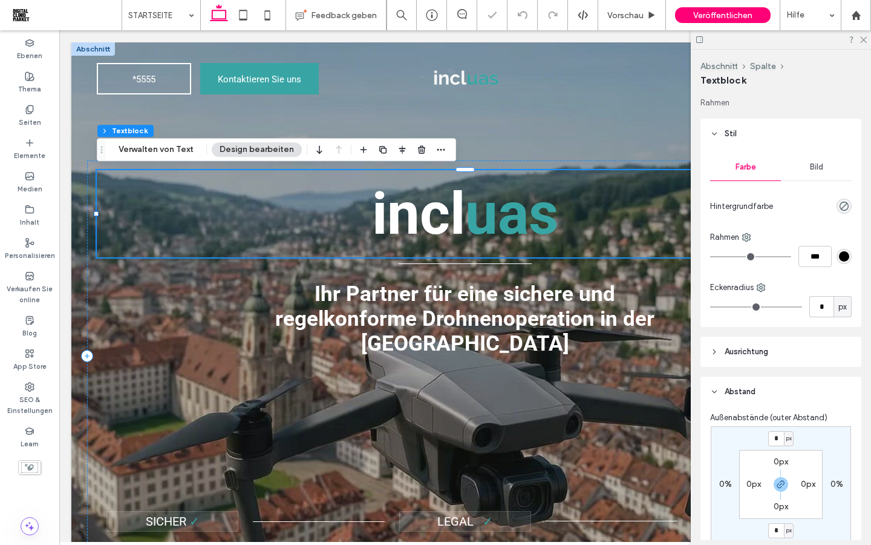
click at [483, 209] on strong "uas" at bounding box center [511, 214] width 93 height 68
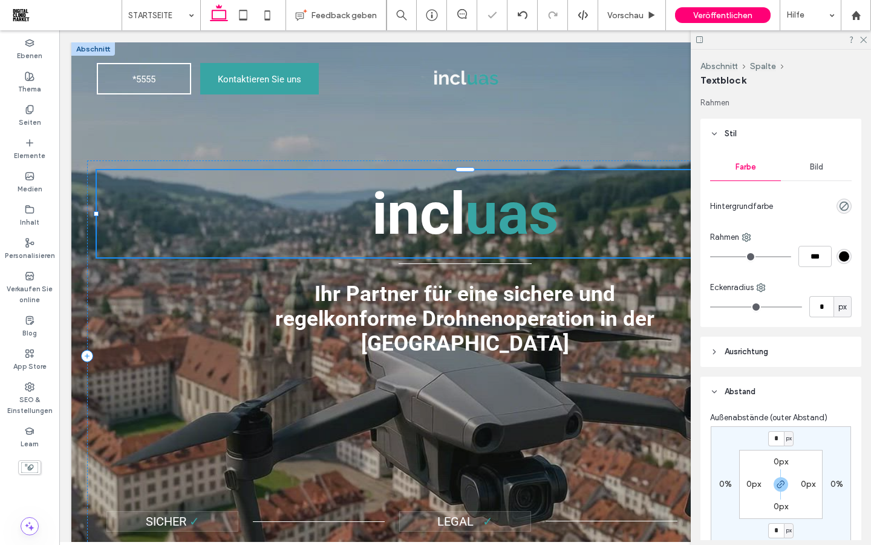
type input "******"
type input "**"
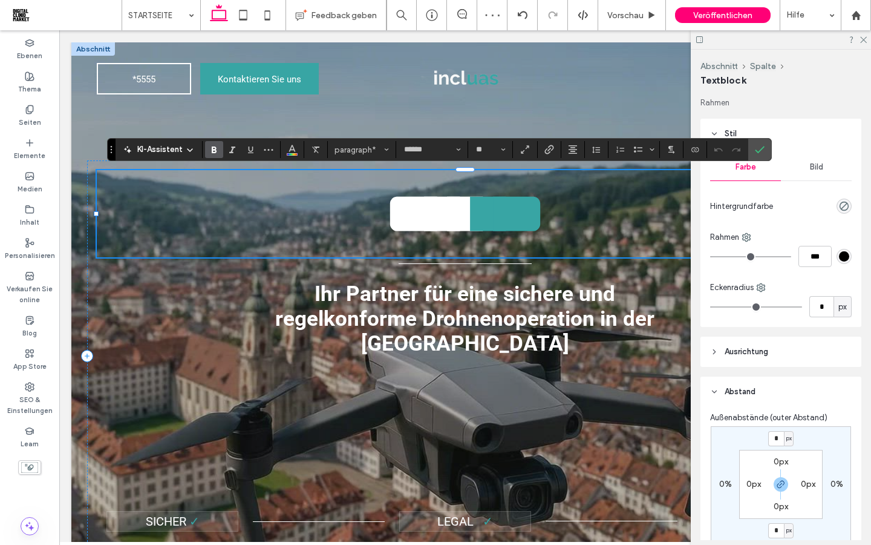
scroll to position [257, 0]
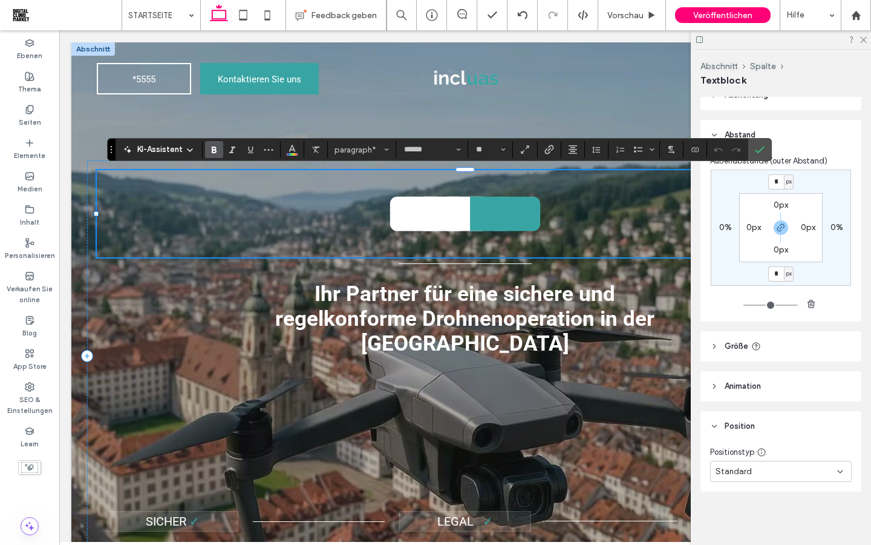
click at [741, 391] on span "Animation" at bounding box center [743, 386] width 36 height 12
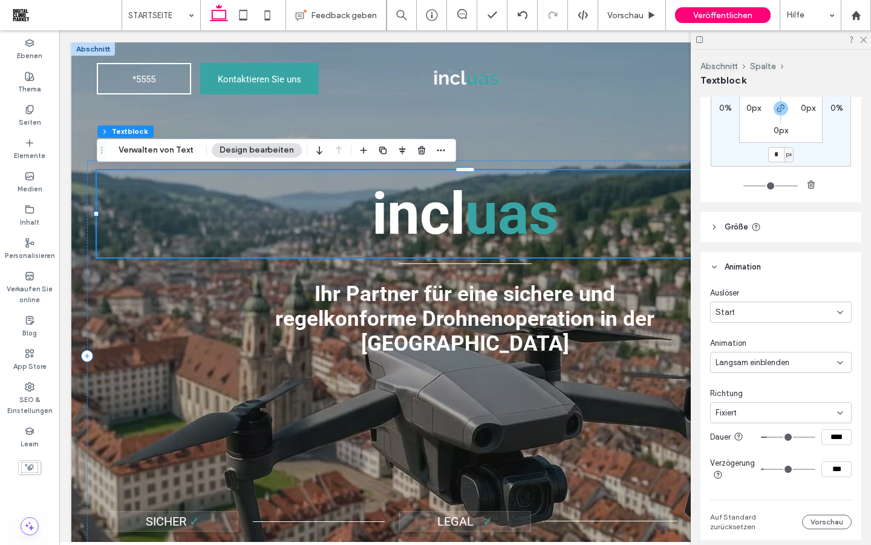
scroll to position [378, 0]
click at [490, 264] on hr at bounding box center [465, 263] width 133 height 1
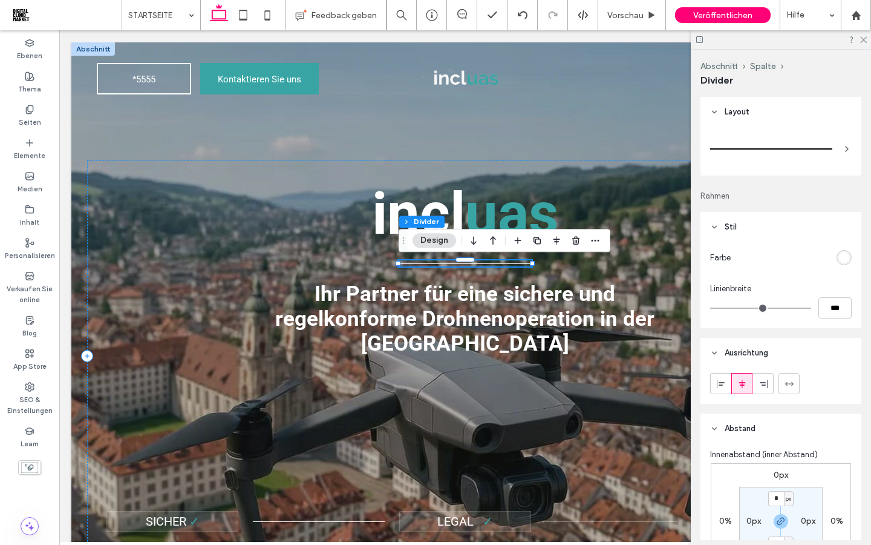
click at [490, 264] on hr at bounding box center [465, 263] width 133 height 1
click at [428, 238] on button "Design" at bounding box center [435, 240] width 44 height 15
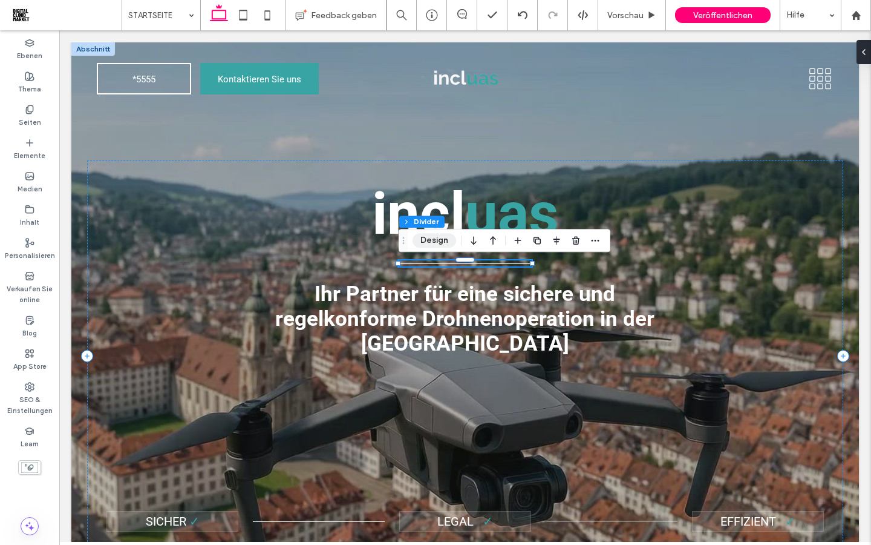
click at [433, 243] on button "Design" at bounding box center [435, 240] width 44 height 15
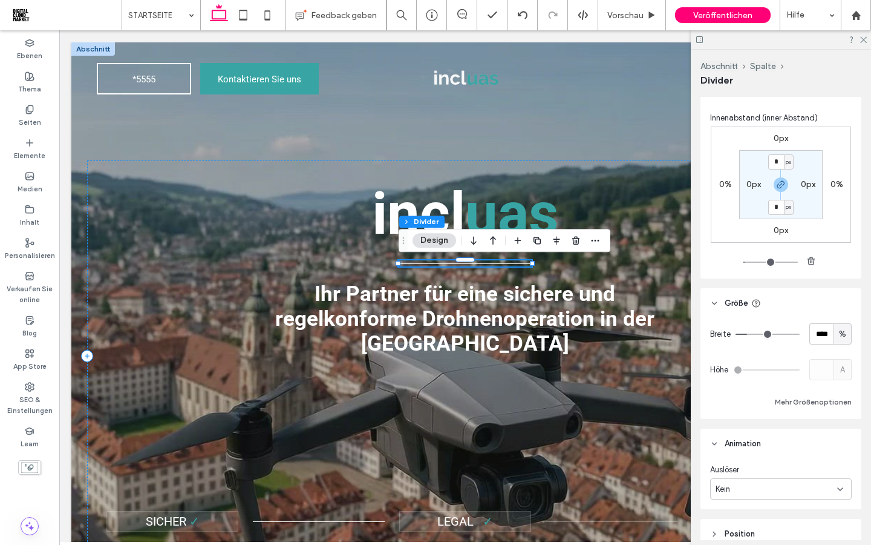
scroll to position [394, 0]
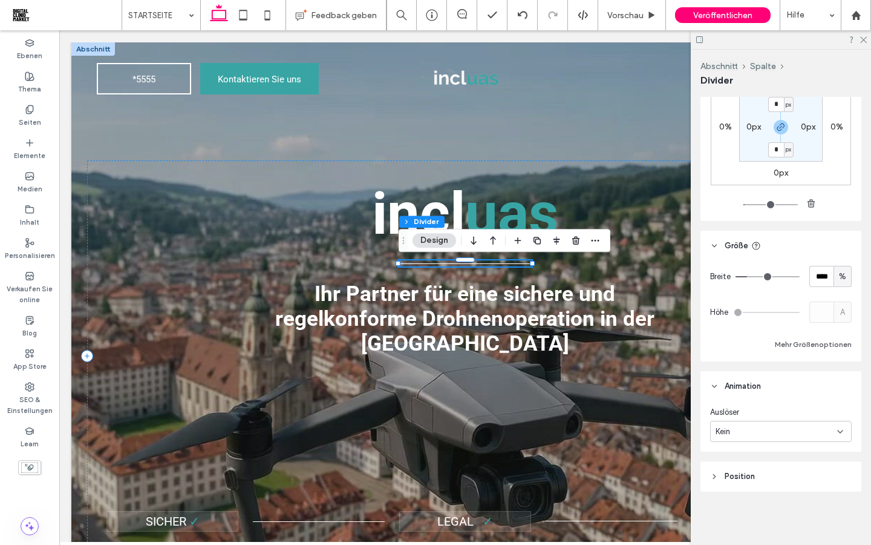
click at [827, 434] on div "Kein" at bounding box center [777, 431] width 122 height 12
click at [770, 474] on div "Start" at bounding box center [781, 473] width 140 height 21
click at [781, 479] on div "Keine" at bounding box center [777, 482] width 122 height 12
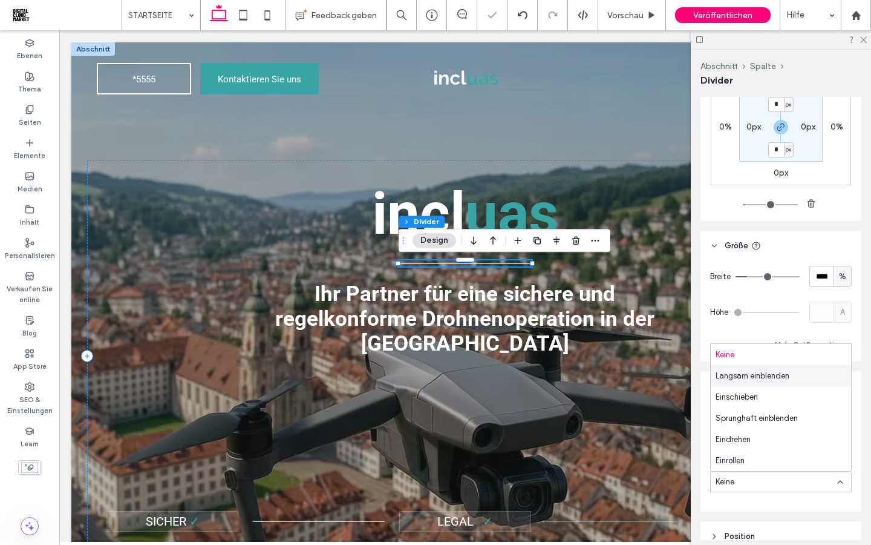
click at [754, 381] on span "Langsam einblenden" at bounding box center [753, 376] width 74 height 12
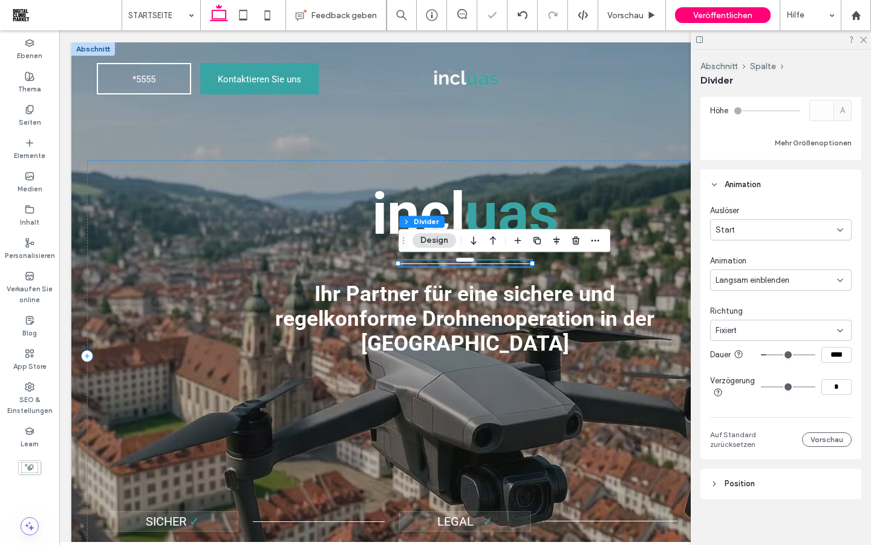
scroll to position [604, 0]
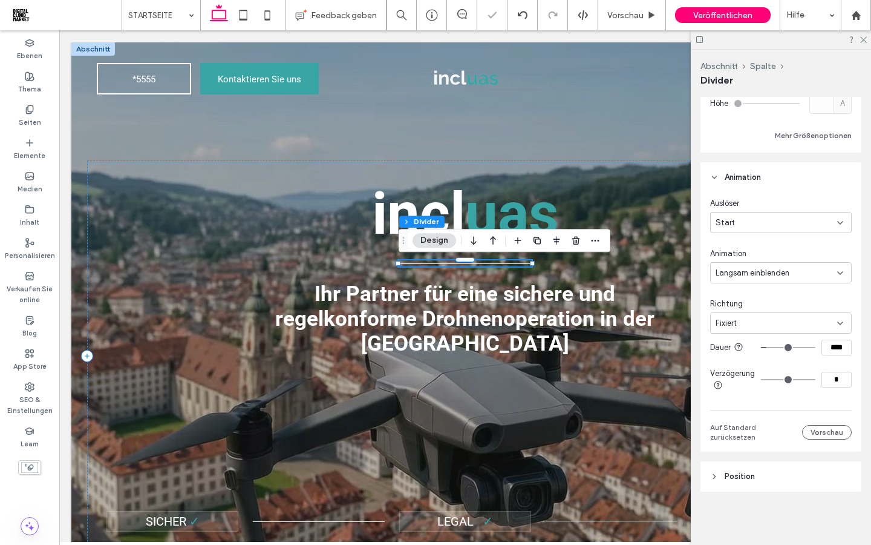
click at [838, 348] on input "****" at bounding box center [837, 347] width 30 height 16
drag, startPoint x: 845, startPoint y: 346, endPoint x: 798, endPoint y: 348, distance: 47.2
click at [798, 348] on div "****" at bounding box center [806, 347] width 91 height 16
type input "****"
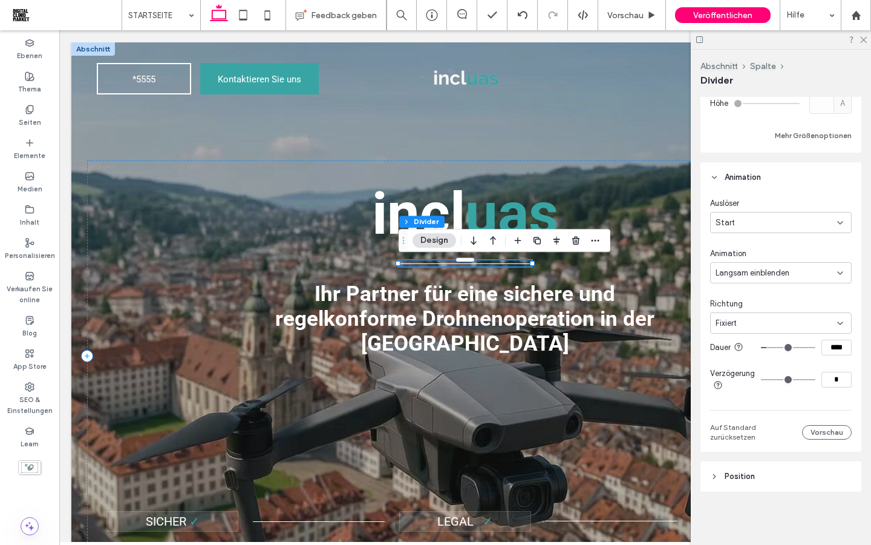
click at [839, 375] on input "*" at bounding box center [837, 380] width 30 height 16
click at [834, 375] on input "*" at bounding box center [837, 380] width 30 height 16
type input "***"
click at [815, 395] on section "Verzögerung ***" at bounding box center [781, 379] width 142 height 36
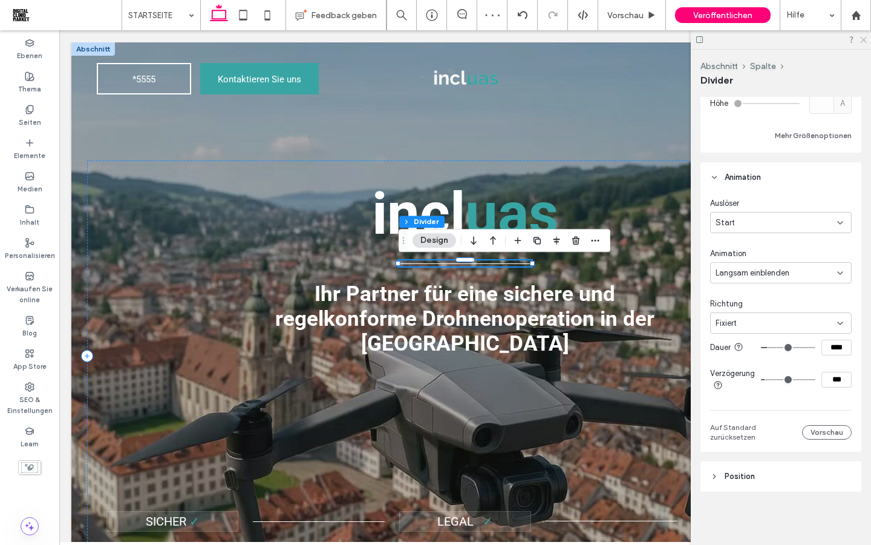
click at [861, 42] on use at bounding box center [863, 40] width 7 height 7
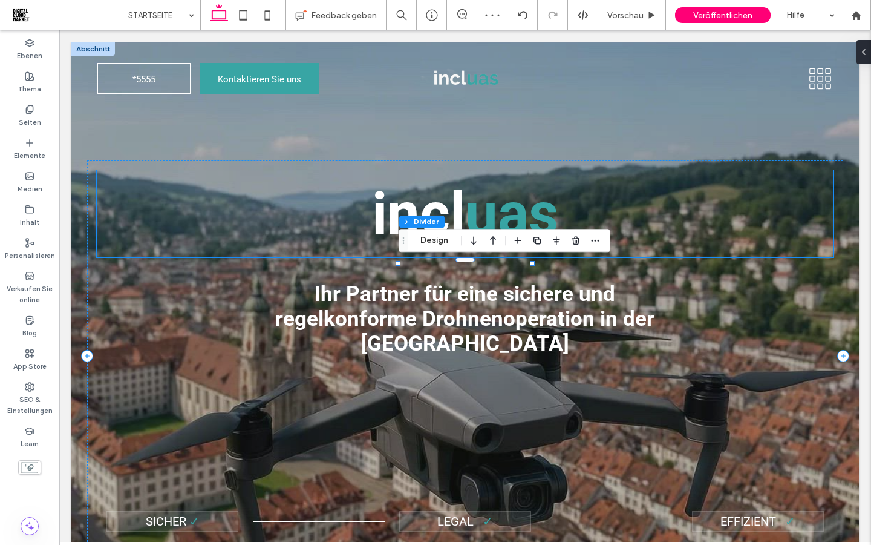
click at [540, 206] on strong "uas" at bounding box center [511, 214] width 93 height 68
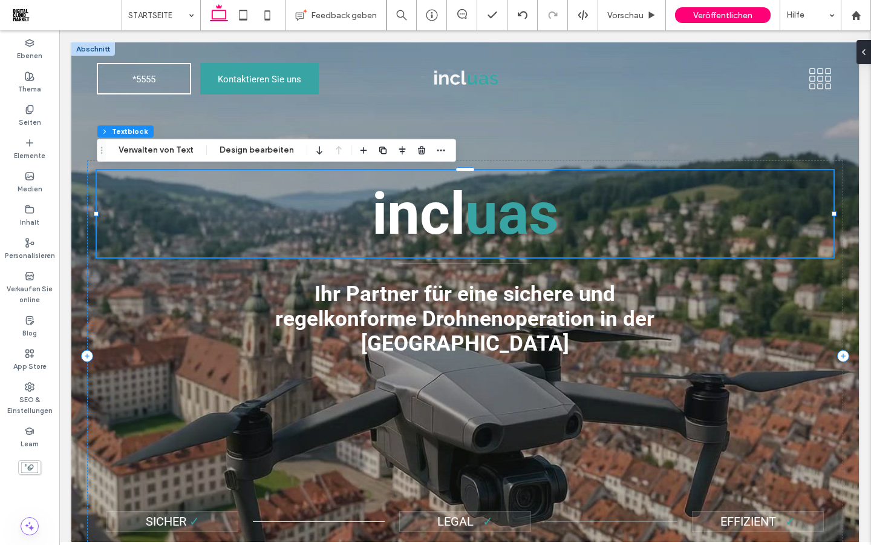
click at [520, 217] on strong "uas" at bounding box center [511, 214] width 93 height 68
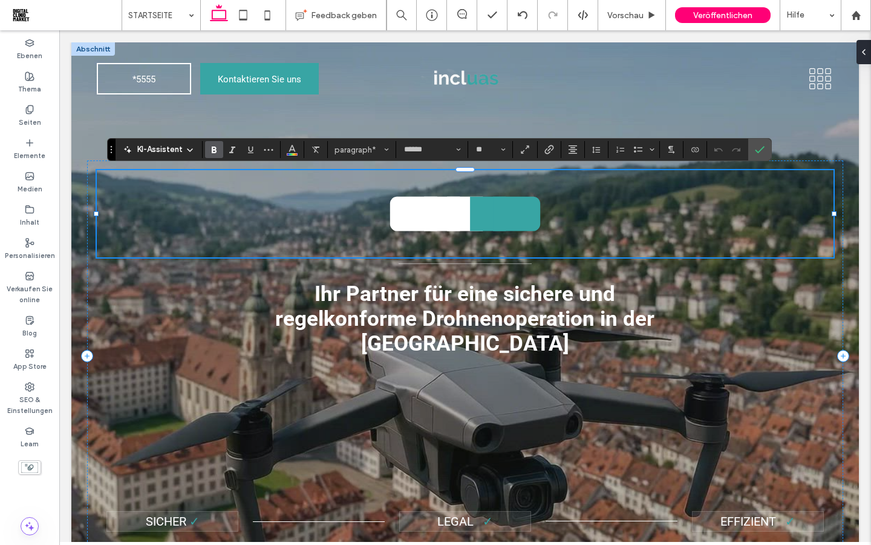
click at [520, 217] on strong "***" at bounding box center [511, 213] width 68 height 57
click at [762, 149] on use "Bestätigen" at bounding box center [760, 149] width 10 height 7
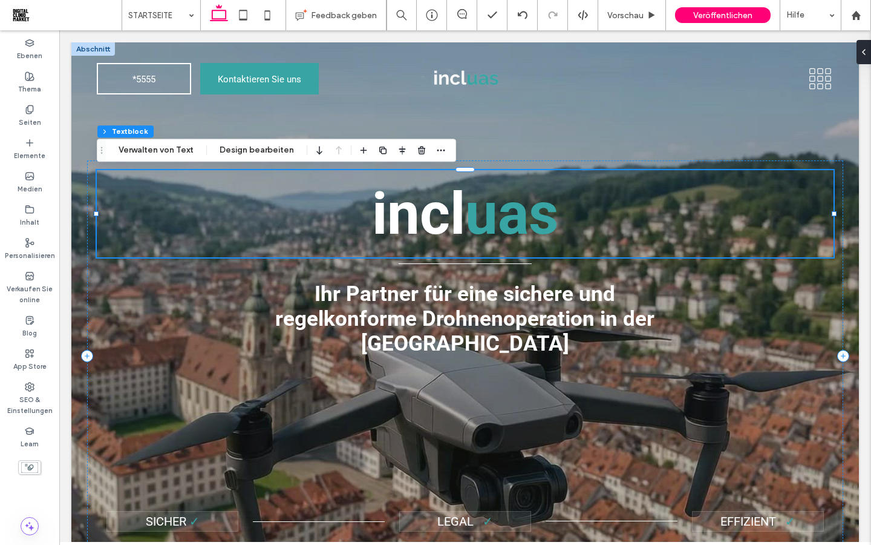
click at [468, 241] on strong "uas" at bounding box center [511, 214] width 93 height 68
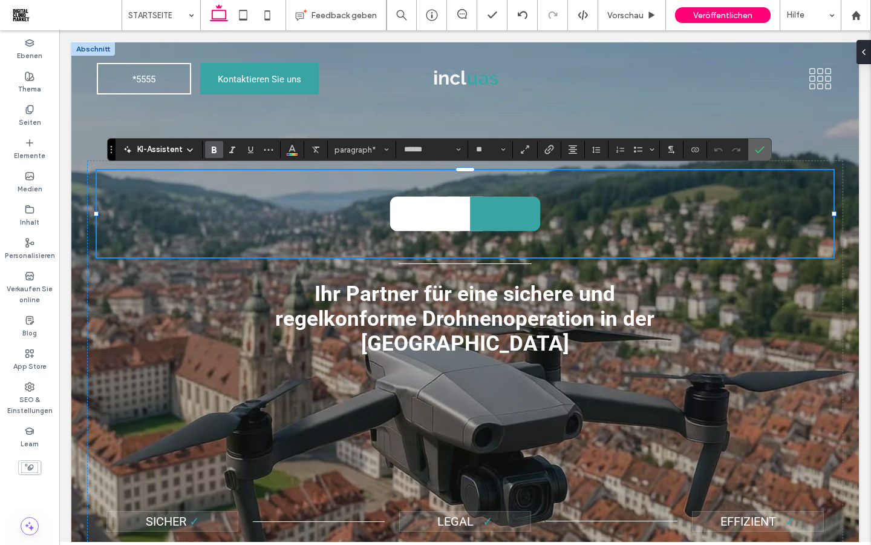
click at [760, 153] on icon "Bestätigen" at bounding box center [760, 150] width 10 height 10
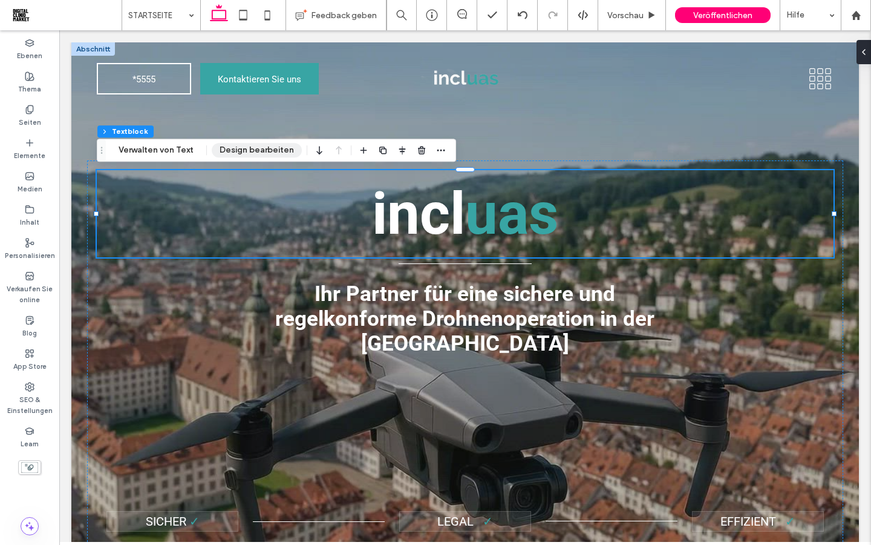
click at [244, 154] on button "Design bearbeiten" at bounding box center [257, 150] width 90 height 15
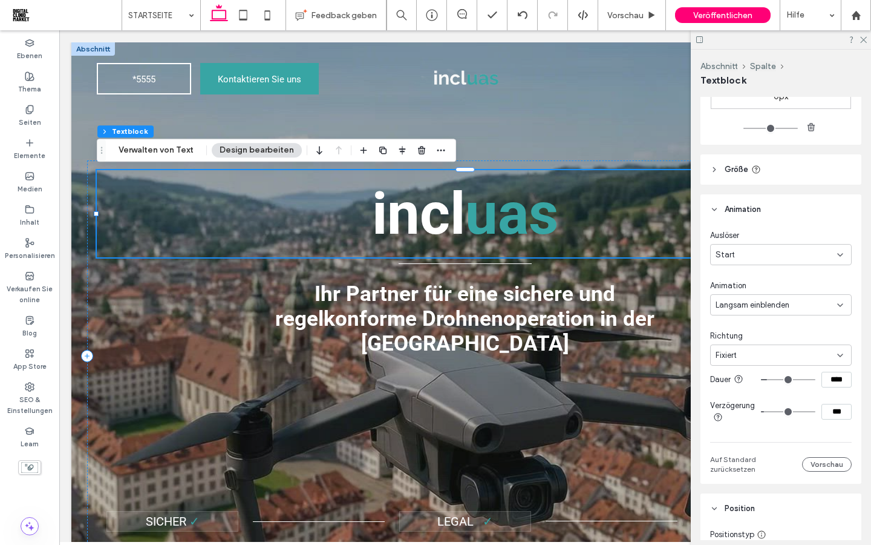
scroll to position [517, 0]
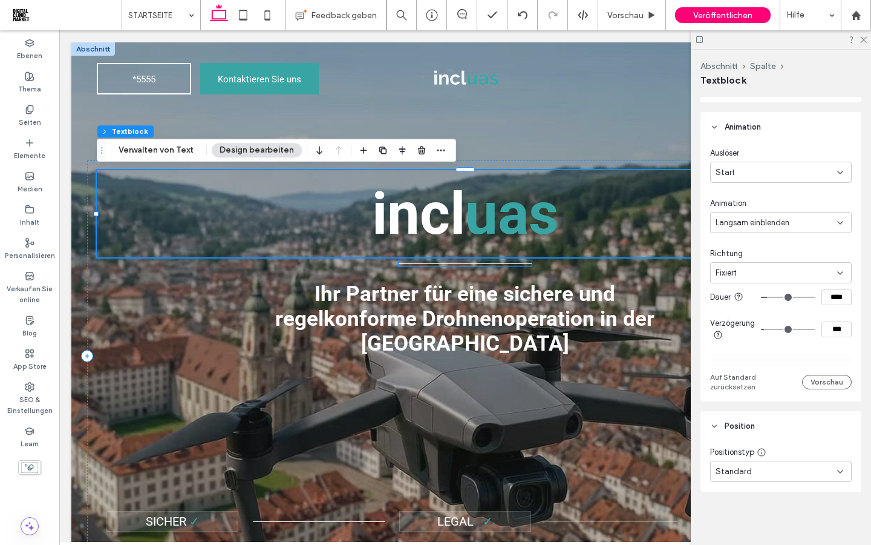
click at [481, 263] on hr at bounding box center [465, 263] width 133 height 1
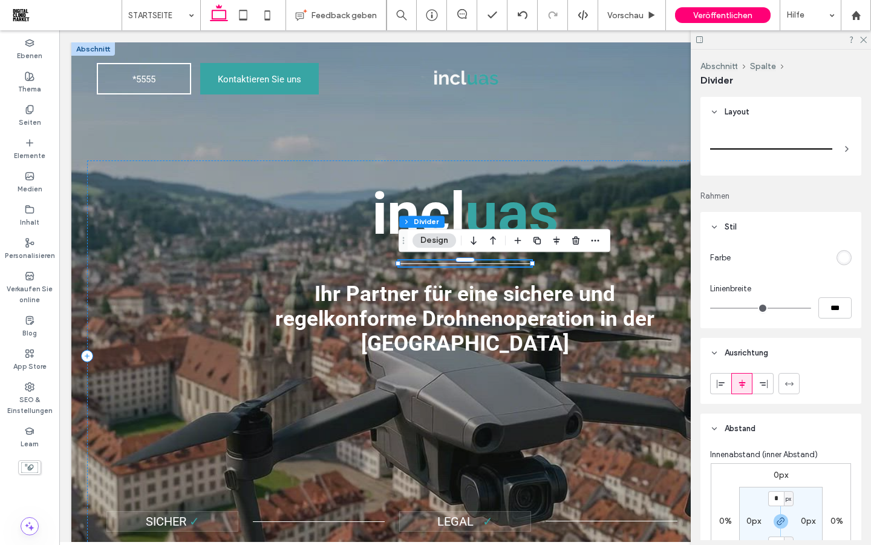
click at [481, 263] on hr at bounding box center [465, 263] width 133 height 1
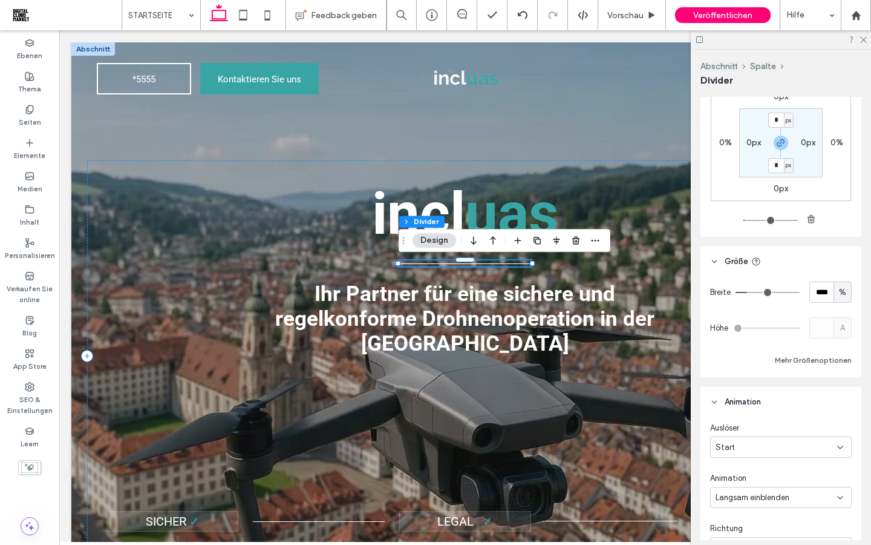
scroll to position [604, 0]
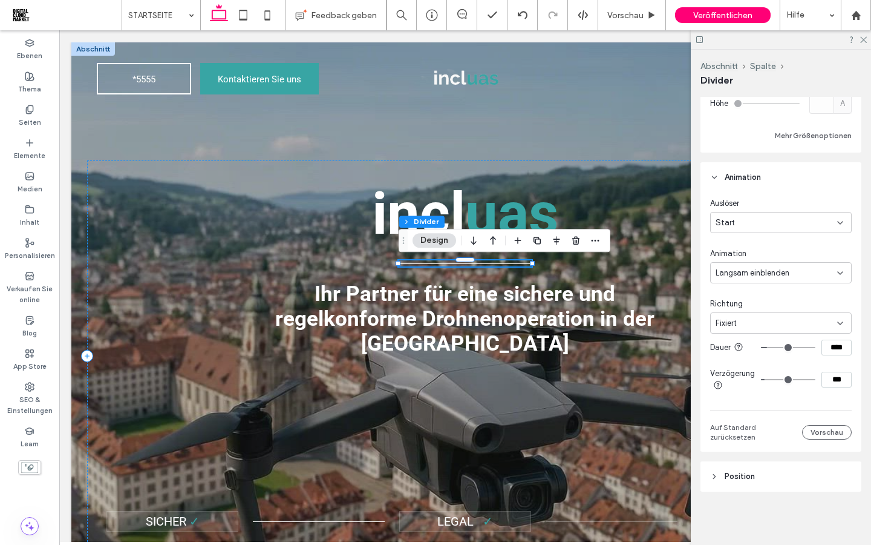
click at [831, 379] on input "***" at bounding box center [837, 380] width 30 height 16
type input "***"
click at [772, 387] on div at bounding box center [791, 380] width 61 height 16
click at [862, 39] on icon at bounding box center [863, 39] width 8 height 8
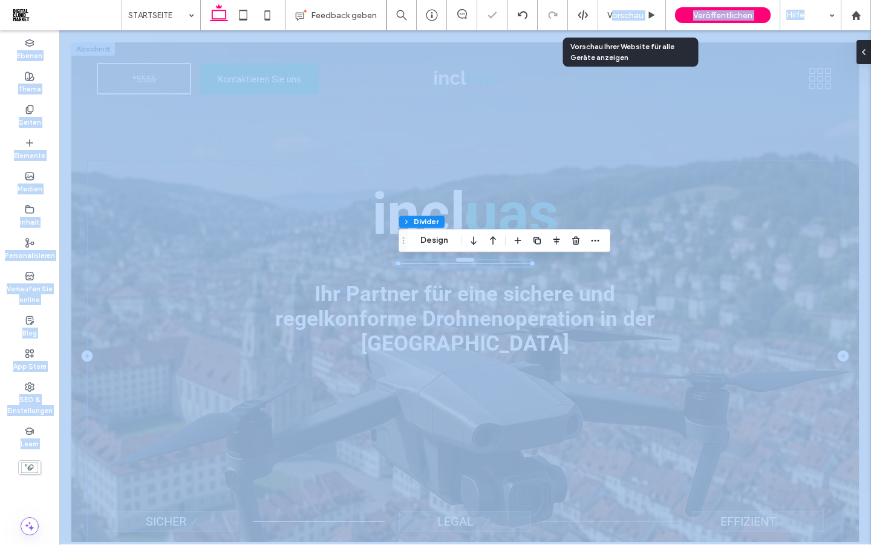
click at [611, 14] on span "Vorschau" at bounding box center [626, 15] width 36 height 10
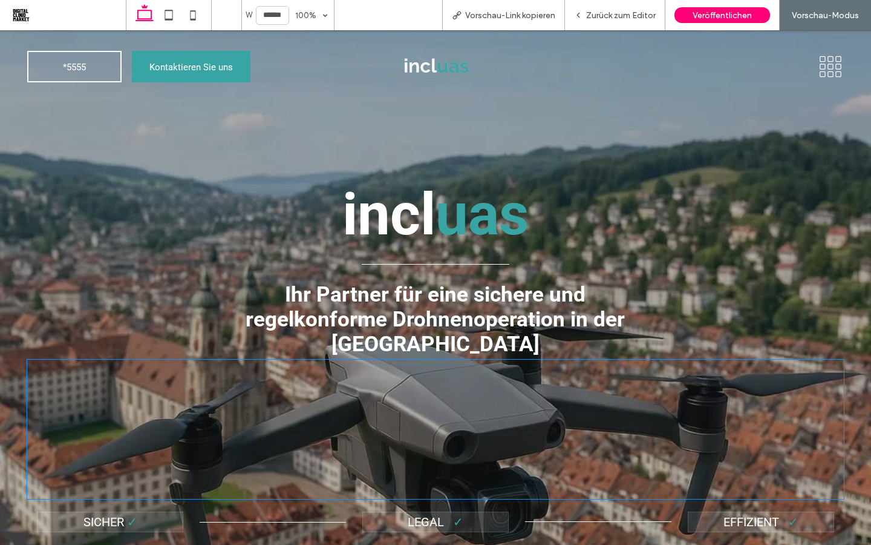
click at [644, 142] on div "incl uas Ihr Partner für eine sichere und regelkonforme Drohnenoperation in der…" at bounding box center [435, 312] width 871 height 565
click at [431, 64] on img at bounding box center [436, 66] width 88 height 53
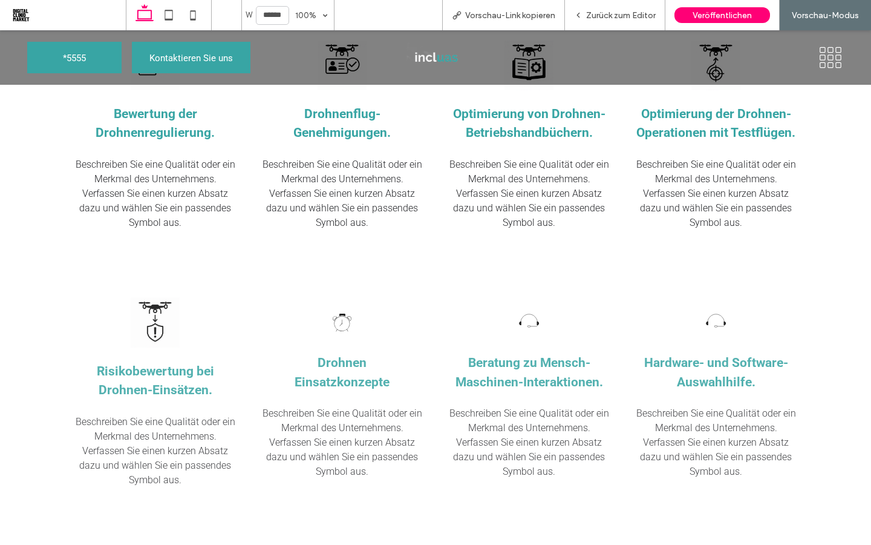
scroll to position [1143, 0]
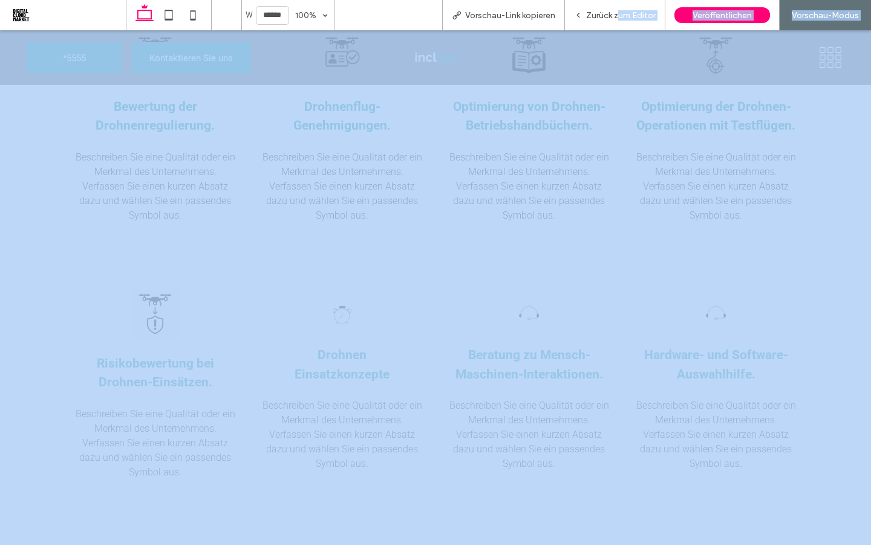
click at [615, 14] on span "Zurück zum Editor" at bounding box center [621, 15] width 70 height 10
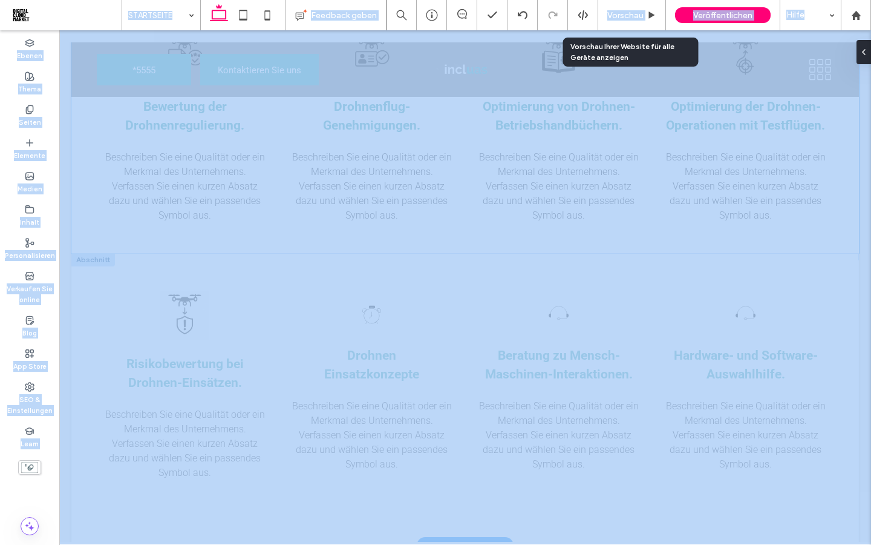
scroll to position [1118, 0]
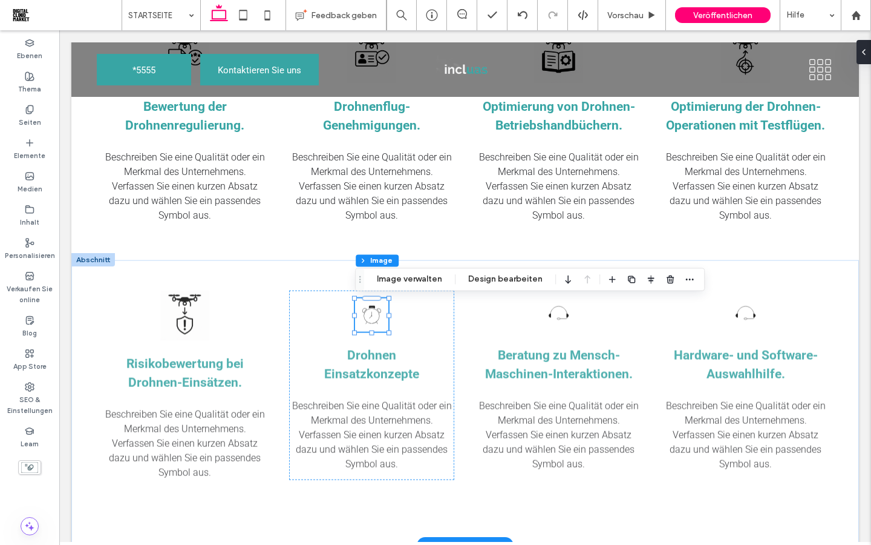
click at [377, 324] on img at bounding box center [371, 314] width 33 height 33
click at [402, 281] on button "Image verwalten" at bounding box center [409, 279] width 81 height 15
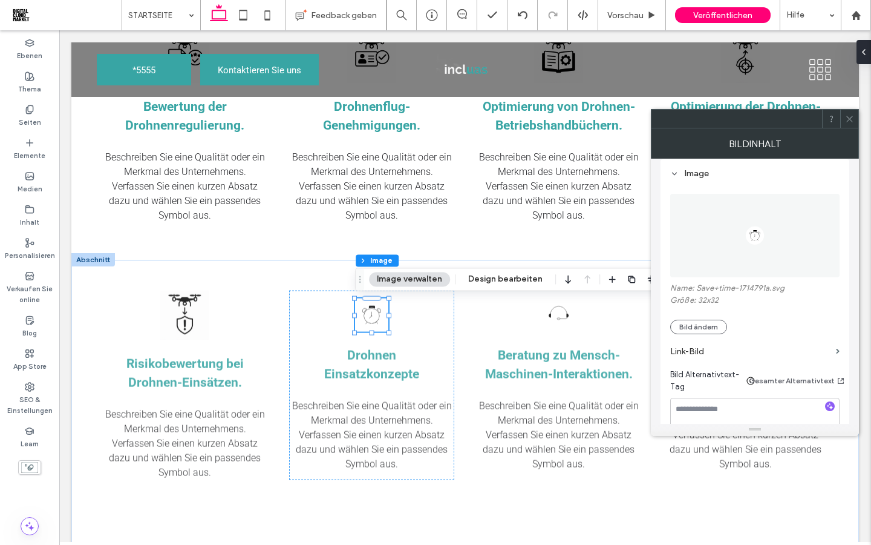
scroll to position [151, 0]
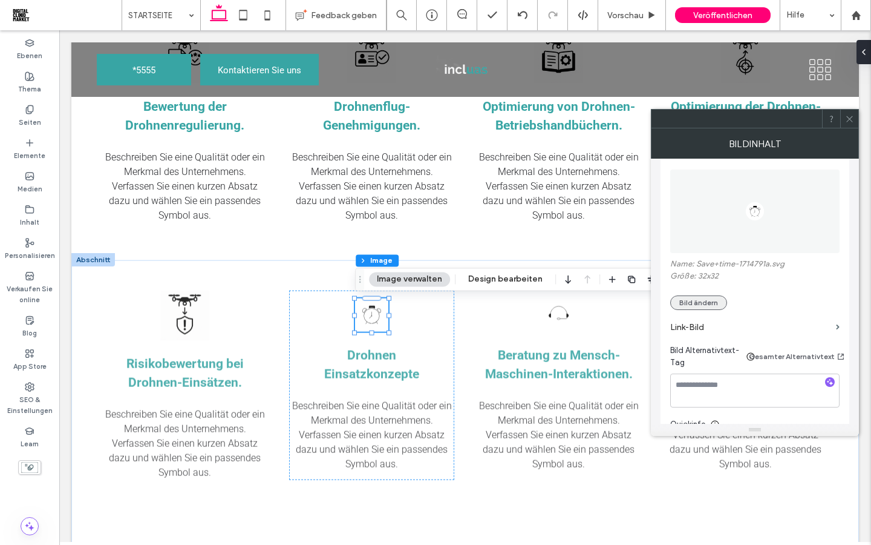
click at [689, 310] on button "Bild ändern" at bounding box center [698, 302] width 57 height 15
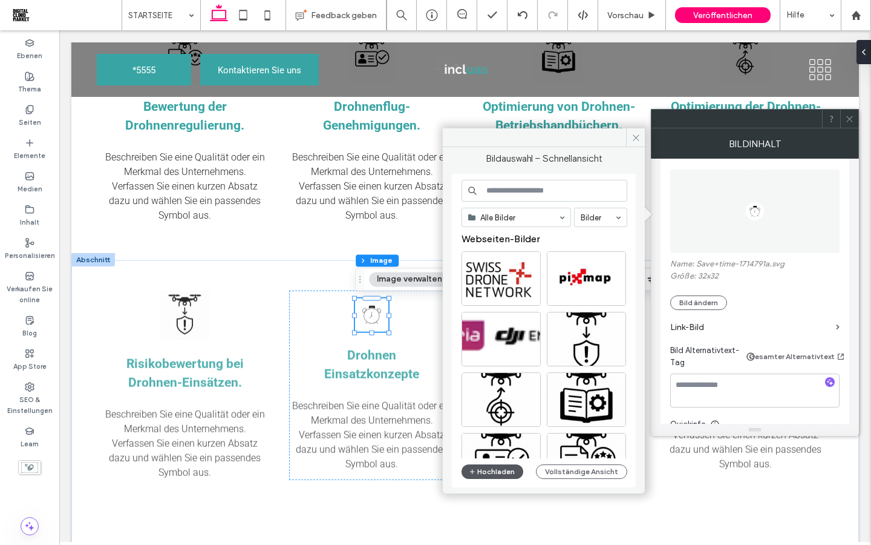
click at [504, 475] on button "Hochladen" at bounding box center [493, 471] width 62 height 15
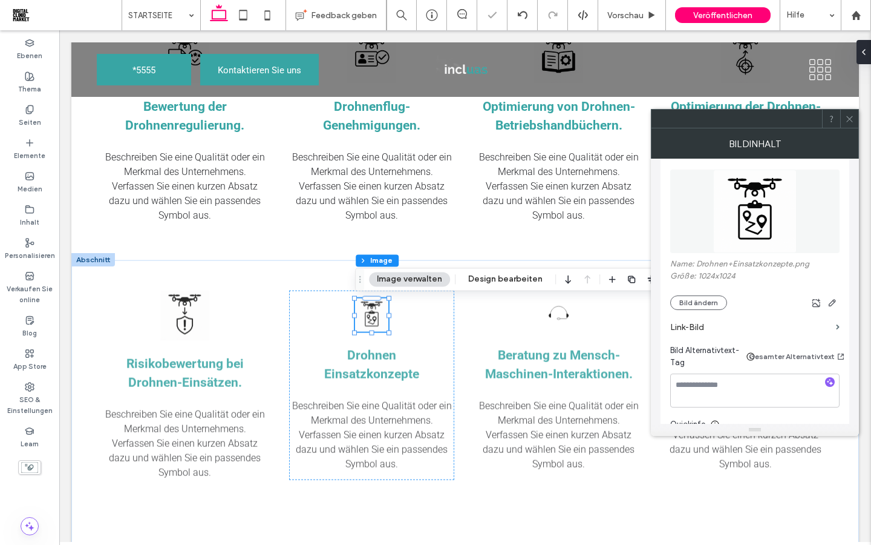
click at [848, 116] on icon at bounding box center [849, 118] width 9 height 9
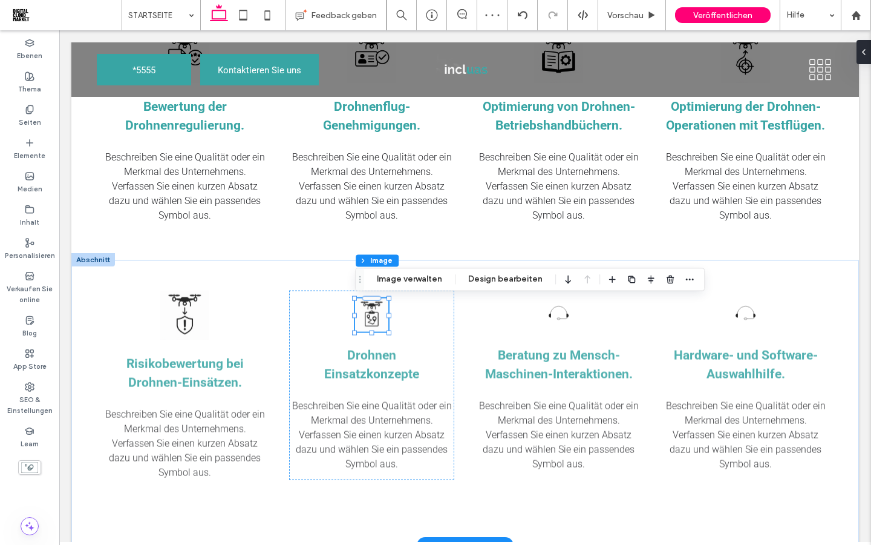
click at [383, 306] on img at bounding box center [371, 314] width 33 height 33
click at [411, 277] on button "Image verwalten" at bounding box center [409, 279] width 81 height 15
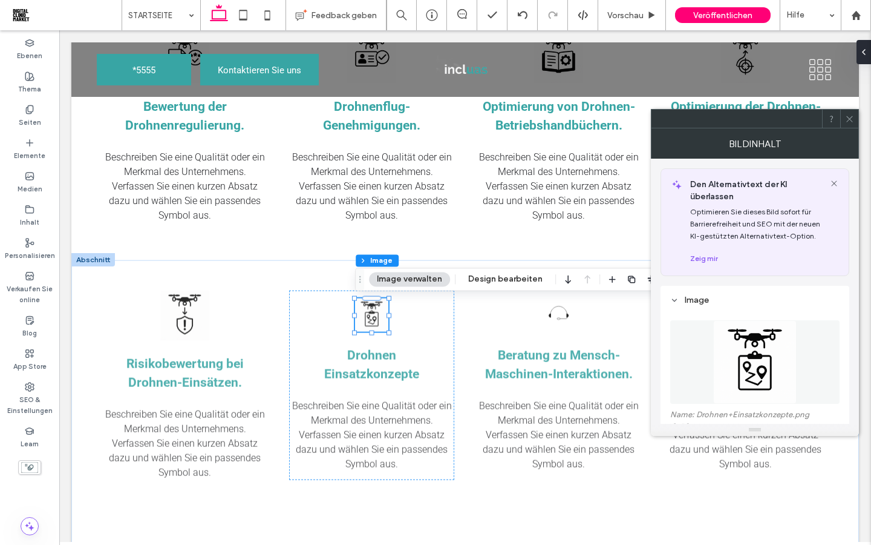
scroll to position [357, 0]
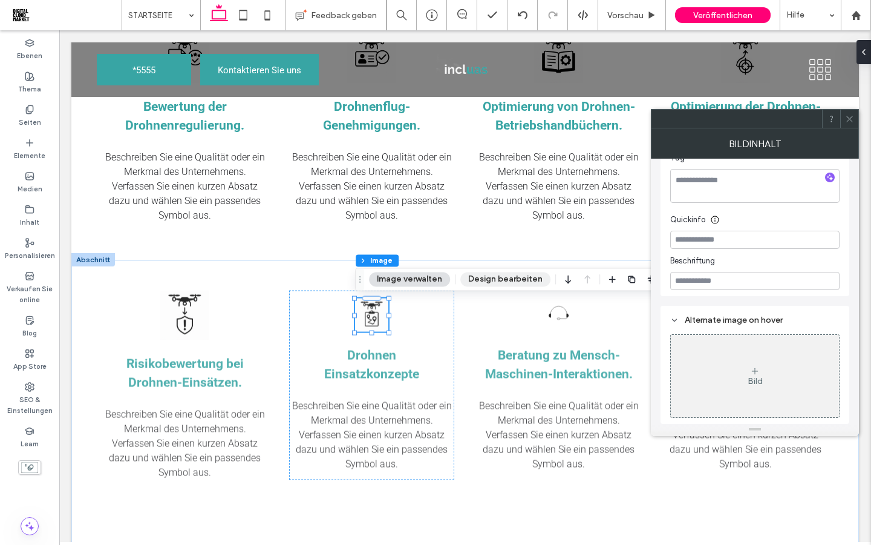
click at [488, 275] on button "Design bearbeiten" at bounding box center [506, 279] width 90 height 15
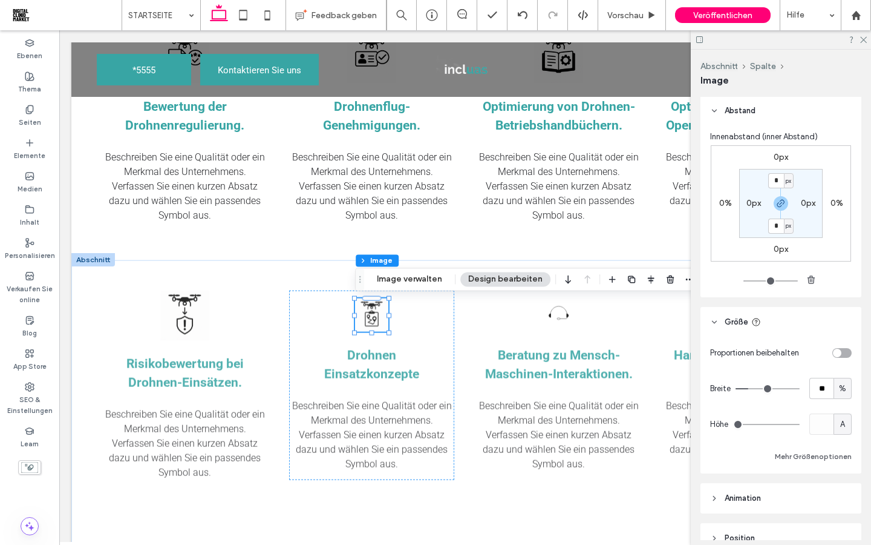
scroll to position [759, 0]
click at [822, 399] on input "**" at bounding box center [822, 388] width 24 height 21
type input "**"
click at [779, 386] on div "Proportionen beibehalten Breite ** % Höhe A Mehr Größenoptionen" at bounding box center [781, 404] width 142 height 122
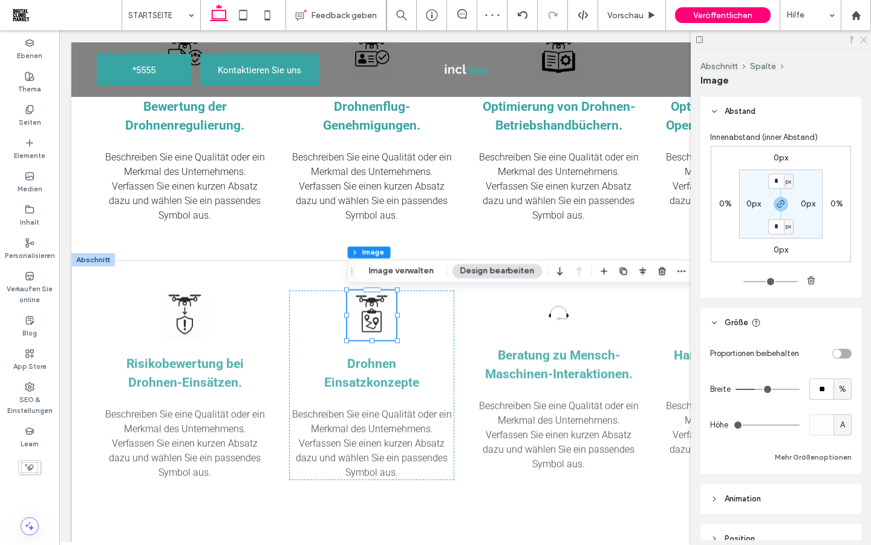
click at [865, 38] on icon at bounding box center [863, 39] width 8 height 8
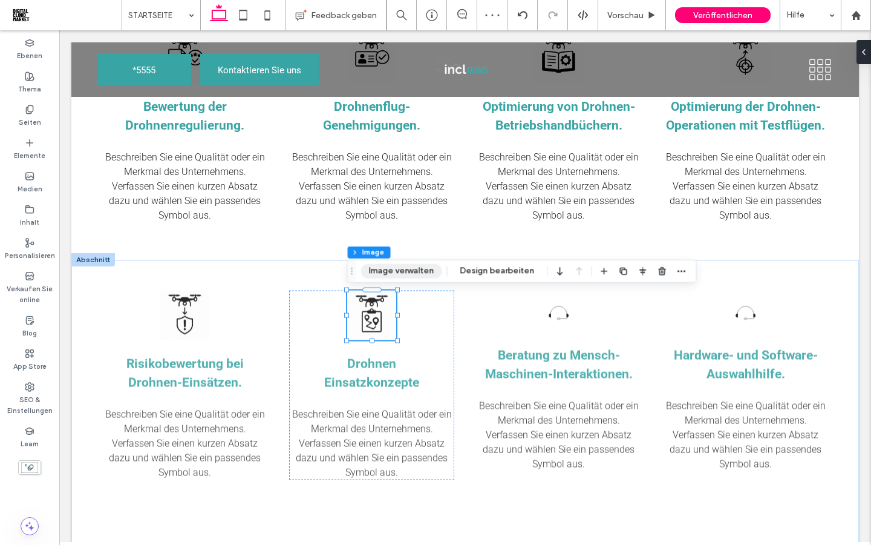
click at [399, 274] on button "Image verwalten" at bounding box center [401, 271] width 81 height 15
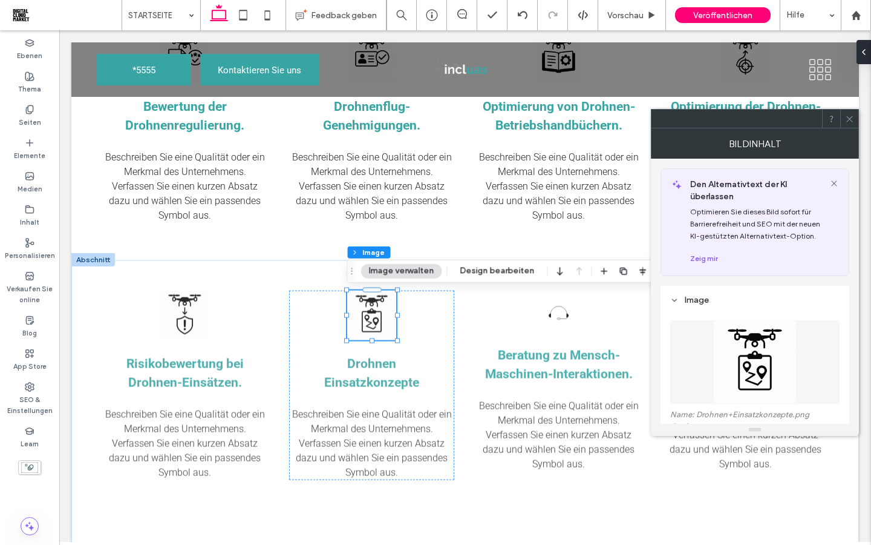
scroll to position [357, 0]
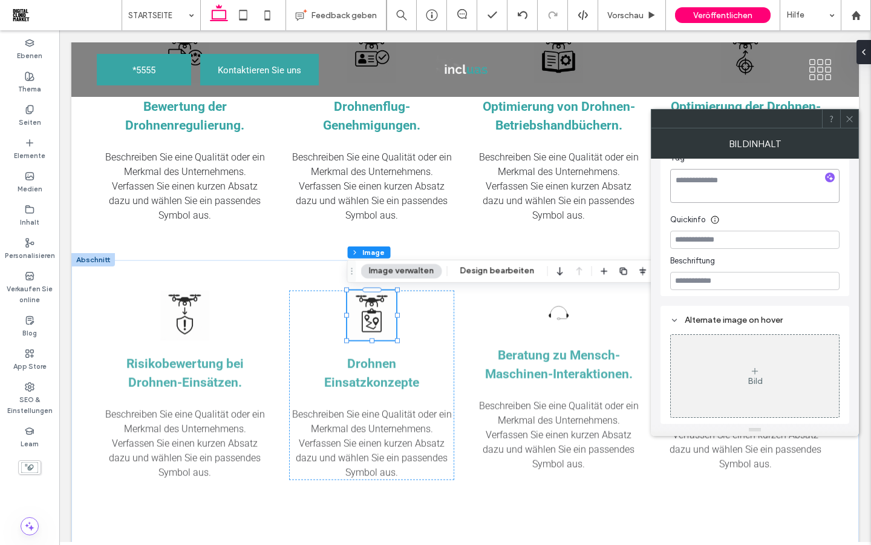
click at [747, 186] on textarea at bounding box center [754, 186] width 169 height 34
paste textarea "**********"
type textarea "**********"
click at [849, 119] on use at bounding box center [850, 119] width 6 height 6
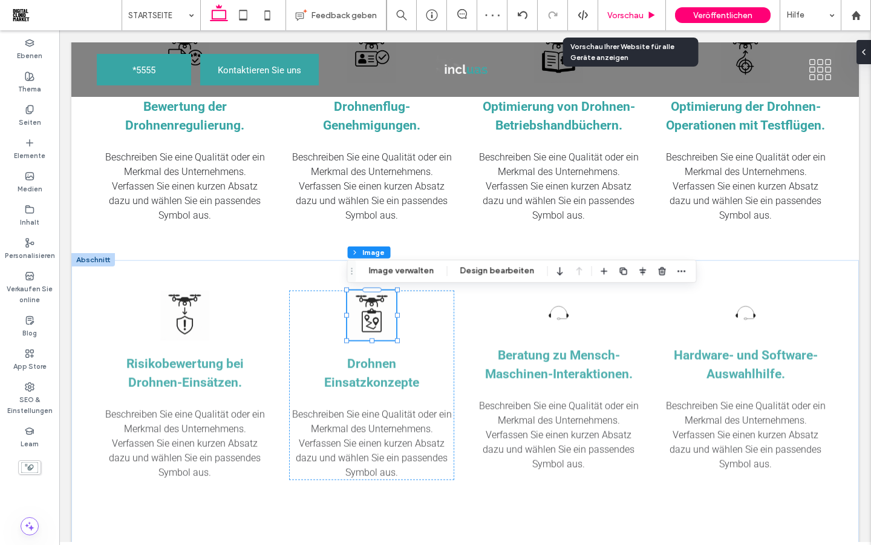
click at [631, 17] on span "Vorschau" at bounding box center [626, 15] width 36 height 10
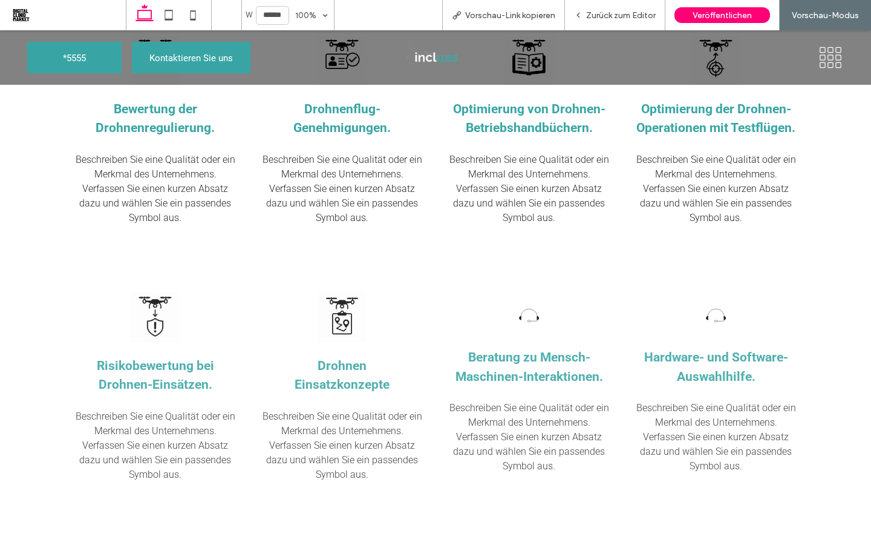
scroll to position [1143, 0]
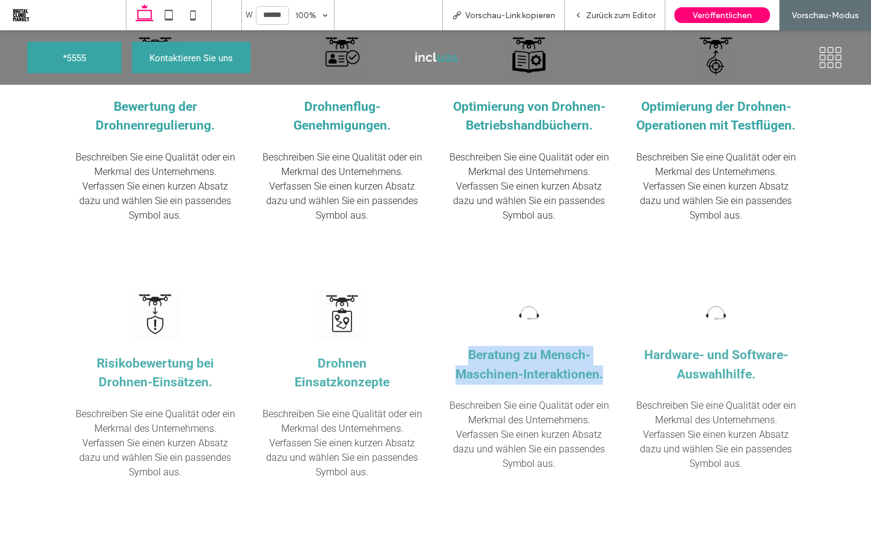
drag, startPoint x: 605, startPoint y: 375, endPoint x: 459, endPoint y: 353, distance: 147.5
click at [459, 353] on h3 "Beratung zu Mensch-Maschinen-Interaktionen." at bounding box center [529, 365] width 165 height 38
copy span "Beratung zu Mensch-Maschinen-Interaktionen."
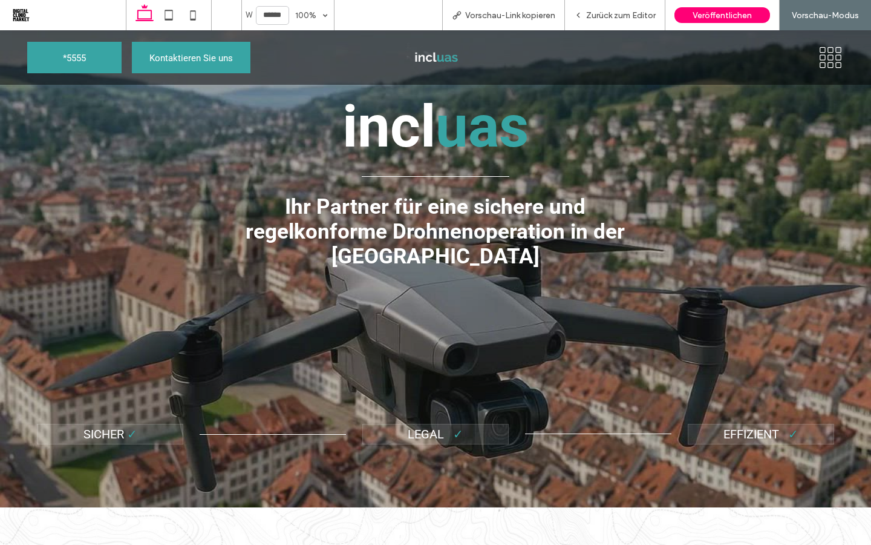
scroll to position [0, 0]
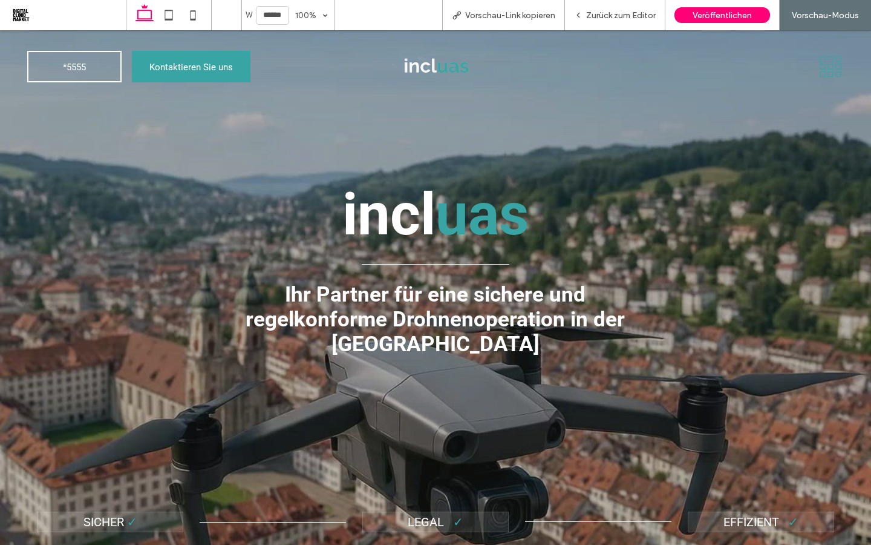
click at [824, 67] on icon at bounding box center [831, 66] width 27 height 23
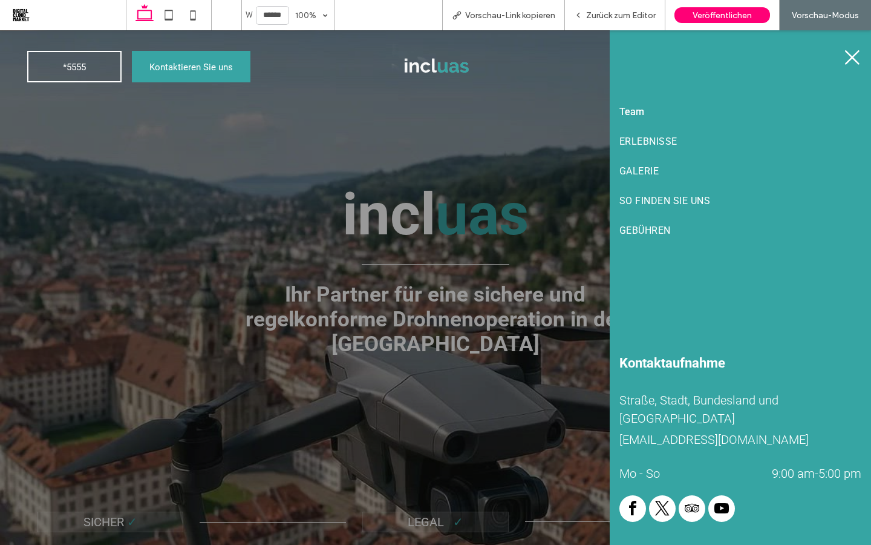
click at [638, 114] on span "Team" at bounding box center [632, 111] width 25 height 11
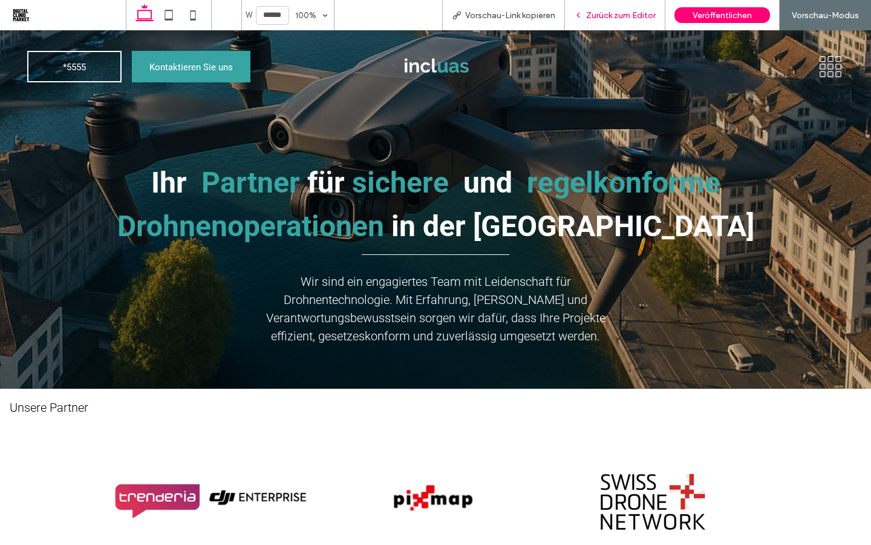
click at [605, 17] on span "Zurück zum Editor" at bounding box center [621, 15] width 70 height 10
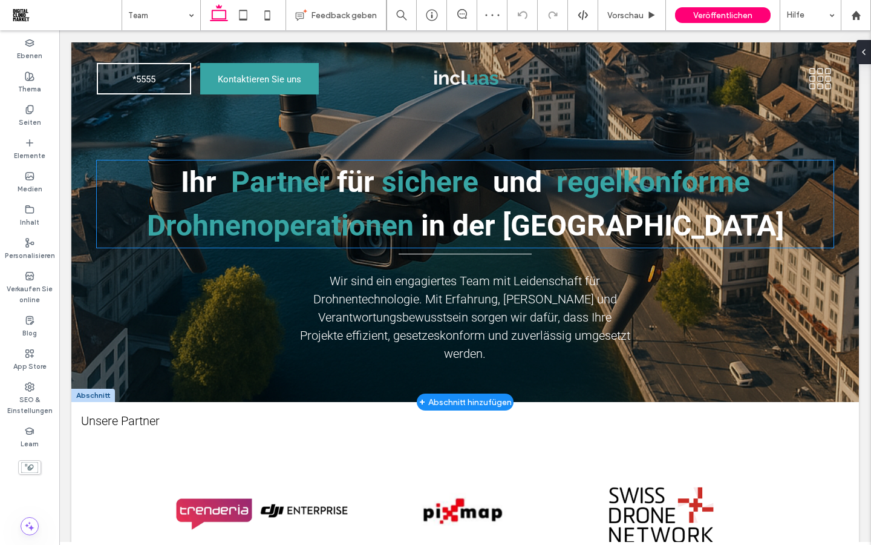
click at [474, 203] on p "Ihr Partner für sichere und regelkonforme Drohnenoperationen in der Schweiz" at bounding box center [465, 203] width 737 height 87
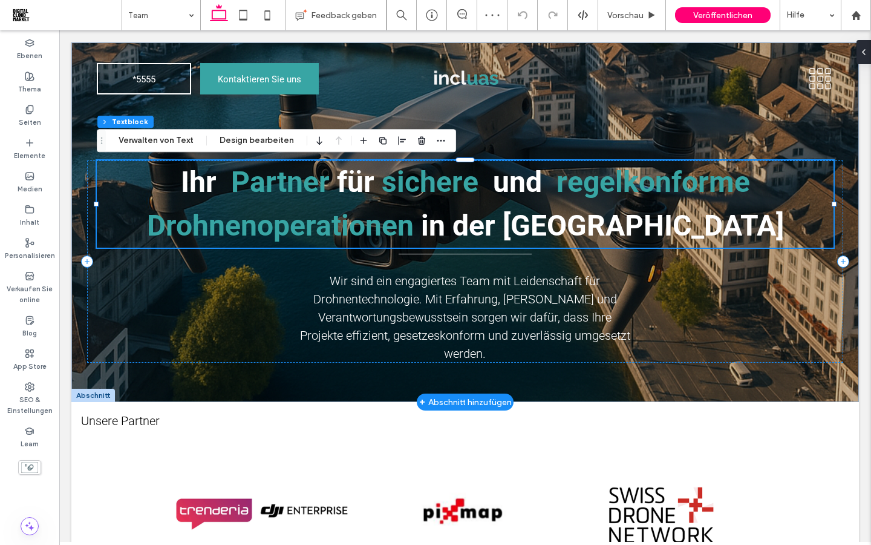
click at [474, 203] on p "Ihr Partner für sichere und regelkonforme Drohnenoperationen in der Schweiz" at bounding box center [465, 203] width 737 height 87
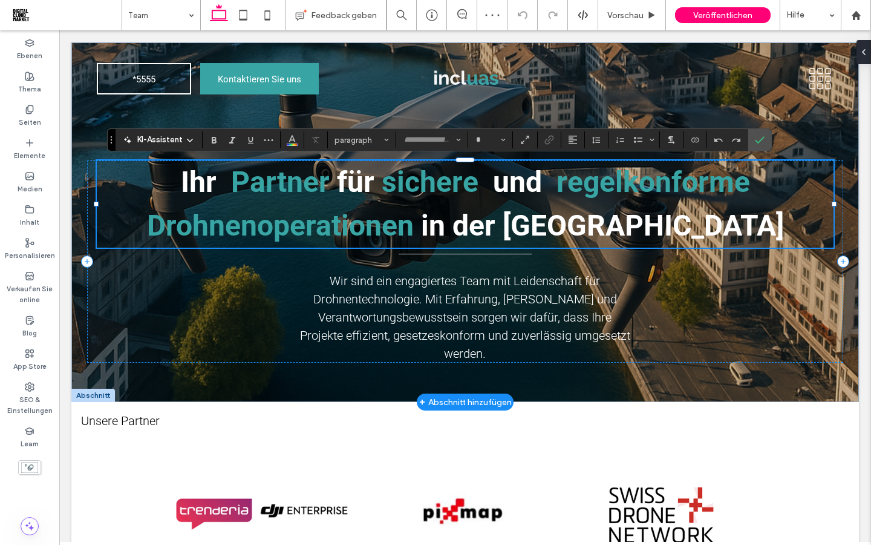
type input "******"
type input "**"
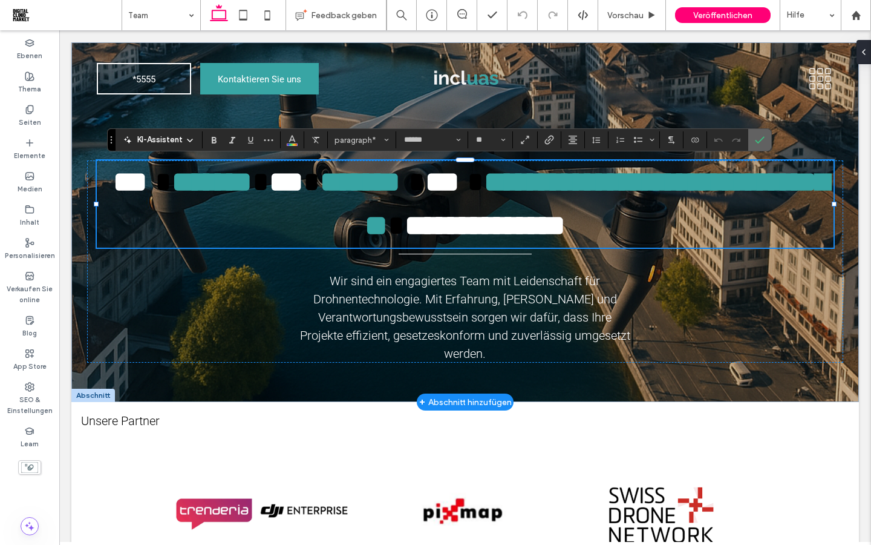
click at [764, 139] on icon "Bestätigen" at bounding box center [760, 140] width 10 height 10
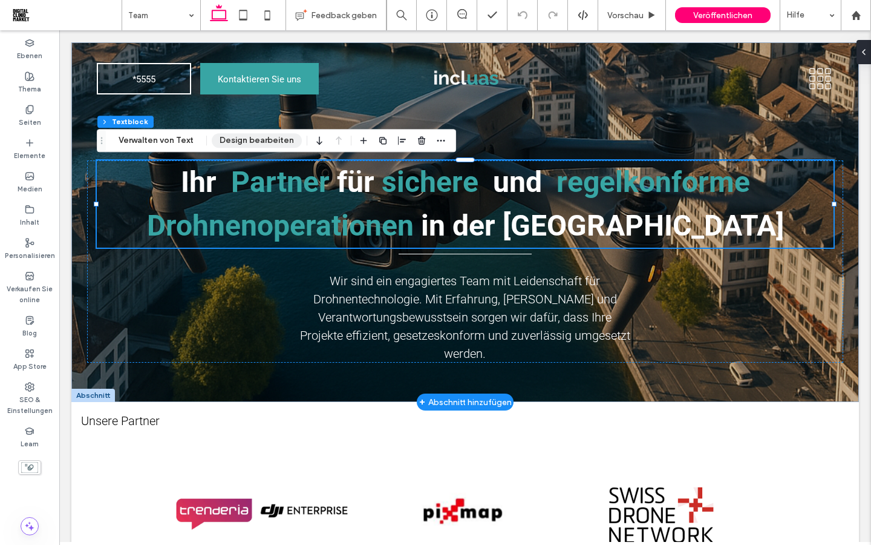
click at [275, 141] on button "Design bearbeiten" at bounding box center [257, 140] width 90 height 15
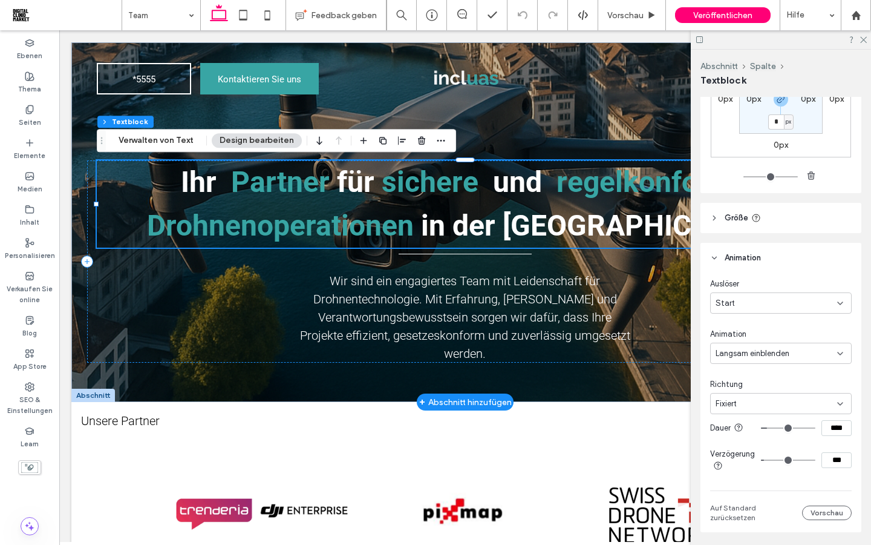
scroll to position [517, 0]
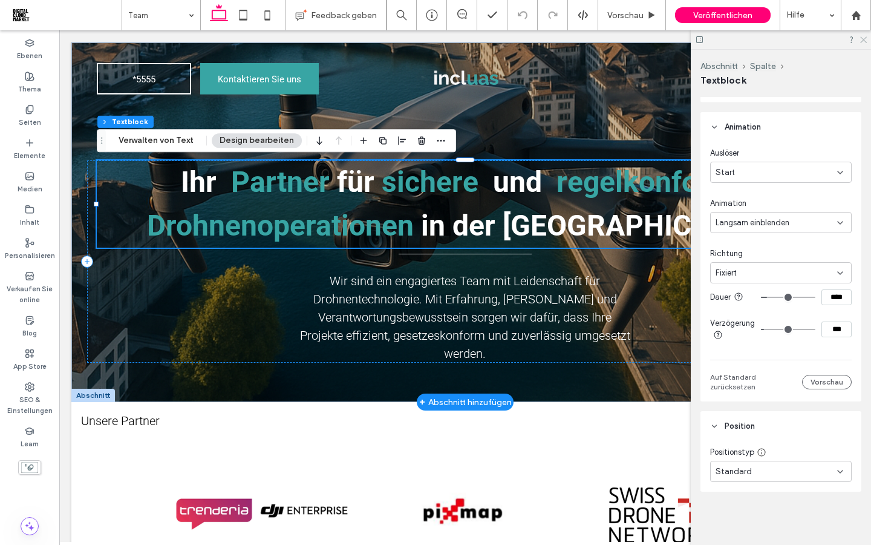
click at [864, 39] on use at bounding box center [863, 40] width 7 height 7
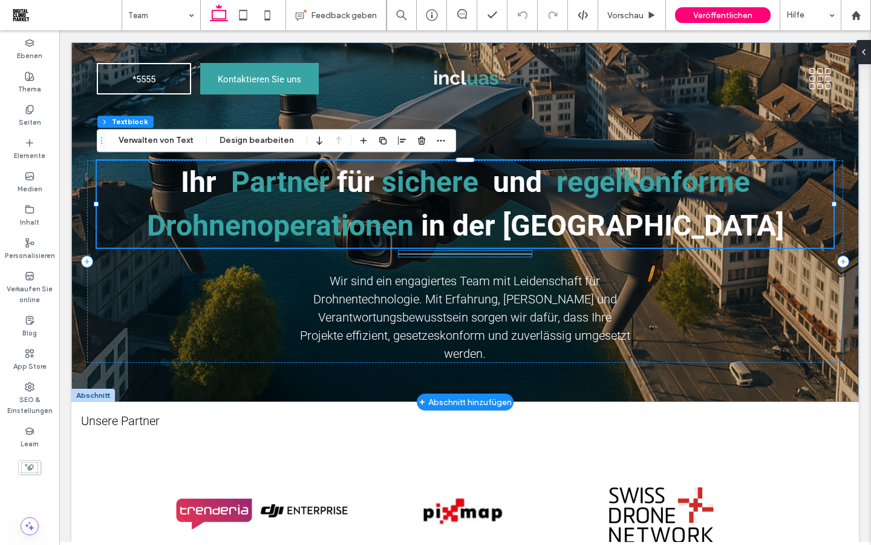
click at [453, 256] on div at bounding box center [465, 254] width 133 height 6
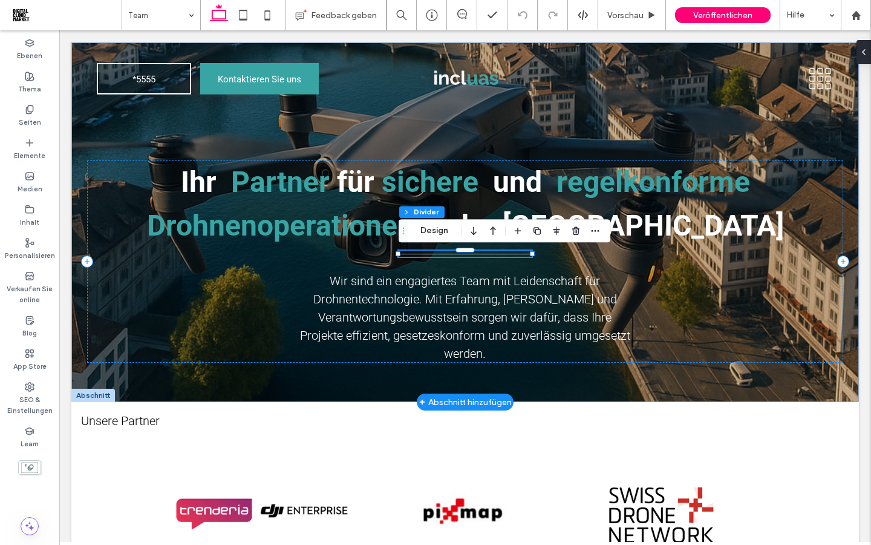
click at [453, 257] on div at bounding box center [465, 257] width 133 height 1
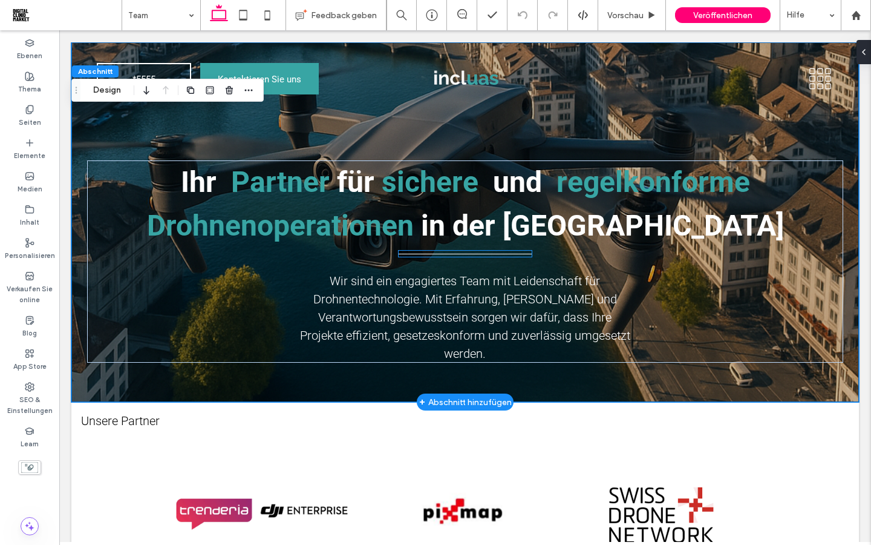
click at [444, 252] on div at bounding box center [465, 254] width 133 height 6
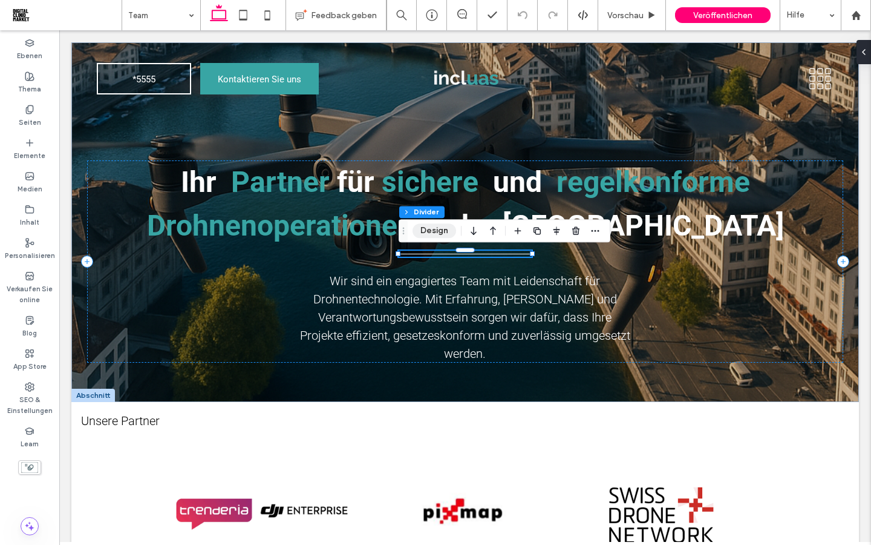
click at [431, 237] on button "Design" at bounding box center [435, 230] width 44 height 15
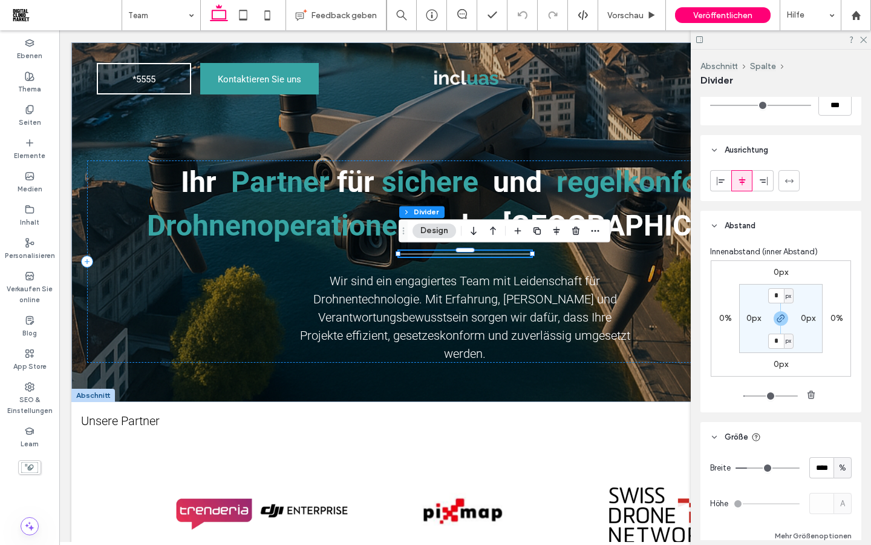
scroll to position [394, 0]
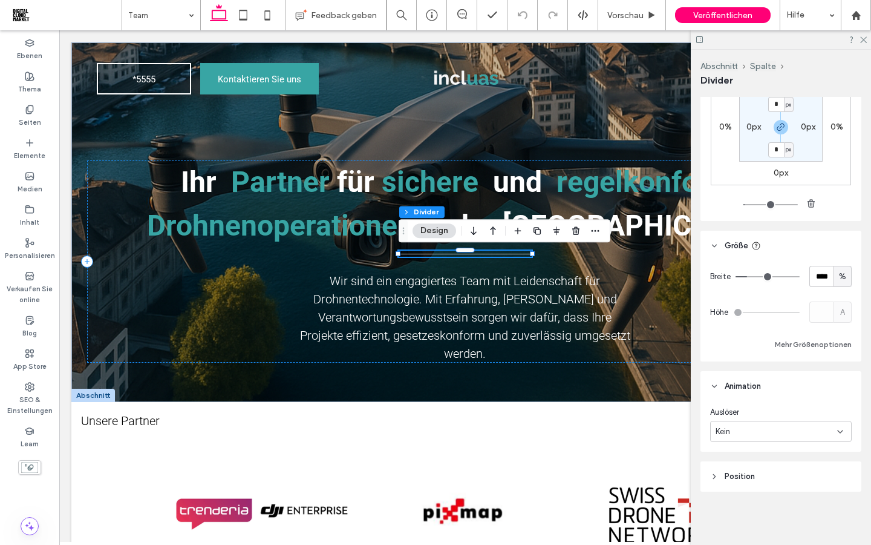
click at [835, 427] on div "Kein" at bounding box center [777, 431] width 122 height 12
click at [771, 473] on div "Start" at bounding box center [781, 473] width 140 height 21
click at [775, 483] on div "Keine" at bounding box center [777, 482] width 122 height 12
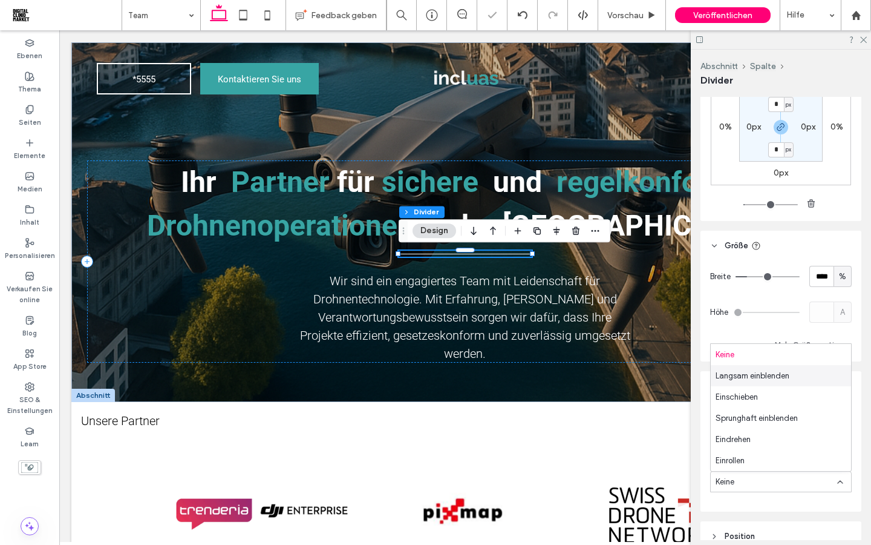
click at [756, 381] on span "Langsam einblenden" at bounding box center [753, 376] width 74 height 12
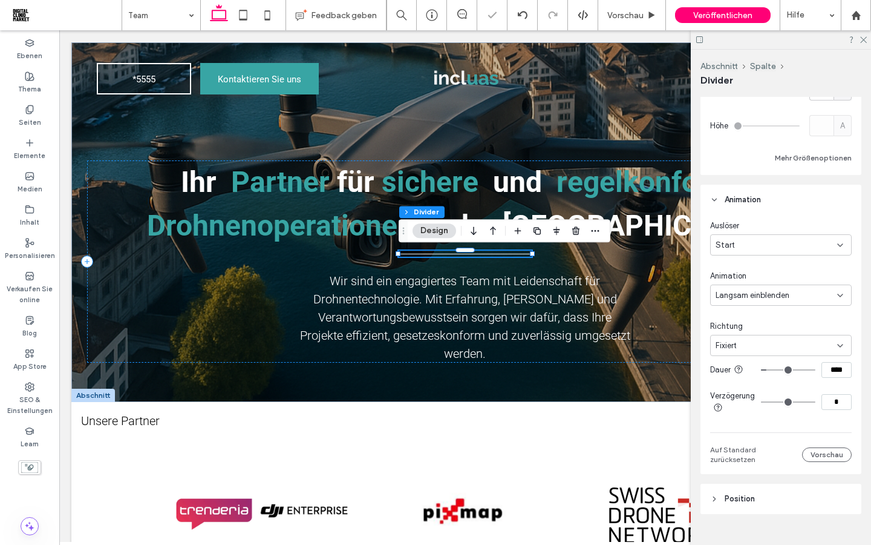
scroll to position [588, 0]
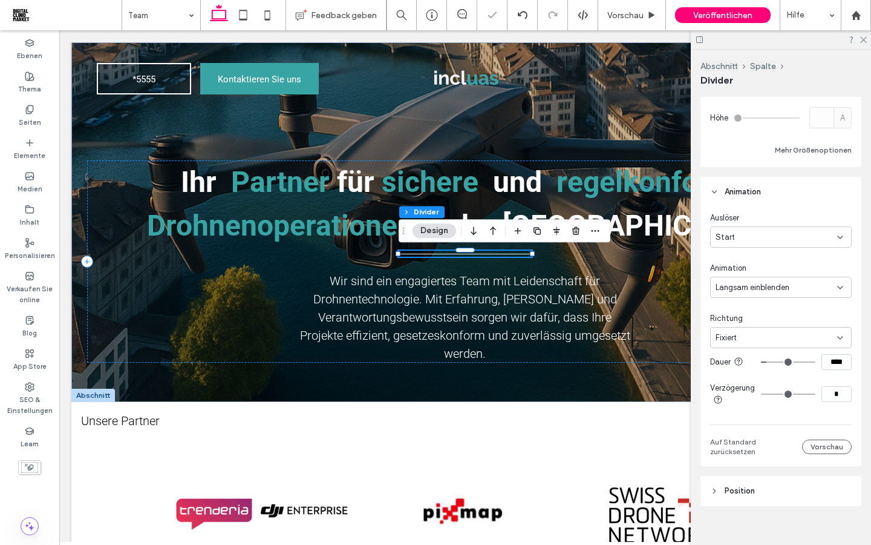
click at [835, 359] on input "****" at bounding box center [837, 362] width 30 height 16
drag, startPoint x: 849, startPoint y: 361, endPoint x: 831, endPoint y: 361, distance: 17.5
click at [831, 361] on input "****" at bounding box center [837, 362] width 30 height 16
type input "****"
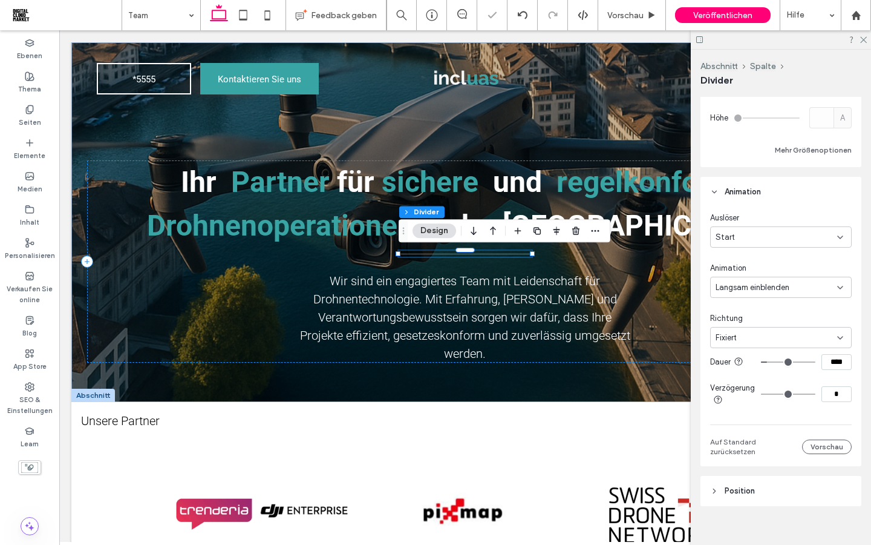
drag, startPoint x: 844, startPoint y: 397, endPoint x: 783, endPoint y: 395, distance: 61.1
click at [784, 395] on div "*" at bounding box center [806, 394] width 91 height 16
type input "***"
click at [767, 406] on section "Verzögerung ***" at bounding box center [781, 394] width 142 height 36
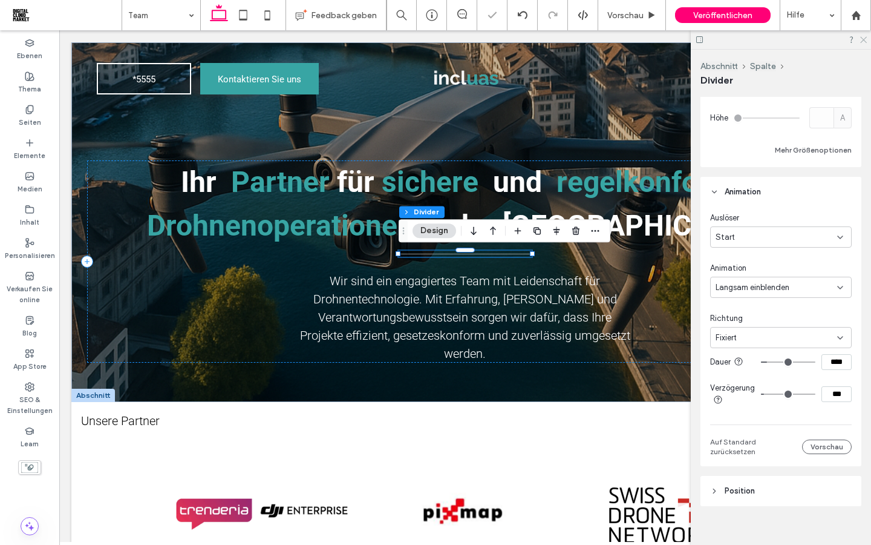
click at [861, 38] on icon at bounding box center [863, 39] width 8 height 8
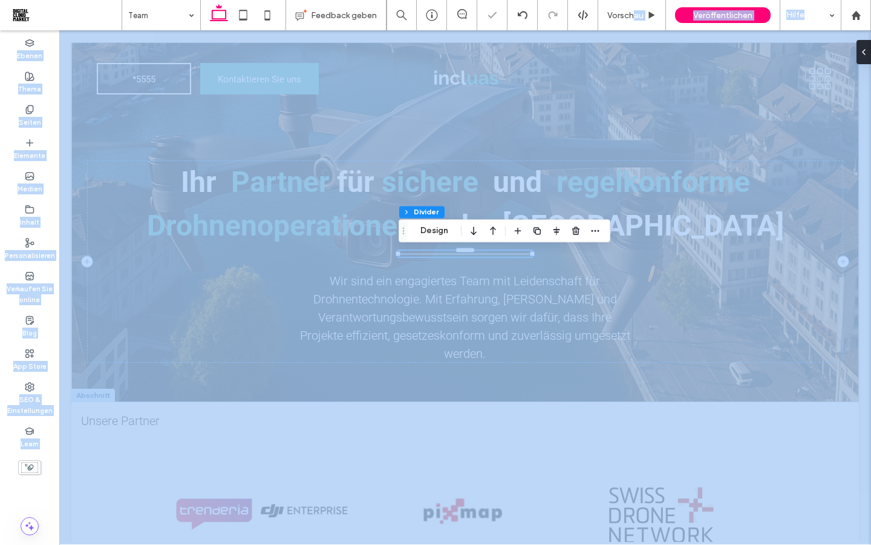
drag, startPoint x: 632, startPoint y: 10, endPoint x: 632, endPoint y: 474, distance: 464.7
click at [632, 10] on span "Vorschau" at bounding box center [626, 15] width 36 height 10
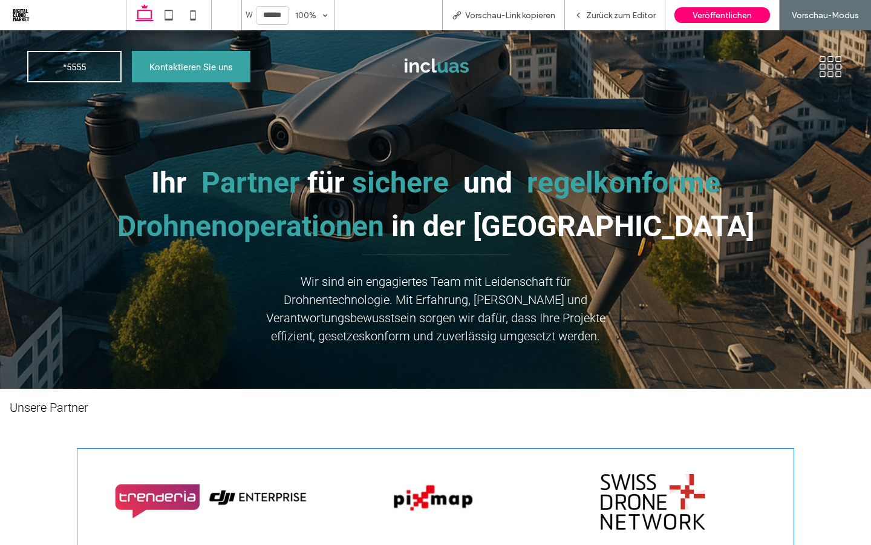
click at [634, 420] on div "Unsere Partner" at bounding box center [435, 407] width 871 height 38
click at [624, 20] on span "Zurück zum Editor" at bounding box center [621, 15] width 70 height 10
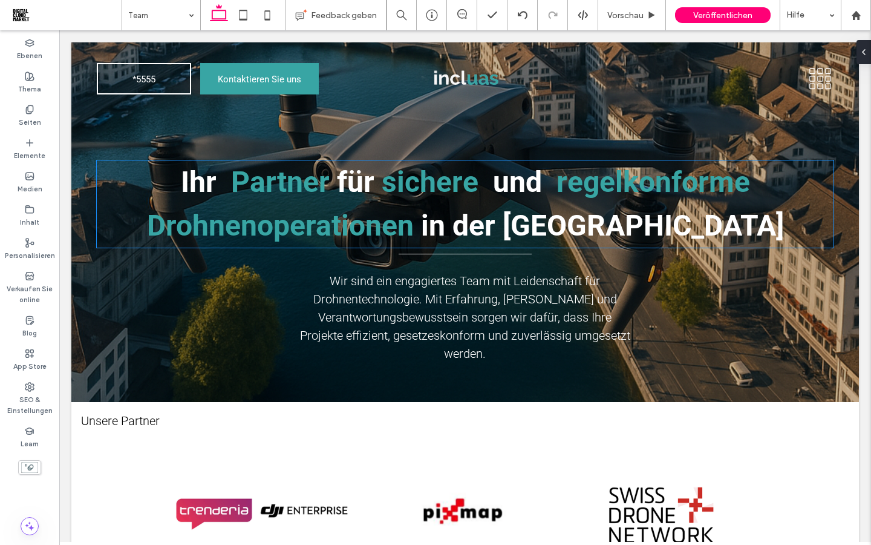
click at [602, 217] on strong "in der Schweiz" at bounding box center [602, 225] width 363 height 34
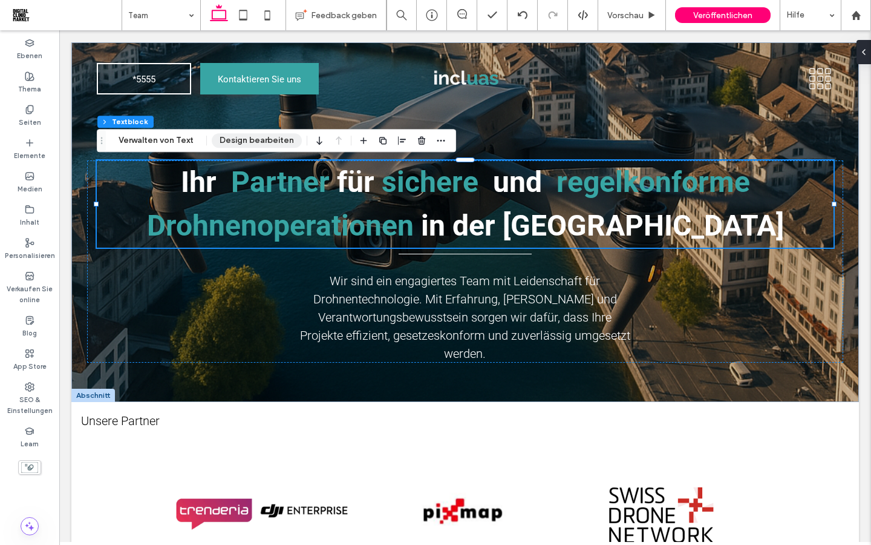
click at [248, 133] on button "Design bearbeiten" at bounding box center [257, 140] width 90 height 15
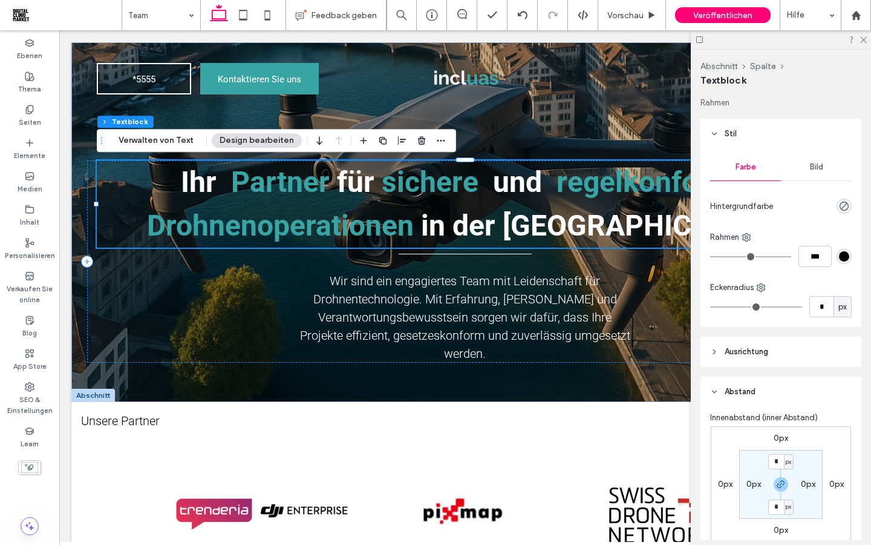
scroll to position [517, 0]
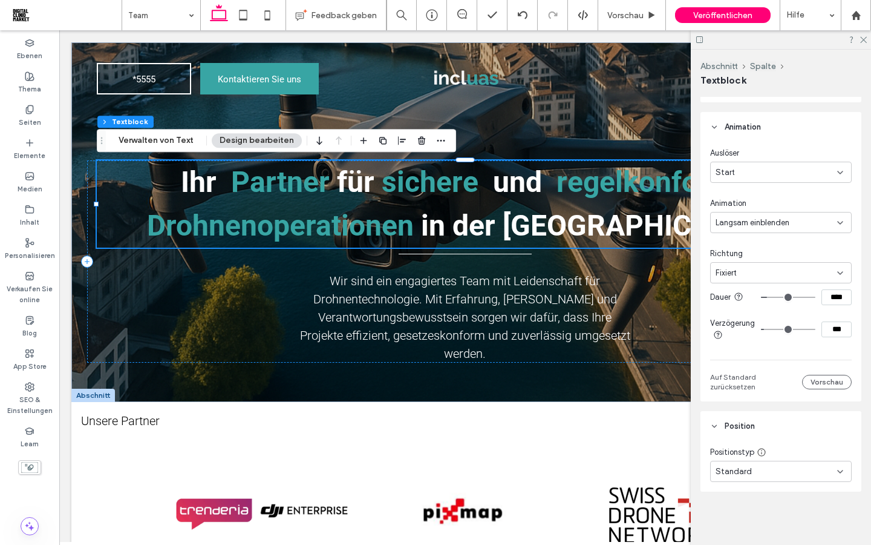
click at [827, 474] on div "Standard" at bounding box center [777, 471] width 122 height 12
click at [784, 473] on div "Standard" at bounding box center [777, 471] width 122 height 12
click at [770, 473] on div "Standard" at bounding box center [777, 471] width 122 height 12
click at [701, 453] on div "Positionstyp Standard" at bounding box center [781, 466] width 161 height 50
click at [832, 177] on div "Start" at bounding box center [777, 172] width 122 height 12
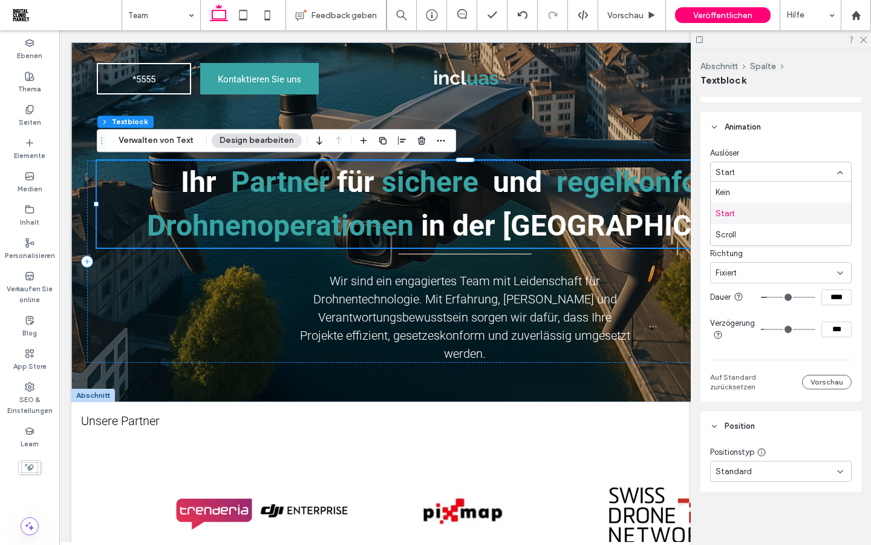
click at [773, 213] on div "Start" at bounding box center [781, 213] width 140 height 21
click at [776, 220] on span "Langsam einblenden" at bounding box center [753, 223] width 74 height 12
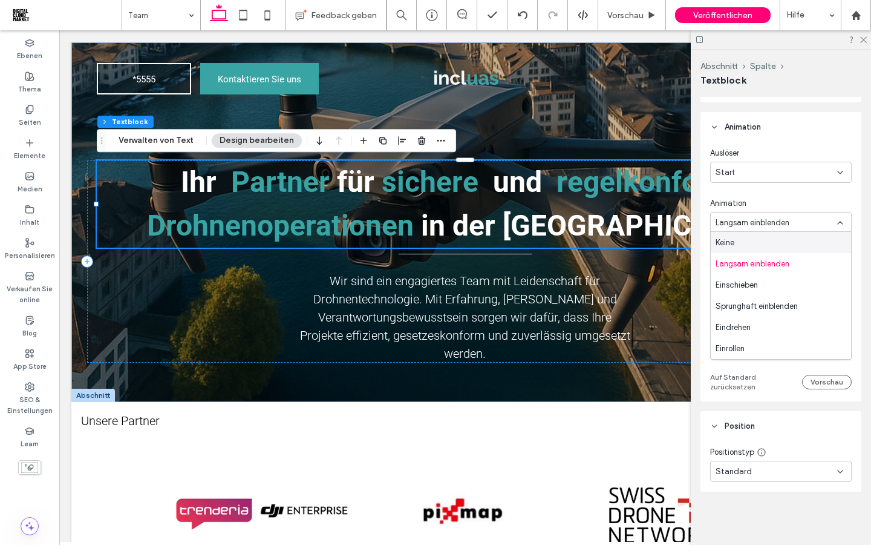
click at [837, 192] on div "Auslöser Start Animation Langsam einblenden Richtung Fixiert Dauer **** Verzöge…" at bounding box center [781, 269] width 142 height 244
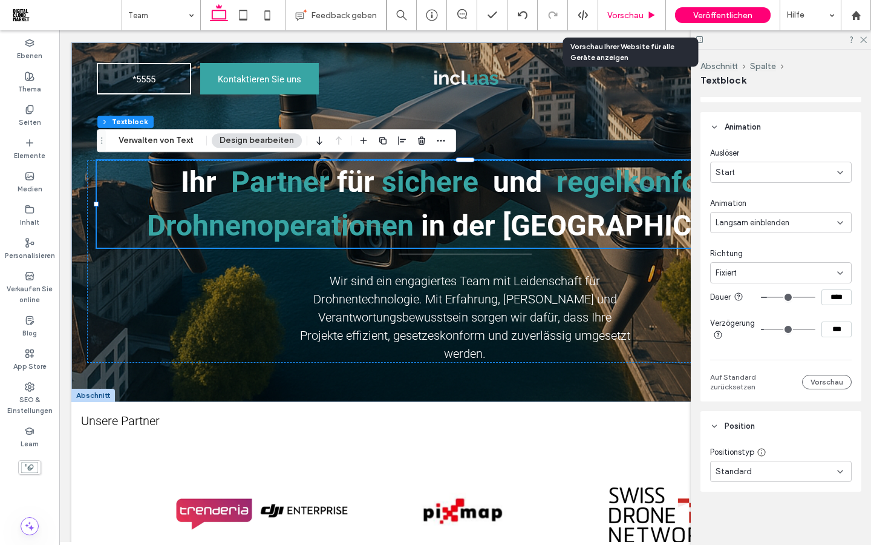
click at [635, 22] on div "Vorschau" at bounding box center [632, 15] width 68 height 30
click at [631, 17] on span "Vorschau" at bounding box center [626, 15] width 36 height 10
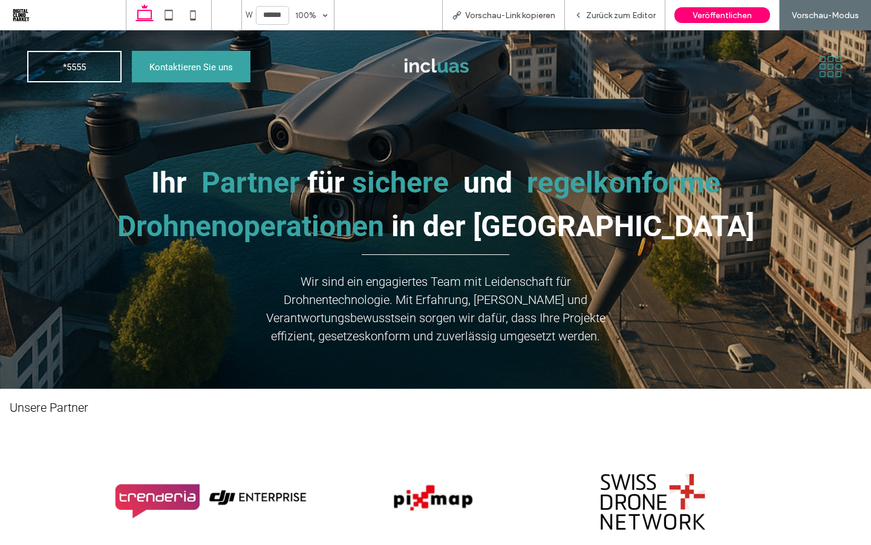
click at [826, 62] on icon at bounding box center [831, 66] width 27 height 23
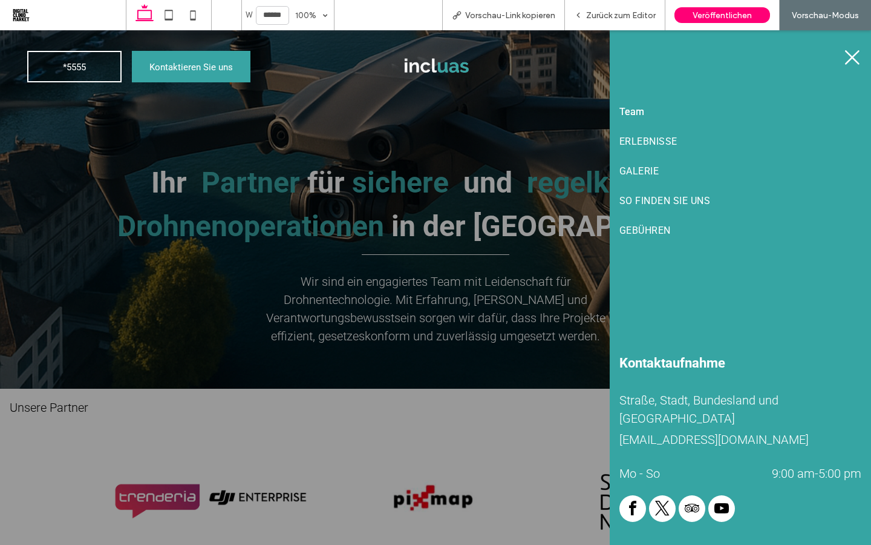
click at [641, 116] on span "Team" at bounding box center [632, 111] width 25 height 11
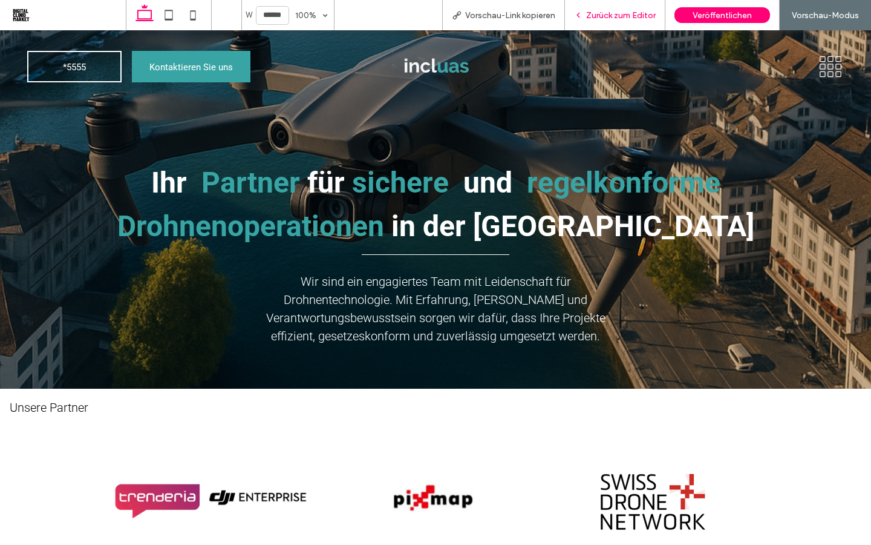
click at [604, 18] on span "Zurück zum Editor" at bounding box center [621, 15] width 70 height 10
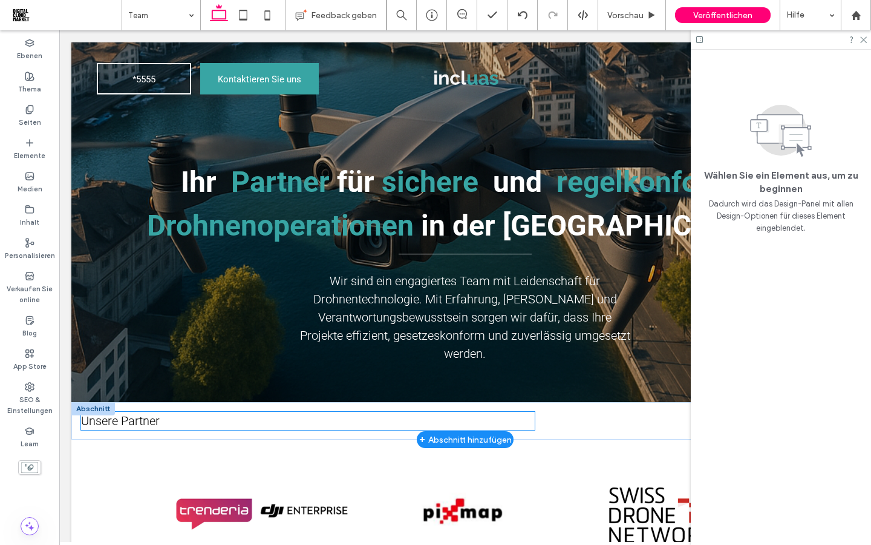
click at [161, 422] on p "Unsere Partner" at bounding box center [308, 420] width 454 height 18
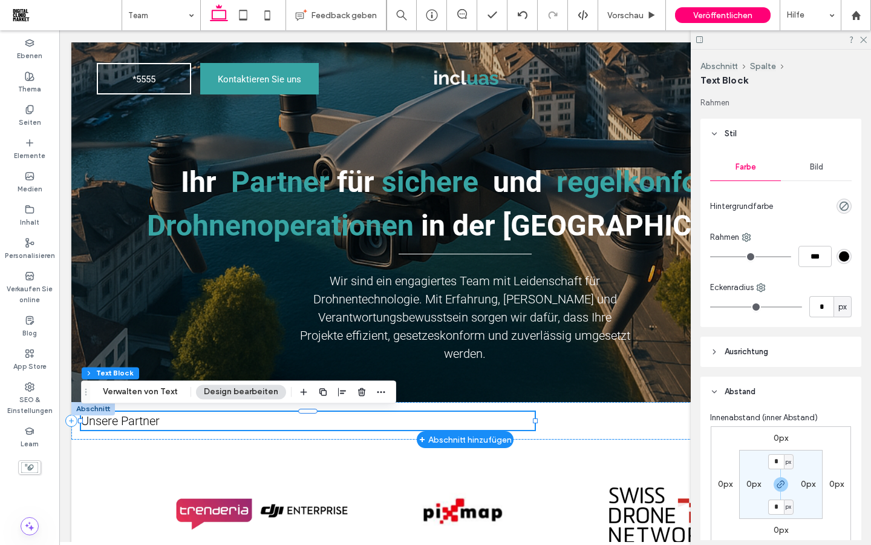
click at [161, 422] on p "Unsere Partner" at bounding box center [308, 420] width 454 height 18
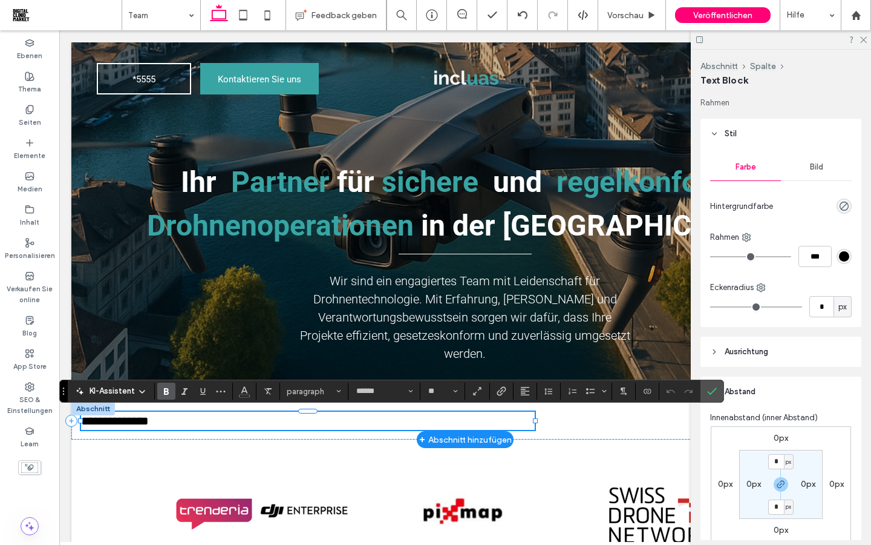
click at [167, 391] on use "Fett" at bounding box center [166, 391] width 5 height 7
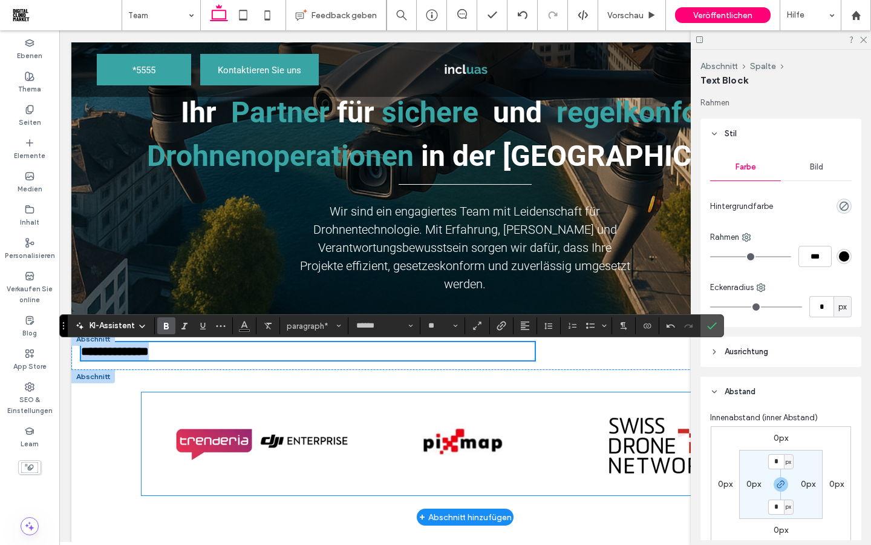
scroll to position [48, 0]
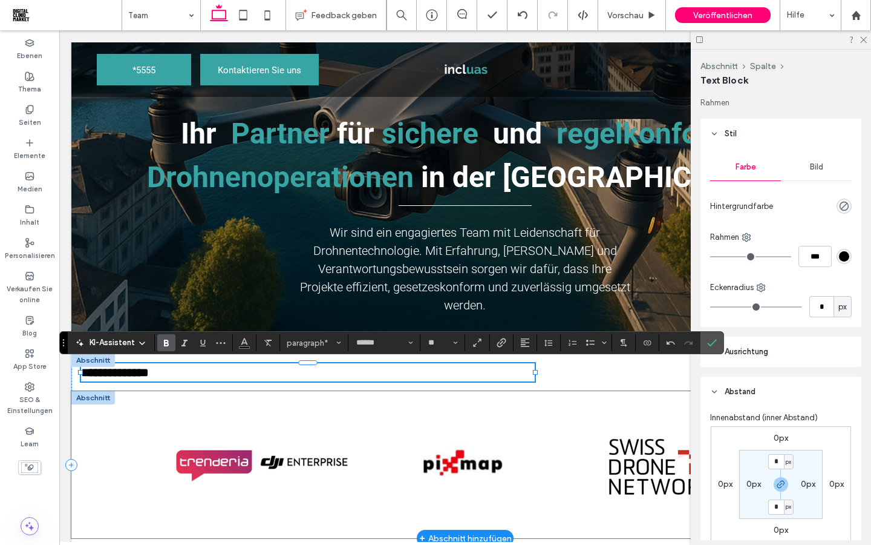
click at [90, 459] on div "Button Button Button Mehr anzeigen" at bounding box center [465, 464] width 788 height 147
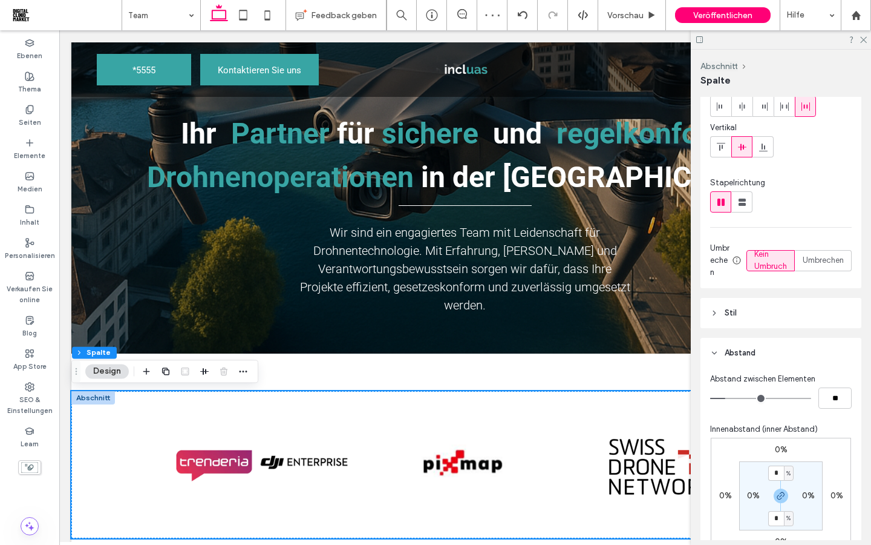
scroll to position [59, 0]
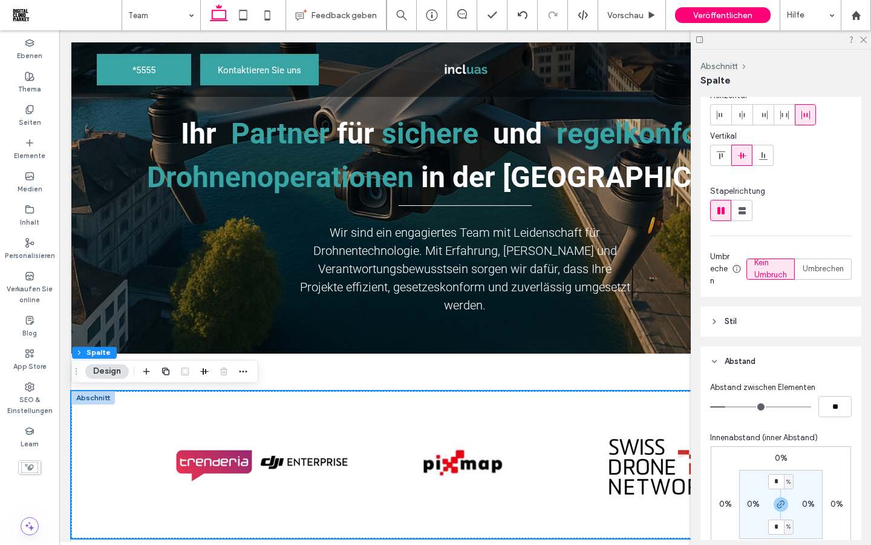
click at [749, 318] on header "Stil" at bounding box center [781, 321] width 161 height 30
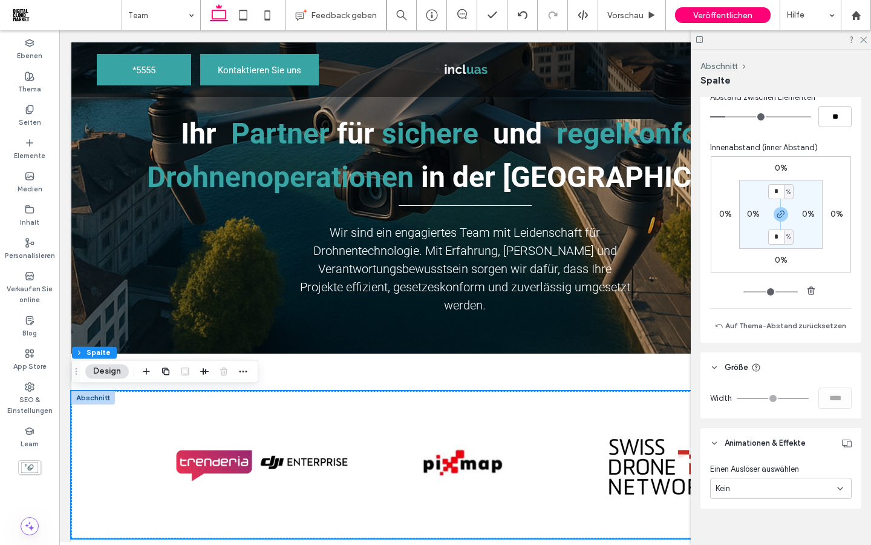
scroll to position [623, 0]
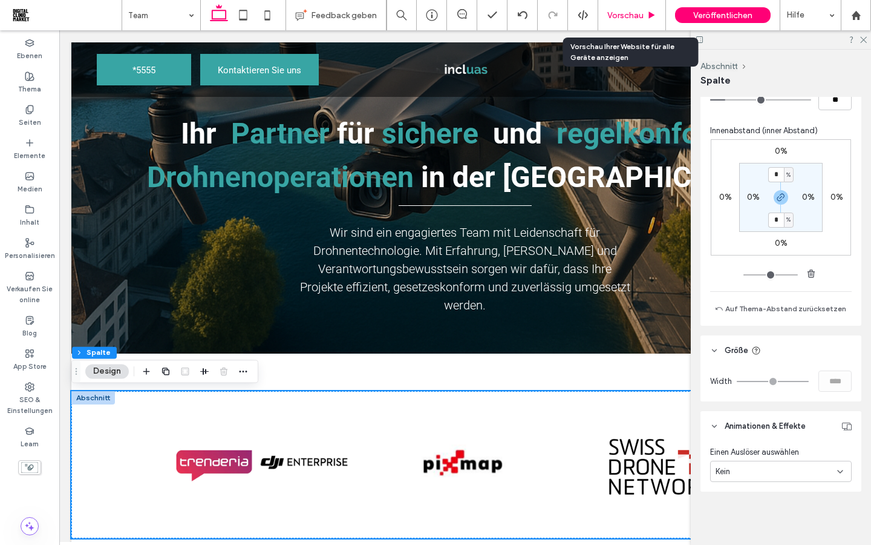
click at [620, 16] on span "Vorschau" at bounding box center [626, 15] width 36 height 10
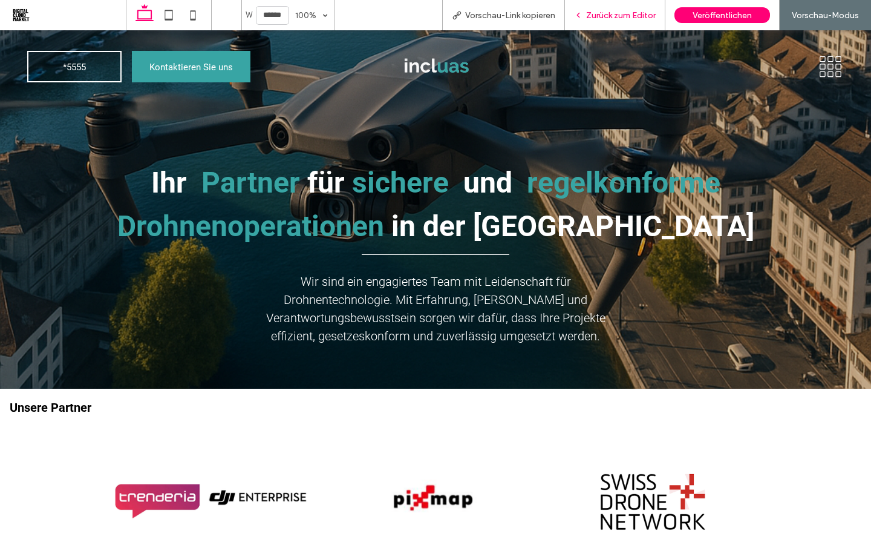
click at [615, 16] on span "Zurück zum Editor" at bounding box center [621, 15] width 70 height 10
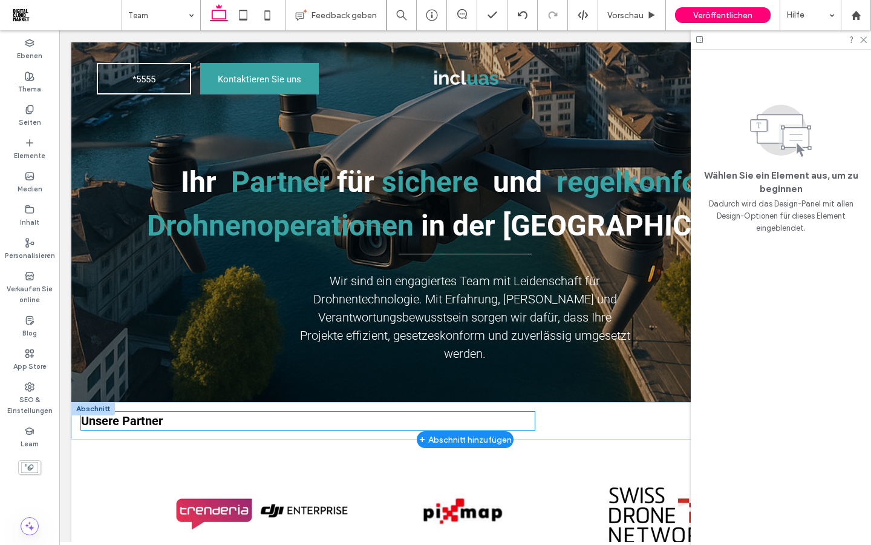
click at [160, 416] on strong "Unsere Partner" at bounding box center [122, 420] width 82 height 15
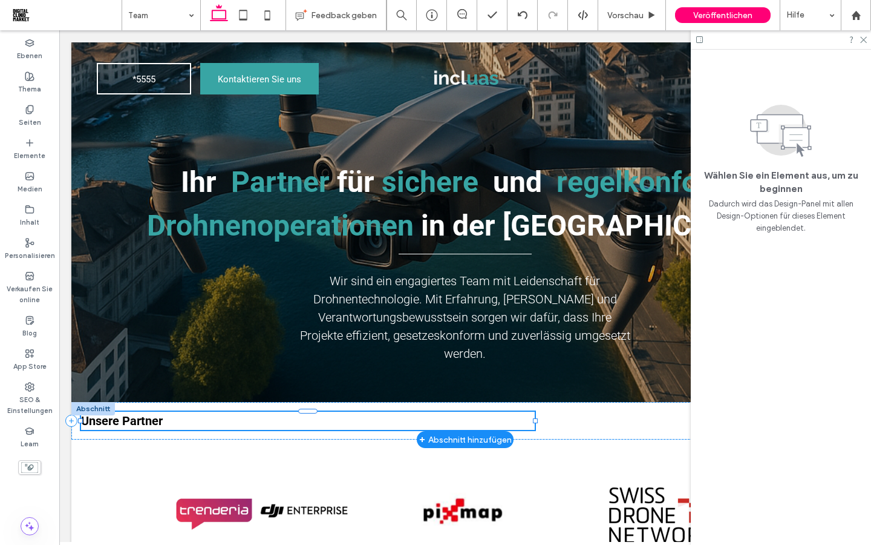
click at [160, 416] on strong "Unsere Partner" at bounding box center [122, 420] width 82 height 15
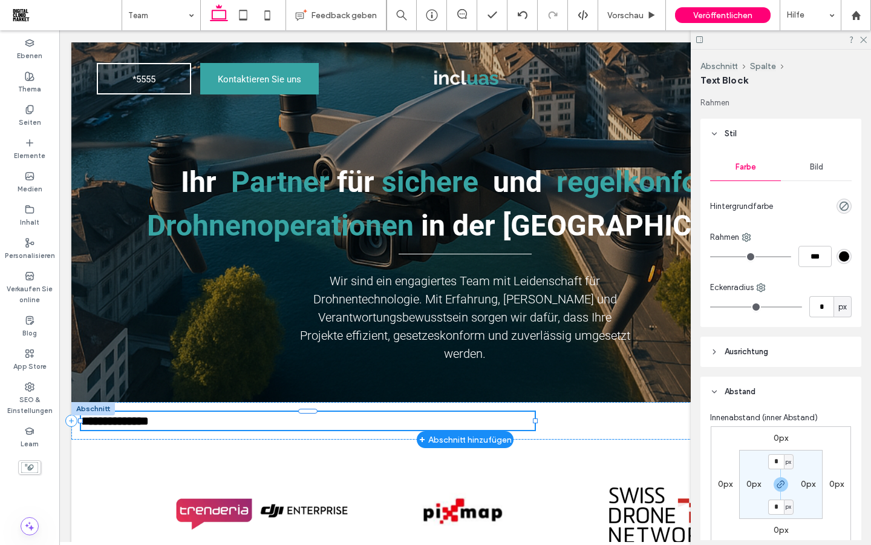
type input "******"
type input "**"
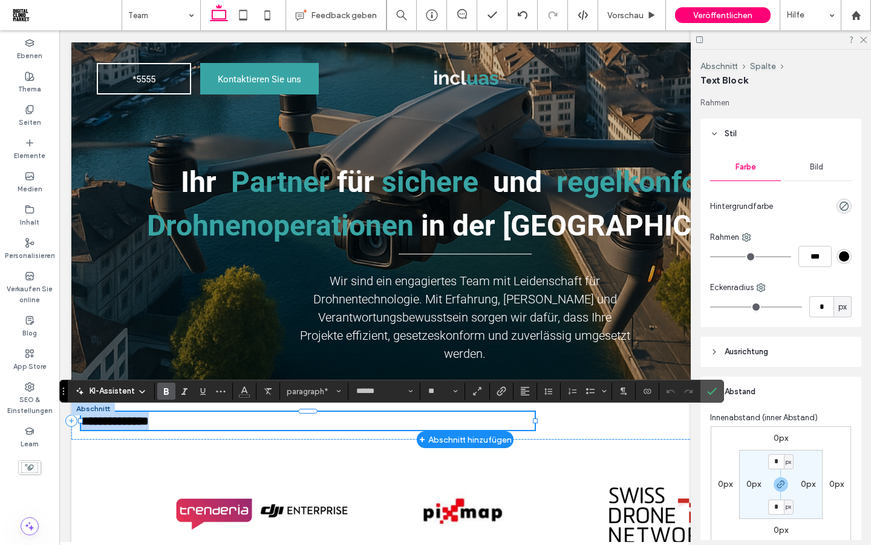
copy strong "**********"
click at [118, 503] on div "Button Button Button Mehr anzeigen" at bounding box center [465, 512] width 788 height 147
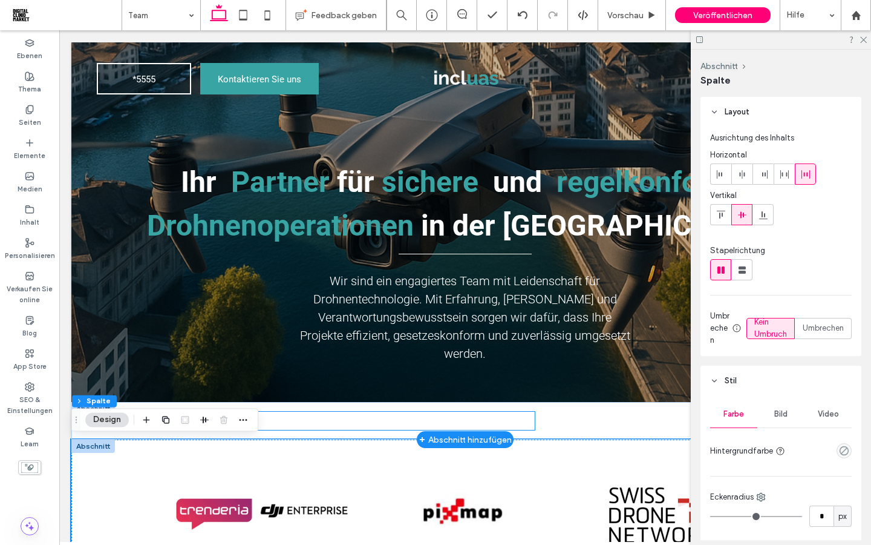
click at [395, 411] on p "Unsere Partner" at bounding box center [308, 420] width 454 height 18
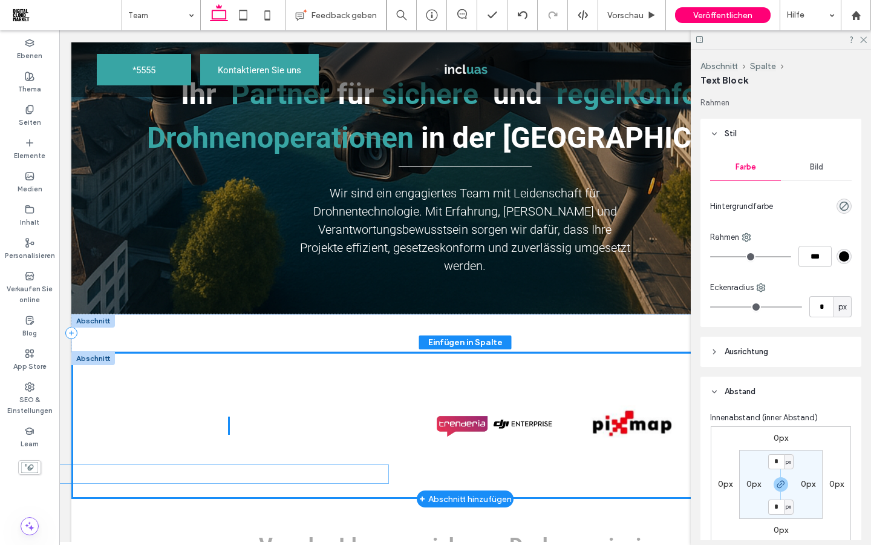
scroll to position [91, 0]
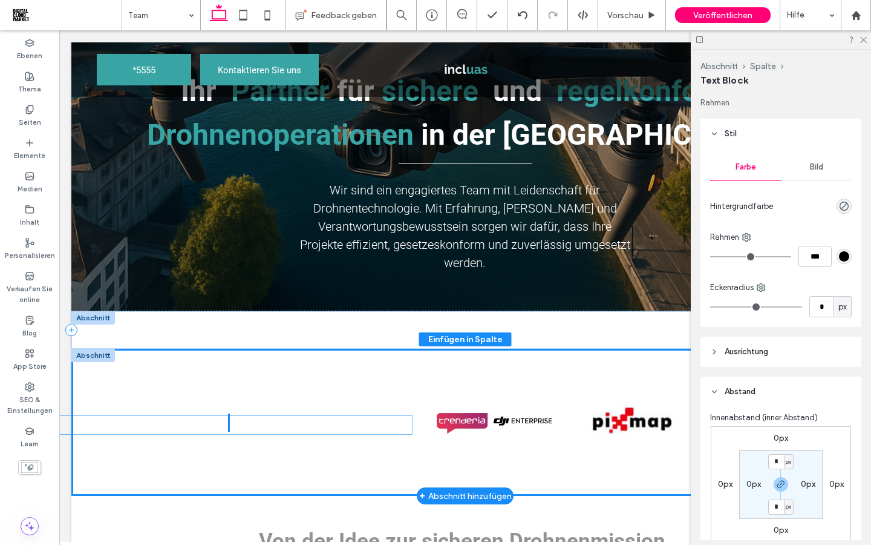
drag, startPoint x: 304, startPoint y: 419, endPoint x: 183, endPoint y: 422, distance: 121.7
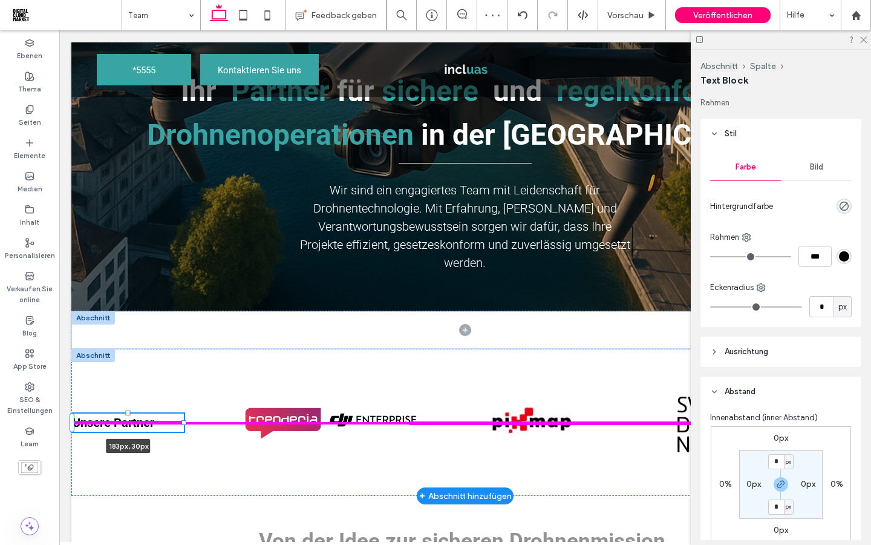
drag, startPoint x: 387, startPoint y: 422, endPoint x: 184, endPoint y: 424, distance: 202.7
click at [184, 424] on div at bounding box center [184, 422] width 5 height 5
type input "***"
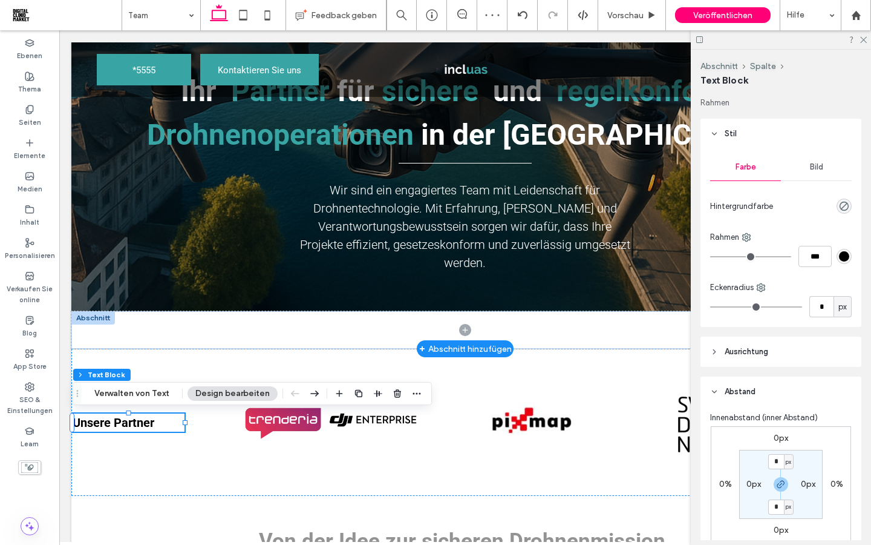
click at [90, 320] on div at bounding box center [93, 317] width 44 height 13
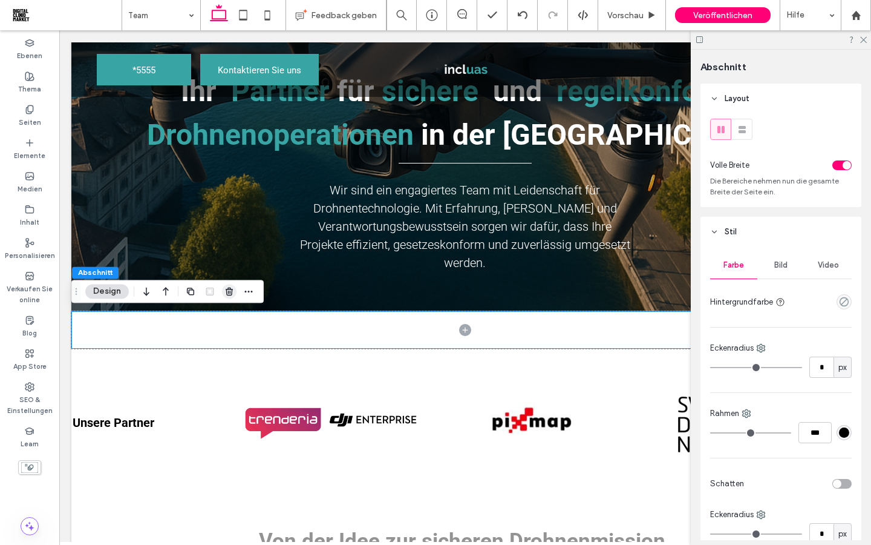
click at [228, 292] on icon "button" at bounding box center [230, 291] width 10 height 10
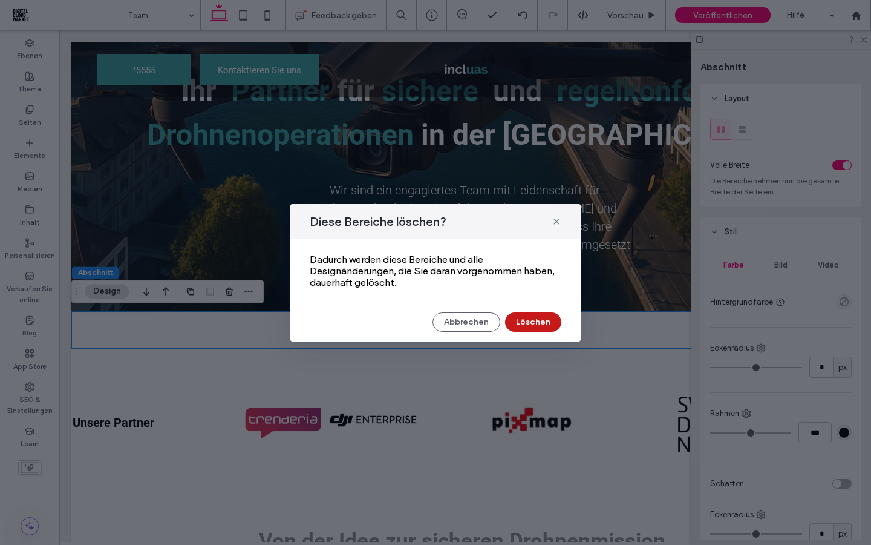
click at [549, 321] on button "Löschen" at bounding box center [533, 321] width 56 height 19
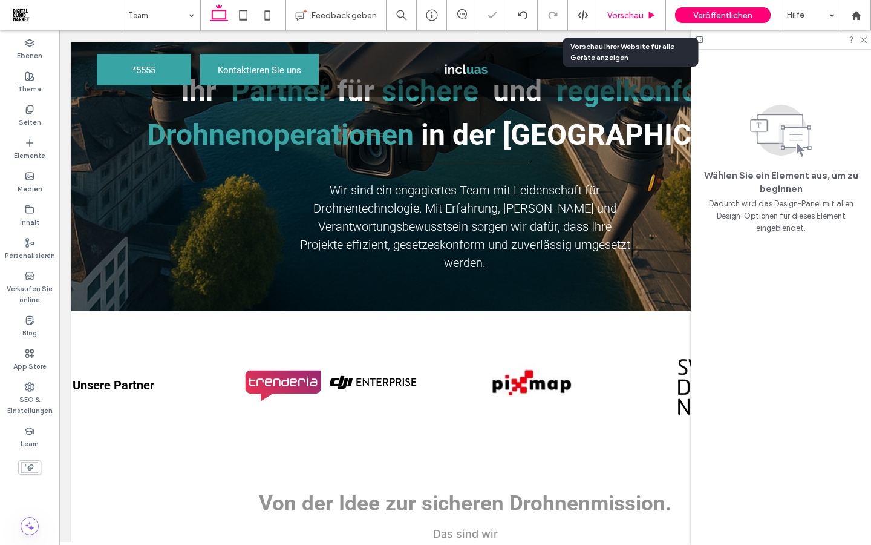
click at [620, 21] on div "Vorschau" at bounding box center [632, 15] width 68 height 30
click at [619, 18] on span "Vorschau" at bounding box center [626, 15] width 36 height 10
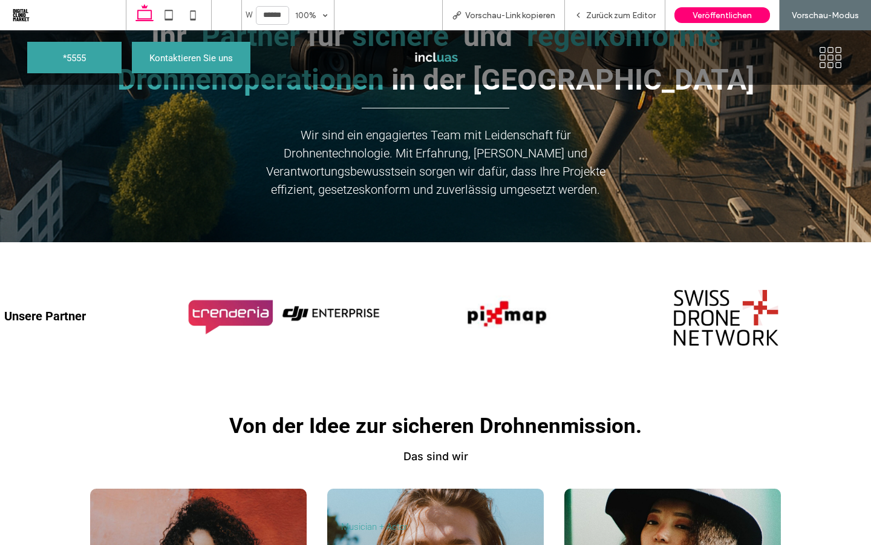
scroll to position [151, 0]
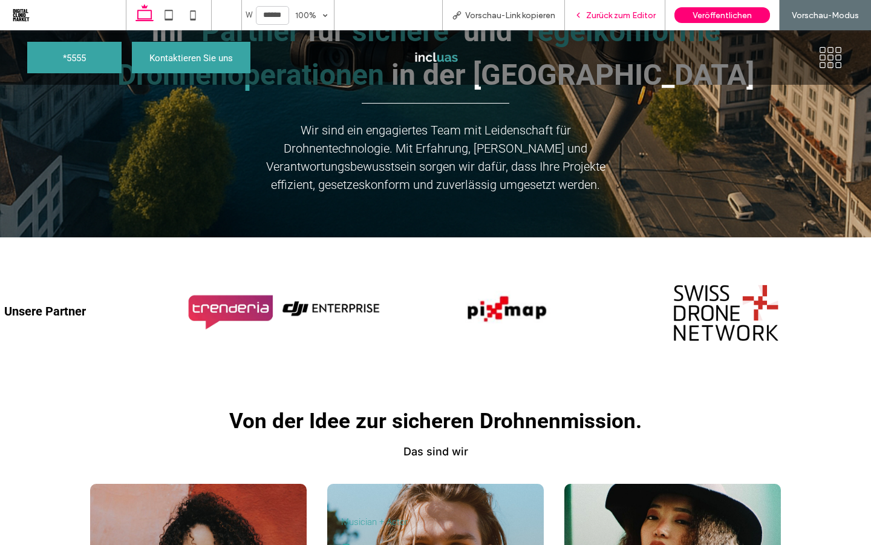
click at [608, 19] on span "Zurück zum Editor" at bounding box center [621, 15] width 70 height 10
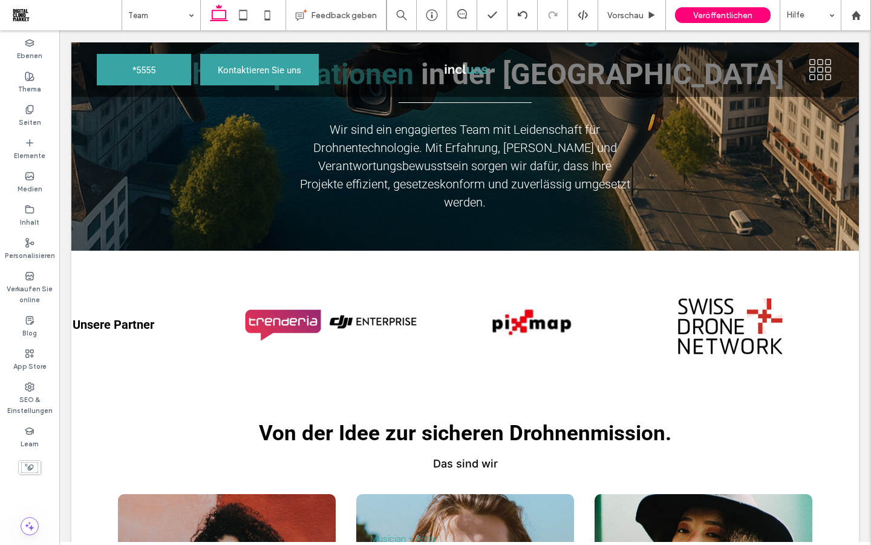
scroll to position [163, 0]
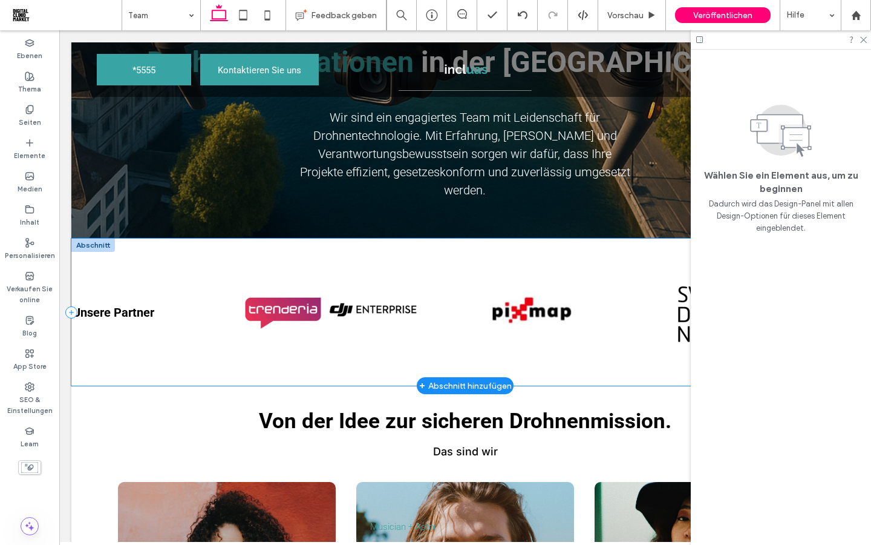
click at [198, 313] on div "Unsere Partner Button Button Button Mehr anzeigen" at bounding box center [465, 311] width 788 height 147
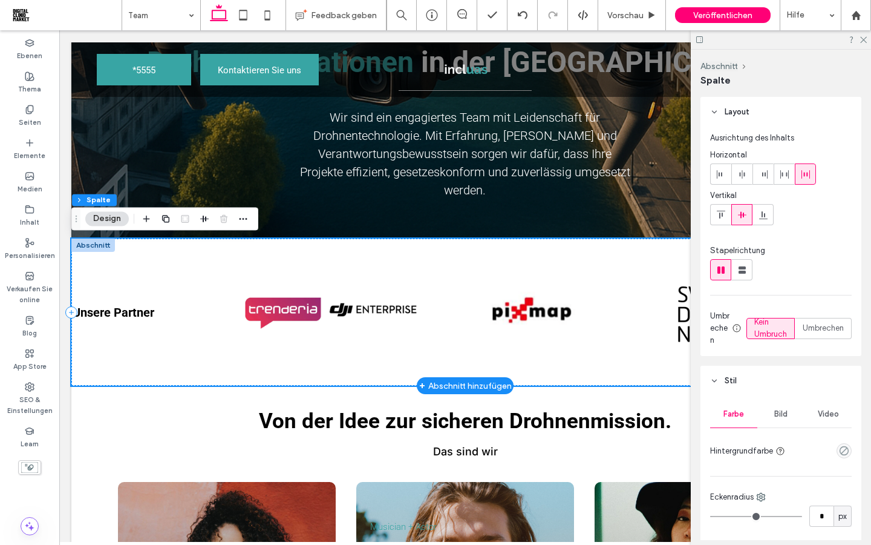
click at [154, 330] on div "Unsere Partner Button Button Button Mehr anzeigen" at bounding box center [465, 311] width 788 height 147
click at [170, 313] on p "Unsere Partner" at bounding box center [129, 312] width 112 height 18
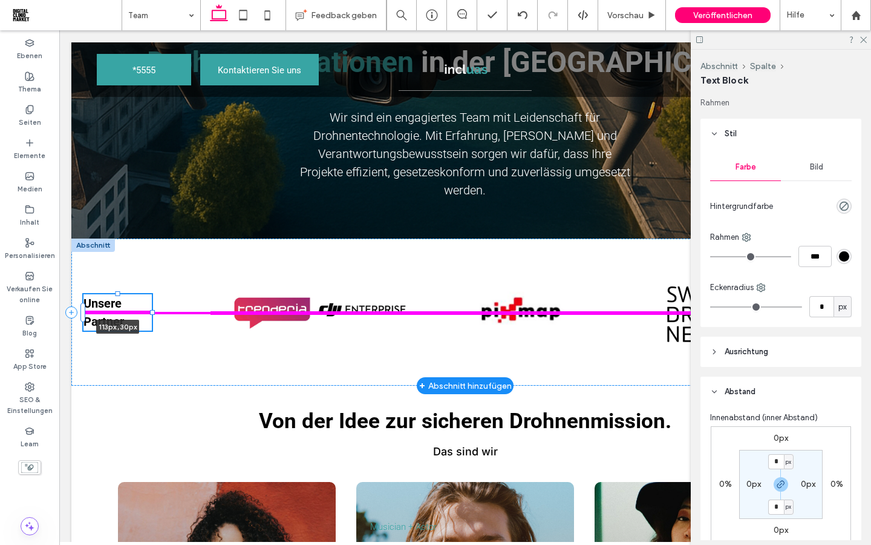
drag, startPoint x: 185, startPoint y: 312, endPoint x: 142, endPoint y: 316, distance: 43.8
click at [142, 316] on div "Unsere Partner 113px , 30px Button Button Button Mehr anzeigen" at bounding box center [465, 311] width 788 height 147
type input "***"
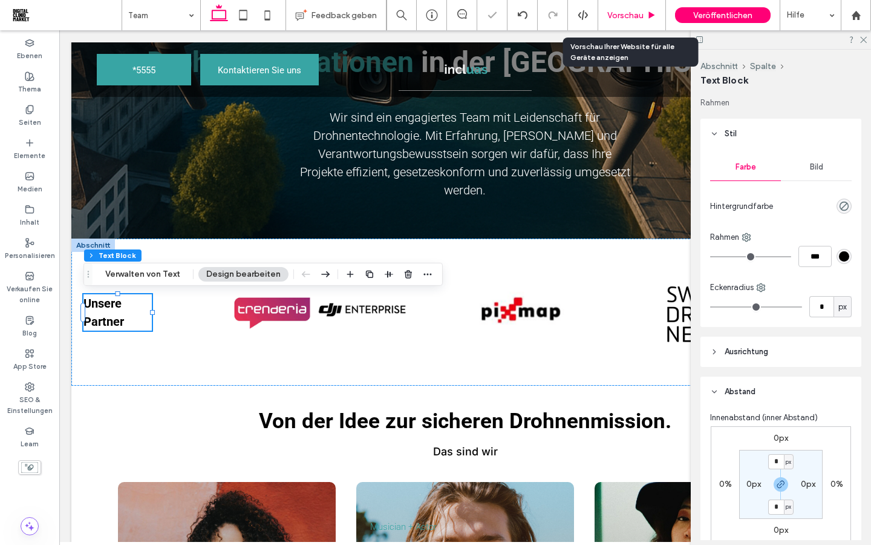
click at [621, 19] on span "Vorschau" at bounding box center [626, 15] width 36 height 10
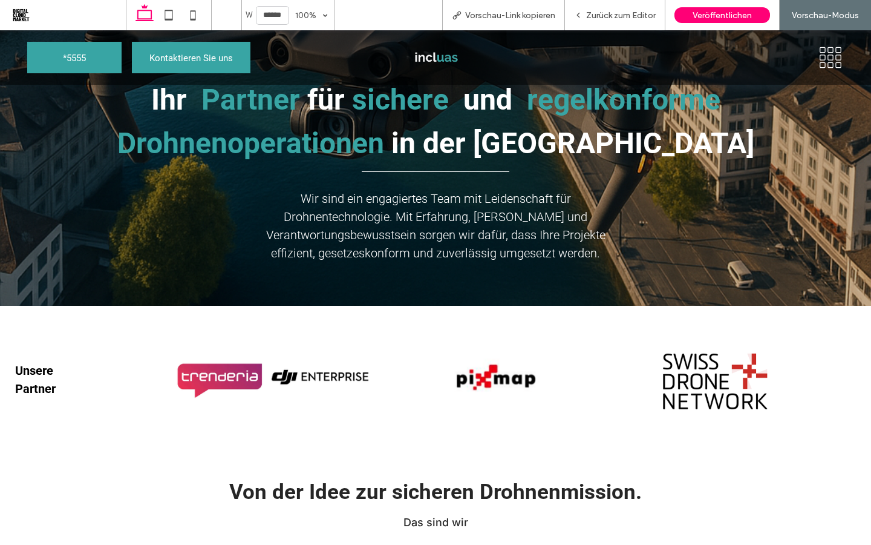
scroll to position [82, 0]
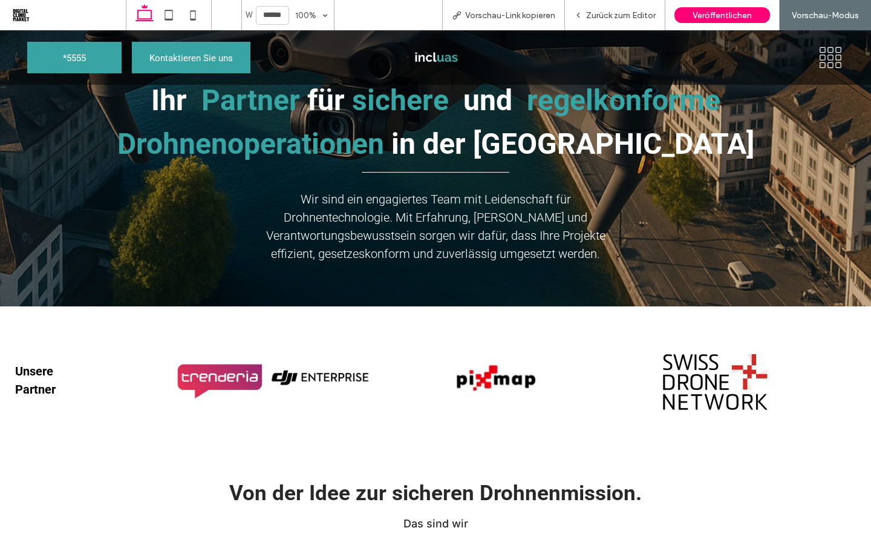
click at [822, 68] on icon at bounding box center [831, 57] width 27 height 23
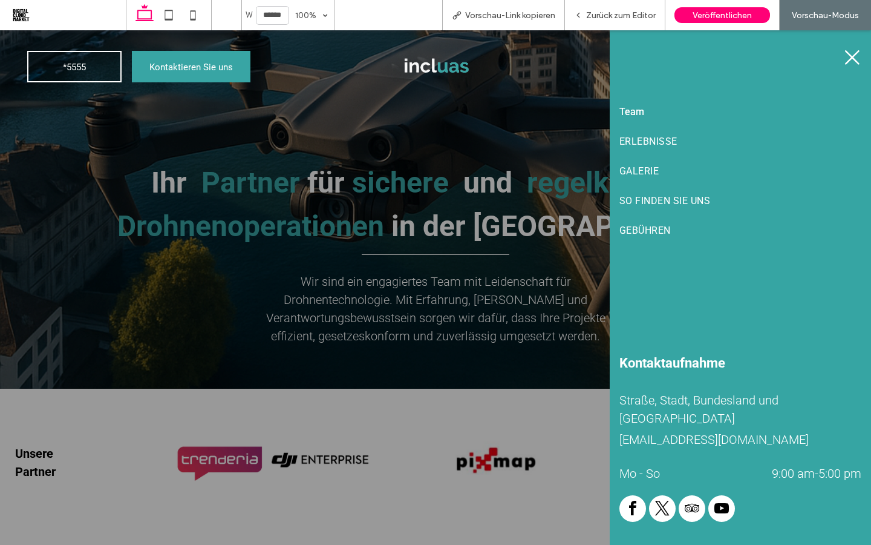
click at [631, 114] on span "Team" at bounding box center [632, 111] width 25 height 11
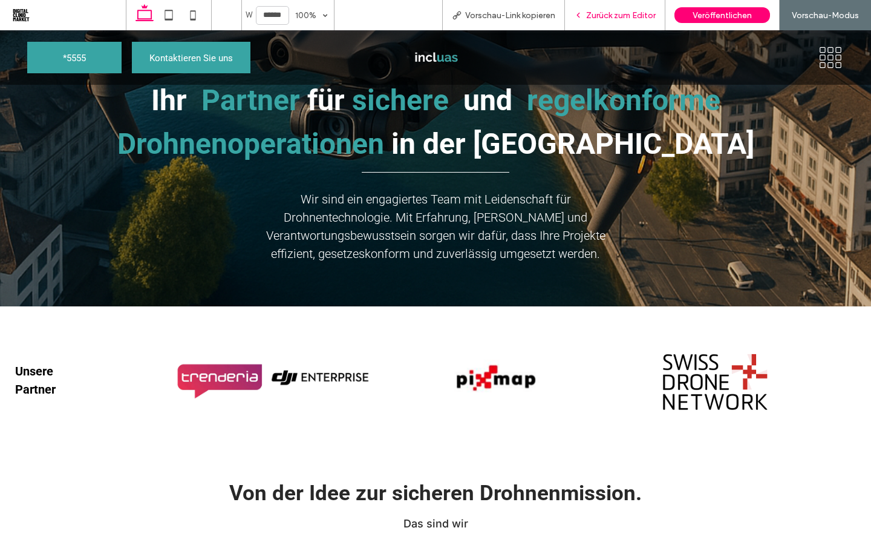
click at [629, 15] on span "Zurück zum Editor" at bounding box center [621, 15] width 70 height 10
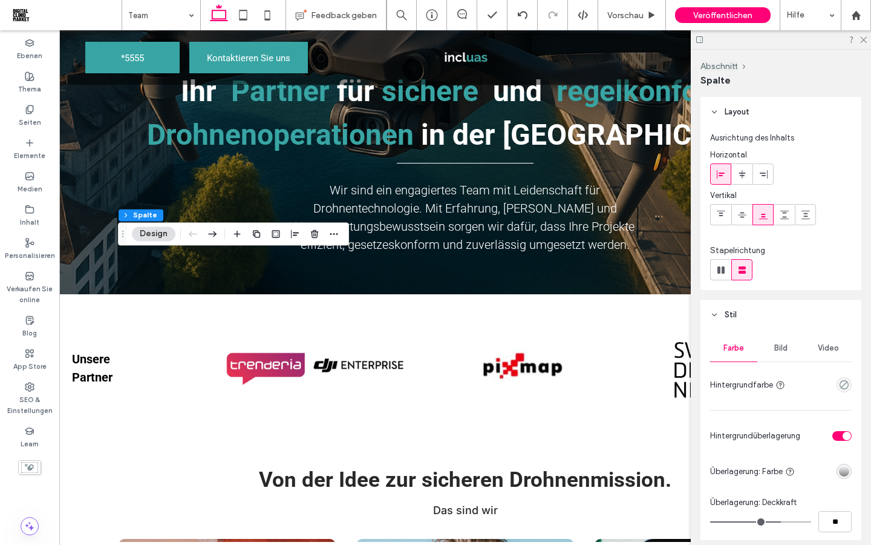
click at [867, 41] on div at bounding box center [781, 39] width 180 height 19
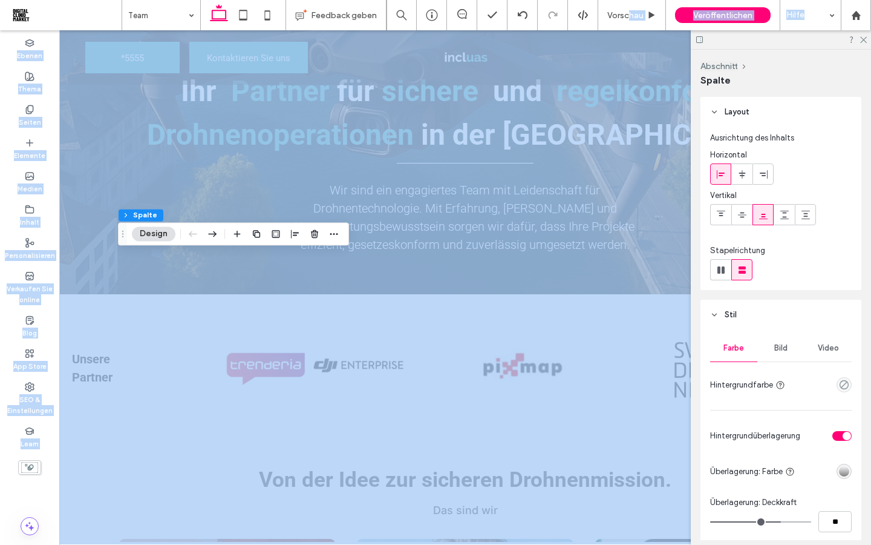
drag, startPoint x: 626, startPoint y: 13, endPoint x: 626, endPoint y: 478, distance: 464.7
click at [626, 13] on span "Vorschau" at bounding box center [626, 15] width 36 height 10
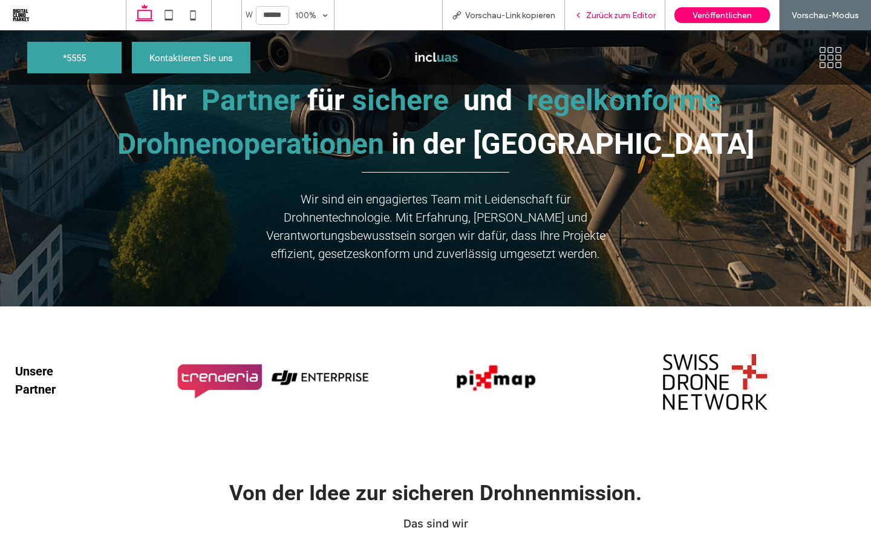
click at [600, 17] on span "Zurück zum Editor" at bounding box center [621, 15] width 70 height 10
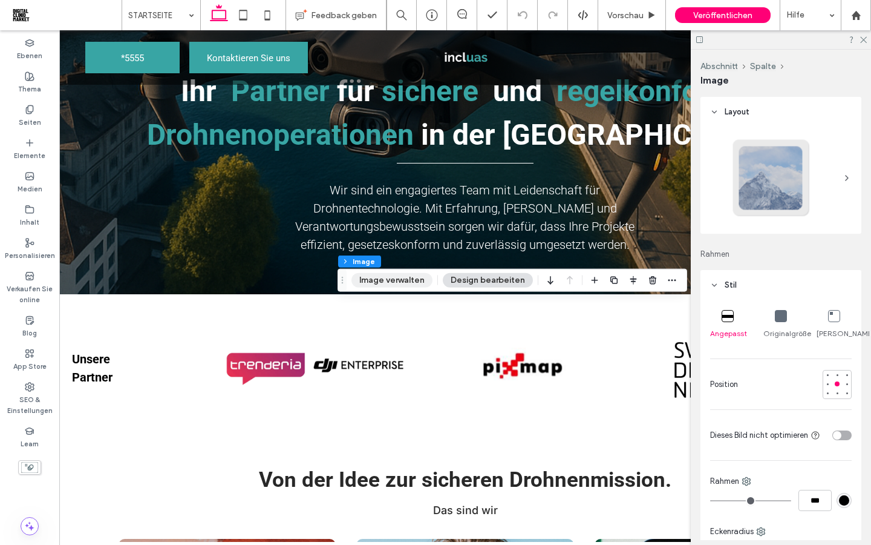
click at [395, 284] on button "Image verwalten" at bounding box center [392, 280] width 81 height 15
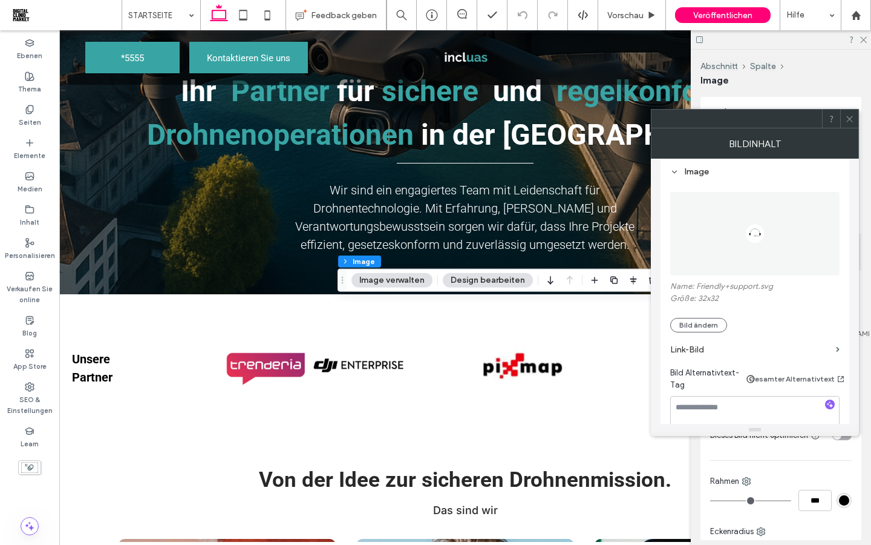
scroll to position [133, 0]
click at [688, 323] on button "Bild ändern" at bounding box center [698, 320] width 57 height 15
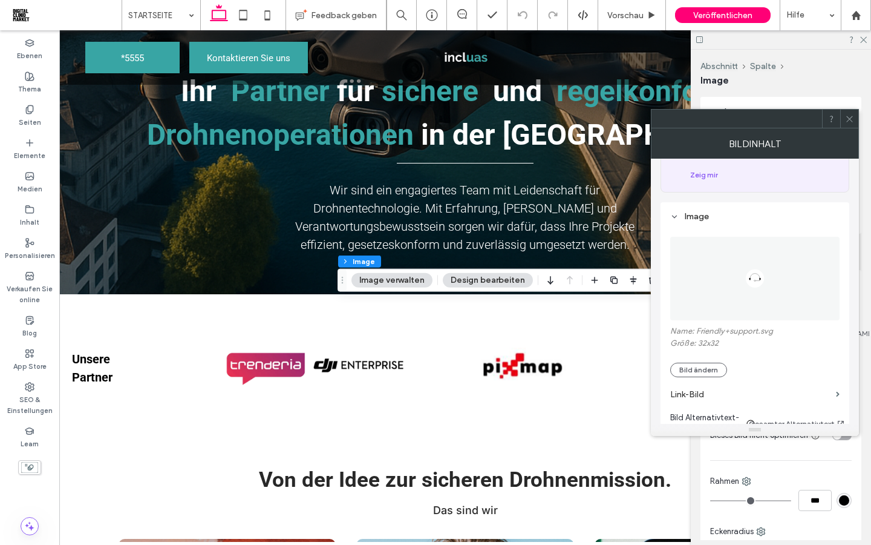
scroll to position [111, 0]
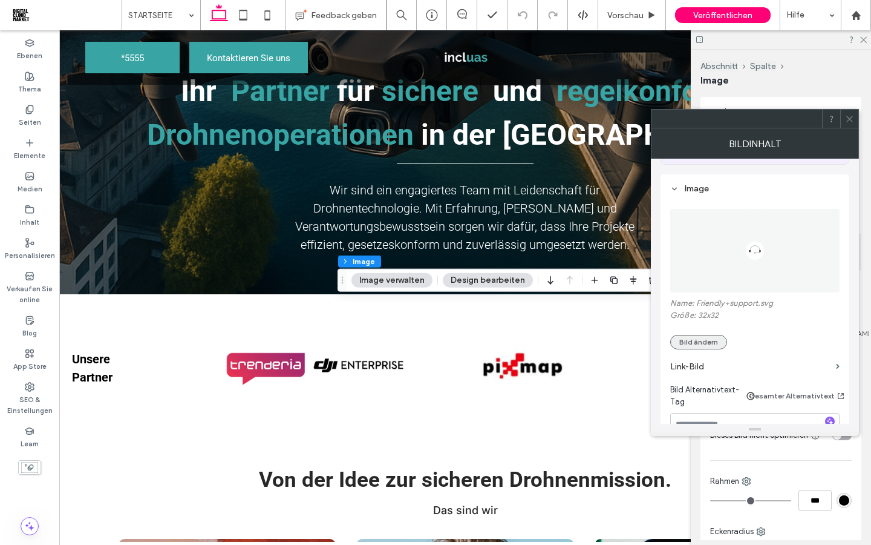
click at [692, 338] on button "Bild ändern" at bounding box center [698, 342] width 57 height 15
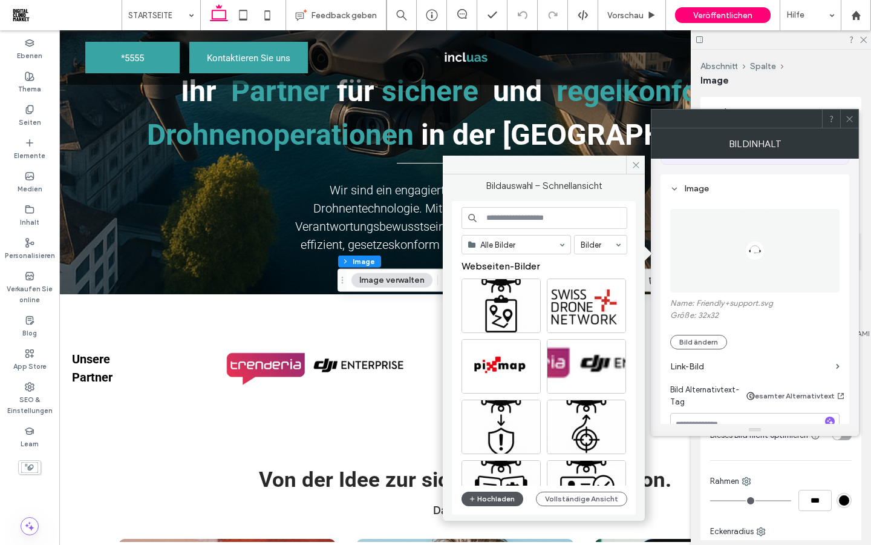
click at [488, 498] on button "Hochladen" at bounding box center [493, 498] width 62 height 15
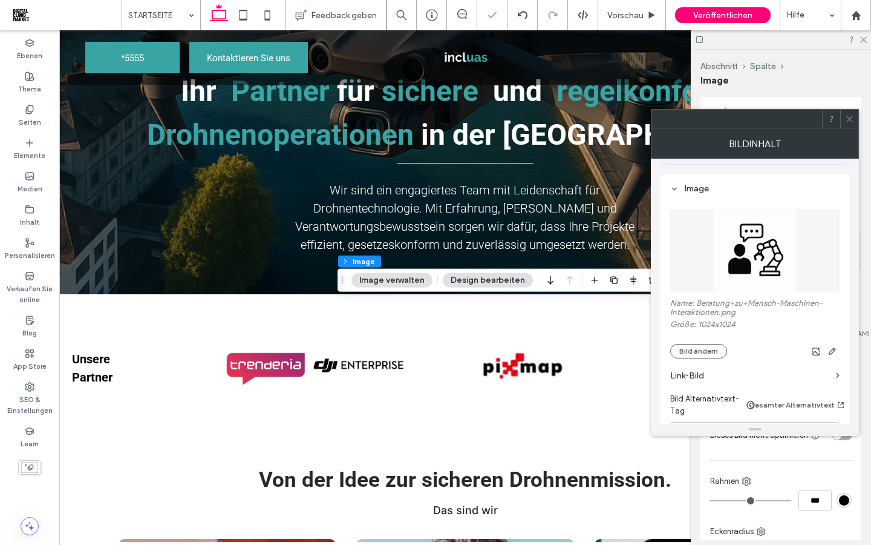
click at [848, 122] on icon at bounding box center [849, 118] width 9 height 9
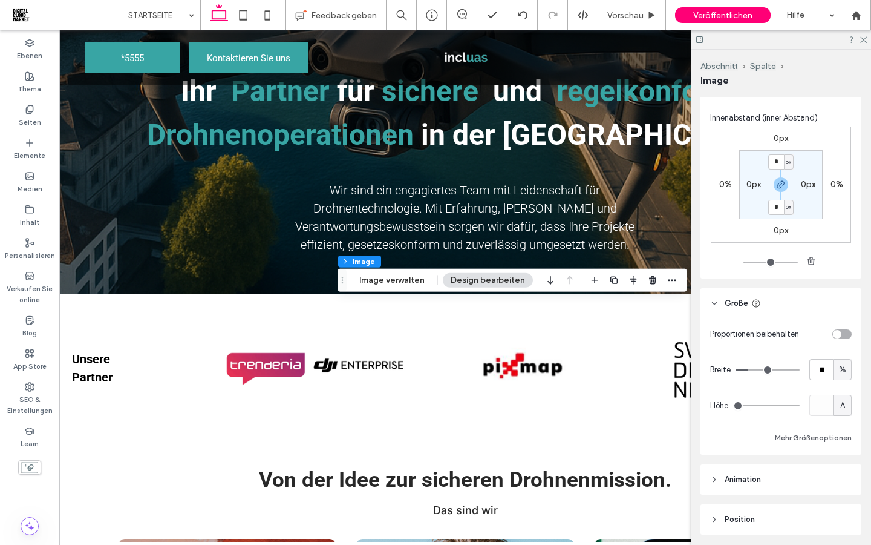
scroll to position [832, 0]
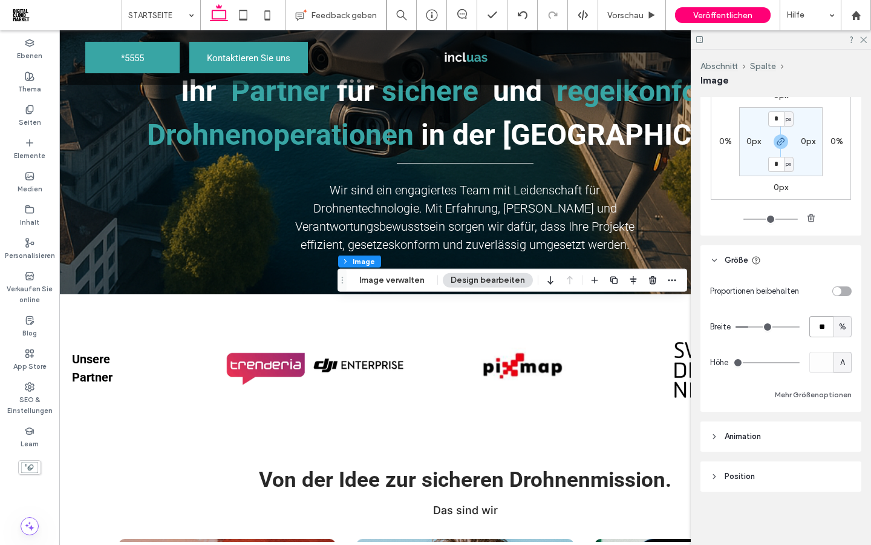
click at [821, 328] on input "**" at bounding box center [822, 326] width 24 height 21
type input "**"
click at [769, 336] on div "Proportionen beibehalten Breite ** % Höhe A Mehr Größenoptionen" at bounding box center [781, 341] width 142 height 122
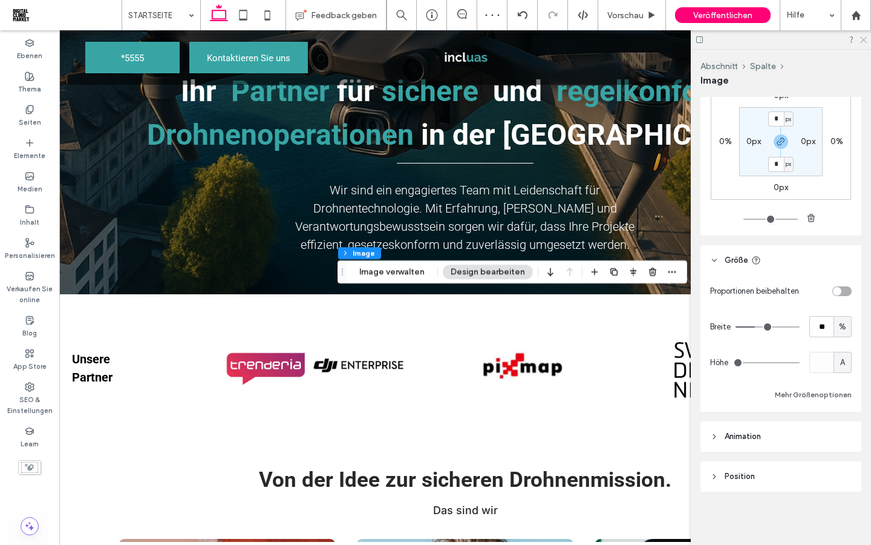
click at [862, 41] on use at bounding box center [863, 40] width 7 height 7
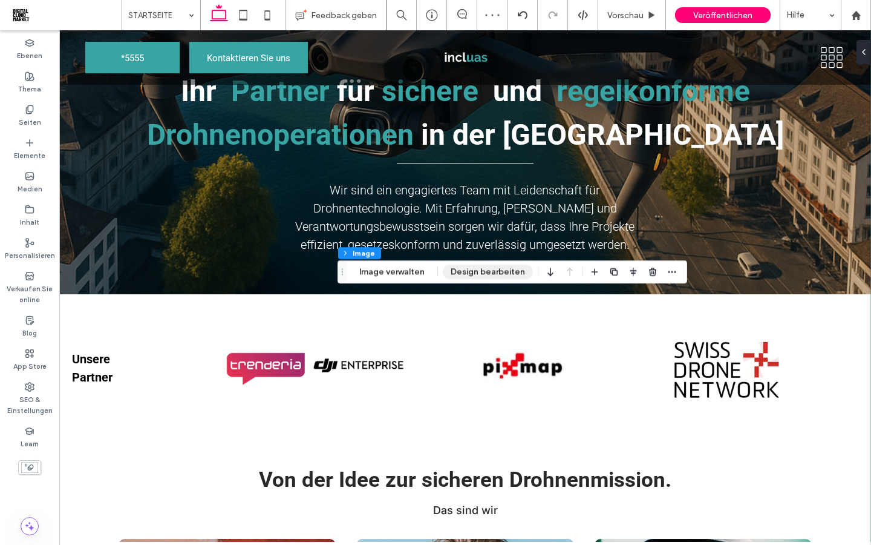
click at [482, 269] on button "Design bearbeiten" at bounding box center [488, 271] width 90 height 15
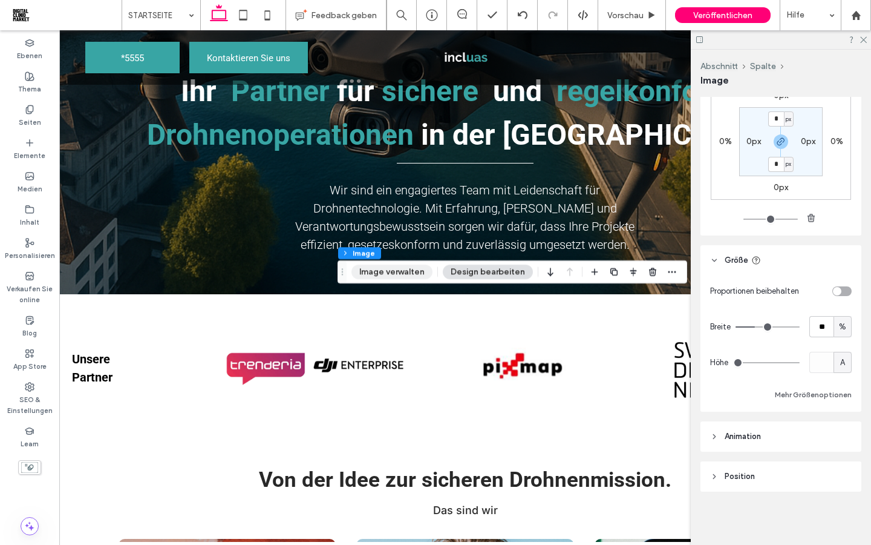
click at [413, 269] on button "Image verwalten" at bounding box center [392, 271] width 81 height 15
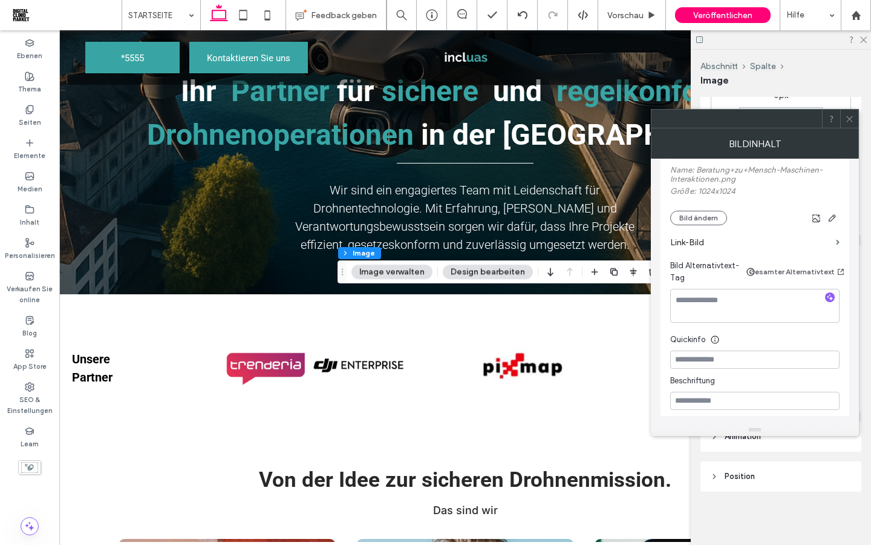
scroll to position [245, 0]
click at [724, 313] on textarea at bounding box center [754, 305] width 169 height 34
paste textarea "**********"
type textarea "**********"
click at [850, 118] on icon at bounding box center [849, 118] width 9 height 9
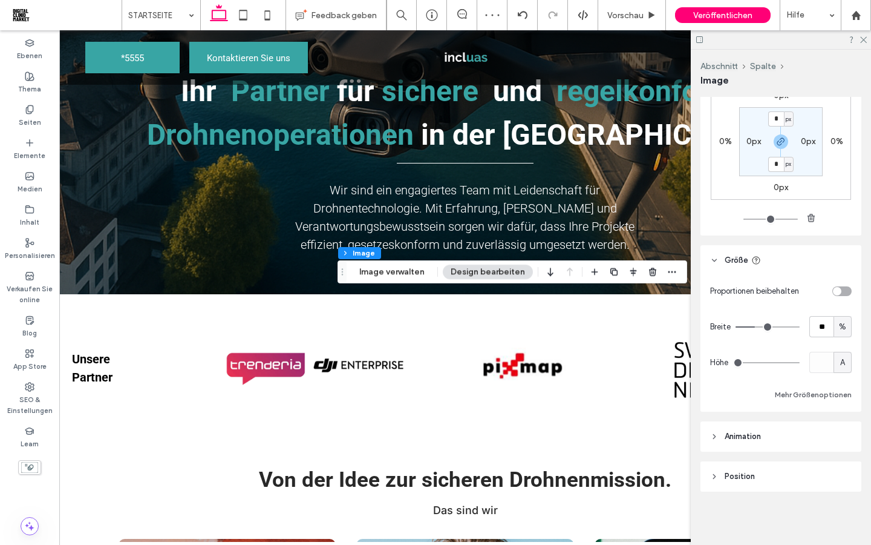
click at [865, 44] on div at bounding box center [781, 39] width 180 height 19
click at [863, 38] on icon at bounding box center [863, 39] width 8 height 8
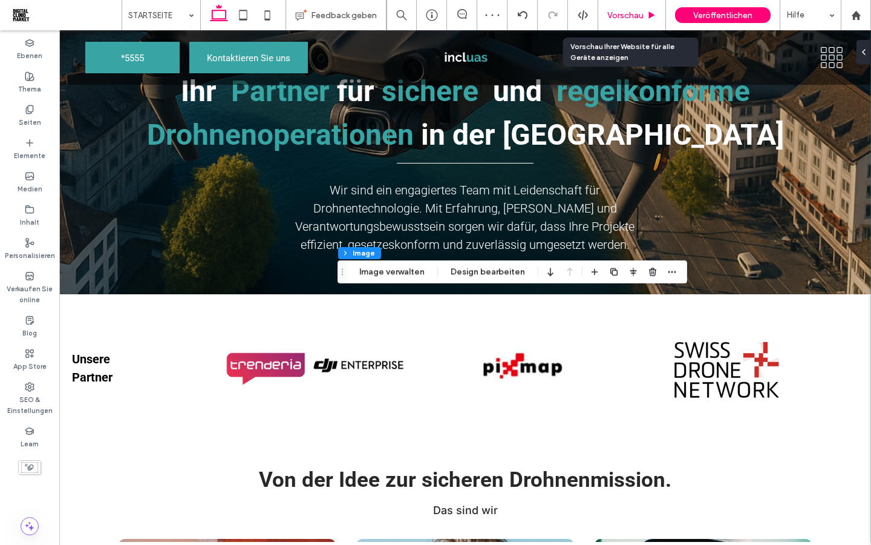
click at [623, 11] on span "Vorschau" at bounding box center [626, 15] width 36 height 10
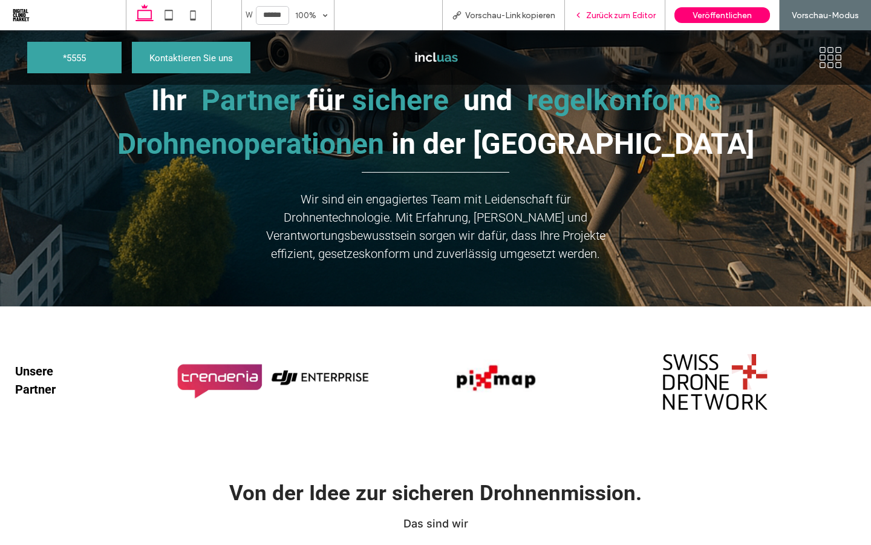
click at [619, 15] on span "Zurück zum Editor" at bounding box center [621, 15] width 70 height 10
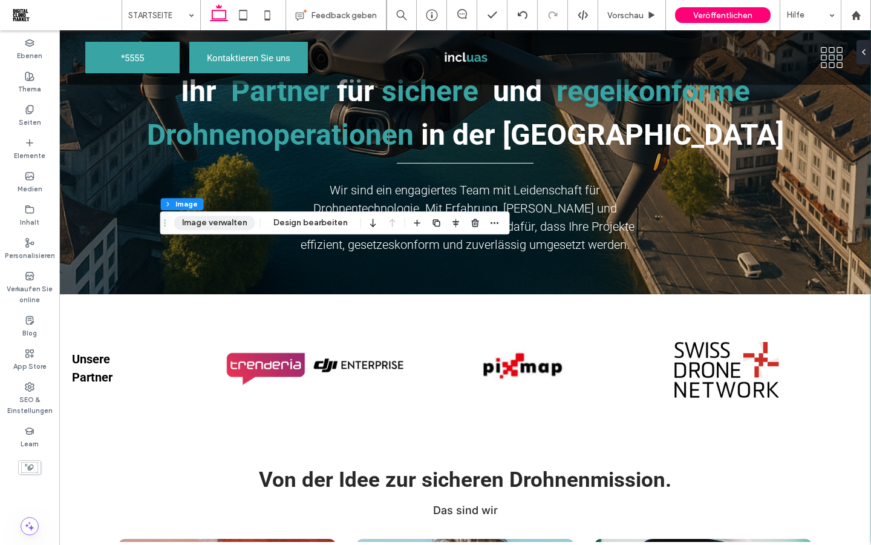
click at [208, 221] on button "Image verwalten" at bounding box center [214, 222] width 81 height 15
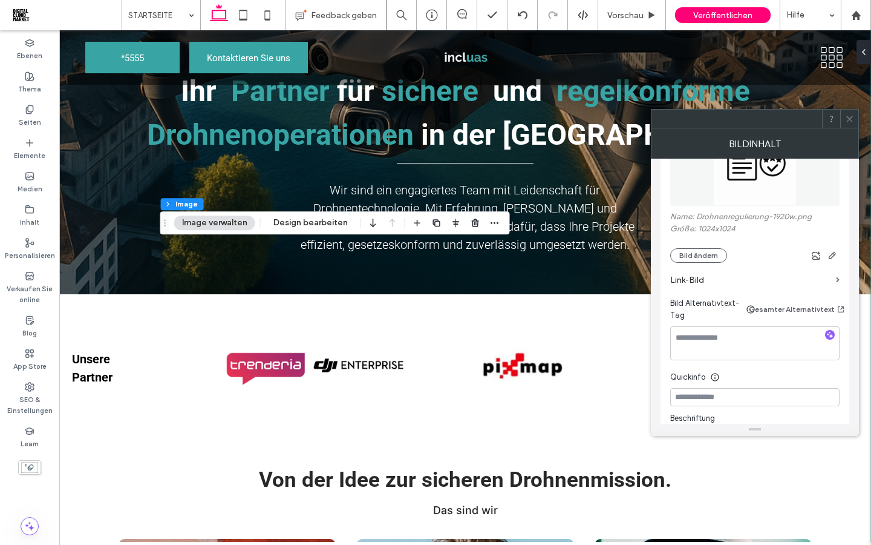
scroll to position [280, 0]
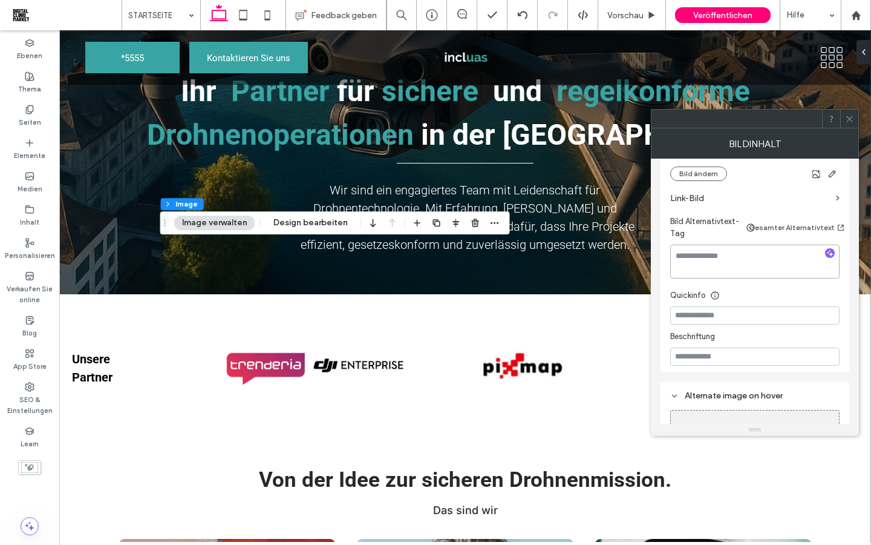
click at [719, 272] on textarea at bounding box center [754, 261] width 169 height 34
paste textarea "**********"
type textarea "**********"
click at [851, 121] on icon at bounding box center [849, 118] width 9 height 9
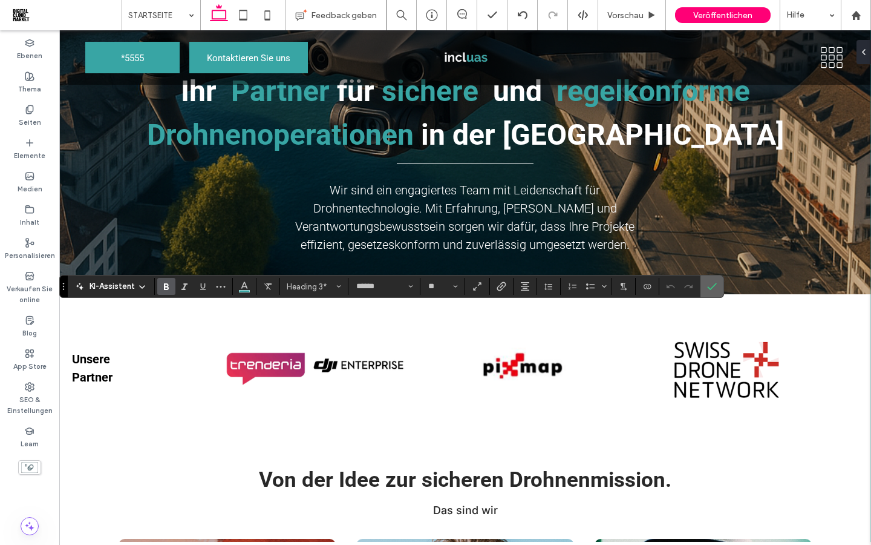
click at [714, 284] on icon "Bestätigen" at bounding box center [712, 286] width 10 height 10
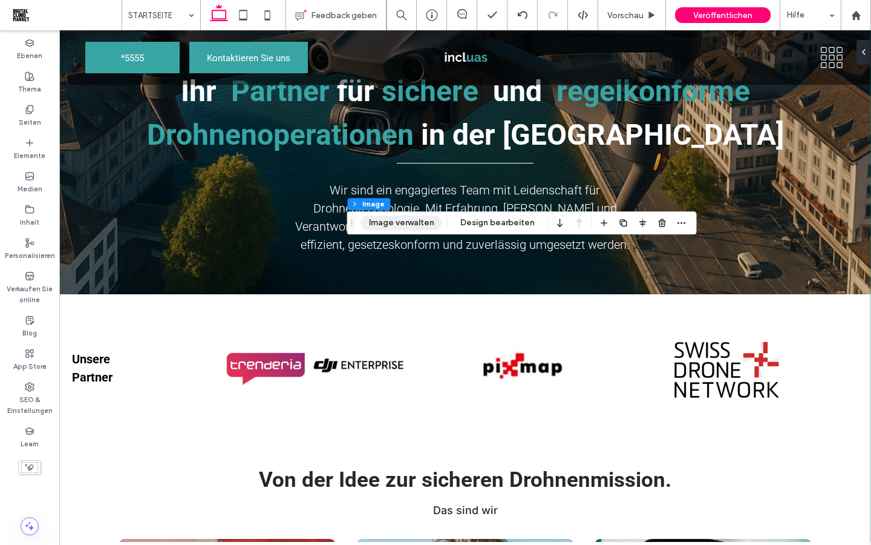
click at [408, 217] on button "Image verwalten" at bounding box center [401, 222] width 81 height 15
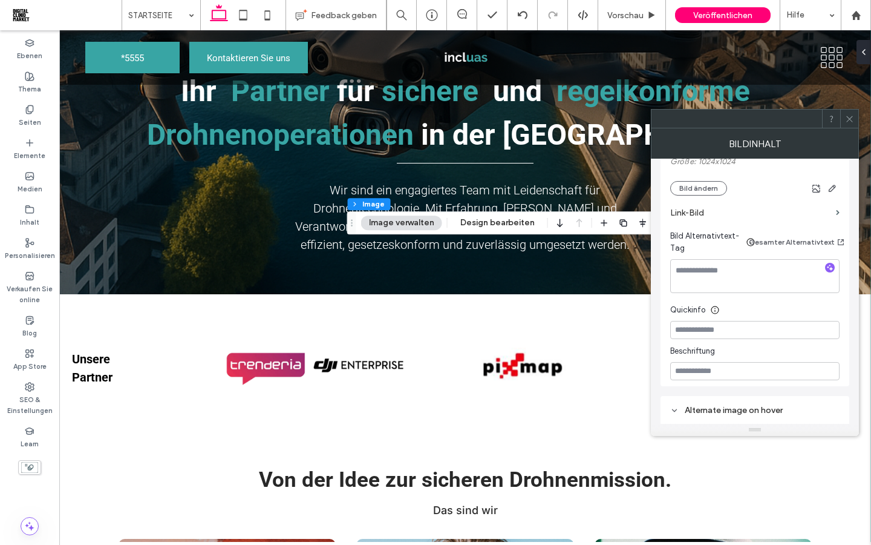
scroll to position [260, 0]
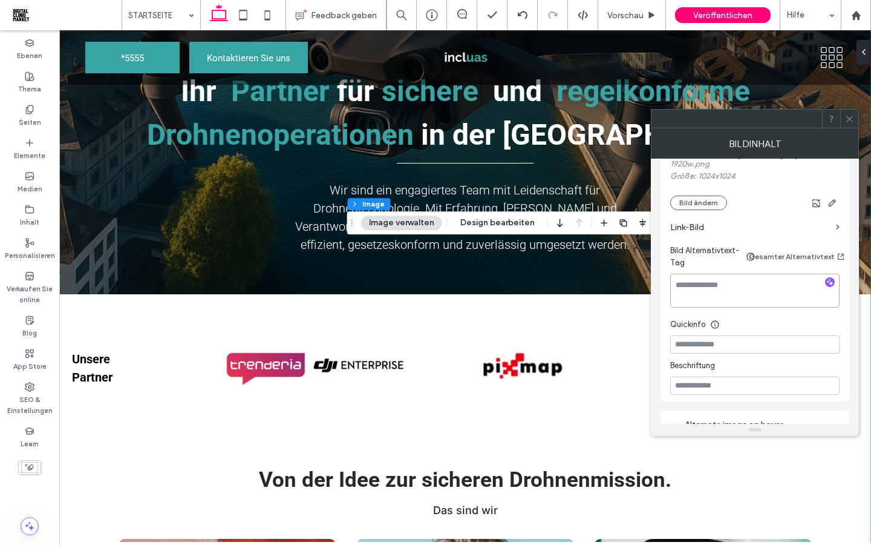
click at [716, 295] on textarea at bounding box center [754, 291] width 169 height 34
paste textarea "**********"
type textarea "**********"
click at [847, 122] on icon at bounding box center [849, 118] width 9 height 9
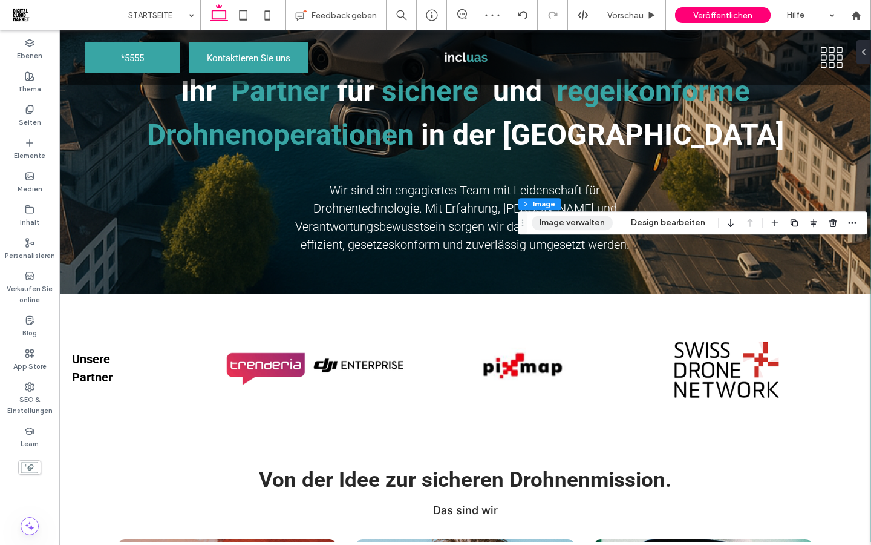
click at [582, 224] on button "Image verwalten" at bounding box center [572, 222] width 81 height 15
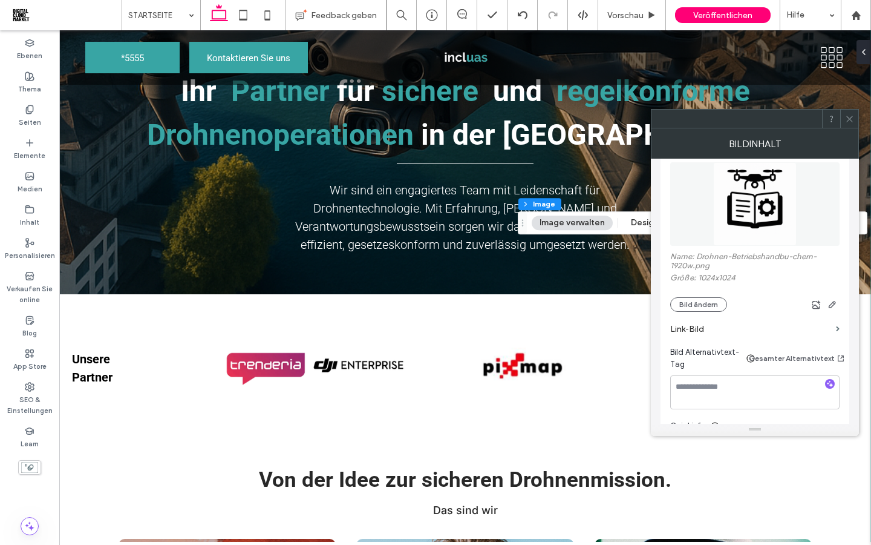
scroll to position [220, 0]
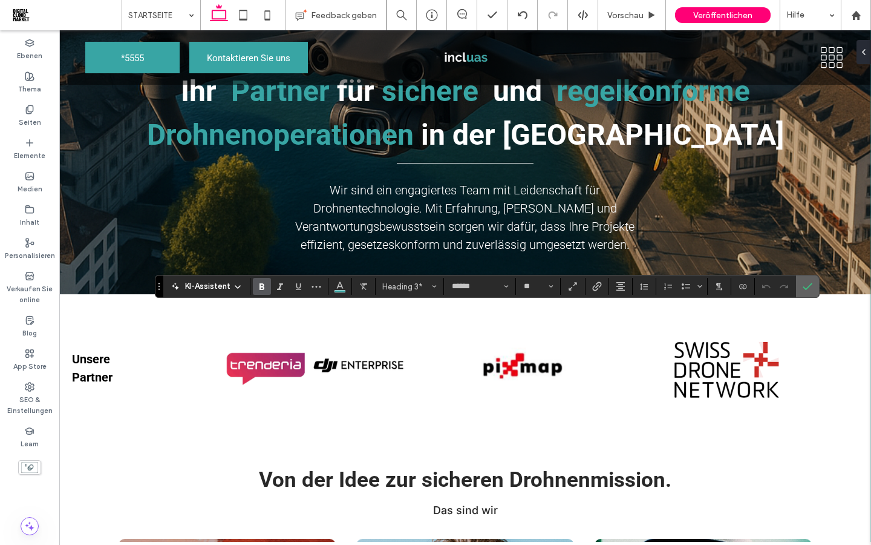
click at [809, 285] on icon "Bestätigen" at bounding box center [808, 286] width 10 height 10
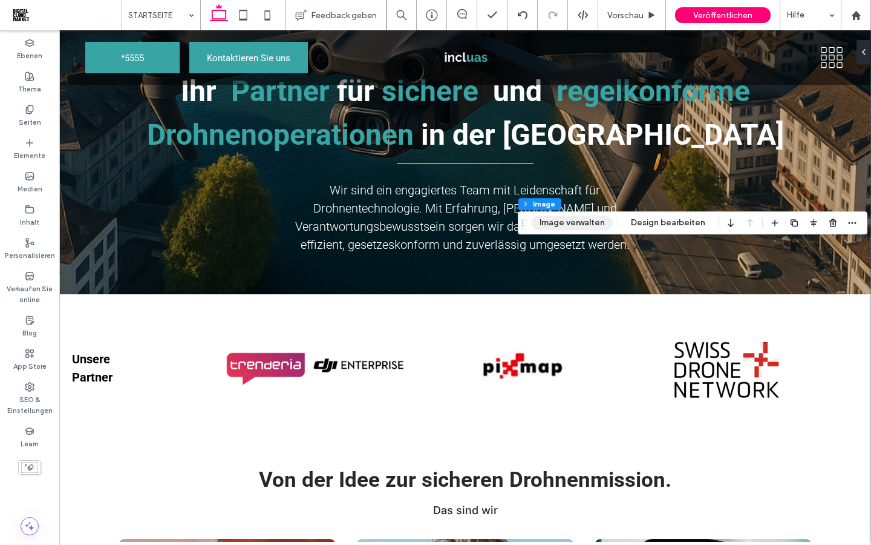
click at [580, 224] on button "Image verwalten" at bounding box center [572, 222] width 81 height 15
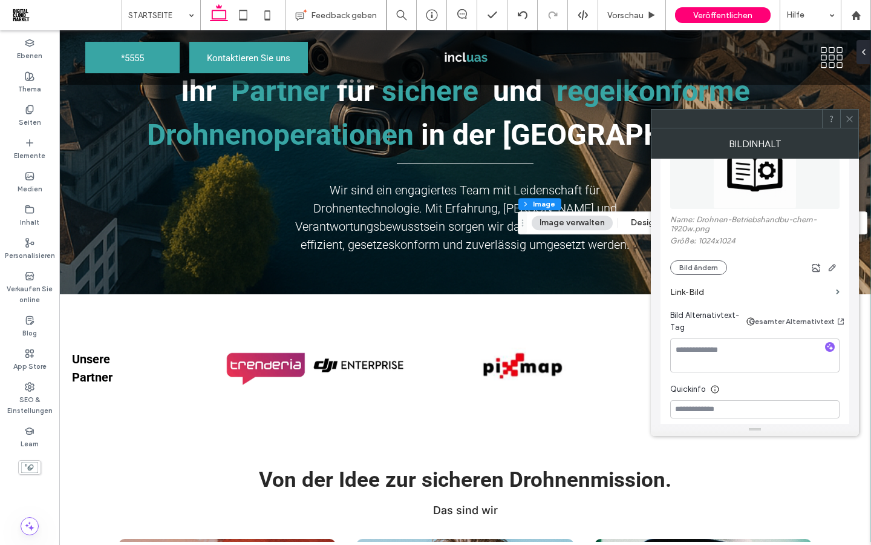
scroll to position [199, 0]
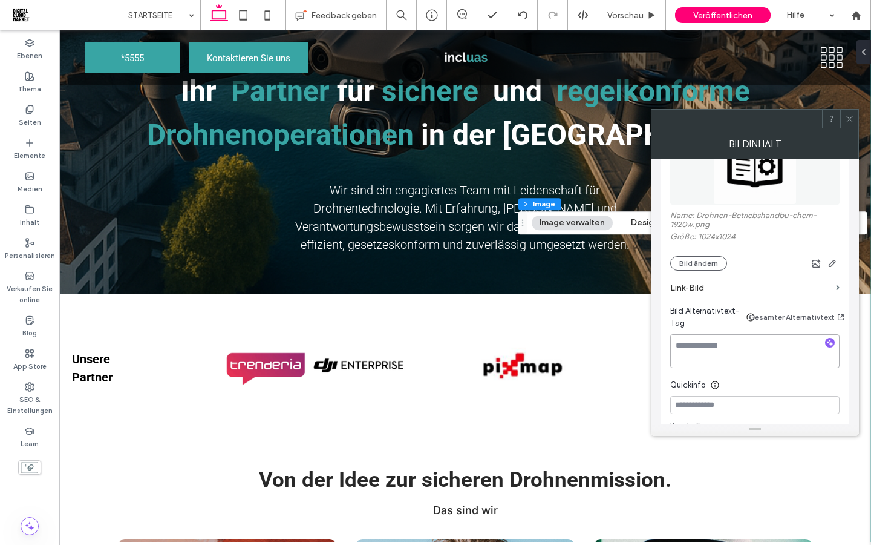
click at [718, 350] on textarea at bounding box center [754, 351] width 169 height 34
paste textarea "**********"
type textarea "**********"
click at [849, 118] on use at bounding box center [850, 119] width 6 height 6
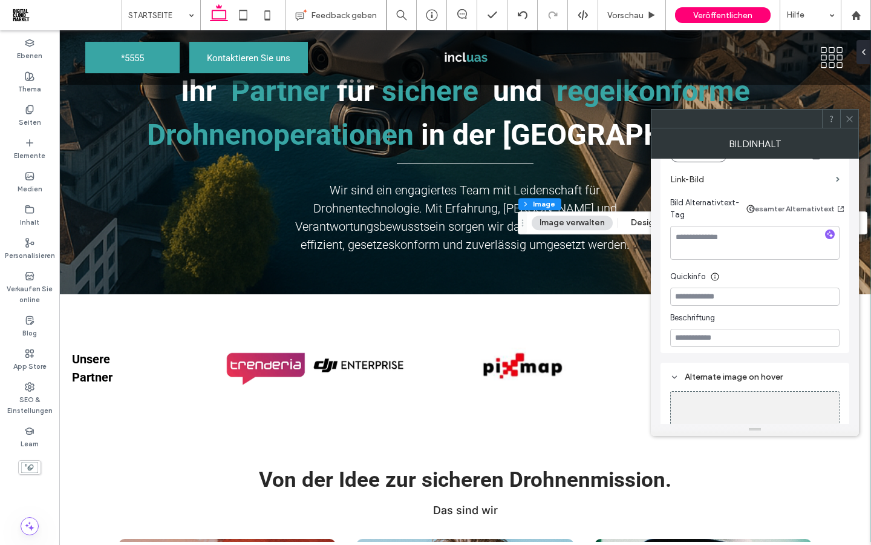
scroll to position [260, 0]
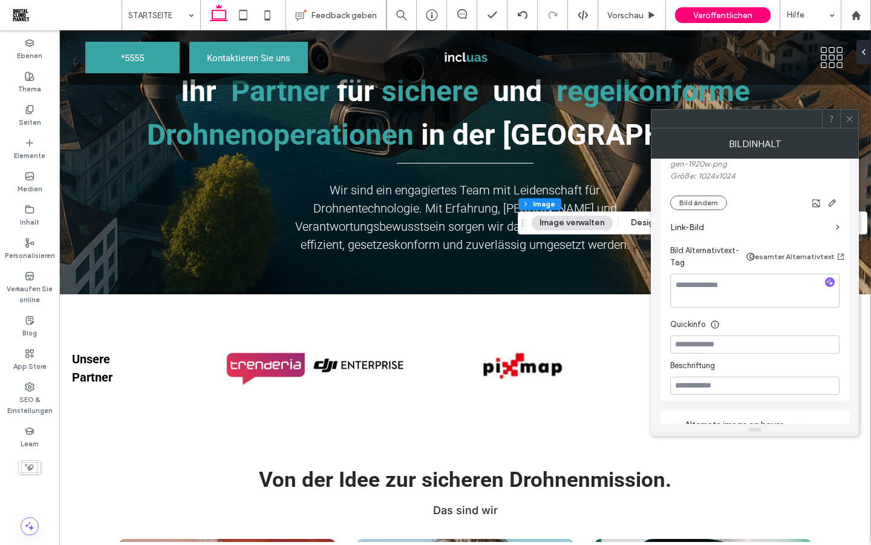
click at [852, 118] on icon at bounding box center [849, 118] width 9 height 9
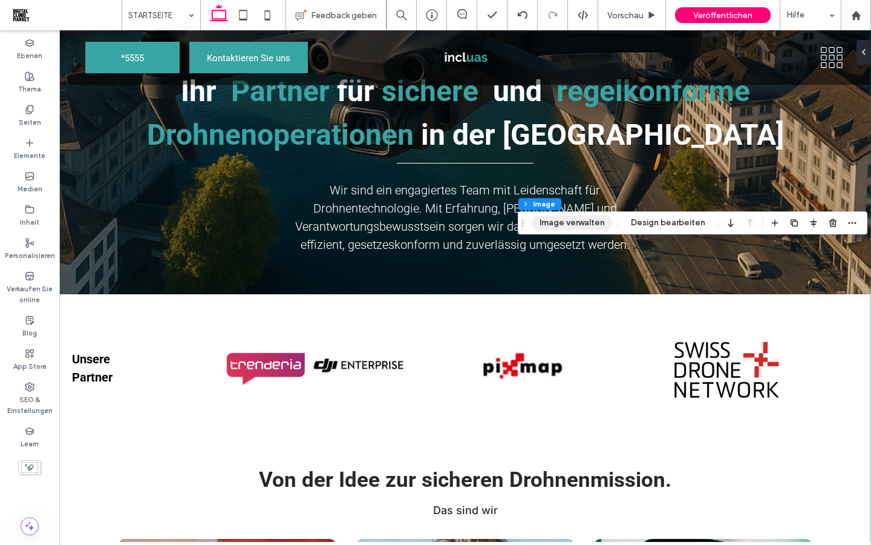
click at [591, 224] on button "Image verwalten" at bounding box center [572, 222] width 81 height 15
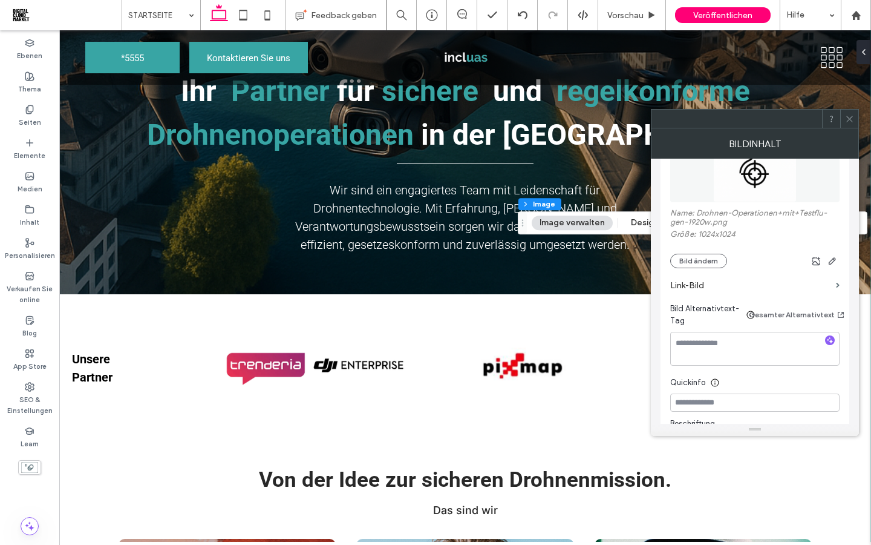
scroll to position [268, 0]
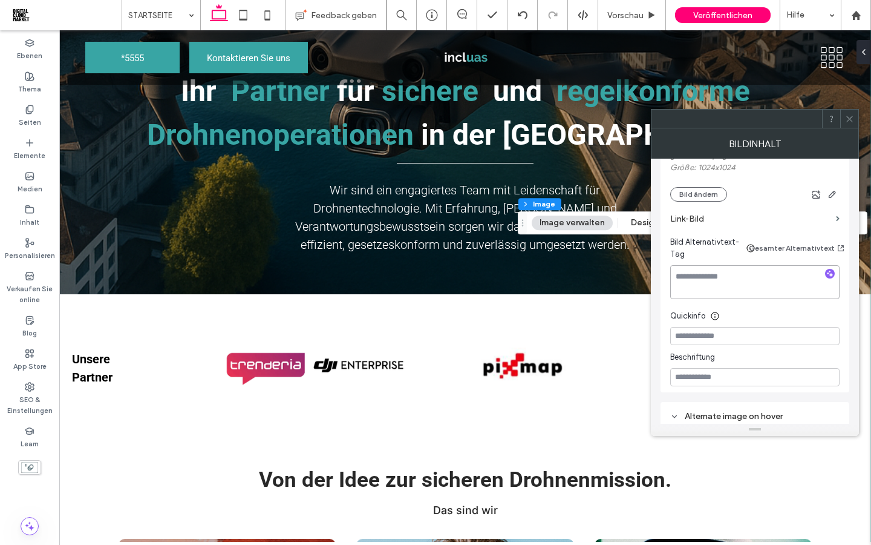
click at [715, 280] on textarea at bounding box center [754, 282] width 169 height 34
paste textarea "**********"
type textarea "**********"
click at [853, 123] on span at bounding box center [849, 119] width 9 height 18
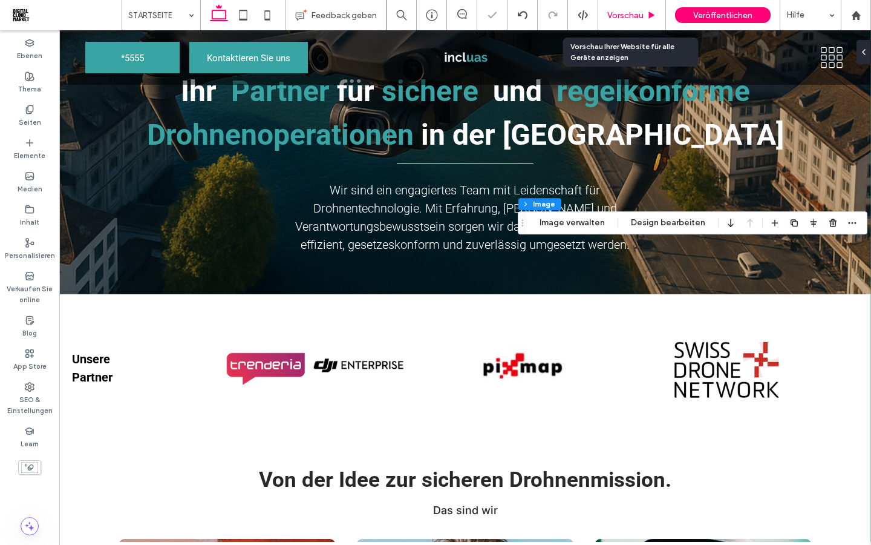
click at [619, 19] on span "Vorschau" at bounding box center [626, 15] width 36 height 10
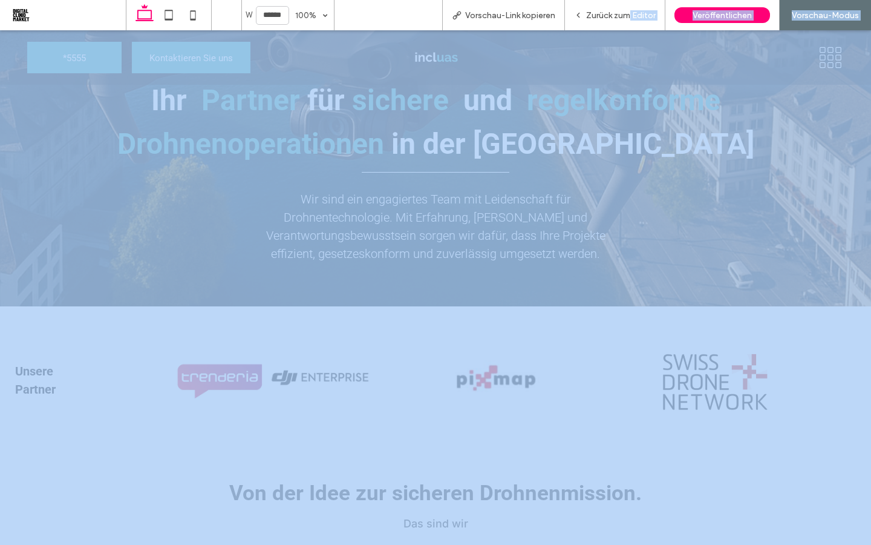
click at [629, 13] on span "Zurück zum Editor" at bounding box center [621, 15] width 70 height 10
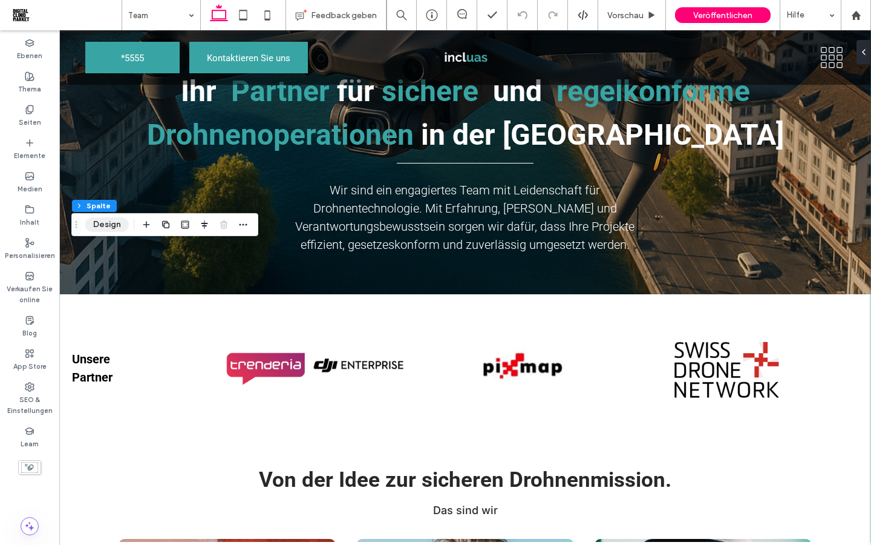
click at [108, 224] on button "Design" at bounding box center [107, 224] width 44 height 15
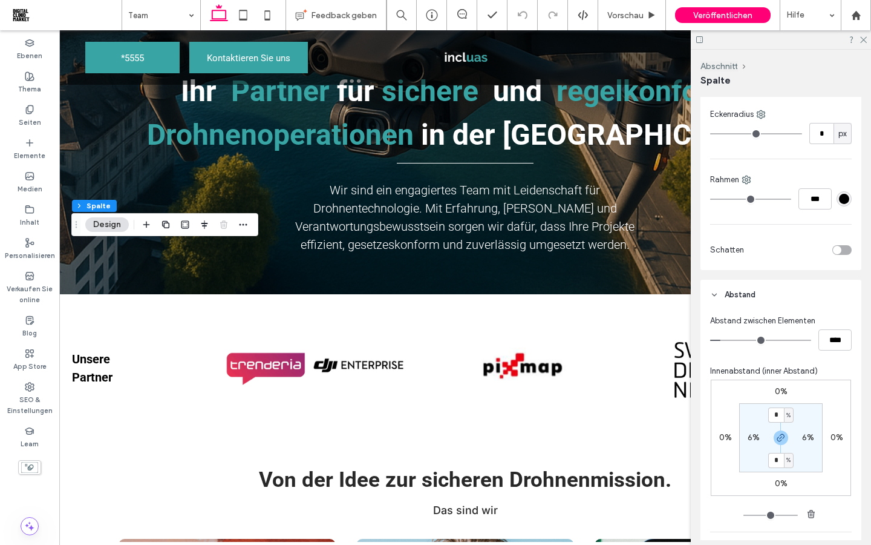
scroll to position [318, 0]
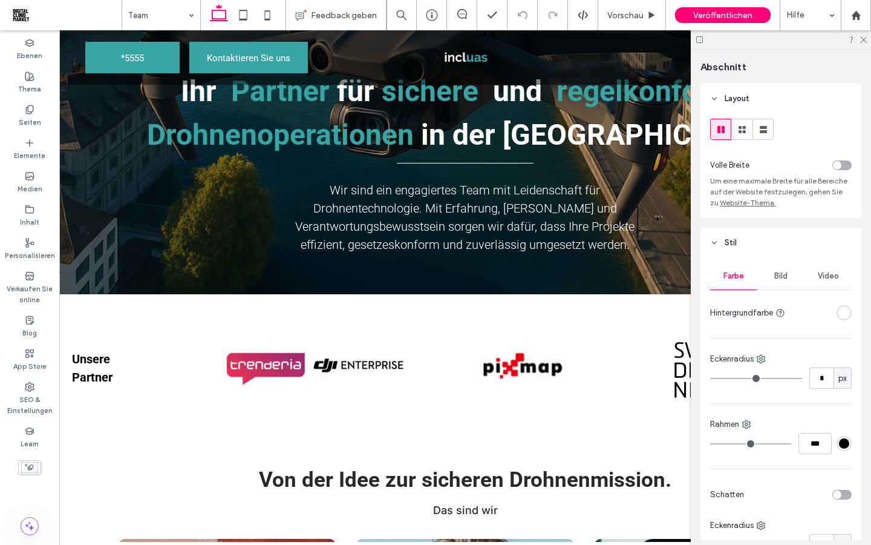
type input "***"
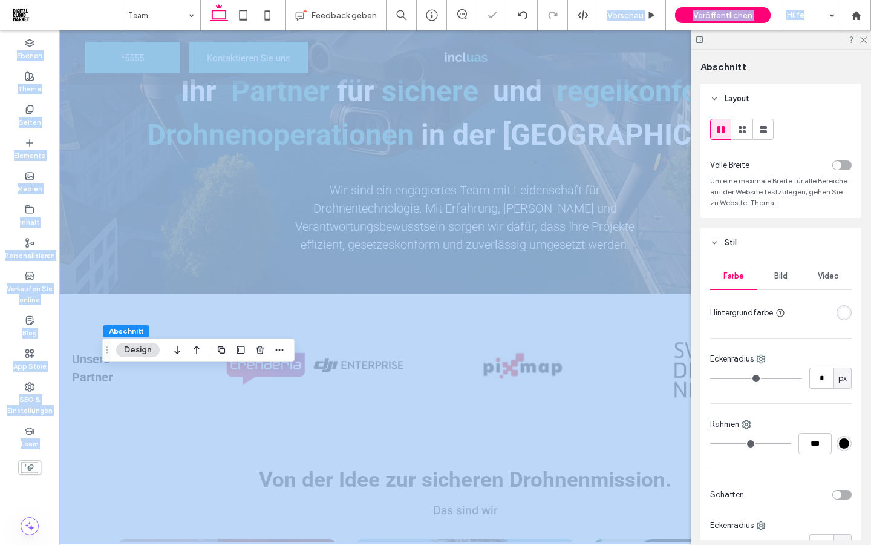
drag, startPoint x: 638, startPoint y: 9, endPoint x: 638, endPoint y: 474, distance: 464.7
click at [638, 9] on div "Vorschau" at bounding box center [632, 15] width 68 height 30
click at [623, 20] on span "Vorschau" at bounding box center [626, 15] width 36 height 10
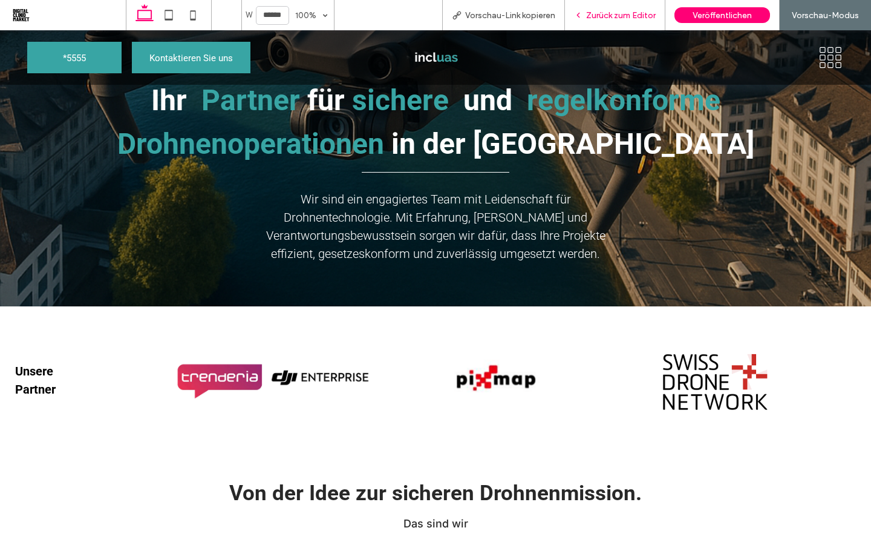
click at [601, 18] on span "Zurück zum Editor" at bounding box center [621, 15] width 70 height 10
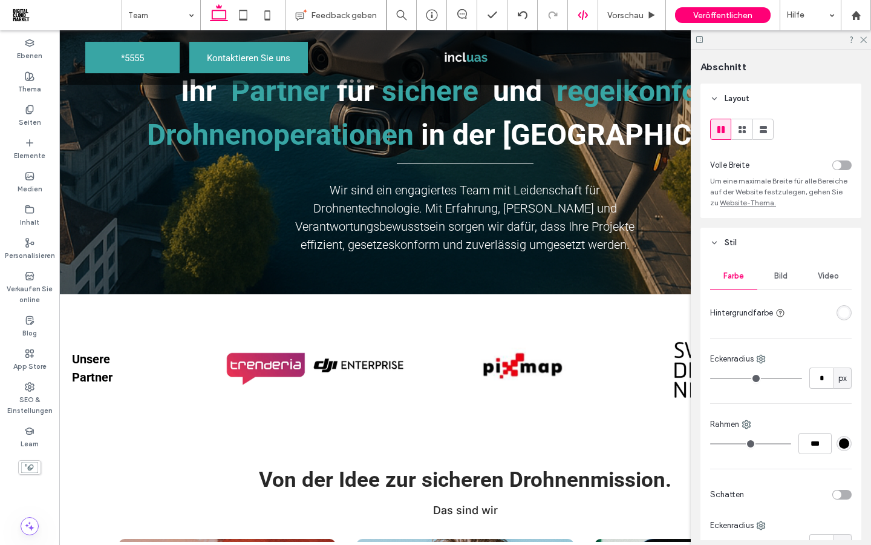
type input "***"
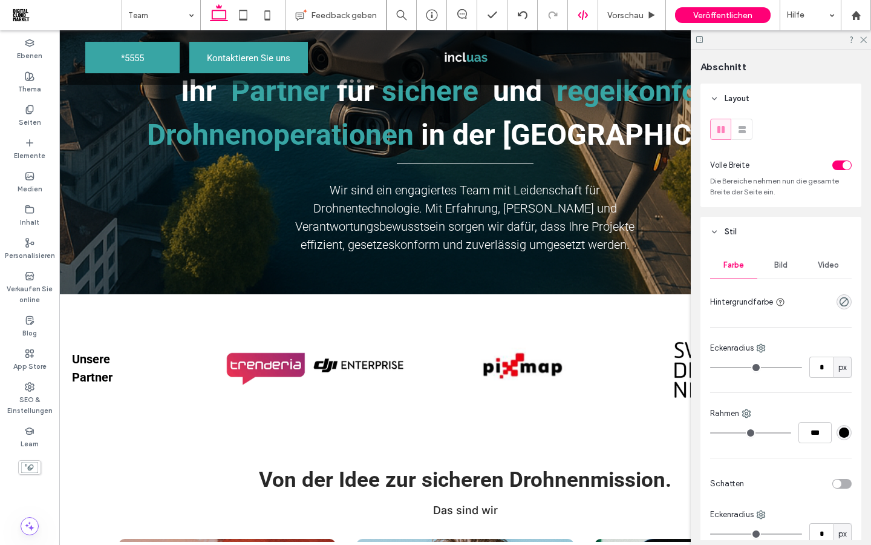
type input "***"
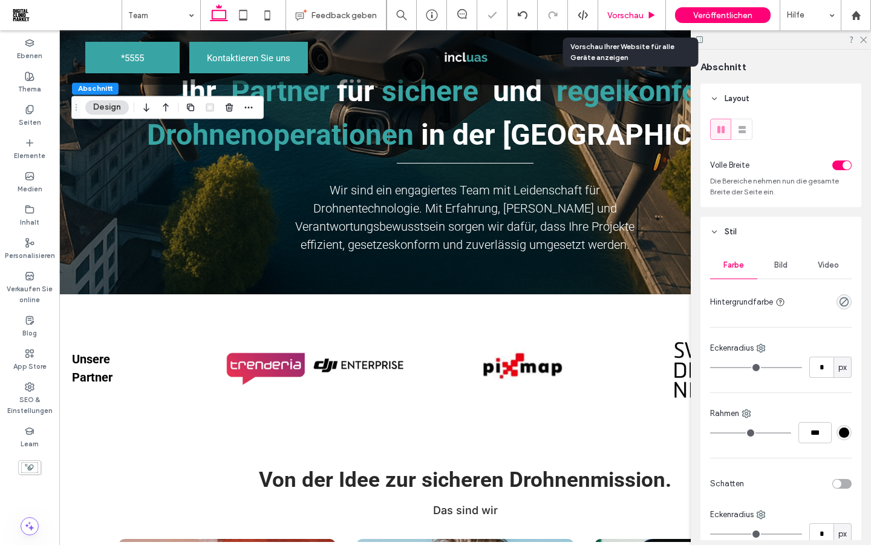
click at [624, 17] on span "Vorschau" at bounding box center [626, 15] width 36 height 10
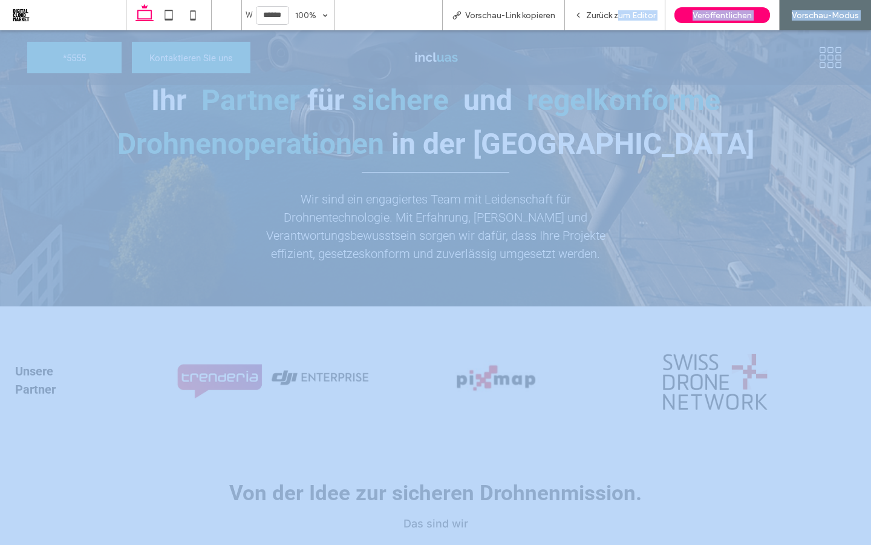
click at [615, 14] on span "Zurück zum Editor" at bounding box center [621, 15] width 70 height 10
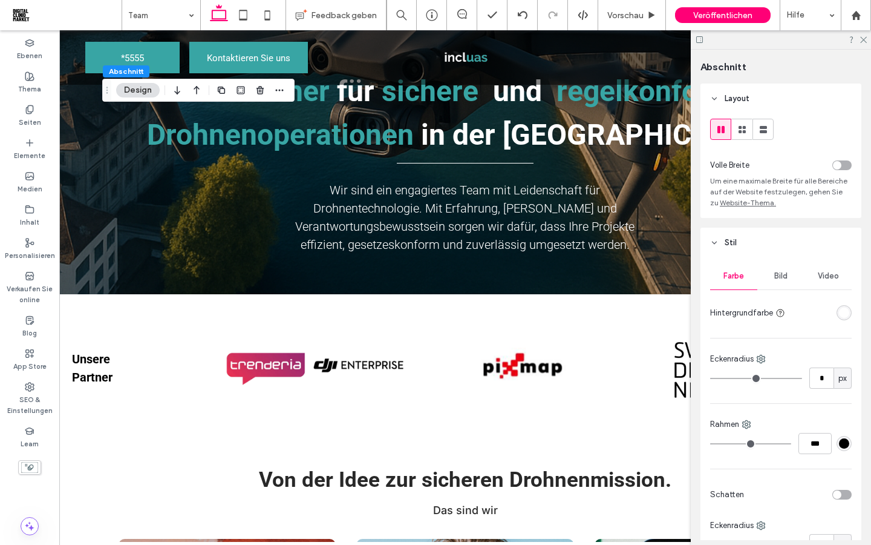
scroll to position [616, 0]
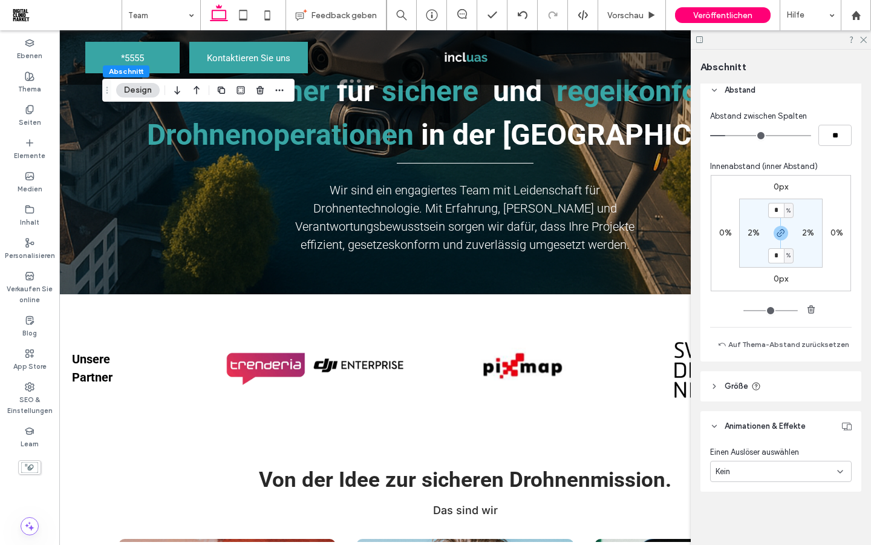
click at [716, 387] on icon at bounding box center [714, 386] width 8 height 8
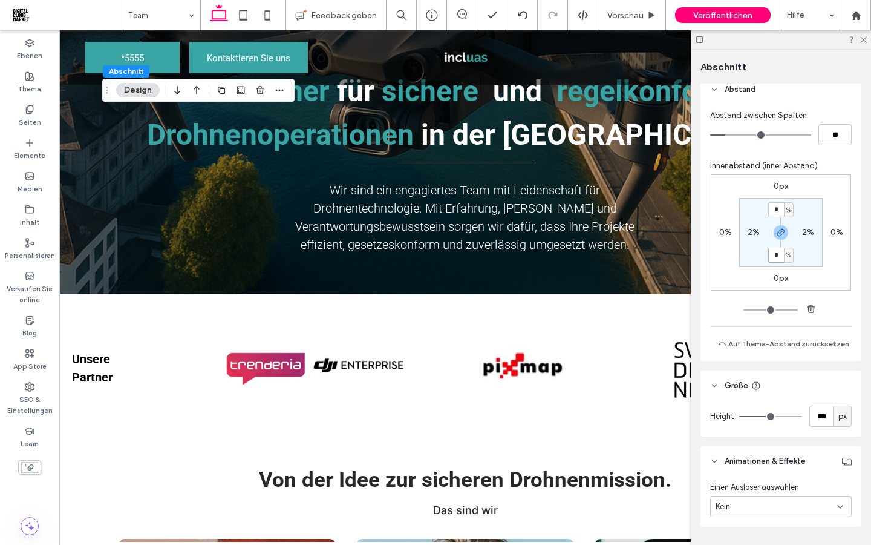
click at [779, 257] on input "*" at bounding box center [777, 254] width 16 height 15
click at [751, 265] on section "* % 2% * % 2%" at bounding box center [781, 232] width 84 height 69
click at [777, 256] on input "*" at bounding box center [777, 254] width 16 height 15
type input "*"
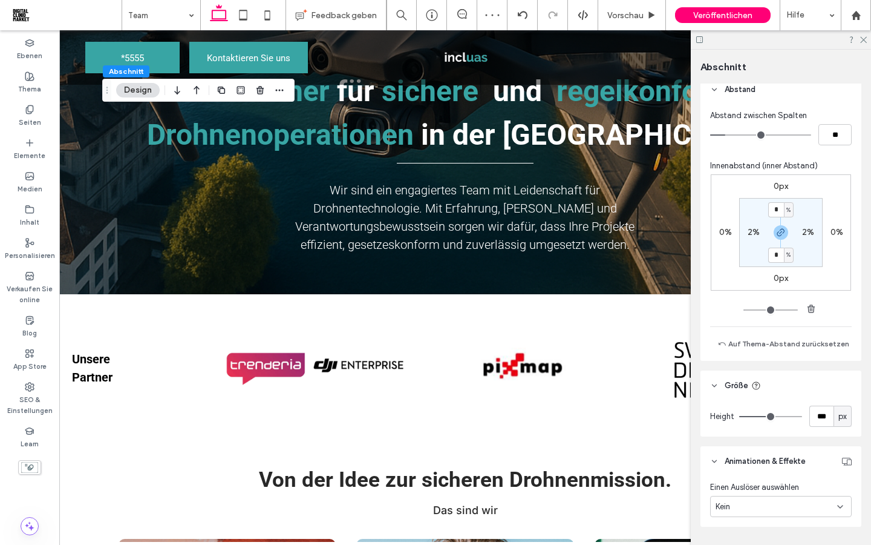
type input "*"
click at [754, 259] on section "* % 2% * % 2%" at bounding box center [781, 232] width 84 height 69
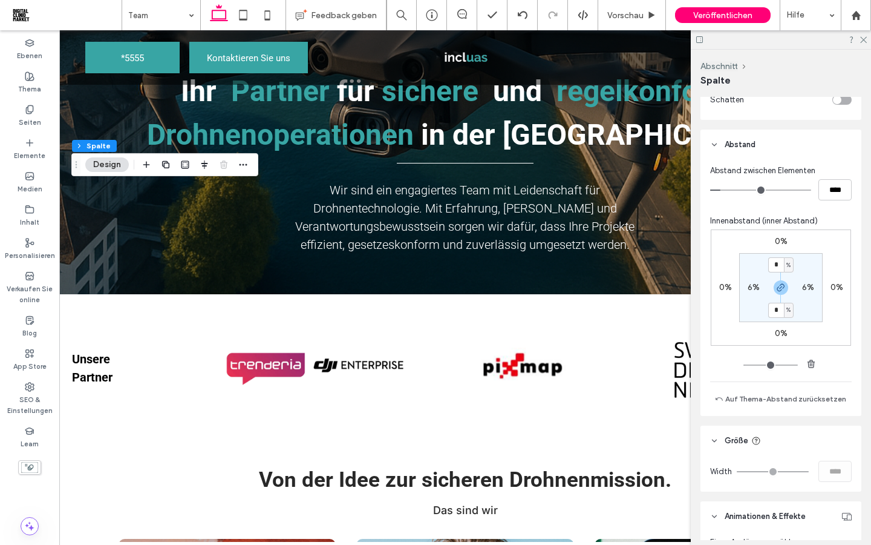
scroll to position [557, 0]
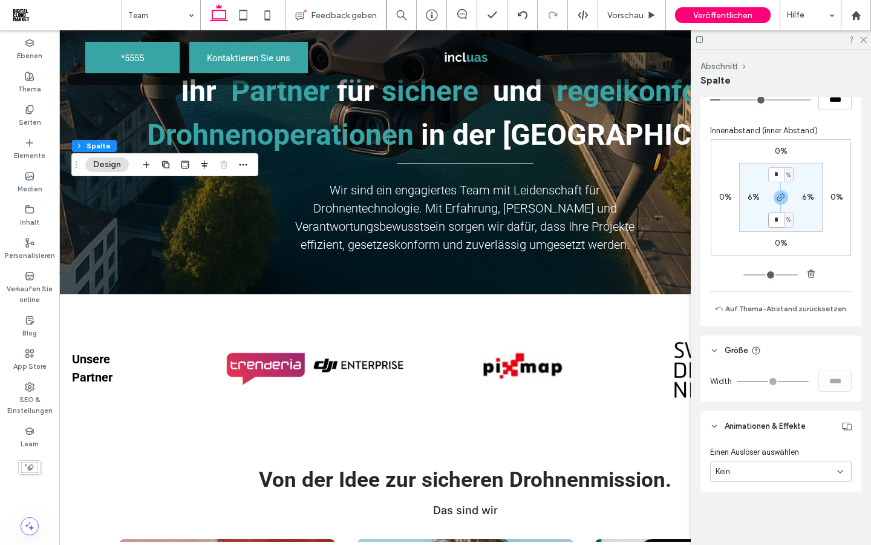
click at [778, 218] on input "*" at bounding box center [777, 219] width 16 height 15
type input "*"
click at [746, 225] on section "* % 6% * % 6%" at bounding box center [781, 197] width 84 height 69
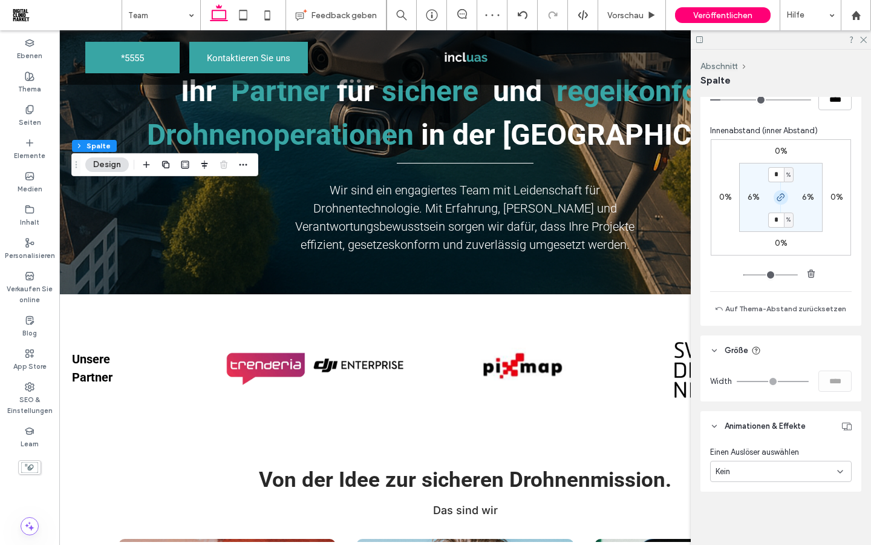
click at [779, 197] on icon "button" at bounding box center [781, 197] width 10 height 10
click at [777, 175] on input "*" at bounding box center [777, 174] width 16 height 15
type input "*"
click at [753, 207] on section "* % 6% 3% 6%" at bounding box center [781, 197] width 84 height 69
click at [781, 220] on label "3%" at bounding box center [780, 219] width 11 height 10
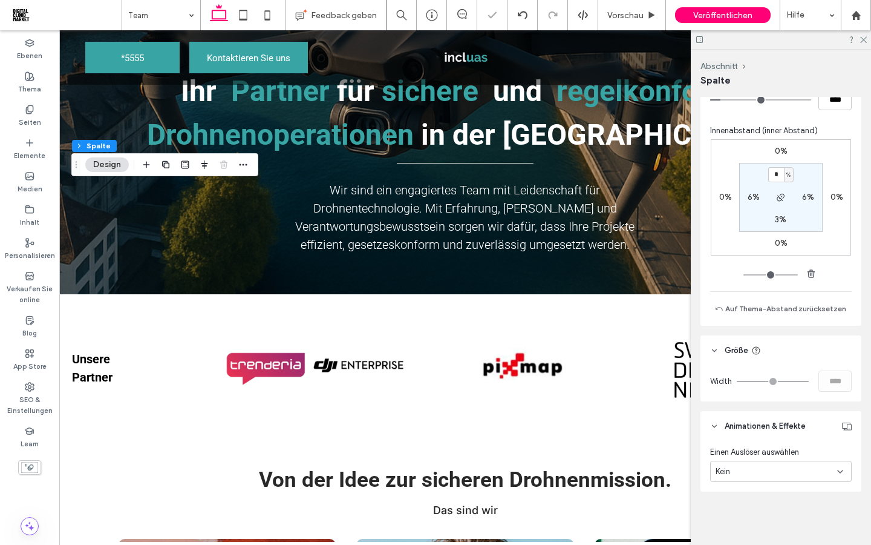
type input "*"
click at [755, 221] on section "0% 6% * % 6%" at bounding box center [781, 197] width 84 height 69
click at [632, 15] on span "Vorschau" at bounding box center [626, 15] width 36 height 10
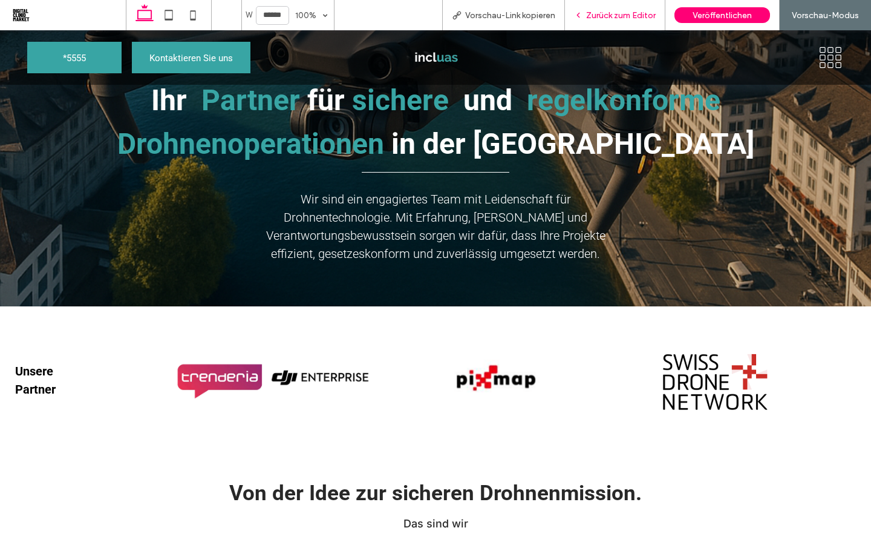
click at [583, 23] on div "Zurück zum Editor" at bounding box center [615, 15] width 100 height 30
click at [587, 22] on div "Zurück zum Editor" at bounding box center [615, 15] width 100 height 30
click at [591, 16] on span "Zurück zum Editor" at bounding box center [621, 15] width 70 height 10
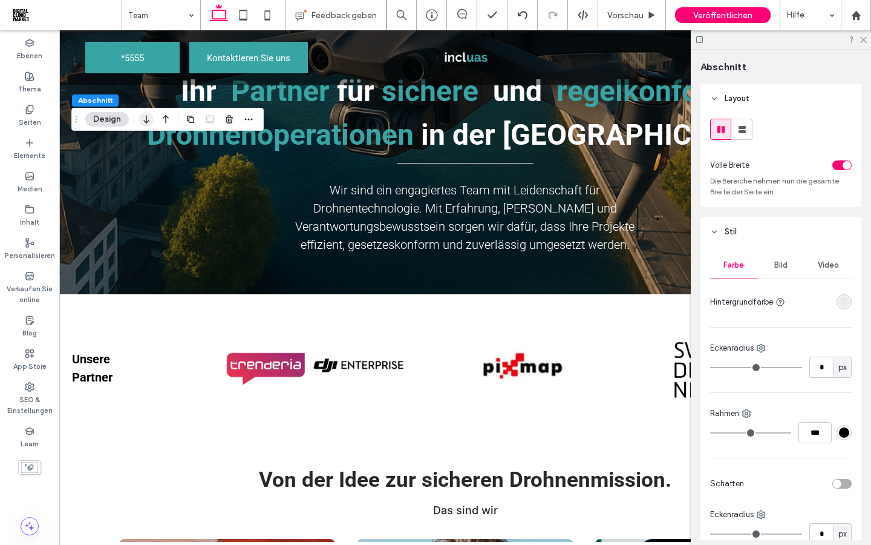
click at [144, 118] on icon "button" at bounding box center [146, 119] width 15 height 22
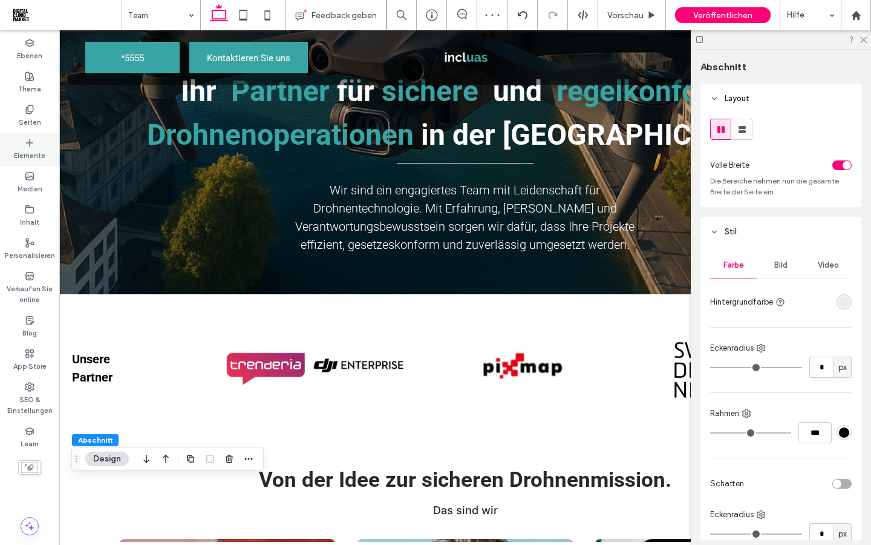
click at [27, 148] on label "Elemente" at bounding box center [29, 154] width 31 height 13
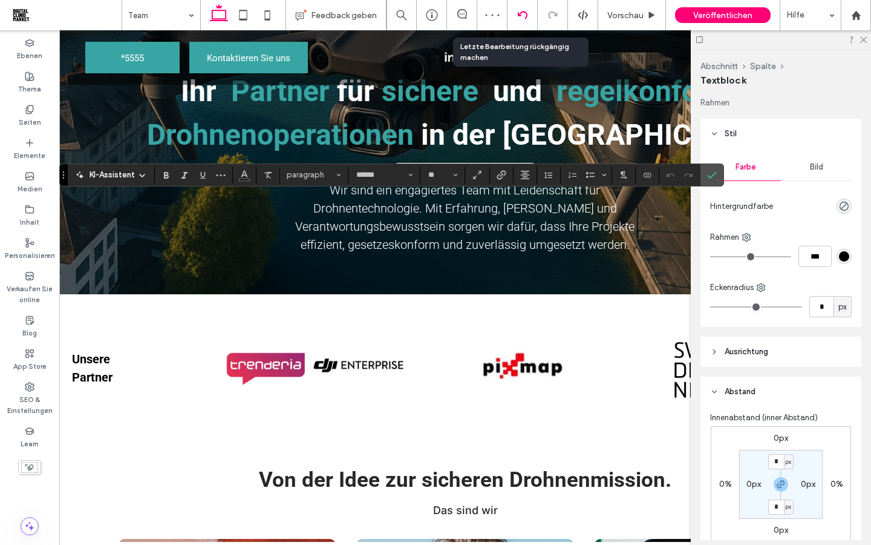
click at [517, 15] on use at bounding box center [522, 15] width 10 height 8
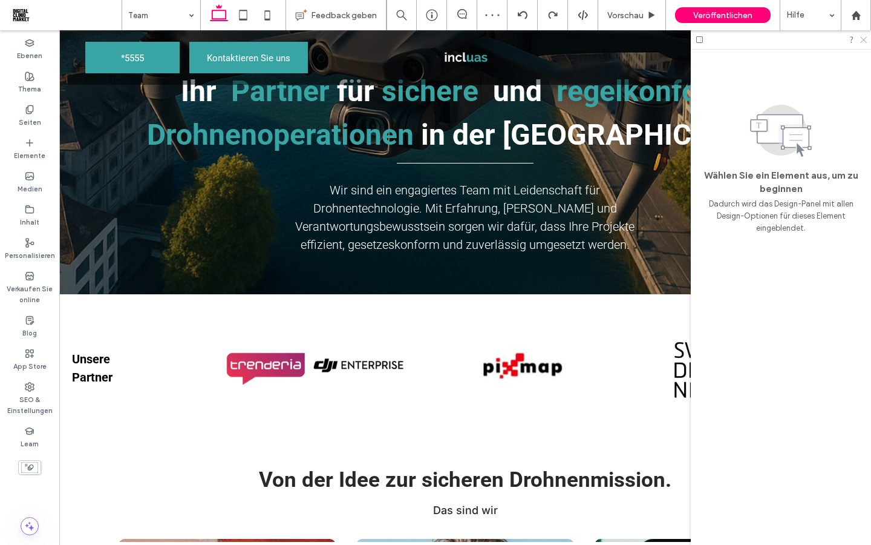
click at [864, 37] on icon at bounding box center [863, 39] width 8 height 8
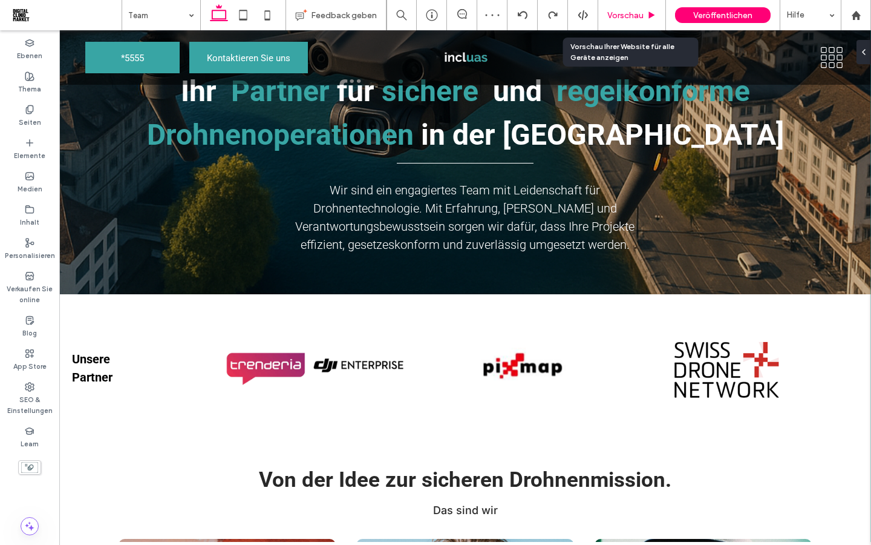
click at [628, 20] on div "Vorschau" at bounding box center [632, 15] width 68 height 30
click at [628, 18] on span "Vorschau" at bounding box center [626, 15] width 36 height 10
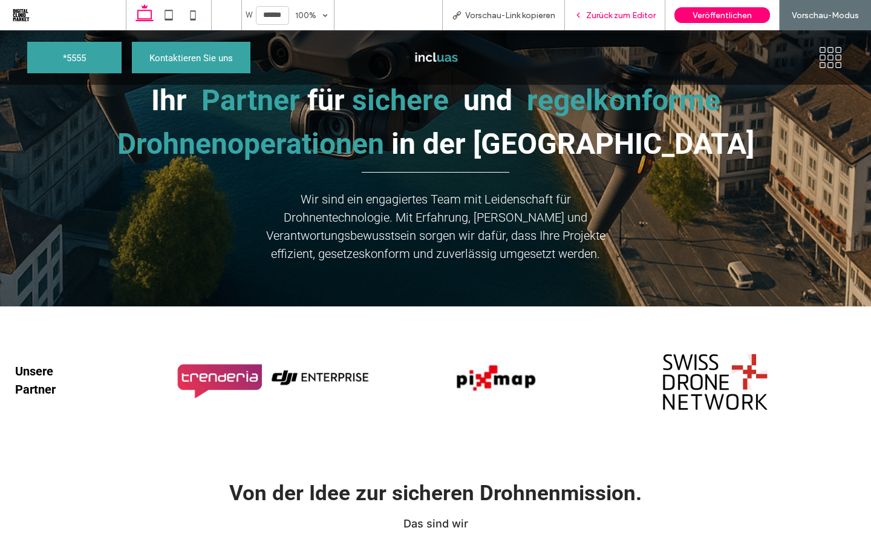
click at [609, 20] on div "Zurück zum Editor" at bounding box center [615, 15] width 100 height 30
click at [611, 15] on span "Zurück zum Editor" at bounding box center [621, 15] width 70 height 10
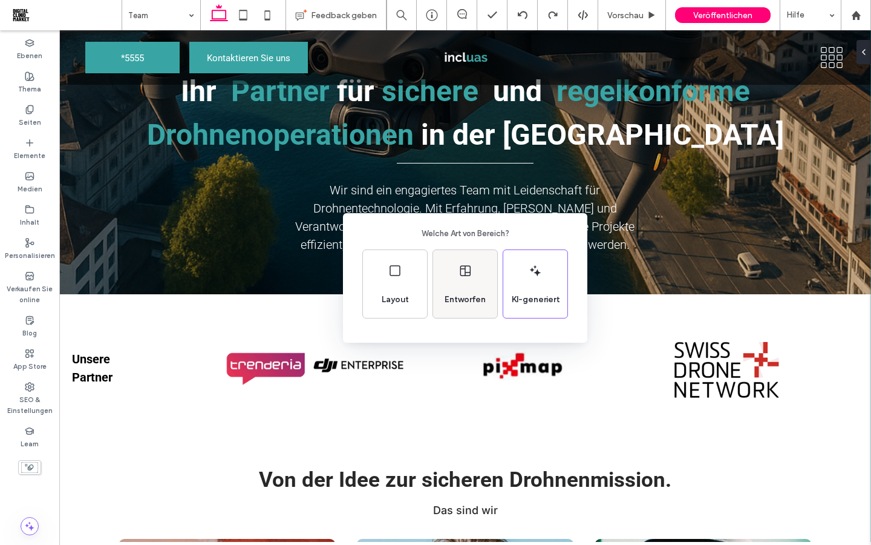
click at [464, 284] on div "Entworfen" at bounding box center [465, 284] width 64 height 68
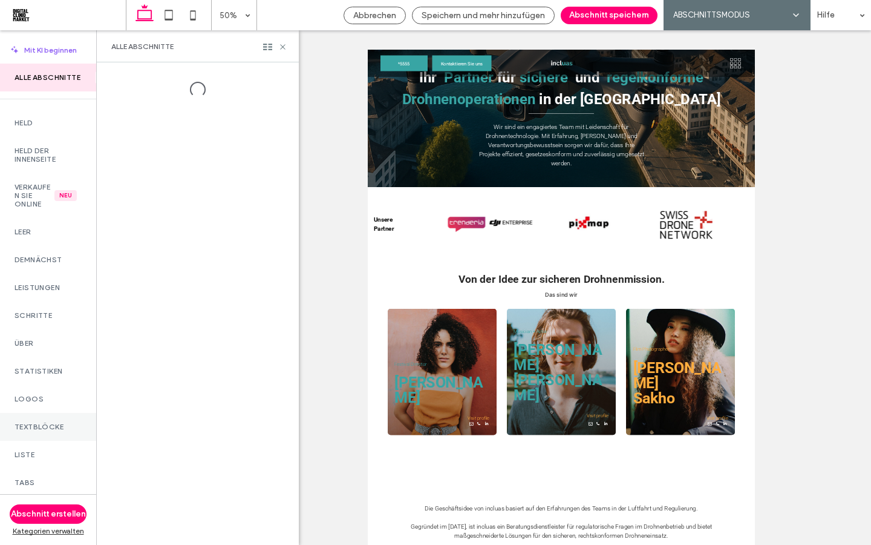
click at [42, 431] on label "Textblöcke" at bounding box center [48, 426] width 67 height 8
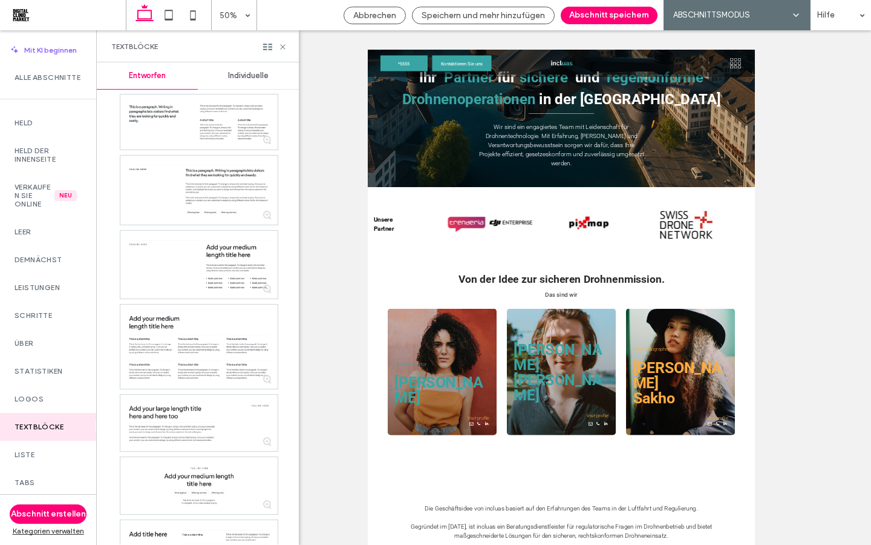
scroll to position [492, 0]
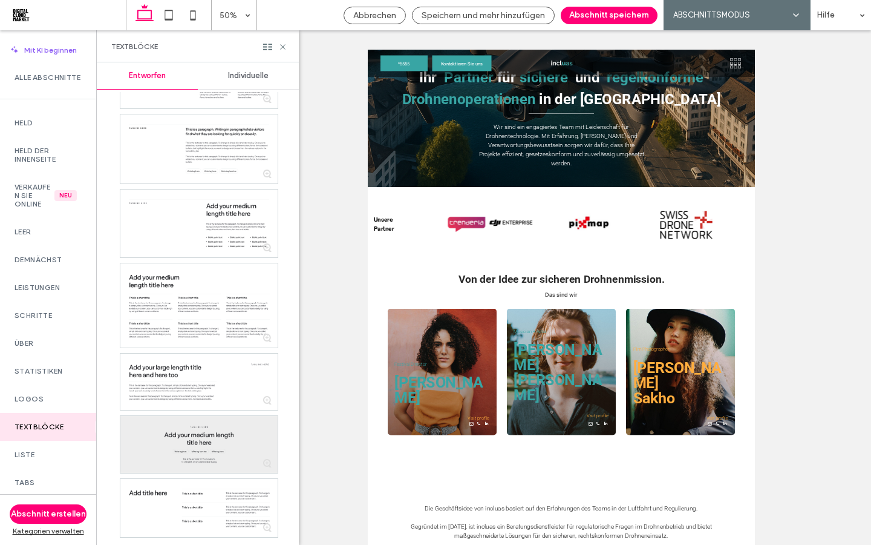
click at [198, 434] on div at bounding box center [198, 444] width 157 height 57
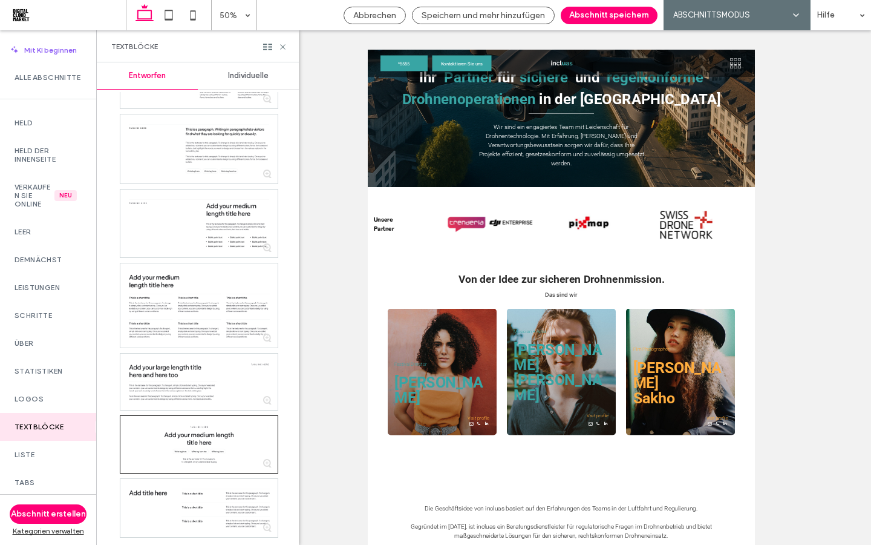
drag, startPoint x: 596, startPoint y: 11, endPoint x: 596, endPoint y: 476, distance: 464.7
click at [596, 11] on button "Abschnitt speichern" at bounding box center [609, 16] width 97 height 18
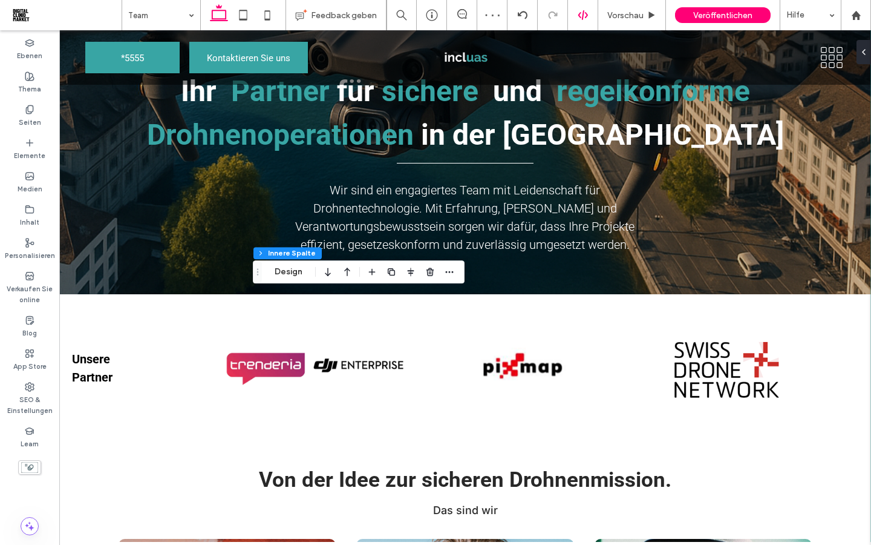
type input "**"
click at [428, 275] on icon "button" at bounding box center [430, 272] width 10 height 10
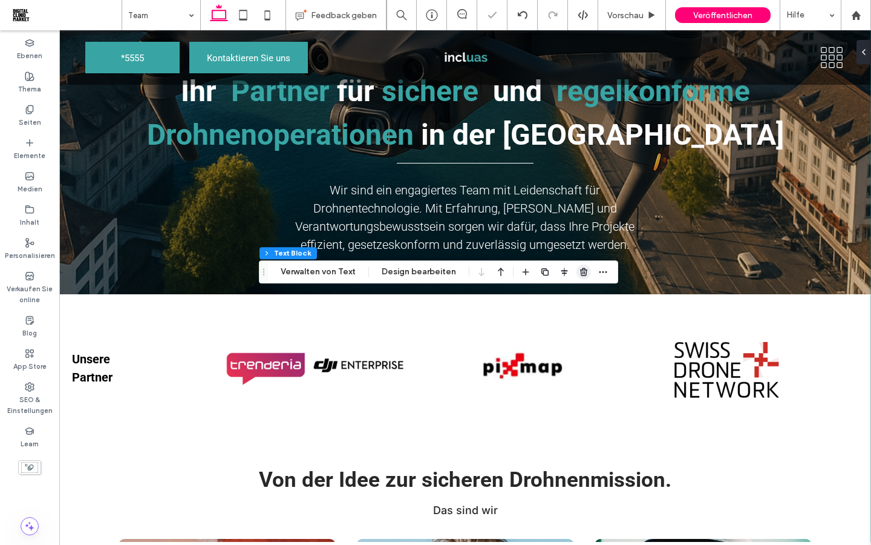
click at [581, 273] on use "button" at bounding box center [583, 271] width 7 height 8
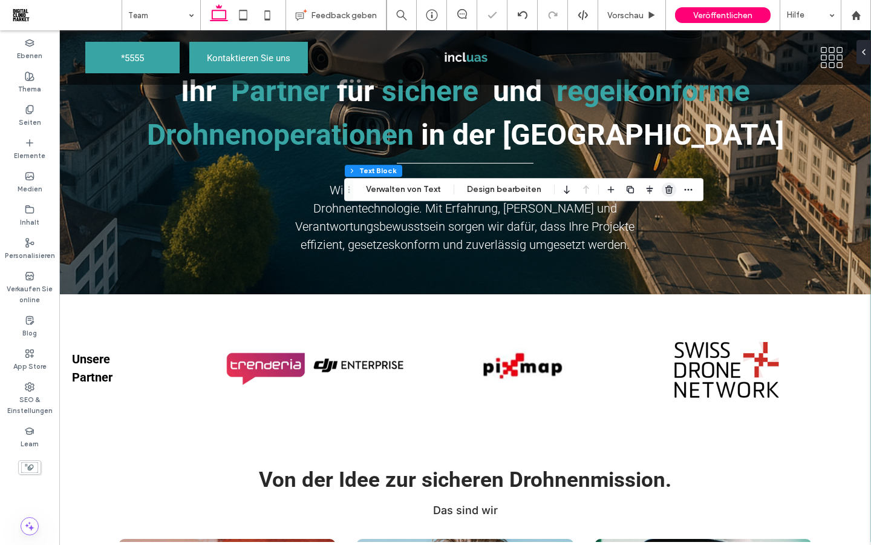
click at [665, 192] on icon "button" at bounding box center [669, 190] width 10 height 10
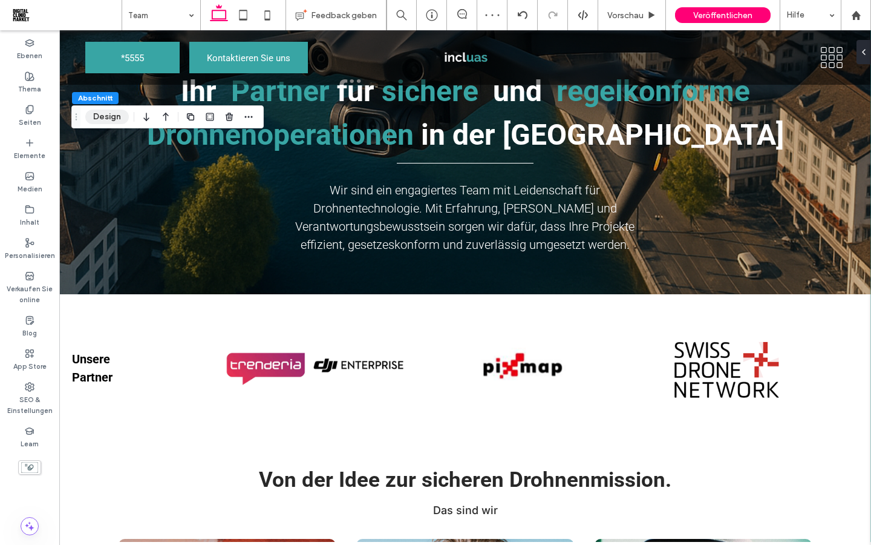
click at [103, 121] on button "Design" at bounding box center [107, 117] width 44 height 15
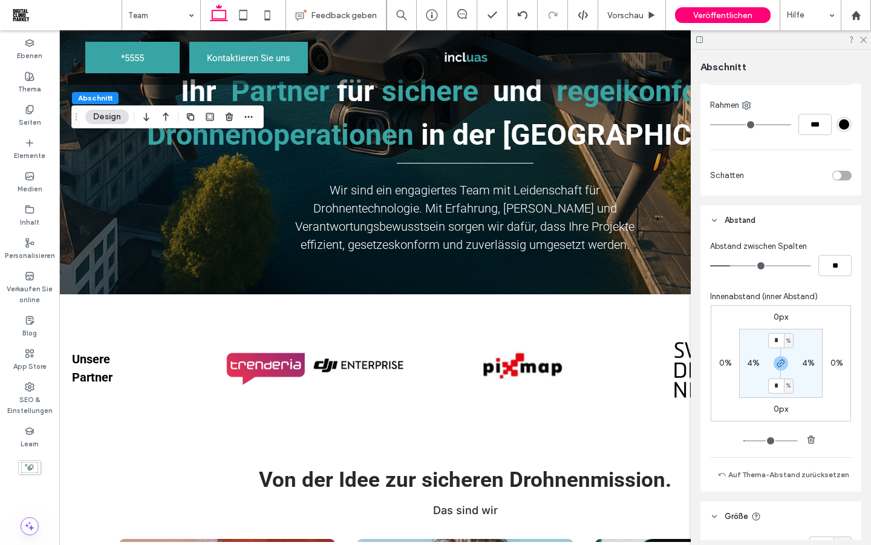
scroll to position [519, 0]
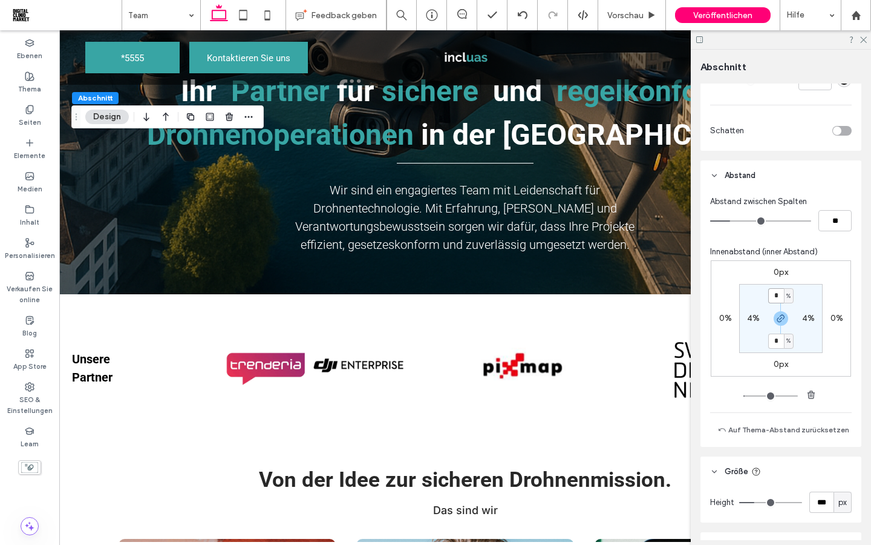
click at [774, 297] on input "*" at bounding box center [777, 295] width 16 height 15
type input "*"
click at [778, 340] on input "*" at bounding box center [777, 340] width 16 height 15
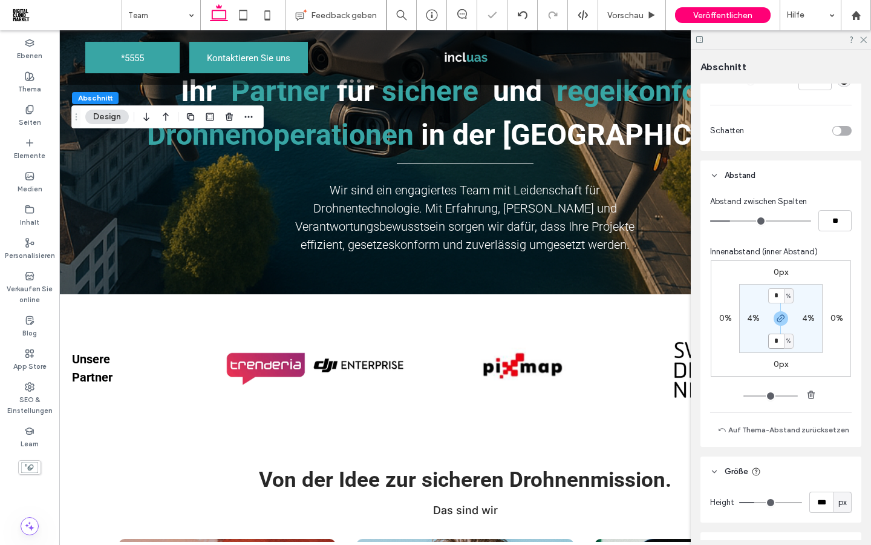
click at [778, 340] on input "*" at bounding box center [777, 340] width 16 height 15
click at [751, 341] on section "* % 4% % 4%" at bounding box center [781, 318] width 84 height 69
click at [780, 340] on input "padding-bottom" at bounding box center [777, 340] width 16 height 15
type input "*"
click at [814, 341] on section "* % 4% * % 4%" at bounding box center [781, 318] width 84 height 69
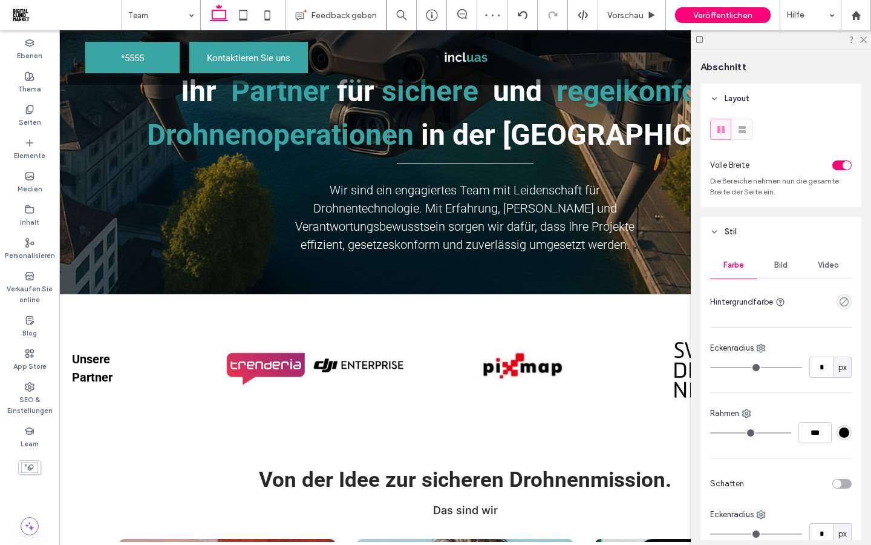
type input "**"
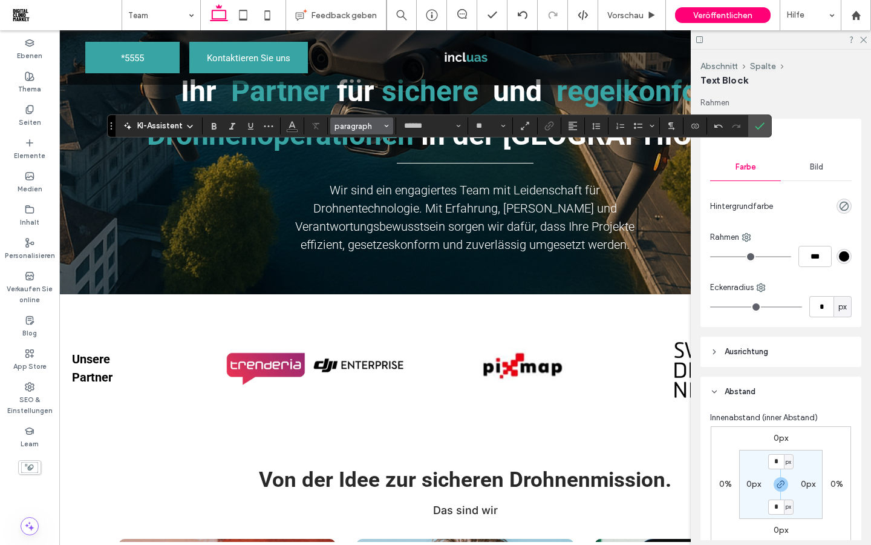
type input "**"
click at [358, 128] on span "Heading 2*" at bounding box center [358, 126] width 47 height 9
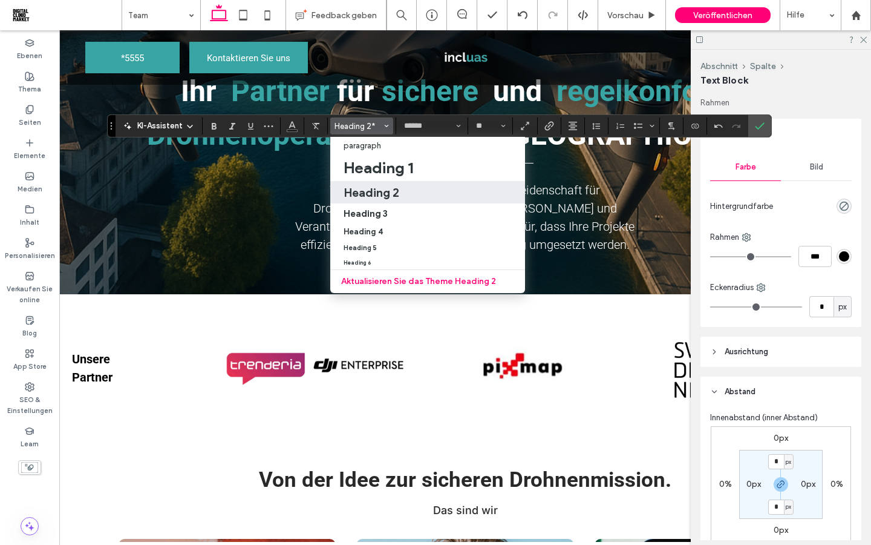
click at [367, 188] on h2 "Heading 2" at bounding box center [372, 192] width 56 height 15
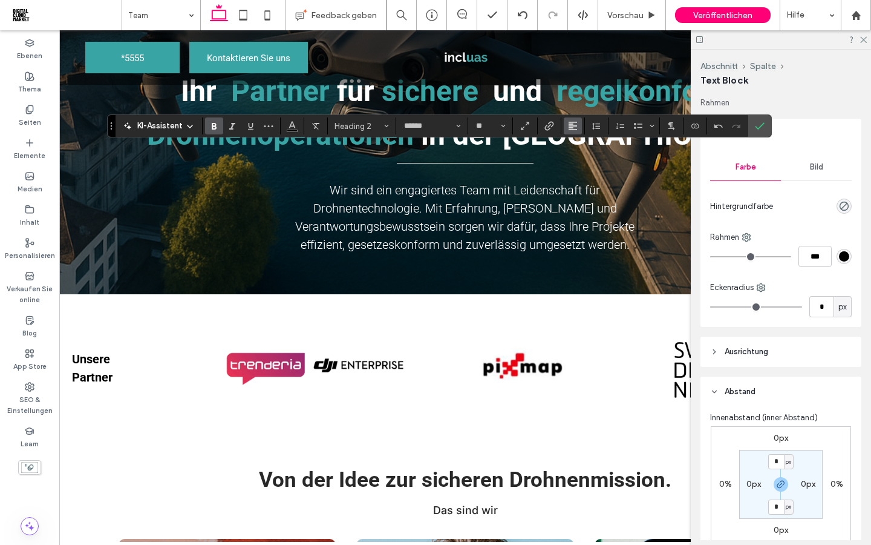
click at [573, 126] on icon "Ausrichtung" at bounding box center [573, 126] width 10 height 10
click at [584, 159] on use "ui.textEditor.alignment.center" at bounding box center [582, 163] width 8 height 8
click at [769, 128] on label "Bestätigen" at bounding box center [760, 126] width 18 height 22
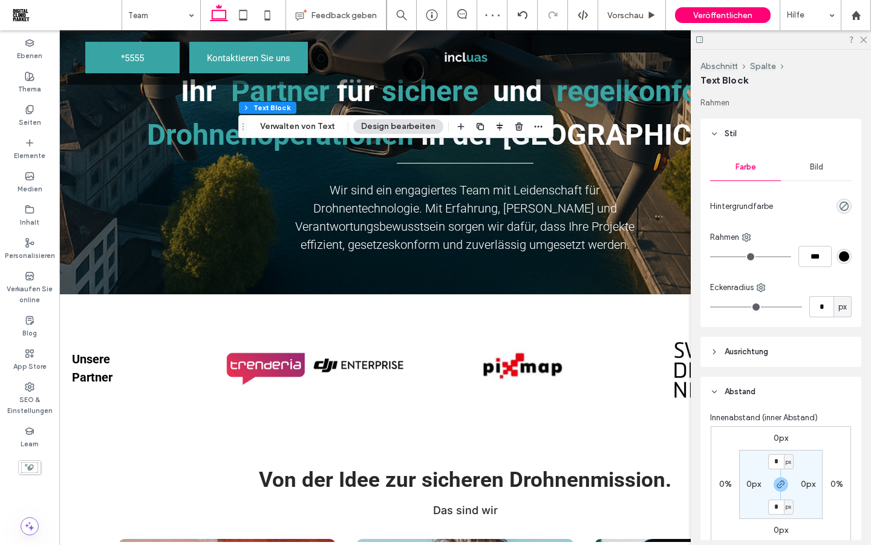
click at [864, 43] on div at bounding box center [781, 39] width 180 height 19
click at [866, 41] on icon at bounding box center [863, 39] width 8 height 8
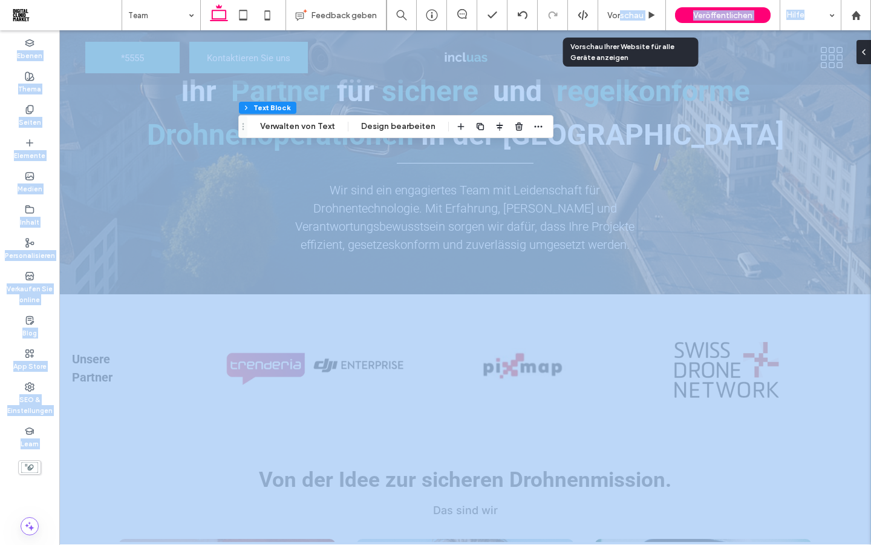
click at [620, 14] on span "Vorschau" at bounding box center [626, 15] width 36 height 10
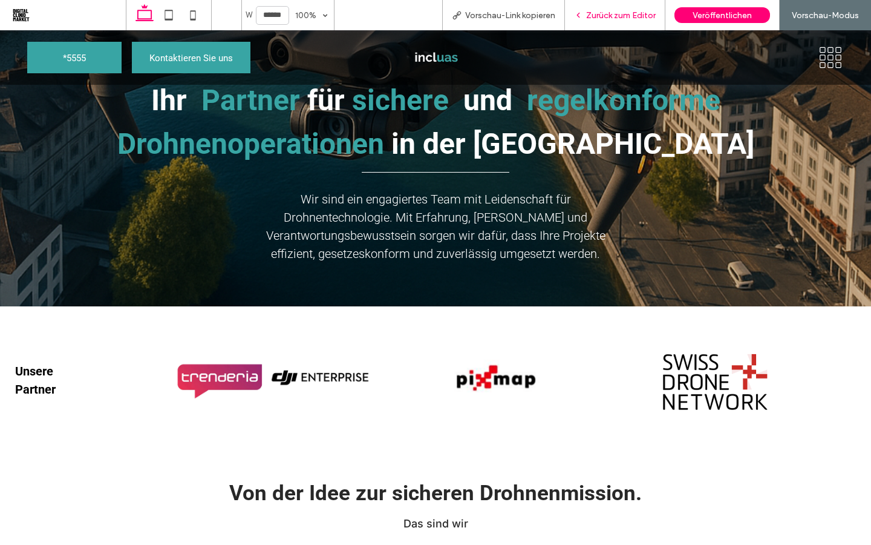
click at [624, 16] on span "Zurück zum Editor" at bounding box center [621, 15] width 70 height 10
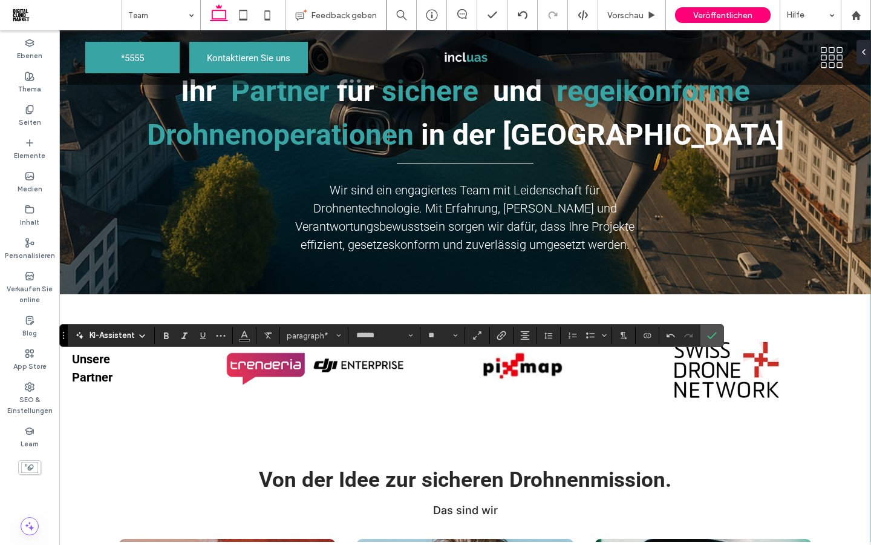
click at [153, 341] on section "KI-Assistent" at bounding box center [111, 335] width 87 height 17
click at [171, 339] on icon "Fett" at bounding box center [167, 335] width 10 height 10
click at [716, 336] on icon "Bestätigen" at bounding box center [712, 335] width 10 height 10
type input "**"
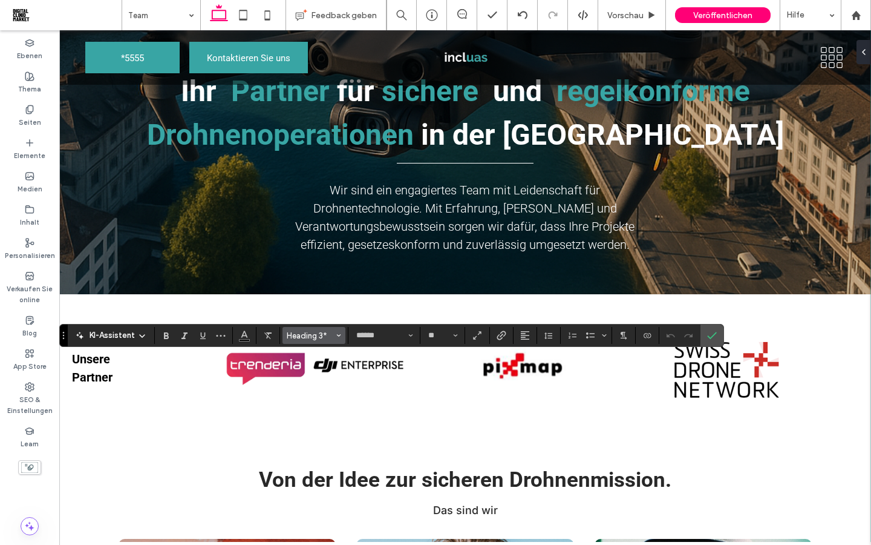
click at [340, 335] on use "Stile" at bounding box center [339, 335] width 4 height 2
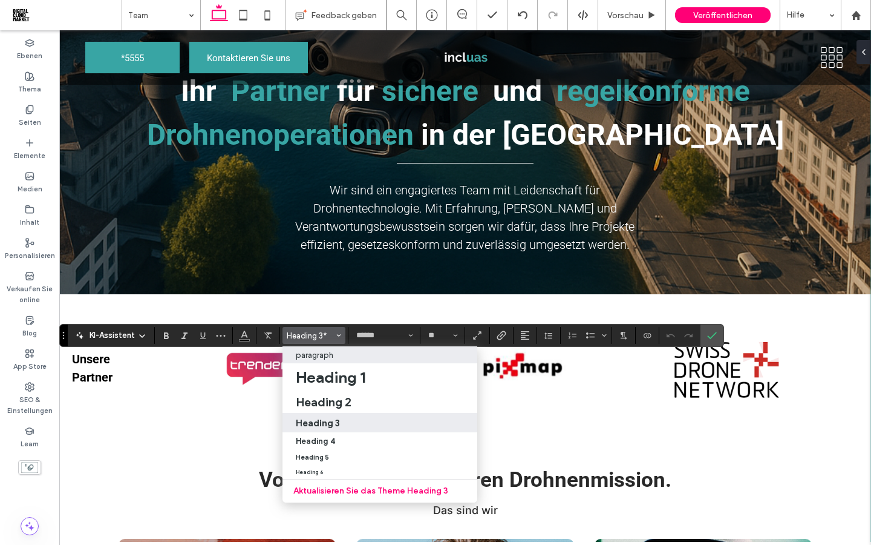
click at [315, 352] on p "paragraph" at bounding box center [315, 354] width 38 height 9
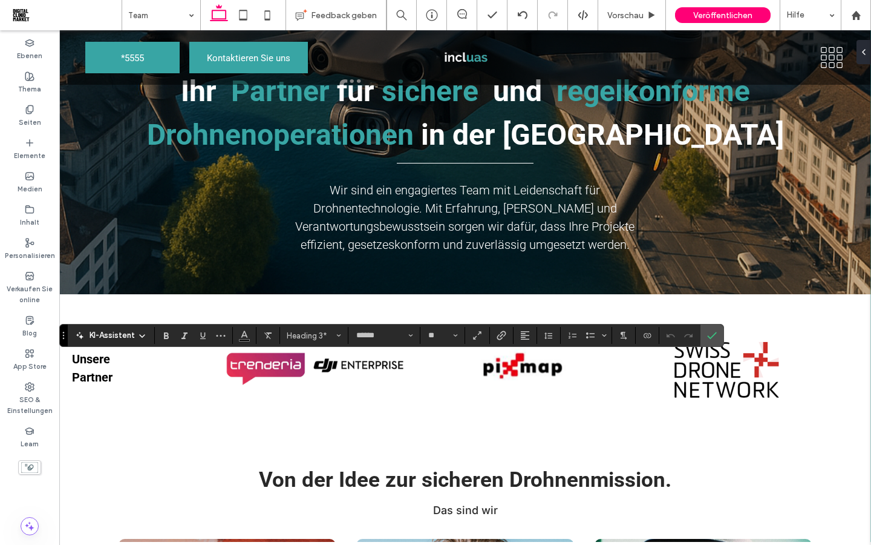
type input "**"
click at [163, 336] on icon "Fett" at bounding box center [167, 335] width 10 height 10
click at [528, 334] on icon "Ausrichtung" at bounding box center [525, 335] width 10 height 10
click at [539, 367] on label "ui.textEditor.alignment.center" at bounding box center [537, 373] width 42 height 18
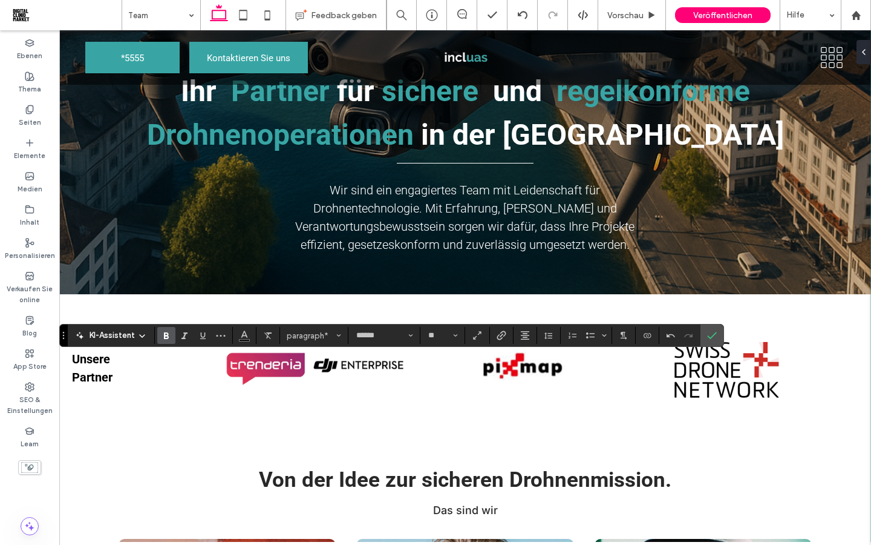
click at [167, 335] on use "Fett" at bounding box center [166, 335] width 5 height 7
click at [719, 332] on label "Bestätigen" at bounding box center [712, 335] width 18 height 22
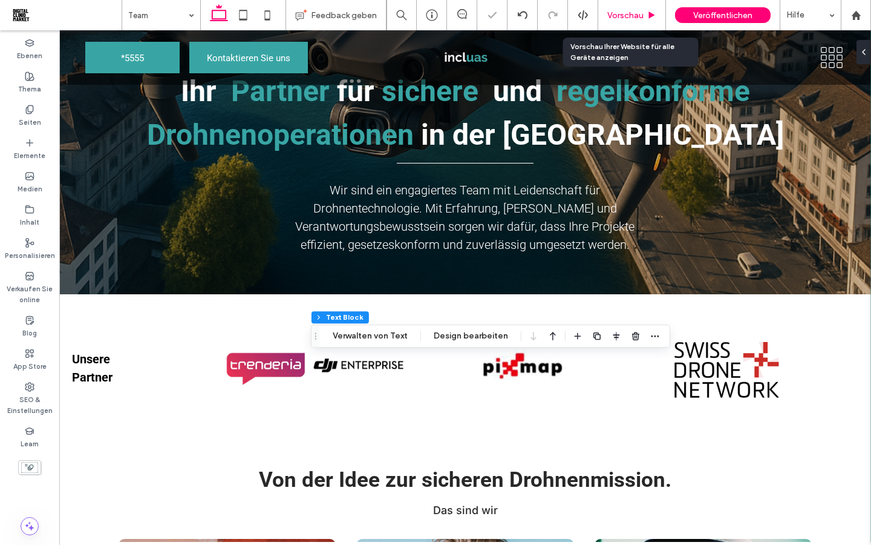
click at [631, 19] on span "Vorschau" at bounding box center [626, 15] width 36 height 10
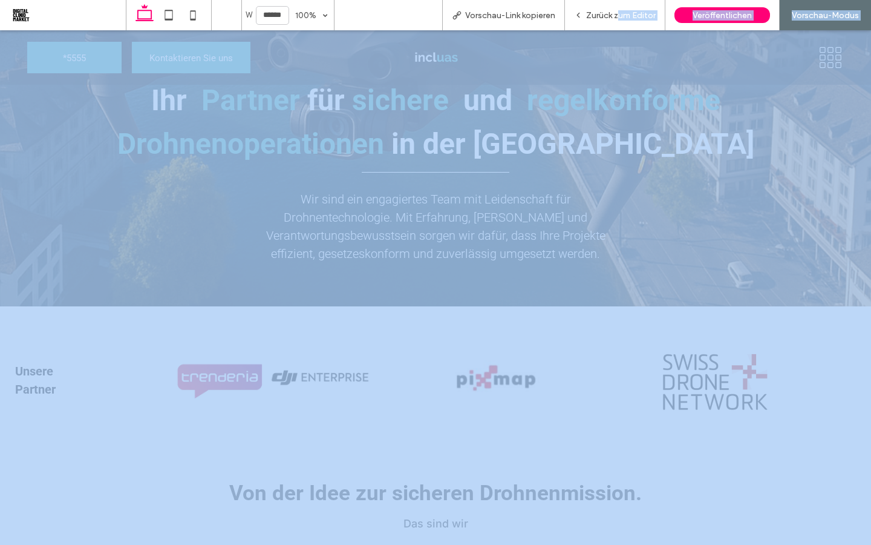
click at [617, 13] on span "Zurück zum Editor" at bounding box center [621, 15] width 70 height 10
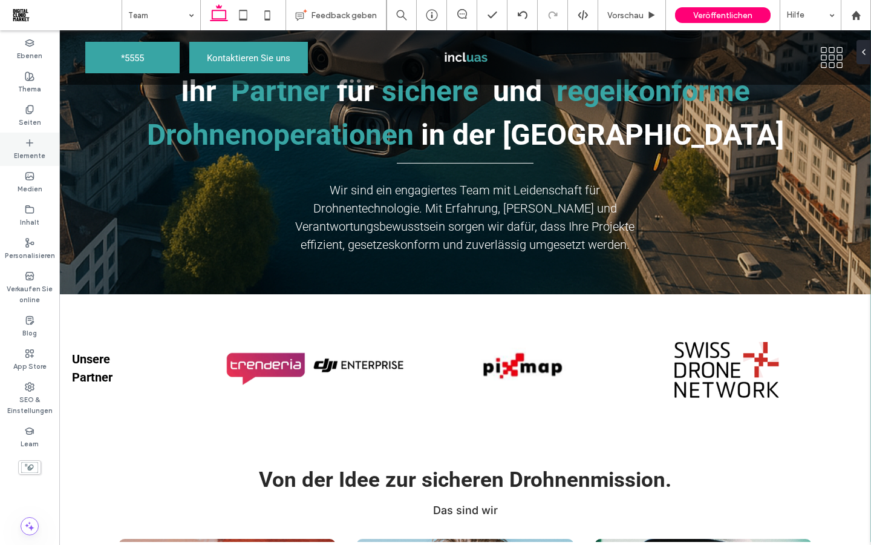
click at [30, 154] on label "Elemente" at bounding box center [29, 154] width 31 height 13
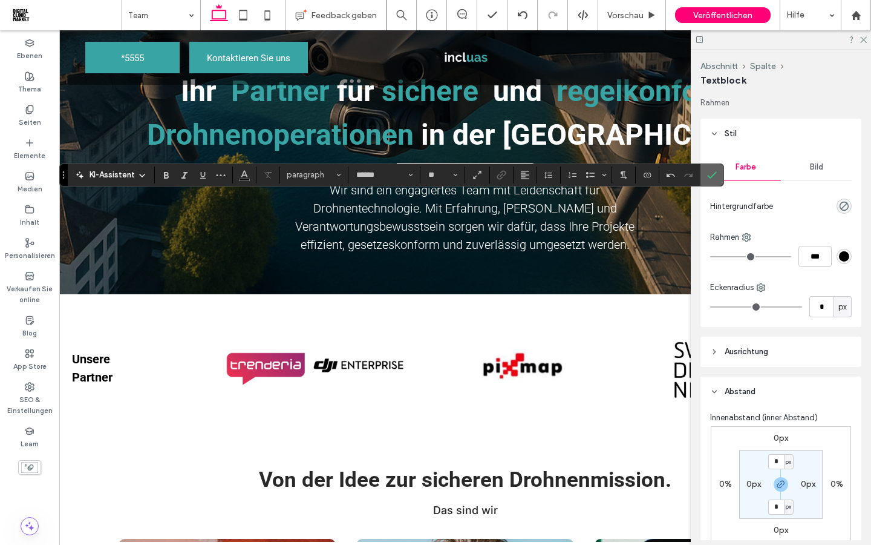
click at [710, 180] on span "Bestätigen" at bounding box center [709, 175] width 5 height 22
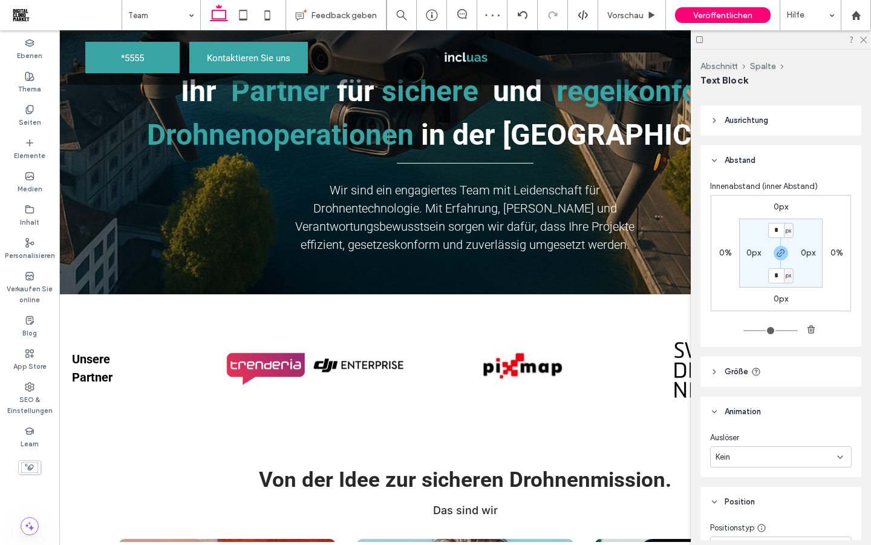
scroll to position [240, 0]
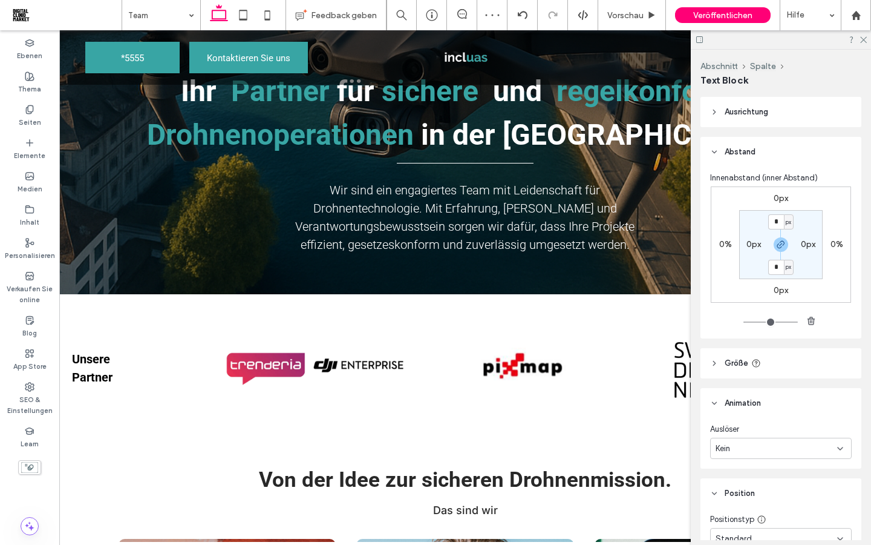
type input "****"
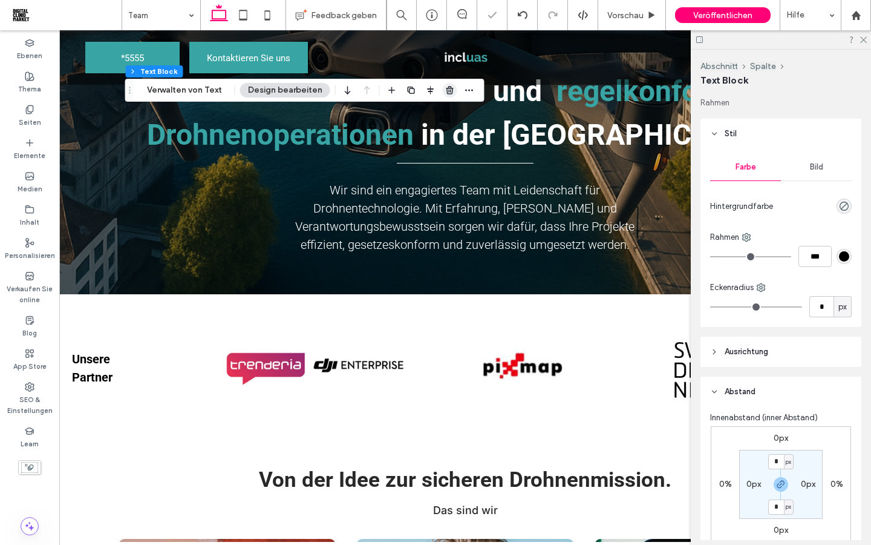
click at [451, 97] on span "button" at bounding box center [450, 90] width 15 height 15
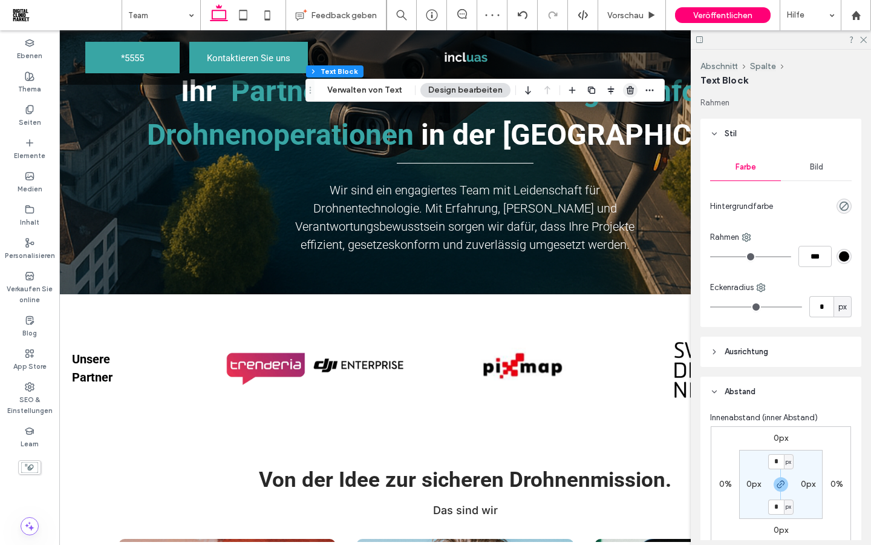
click at [632, 93] on icon "button" at bounding box center [631, 90] width 10 height 10
click at [649, 92] on use "button" at bounding box center [652, 90] width 7 height 8
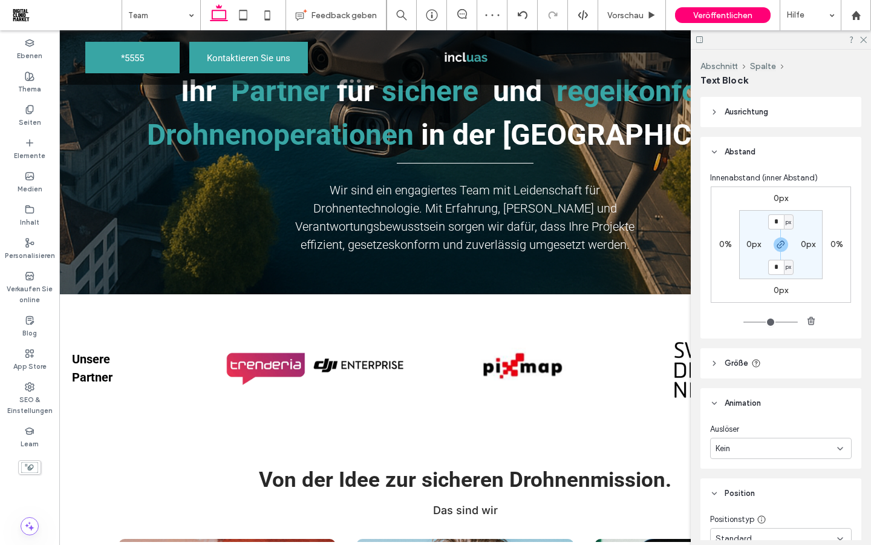
type input "****"
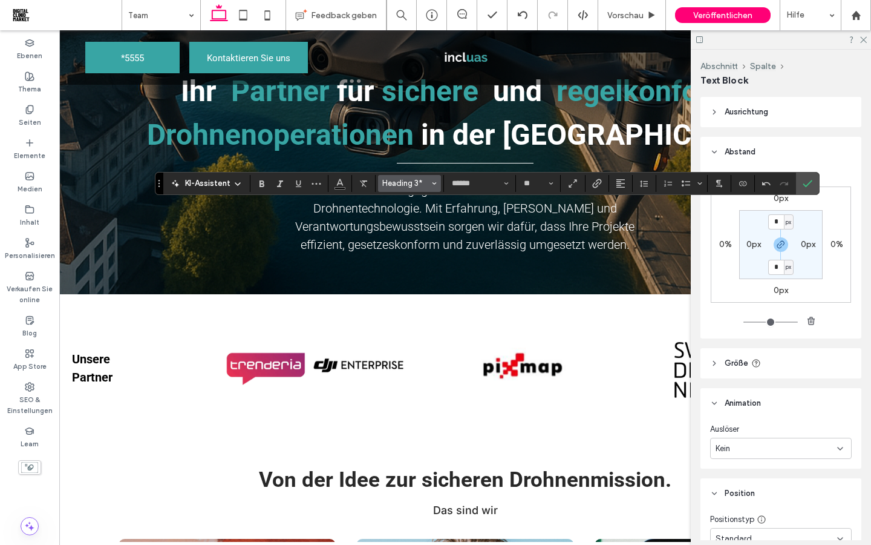
click at [430, 184] on button "Heading 3*" at bounding box center [409, 183] width 63 height 17
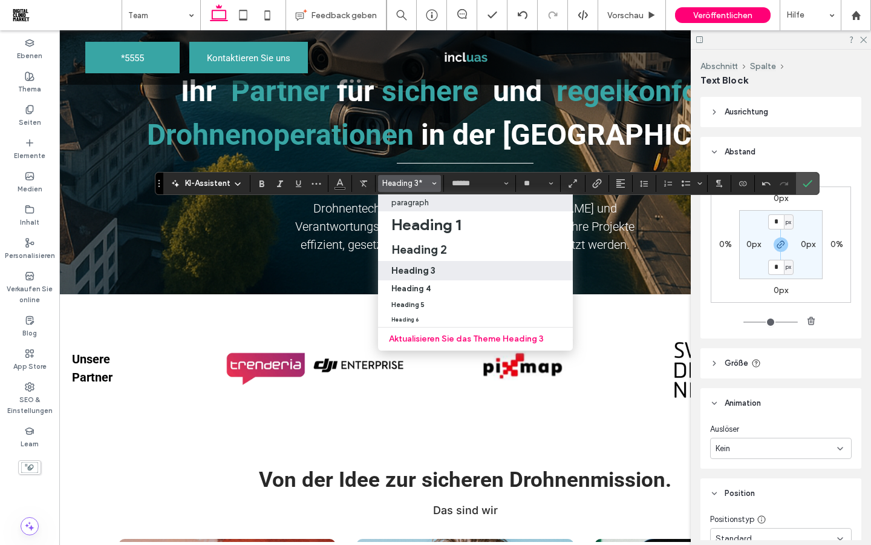
click at [408, 205] on p "paragraph" at bounding box center [411, 202] width 38 height 9
type input "**"
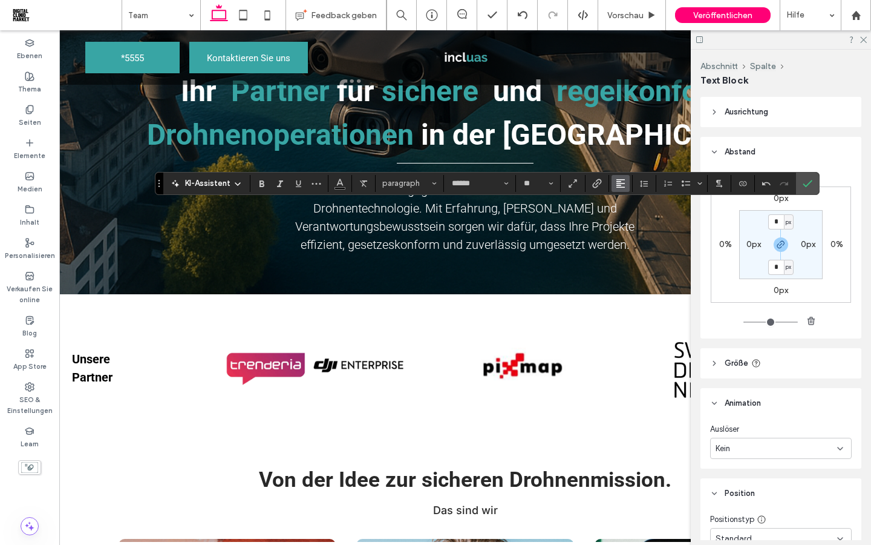
click at [624, 184] on icon "Ausrichtung" at bounding box center [621, 184] width 10 height 10
click at [624, 222] on label "ui.textEditor.alignment.center" at bounding box center [633, 221] width 42 height 18
click at [263, 187] on icon "Fett" at bounding box center [262, 184] width 10 height 10
click at [808, 182] on icon "Bestätigen" at bounding box center [808, 184] width 10 height 10
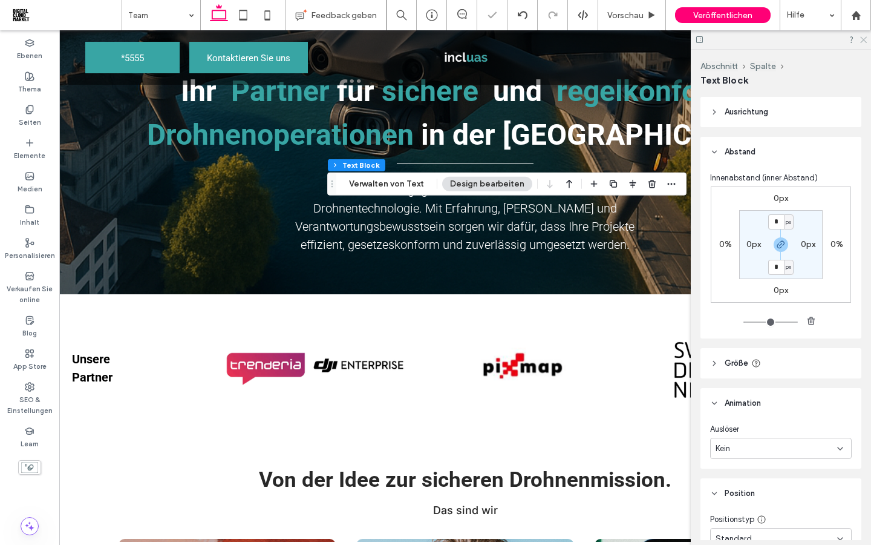
click at [865, 36] on icon at bounding box center [863, 39] width 8 height 8
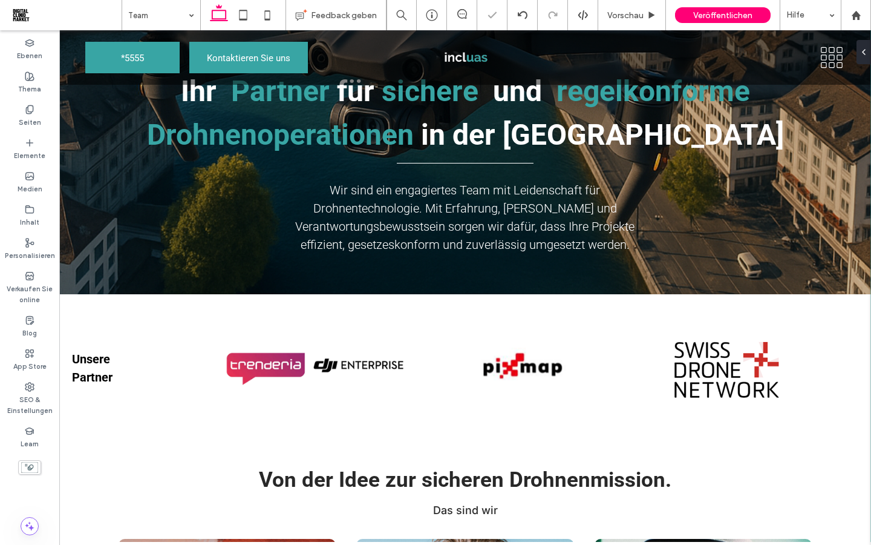
type input "****"
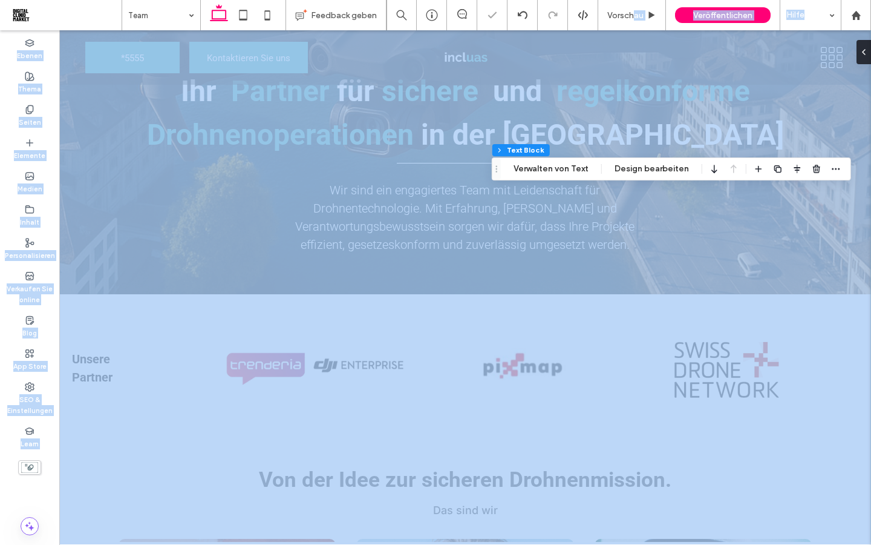
click at [634, 14] on span "Vorschau" at bounding box center [626, 15] width 36 height 10
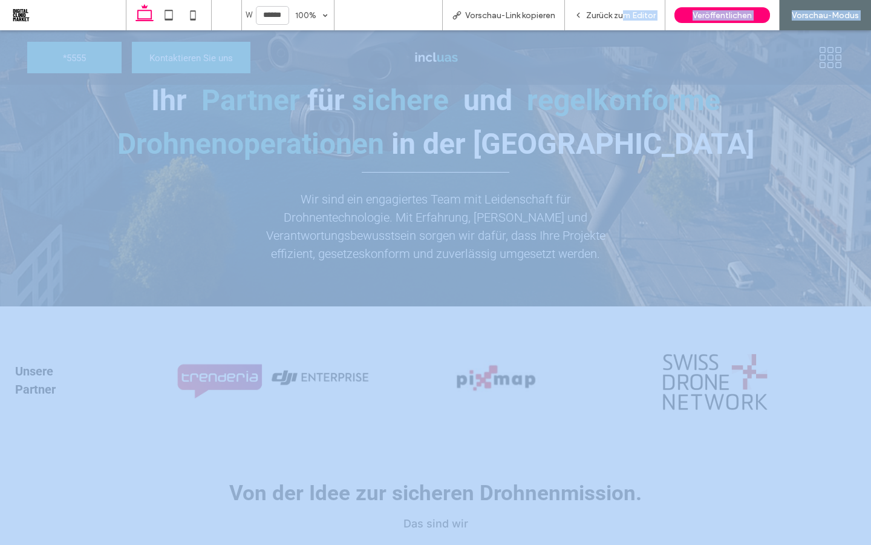
click at [622, 11] on span "Zurück zum Editor" at bounding box center [621, 15] width 70 height 10
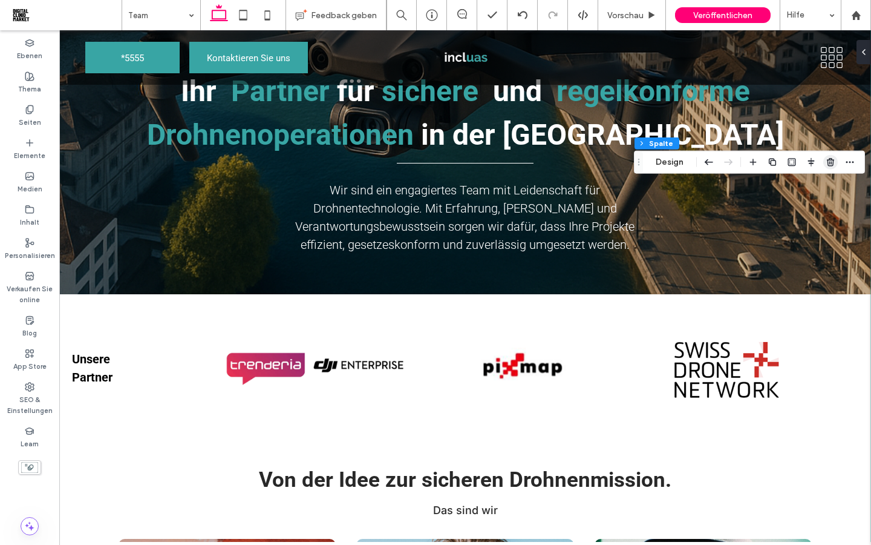
click at [831, 159] on icon "button" at bounding box center [831, 162] width 10 height 10
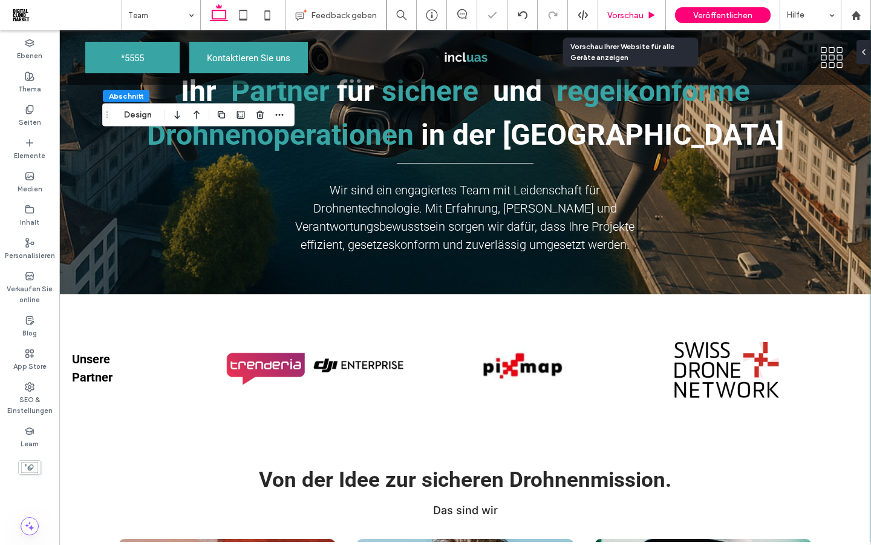
click at [622, 15] on span "Vorschau" at bounding box center [626, 15] width 36 height 10
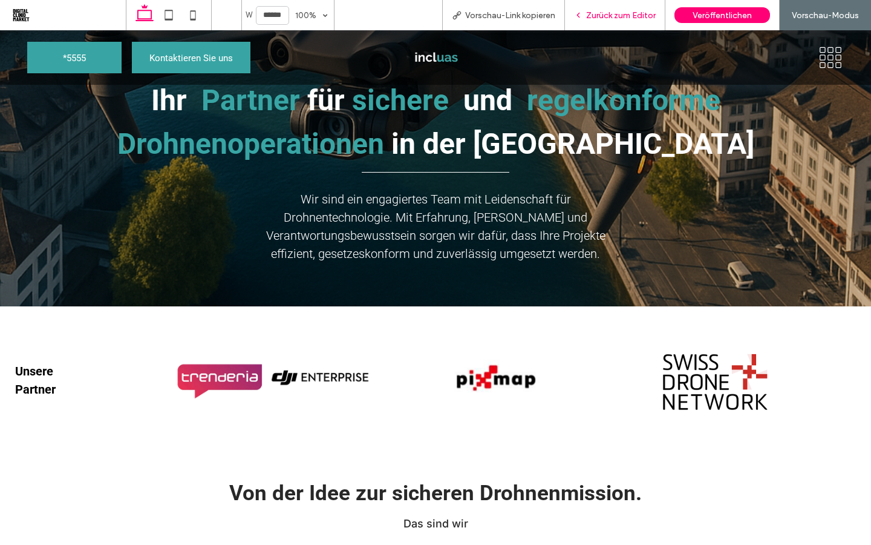
click at [605, 21] on div "Zurück zum Editor" at bounding box center [615, 15] width 100 height 30
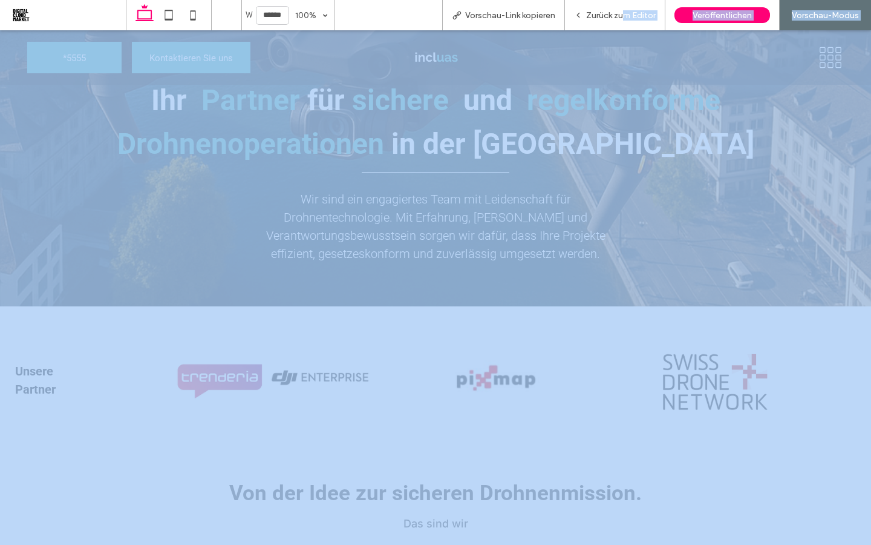
click at [621, 13] on span "Zurück zum Editor" at bounding box center [621, 15] width 70 height 10
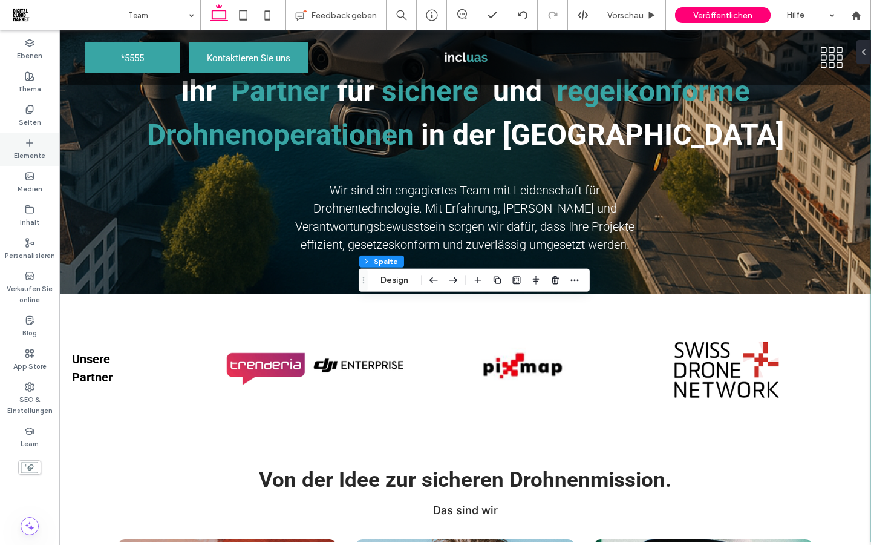
click at [26, 154] on label "Elemente" at bounding box center [29, 154] width 31 height 13
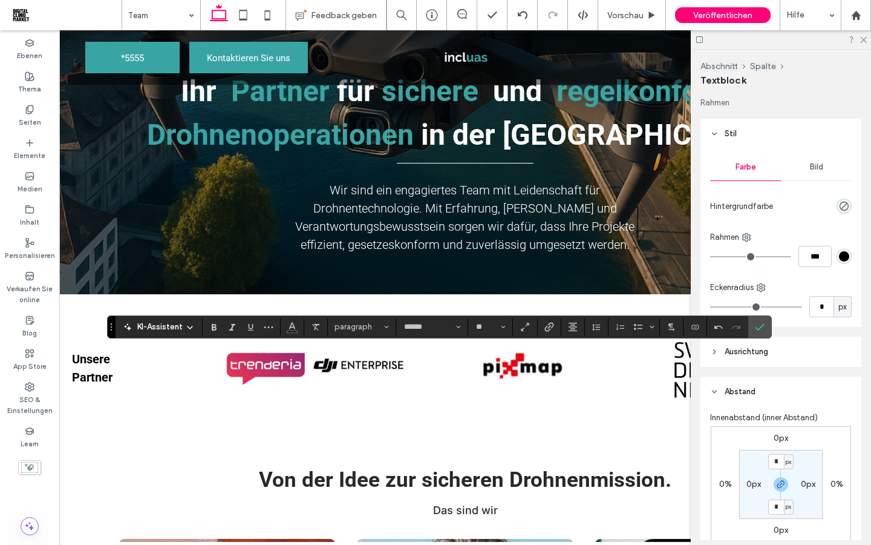
click at [169, 323] on span "KI-Assistent" at bounding box center [159, 327] width 45 height 12
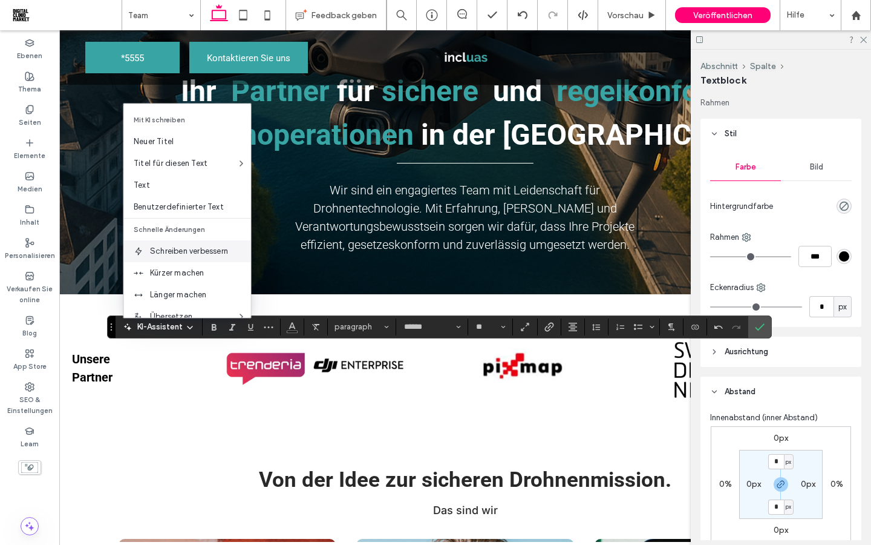
click at [193, 257] on div "Schreiben verbessern" at bounding box center [187, 251] width 127 height 22
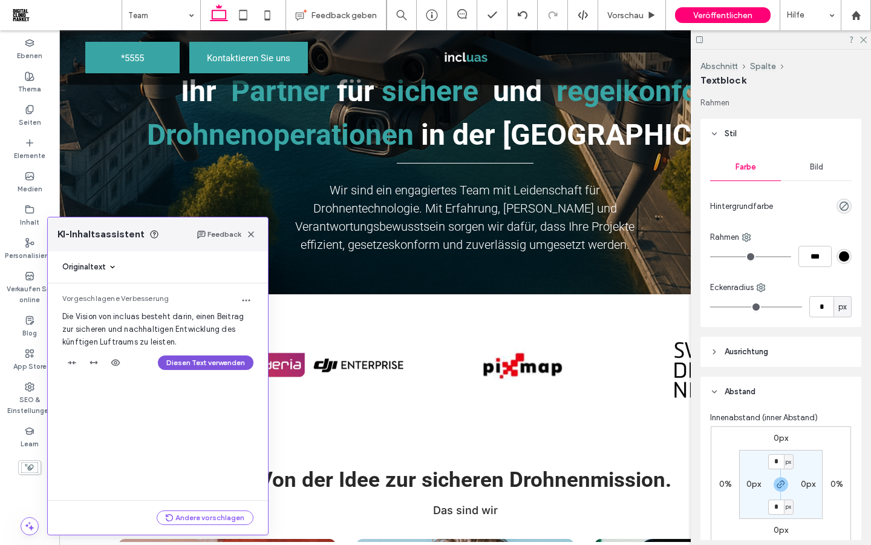
click at [220, 362] on button "Diesen Text verwenden" at bounding box center [206, 362] width 96 height 15
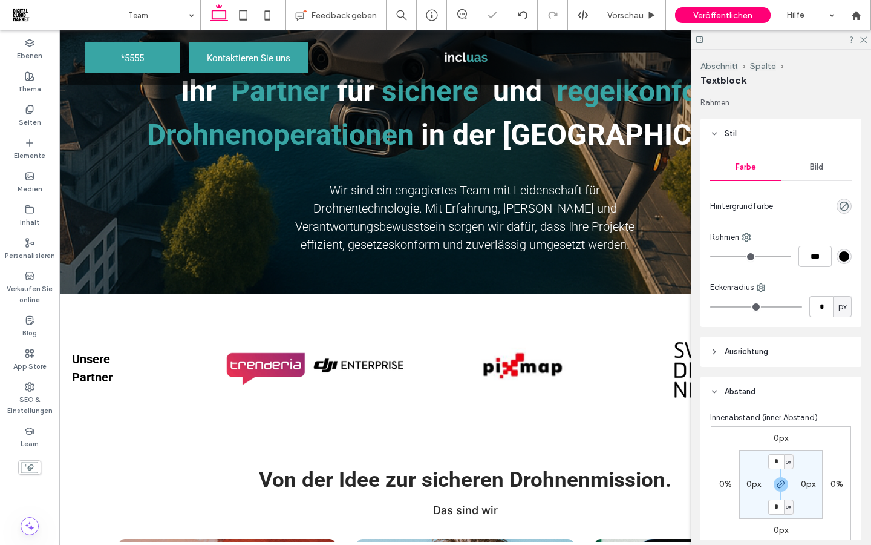
type input "******"
type input "**"
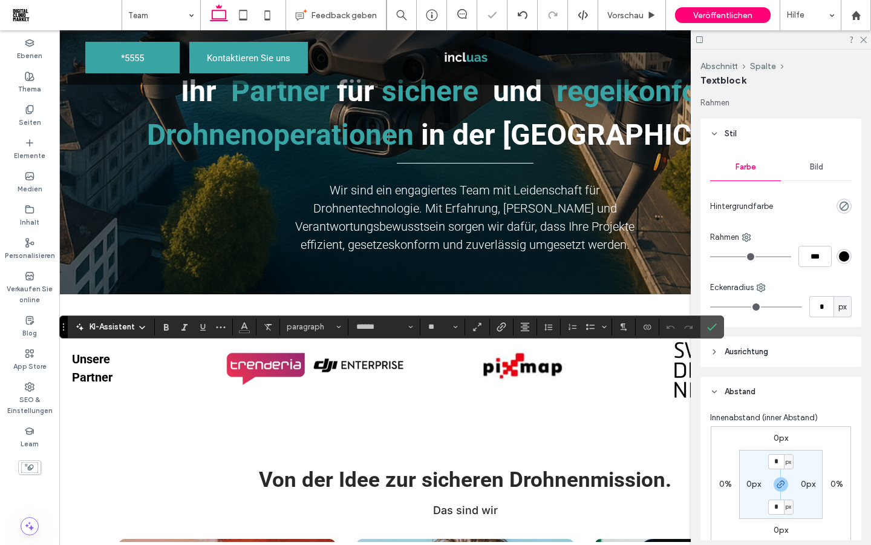
click at [118, 322] on span "KI-Assistent" at bounding box center [112, 327] width 45 height 12
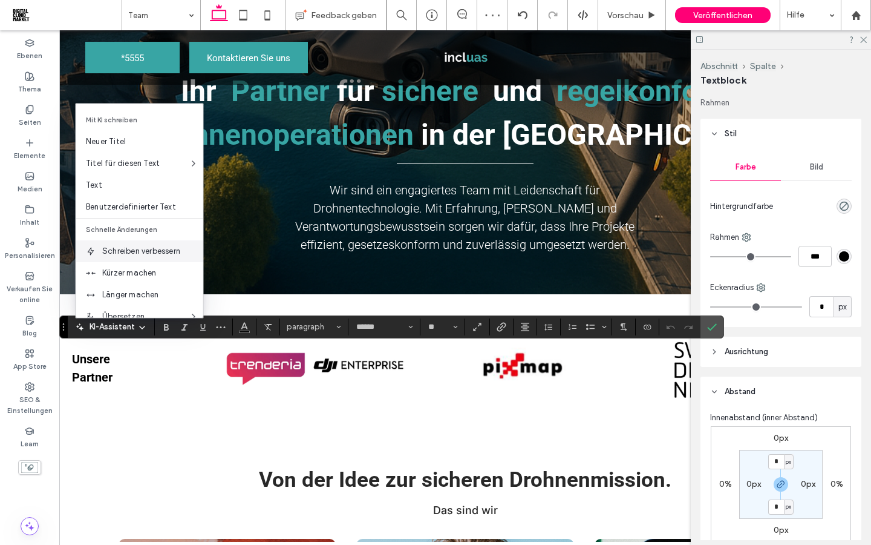
click at [137, 256] on span "Schreiben verbessern" at bounding box center [152, 251] width 101 height 12
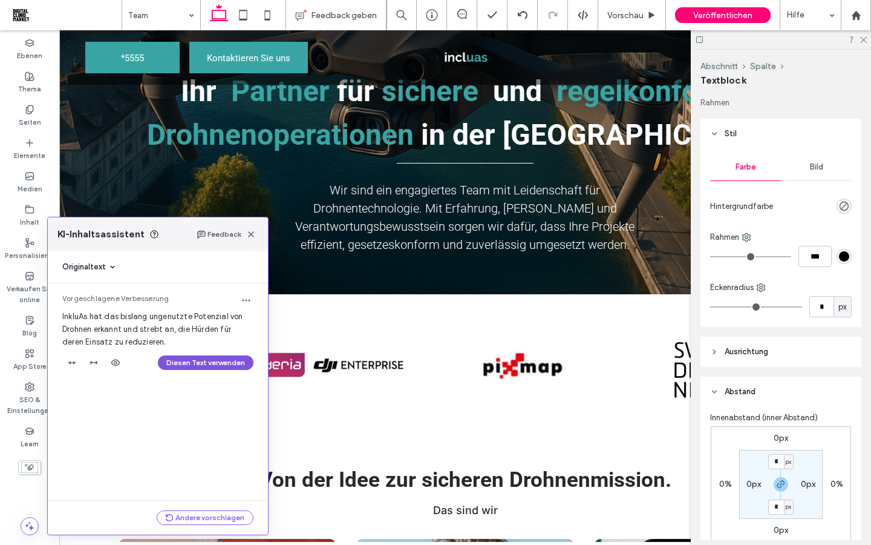
click at [211, 365] on button "Diesen Text verwenden" at bounding box center [206, 362] width 96 height 15
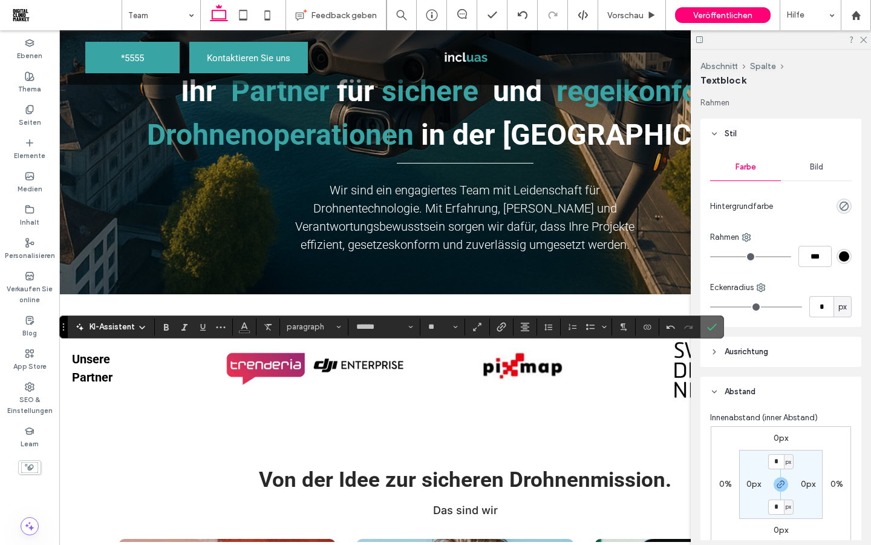
click at [711, 328] on icon "Bestätigen" at bounding box center [712, 327] width 10 height 10
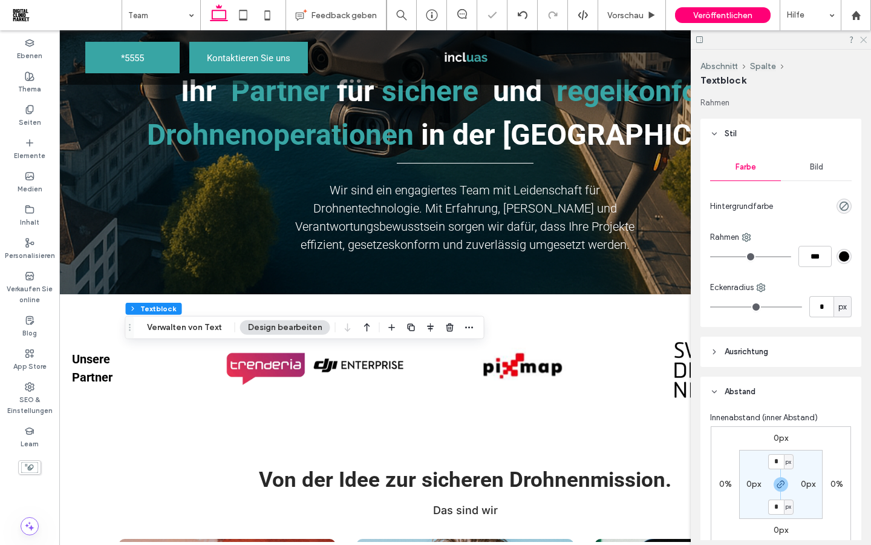
click at [866, 41] on icon at bounding box center [863, 39] width 8 height 8
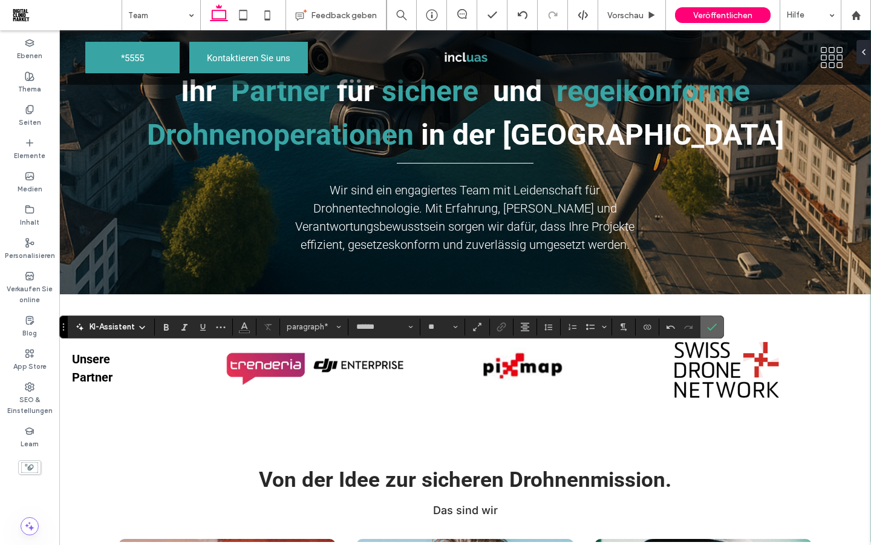
click at [718, 327] on label "Bestätigen" at bounding box center [712, 327] width 18 height 22
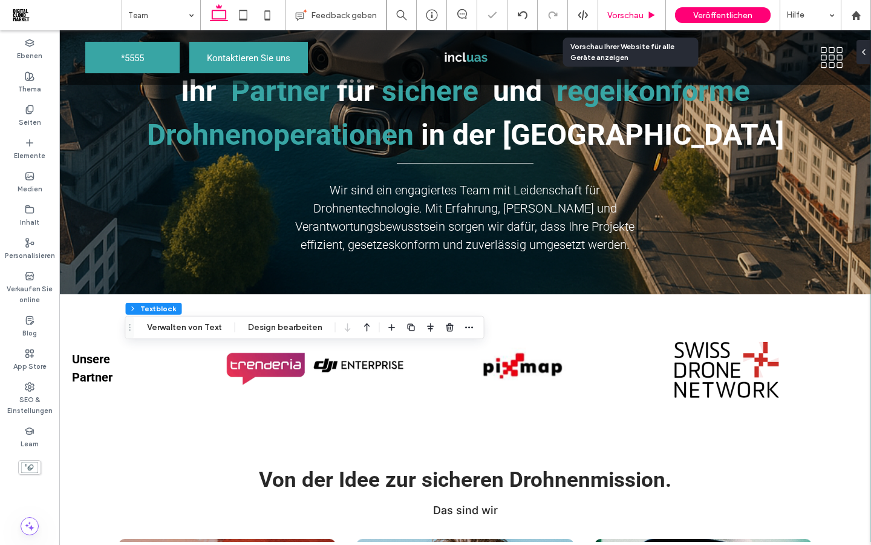
click at [626, 18] on span "Vorschau" at bounding box center [626, 15] width 36 height 10
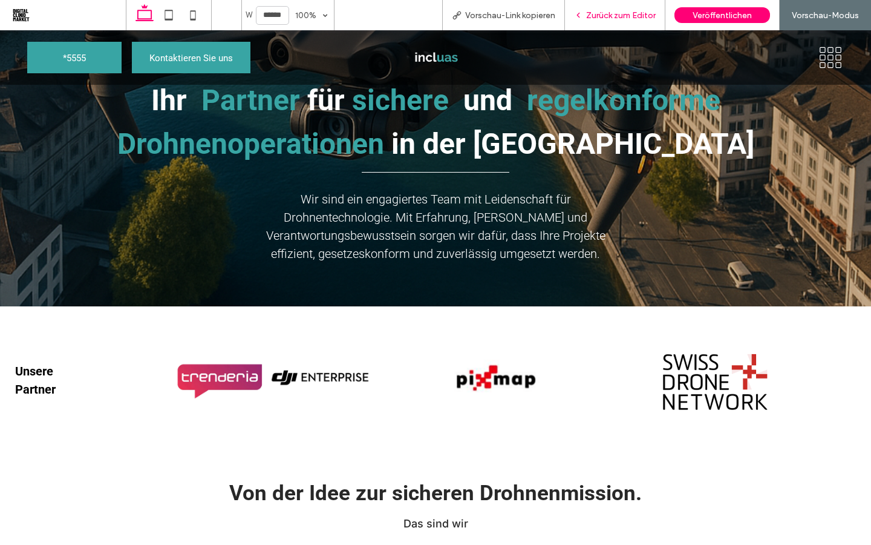
click at [595, 17] on span "Zurück zum Editor" at bounding box center [621, 15] width 70 height 10
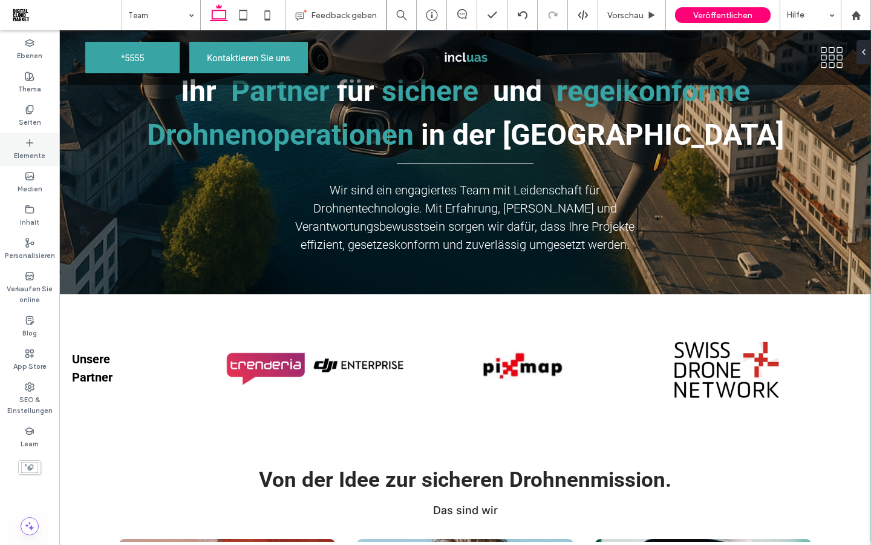
click at [31, 157] on label "Elemente" at bounding box center [29, 154] width 31 height 13
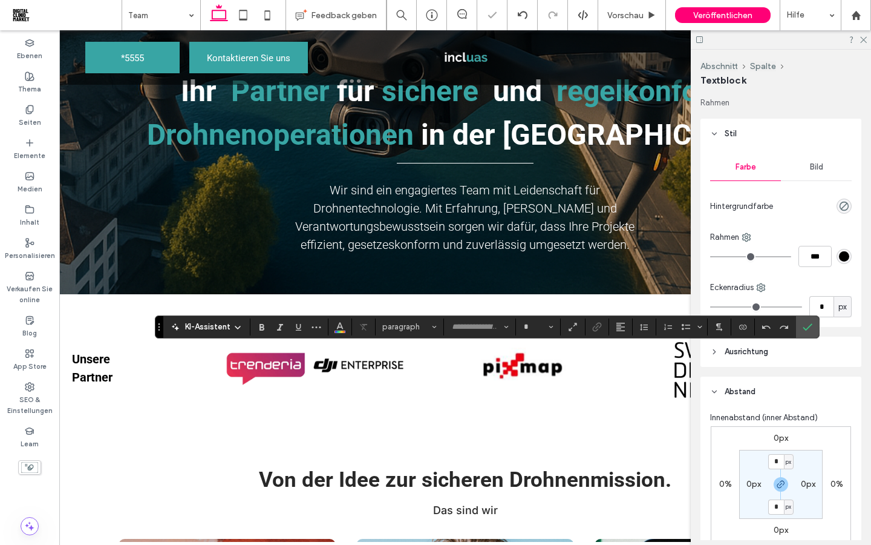
type input "******"
type input "**"
click at [807, 326] on icon "Bestätigen" at bounding box center [808, 327] width 10 height 10
type input "**"
click at [813, 329] on label "Bestätigen" at bounding box center [808, 327] width 18 height 22
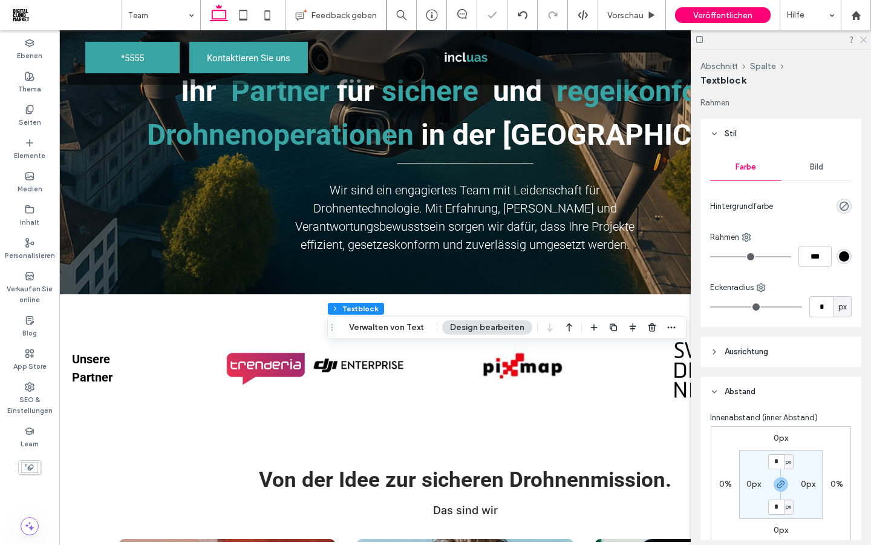
click at [865, 38] on use at bounding box center [863, 40] width 7 height 7
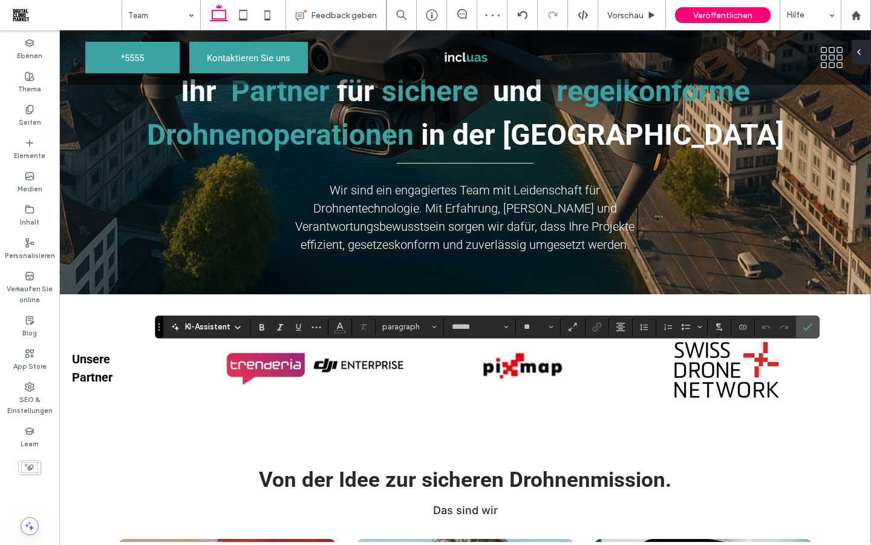
type input "**"
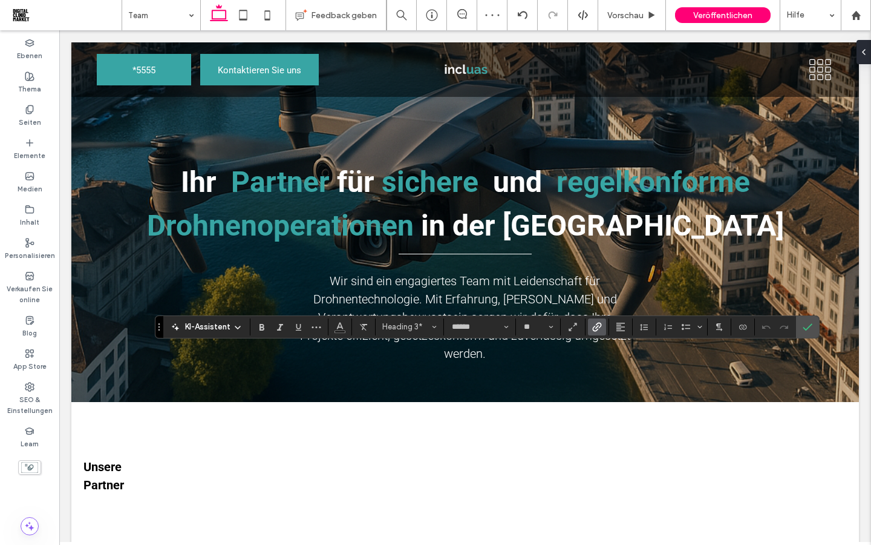
scroll to position [888, 0]
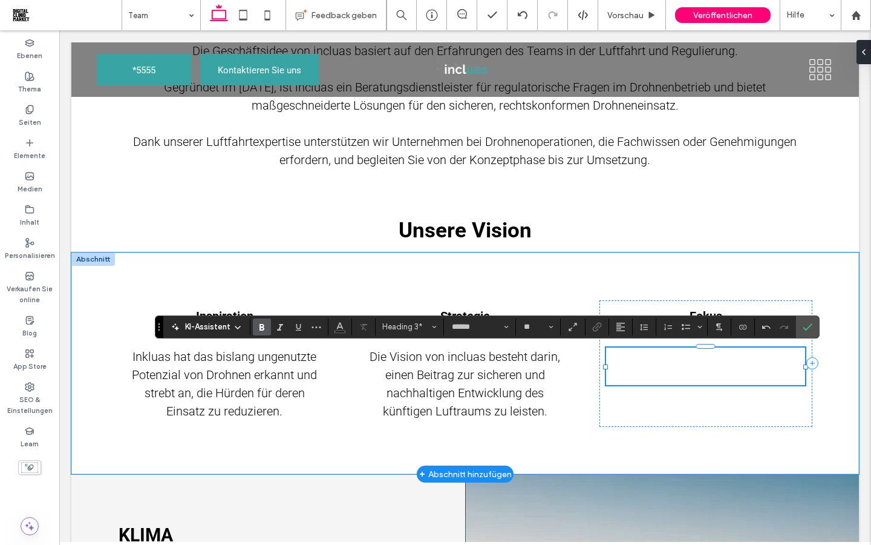
click at [634, 376] on p at bounding box center [705, 376] width 199 height 18
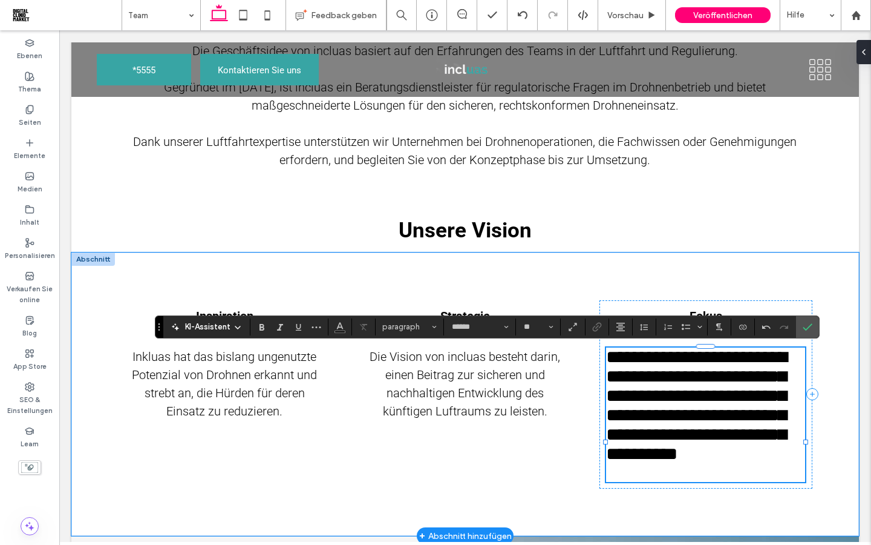
scroll to position [0, 0]
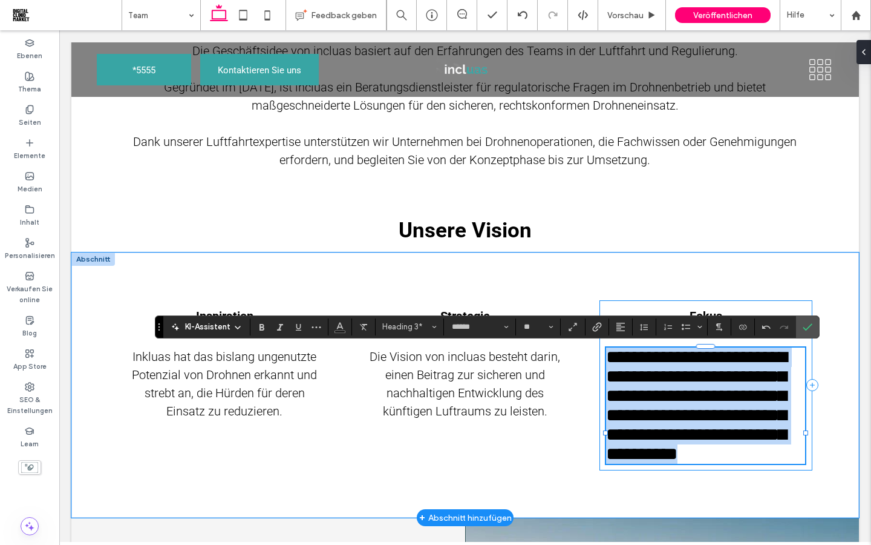
drag, startPoint x: 734, startPoint y: 505, endPoint x: 603, endPoint y: 337, distance: 213.0
click at [603, 337] on div "**********" at bounding box center [706, 385] width 213 height 171
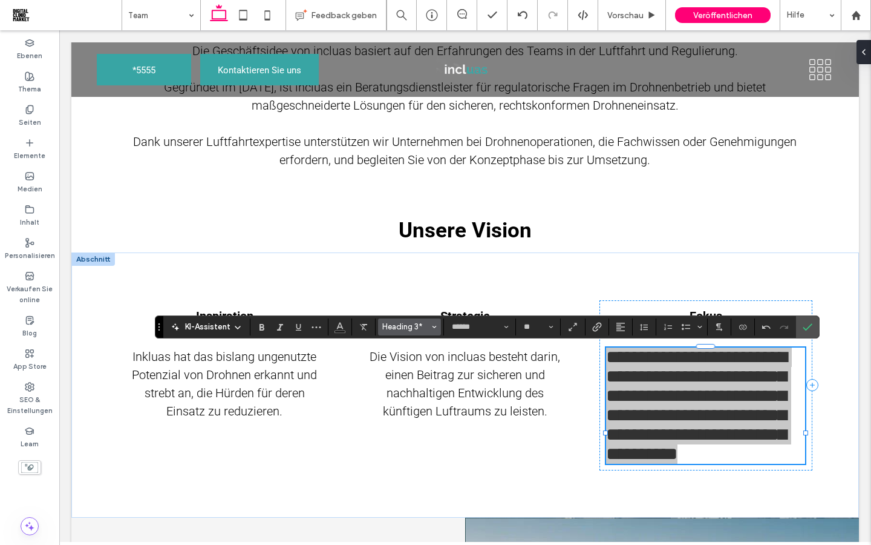
click at [428, 323] on span "Heading 3*" at bounding box center [405, 326] width 47 height 9
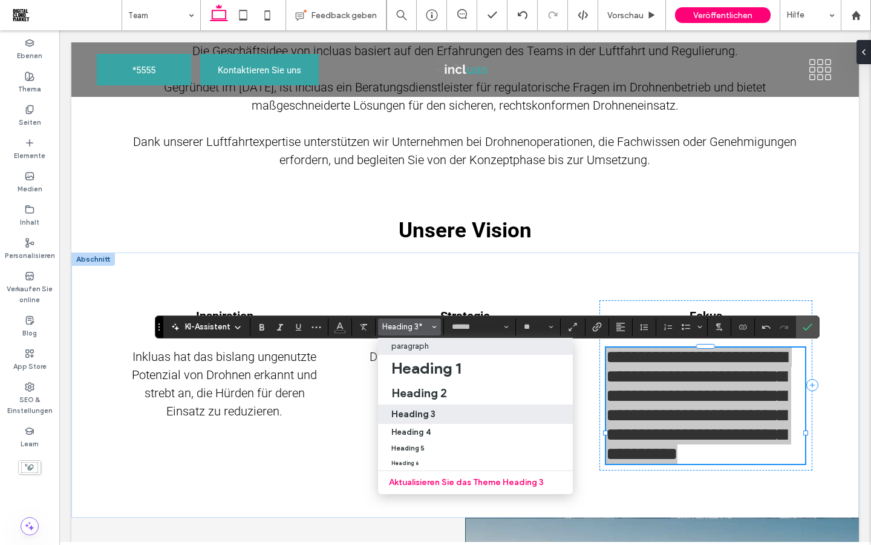
click at [405, 345] on p "paragraph" at bounding box center [411, 345] width 38 height 9
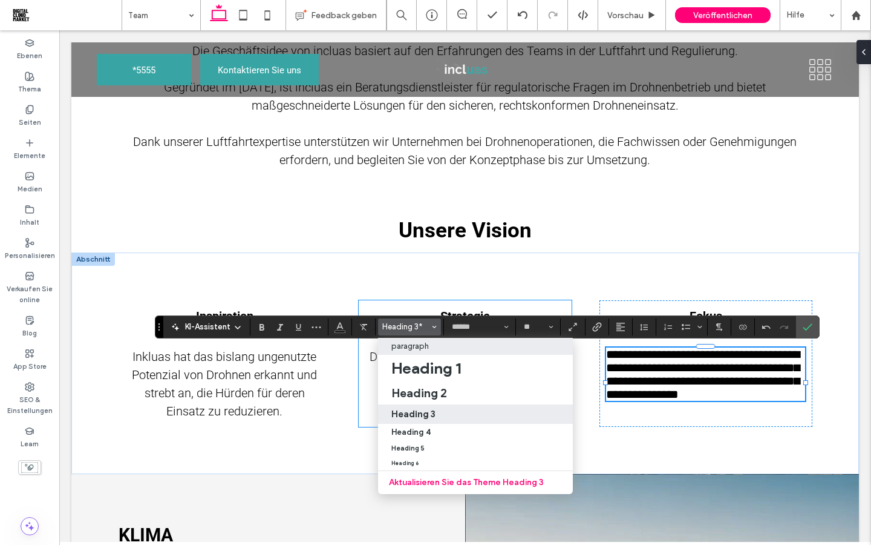
type input "**"
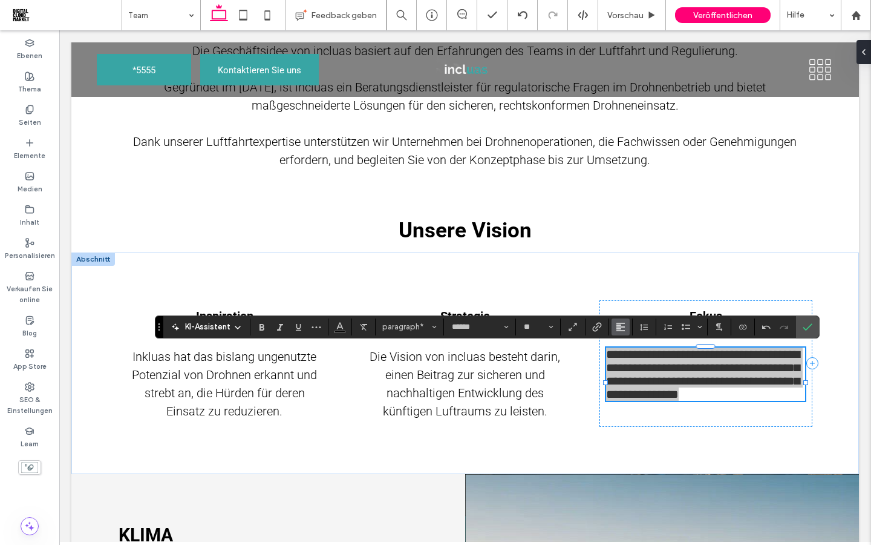
click at [617, 328] on use "Ausrichtung" at bounding box center [621, 327] width 8 height 8
click at [628, 361] on use "ui.textEditor.alignment.center" at bounding box center [630, 363] width 8 height 8
click at [810, 329] on icon "Bestätigen" at bounding box center [808, 327] width 10 height 10
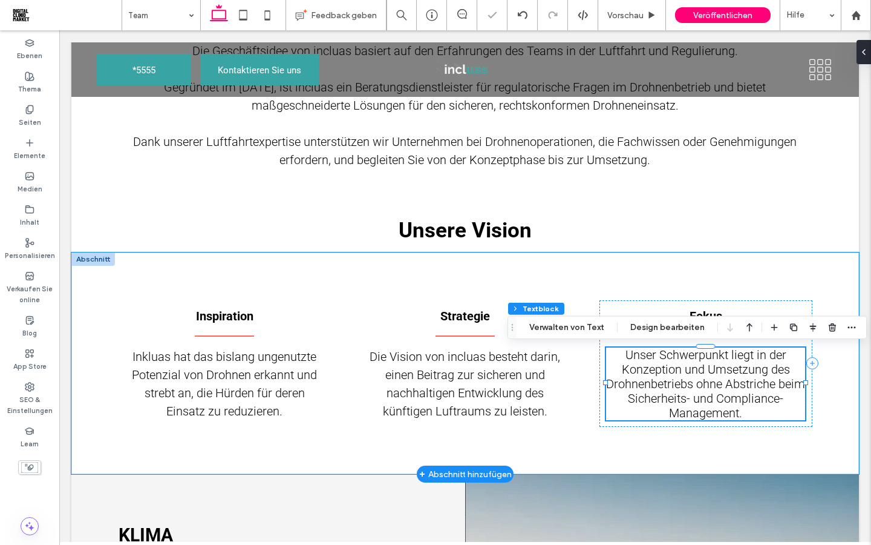
click at [759, 416] on p "Unser Schwerpunkt liegt in der Konzeption und Umsetzung des Drohnenbetriebs ohn…" at bounding box center [705, 383] width 199 height 73
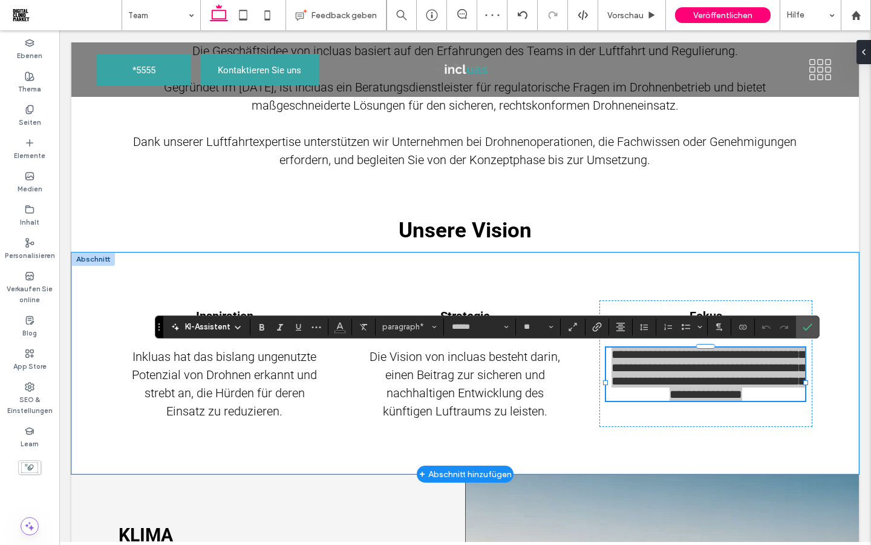
click at [238, 326] on icon at bounding box center [238, 328] width 10 height 10
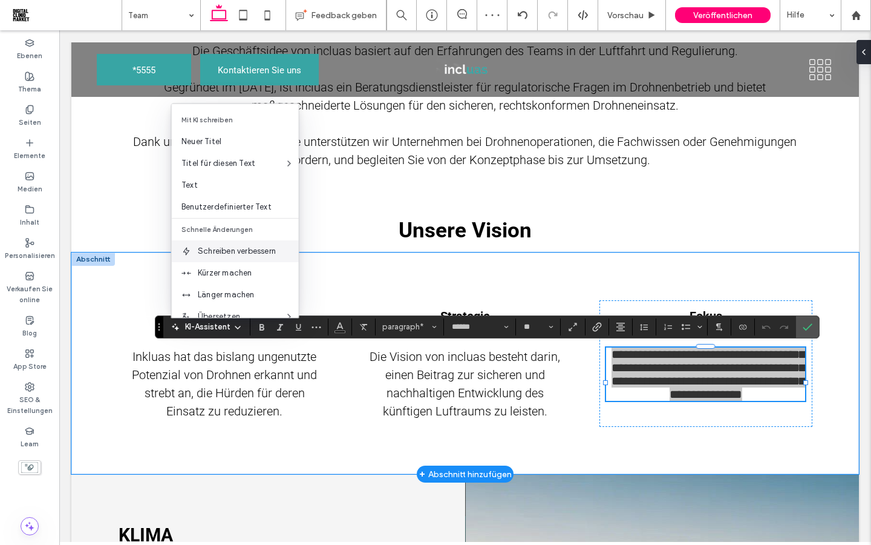
click at [232, 255] on span "Schreiben verbessern" at bounding box center [248, 251] width 101 height 12
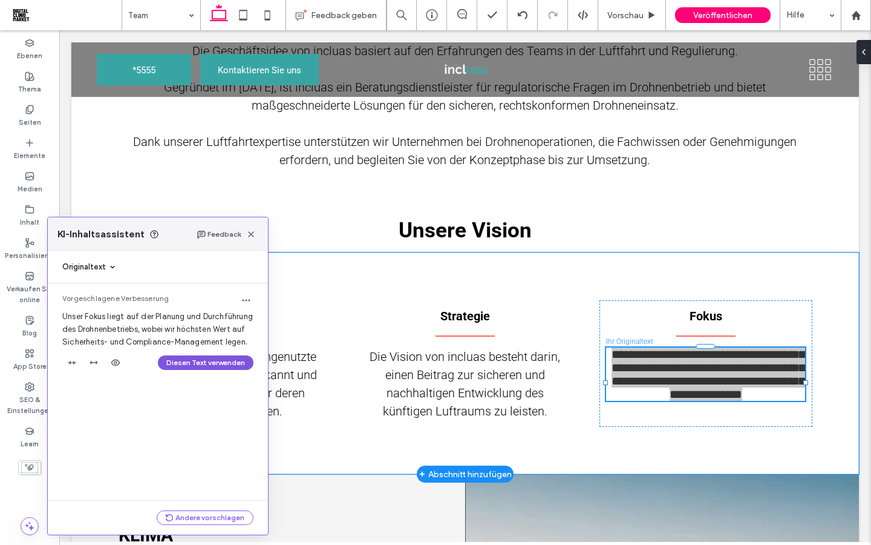
click at [201, 370] on button "Diesen Text verwenden" at bounding box center [206, 362] width 96 height 15
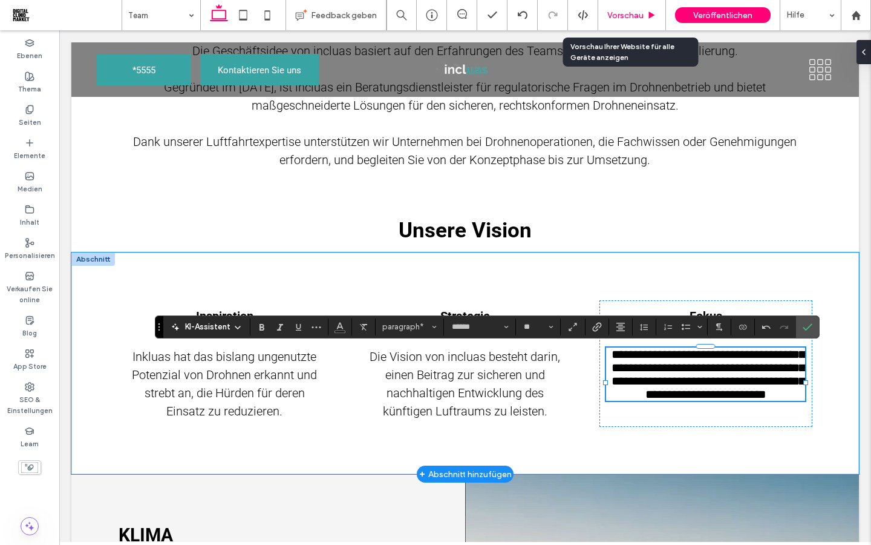
click at [623, 16] on span "Vorschau" at bounding box center [626, 15] width 36 height 10
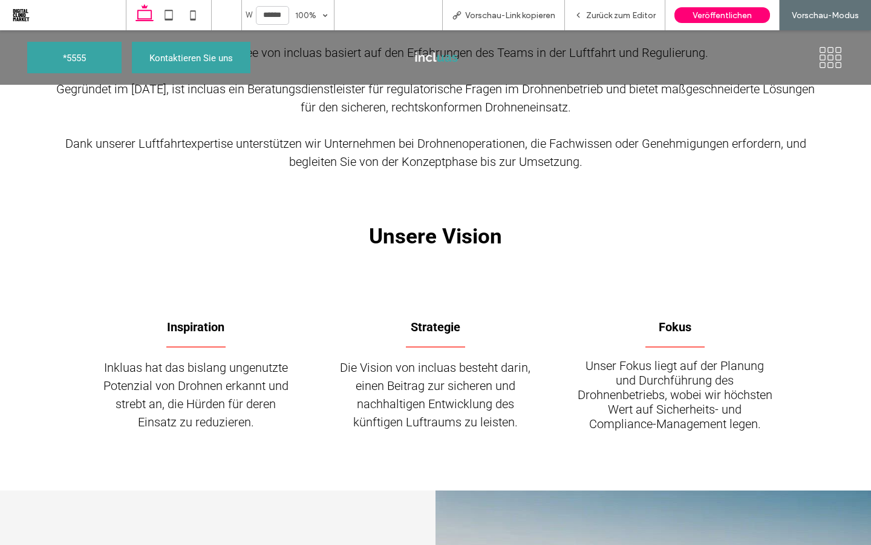
scroll to position [877, 0]
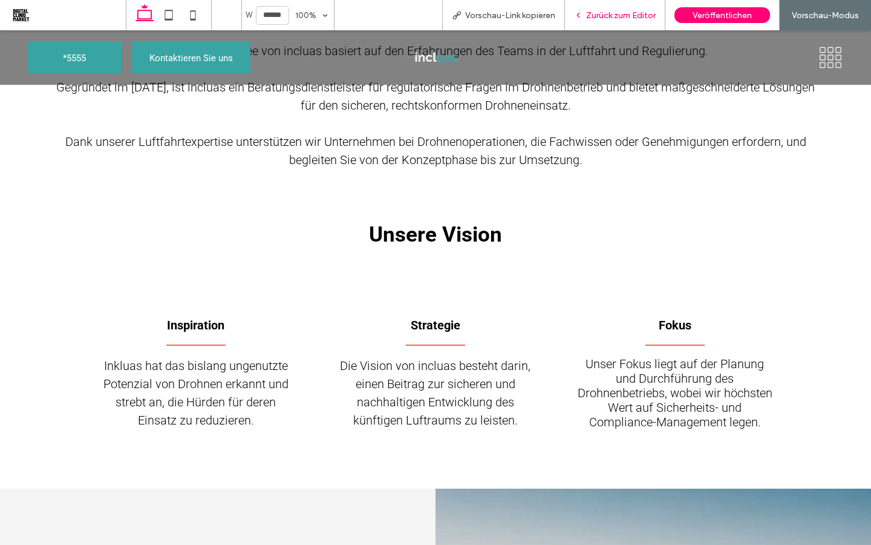
click at [631, 15] on span "Zurück zum Editor" at bounding box center [621, 15] width 70 height 10
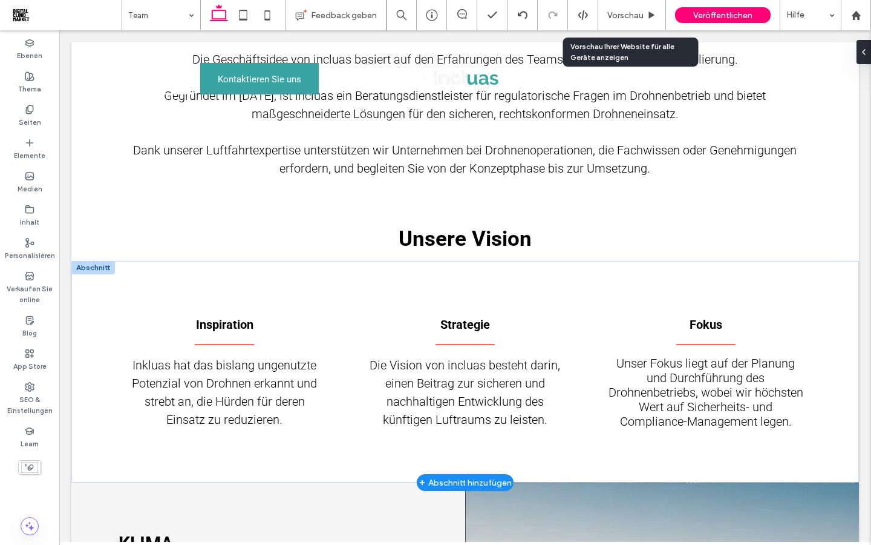
scroll to position [888, 0]
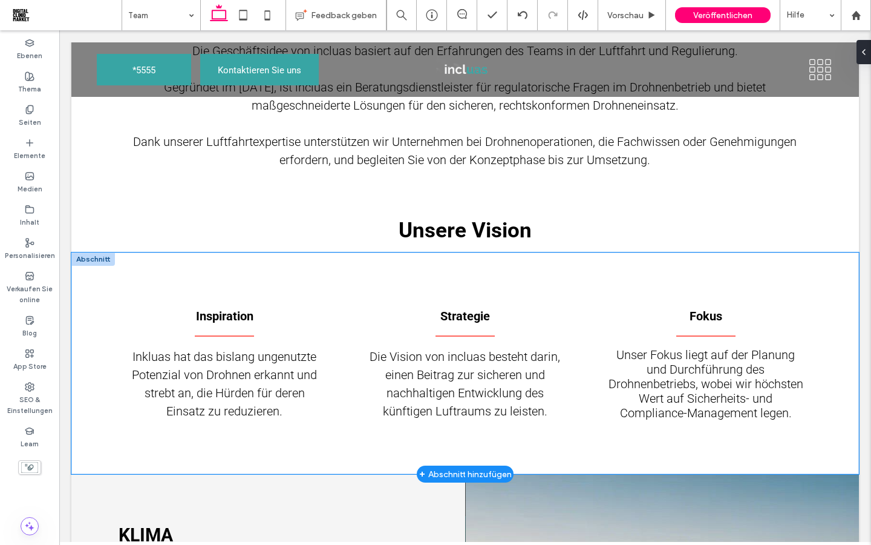
click at [425, 280] on div "Inspiration Inkluas hat das bislang ungenutzte Potenzial von Drohnen erkannt un…" at bounding box center [465, 362] width 726 height 221
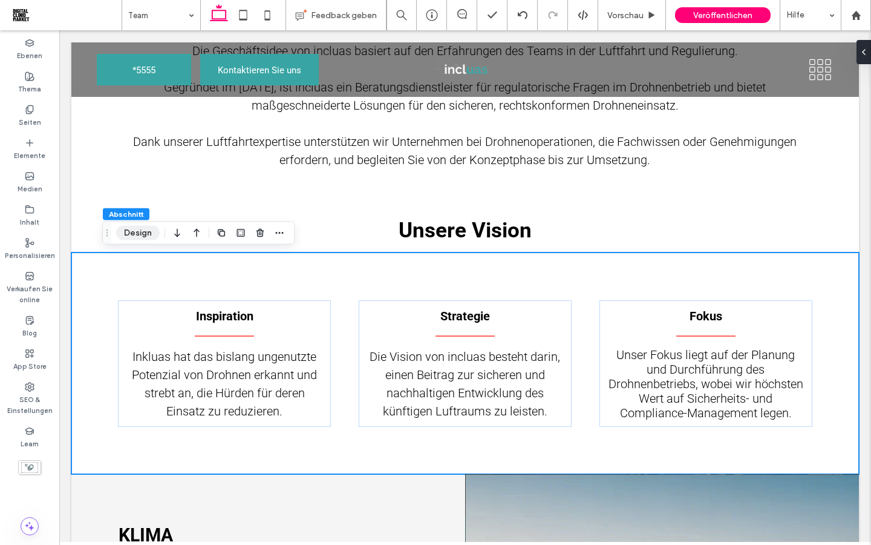
click at [127, 233] on button "Design" at bounding box center [138, 233] width 44 height 15
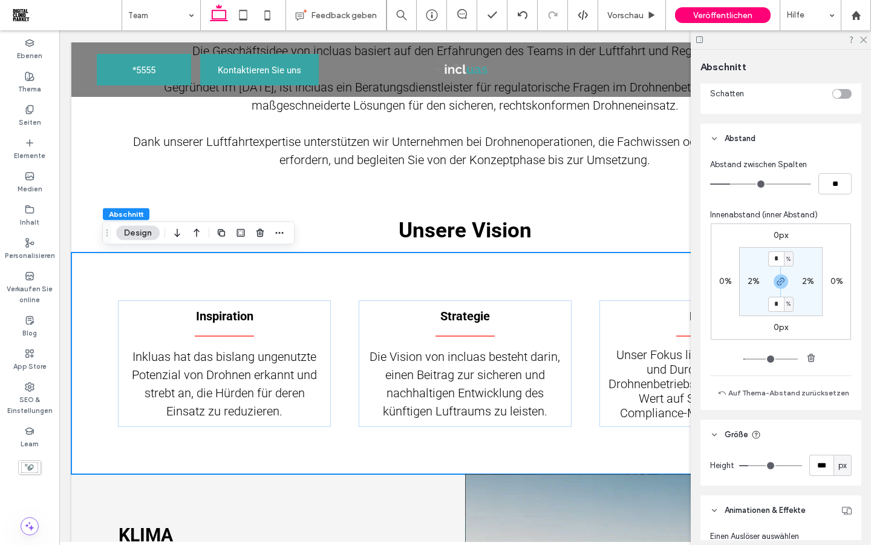
scroll to position [652, 0]
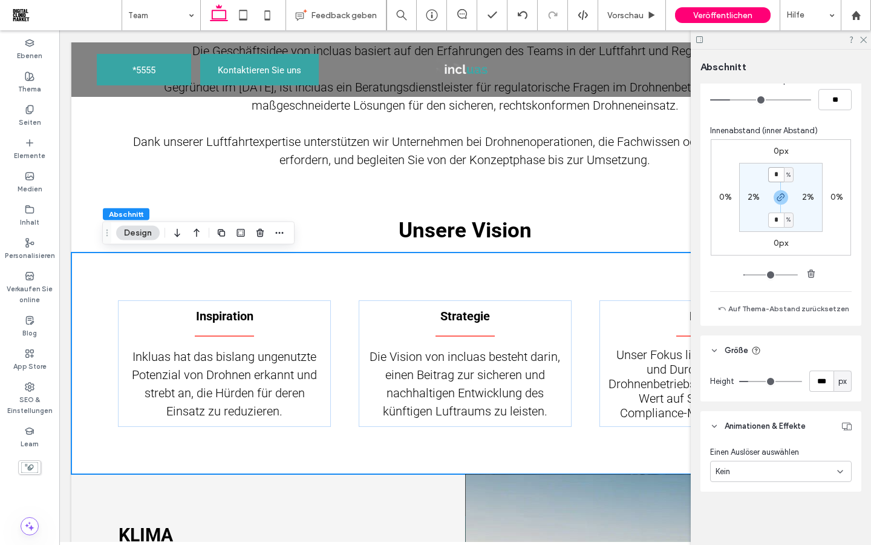
click at [779, 179] on input "*" at bounding box center [777, 174] width 16 height 15
click at [782, 198] on icon "button" at bounding box center [781, 197] width 10 height 10
click at [778, 177] on input "*" at bounding box center [777, 174] width 16 height 15
type input "*"
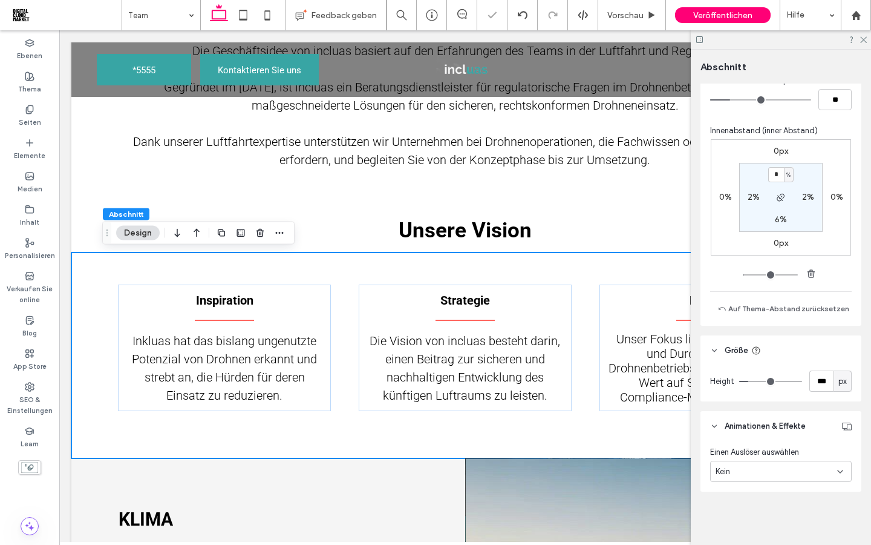
click at [764, 191] on section "* % 2% 6% 2%" at bounding box center [781, 197] width 84 height 69
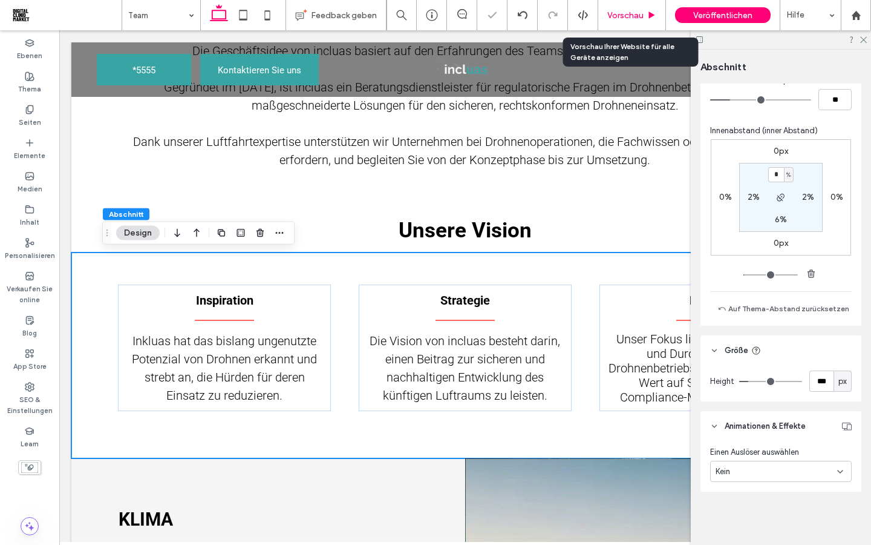
click at [628, 19] on span "Vorschau" at bounding box center [626, 15] width 36 height 10
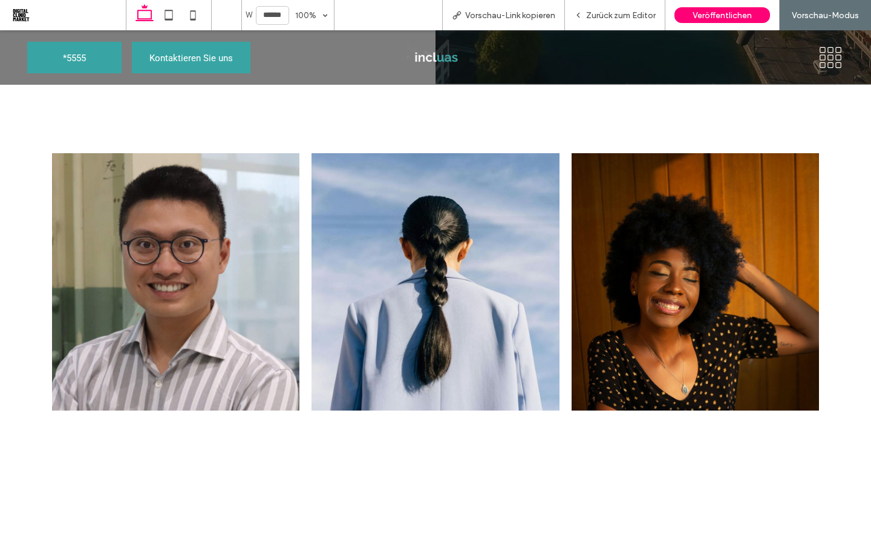
scroll to position [1774, 0]
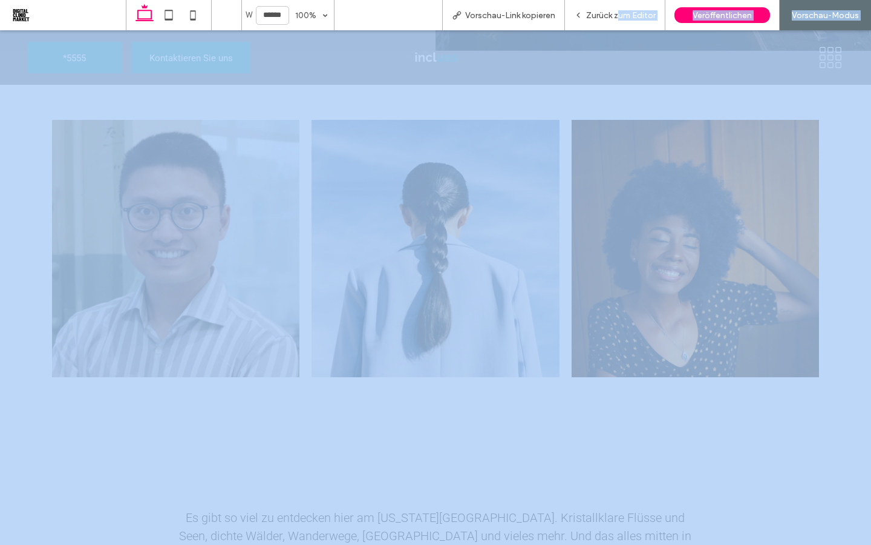
drag, startPoint x: 617, startPoint y: 13, endPoint x: 617, endPoint y: 478, distance: 464.7
click at [617, 13] on span "Zurück zum Editor" at bounding box center [621, 15] width 70 height 10
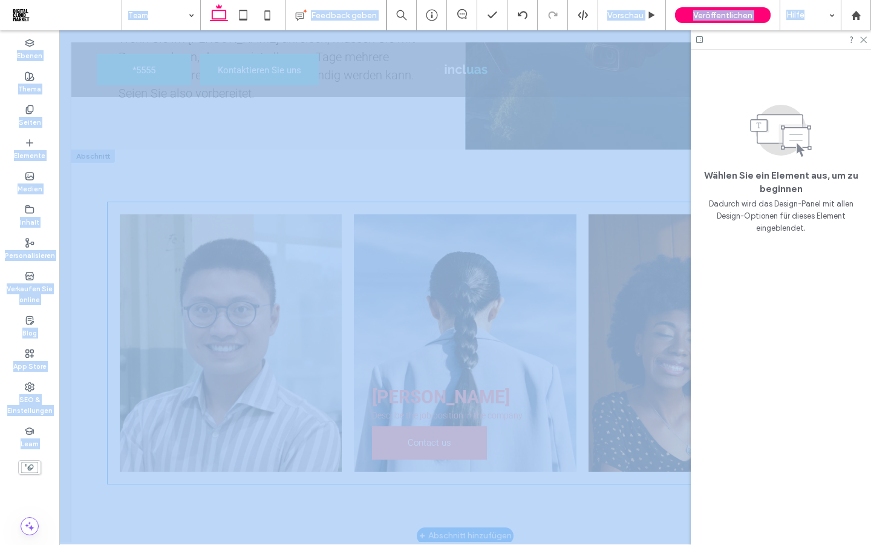
scroll to position [1576, 0]
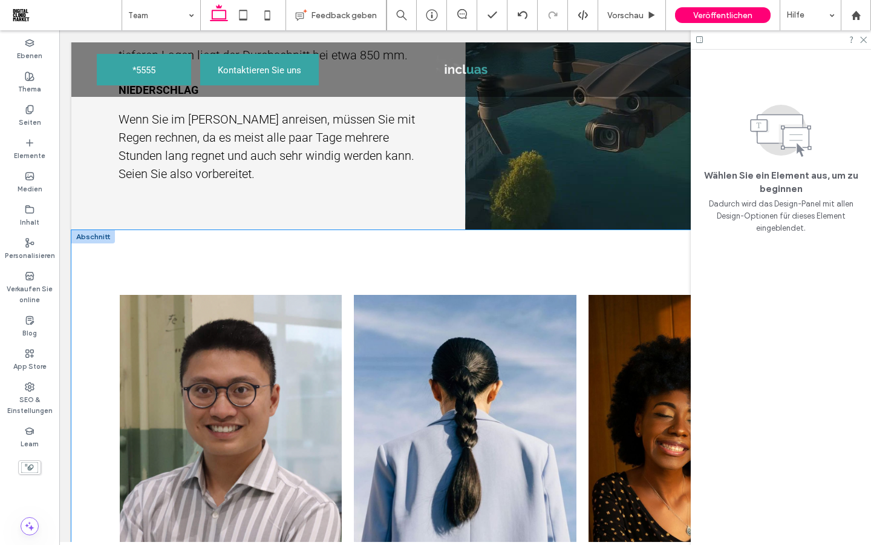
click at [127, 266] on div "[PERSON_NAME] Describe the job position in the company Contact us [PERSON_NAME]…" at bounding box center [465, 422] width 788 height 385
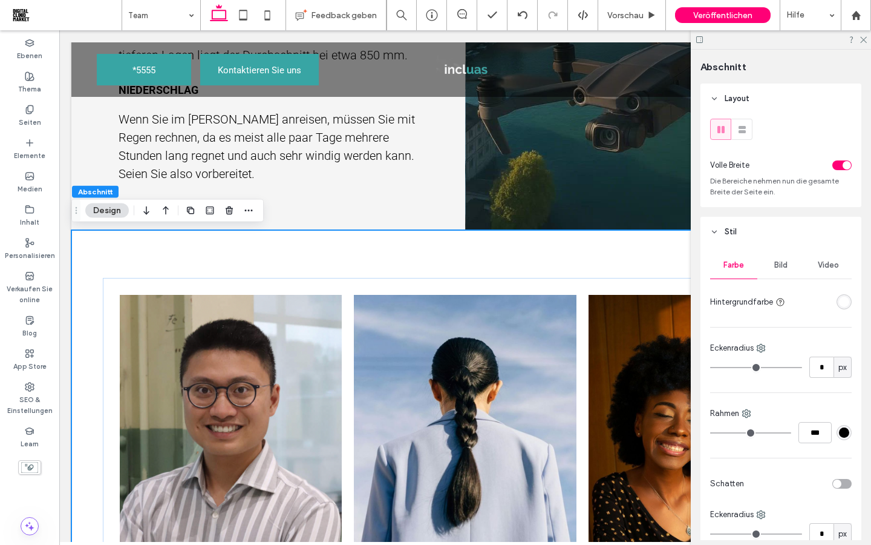
click at [96, 245] on div "[PERSON_NAME] Describe the job position in the company Contact us [PERSON_NAME]…" at bounding box center [465, 422] width 788 height 385
click at [230, 214] on use "button" at bounding box center [229, 210] width 7 height 8
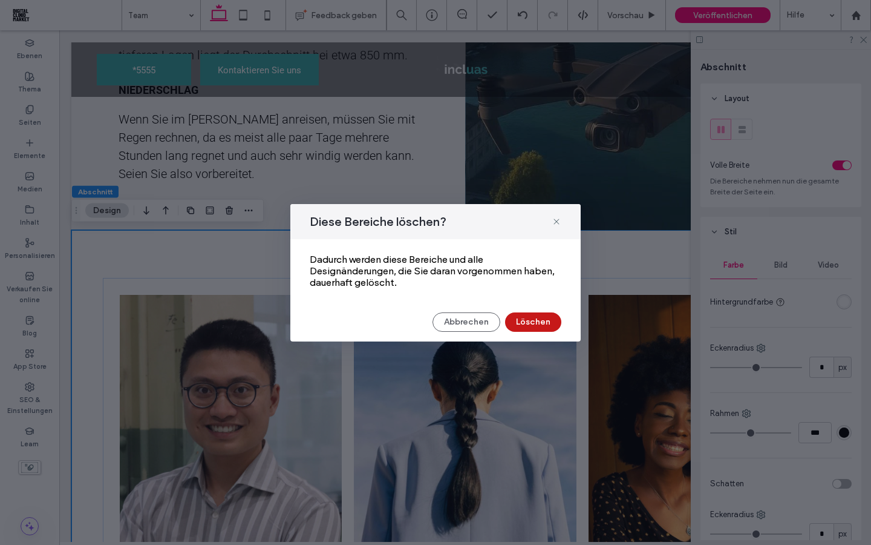
click at [532, 325] on button "Löschen" at bounding box center [533, 321] width 56 height 19
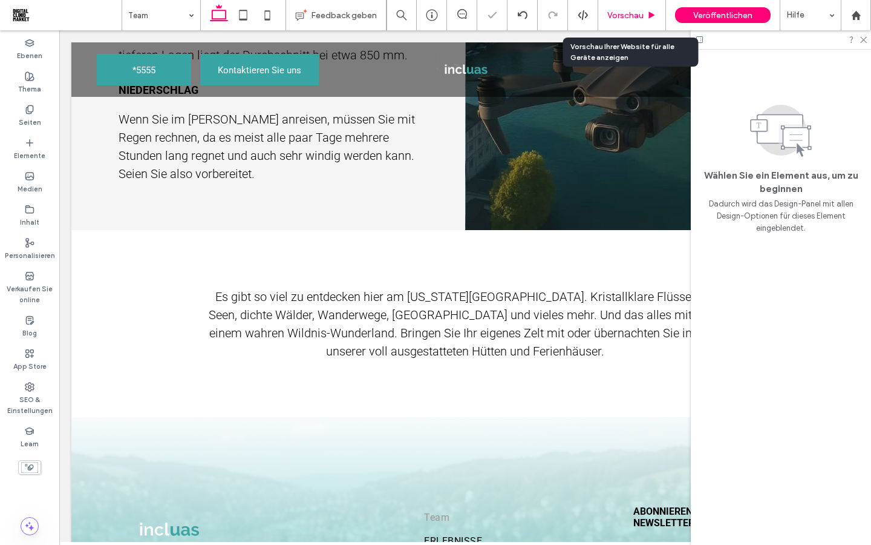
click at [625, 16] on span "Vorschau" at bounding box center [626, 15] width 36 height 10
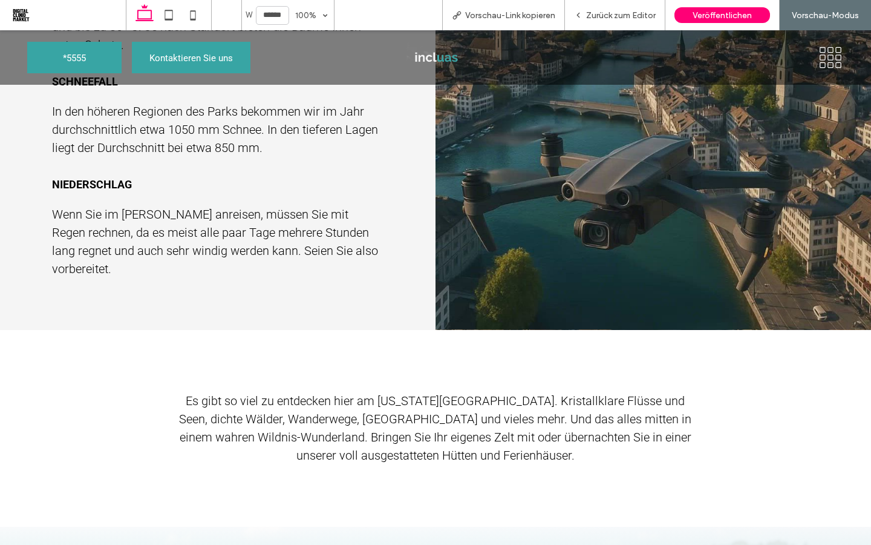
scroll to position [1532, 0]
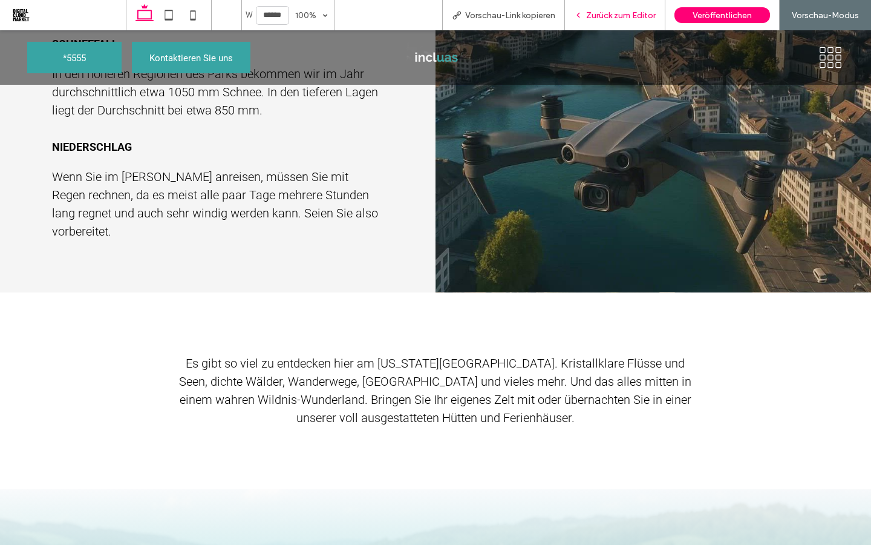
click at [606, 17] on span "Zurück zum Editor" at bounding box center [621, 15] width 70 height 10
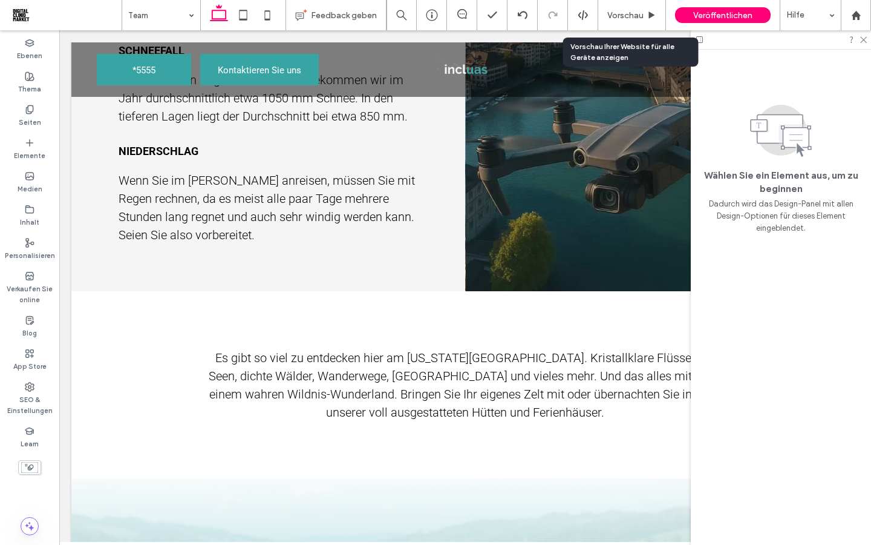
scroll to position [1530, 0]
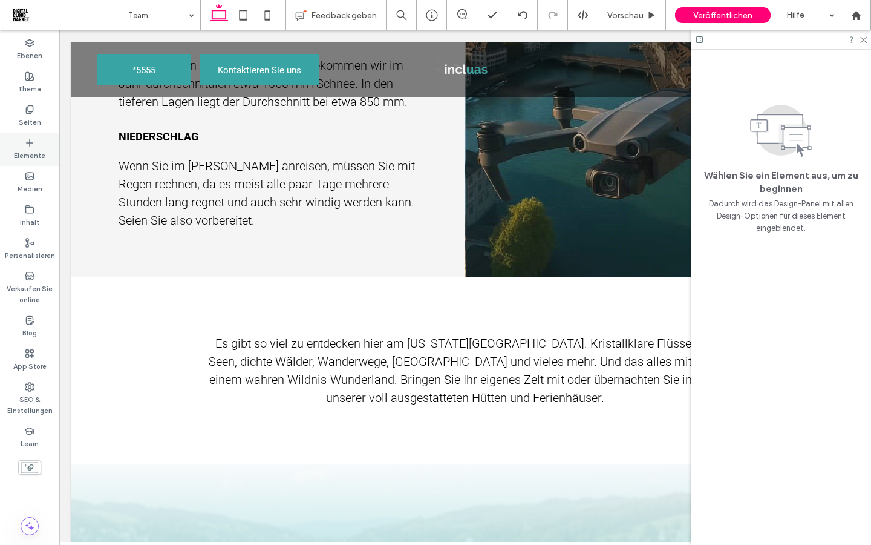
click at [27, 149] on label "Elemente" at bounding box center [29, 154] width 31 height 13
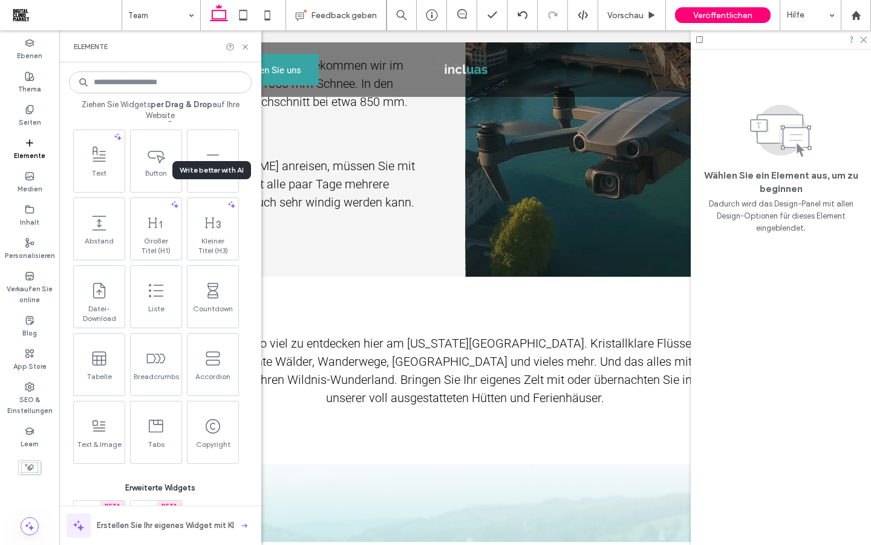
scroll to position [681, 0]
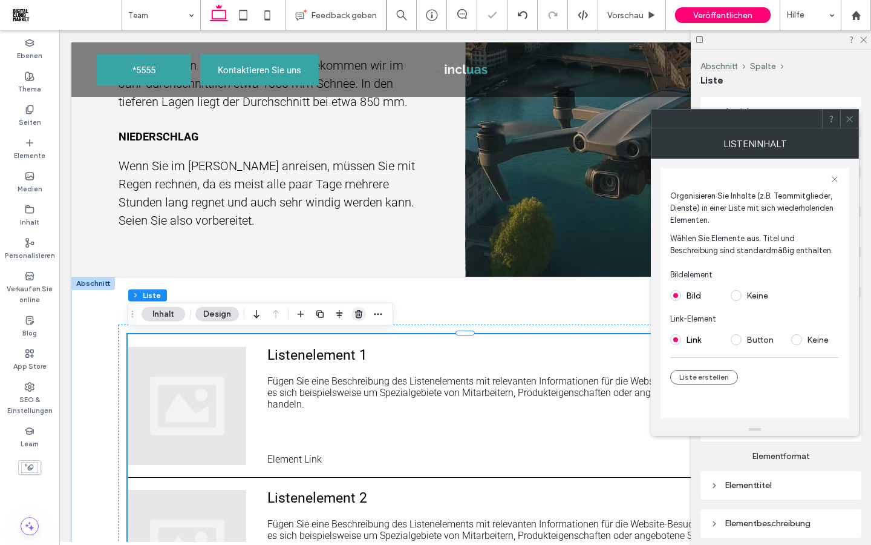
click at [355, 314] on icon "button" at bounding box center [359, 314] width 10 height 10
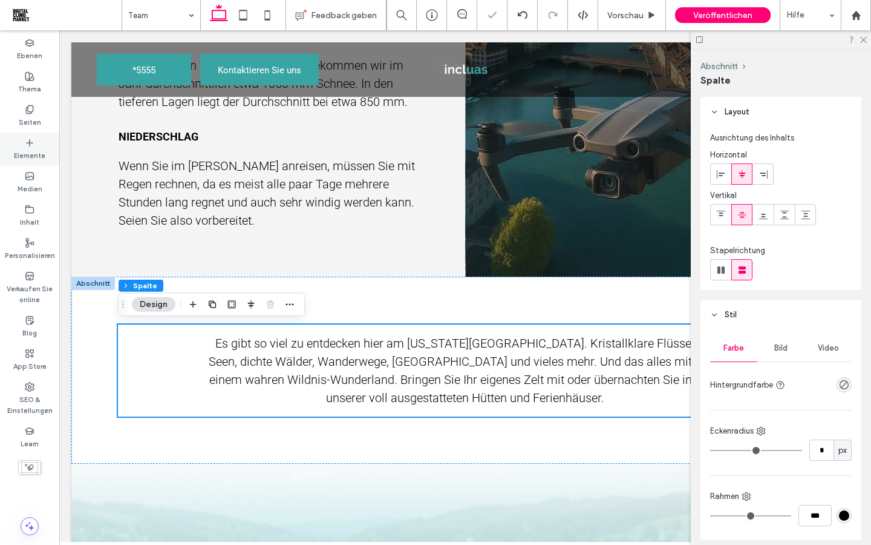
click at [33, 153] on label "Elemente" at bounding box center [29, 154] width 31 height 13
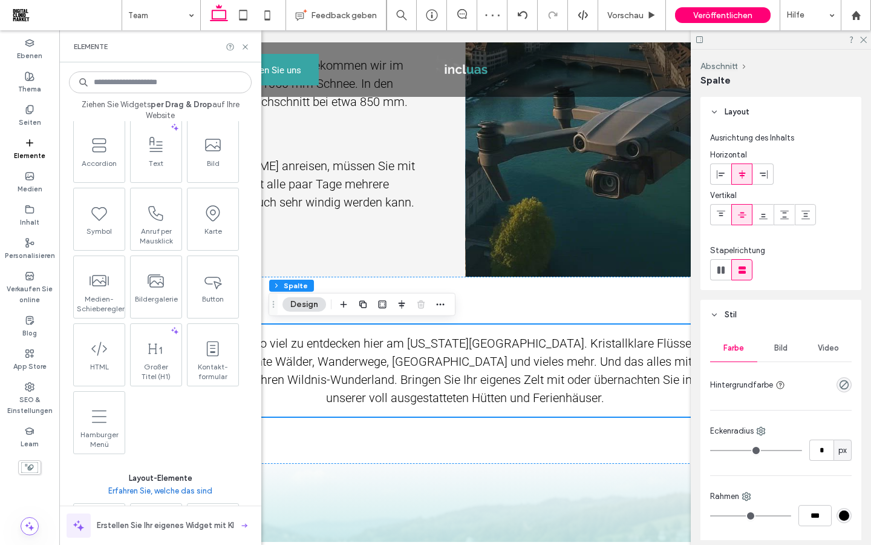
scroll to position [201, 0]
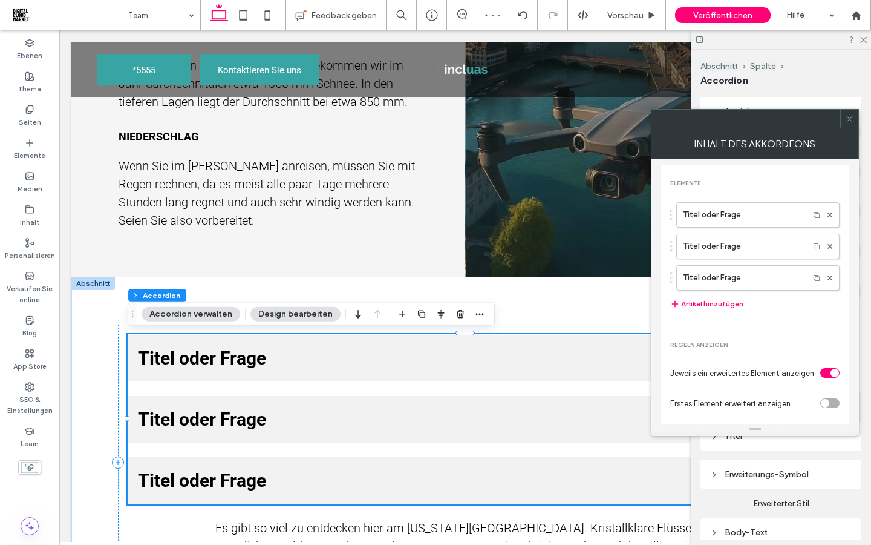
click at [845, 117] on icon at bounding box center [849, 118] width 9 height 9
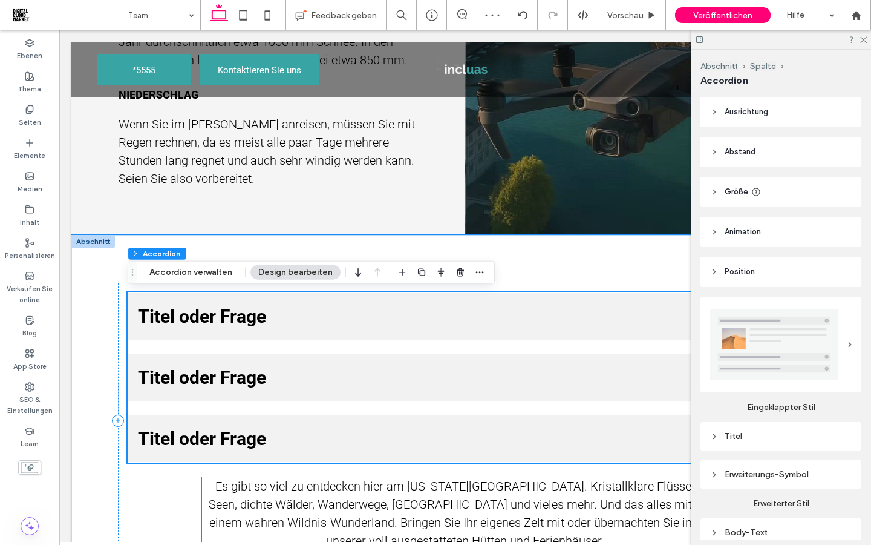
scroll to position [1625, 0]
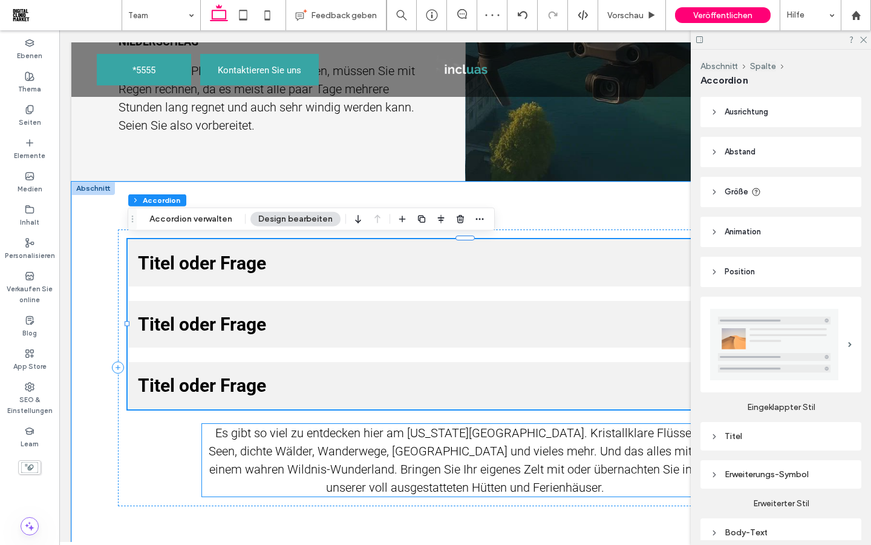
click at [495, 467] on span "Es gibt so viel zu entdecken hier am Montana Mountain. Kristallklare Flüsse und…" at bounding box center [465, 459] width 513 height 69
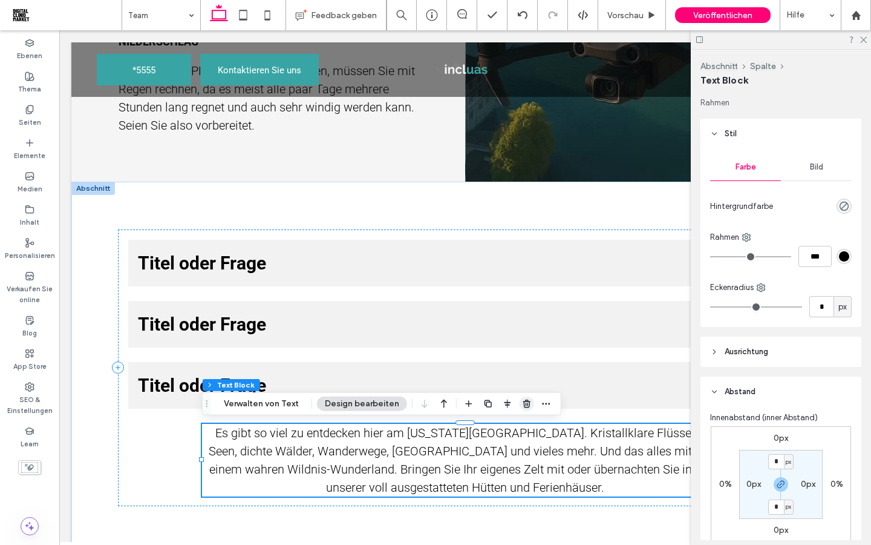
click at [523, 402] on icon "button" at bounding box center [527, 404] width 10 height 10
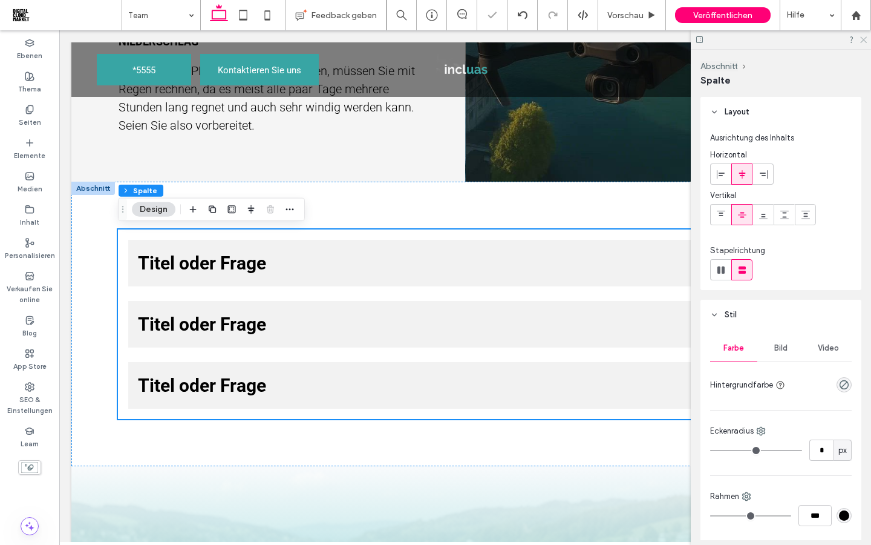
click at [865, 42] on icon at bounding box center [863, 39] width 8 height 8
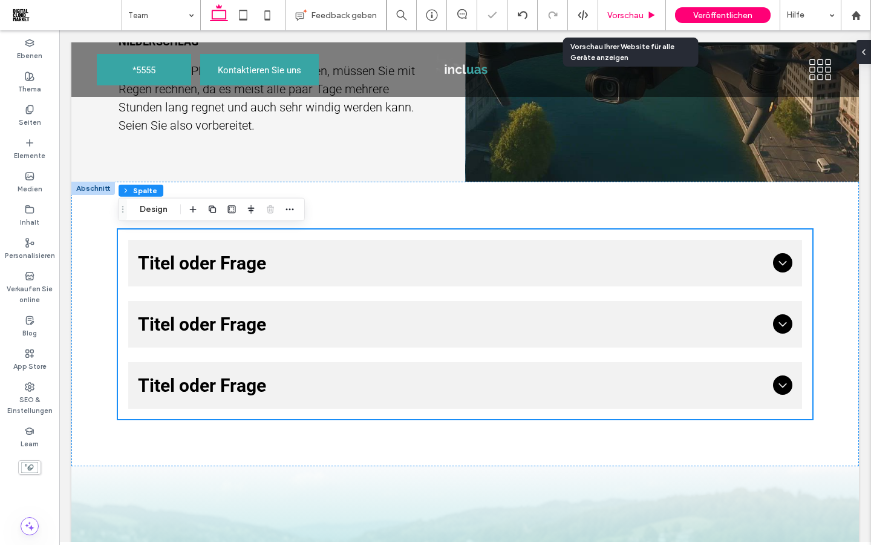
click at [632, 15] on span "Vorschau" at bounding box center [626, 15] width 36 height 10
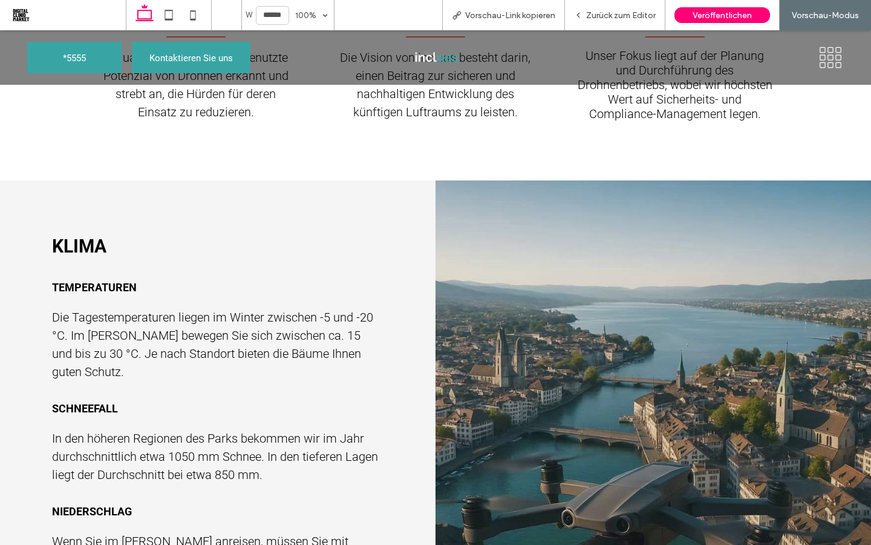
scroll to position [1166, 0]
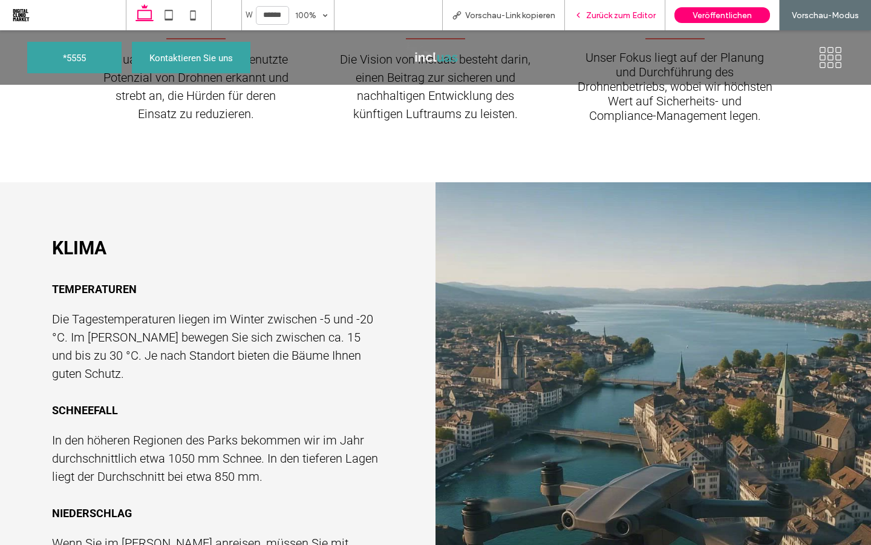
click at [607, 18] on span "Zurück zum Editor" at bounding box center [621, 15] width 70 height 10
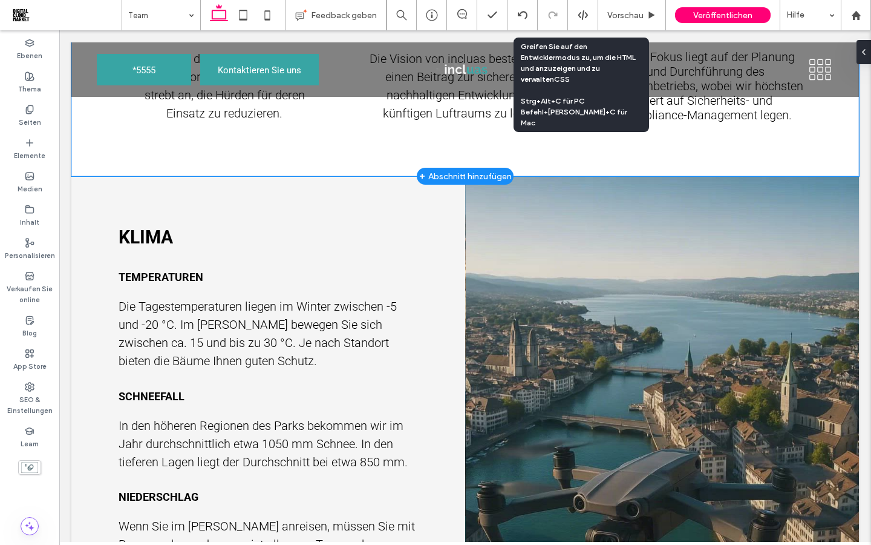
scroll to position [1169, 0]
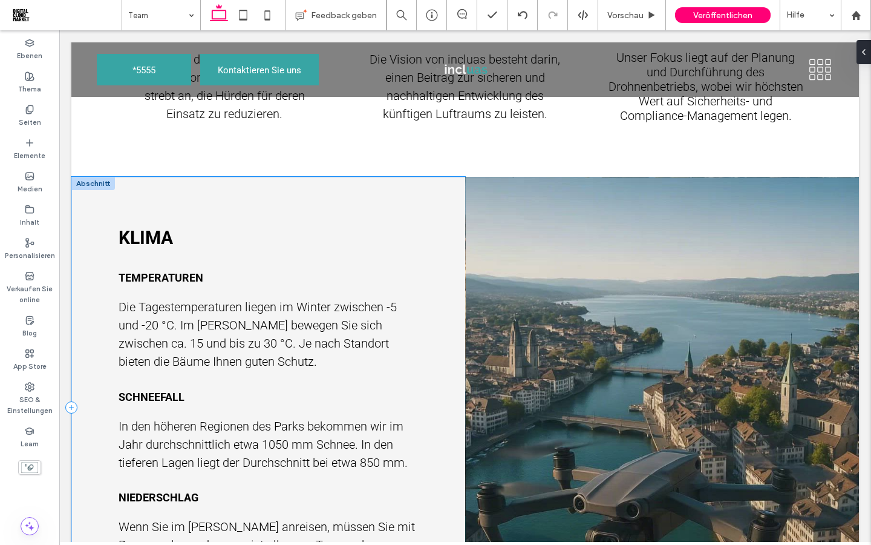
click at [92, 191] on div "Klima Die Tagestemperaturen liegen im Winter zwischen -5 und -20 °C. Im Sommer …" at bounding box center [268, 407] width 394 height 461
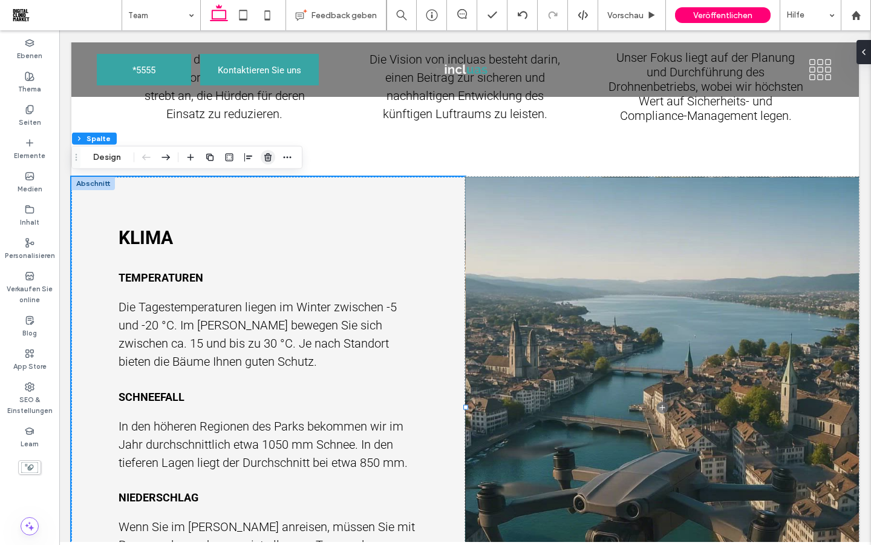
click at [267, 159] on use "button" at bounding box center [267, 157] width 7 height 8
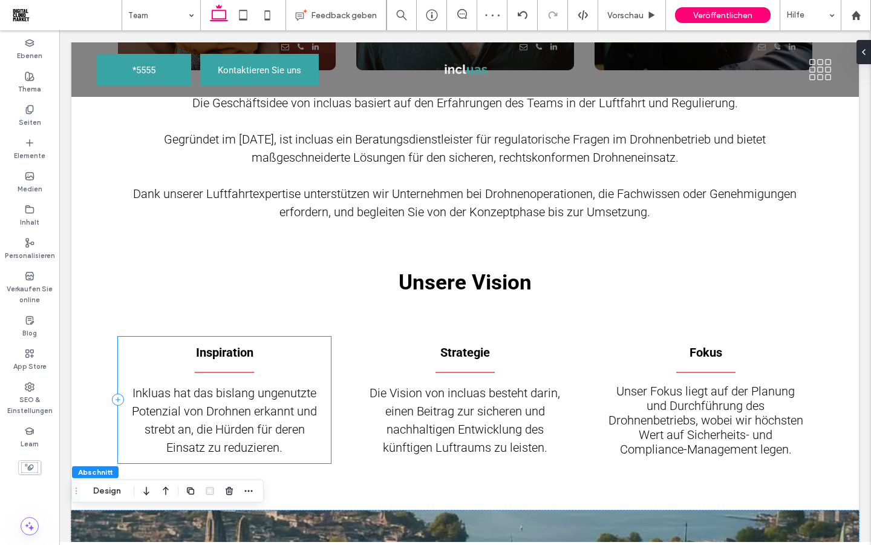
scroll to position [988, 0]
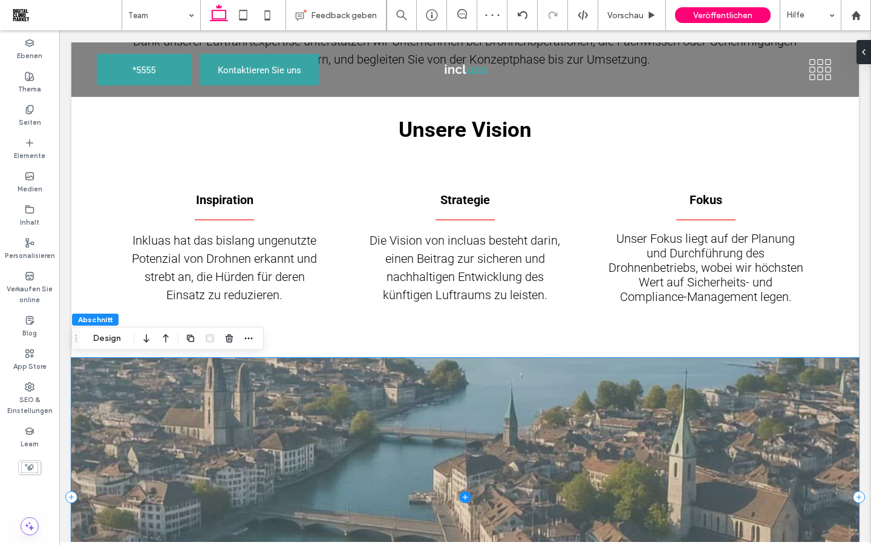
click at [149, 391] on span at bounding box center [465, 497] width 788 height 278
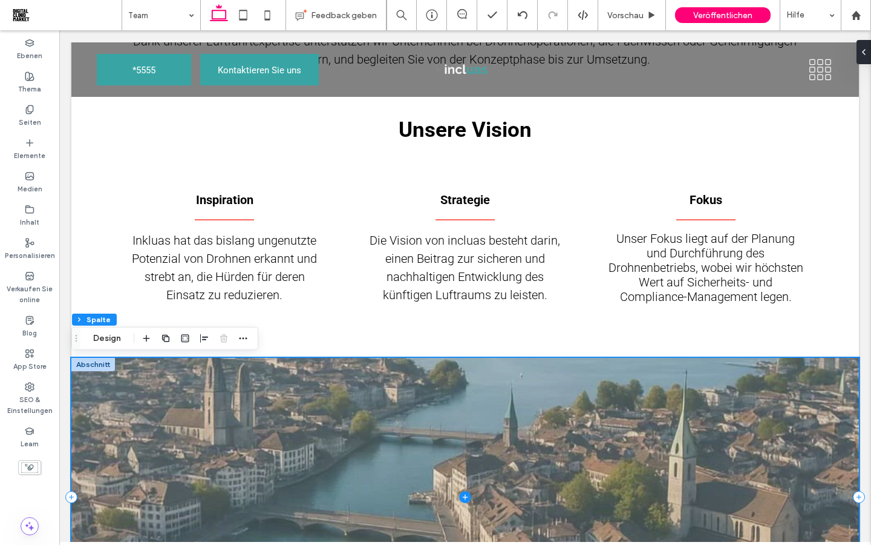
click at [133, 378] on span at bounding box center [465, 497] width 788 height 278
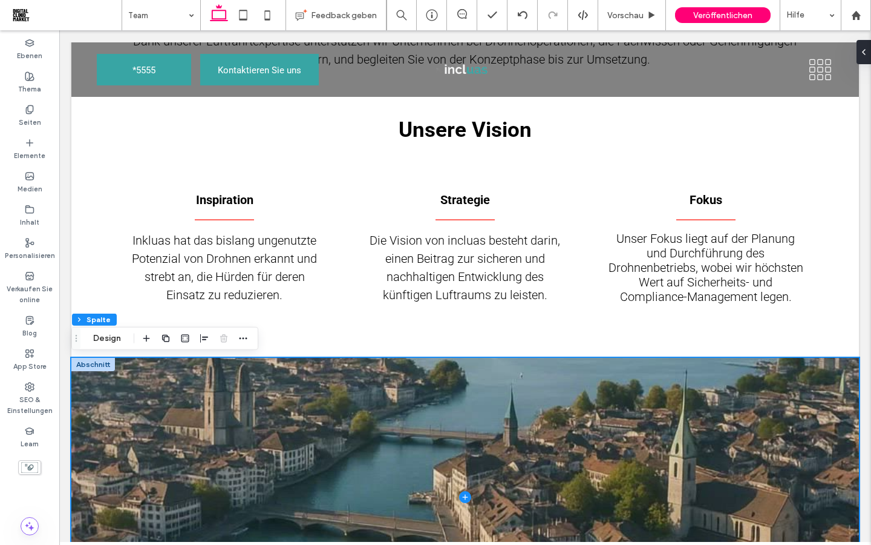
click at [103, 366] on div at bounding box center [93, 364] width 44 height 13
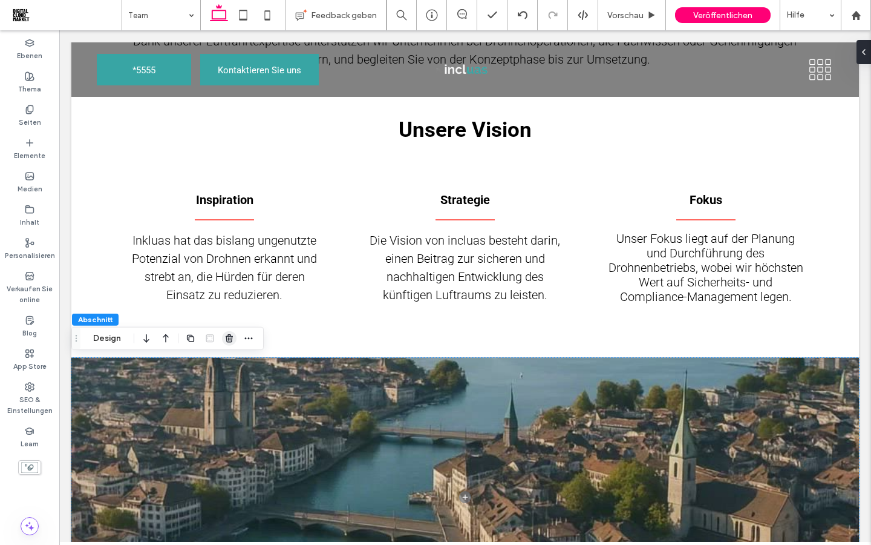
click at [230, 342] on icon "button" at bounding box center [230, 338] width 10 height 10
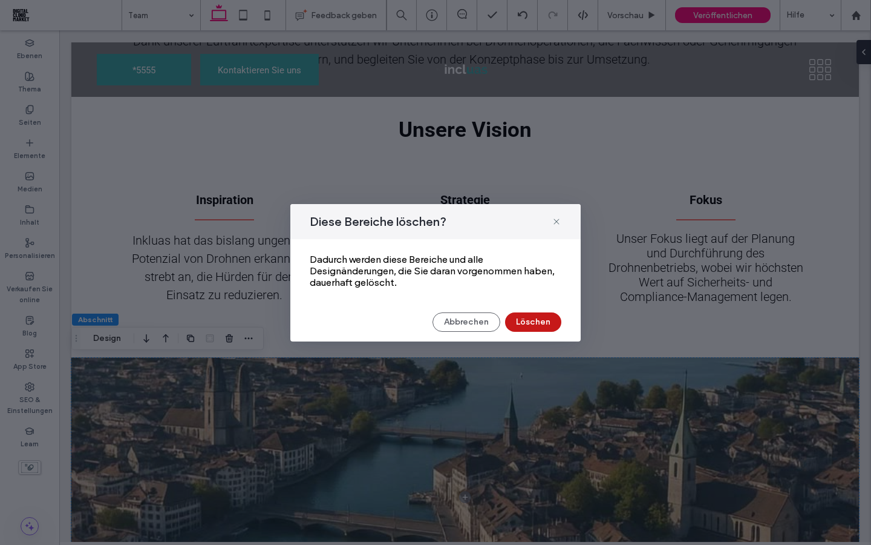
click at [537, 327] on button "Löschen" at bounding box center [533, 321] width 56 height 19
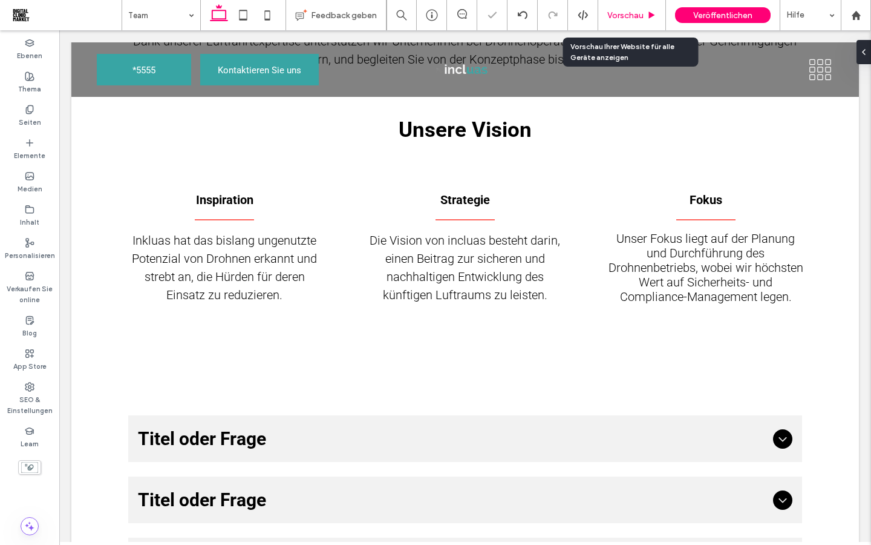
click at [626, 19] on span "Vorschau" at bounding box center [626, 15] width 36 height 10
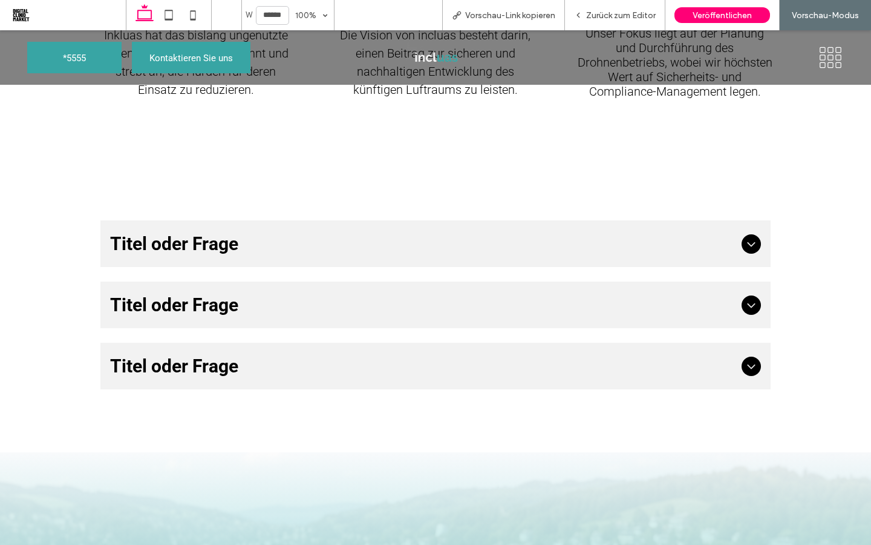
scroll to position [1141, 0]
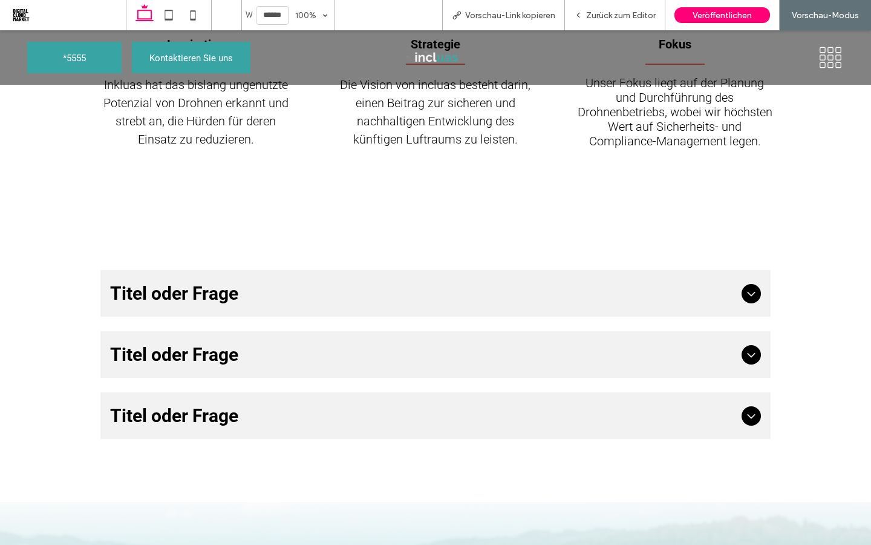
click at [749, 297] on icon at bounding box center [751, 293] width 15 height 15
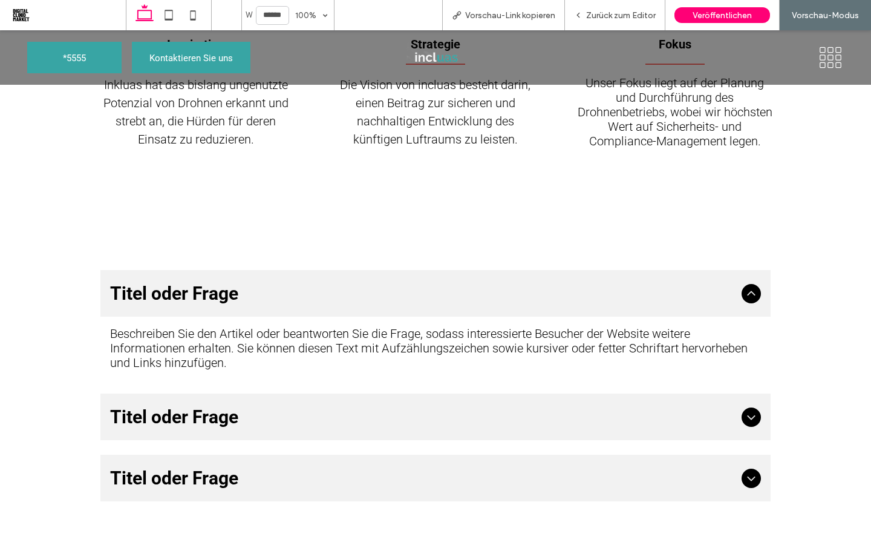
click at [749, 297] on icon at bounding box center [751, 293] width 15 height 15
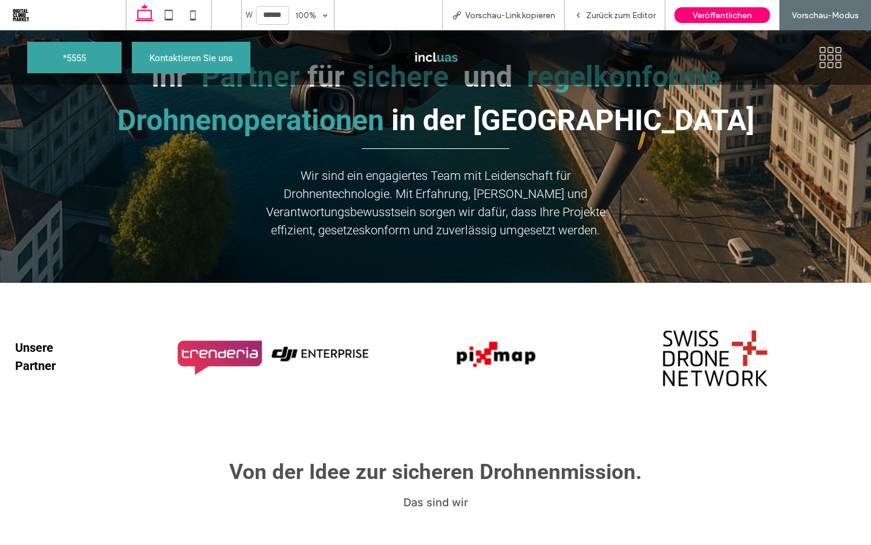
scroll to position [0, 0]
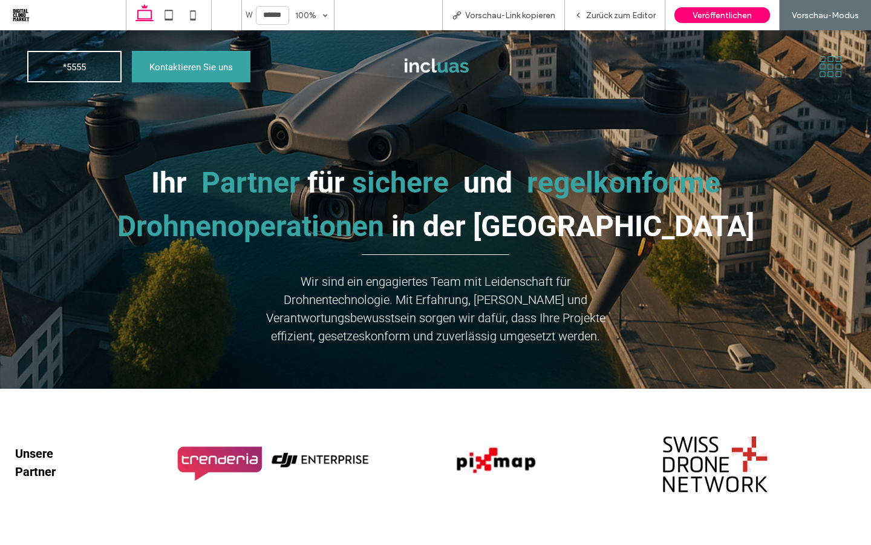
click at [827, 73] on icon at bounding box center [831, 66] width 27 height 23
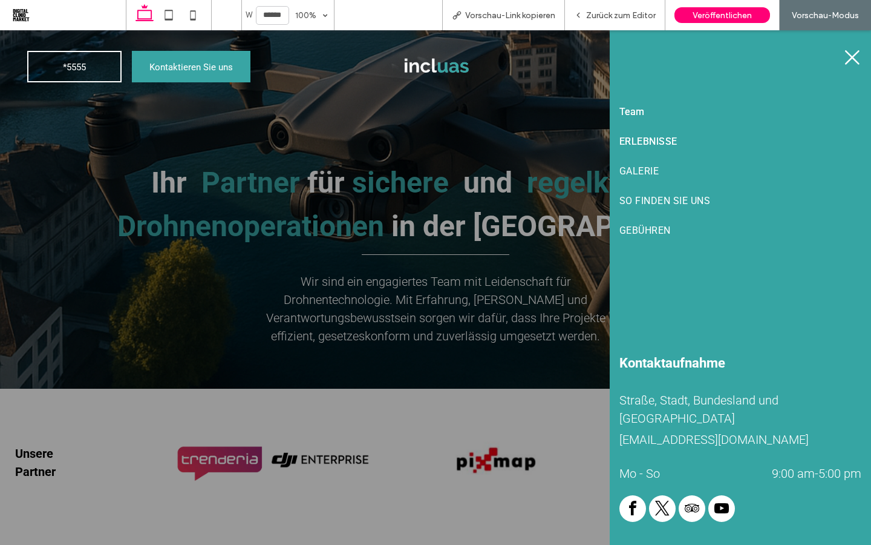
click at [650, 141] on span "ERLEBNISSE" at bounding box center [649, 141] width 58 height 11
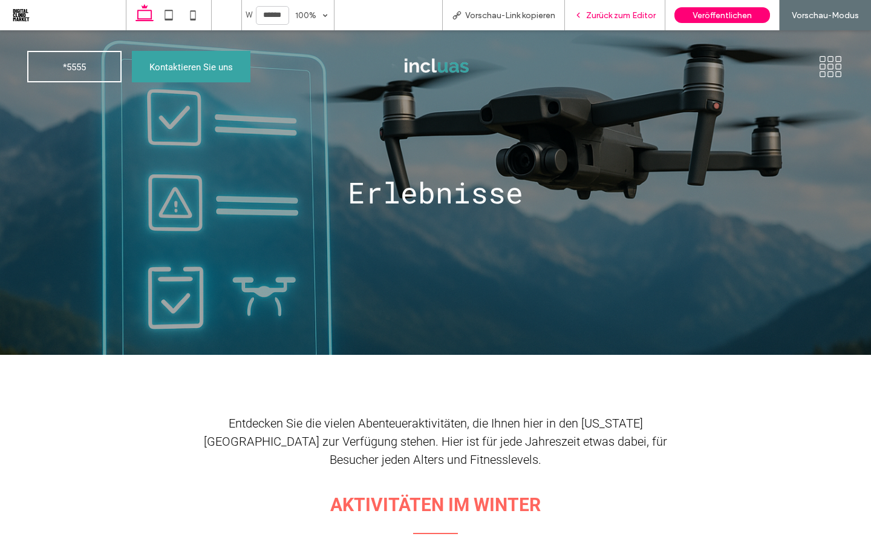
click at [622, 20] on div "Zurück zum Editor" at bounding box center [615, 15] width 100 height 30
click at [836, 68] on icon at bounding box center [839, 67] width 6 height 6
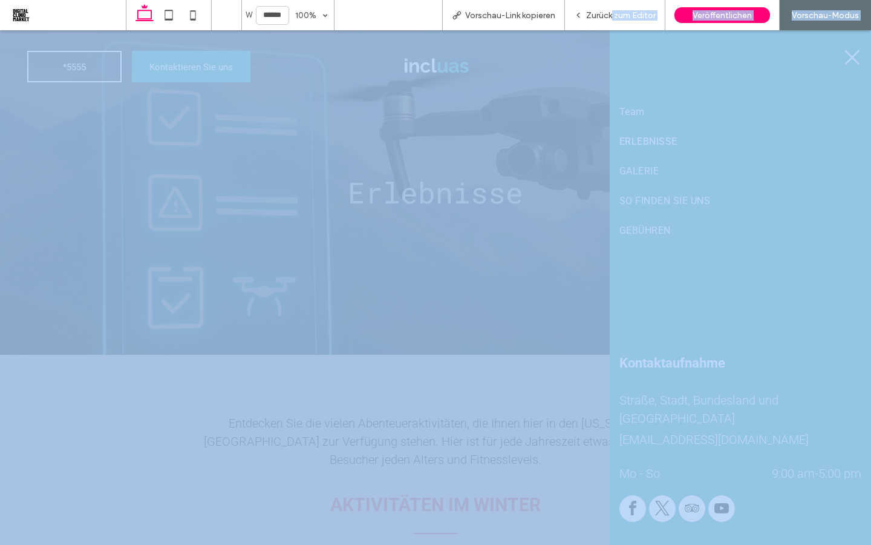
click at [609, 12] on span "Zurück zum Editor" at bounding box center [621, 15] width 70 height 10
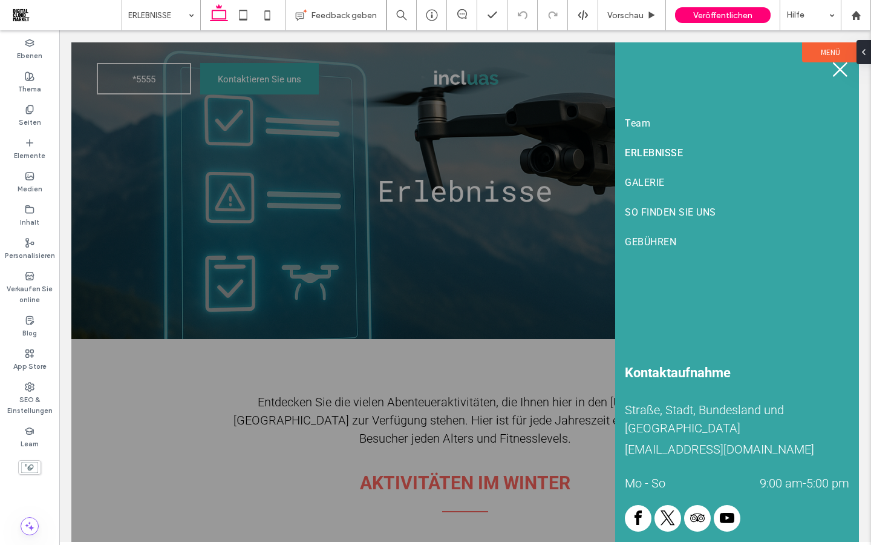
click at [505, 247] on div at bounding box center [465, 291] width 788 height 499
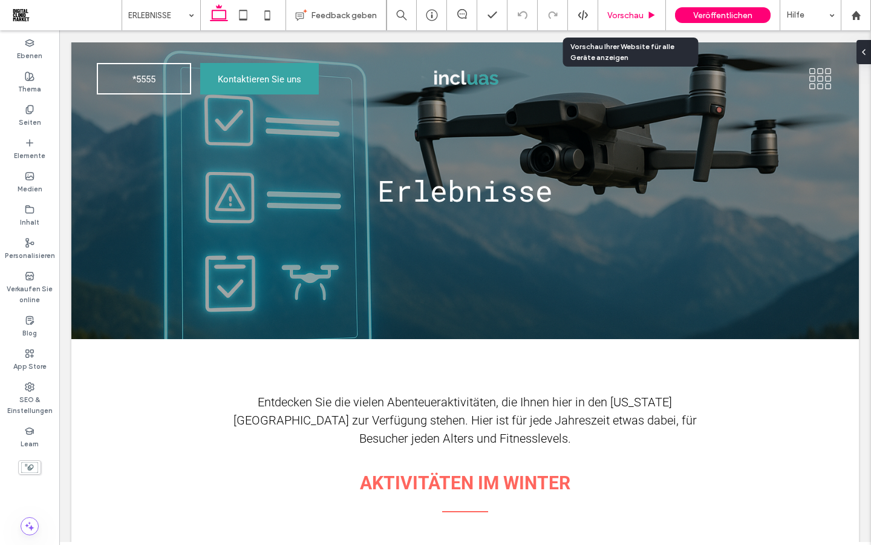
click at [622, 16] on span "Vorschau" at bounding box center [626, 15] width 36 height 10
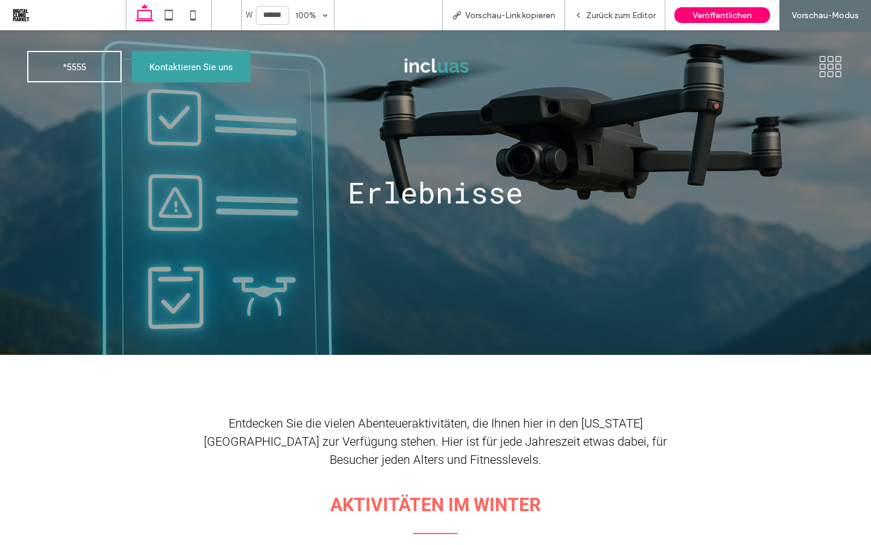
click at [424, 69] on img at bounding box center [436, 66] width 88 height 53
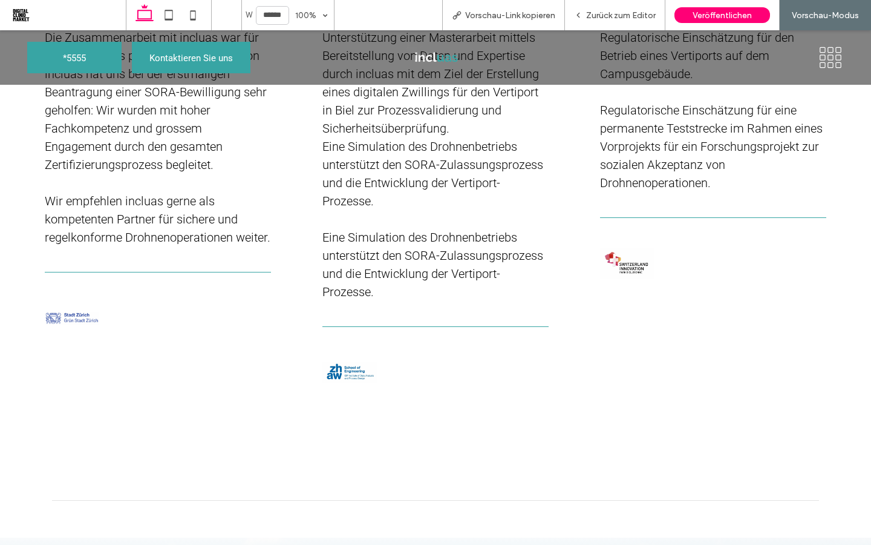
scroll to position [2887, 0]
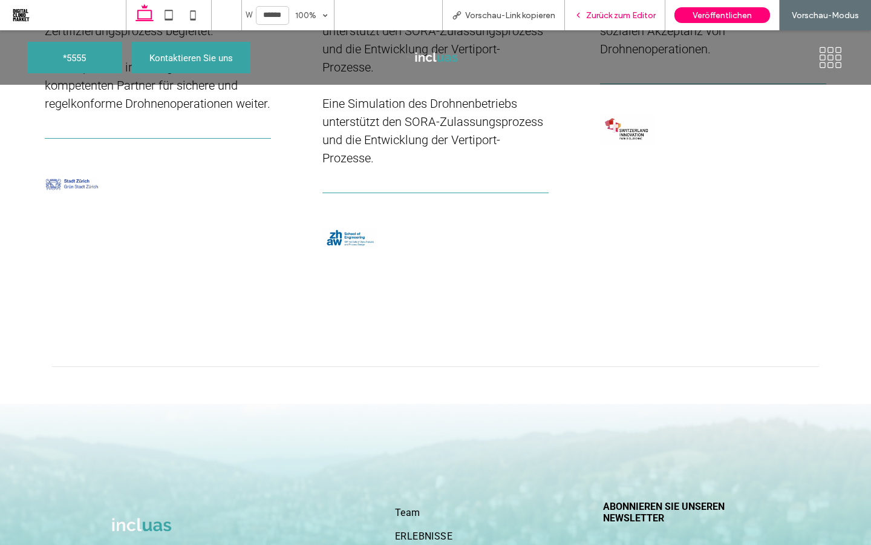
click at [618, 19] on span "Zurück zum Editor" at bounding box center [621, 15] width 70 height 10
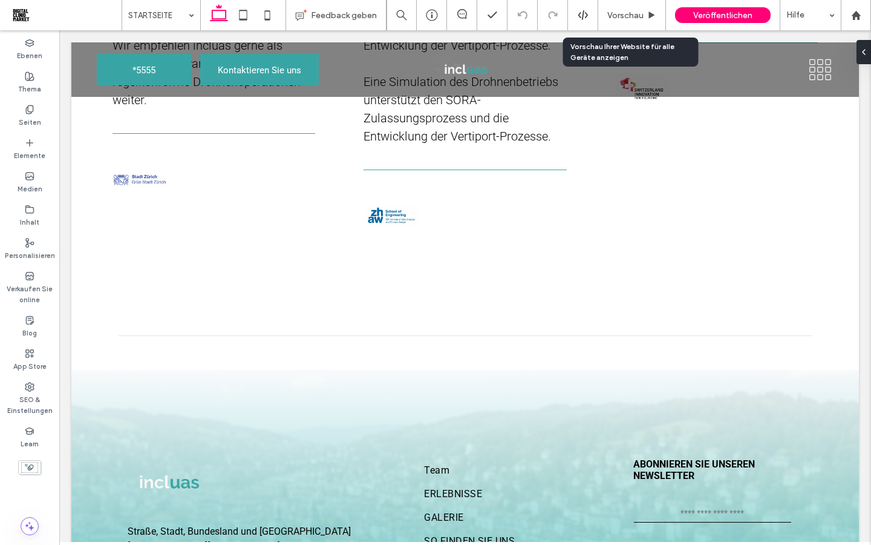
scroll to position [2856, 0]
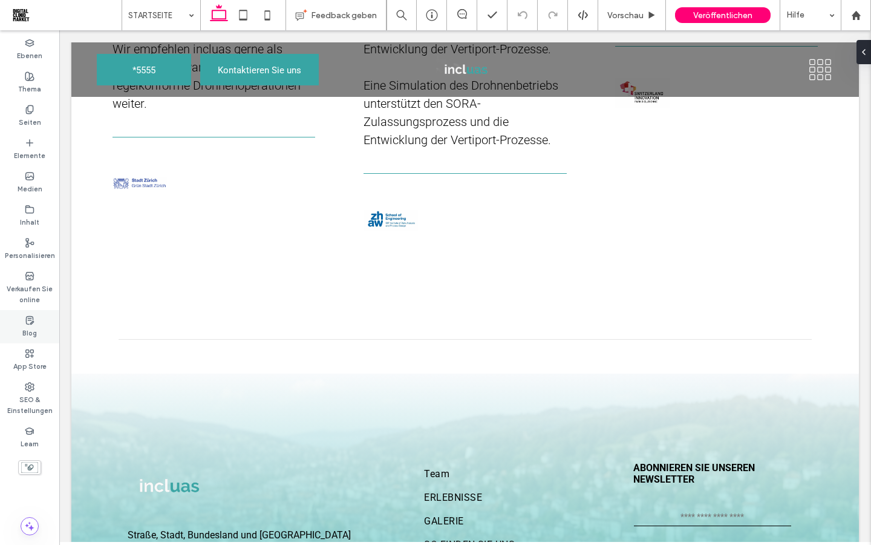
click at [33, 330] on label "Blog" at bounding box center [29, 331] width 15 height 13
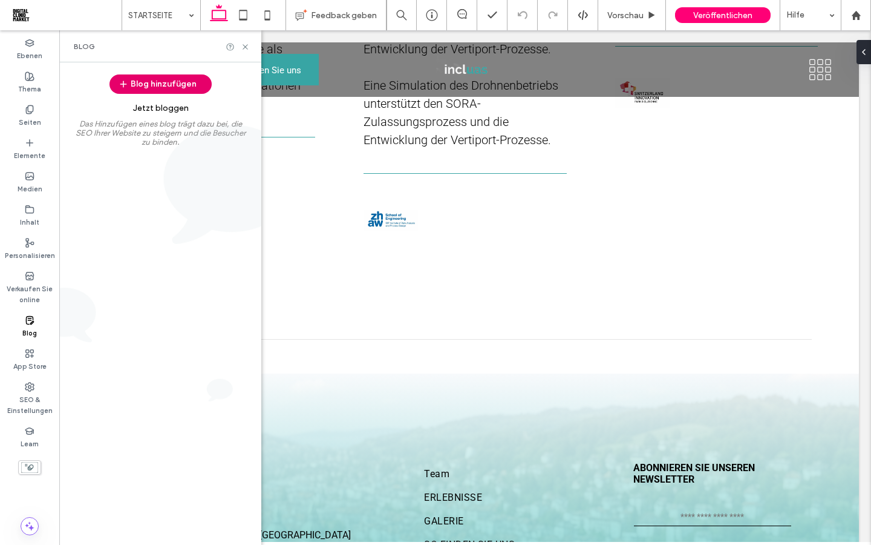
click at [163, 83] on button "Blog hinzufügen" at bounding box center [161, 83] width 102 height 19
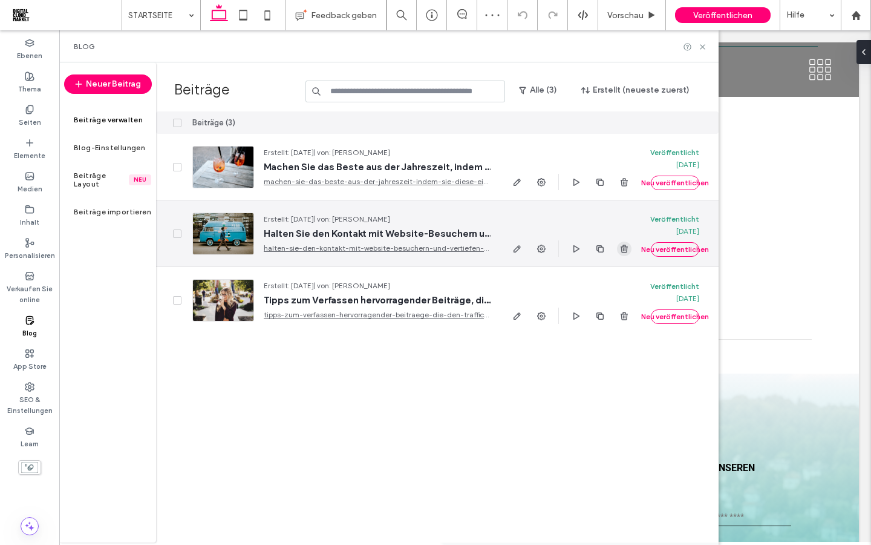
click at [624, 249] on use "button" at bounding box center [624, 248] width 7 height 8
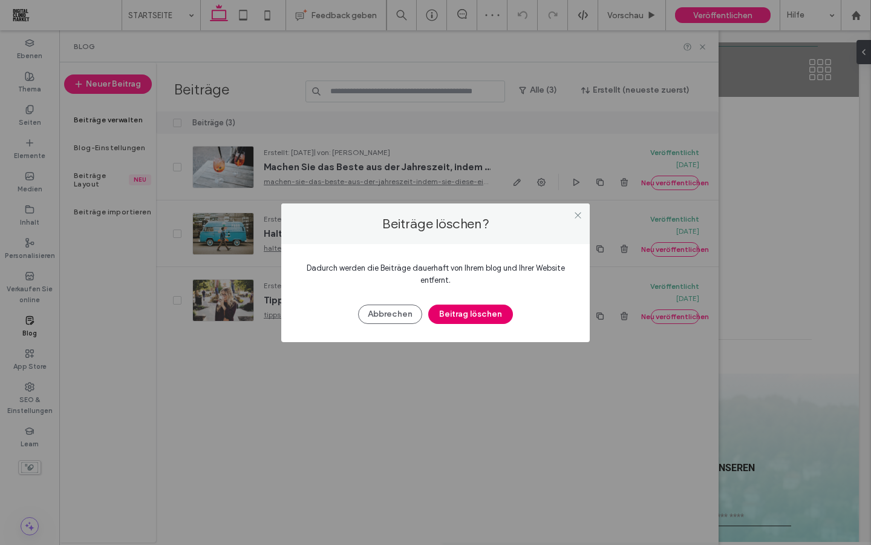
click at [468, 314] on button "Beitrag löschen" at bounding box center [470, 313] width 85 height 19
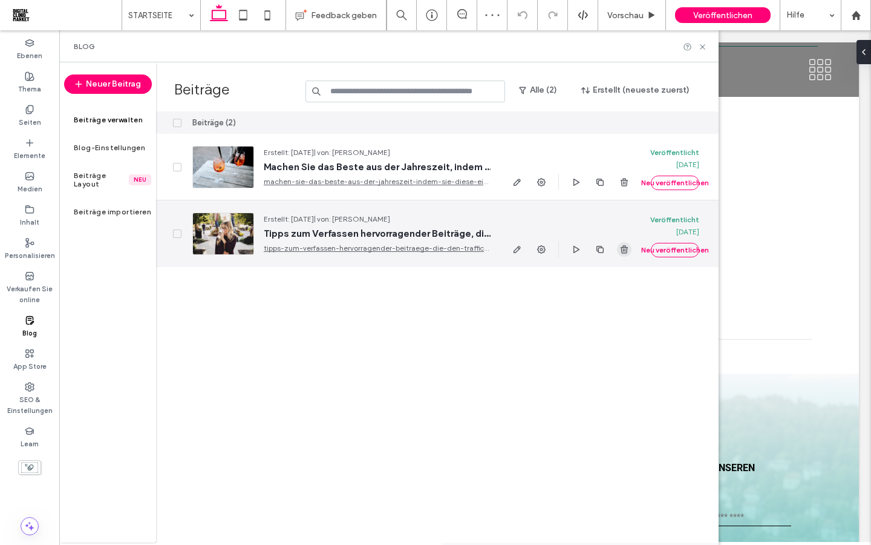
click at [621, 248] on use "button" at bounding box center [624, 249] width 7 height 8
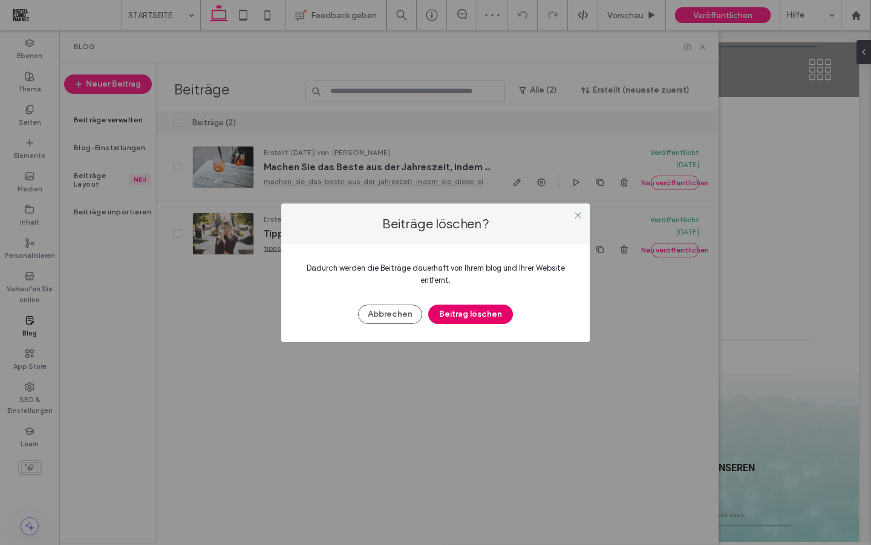
click at [478, 314] on button "Beitrag löschen" at bounding box center [470, 313] width 85 height 19
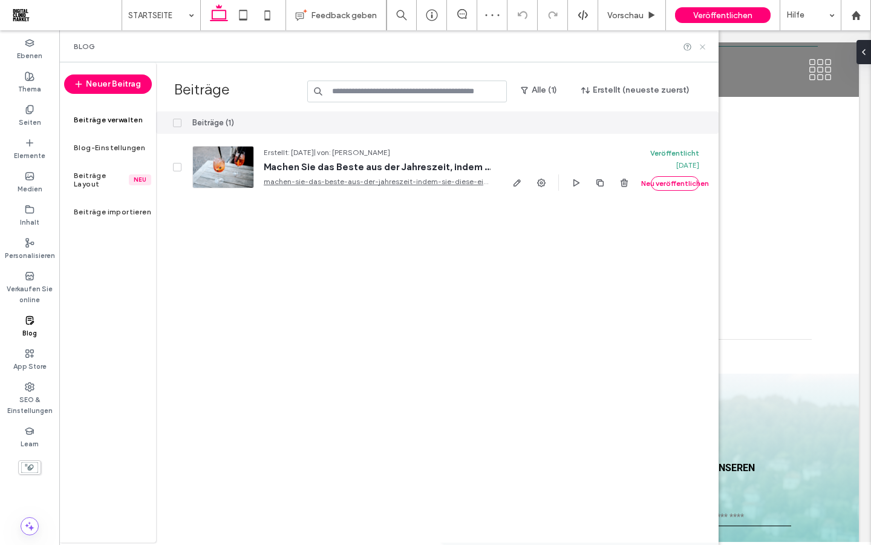
click at [703, 47] on use at bounding box center [702, 46] width 5 height 5
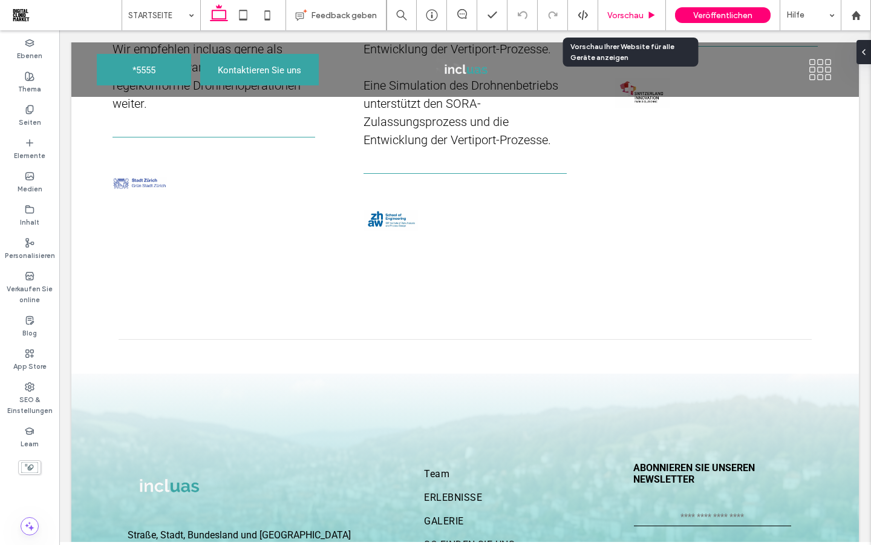
click at [628, 19] on span "Vorschau" at bounding box center [626, 15] width 36 height 10
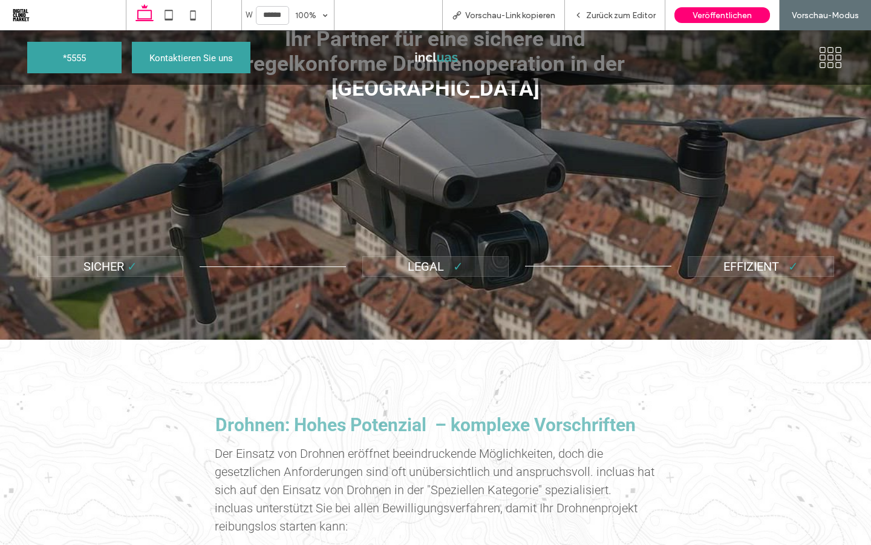
scroll to position [93, 0]
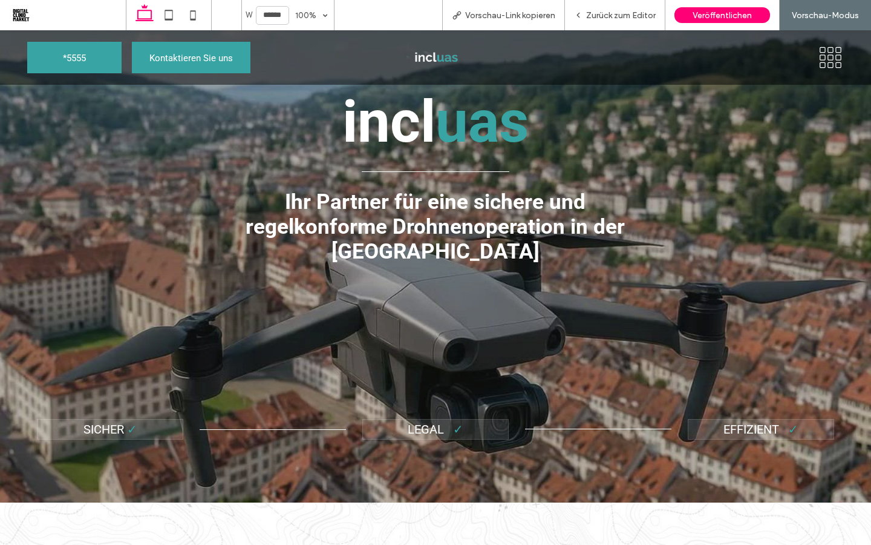
click at [830, 65] on icon at bounding box center [831, 57] width 27 height 23
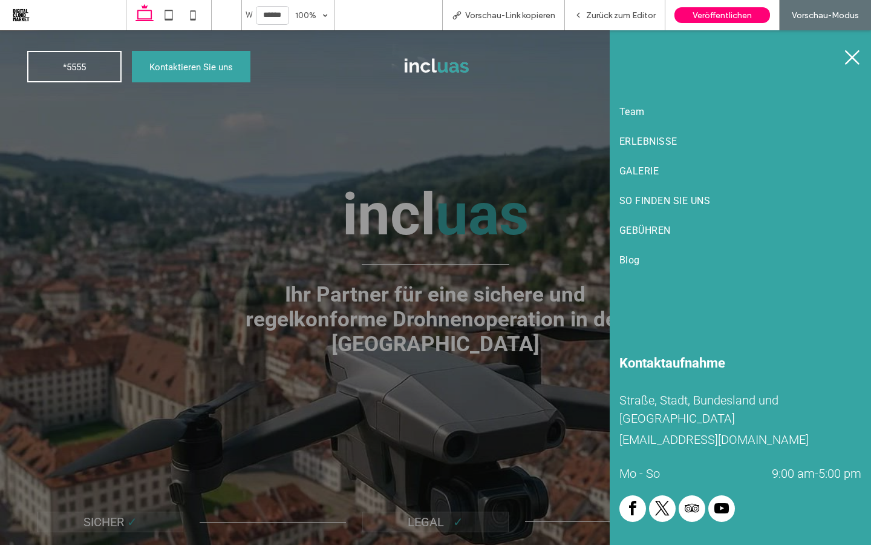
scroll to position [0, 0]
click at [634, 264] on span "Blog" at bounding box center [630, 259] width 21 height 11
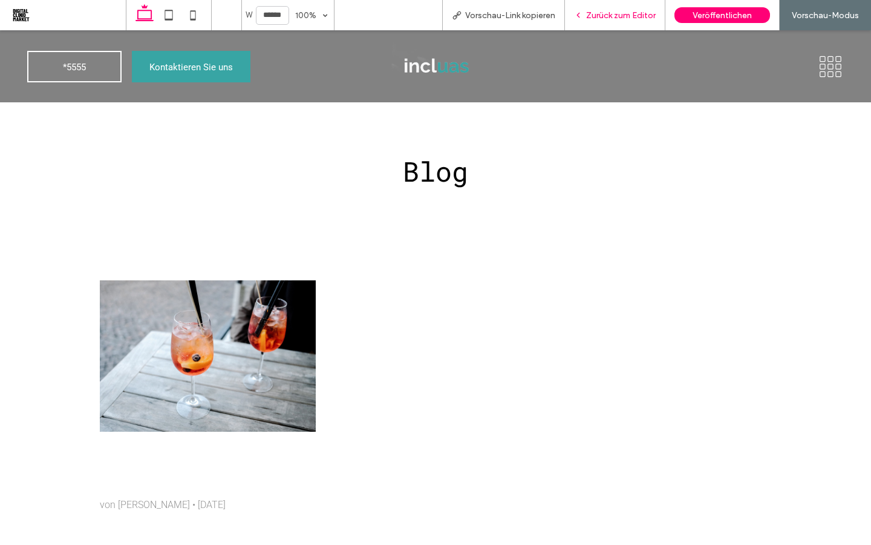
click at [618, 17] on span "Zurück zum Editor" at bounding box center [621, 15] width 70 height 10
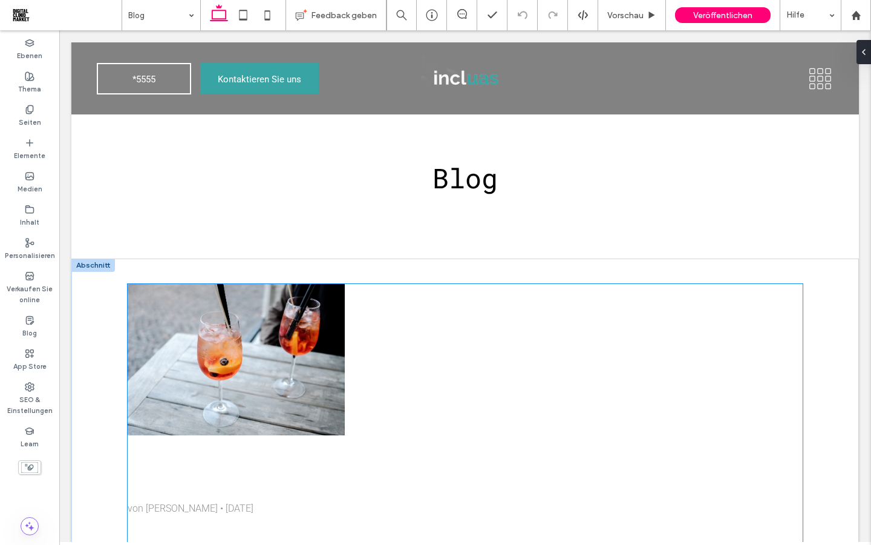
click at [217, 378] on div at bounding box center [236, 359] width 230 height 160
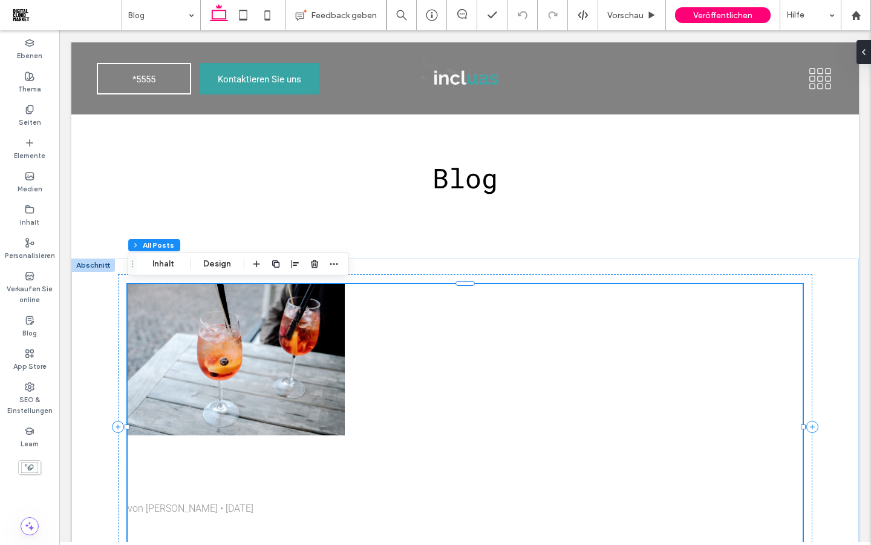
click at [217, 378] on div at bounding box center [236, 359] width 230 height 160
click at [248, 501] on div "Machen Sie das Beste aus der Jahreszeit, indem Sie diese einfachen Richtlinien …" at bounding box center [236, 502] width 217 height 134
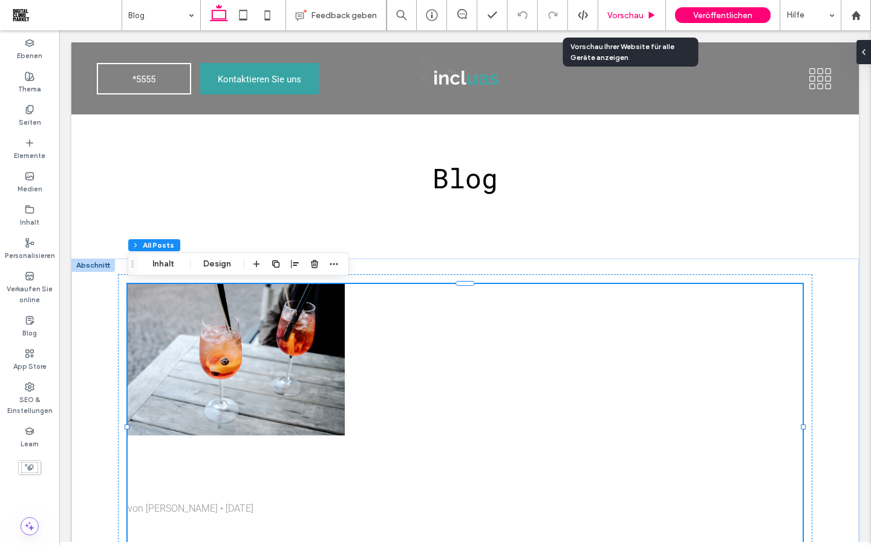
click at [637, 16] on span "Vorschau" at bounding box center [626, 15] width 36 height 10
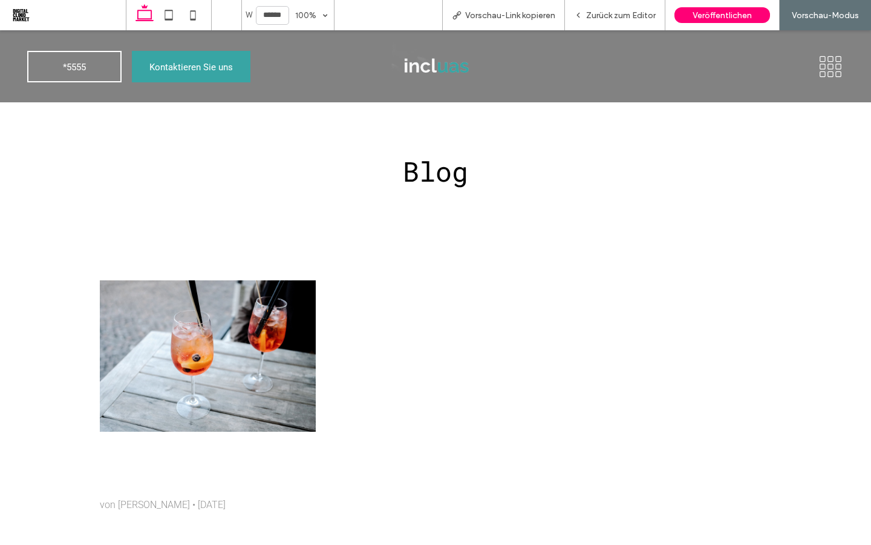
click at [442, 70] on img at bounding box center [436, 66] width 88 height 53
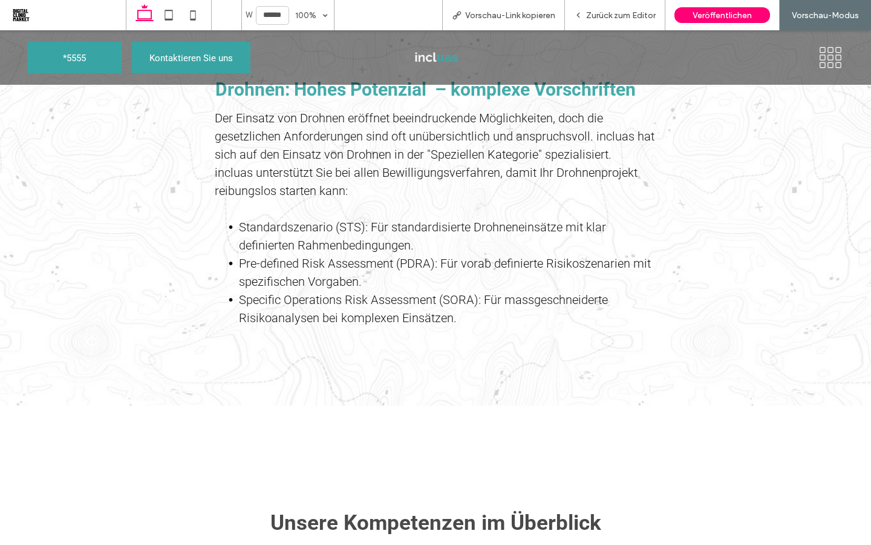
scroll to position [582, 0]
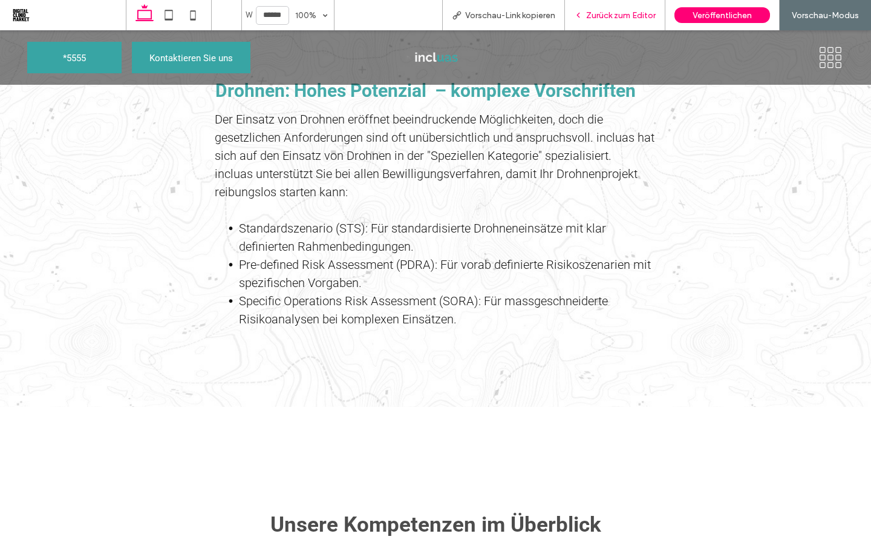
click at [618, 21] on div "Zurück zum Editor" at bounding box center [615, 15] width 100 height 30
click at [596, 17] on span "Zurück zum Editor" at bounding box center [621, 15] width 70 height 10
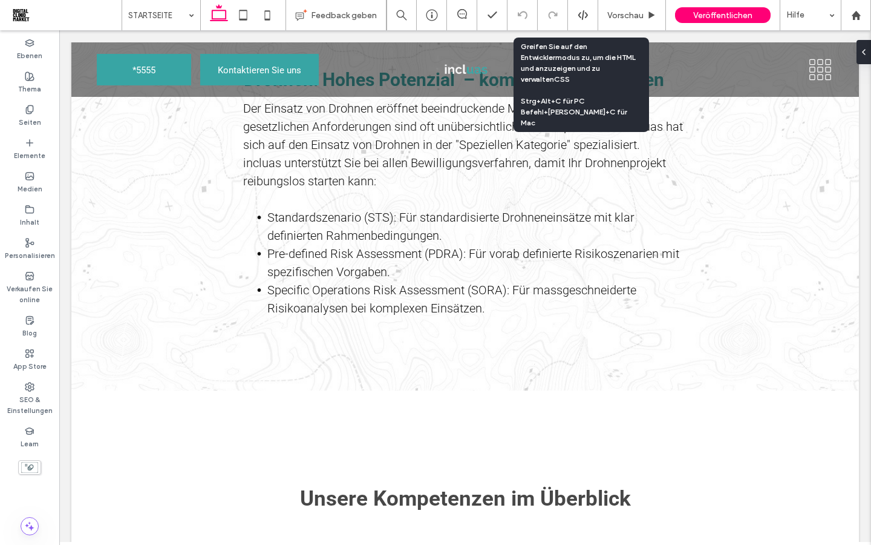
scroll to position [577, 0]
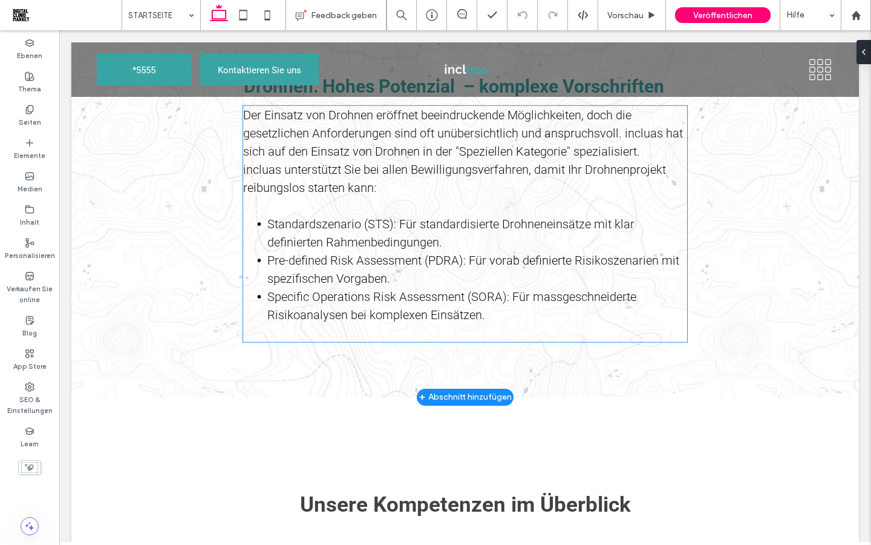
click at [507, 295] on span "Specific Operations Risk Assessment (SORA): Für massgeschneiderte Risikoanalyse…" at bounding box center [451, 305] width 369 height 33
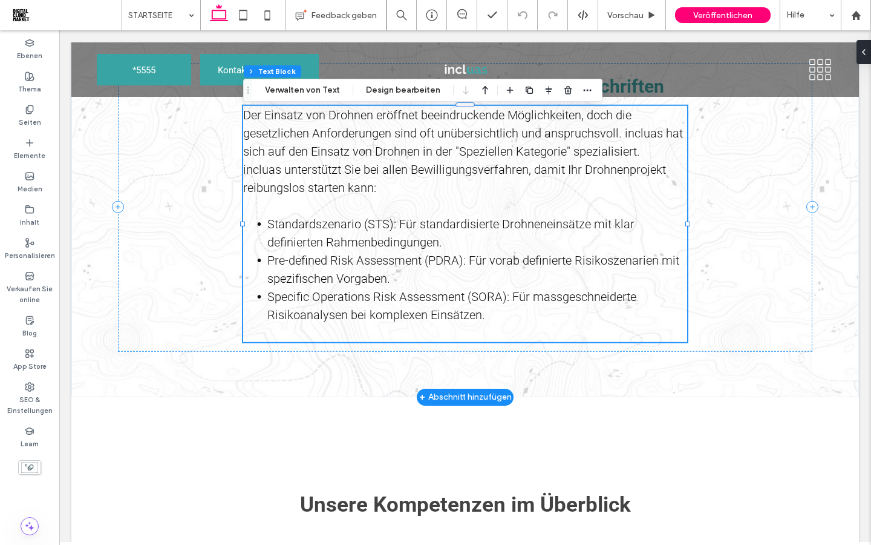
click at [505, 298] on span "Specific Operations Risk Assessment (SORA): Für massgeschneiderte Risikoanalyse…" at bounding box center [451, 305] width 369 height 33
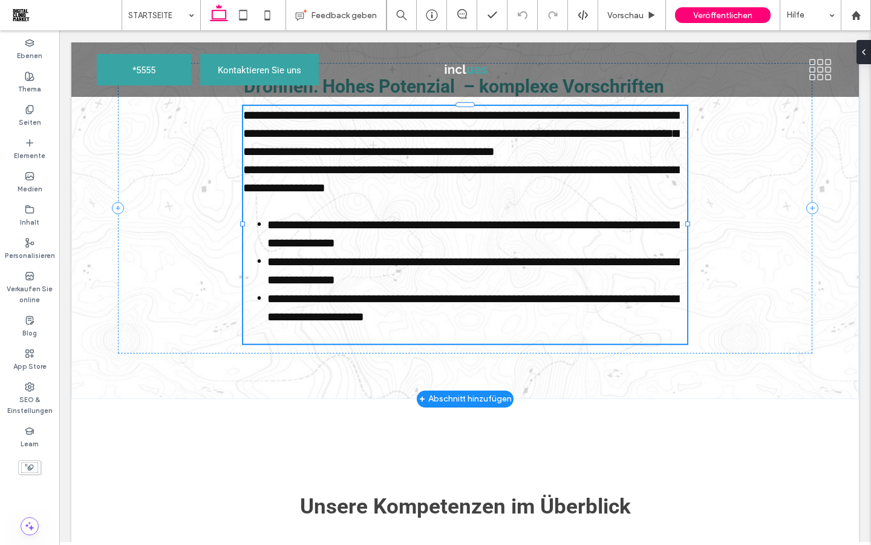
type input "******"
type input "**"
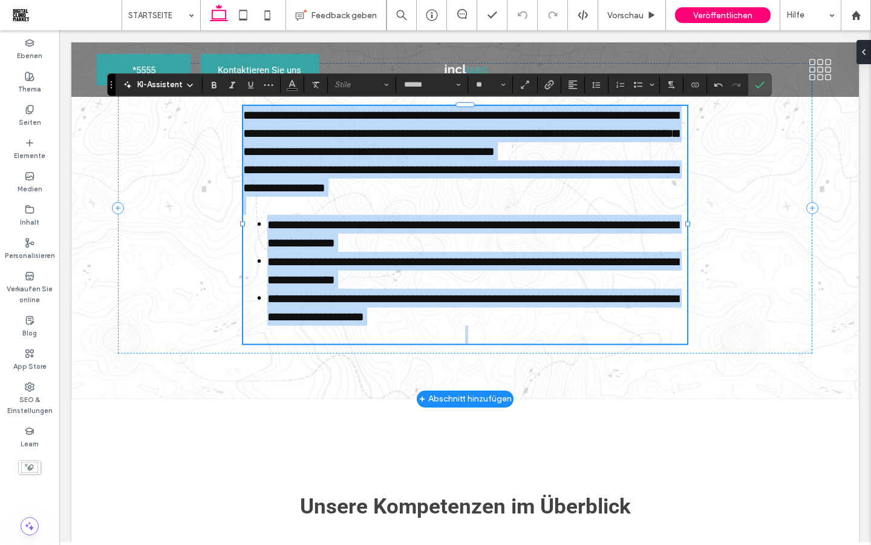
click at [508, 298] on span "**********" at bounding box center [472, 307] width 411 height 30
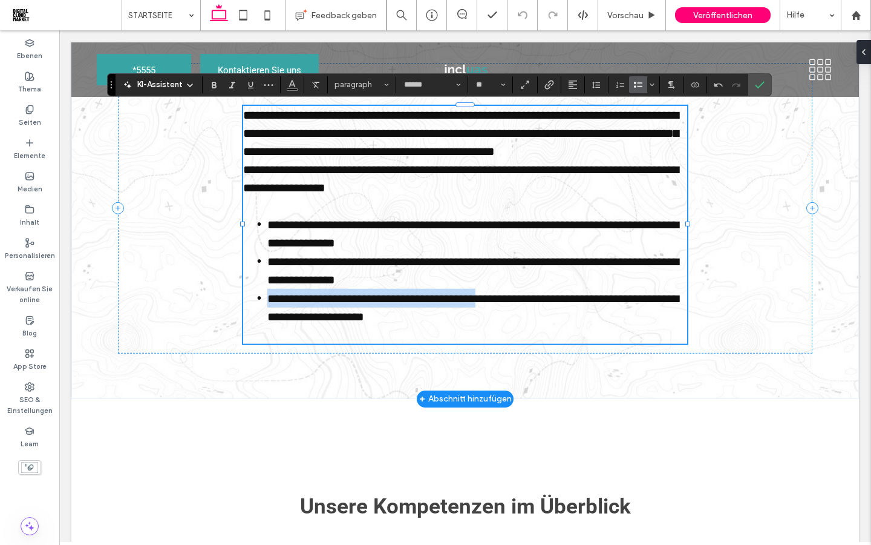
drag, startPoint x: 508, startPoint y: 298, endPoint x: 270, endPoint y: 298, distance: 237.8
click at [270, 298] on span "**********" at bounding box center [472, 307] width 411 height 30
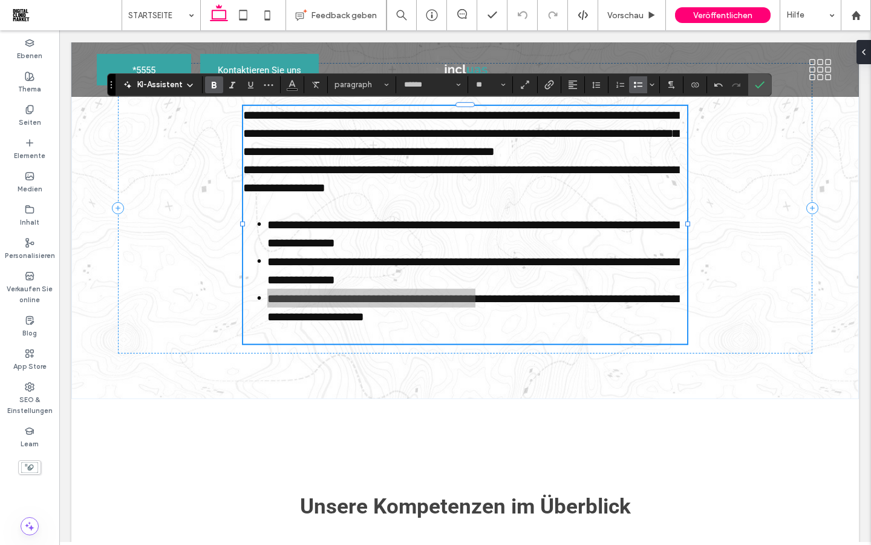
click at [211, 80] on icon "Fett" at bounding box center [214, 85] width 10 height 10
click at [465, 260] on span "**********" at bounding box center [472, 270] width 411 height 30
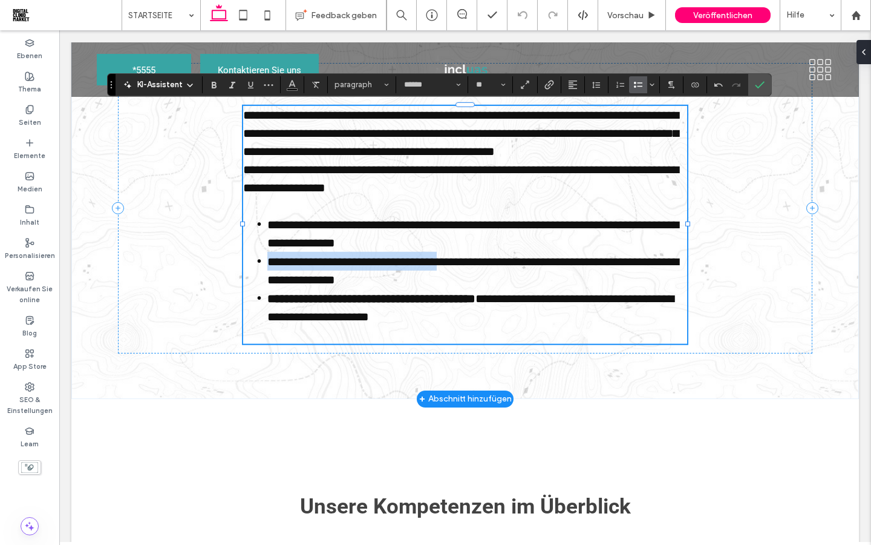
drag, startPoint x: 465, startPoint y: 265, endPoint x: 268, endPoint y: 254, distance: 197.0
click at [268, 255] on span "**********" at bounding box center [472, 270] width 411 height 30
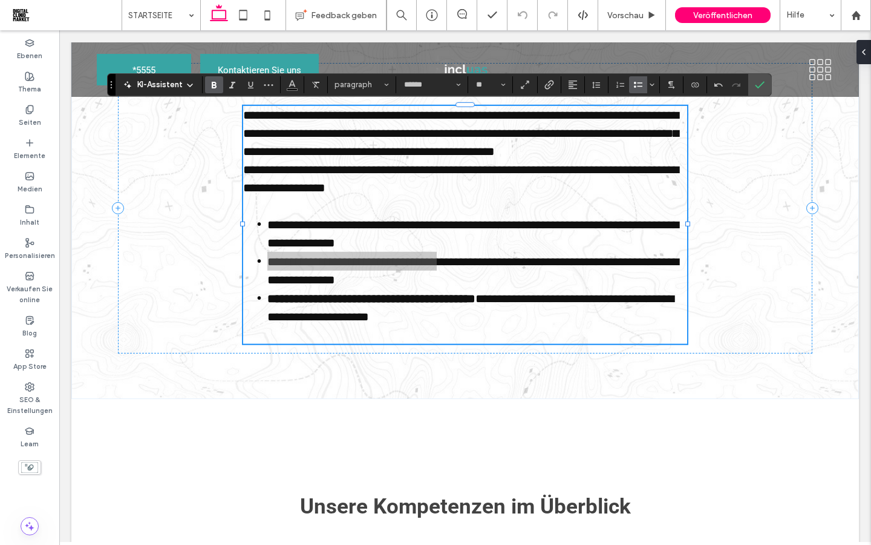
click at [214, 86] on icon "Fett" at bounding box center [214, 85] width 10 height 10
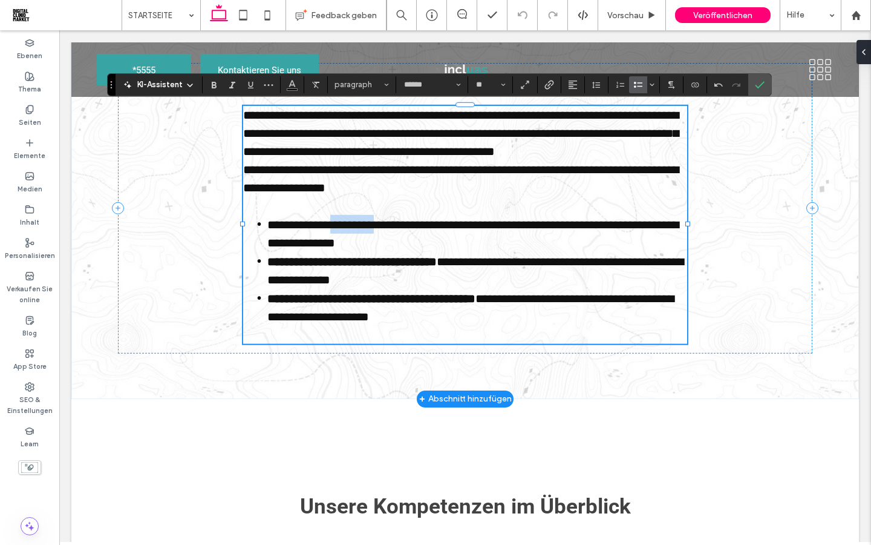
drag, startPoint x: 393, startPoint y: 223, endPoint x: 345, endPoint y: 220, distance: 48.5
click at [345, 220] on span "**********" at bounding box center [472, 233] width 411 height 30
drag, startPoint x: 396, startPoint y: 225, endPoint x: 270, endPoint y: 227, distance: 126.5
click at [269, 227] on span "**********" at bounding box center [472, 233] width 411 height 30
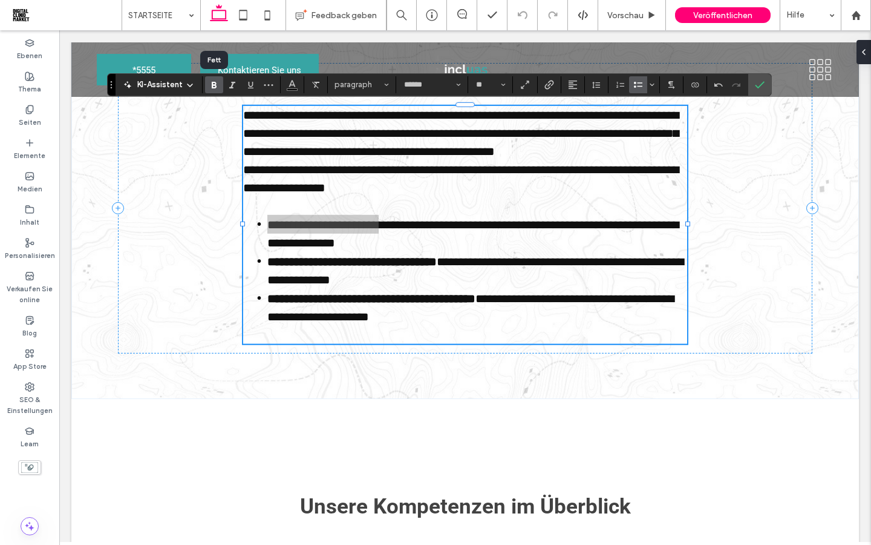
click at [213, 81] on icon "Fett" at bounding box center [214, 85] width 10 height 10
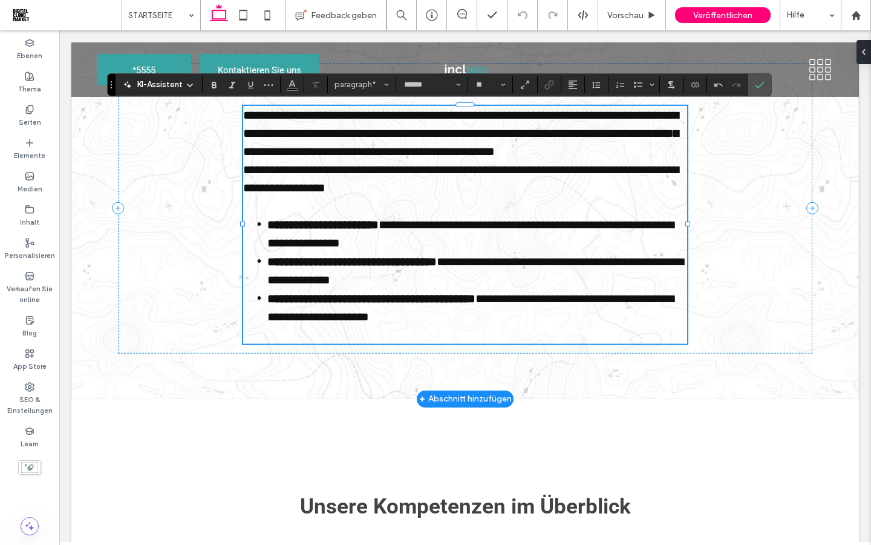
click at [572, 146] on span "**********" at bounding box center [461, 150] width 436 height 85
click at [641, 159] on p "**********" at bounding box center [465, 150] width 444 height 91
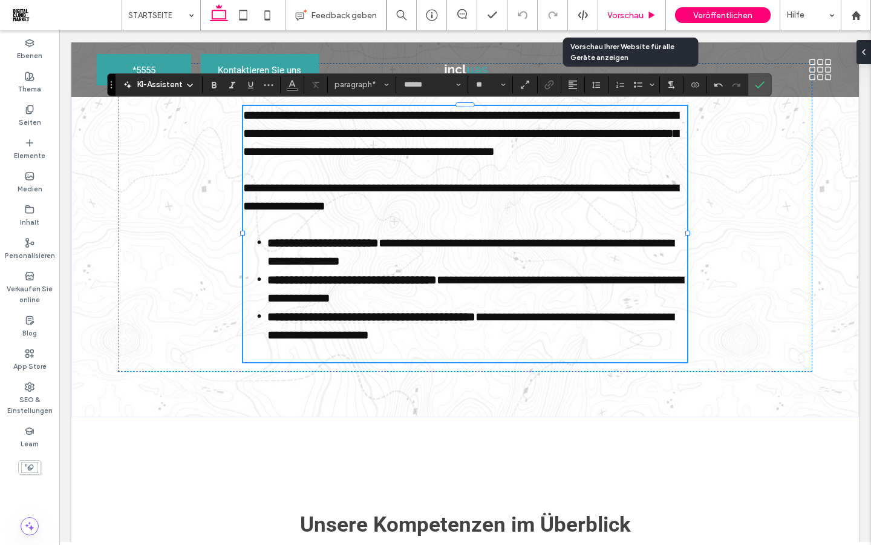
click at [638, 15] on span "Vorschau" at bounding box center [626, 15] width 36 height 10
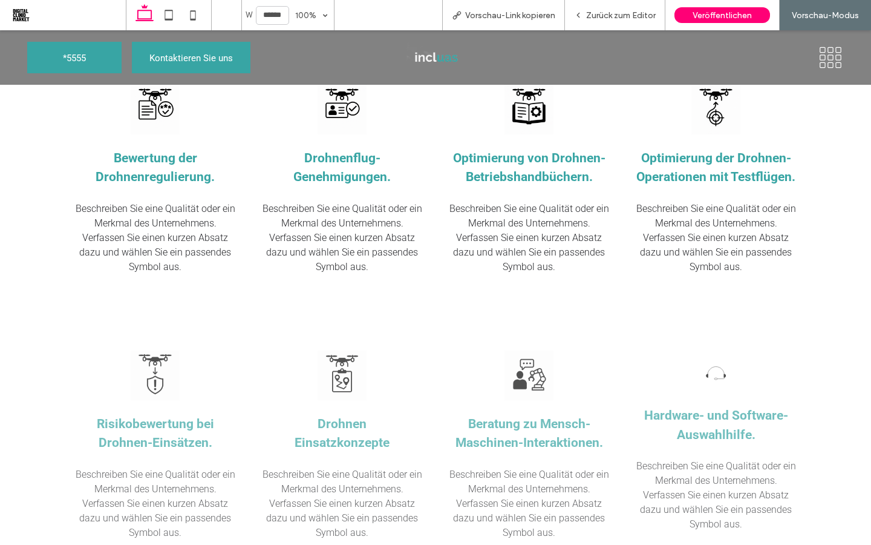
scroll to position [1110, 0]
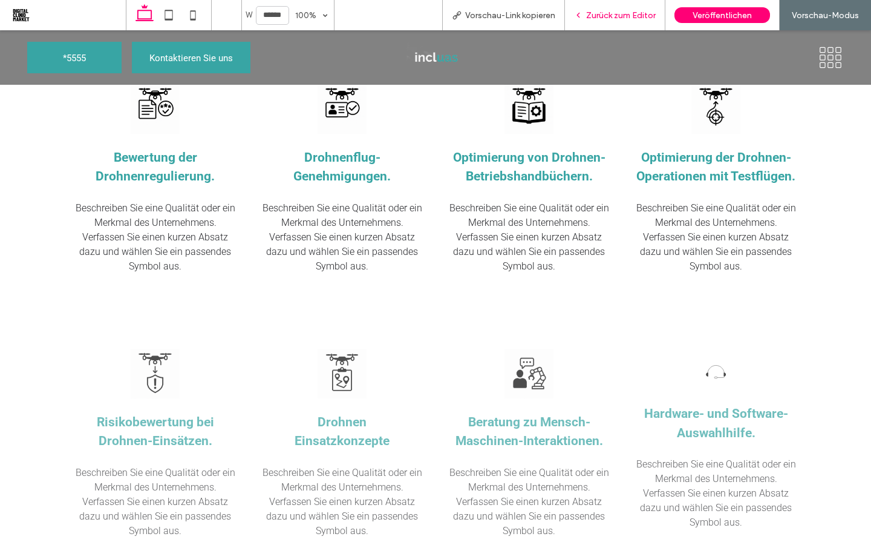
click at [613, 20] on div "Zurück zum Editor" at bounding box center [615, 15] width 100 height 30
click at [625, 16] on span "Zurück zum Editor" at bounding box center [621, 15] width 70 height 10
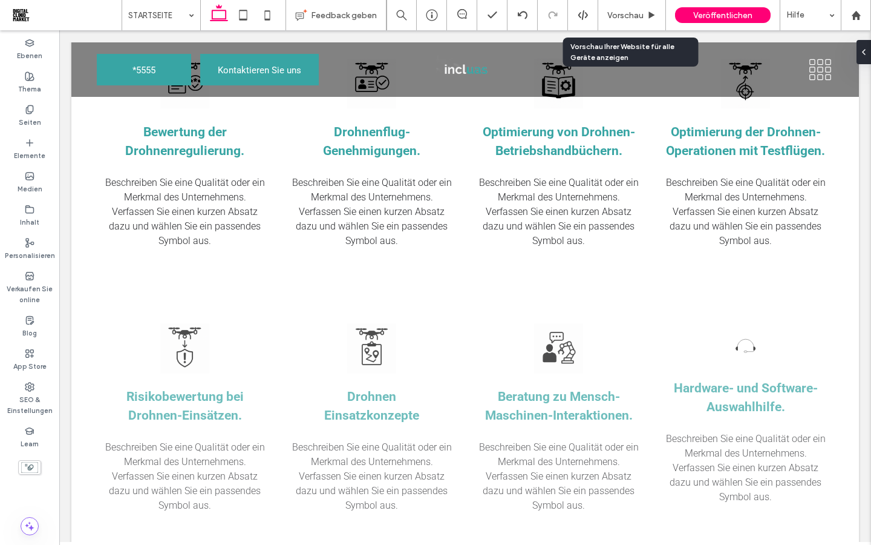
scroll to position [1095, 0]
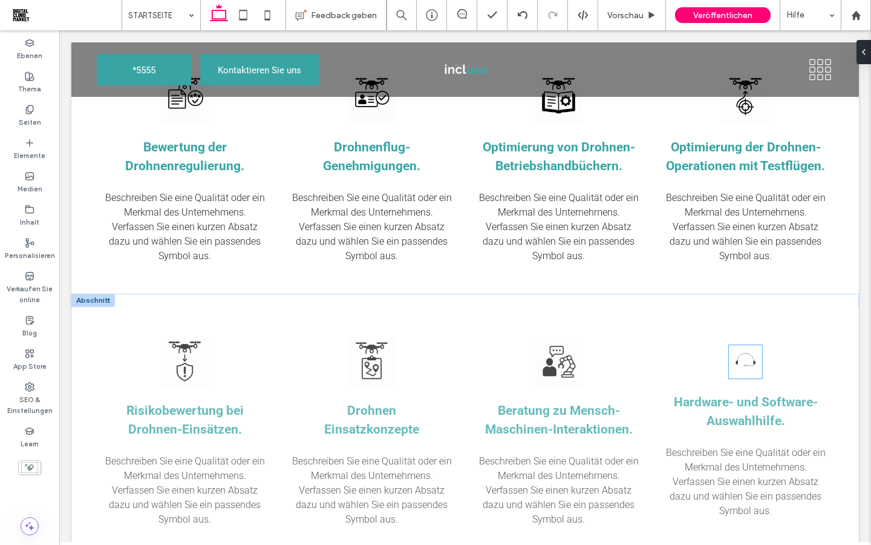
click at [737, 360] on img at bounding box center [745, 361] width 33 height 33
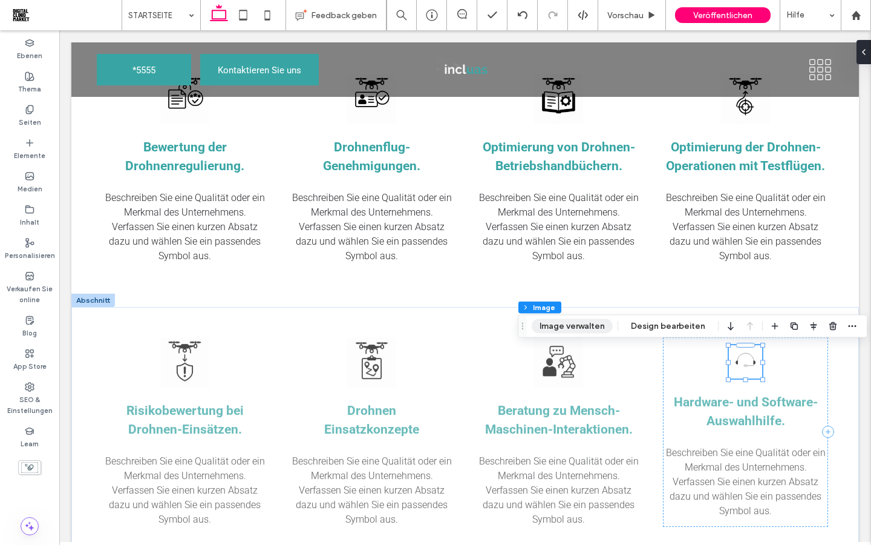
click at [579, 324] on button "Image verwalten" at bounding box center [572, 326] width 81 height 15
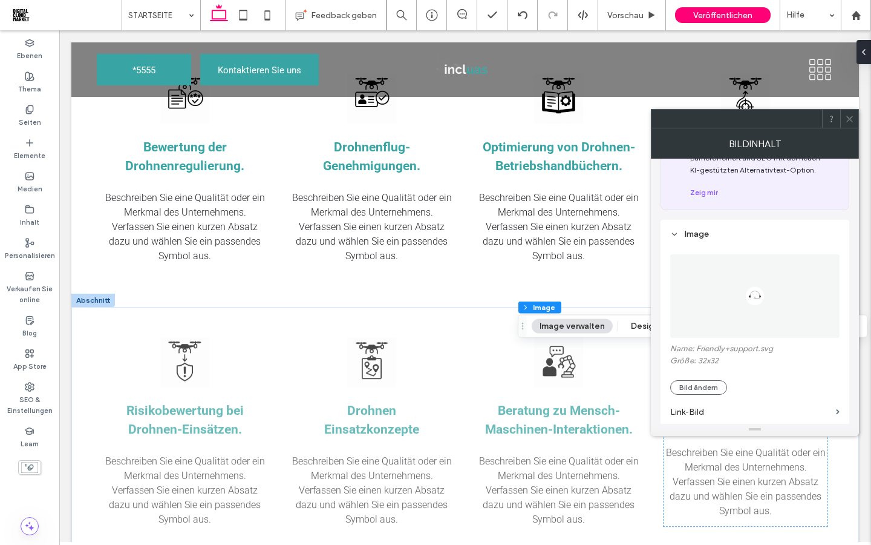
scroll to position [80, 0]
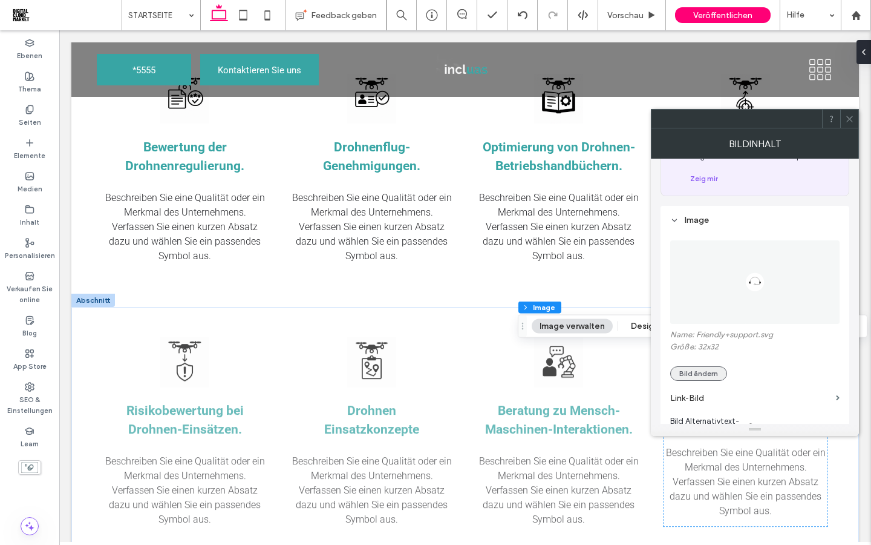
click at [698, 373] on button "Bild ändern" at bounding box center [698, 373] width 57 height 15
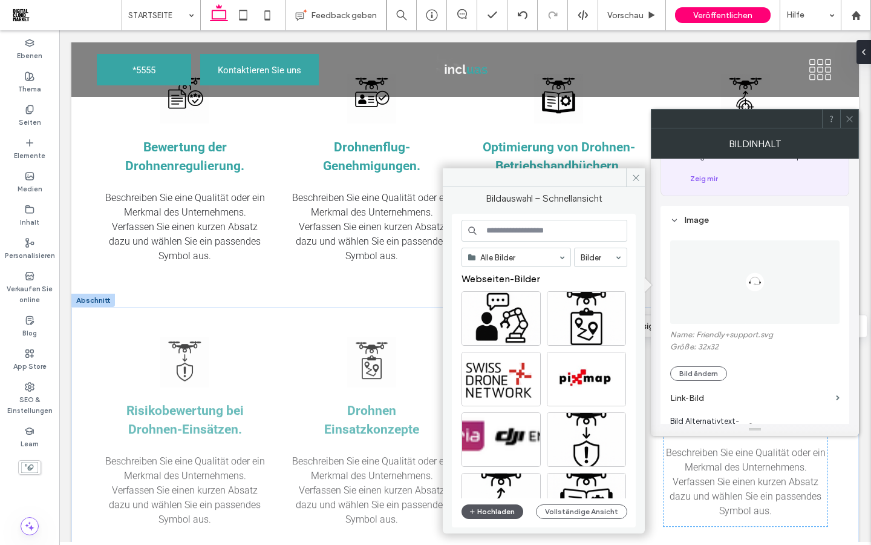
click at [493, 510] on button "Hochladen" at bounding box center [493, 511] width 62 height 15
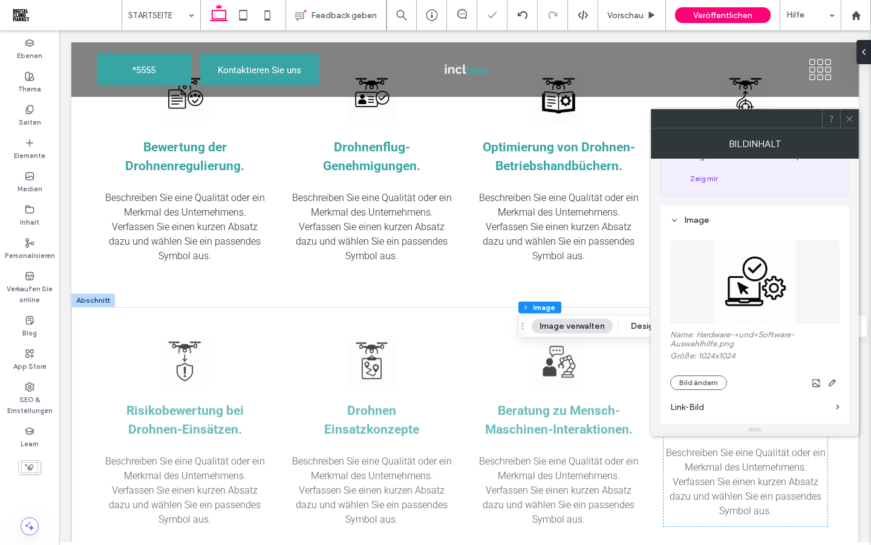
click at [849, 120] on icon at bounding box center [849, 118] width 9 height 9
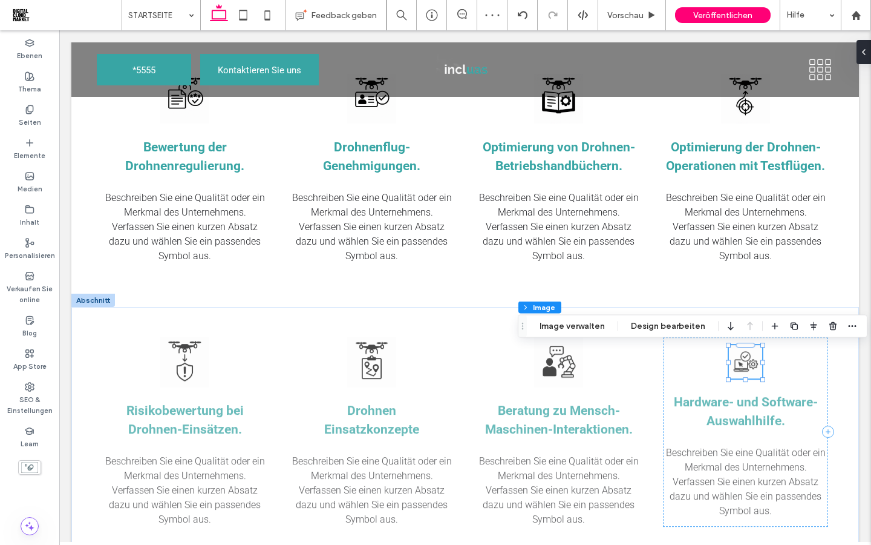
click at [753, 370] on img at bounding box center [745, 361] width 33 height 33
click at [669, 323] on button "Design bearbeiten" at bounding box center [668, 326] width 90 height 15
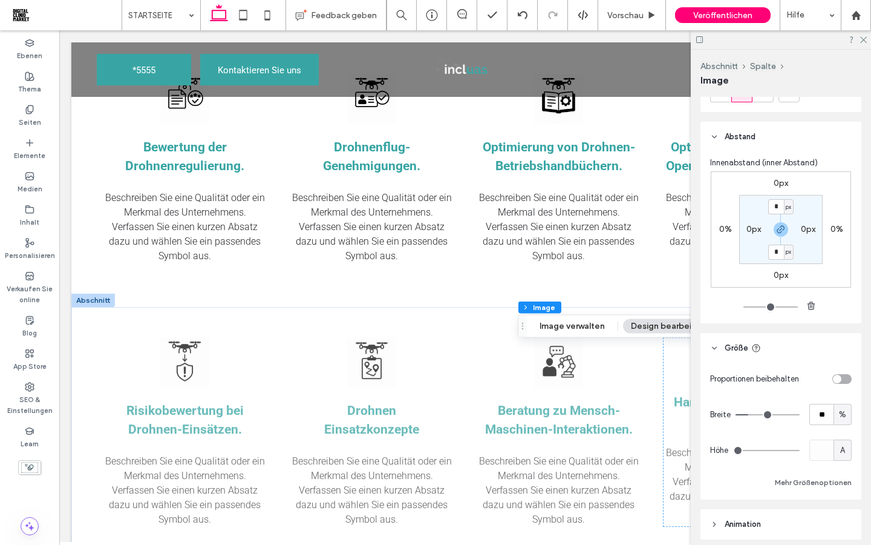
scroll to position [753, 0]
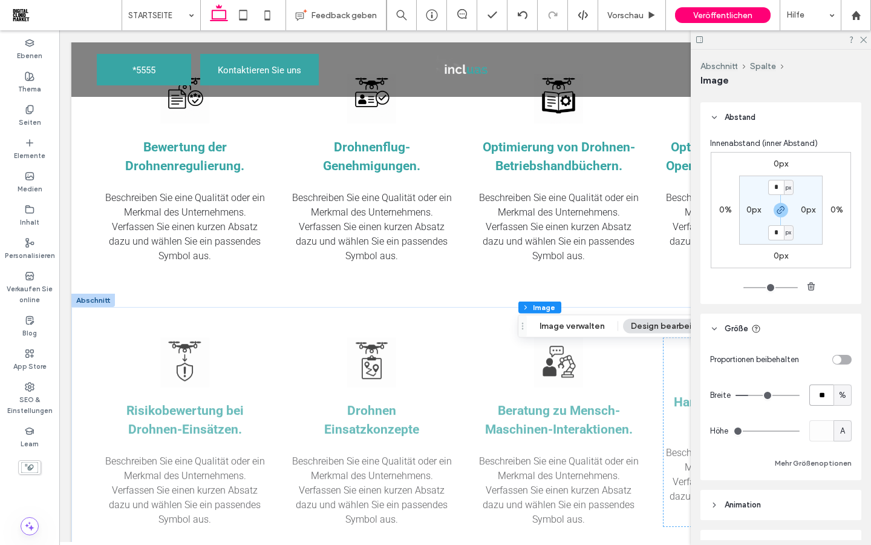
click at [824, 405] on input "**" at bounding box center [822, 394] width 24 height 21
type input "**"
click at [792, 383] on div "Proportionen beibehalten Breite ** % Höhe A Mehr Größenoptionen" at bounding box center [781, 410] width 142 height 122
click at [864, 42] on icon at bounding box center [863, 39] width 8 height 8
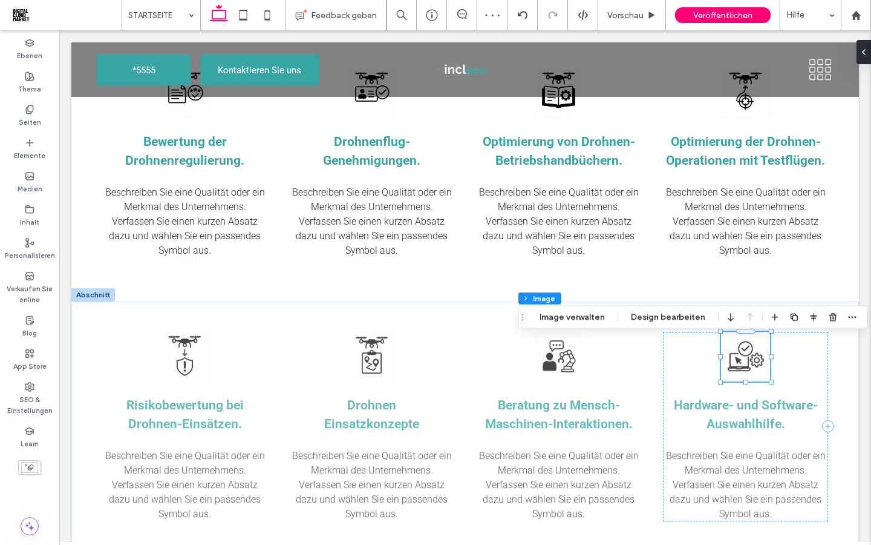
scroll to position [1107, 0]
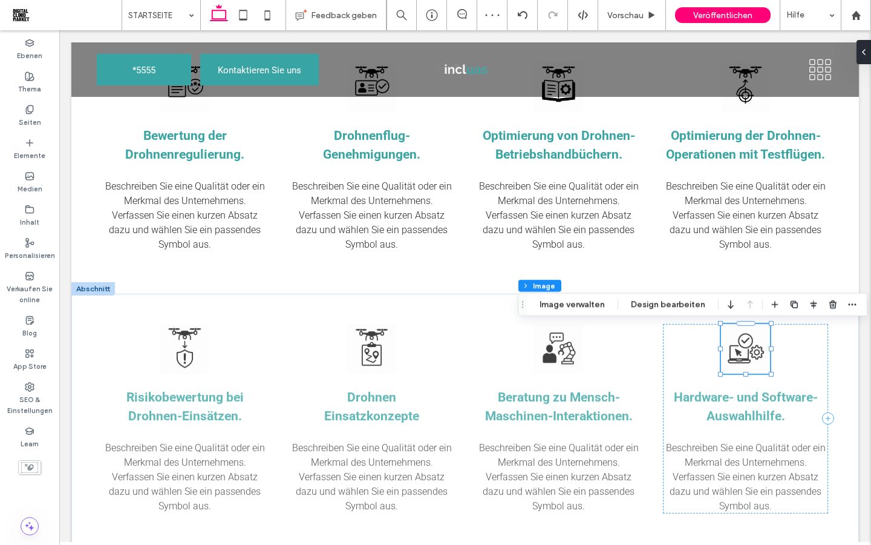
click at [743, 350] on img at bounding box center [746, 349] width 50 height 50
click at [600, 305] on button "Image verwalten" at bounding box center [572, 304] width 81 height 15
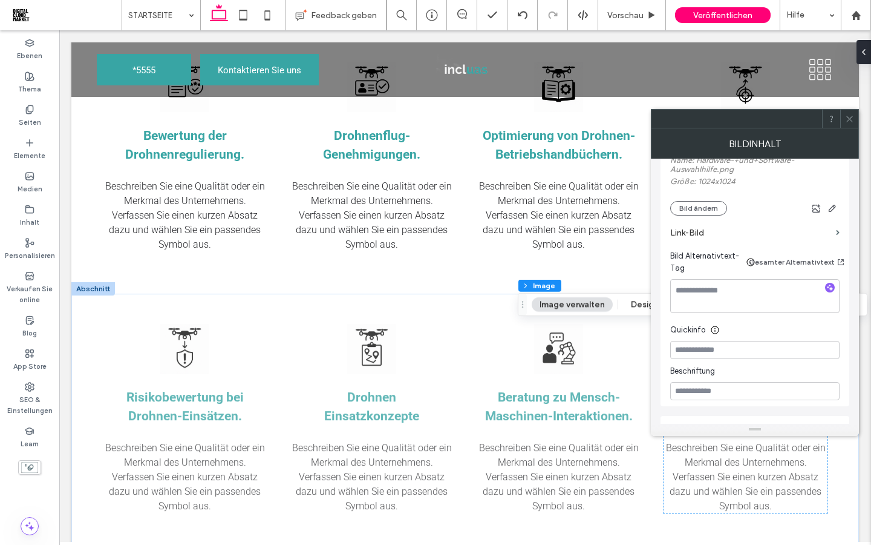
scroll to position [316, 0]
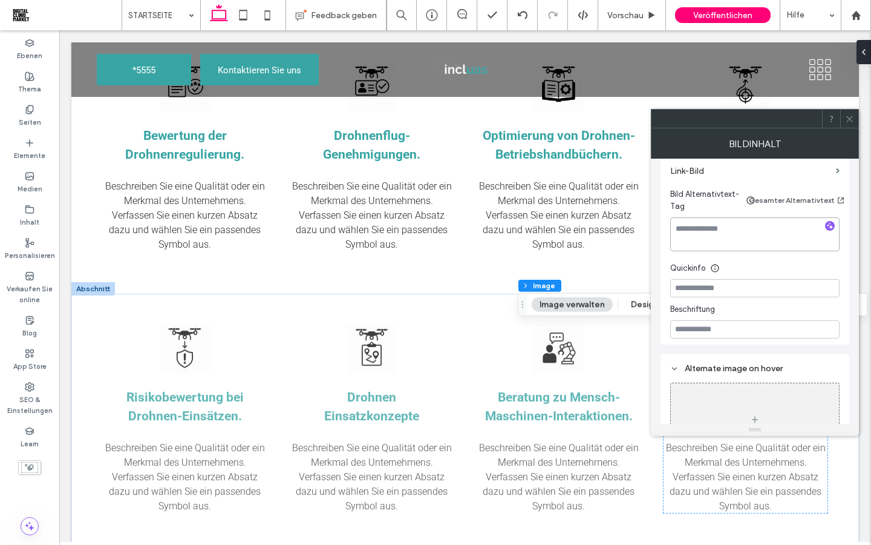
click at [746, 240] on textarea at bounding box center [754, 234] width 169 height 34
paste textarea "**********"
type textarea "**********"
click at [855, 116] on div at bounding box center [850, 119] width 18 height 18
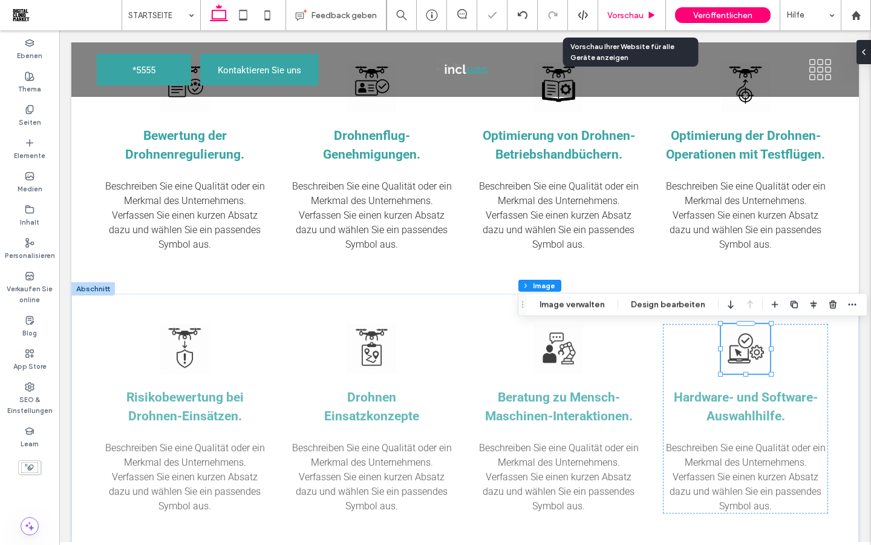
click at [621, 20] on span "Vorschau" at bounding box center [626, 15] width 36 height 10
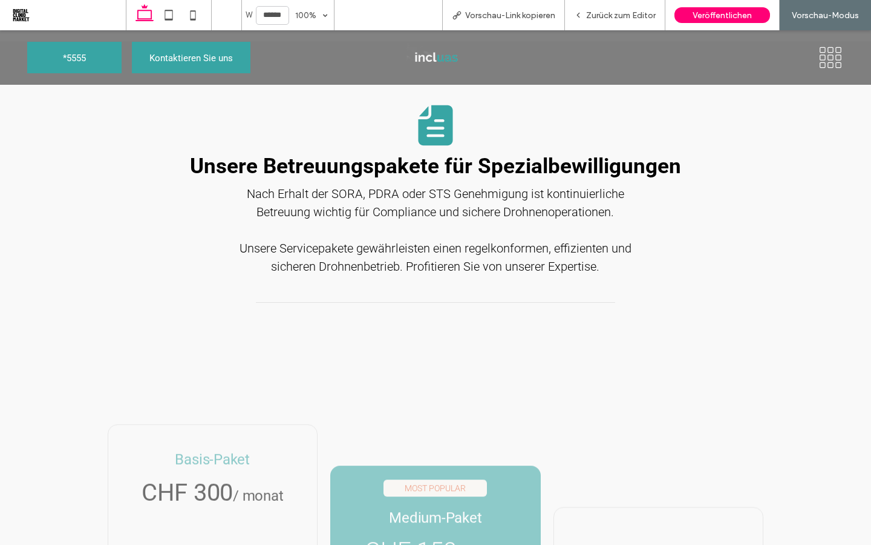
scroll to position [1665, 0]
click at [827, 65] on icon at bounding box center [831, 57] width 27 height 23
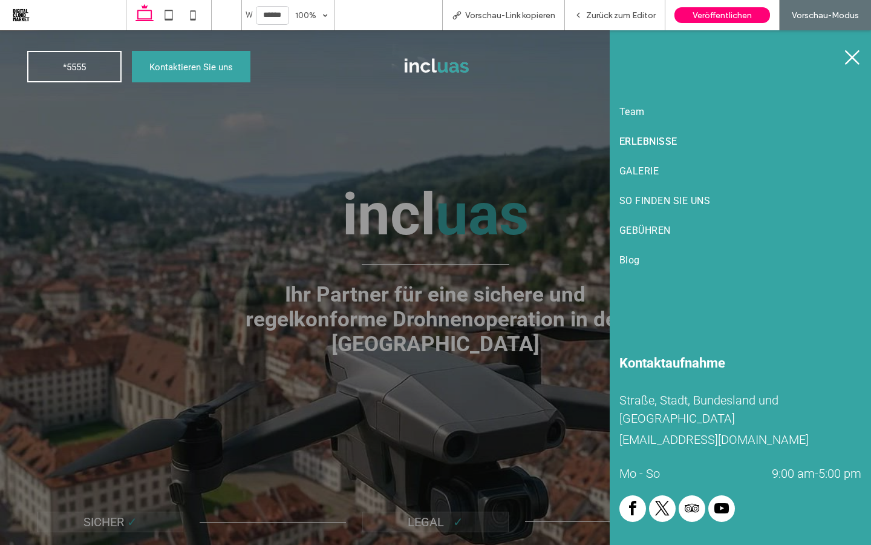
click at [651, 145] on span "ERLEBNISSE" at bounding box center [649, 141] width 58 height 11
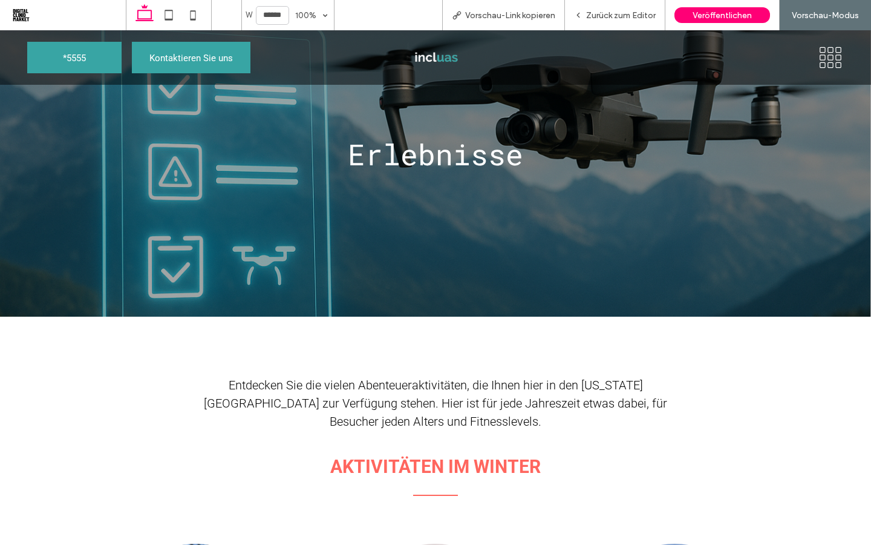
drag, startPoint x: 614, startPoint y: 12, endPoint x: 614, endPoint y: 477, distance: 464.7
click at [614, 12] on span "Zurück zum Editor" at bounding box center [621, 15] width 70 height 10
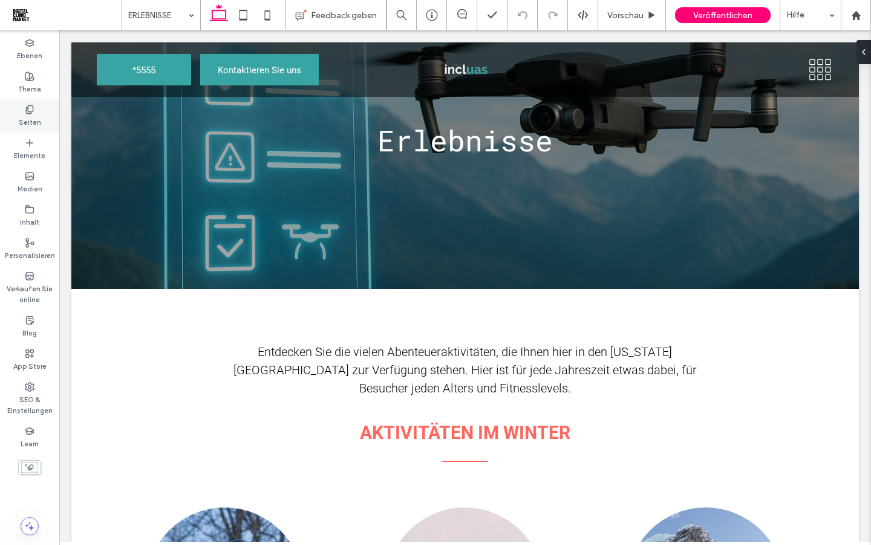
click at [30, 115] on label "Seiten" at bounding box center [30, 120] width 22 height 13
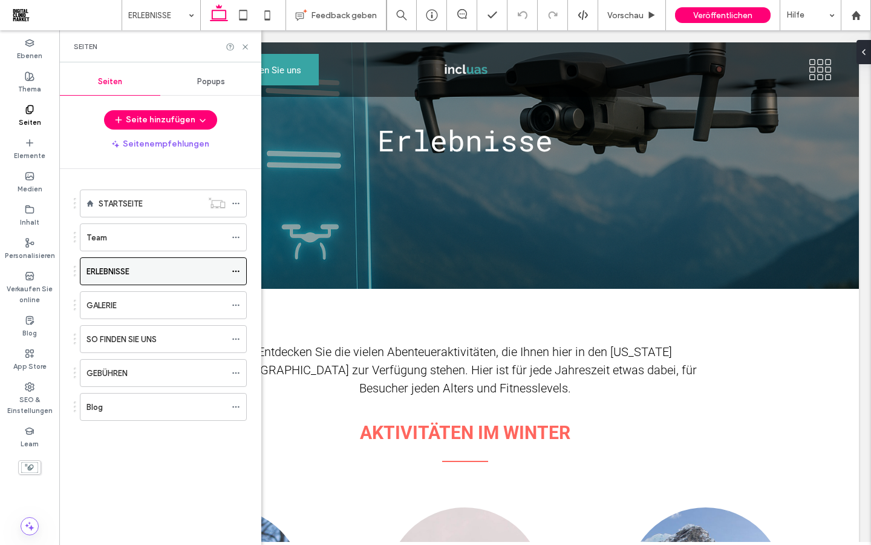
click at [196, 270] on div "ERLEBNISSE" at bounding box center [156, 271] width 139 height 13
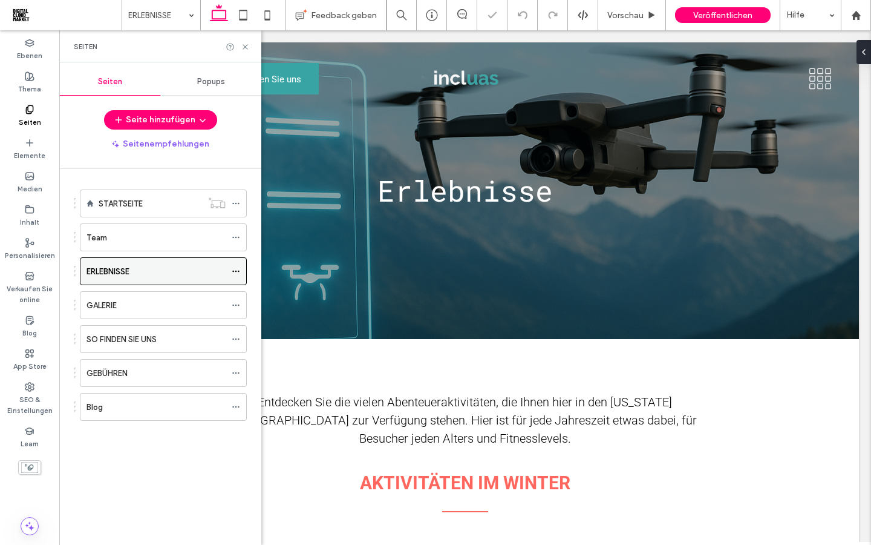
scroll to position [0, 0]
click at [183, 311] on div "GALERIE" at bounding box center [156, 305] width 139 height 13
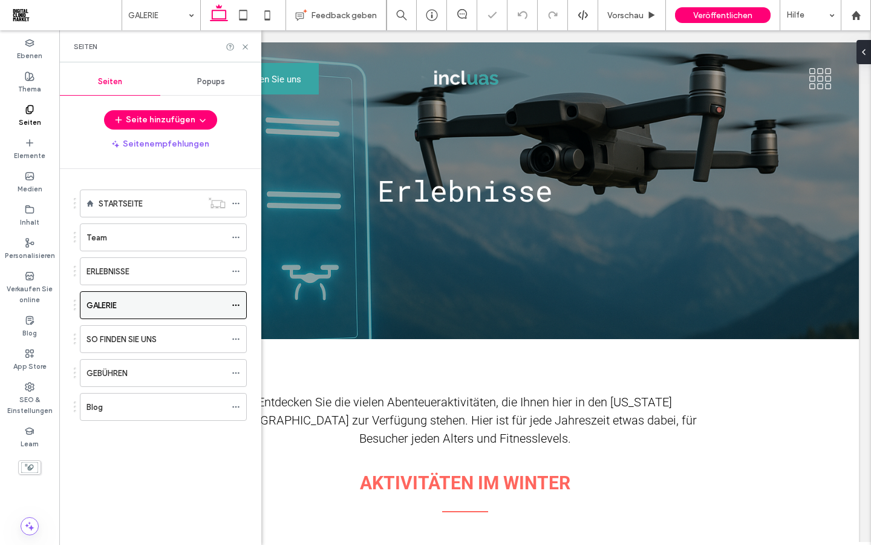
click at [240, 305] on icon at bounding box center [236, 305] width 8 height 8
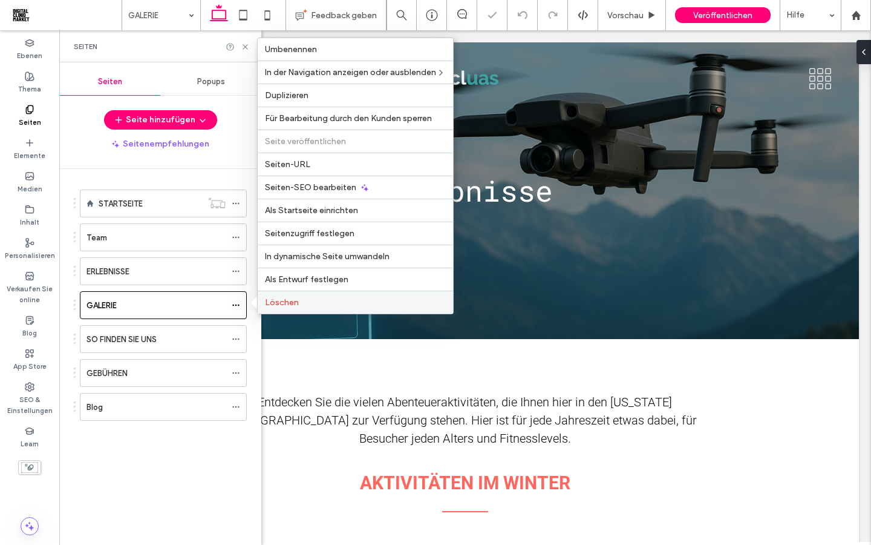
click at [282, 305] on span "Löschen" at bounding box center [282, 302] width 34 height 10
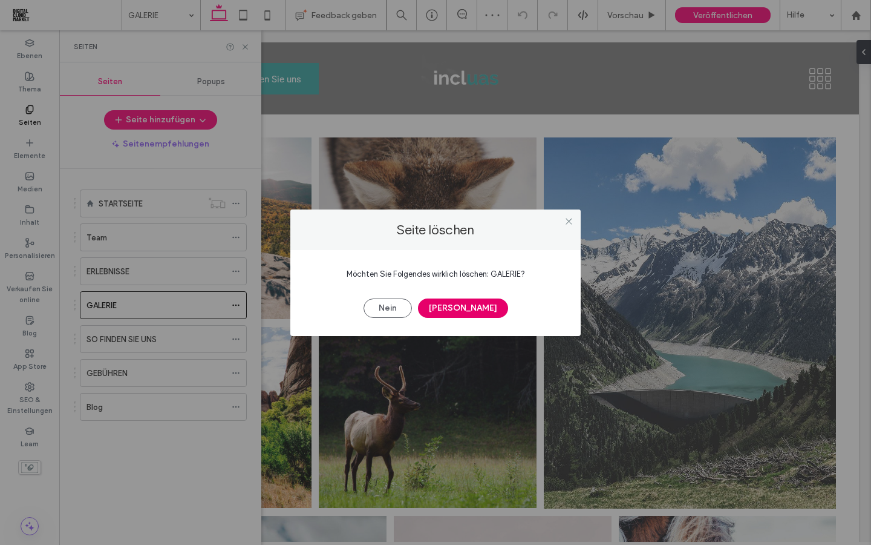
click at [449, 309] on button "Ja" at bounding box center [463, 307] width 90 height 19
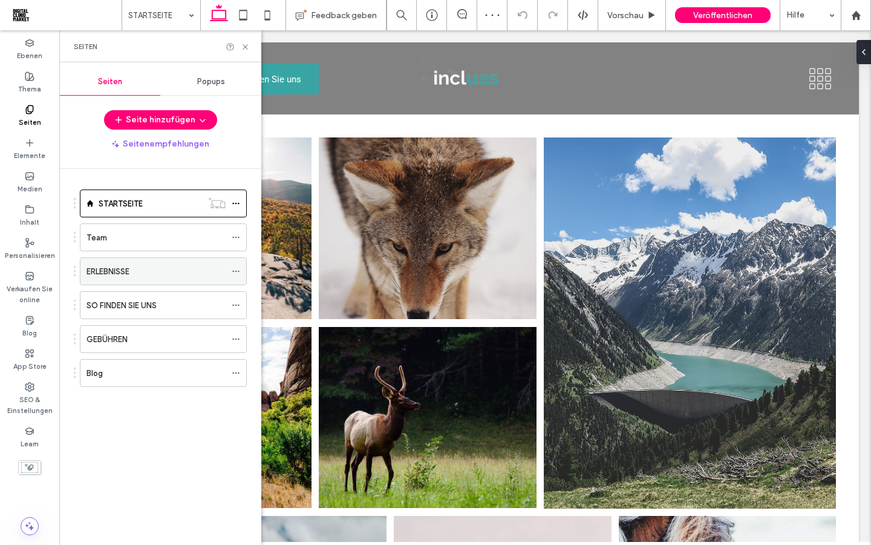
click at [235, 275] on icon at bounding box center [236, 271] width 8 height 8
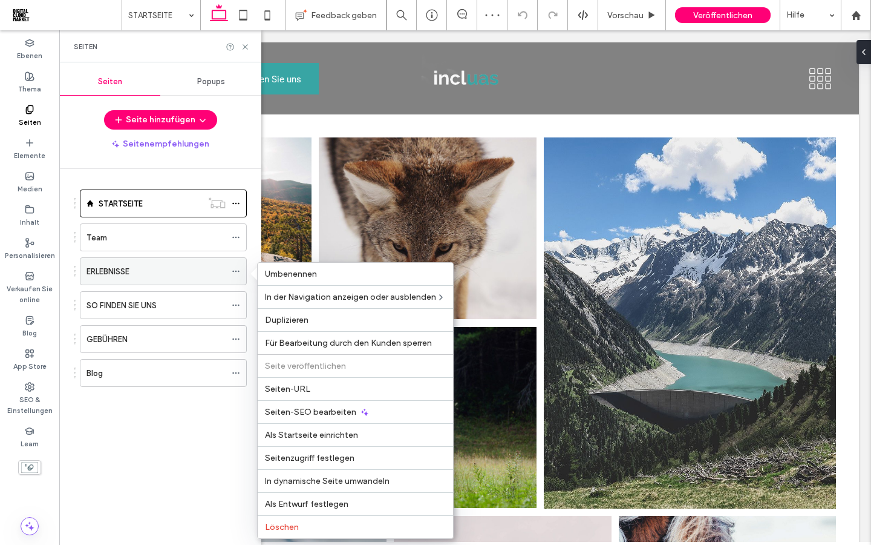
click at [234, 270] on icon at bounding box center [236, 271] width 8 height 8
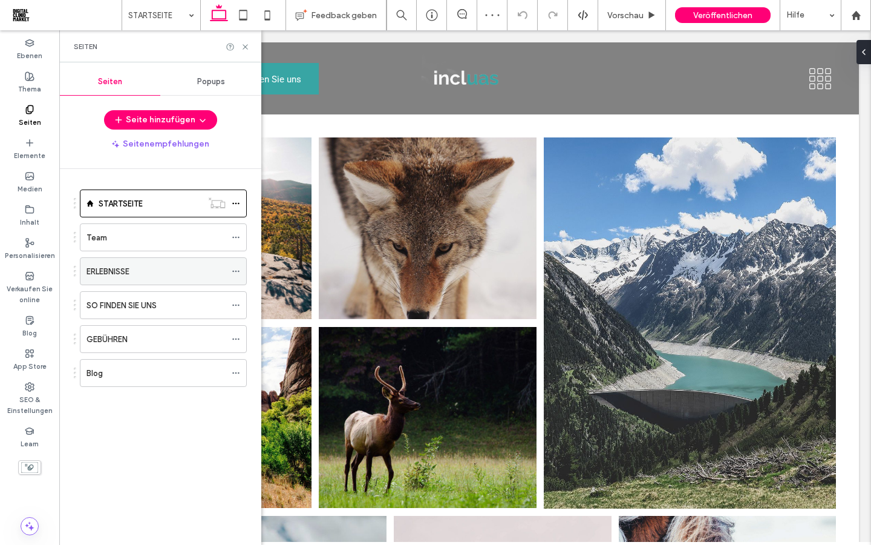
click at [234, 270] on icon at bounding box center [236, 271] width 8 height 8
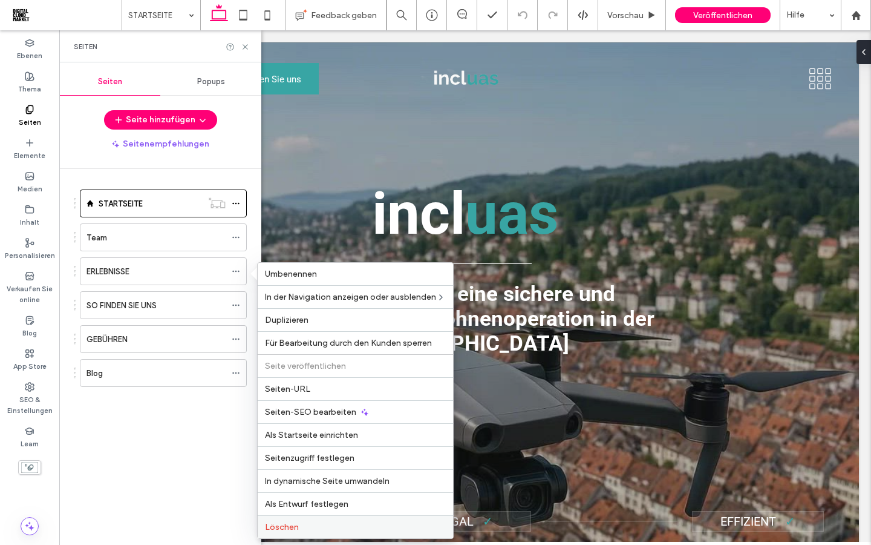
click at [315, 523] on label "Löschen" at bounding box center [355, 527] width 181 height 10
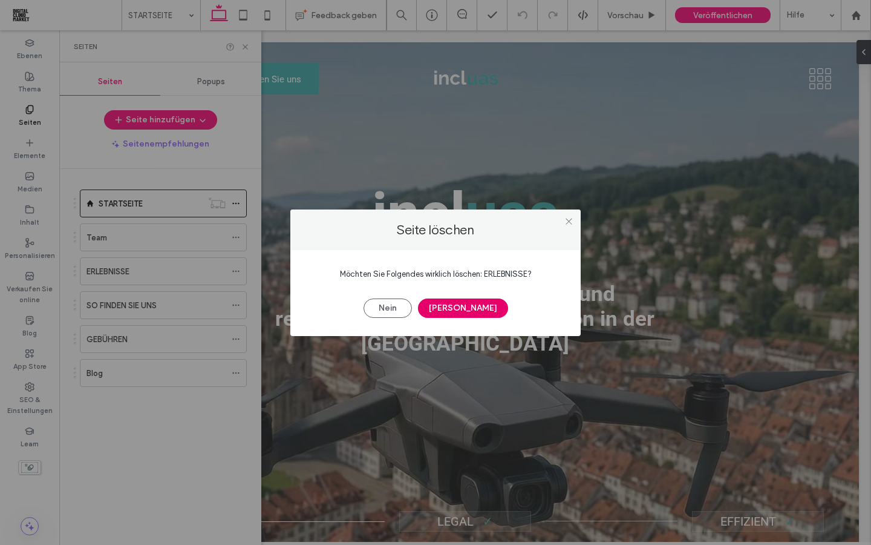
click at [455, 307] on button "Ja" at bounding box center [463, 307] width 90 height 19
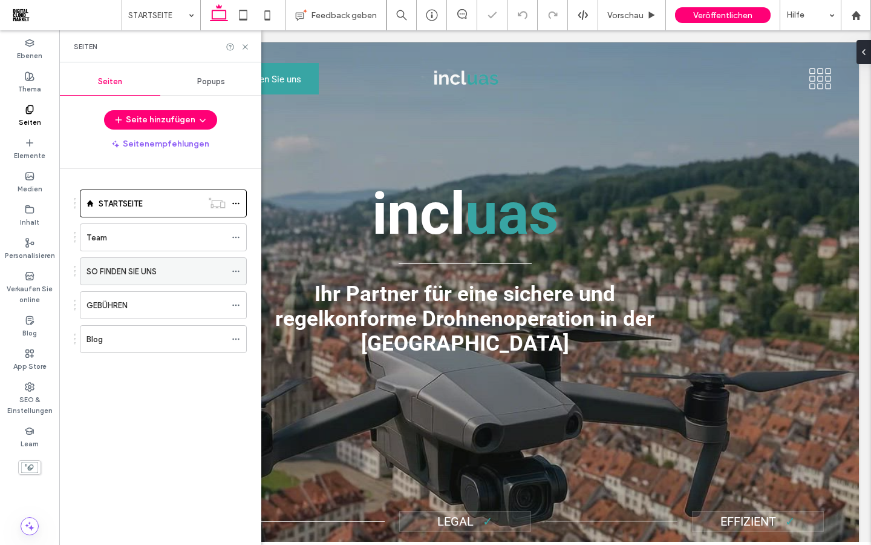
click at [165, 267] on div "SO FINDEN SIE UNS" at bounding box center [156, 271] width 139 height 13
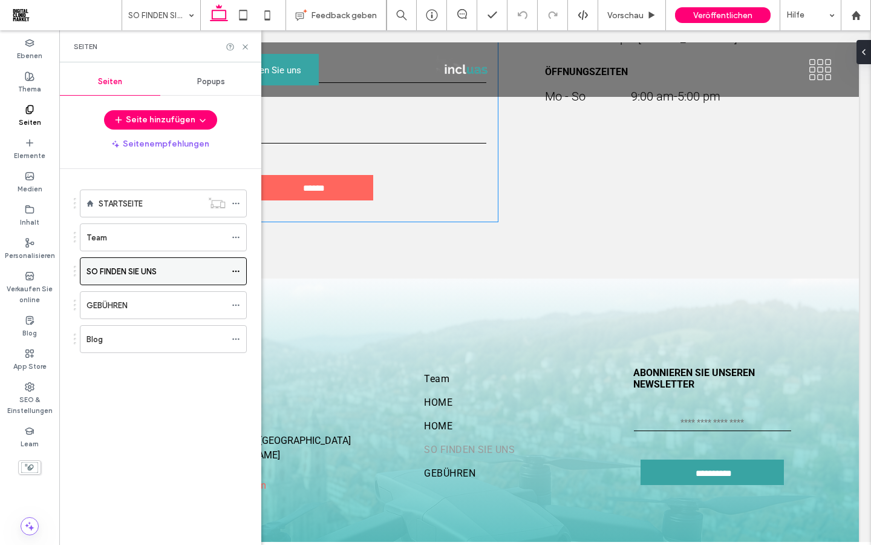
scroll to position [1072, 0]
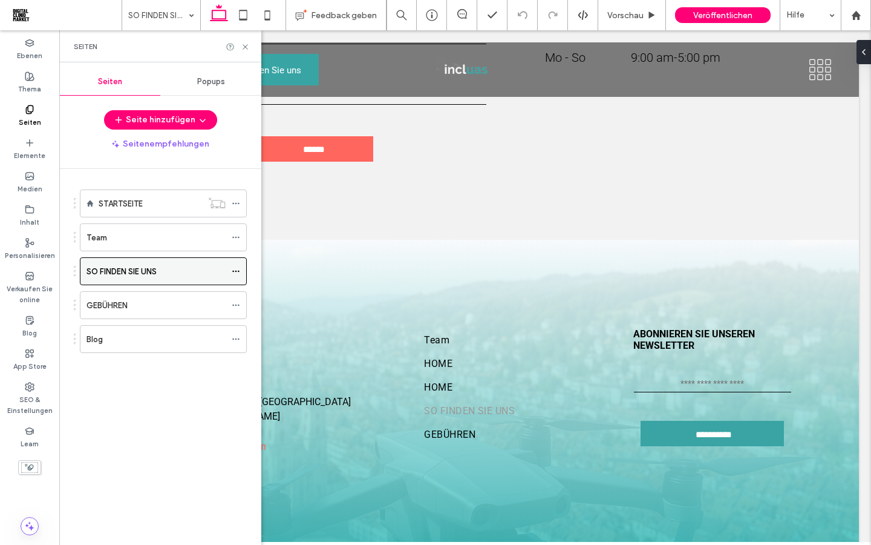
click at [238, 275] on span at bounding box center [236, 271] width 8 height 18
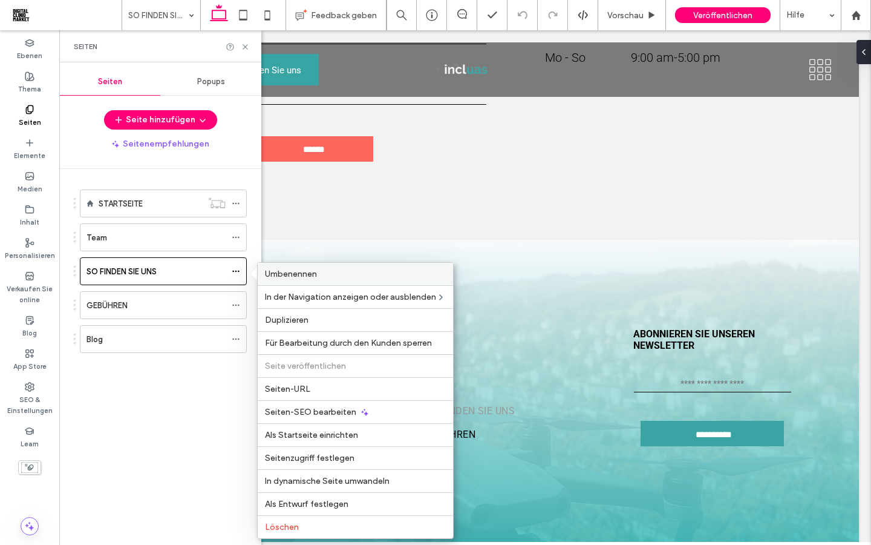
click at [286, 270] on span "Umbenennen" at bounding box center [291, 274] width 52 height 10
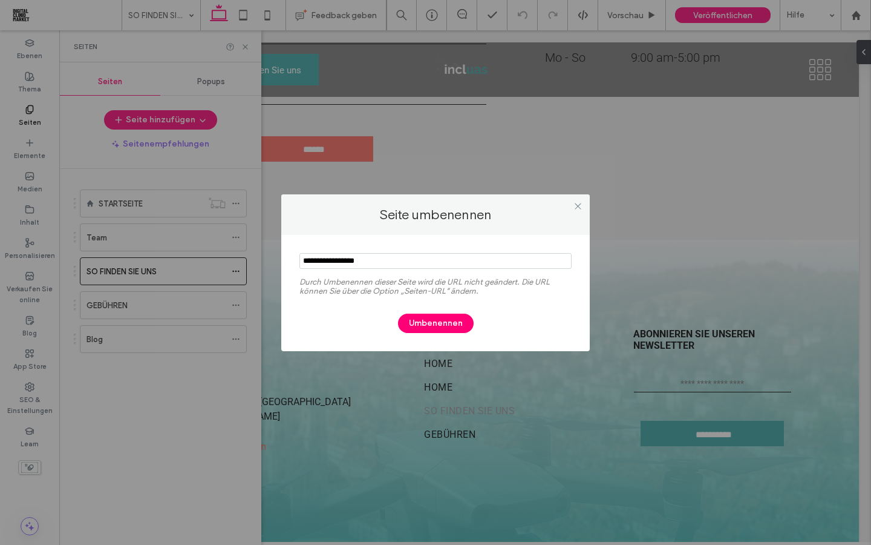
drag, startPoint x: 386, startPoint y: 258, endPoint x: 258, endPoint y: 258, distance: 127.7
click at [258, 258] on div "Seite umbenennen Durch Umbenennen dieser Seite wird die URL nicht geändert. Die…" at bounding box center [435, 272] width 871 height 545
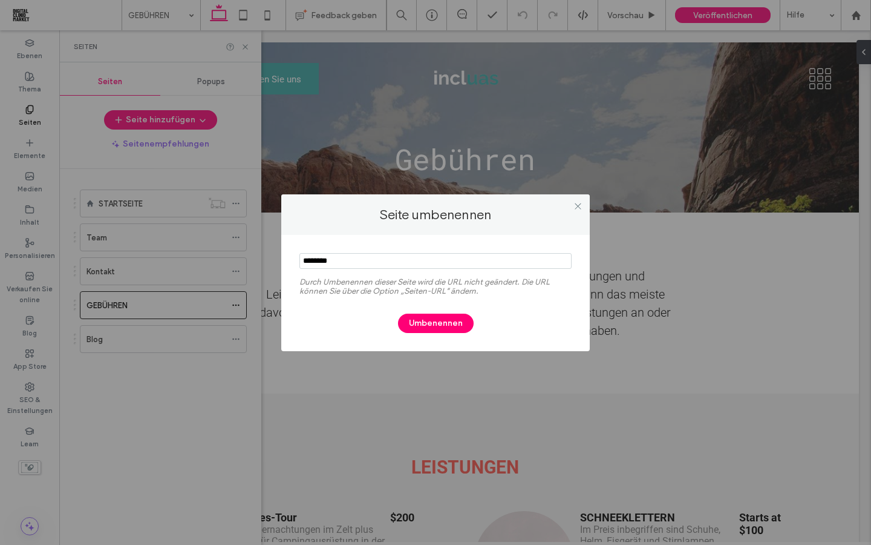
click at [253, 258] on div "Seite umbenennen Durch Umbenennen dieser Seite wird die URL nicht geändert. Die…" at bounding box center [435, 272] width 871 height 545
type input "******"
click at [411, 325] on button "Umbenennen" at bounding box center [436, 322] width 76 height 19
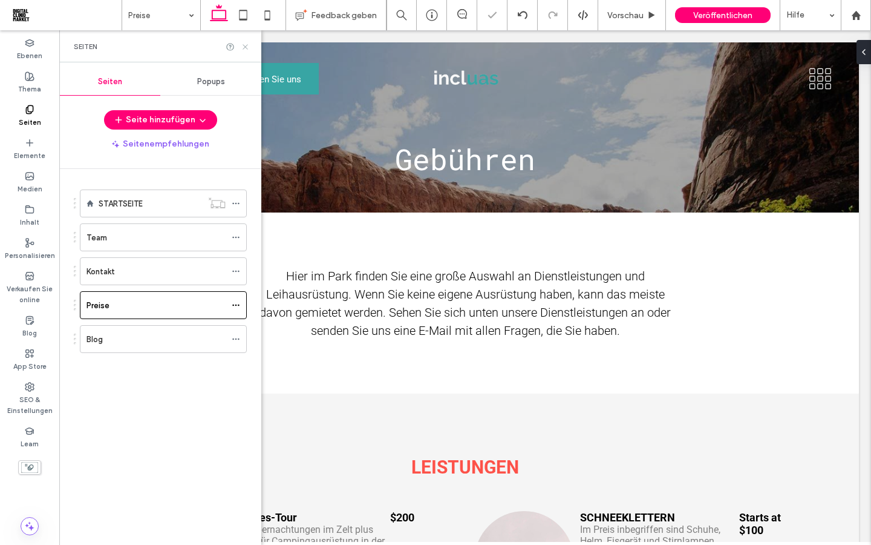
click at [246, 44] on icon at bounding box center [245, 46] width 9 height 9
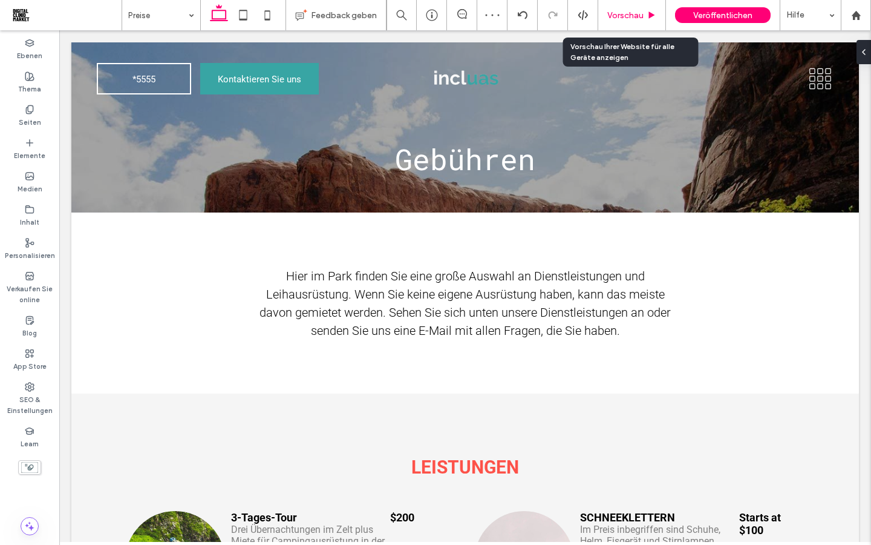
click at [626, 17] on span "Vorschau" at bounding box center [626, 15] width 36 height 10
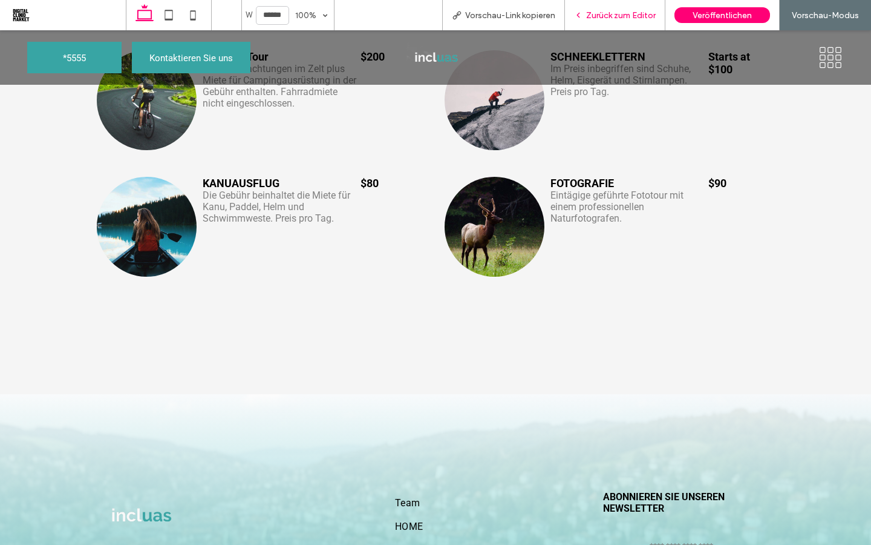
click at [598, 16] on span "Zurück zum Editor" at bounding box center [621, 15] width 70 height 10
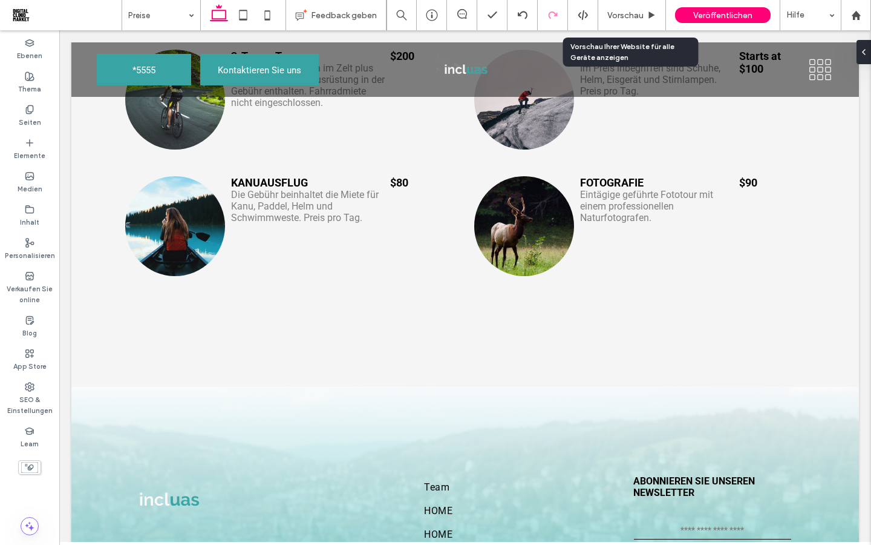
scroll to position [461, 0]
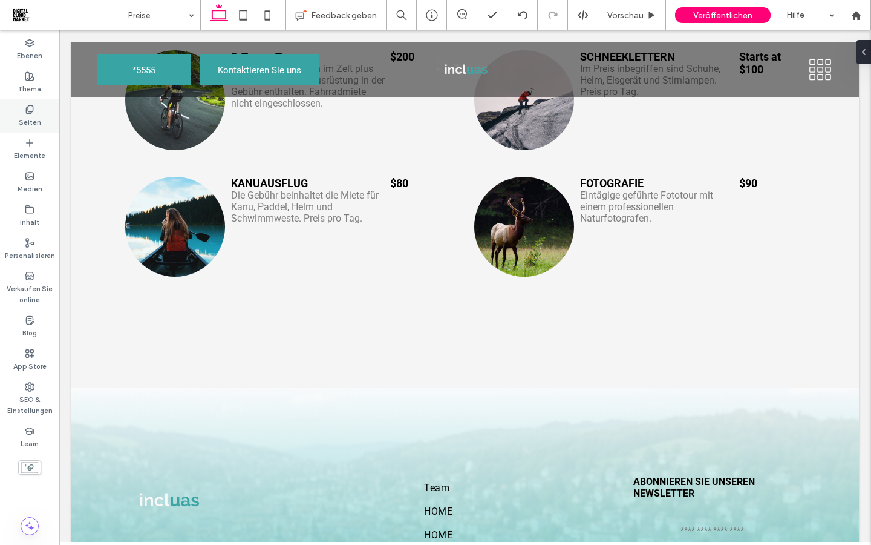
click at [38, 118] on label "Seiten" at bounding box center [30, 120] width 22 height 13
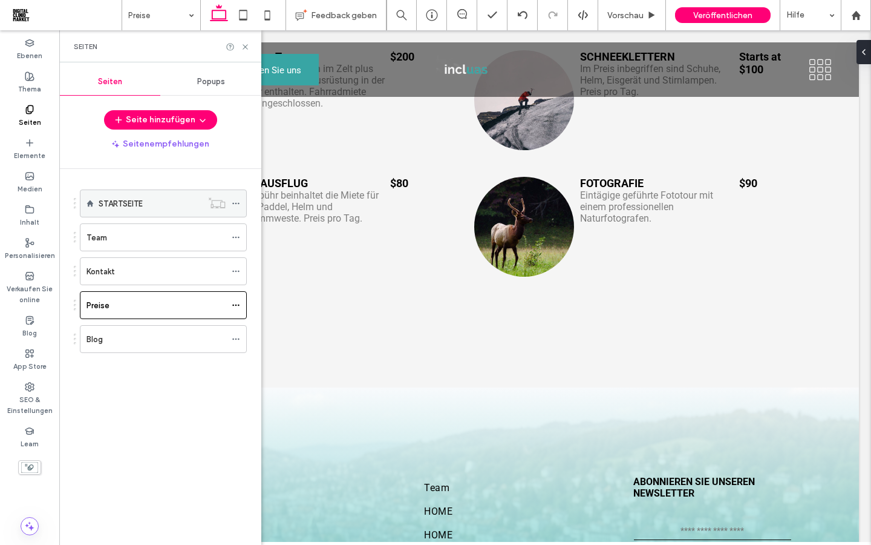
click at [148, 205] on div "STARTSEITE" at bounding box center [150, 203] width 103 height 13
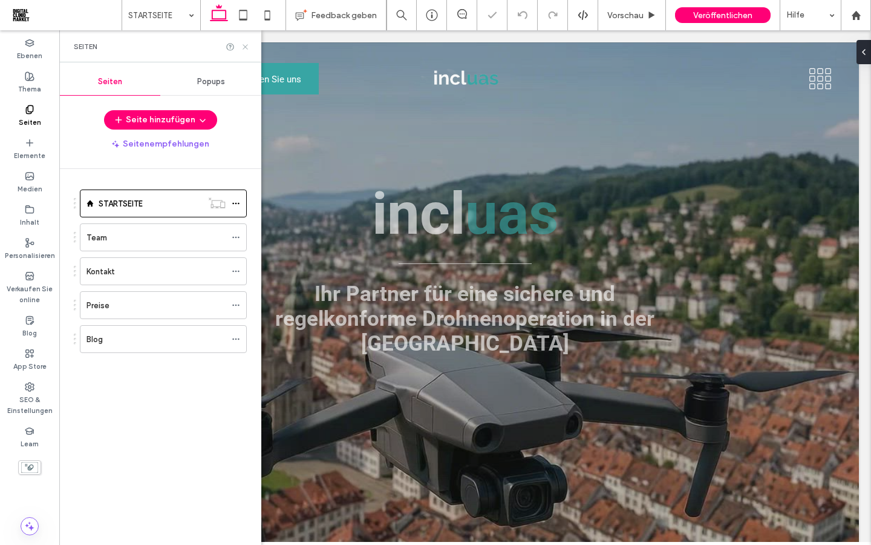
click at [244, 47] on icon at bounding box center [245, 46] width 9 height 9
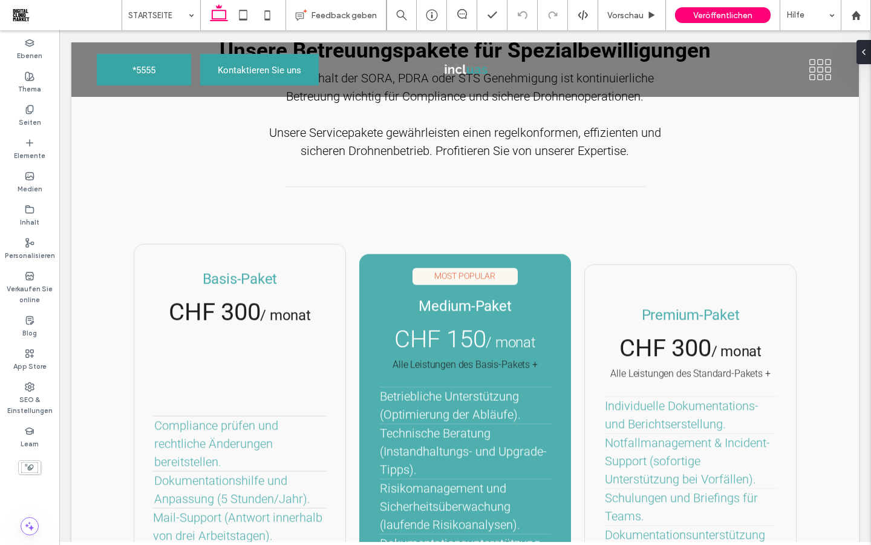
scroll to position [1752, 0]
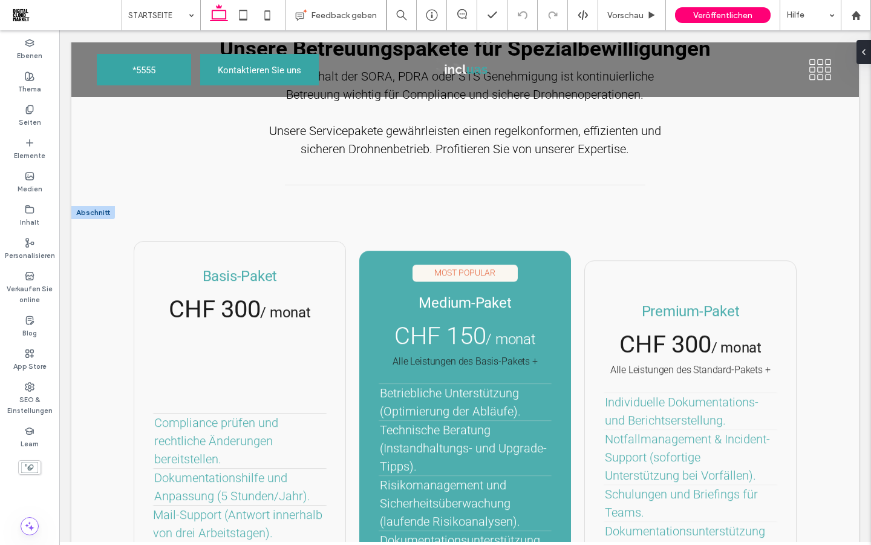
click at [99, 208] on div at bounding box center [93, 212] width 44 height 13
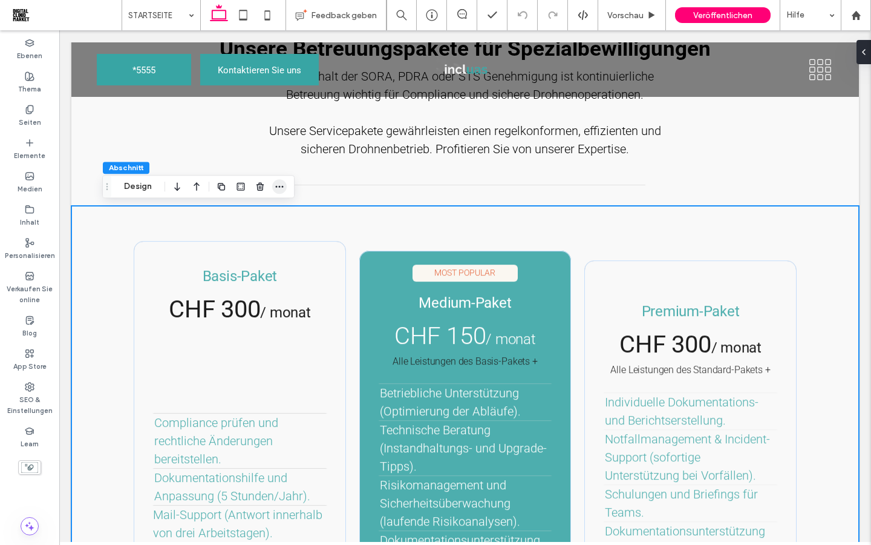
click at [281, 182] on icon "button" at bounding box center [280, 187] width 10 height 10
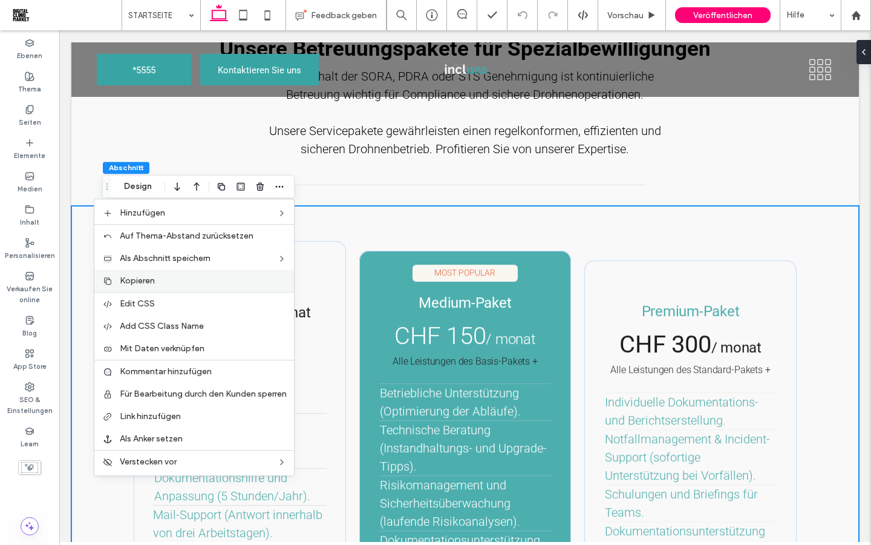
click at [142, 284] on span "Kopieren" at bounding box center [137, 280] width 35 height 10
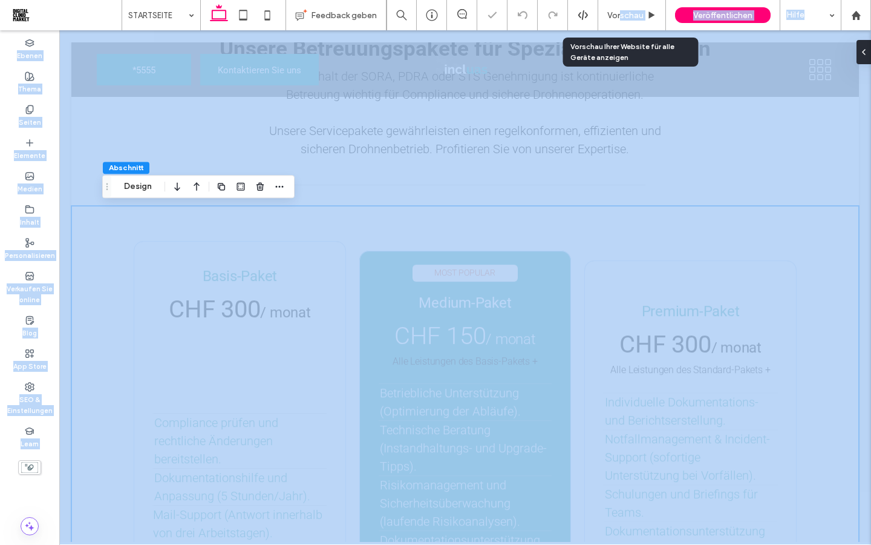
drag, startPoint x: 618, startPoint y: 11, endPoint x: 618, endPoint y: 476, distance: 464.7
click at [618, 11] on span "Vorschau" at bounding box center [626, 15] width 36 height 10
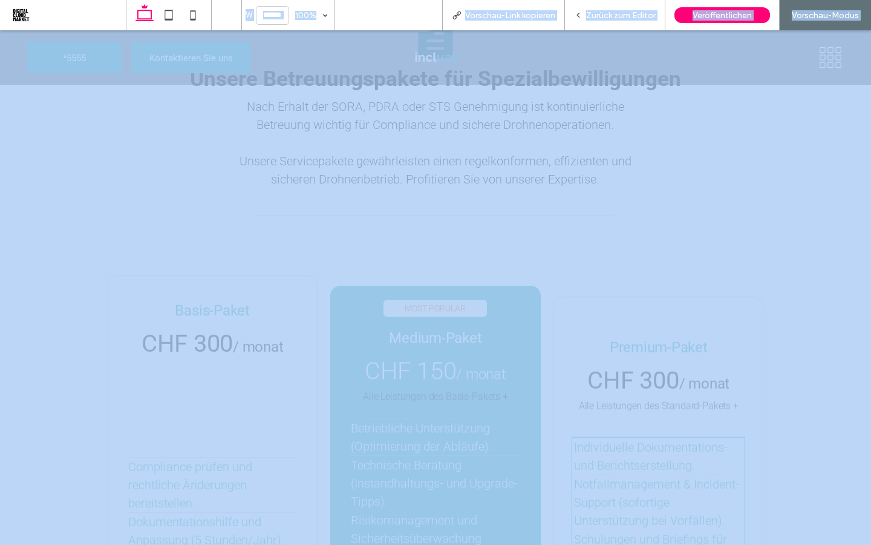
scroll to position [1783, 0]
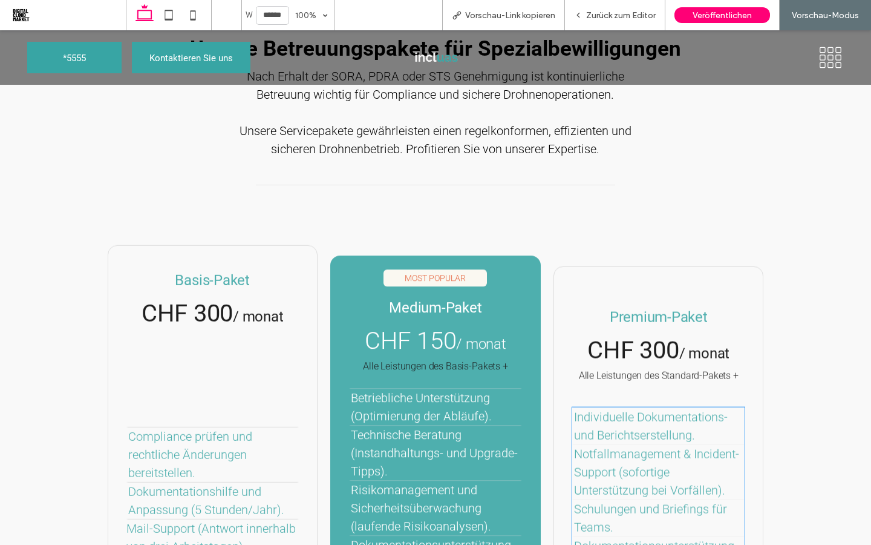
click at [665, 84] on div "Kontaktieren Sie uns *5555" at bounding box center [435, 57] width 871 height 54
click at [827, 53] on icon at bounding box center [831, 57] width 27 height 23
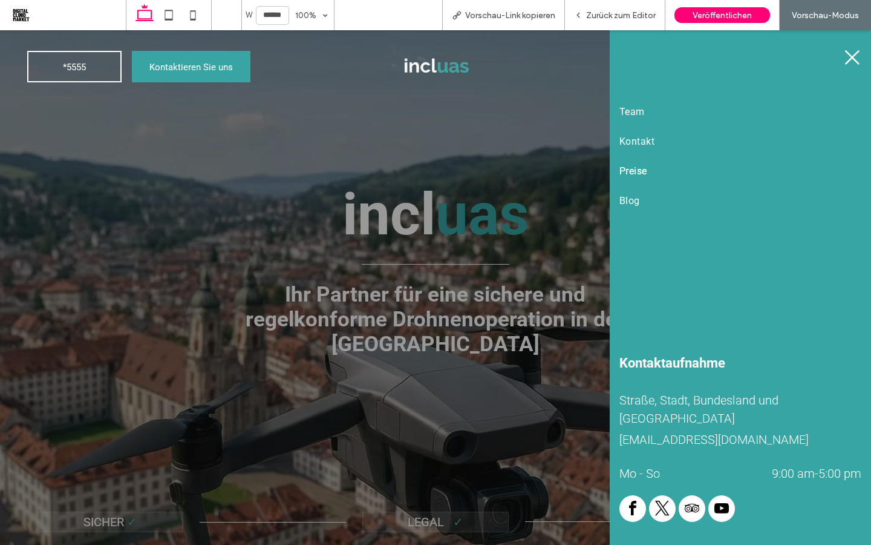
click at [640, 179] on link "Preise" at bounding box center [741, 171] width 242 height 30
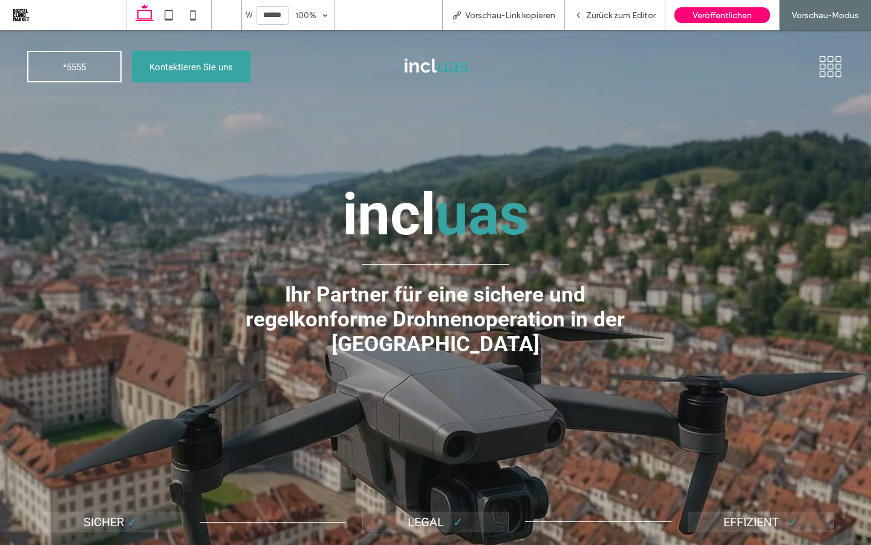
scroll to position [1783, 0]
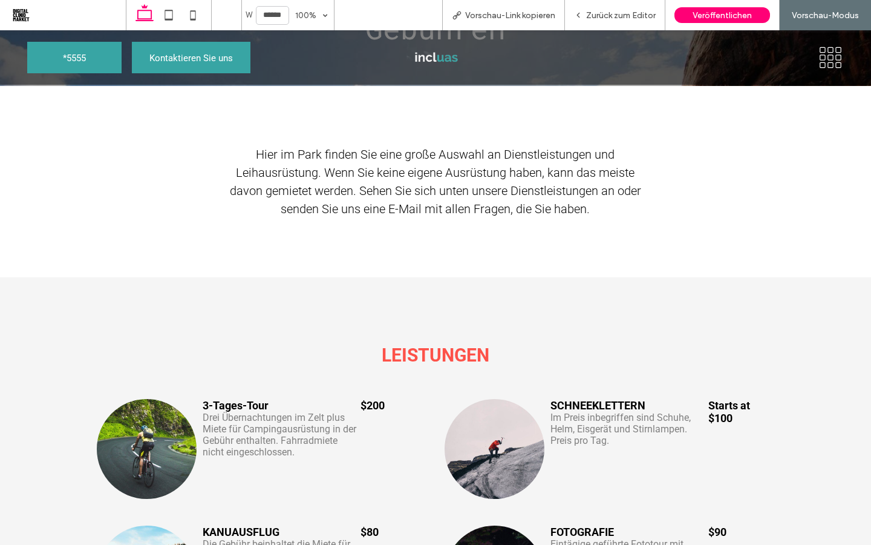
scroll to position [180, 0]
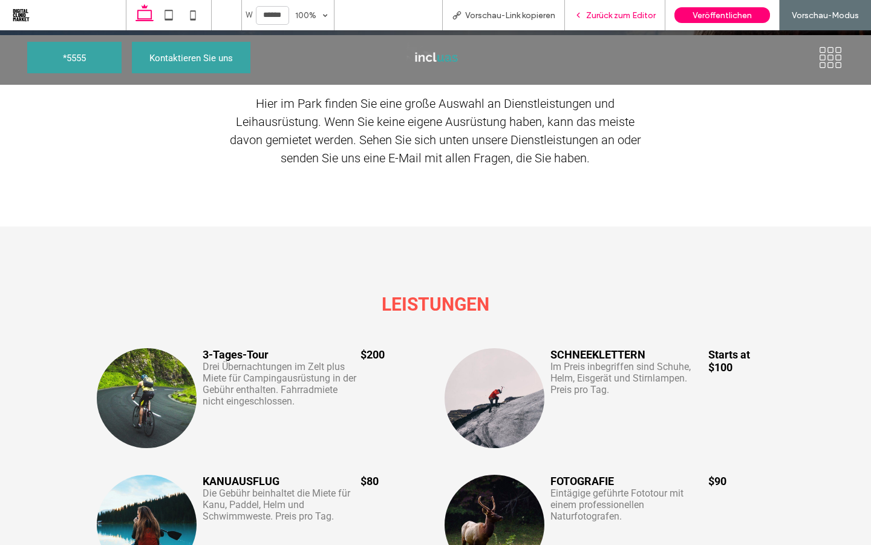
click at [613, 17] on span "Zurück zum Editor" at bounding box center [621, 15] width 70 height 10
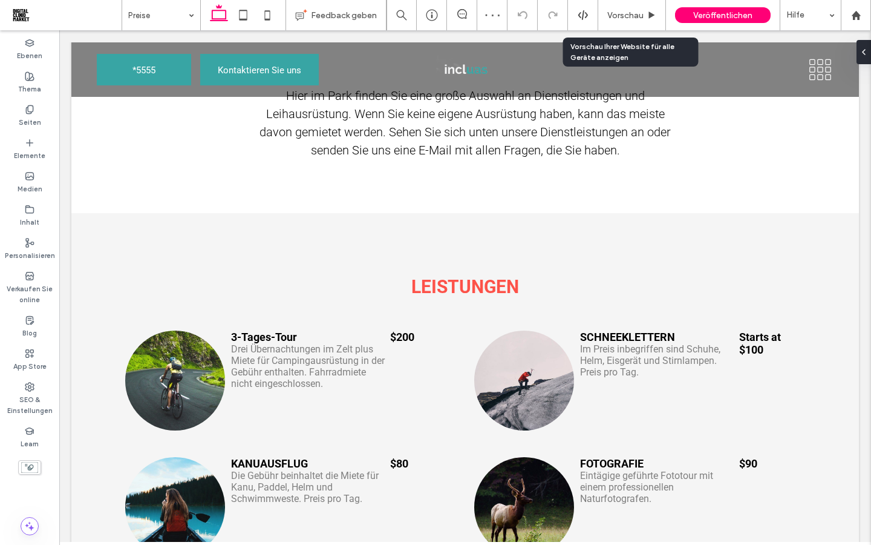
scroll to position [192, 0]
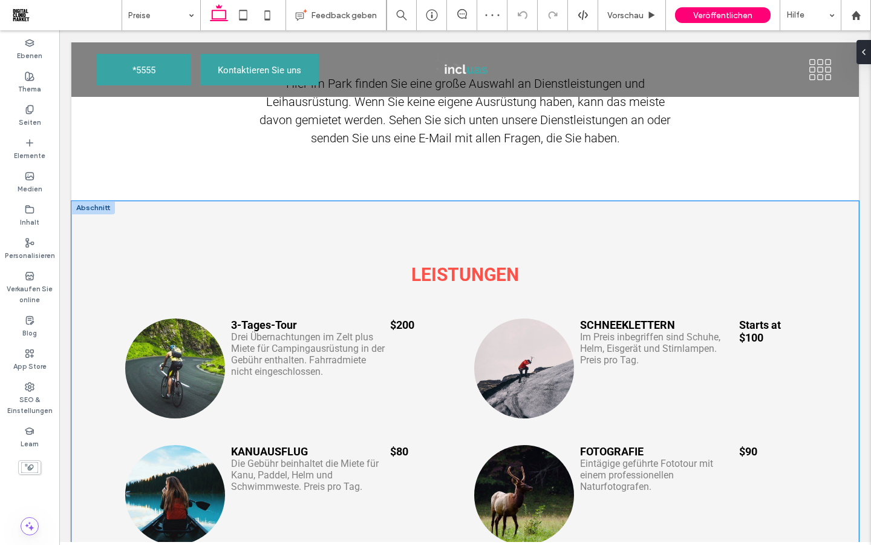
click at [91, 211] on div at bounding box center [93, 207] width 44 height 13
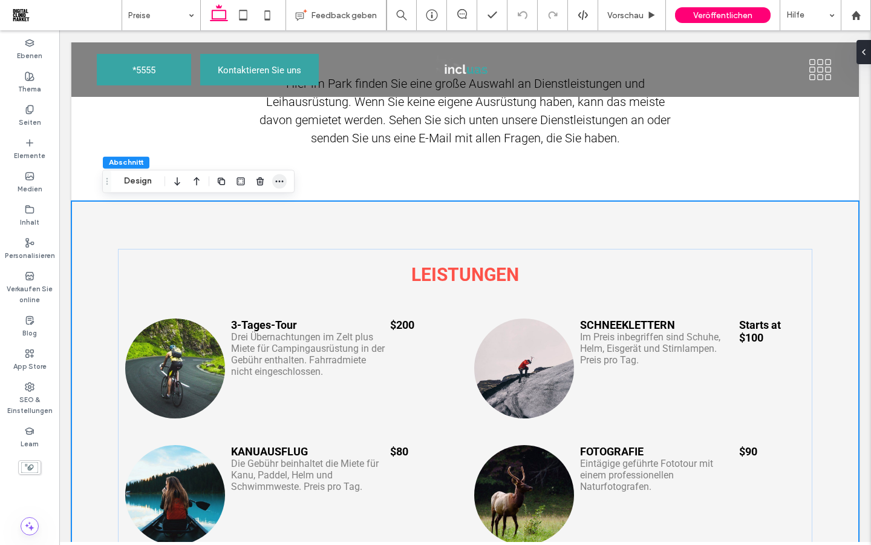
click at [280, 180] on icon "button" at bounding box center [280, 181] width 10 height 10
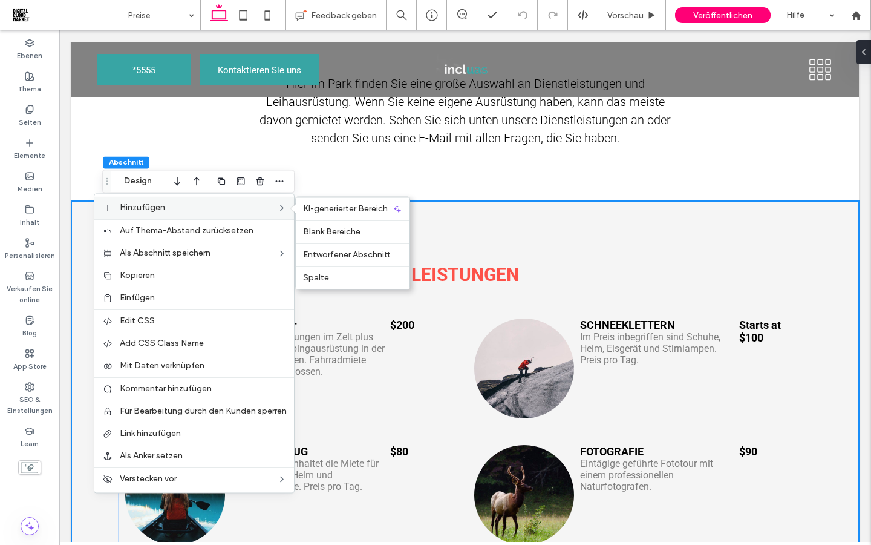
click at [166, 209] on label "Hinzufügen" at bounding box center [198, 207] width 157 height 10
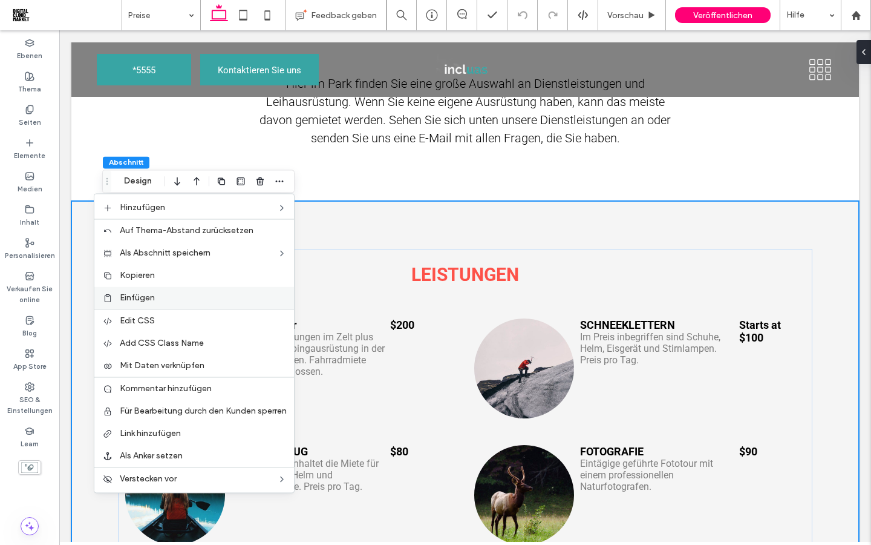
click at [154, 303] on div "Einfügen" at bounding box center [194, 297] width 200 height 22
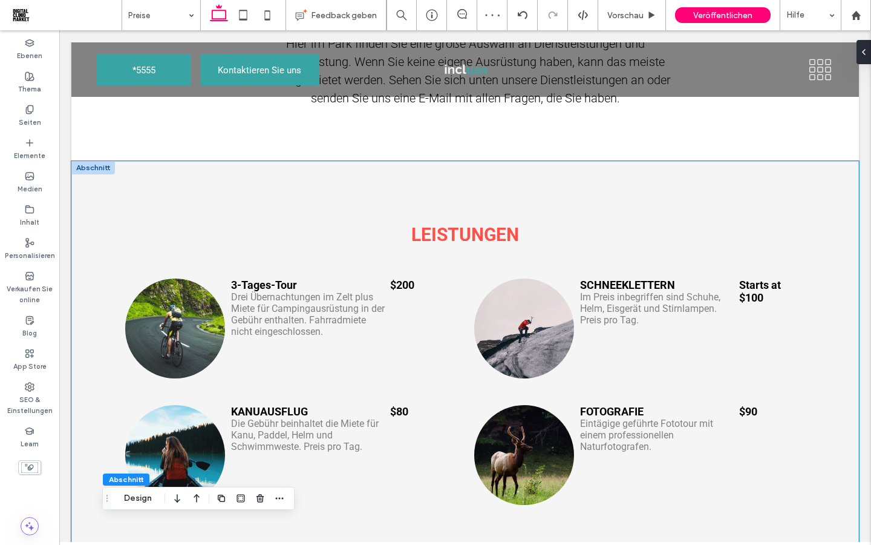
scroll to position [185, 0]
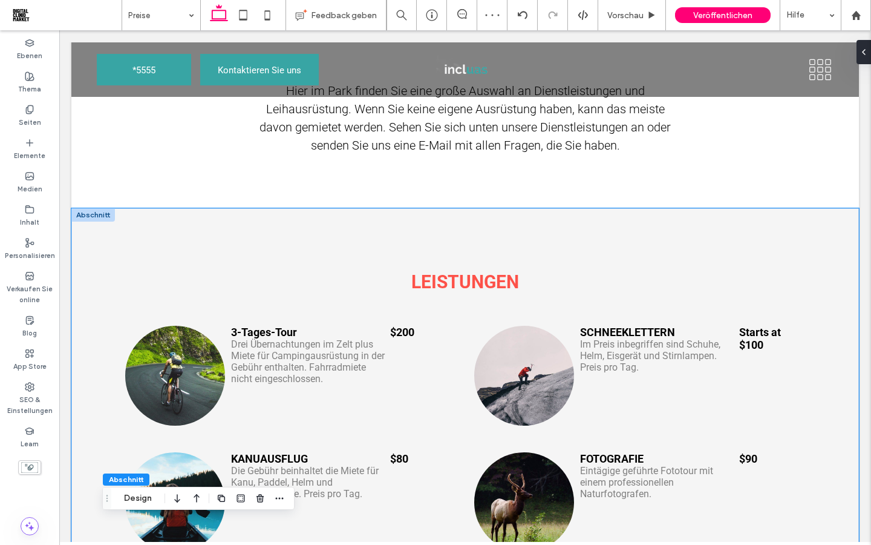
click at [93, 235] on div "Speisekarte LEISTUNGEN 3-Tages-Tour Drei Übernachtungen im Zelt plus Miete für …" at bounding box center [465, 435] width 788 height 454
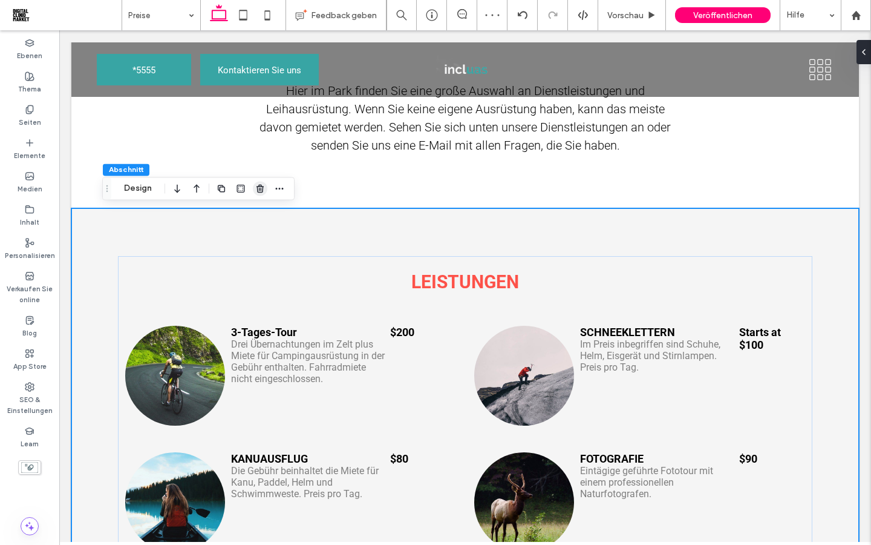
click at [258, 190] on use "button" at bounding box center [260, 189] width 7 height 8
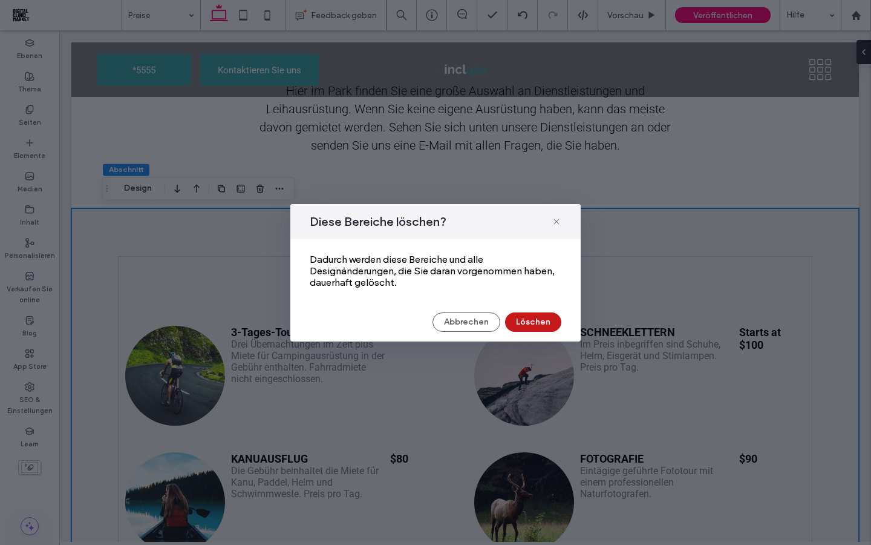
click at [528, 329] on button "Löschen" at bounding box center [533, 321] width 56 height 19
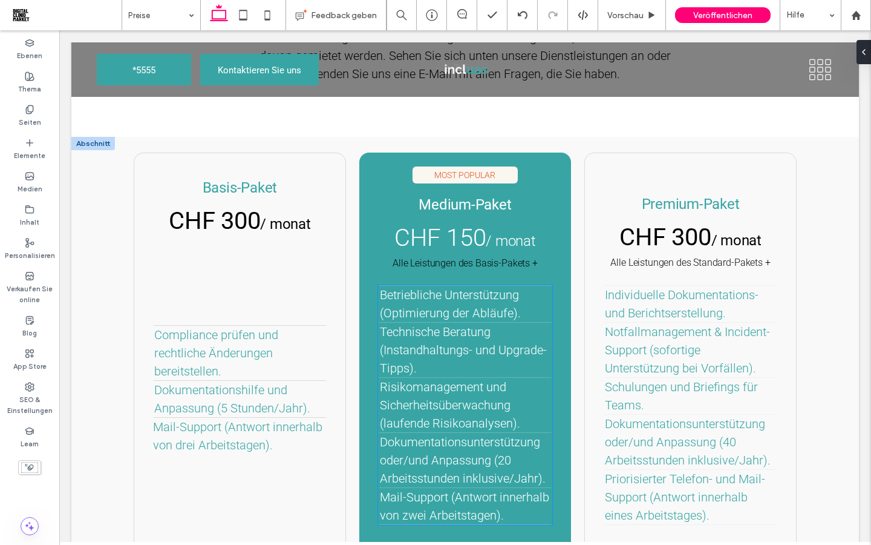
scroll to position [0, 0]
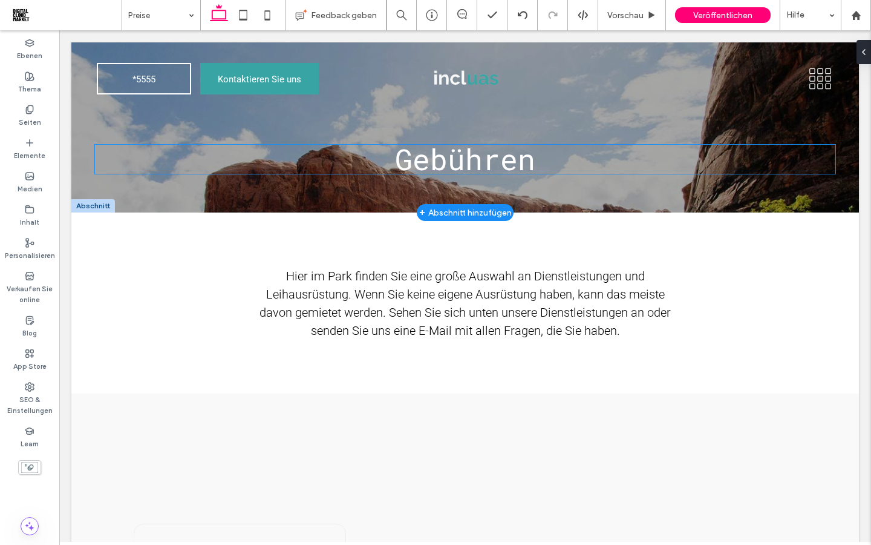
click at [550, 156] on h1 "Gebühren" at bounding box center [465, 159] width 741 height 29
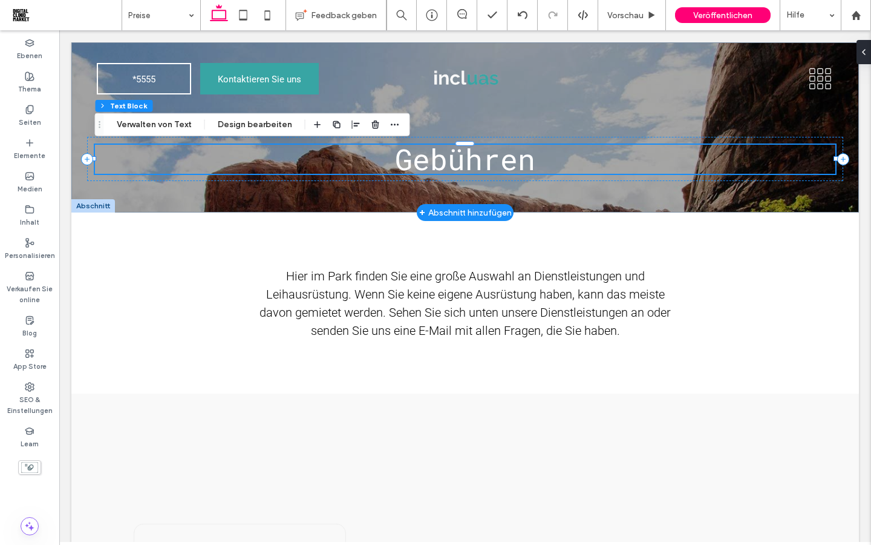
click at [550, 156] on h1 "Gebühren" at bounding box center [465, 159] width 741 height 29
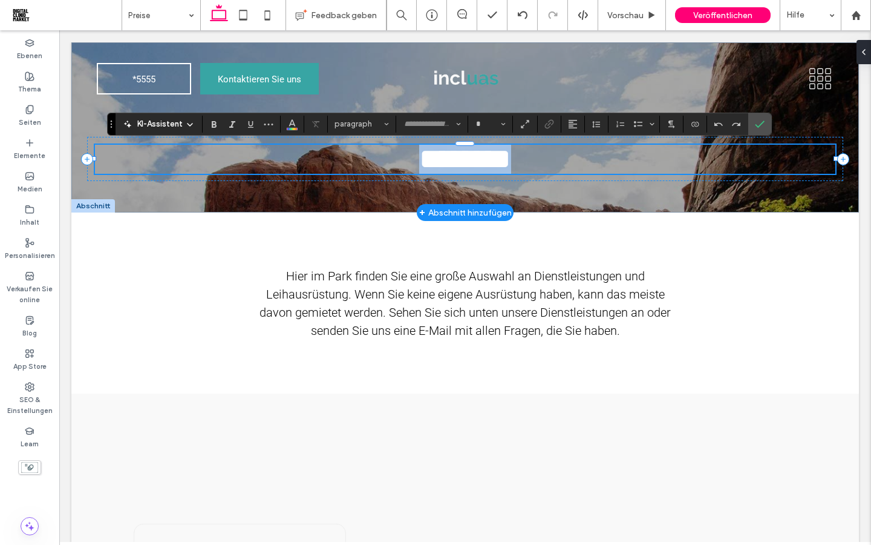
type input "**********"
type input "**"
type input "******"
type input "**"
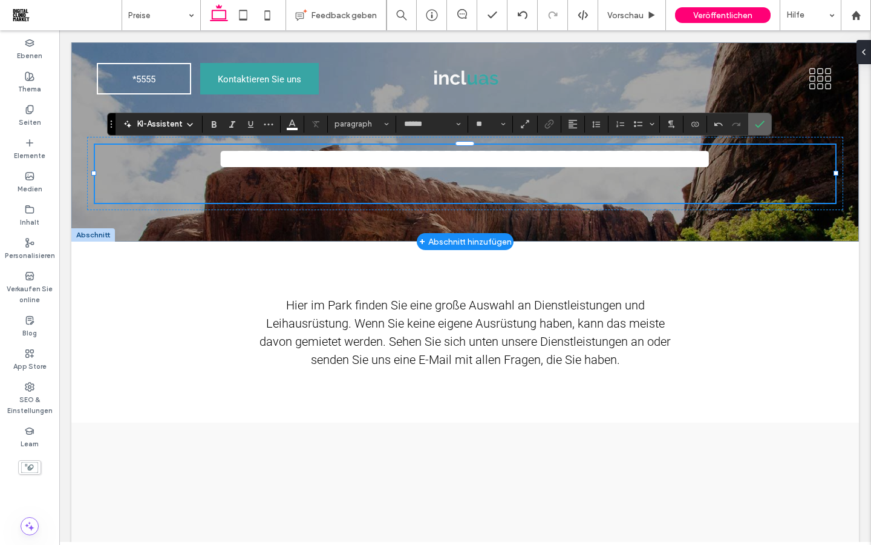
click at [759, 120] on icon "Bestätigen" at bounding box center [760, 124] width 10 height 10
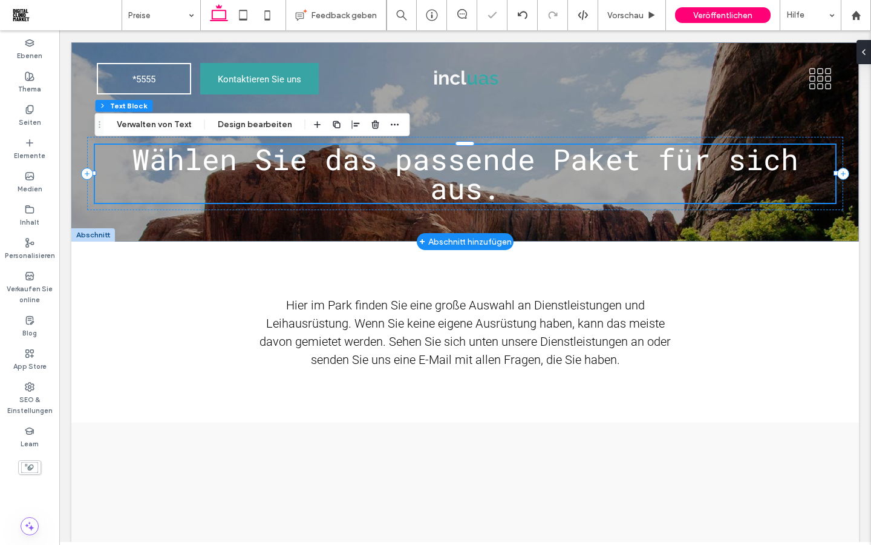
click at [641, 180] on h1 "Wählen Sie das passende Paket für sich aus." at bounding box center [465, 174] width 741 height 58
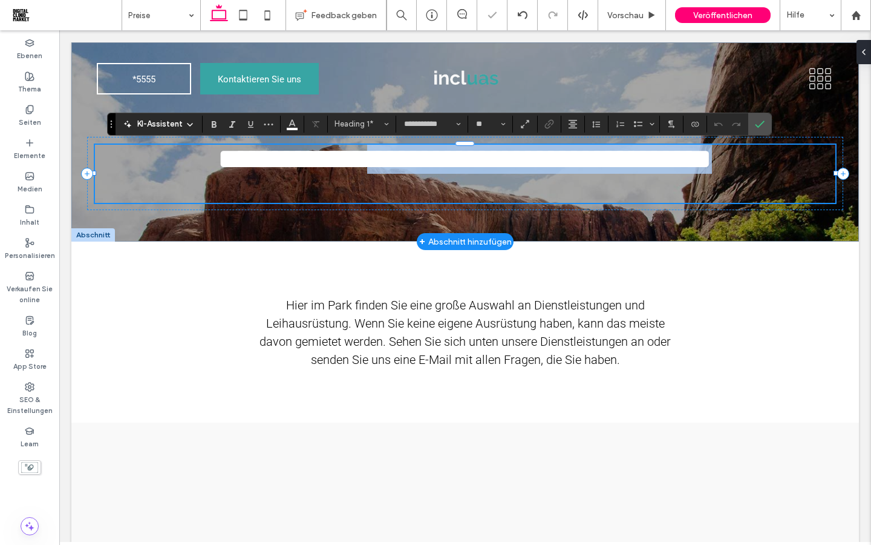
scroll to position [0, 0]
drag, startPoint x: 569, startPoint y: 182, endPoint x: 142, endPoint y: 123, distance: 430.7
click at [142, 123] on div "**********" at bounding box center [465, 141] width 788 height 199
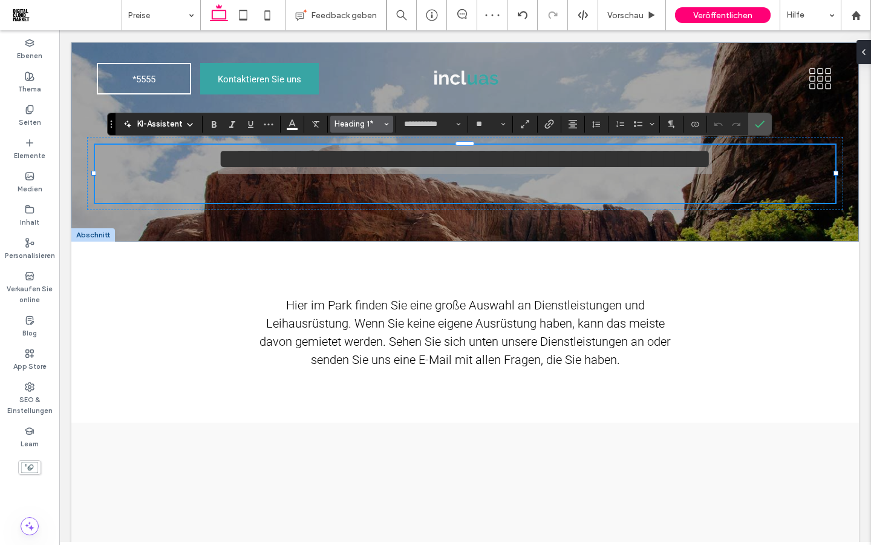
click at [365, 129] on button "Heading 1*" at bounding box center [361, 124] width 63 height 17
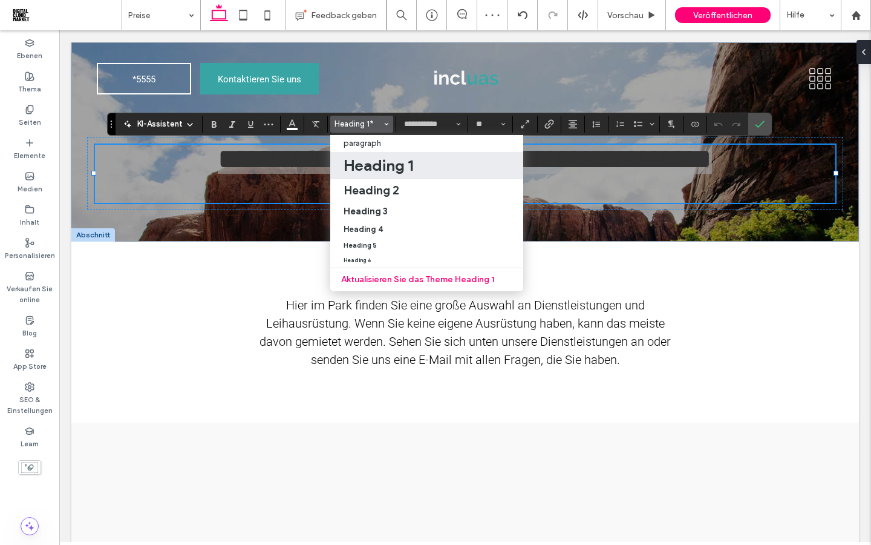
click at [376, 160] on h1 "Heading 1" at bounding box center [379, 165] width 70 height 19
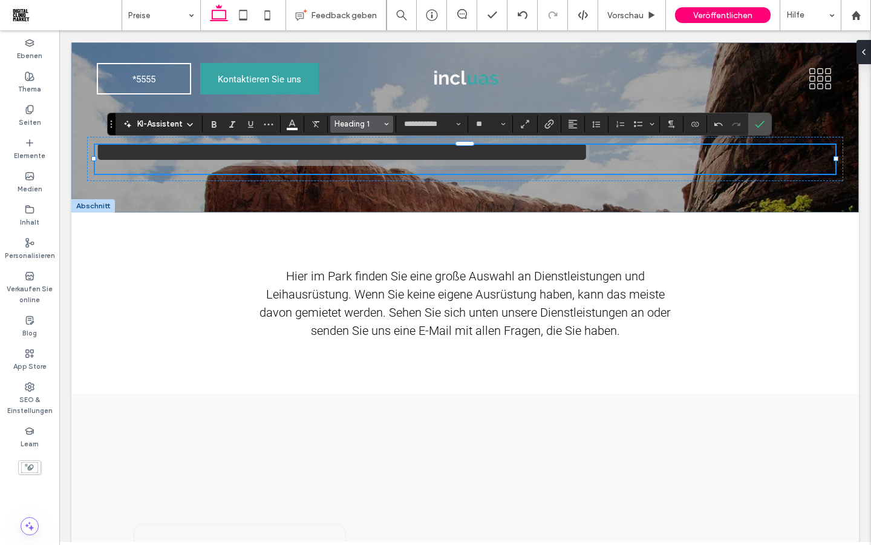
click at [382, 124] on button "Heading 1" at bounding box center [361, 124] width 63 height 17
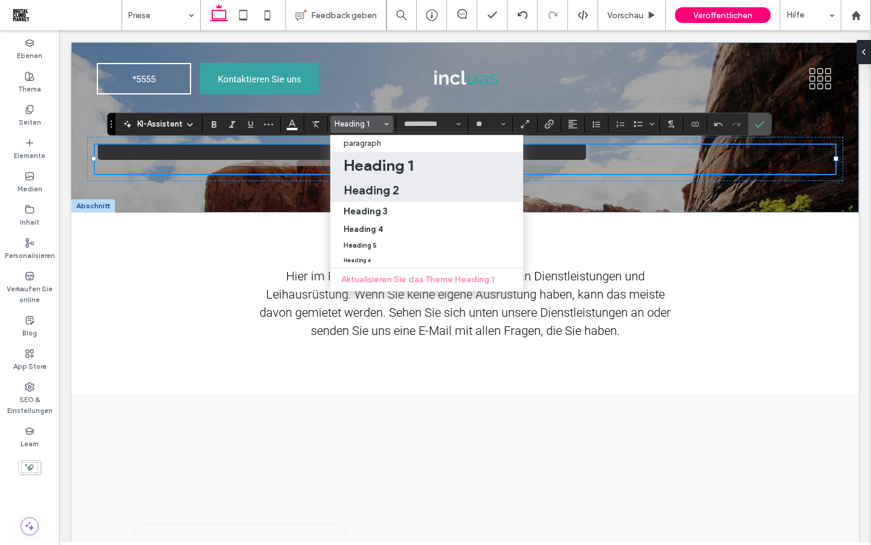
click at [388, 195] on h2 "Heading 2" at bounding box center [372, 190] width 56 height 15
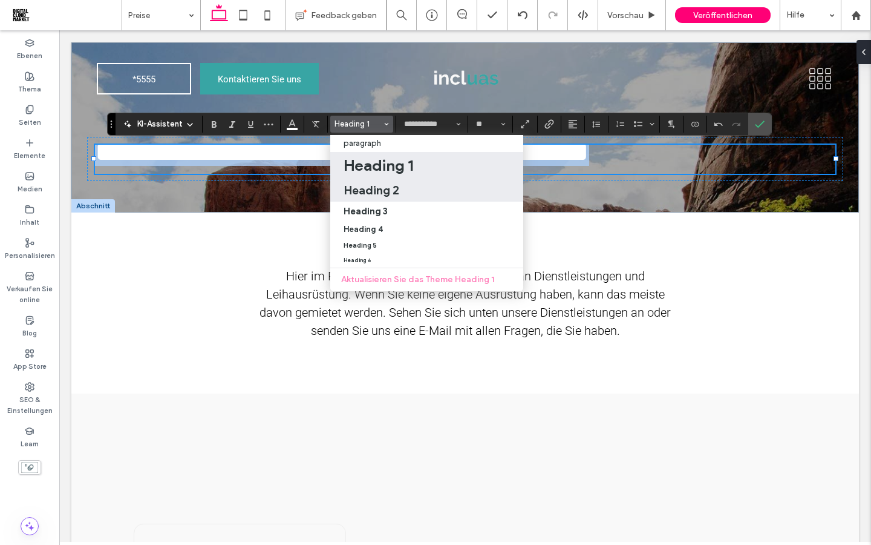
type input "******"
type input "**"
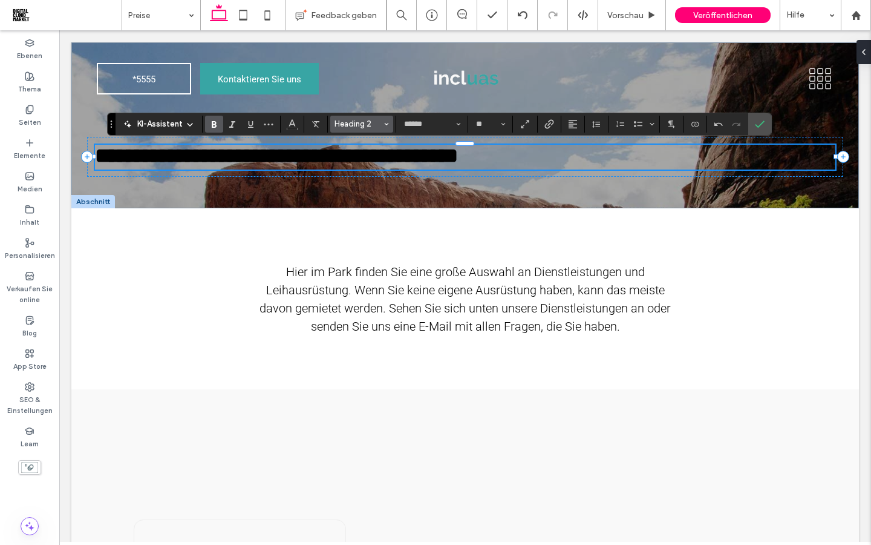
click at [387, 116] on span "Stile" at bounding box center [386, 124] width 5 height 16
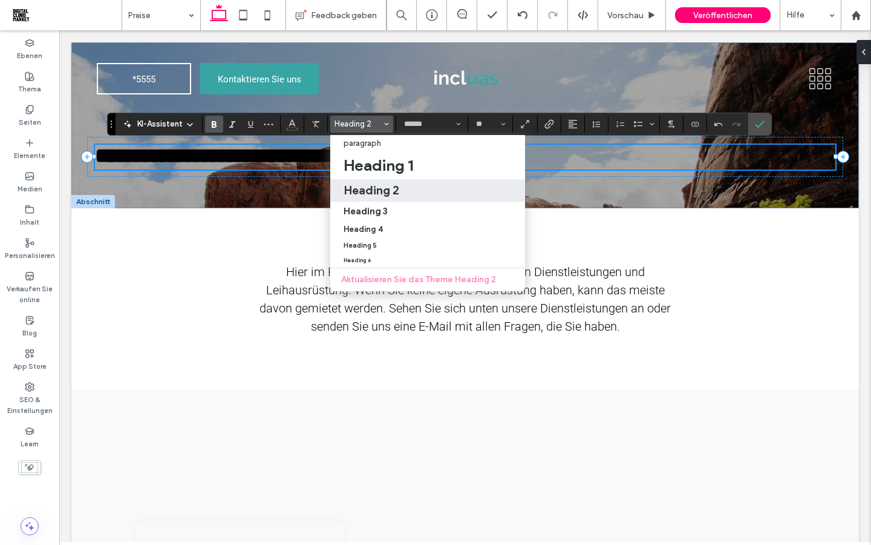
click at [385, 125] on icon "Stile" at bounding box center [386, 124] width 5 height 5
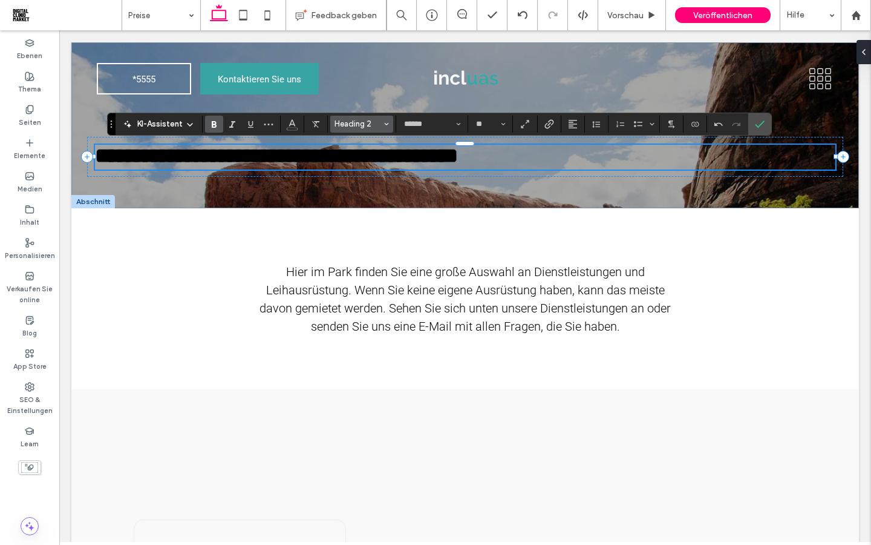
click at [385, 122] on icon "Stile" at bounding box center [386, 124] width 5 height 5
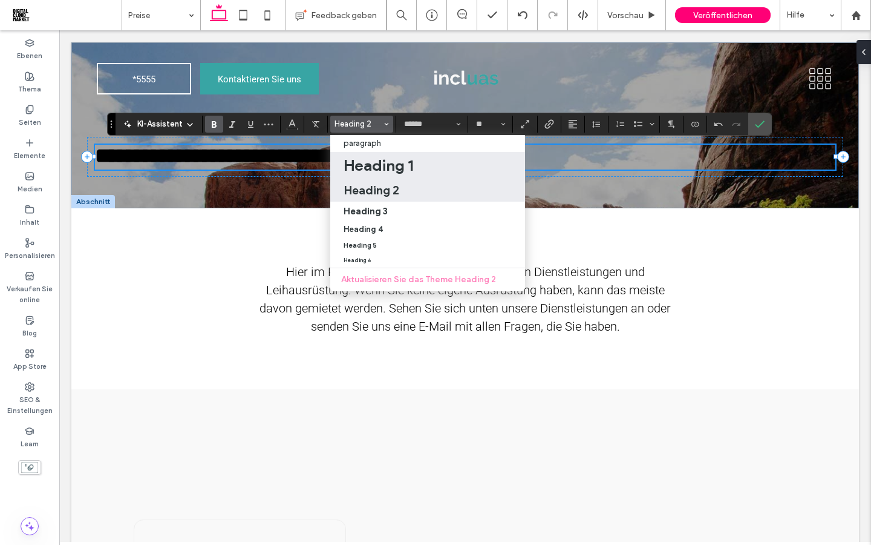
click at [382, 160] on h1 "Heading 1" at bounding box center [379, 165] width 70 height 19
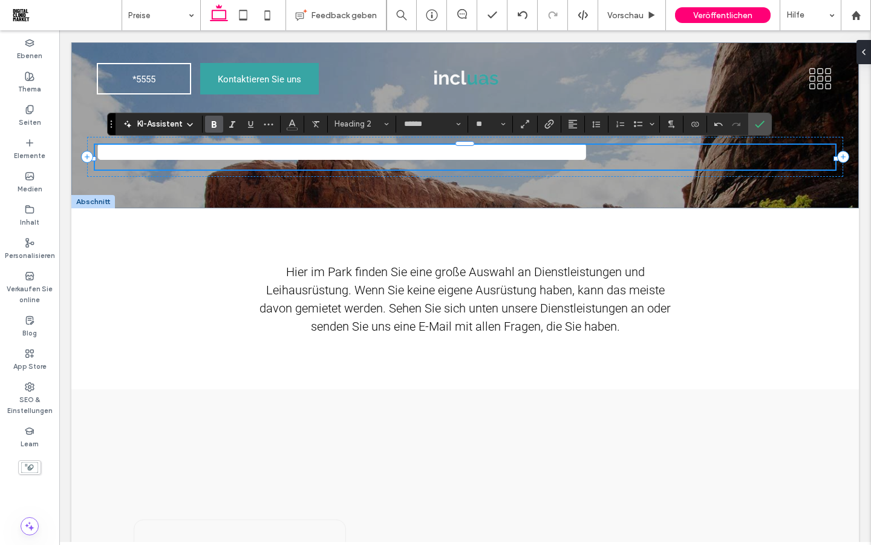
type input "**********"
type input "**"
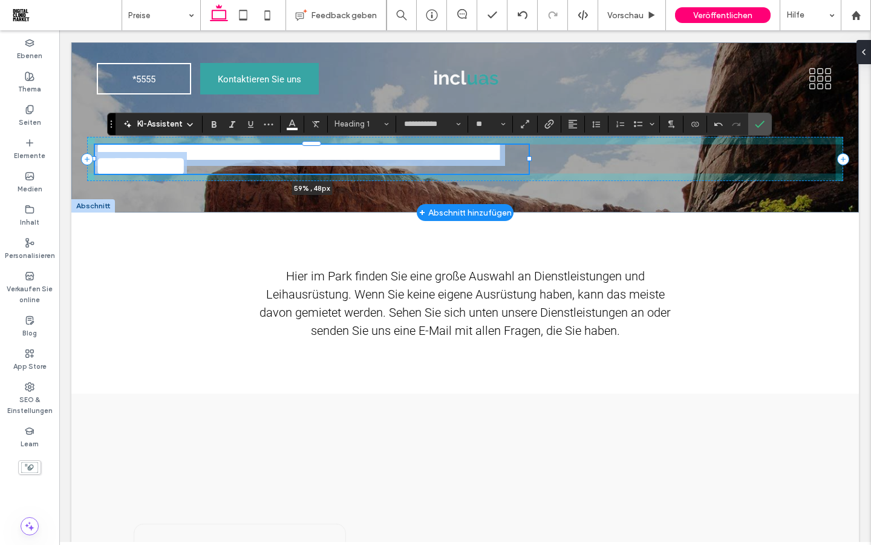
drag, startPoint x: 836, startPoint y: 157, endPoint x: 529, endPoint y: 174, distance: 307.3
click at [529, 174] on div "**********" at bounding box center [465, 127] width 788 height 170
type input "**"
type input "****"
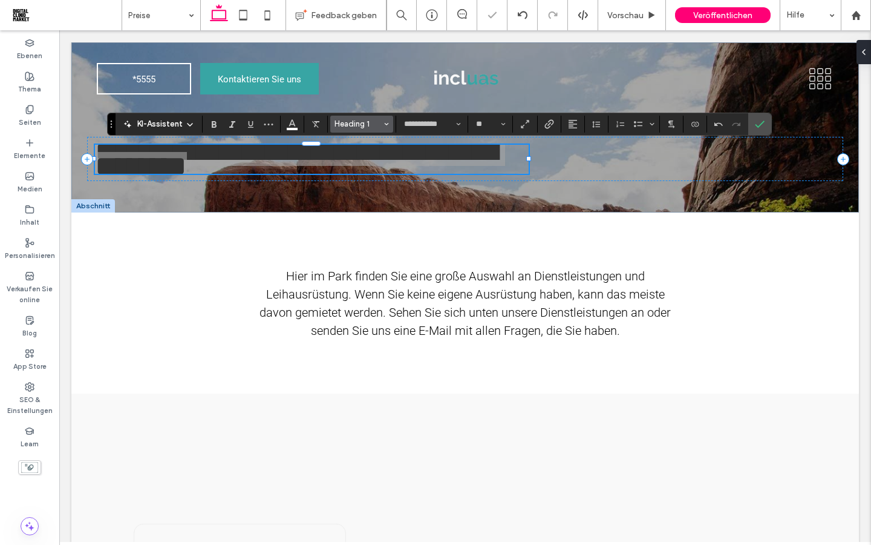
click at [364, 128] on span "Heading 1" at bounding box center [358, 123] width 47 height 9
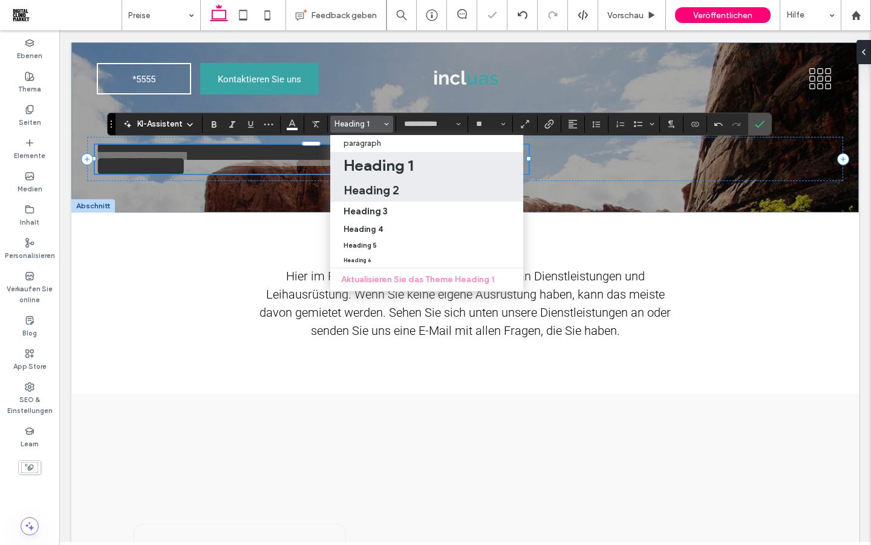
click at [373, 192] on h2 "Heading 2" at bounding box center [372, 190] width 56 height 15
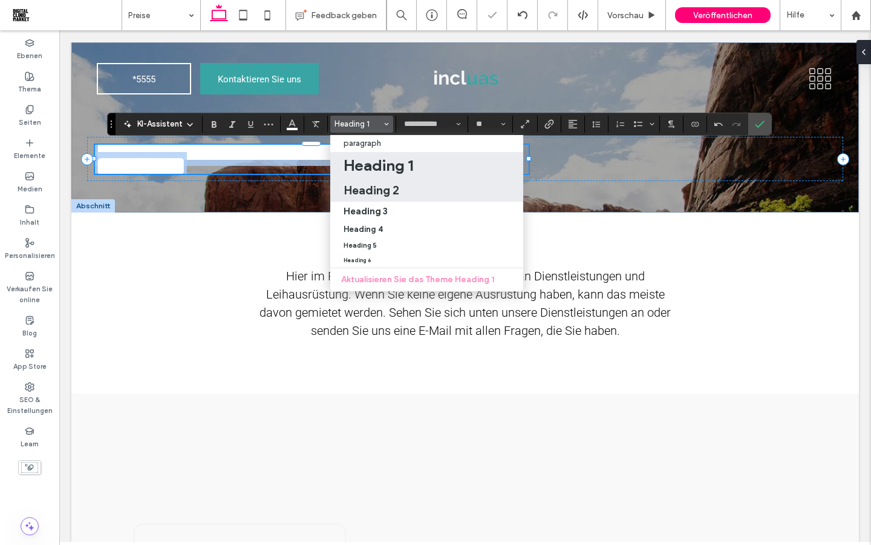
type input "******"
type input "**"
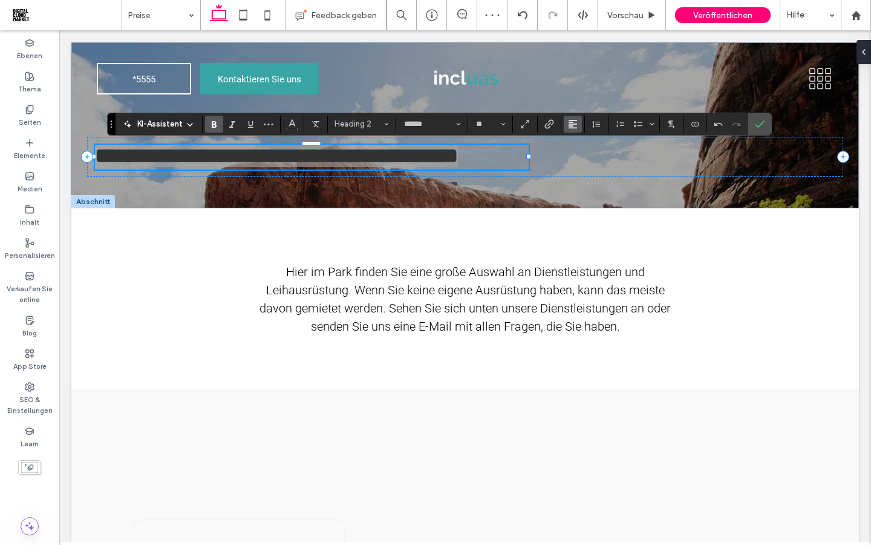
click at [569, 123] on icon "Ausrichtung" at bounding box center [573, 124] width 10 height 10
click at [580, 162] on icon "ui.textEditor.alignment.center" at bounding box center [582, 161] width 10 height 10
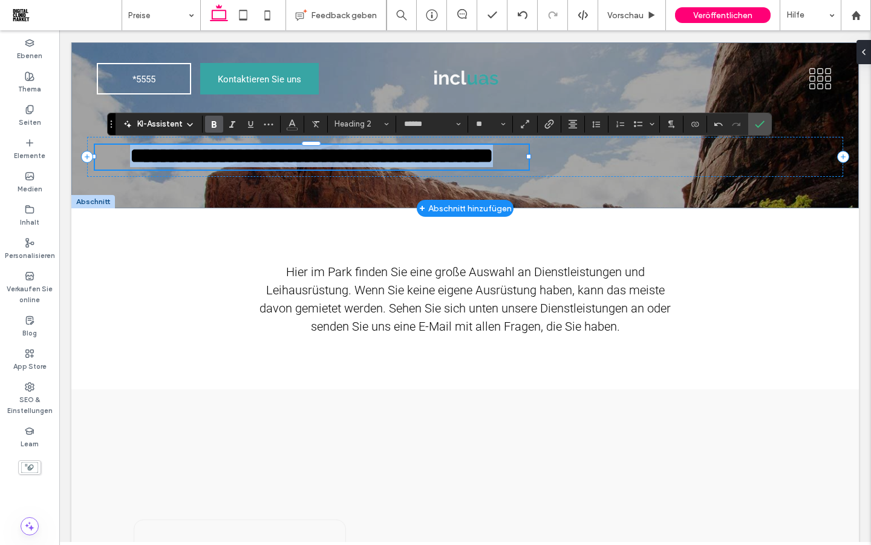
click at [465, 159] on span "**********" at bounding box center [311, 155] width 363 height 21
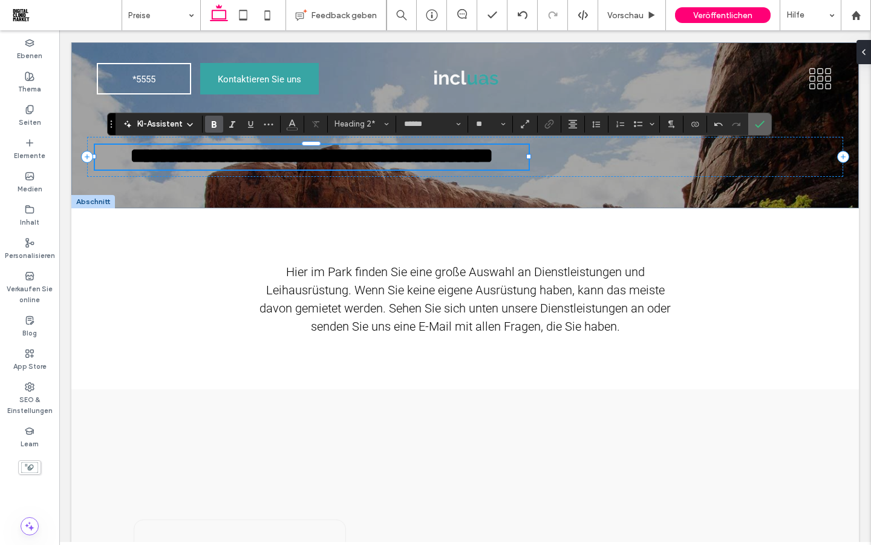
click at [753, 123] on label "Bestätigen" at bounding box center [760, 124] width 18 height 22
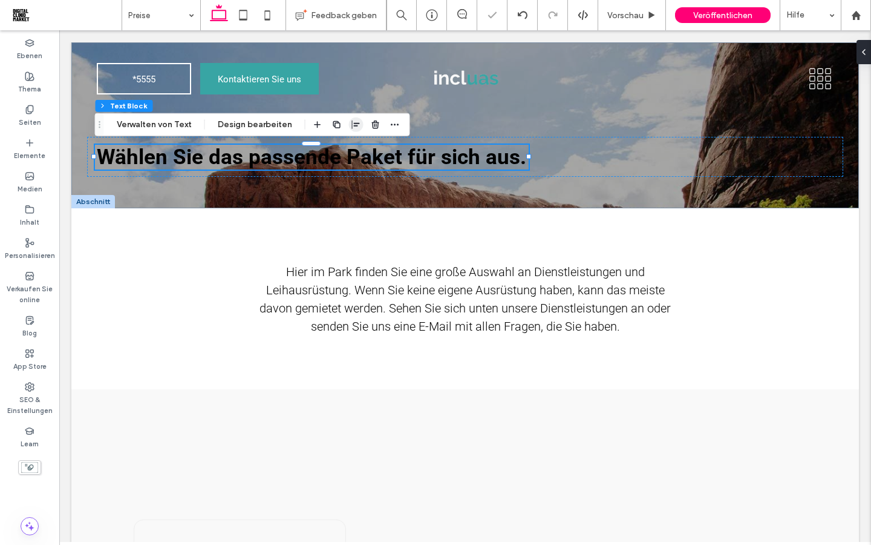
click at [355, 123] on use "button" at bounding box center [356, 124] width 8 height 8
click at [343, 147] on use "center" at bounding box center [344, 148] width 7 height 8
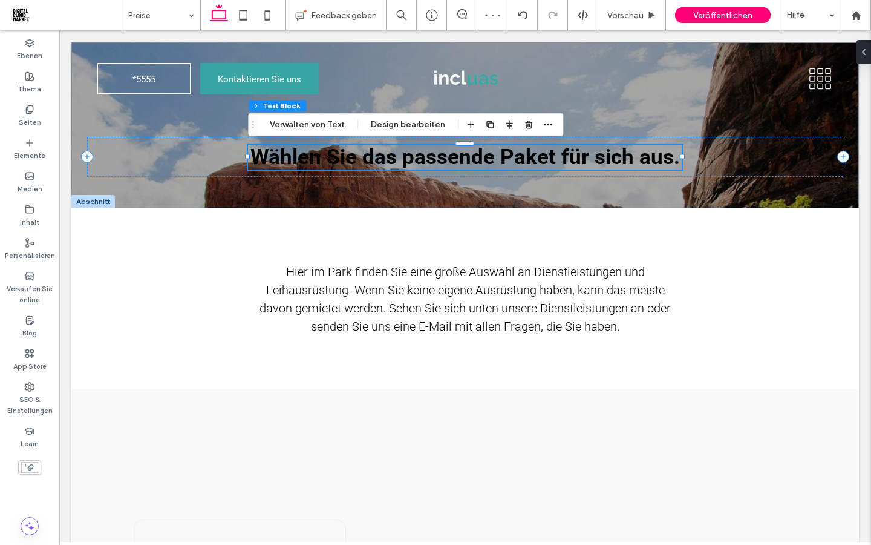
click at [515, 159] on span "Wählen Sie das passende Paket für sich aus." at bounding box center [466, 157] width 430 height 25
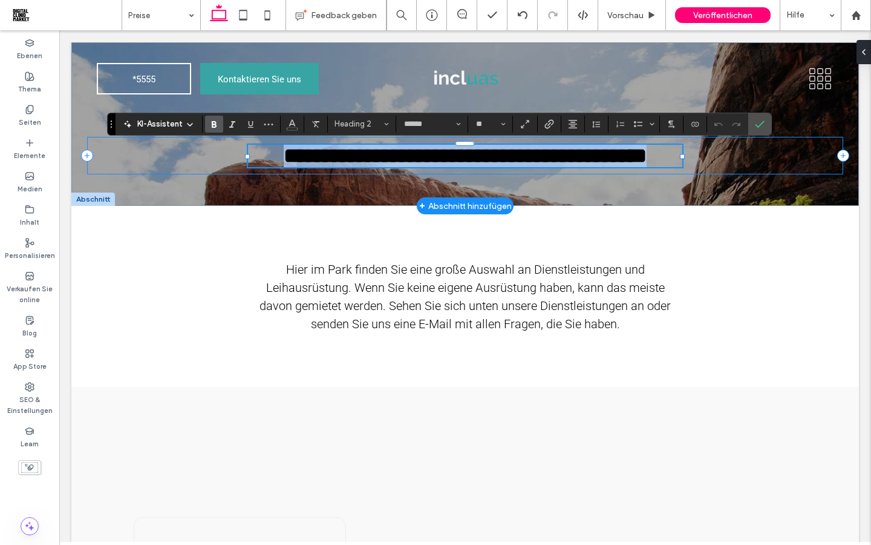
drag, startPoint x: 678, startPoint y: 161, endPoint x: 202, endPoint y: 165, distance: 476.2
click at [202, 165] on div "**********" at bounding box center [465, 156] width 756 height 38
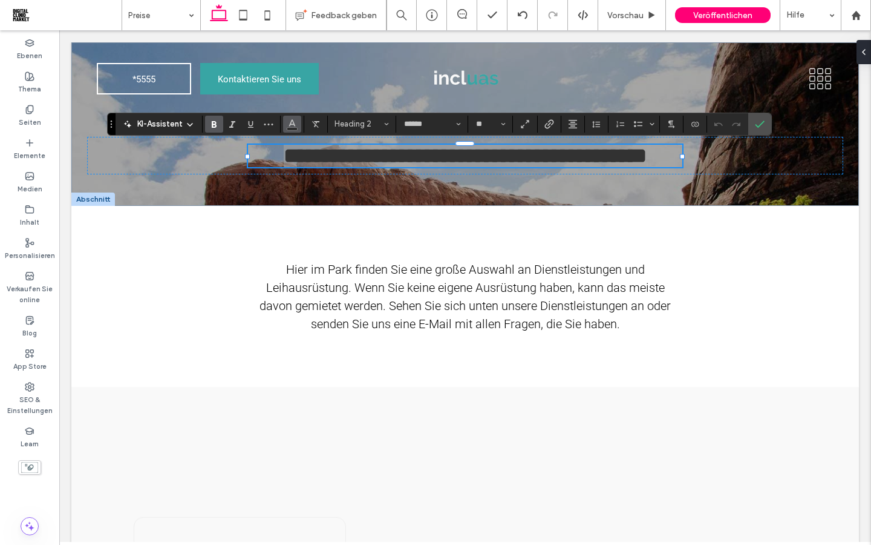
click at [288, 124] on icon "Farbe" at bounding box center [292, 123] width 10 height 10
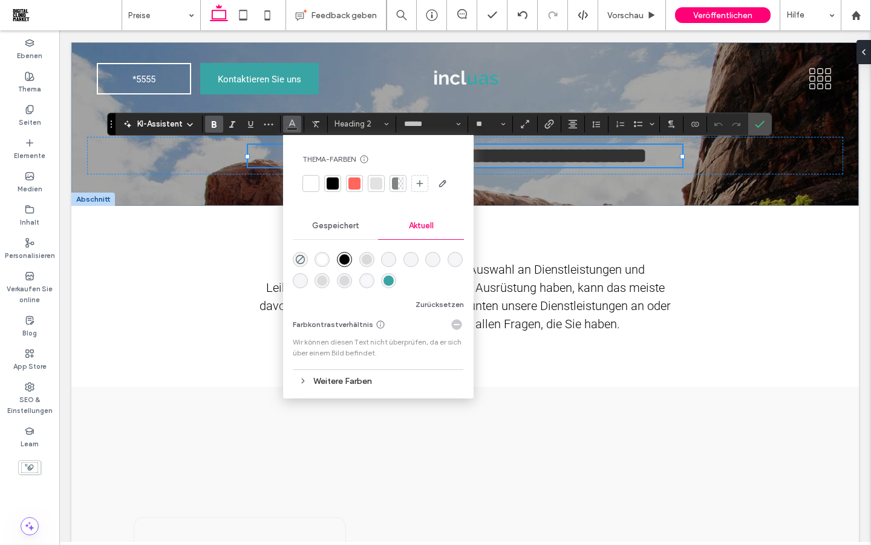
click at [310, 185] on div at bounding box center [311, 183] width 12 height 12
click at [752, 128] on label "Bestätigen" at bounding box center [760, 124] width 18 height 22
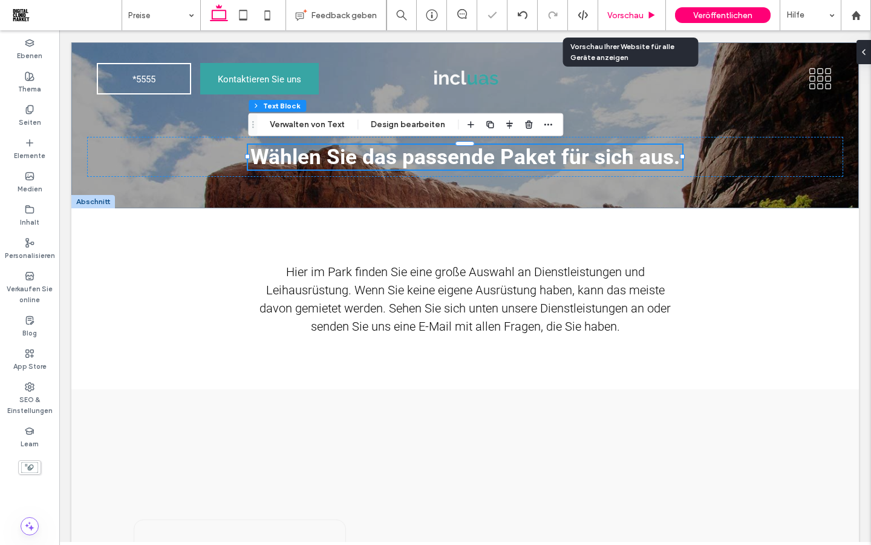
click at [631, 22] on div "Vorschau" at bounding box center [632, 15] width 68 height 30
click at [629, 16] on span "Vorschau" at bounding box center [626, 15] width 36 height 10
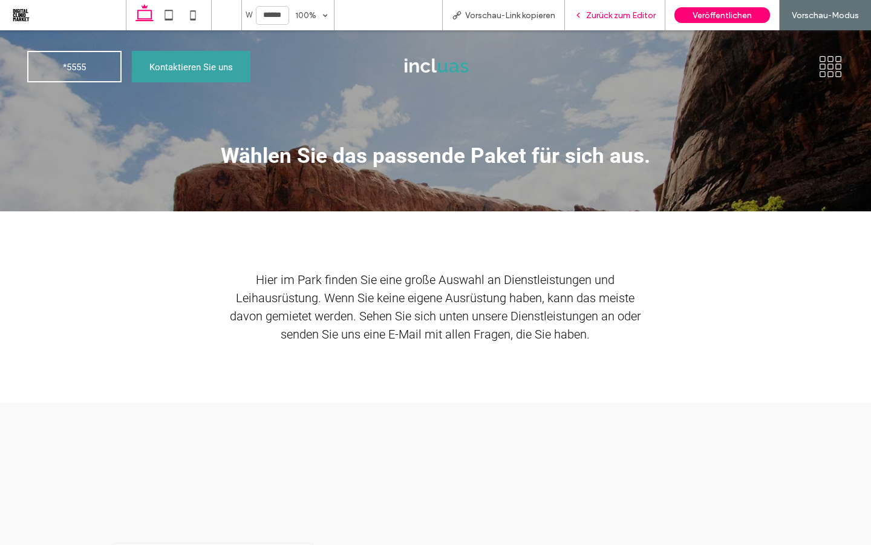
click at [595, 18] on span "Zurück zum Editor" at bounding box center [621, 15] width 70 height 10
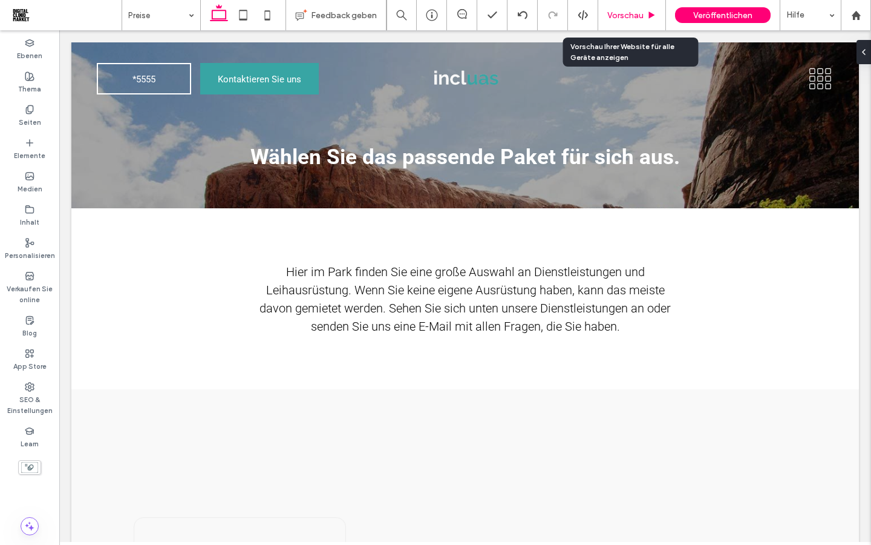
click at [627, 20] on span "Vorschau" at bounding box center [626, 15] width 36 height 10
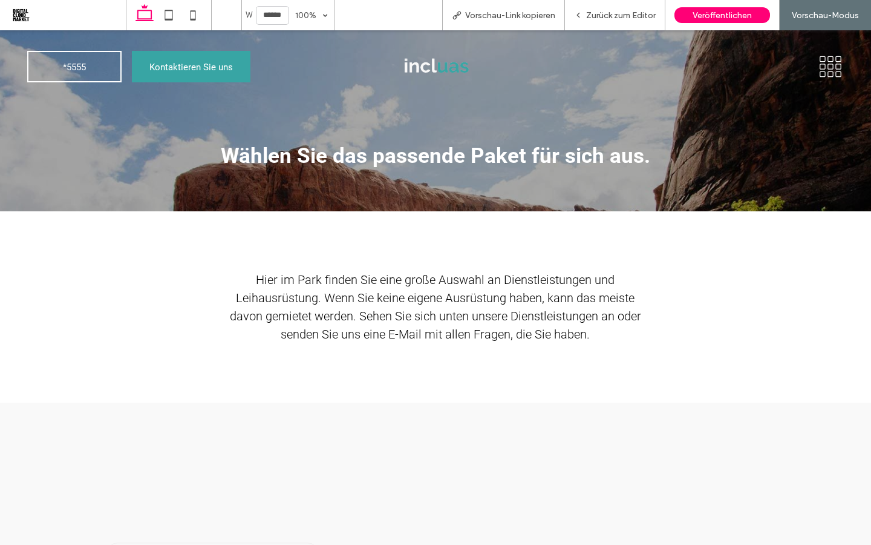
click at [433, 80] on img at bounding box center [436, 66] width 88 height 53
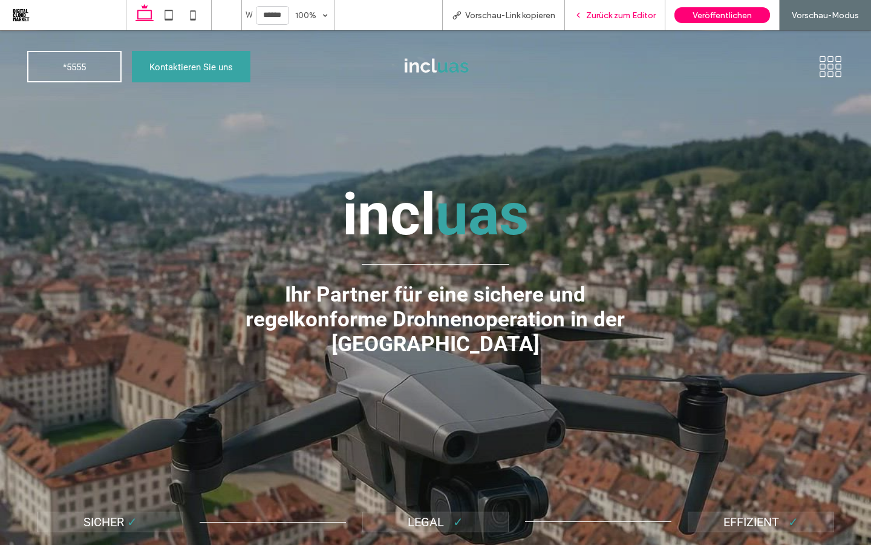
click at [586, 19] on span "Zurück zum Editor" at bounding box center [621, 15] width 70 height 10
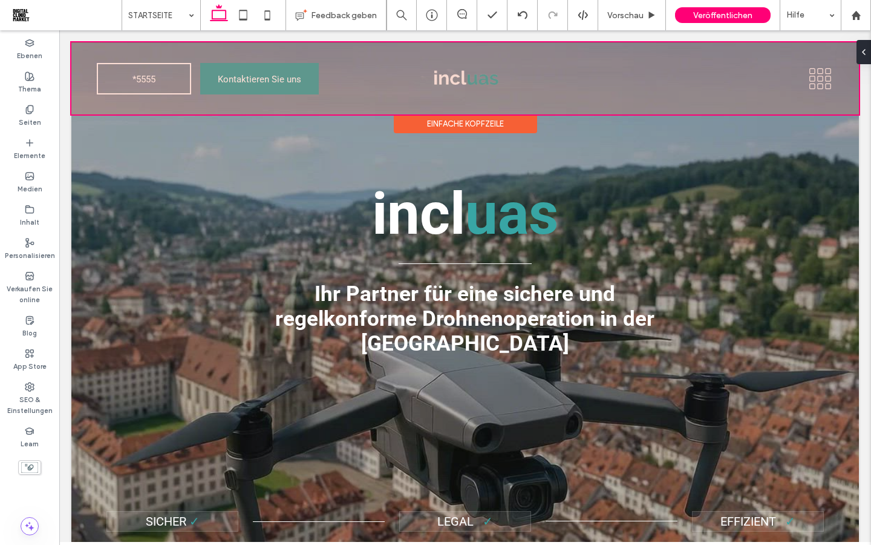
click at [284, 82] on div at bounding box center [465, 78] width 788 height 72
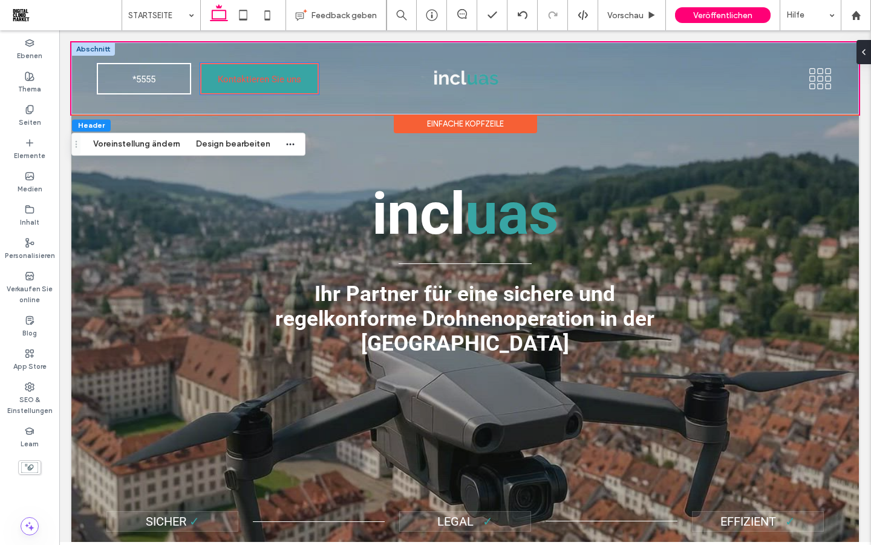
click at [286, 85] on span "Kontaktieren Sie uns" at bounding box center [260, 79] width 84 height 30
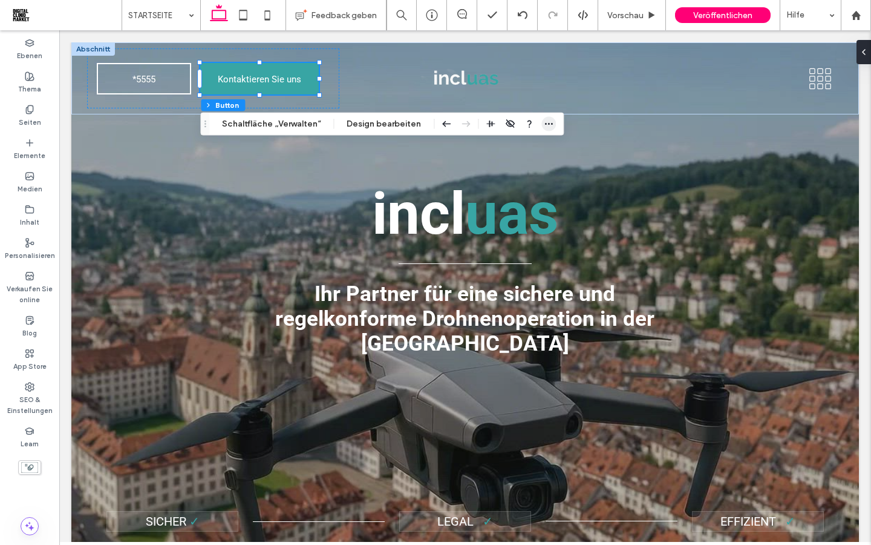
click at [544, 125] on icon "button" at bounding box center [549, 124] width 10 height 10
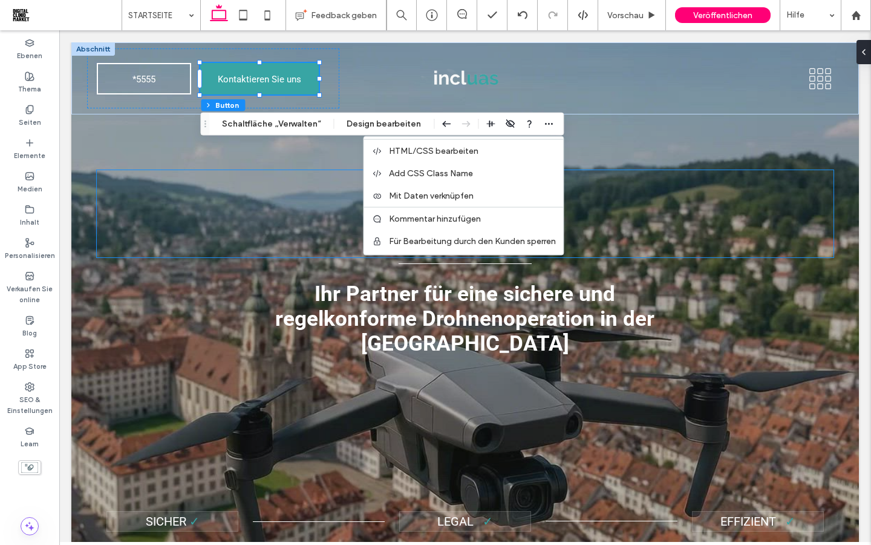
click at [606, 209] on p "incl uas" at bounding box center [465, 213] width 737 height 87
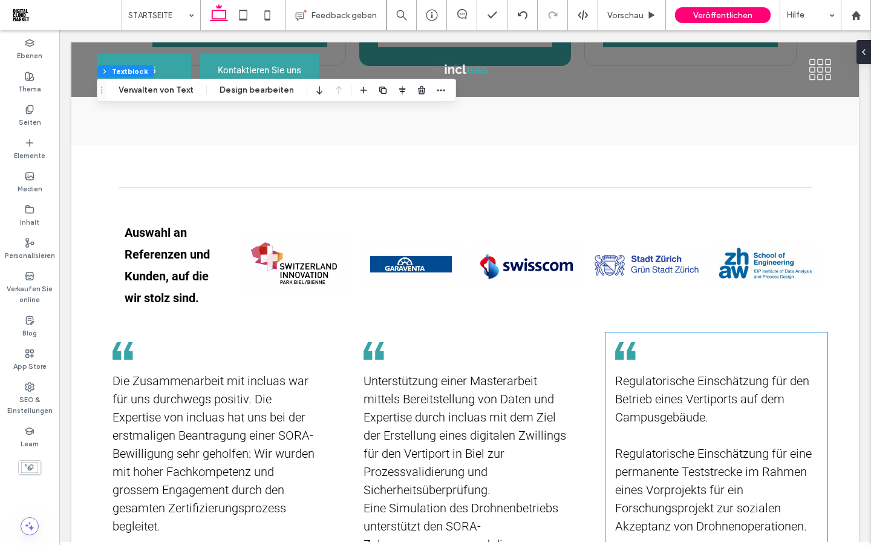
scroll to position [1910, 0]
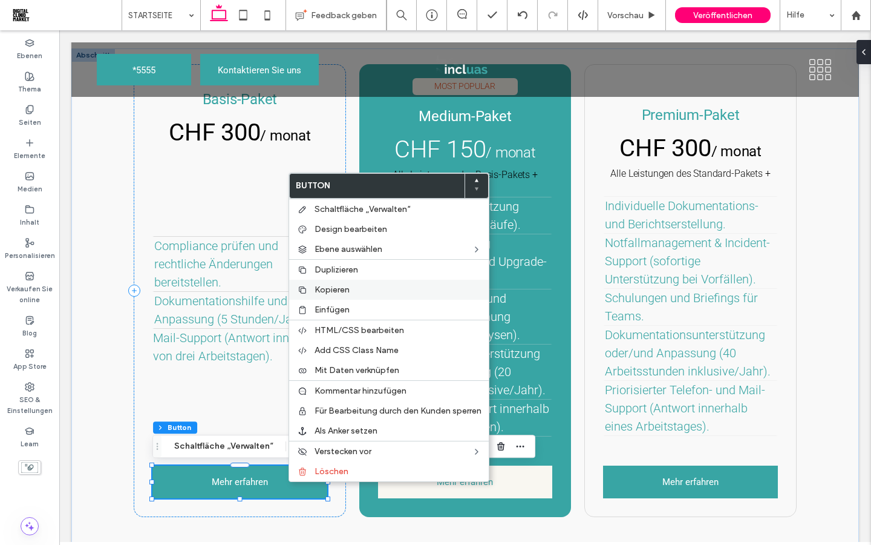
click at [336, 292] on span "Kopieren" at bounding box center [332, 289] width 35 height 10
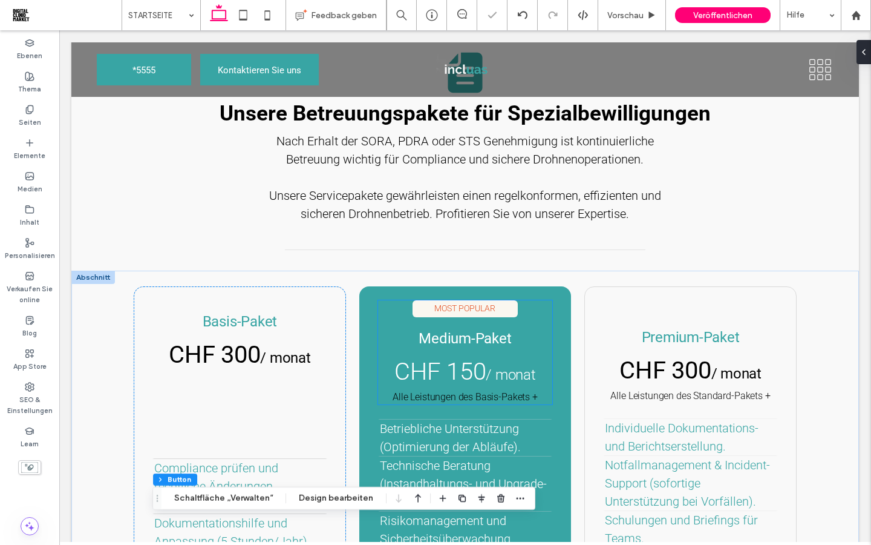
scroll to position [1586, 0]
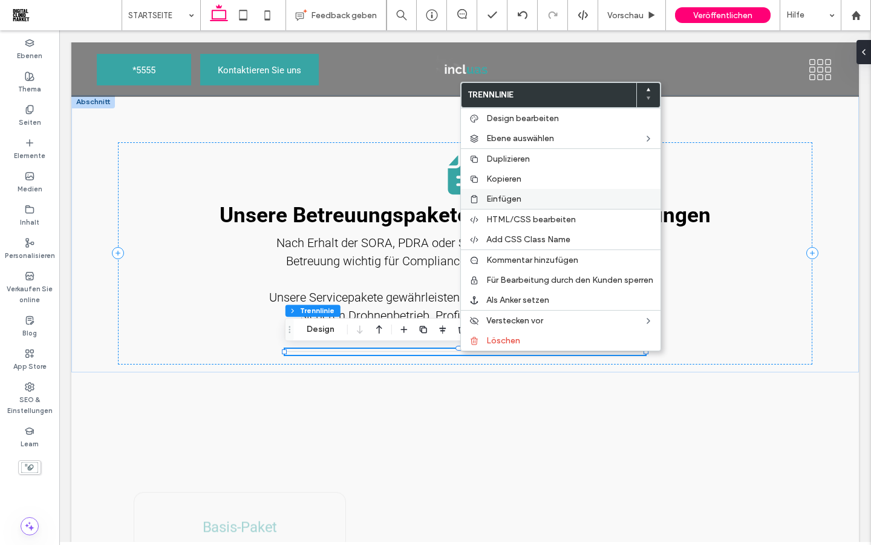
click at [508, 198] on span "Einfügen" at bounding box center [504, 199] width 35 height 10
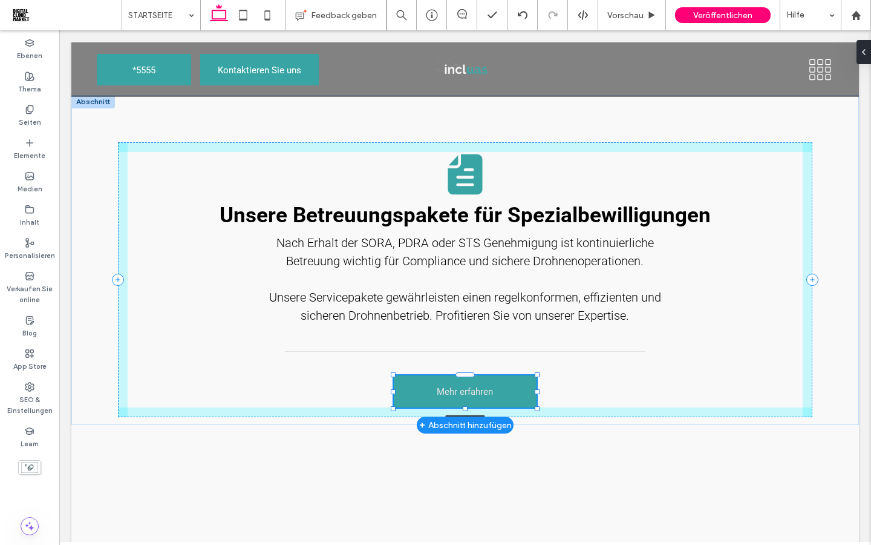
drag, startPoint x: 802, startPoint y: 393, endPoint x: 536, endPoint y: 395, distance: 266.3
click at [536, 395] on div "Unsere Betreuungspakete für Spezialbewilligungen Nach Erhalt der SORA, PDRA ode…" at bounding box center [465, 260] width 726 height 330
type input "**"
type input "****"
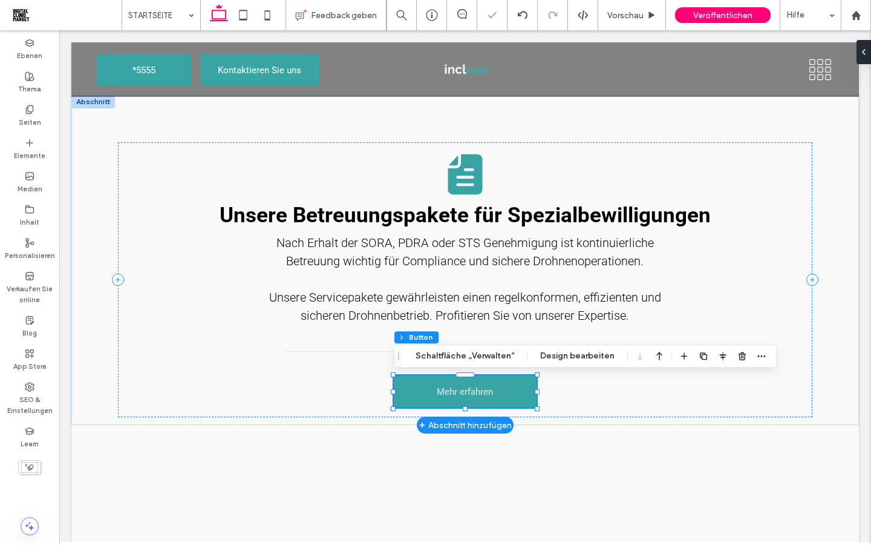
scroll to position [0, 0]
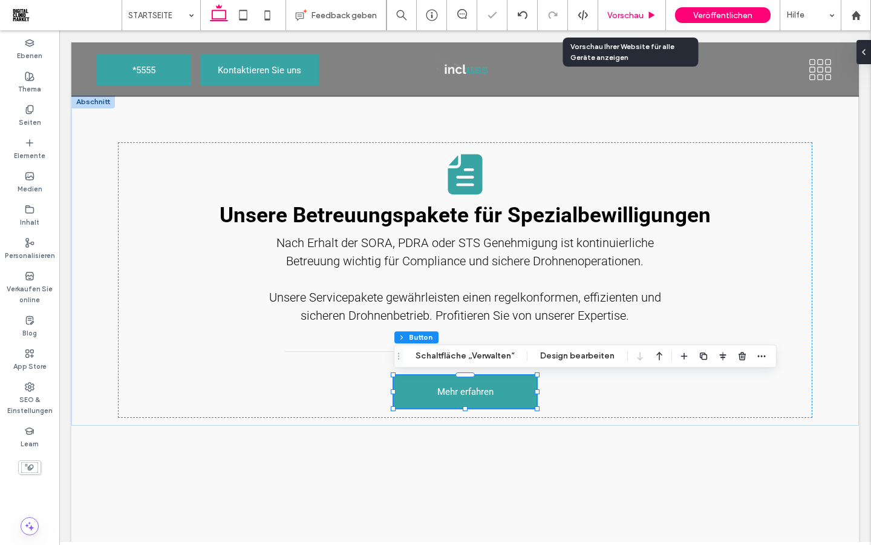
click at [629, 18] on span "Vorschau" at bounding box center [626, 15] width 36 height 10
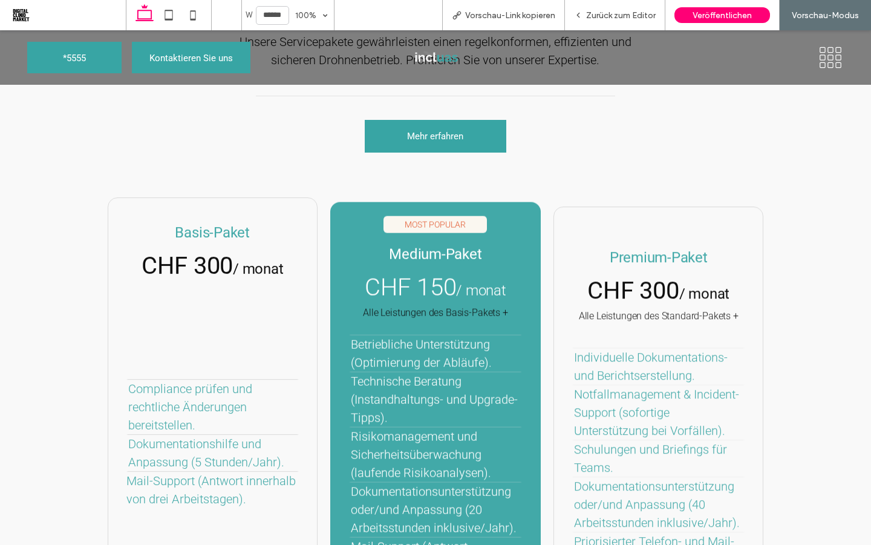
scroll to position [1837, 0]
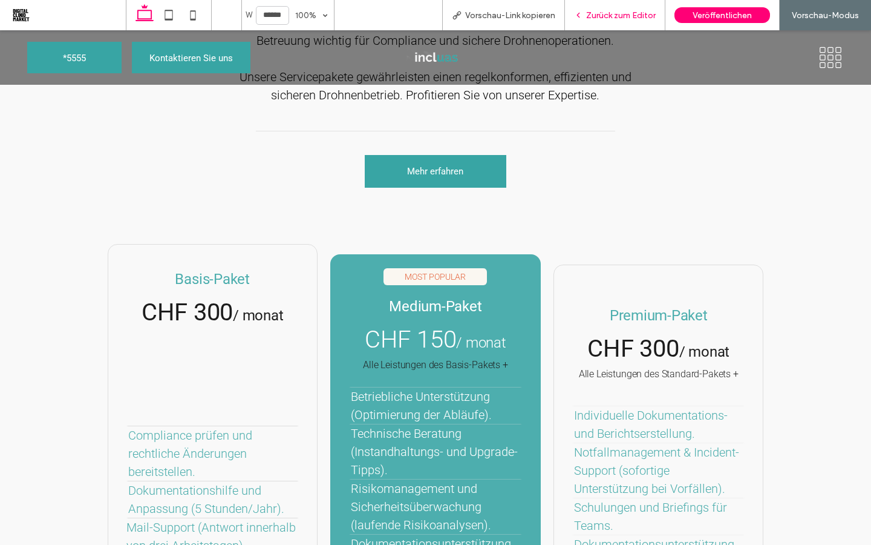
click at [618, 20] on div "Zurück zum Editor" at bounding box center [615, 15] width 100 height 30
click at [615, 15] on span "Zurück zum Editor" at bounding box center [621, 15] width 70 height 10
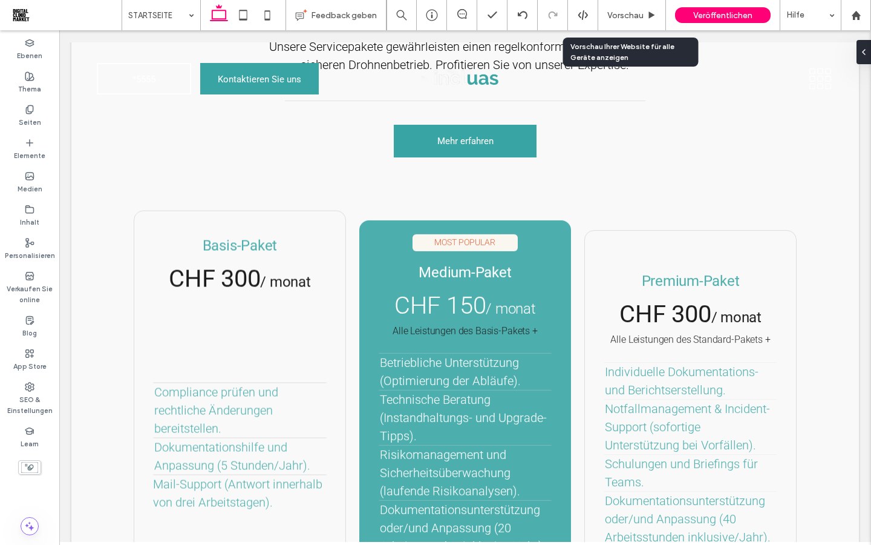
scroll to position [1806, 0]
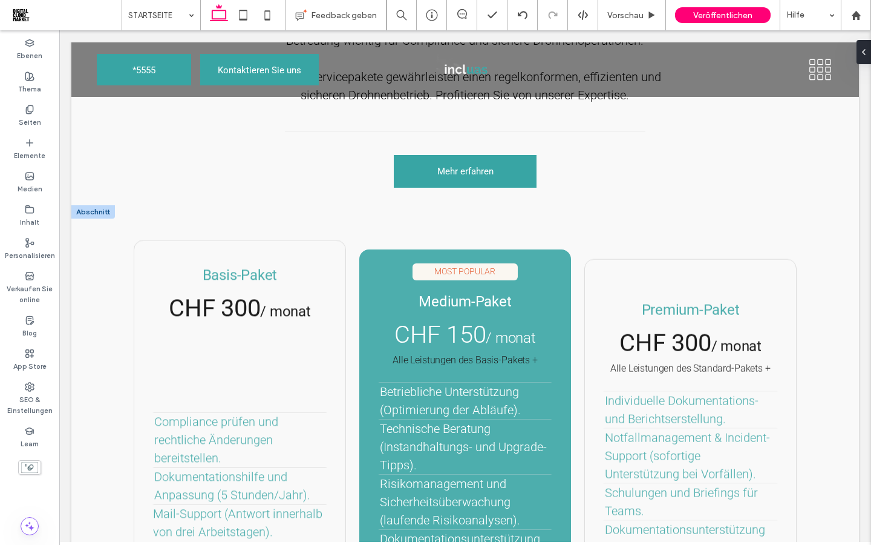
click at [108, 216] on div at bounding box center [93, 211] width 44 height 13
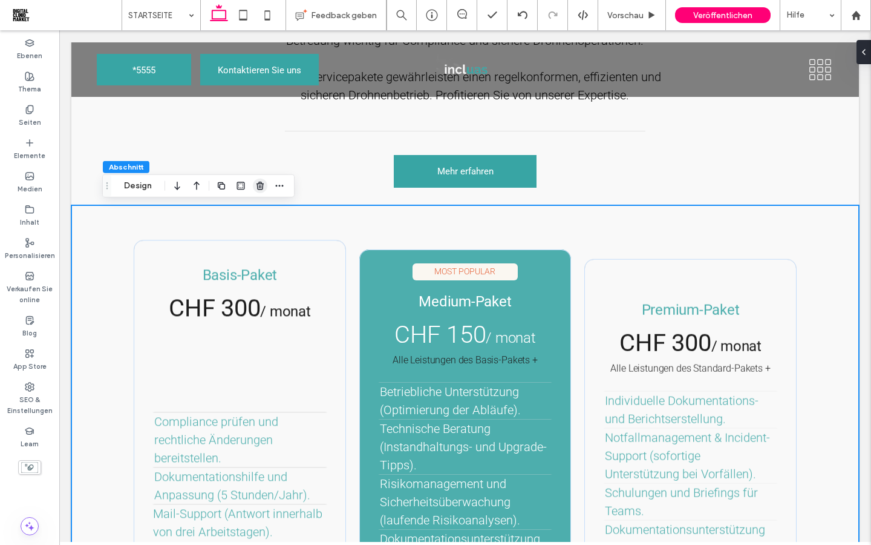
click at [257, 186] on icon "button" at bounding box center [260, 186] width 10 height 10
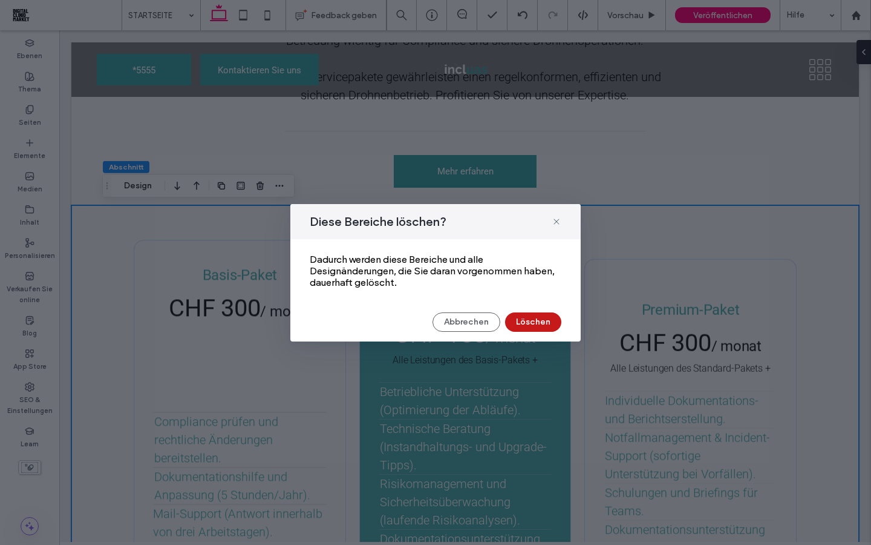
click at [523, 329] on button "Löschen" at bounding box center [533, 321] width 56 height 19
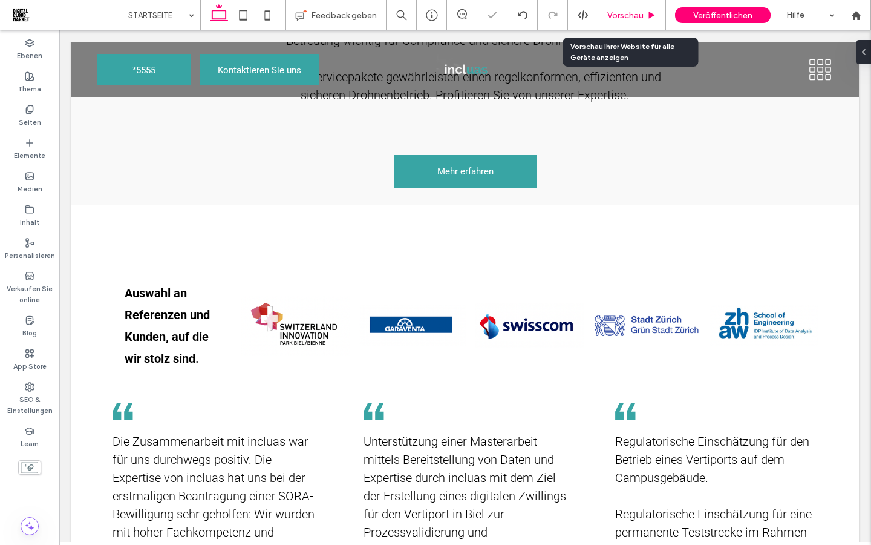
click at [629, 16] on span "Vorschau" at bounding box center [626, 15] width 36 height 10
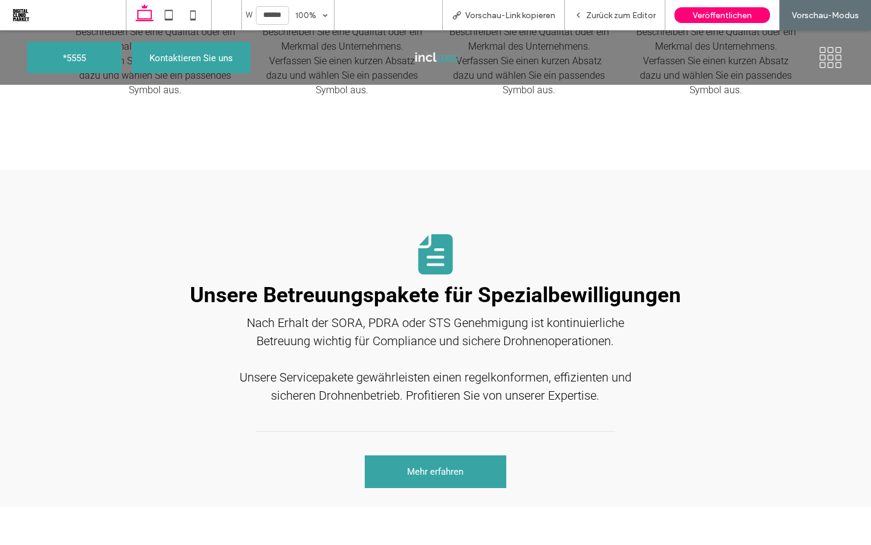
scroll to position [1592, 0]
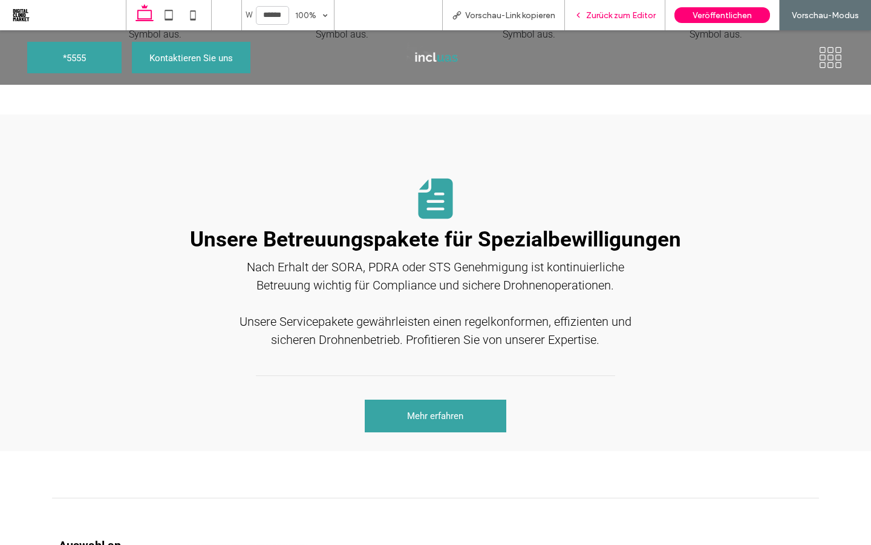
click at [586, 16] on span "Zurück zum Editor" at bounding box center [621, 15] width 70 height 10
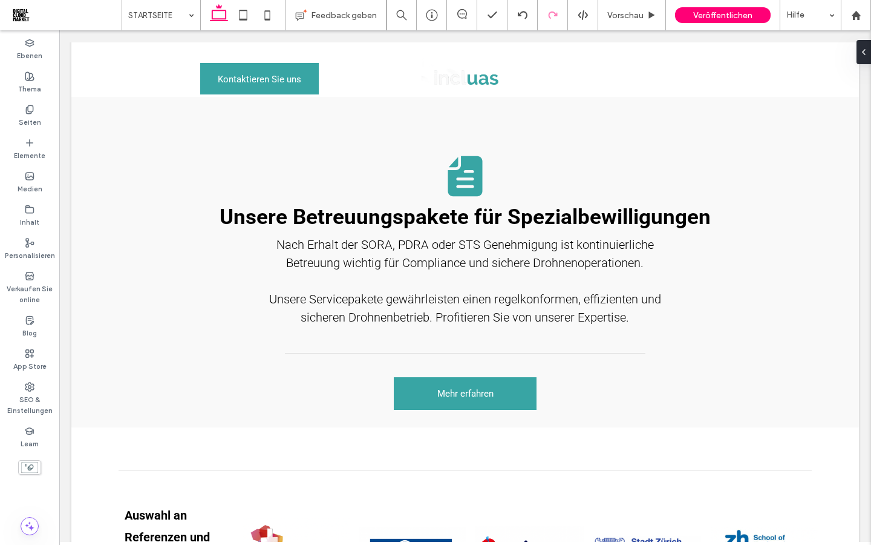
scroll to position [1566, 0]
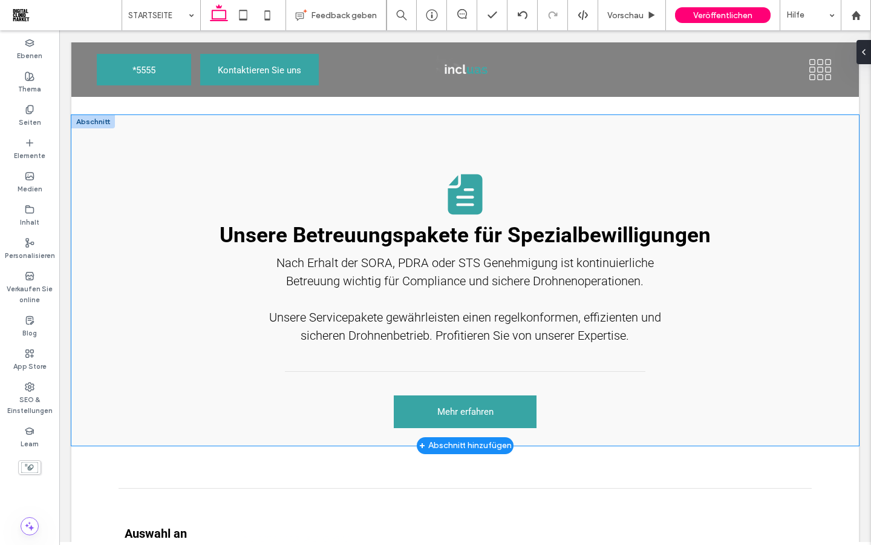
click at [96, 210] on div "Unsere Betreuungspakete für Spezialbewilligungen Nach Erhalt der SORA, PDRA ode…" at bounding box center [465, 280] width 788 height 330
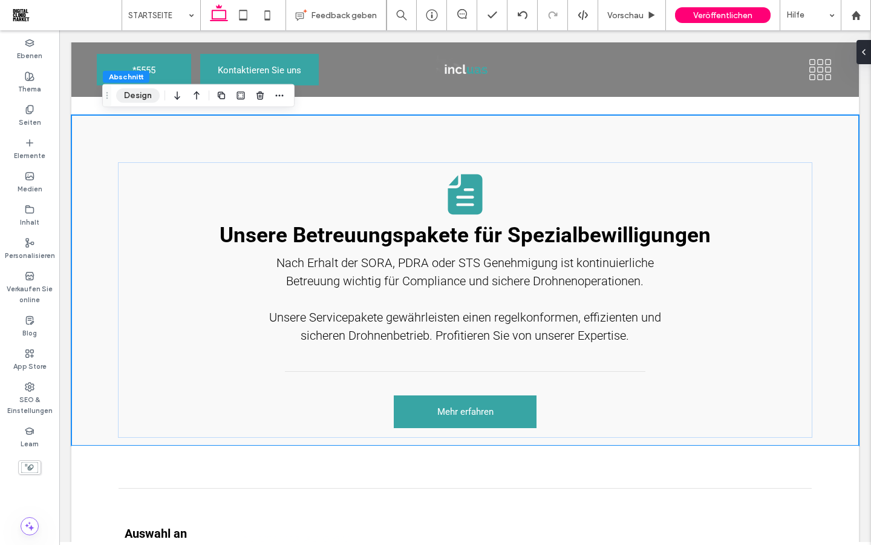
click at [132, 97] on button "Design" at bounding box center [138, 95] width 44 height 15
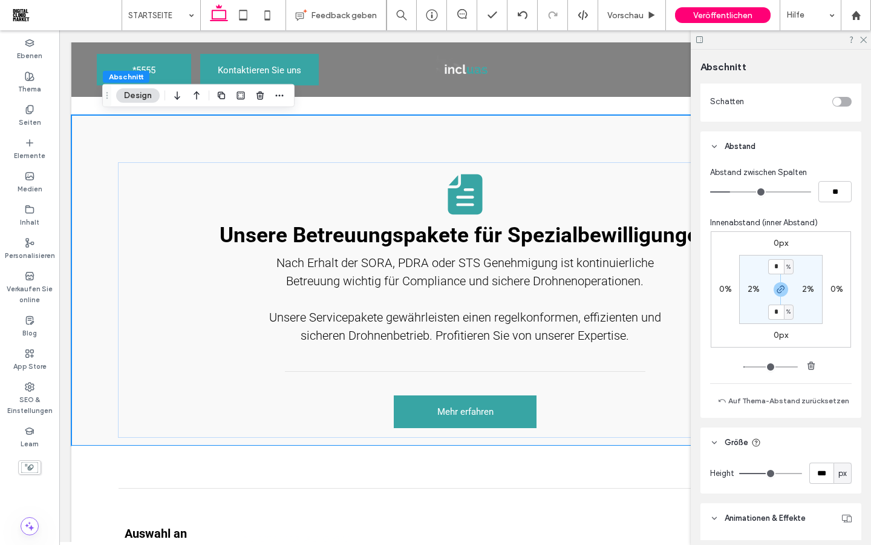
scroll to position [652, 0]
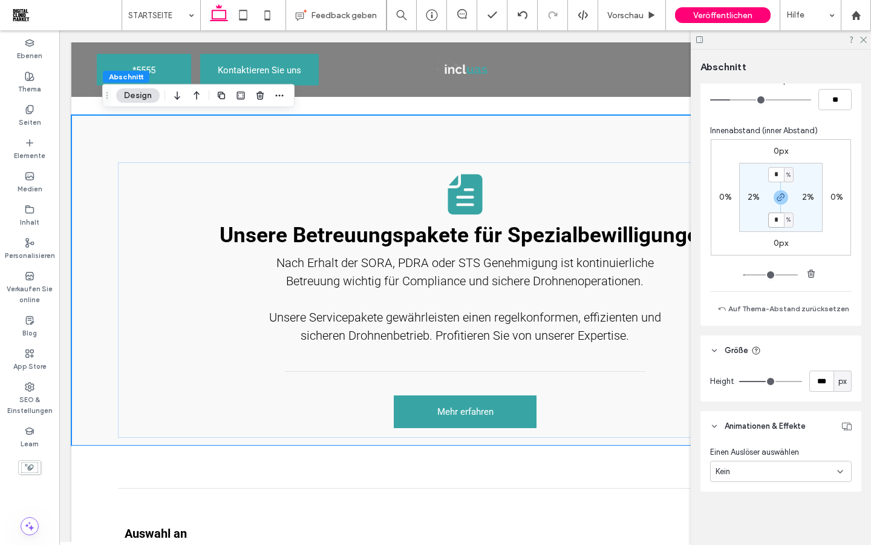
click at [776, 221] on input "*" at bounding box center [777, 219] width 16 height 15
type input "*"
click at [757, 219] on section "* % 2% * % 2%" at bounding box center [781, 197] width 84 height 69
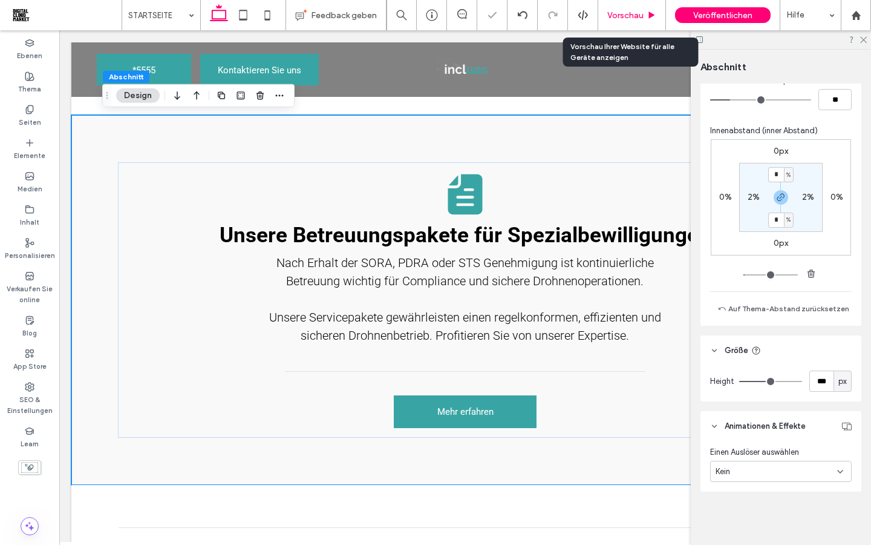
click at [633, 16] on span "Vorschau" at bounding box center [626, 15] width 36 height 10
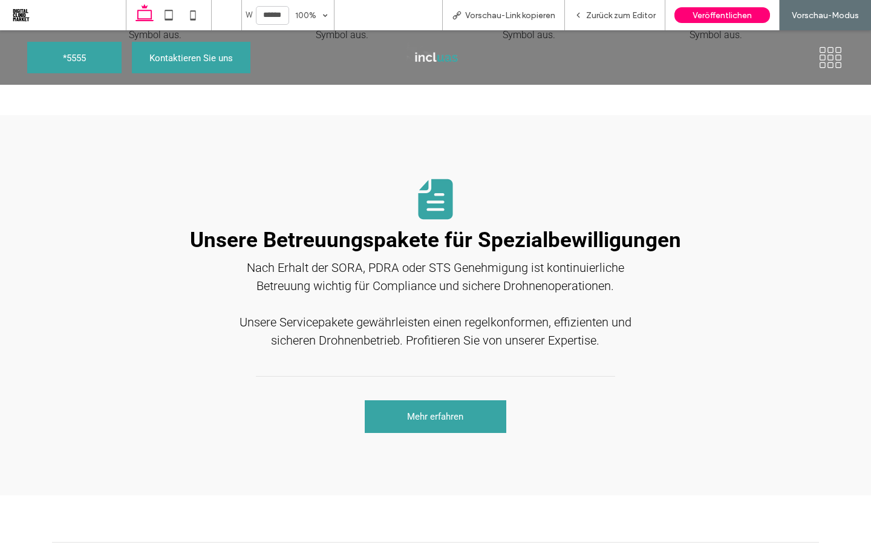
scroll to position [1592, 0]
